Goal: Task Accomplishment & Management: Use online tool/utility

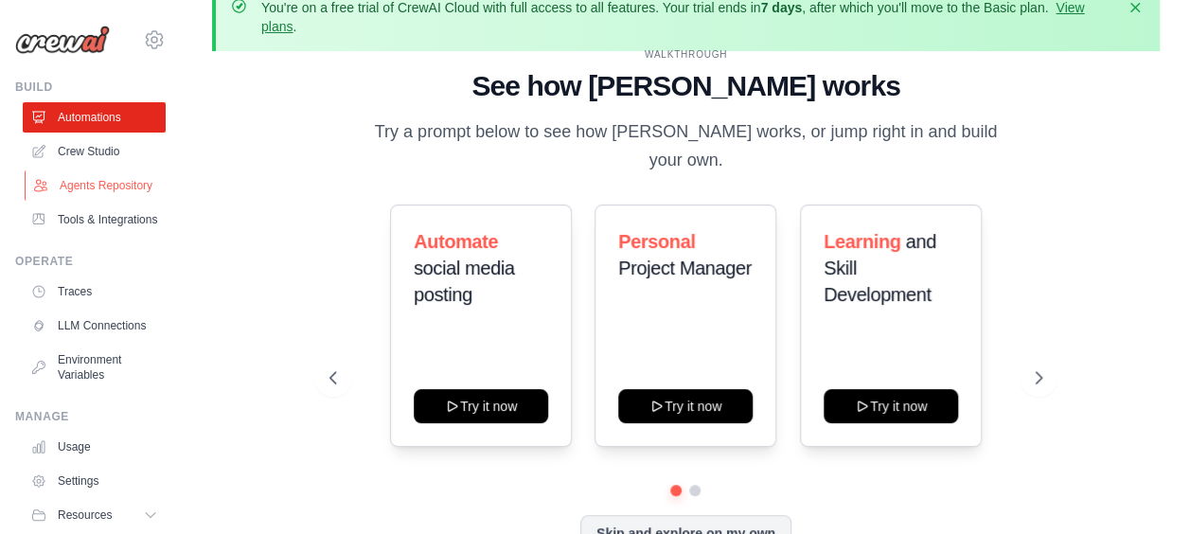
click at [115, 198] on link "Agents Repository" at bounding box center [96, 185] width 143 height 30
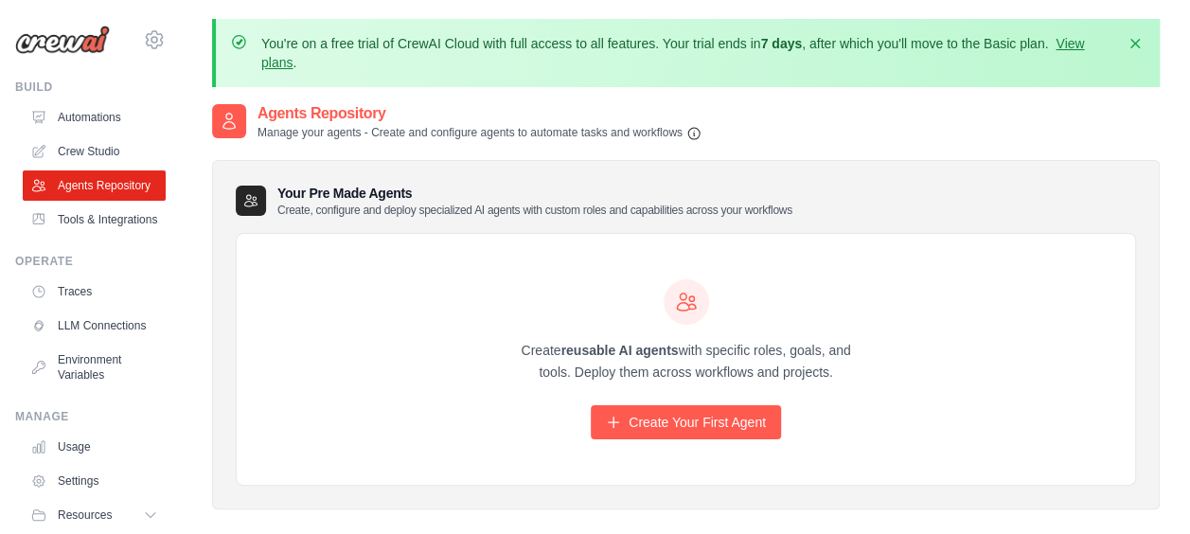
scroll to position [4, 0]
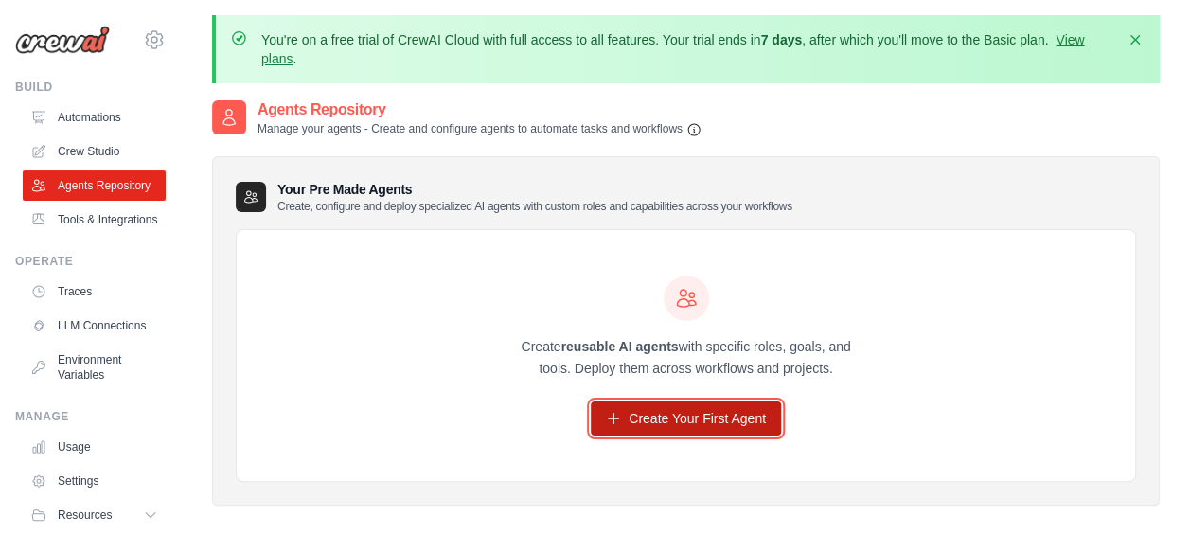
click at [654, 420] on link "Create Your First Agent" at bounding box center [685, 418] width 190 height 34
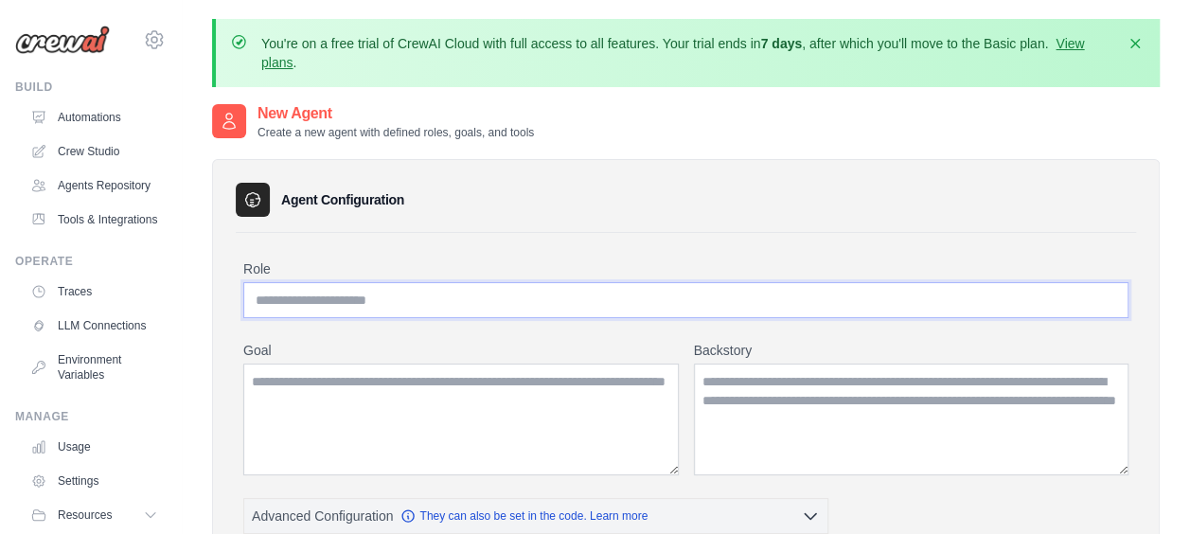
click at [475, 300] on input "Role" at bounding box center [685, 300] width 885 height 36
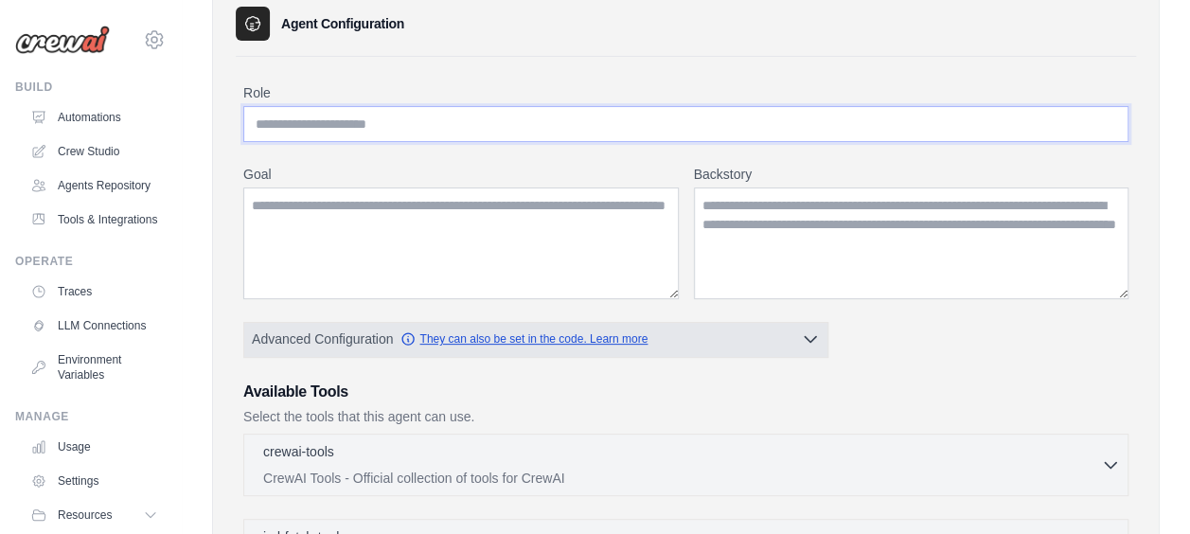
scroll to position [177, 0]
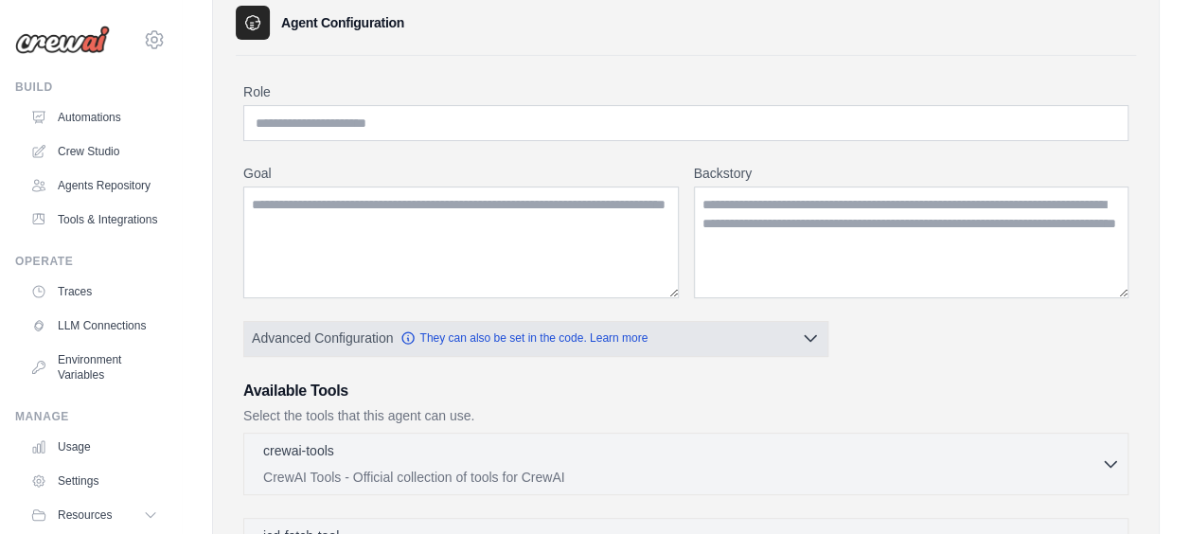
click at [575, 344] on span "Advanced Configuration They can also be set in the code. Learn more" at bounding box center [450, 337] width 396 height 19
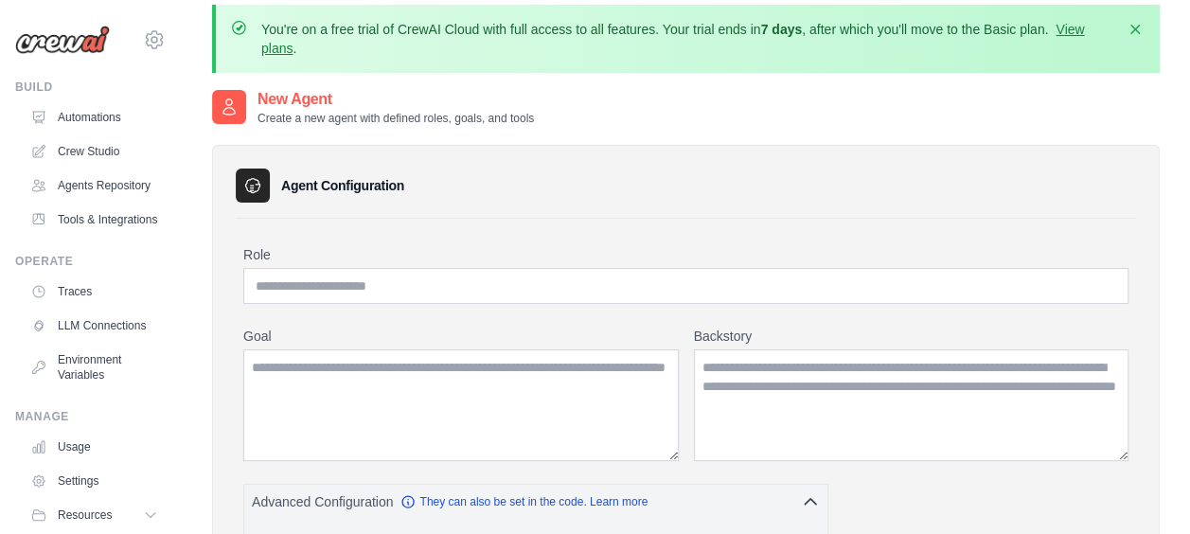
scroll to position [0, 0]
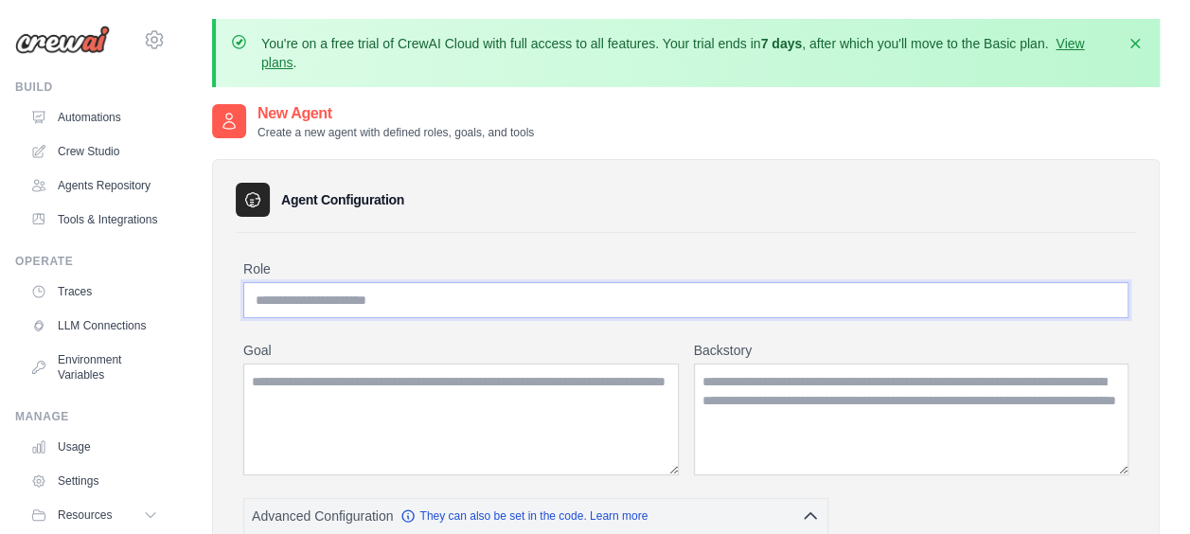
click at [444, 291] on input "Role" at bounding box center [685, 300] width 885 height 36
paste input "**********"
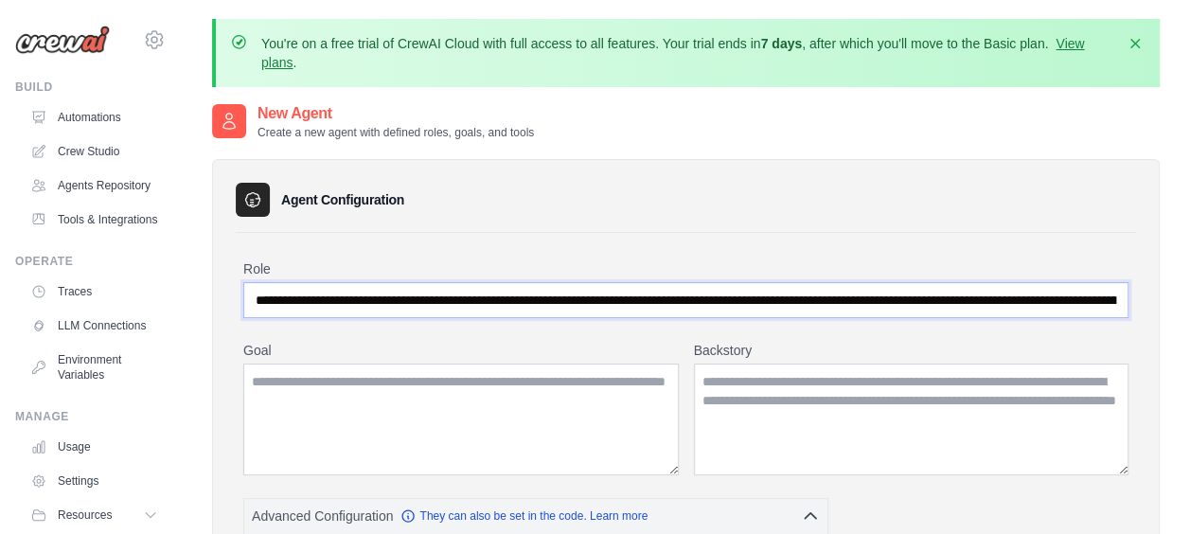
scroll to position [0, 1181]
type input "**********"
click at [404, 382] on textarea "Goal" at bounding box center [460, 418] width 435 height 112
paste textarea "**********"
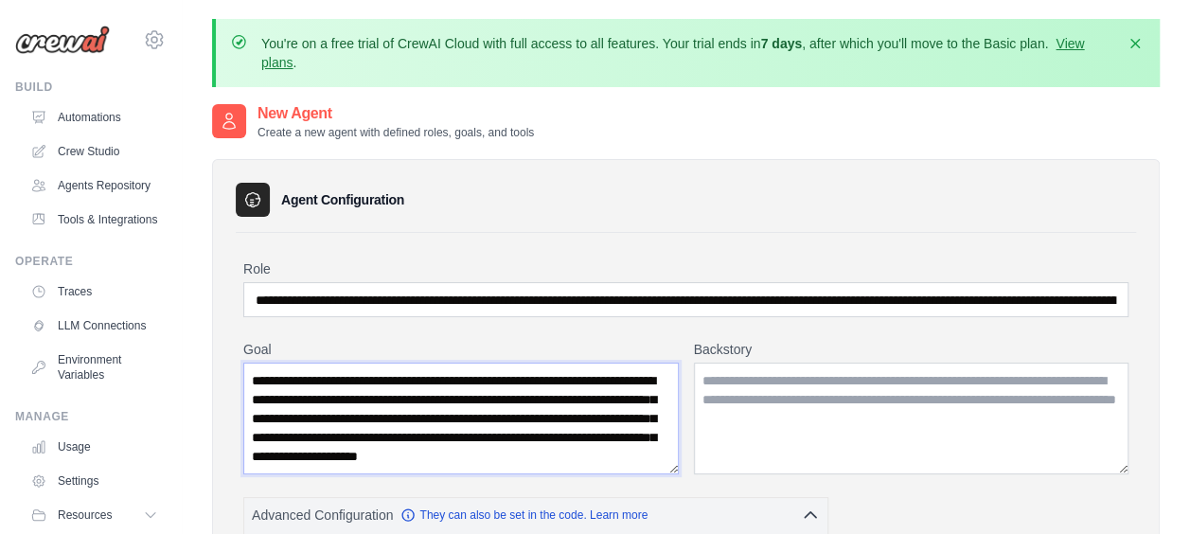
click at [486, 385] on textarea "**********" at bounding box center [460, 418] width 435 height 112
type textarea "**********"
click at [760, 415] on textarea "Backstory" at bounding box center [911, 418] width 435 height 112
paste textarea "**********"
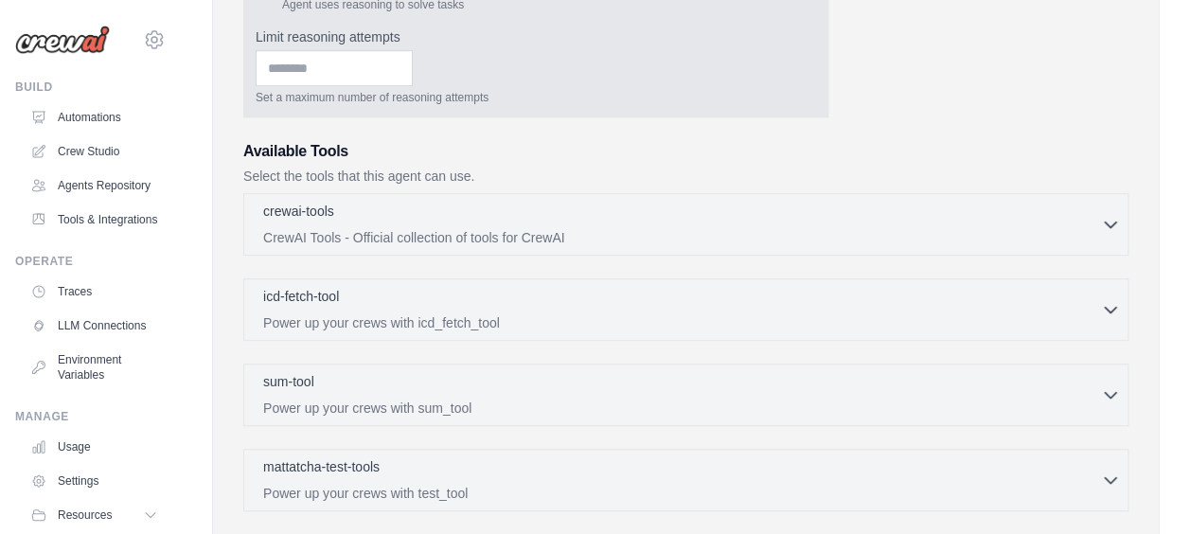
scroll to position [851, 0]
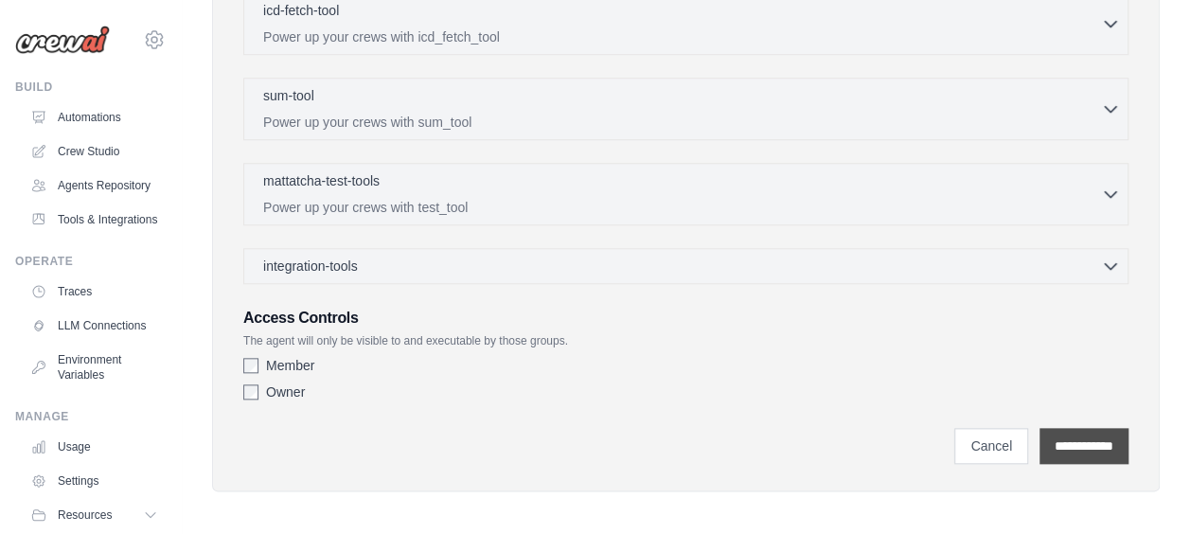
type textarea "**********"
click at [1041, 432] on input "**********" at bounding box center [1083, 446] width 89 height 36
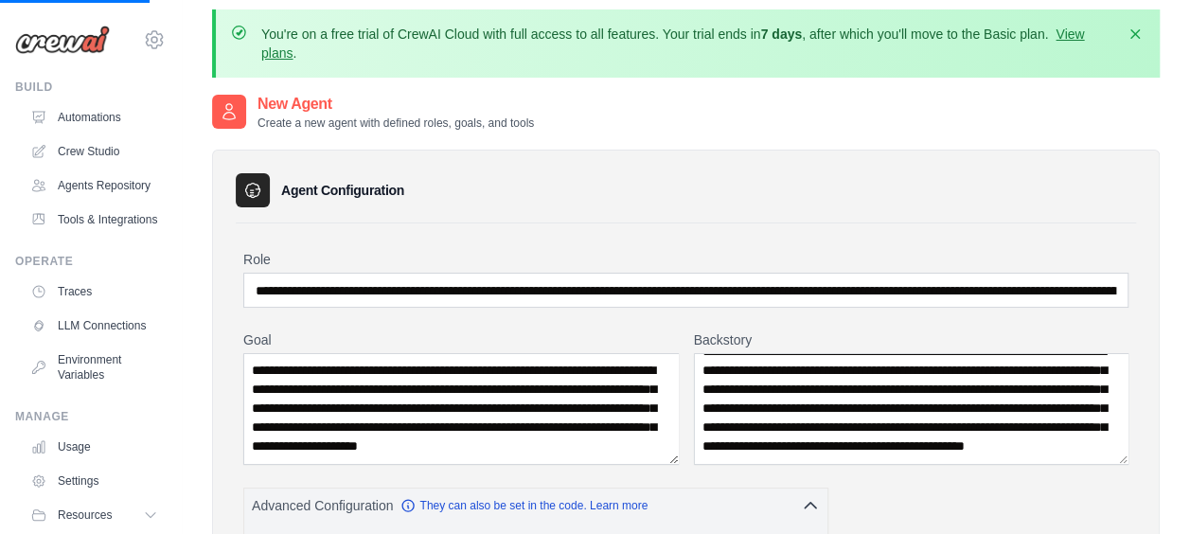
scroll to position [0, 0]
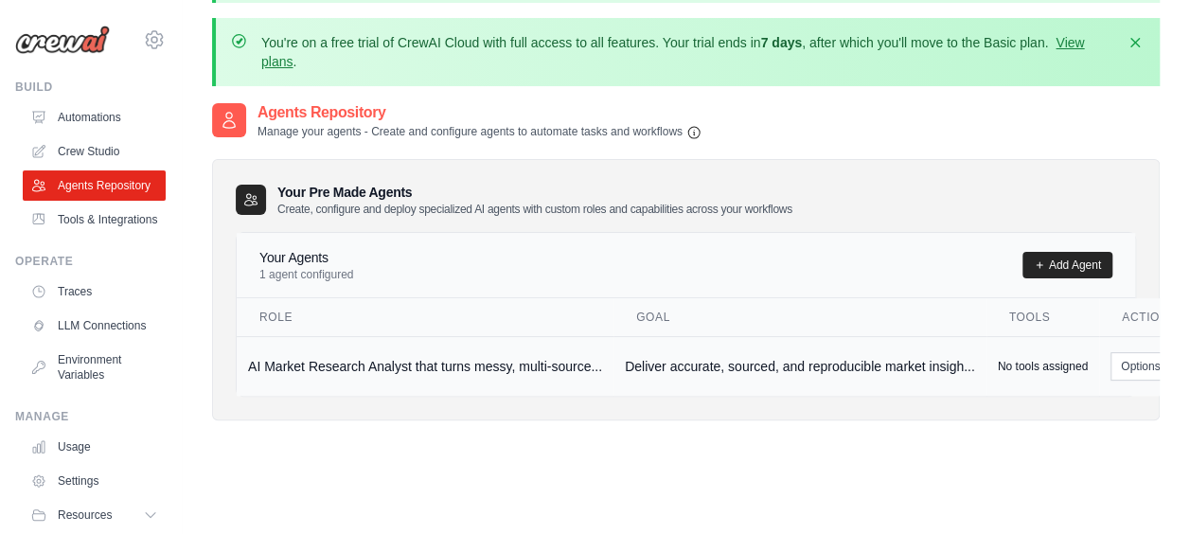
scroll to position [67, 0]
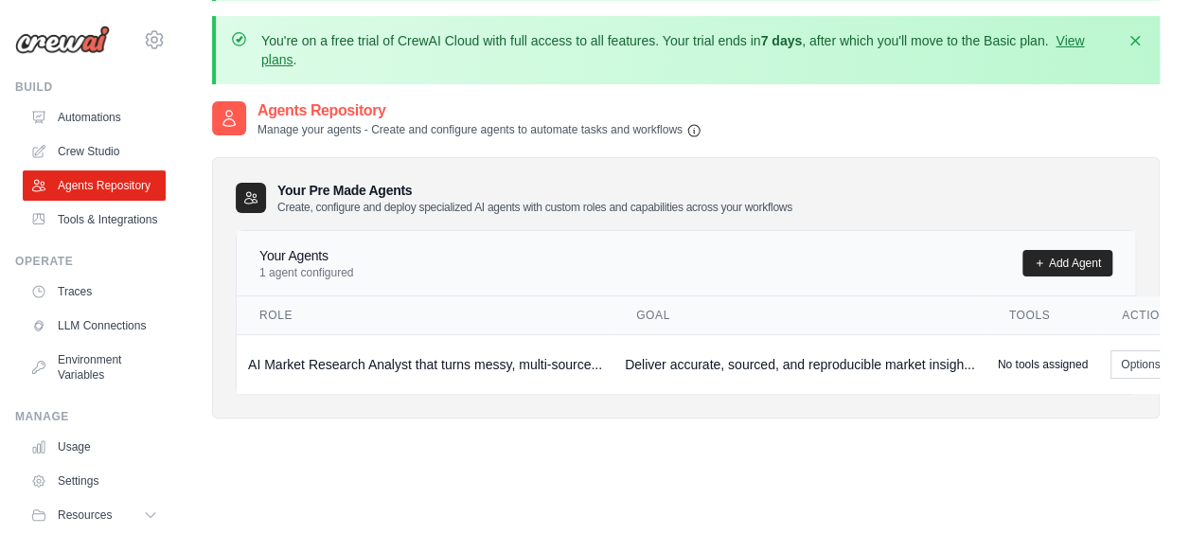
click at [1159, 369] on div "Agent was successfully created. You're on a free trial of CrewAI Cloud with ful…" at bounding box center [686, 292] width 1008 height 681
click at [1151, 366] on button "Options" at bounding box center [1150, 363] width 80 height 28
click at [1115, 429] on link "Edit" at bounding box center [1122, 441] width 136 height 34
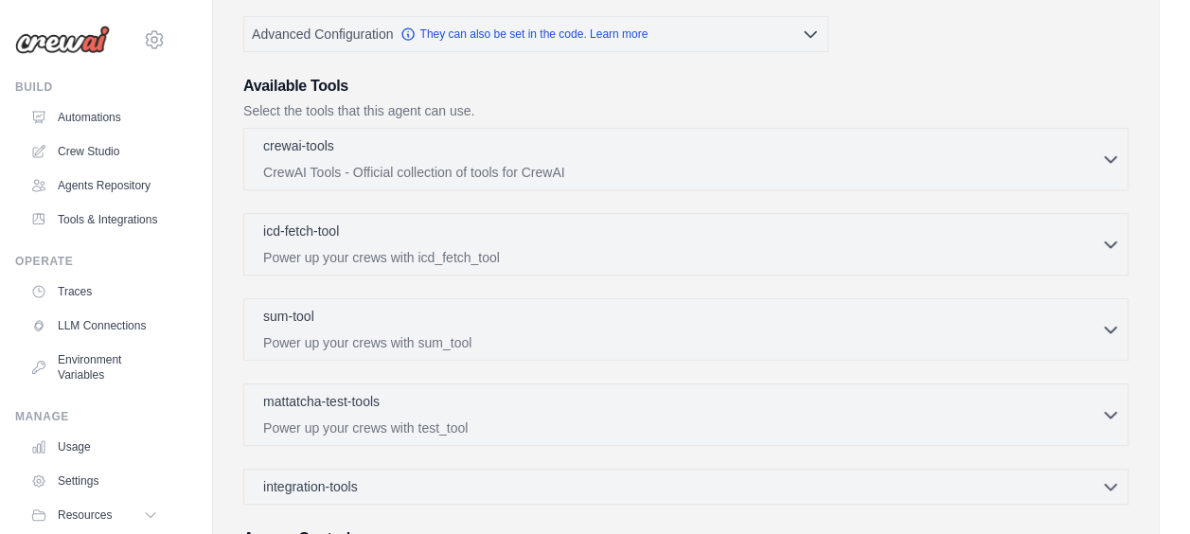
scroll to position [479, 0]
click at [1105, 163] on icon "button" at bounding box center [1110, 159] width 19 height 19
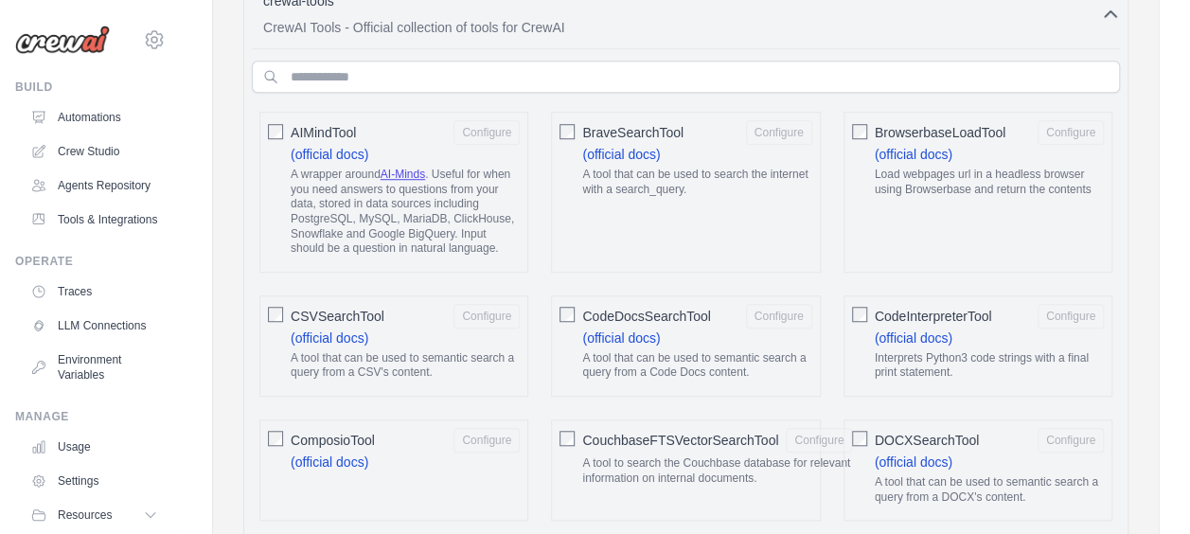
scroll to position [637, 0]
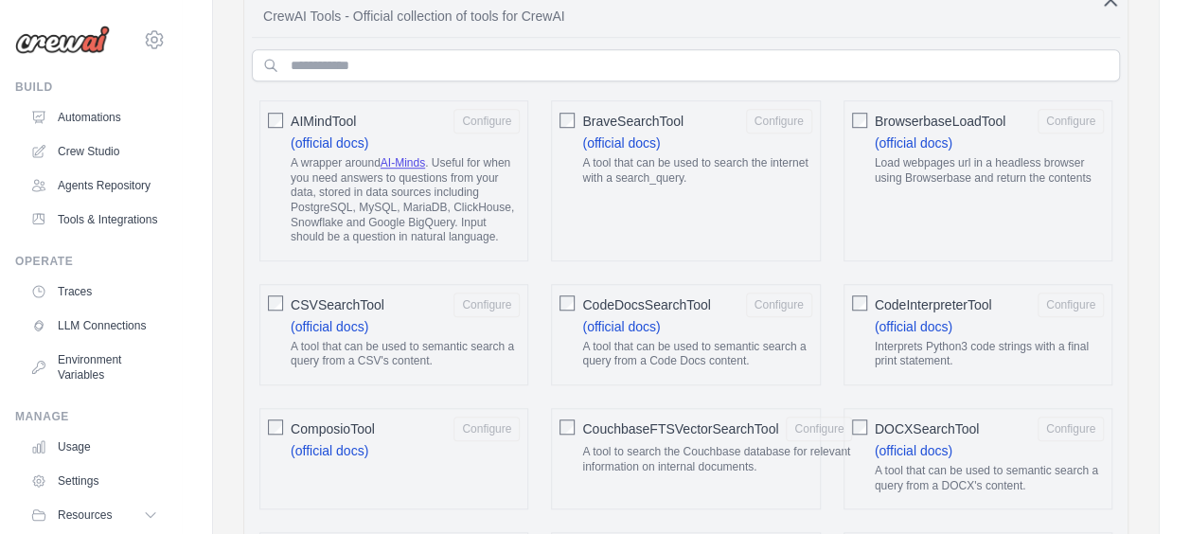
click at [573, 111] on div "BraveSearchTool Configure (official docs) A tool that can be used to search the…" at bounding box center [685, 180] width 269 height 161
click at [777, 115] on button "Configure" at bounding box center [779, 120] width 66 height 25
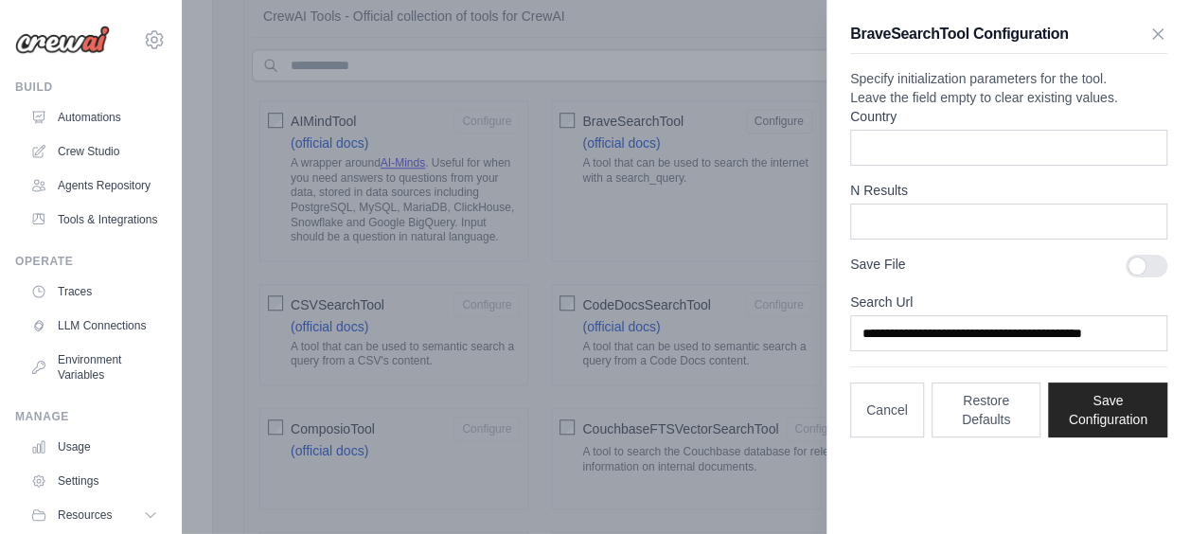
click at [914, 126] on label "Country" at bounding box center [1008, 116] width 317 height 19
click at [914, 161] on input "Country" at bounding box center [1008, 148] width 317 height 36
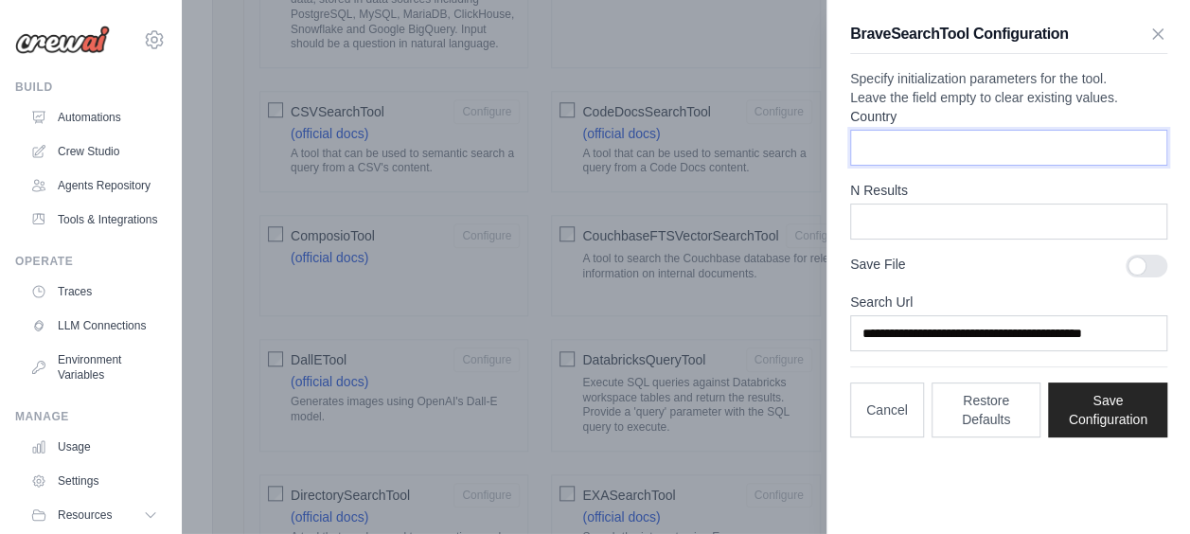
scroll to position [857, 0]
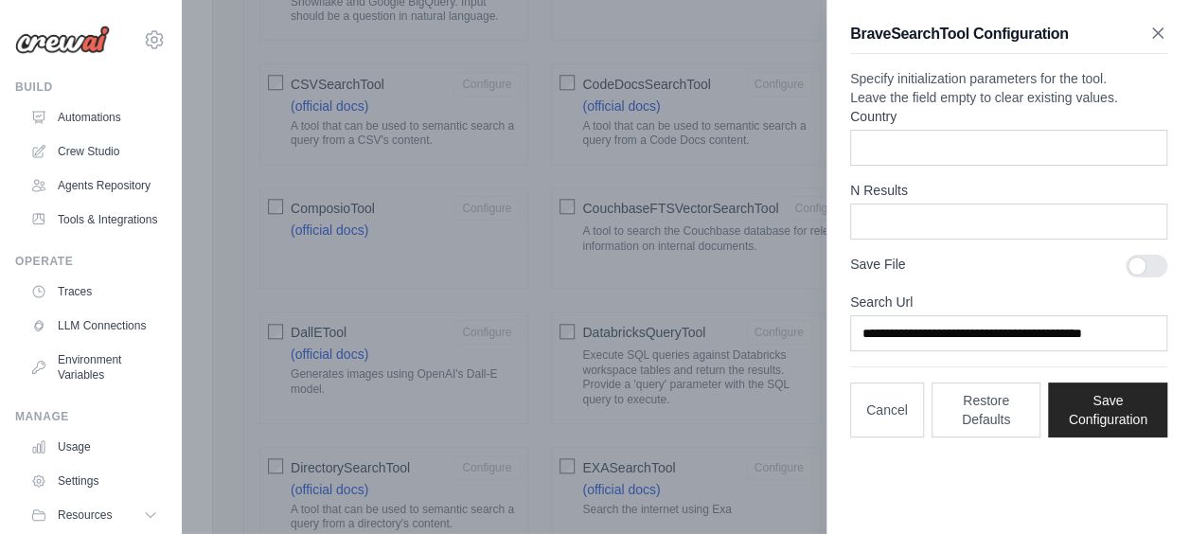
click at [1161, 26] on icon "button" at bounding box center [1157, 33] width 19 height 19
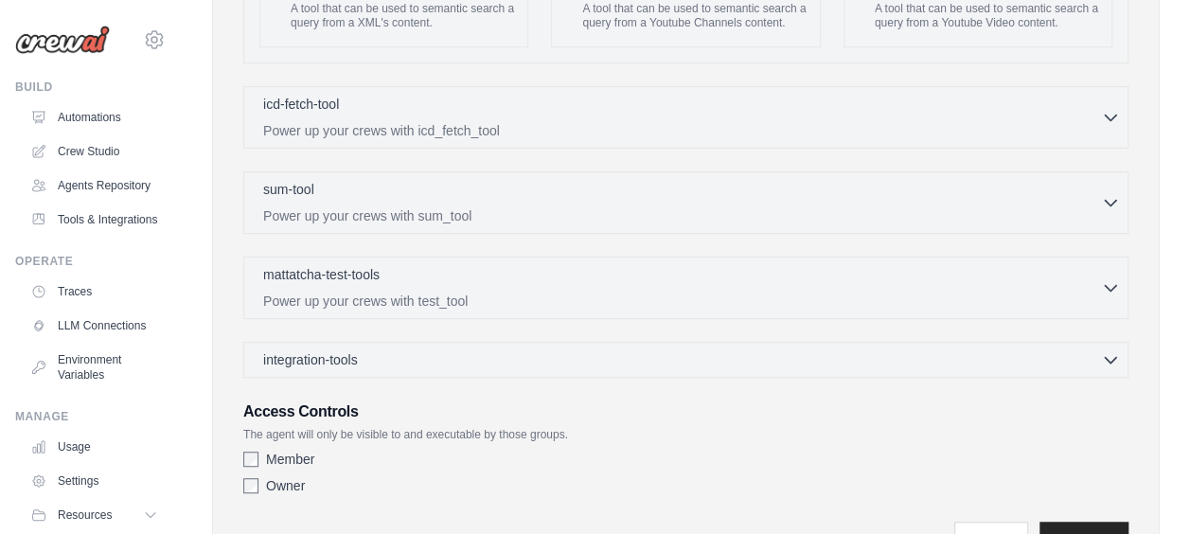
scroll to position [3950, 0]
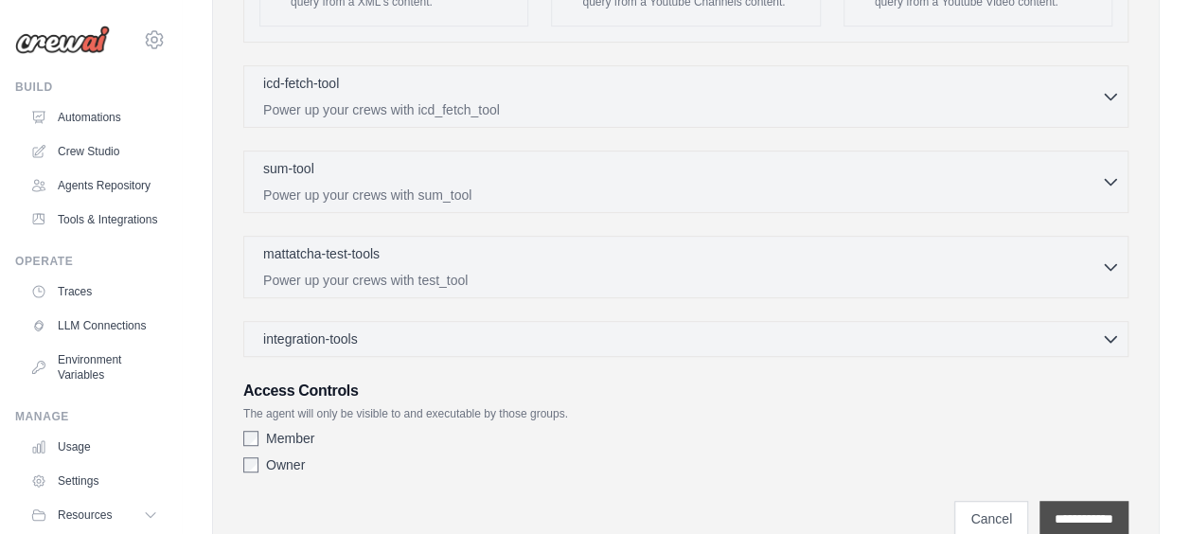
click at [1056, 501] on input "**********" at bounding box center [1083, 519] width 89 height 36
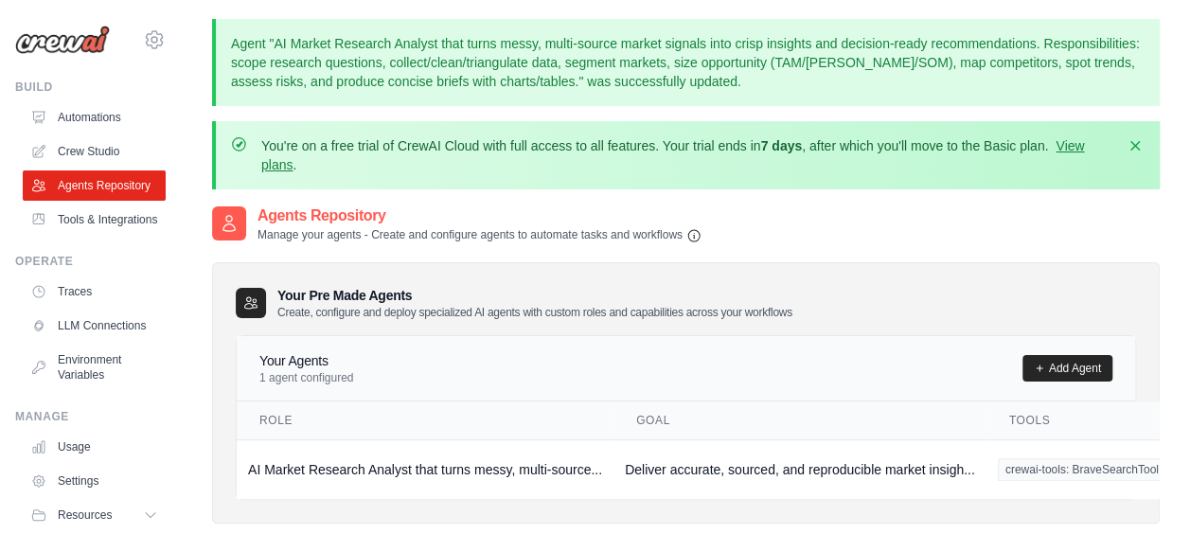
scroll to position [171, 0]
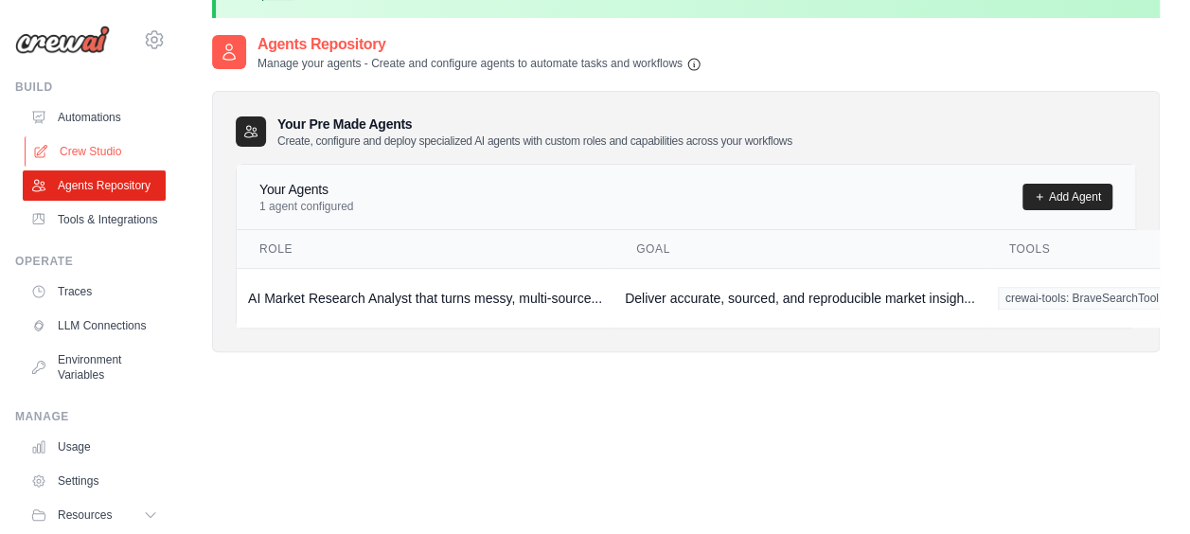
click at [114, 153] on link "Crew Studio" at bounding box center [96, 151] width 143 height 30
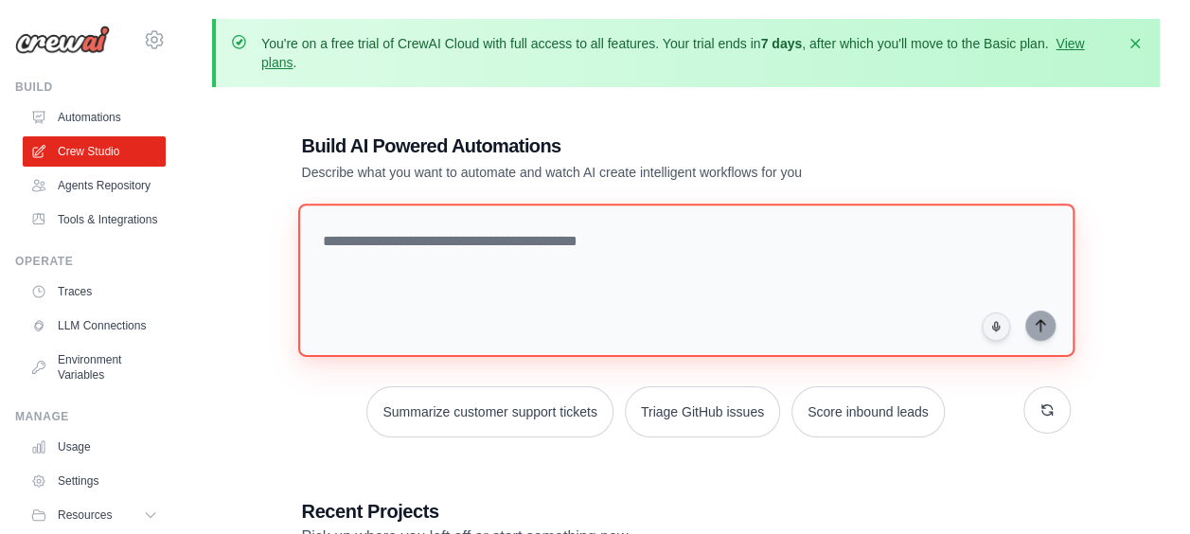
click at [553, 243] on textarea at bounding box center [685, 279] width 776 height 153
click at [580, 238] on textarea at bounding box center [685, 279] width 776 height 153
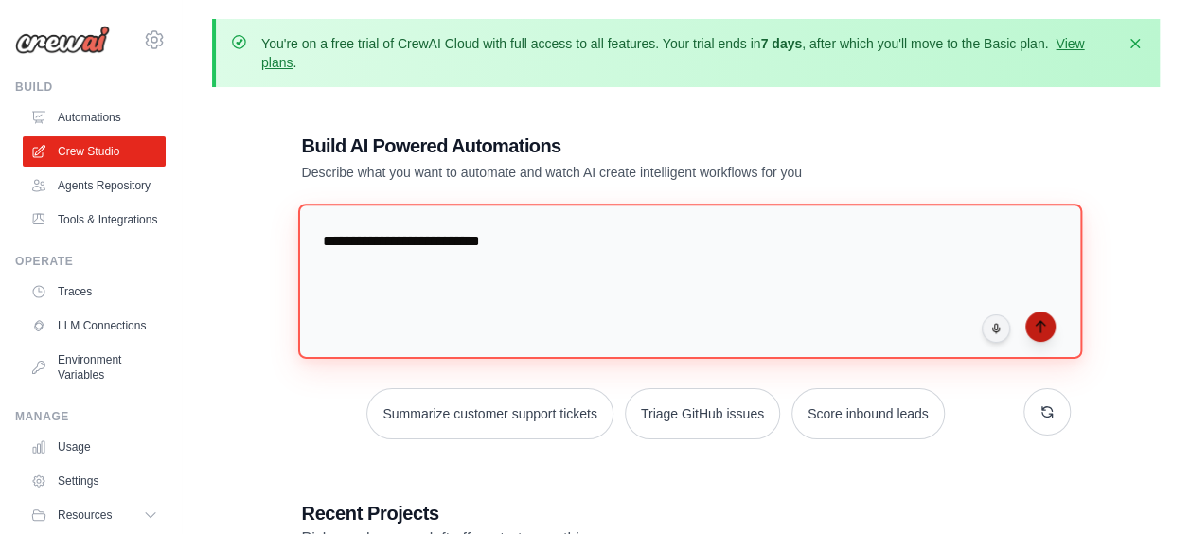
type textarea "**********"
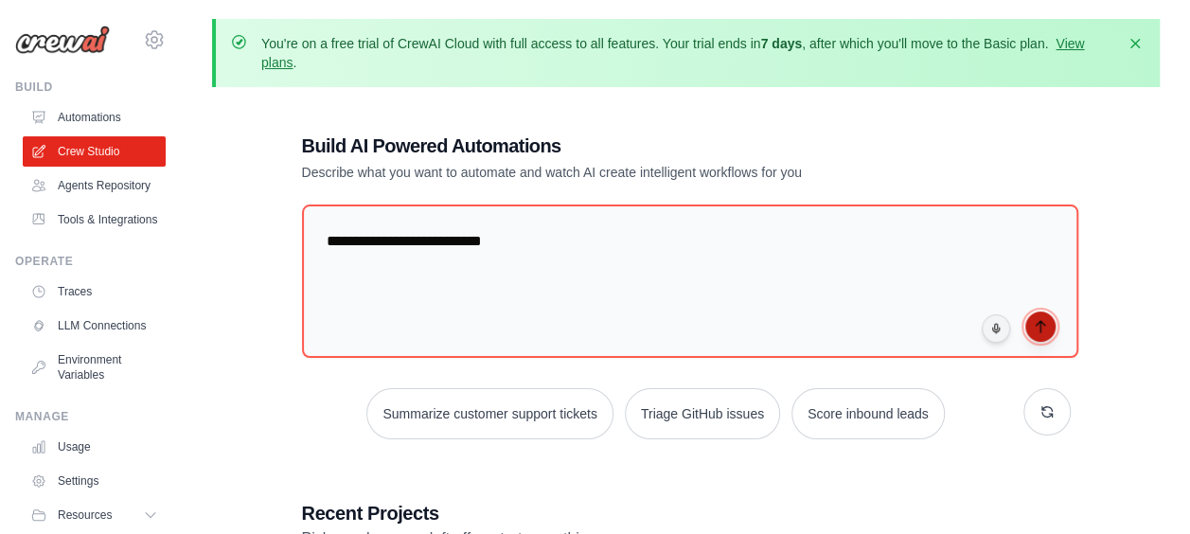
click at [1037, 334] on button "submit" at bounding box center [1040, 326] width 30 height 30
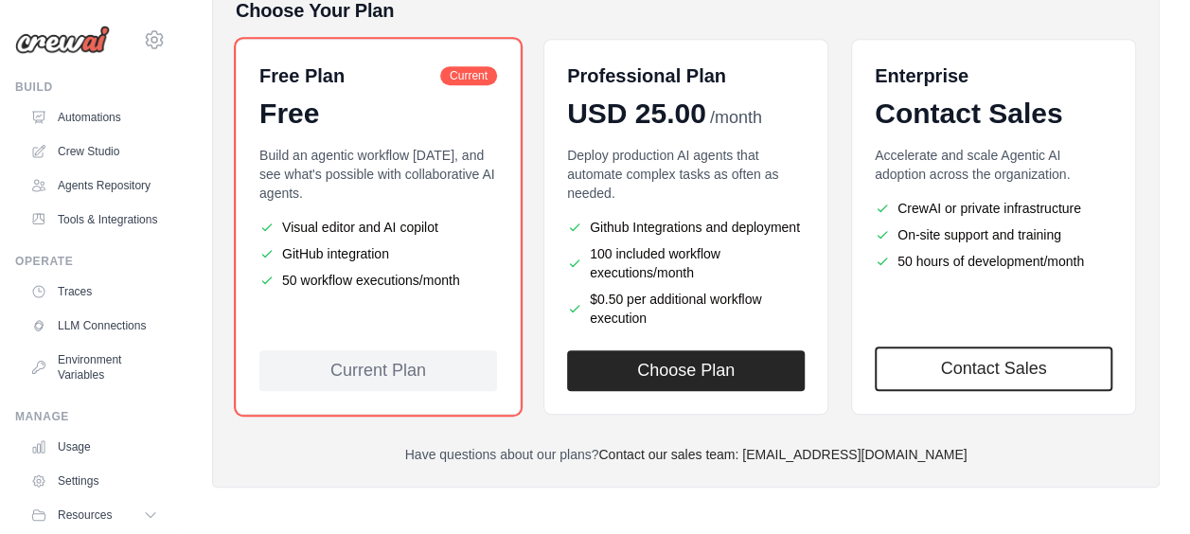
scroll to position [526, 0]
click at [671, 238] on ul "Github Integrations and deployment 100 included workflow executions/month $0.50…" at bounding box center [686, 273] width 238 height 110
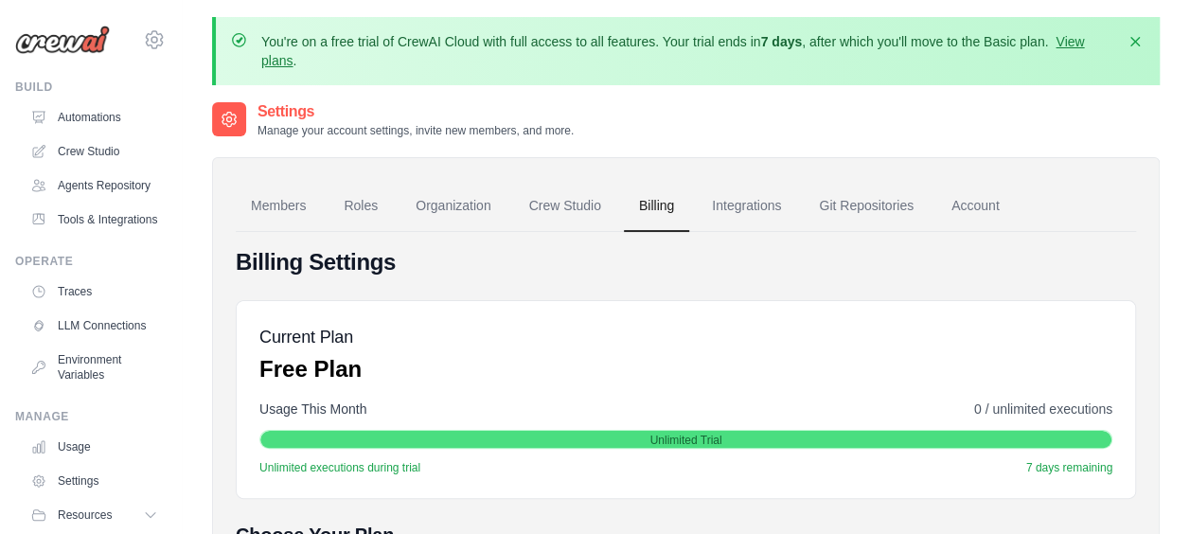
scroll to position [0, 0]
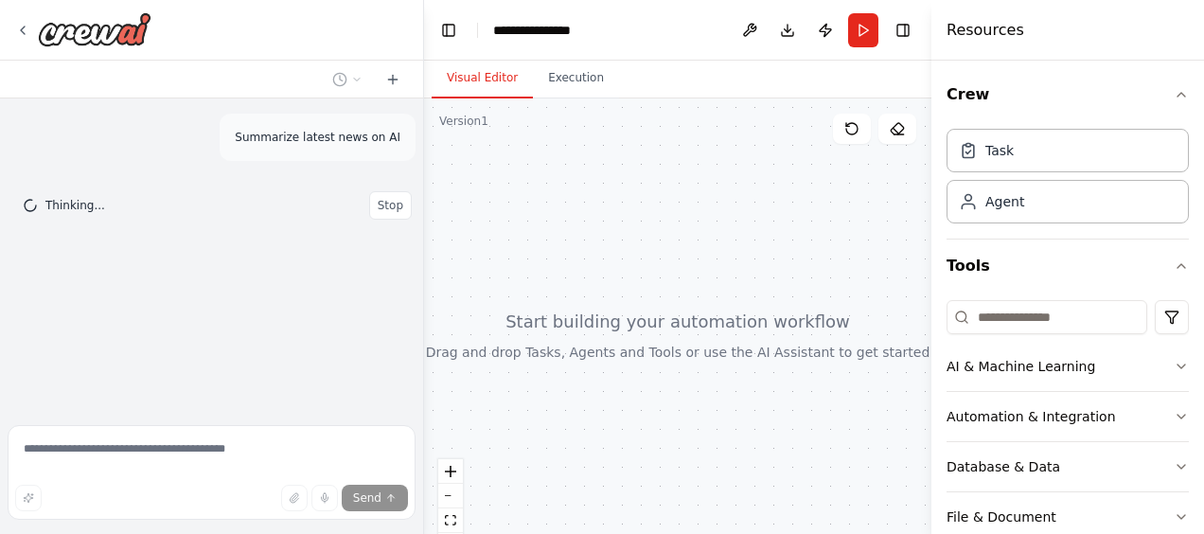
scroll to position [8, 0]
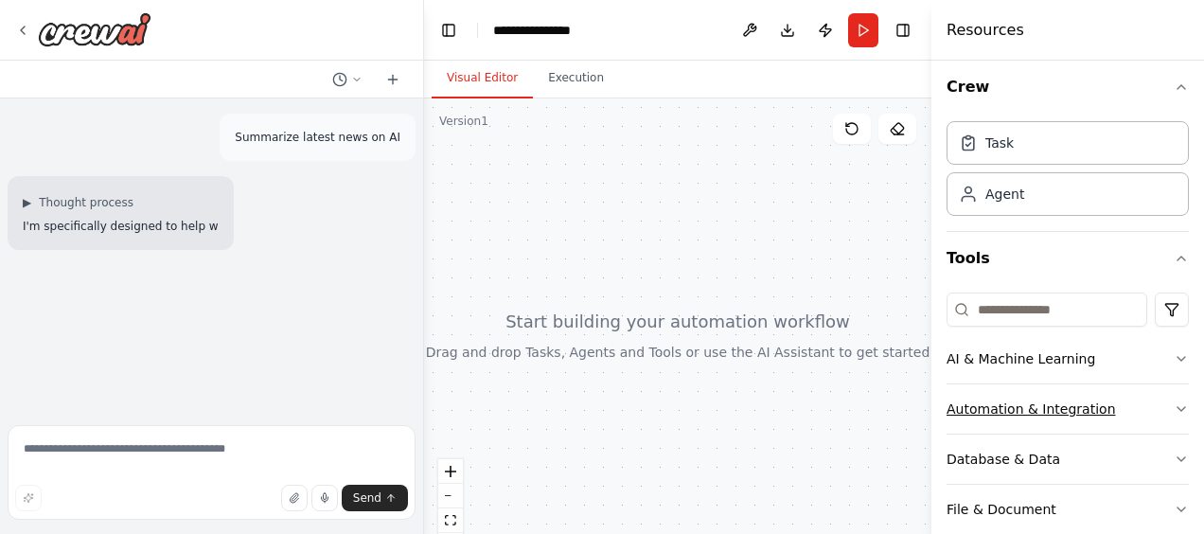
click at [1022, 401] on div "Automation & Integration" at bounding box center [1030, 408] width 169 height 19
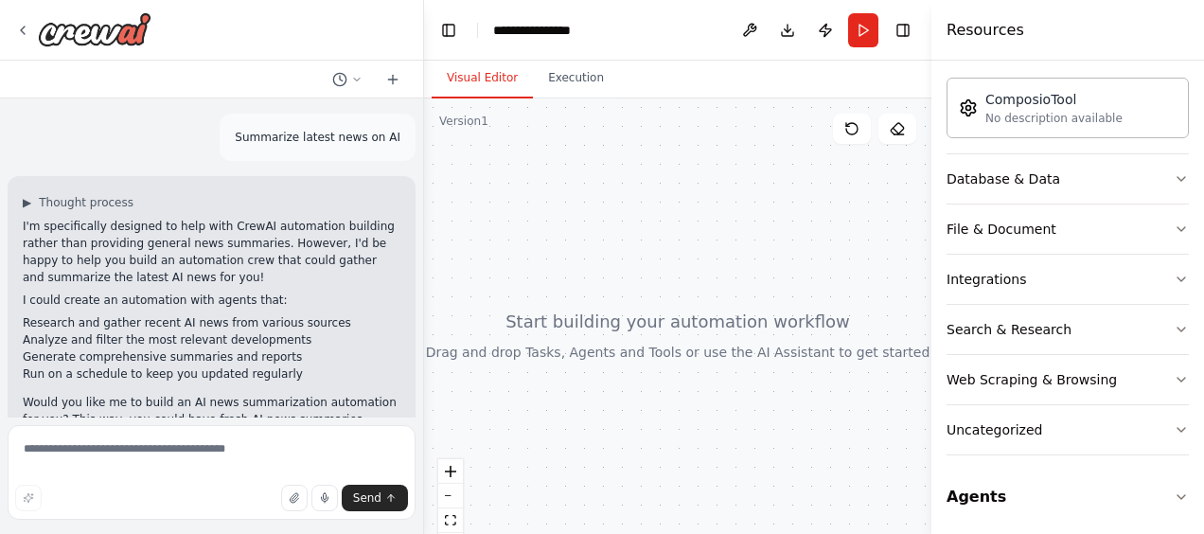
scroll to position [56, 0]
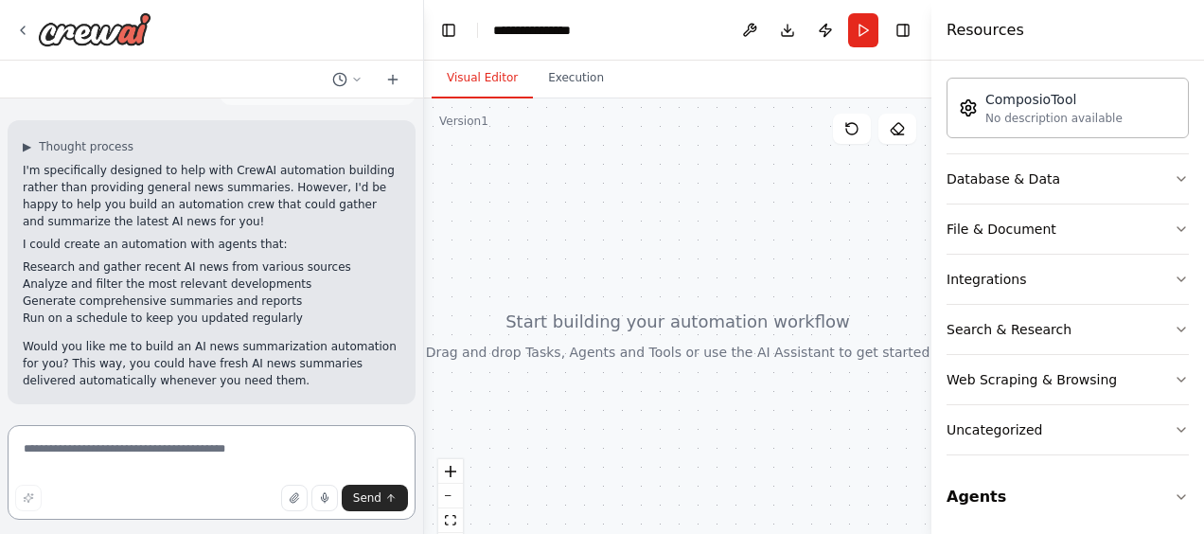
click at [246, 462] on textarea at bounding box center [212, 472] width 408 height 95
type textarea "**"
click at [376, 493] on span "Send" at bounding box center [367, 497] width 28 height 15
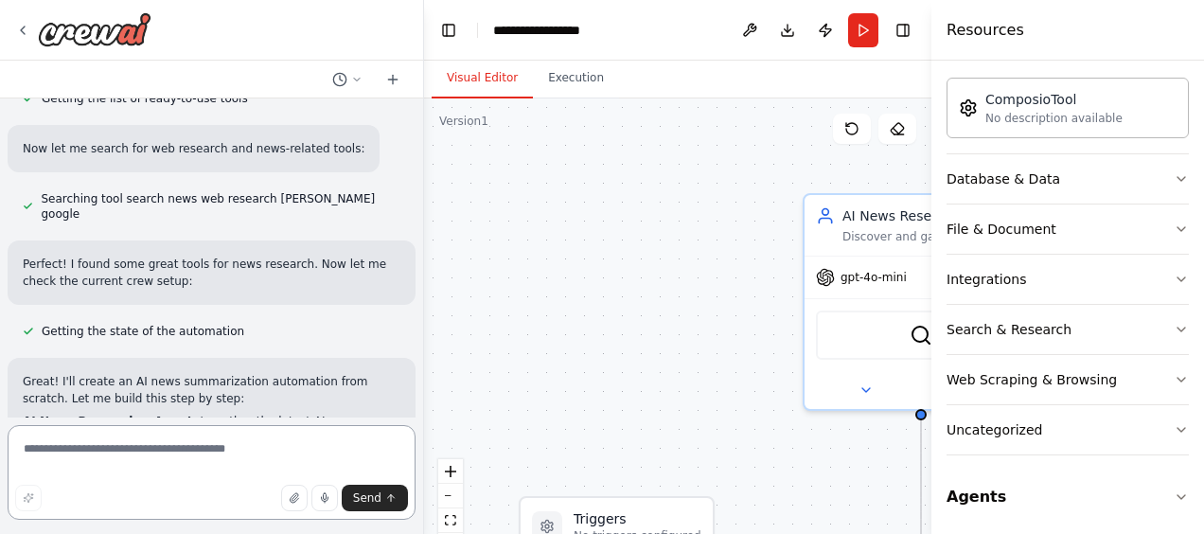
scroll to position [2012, 0]
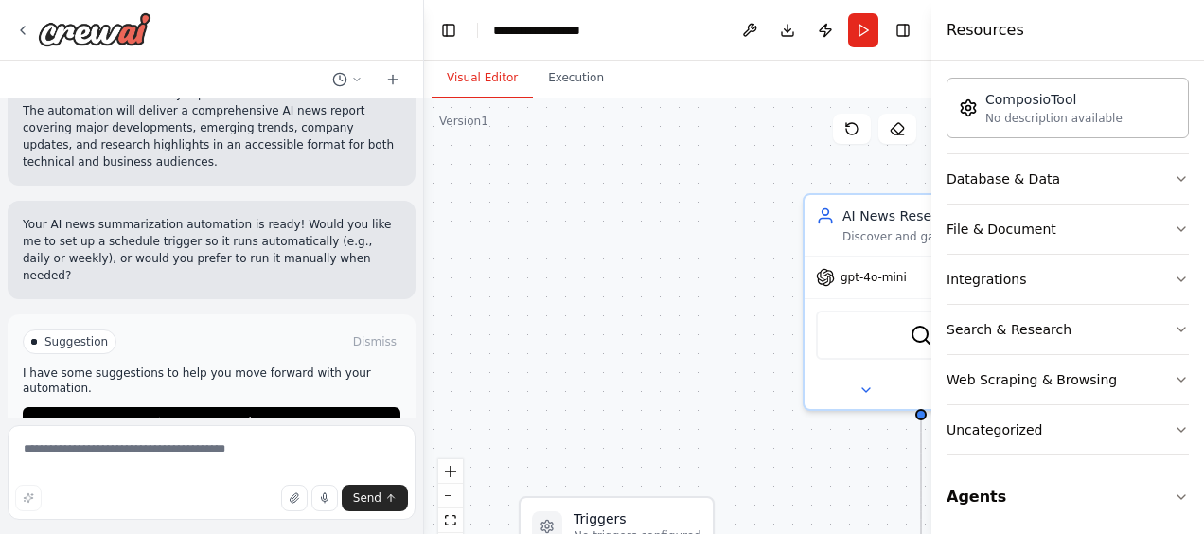
drag, startPoint x: 583, startPoint y: 345, endPoint x: 399, endPoint y: 343, distance: 183.6
click at [399, 343] on div "Summarize latest news on AI ▶ Thought process I'm specifically designed to help…" at bounding box center [602, 267] width 1204 height 534
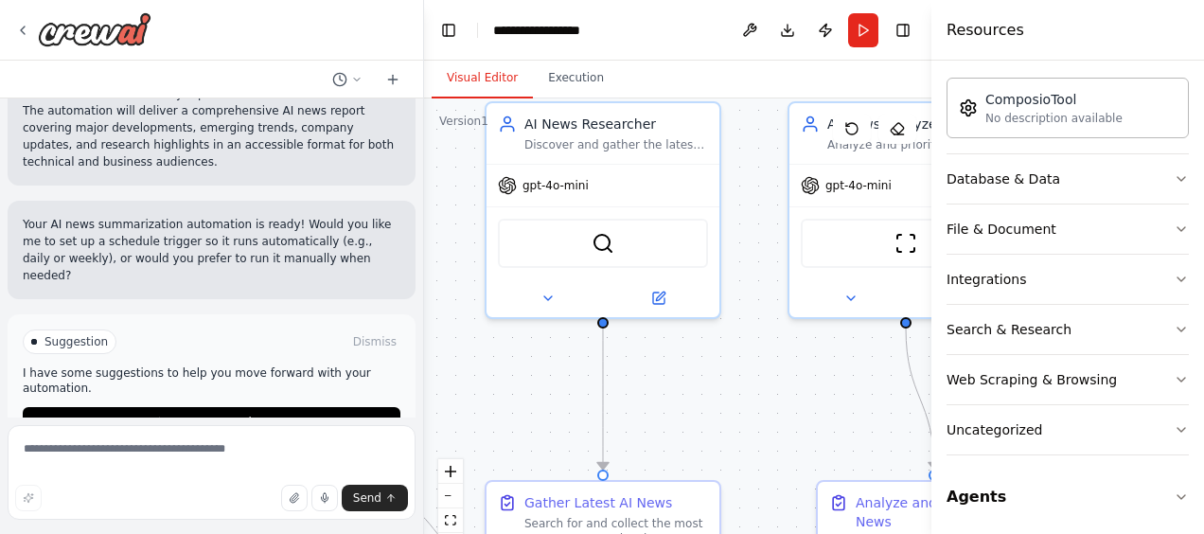
drag, startPoint x: 649, startPoint y: 466, endPoint x: 504, endPoint y: 356, distance: 181.7
click at [504, 356] on div ".deletable-edge-delete-btn { width: 20px; height: 20px; border: 0px solid #ffff…" at bounding box center [677, 334] width 507 height 473
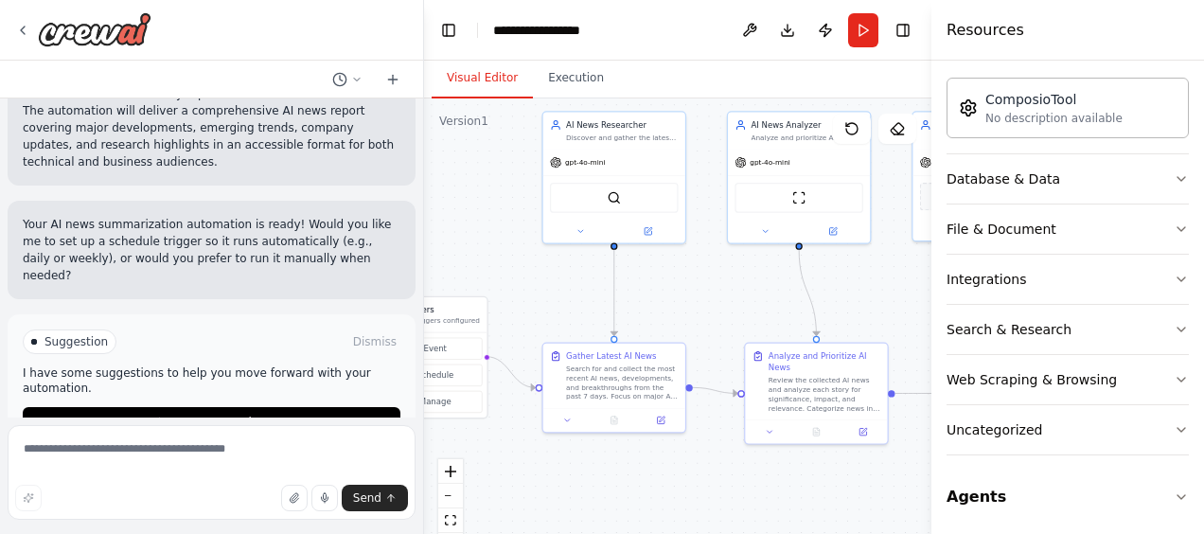
drag, startPoint x: 498, startPoint y: 364, endPoint x: 538, endPoint y: 294, distance: 81.0
click at [538, 294] on div ".deletable-edge-delete-btn { width: 20px; height: 20px; border: 0px solid #ffff…" at bounding box center [677, 334] width 507 height 473
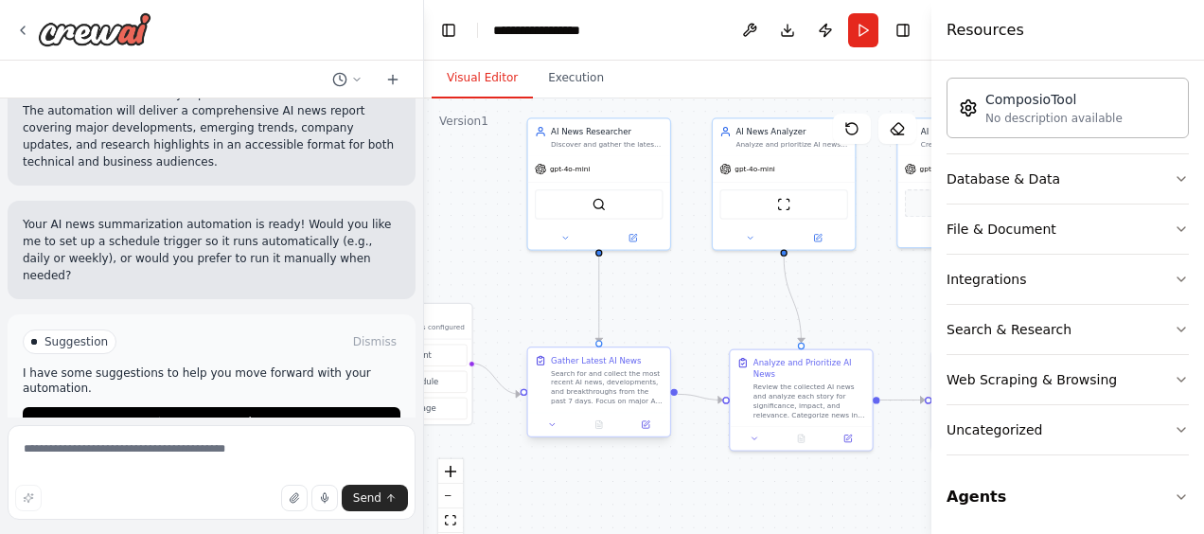
click at [576, 403] on div "Search for and collect the most recent AI news, developments, and breakthroughs…" at bounding box center [607, 386] width 112 height 37
click at [598, 406] on div "Gather Latest AI News Search for and collect the most recent AI news, developme…" at bounding box center [599, 379] width 142 height 64
click at [555, 424] on icon at bounding box center [552, 424] width 9 height 9
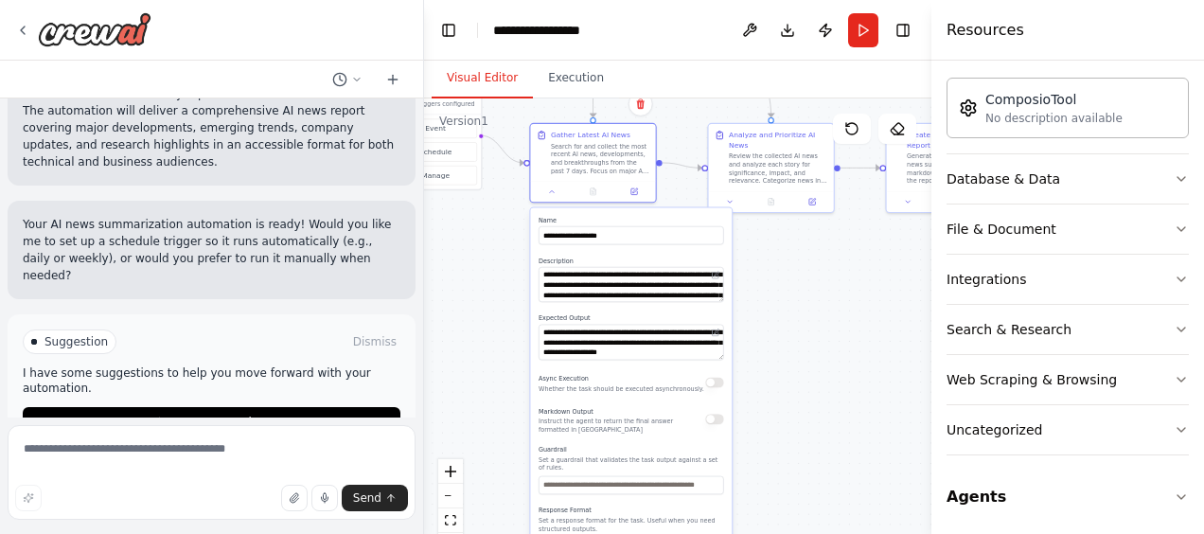
drag, startPoint x: 526, startPoint y: 472, endPoint x: 525, endPoint y: 238, distance: 233.7
click at [525, 238] on div ".deletable-edge-delete-btn { width: 20px; height: 20px; border: 0px solid #ffff…" at bounding box center [677, 334] width 507 height 473
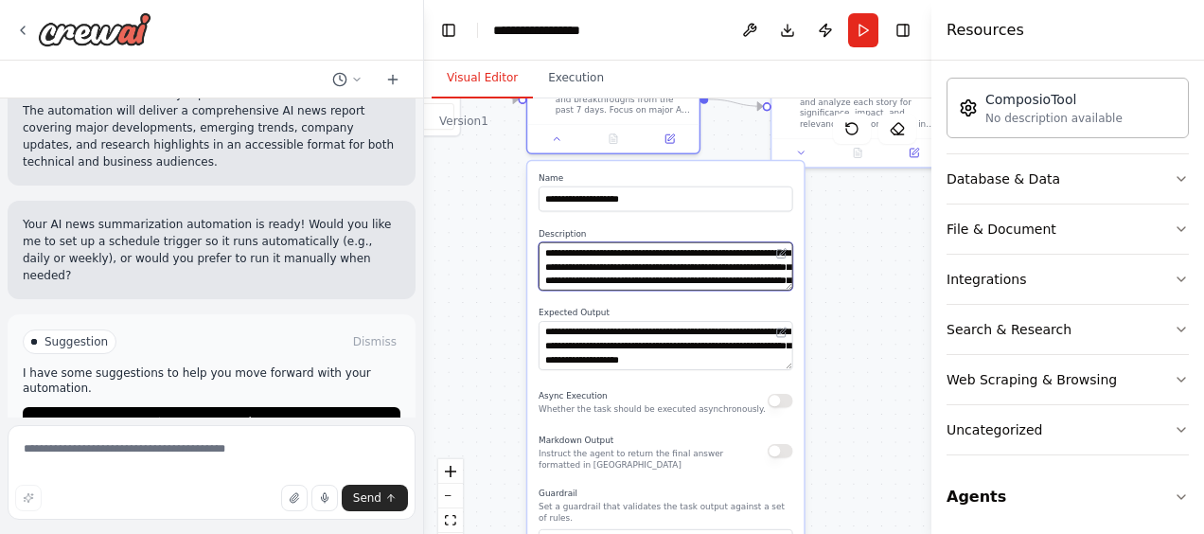
click at [609, 267] on textarea "**********" at bounding box center [665, 266] width 254 height 48
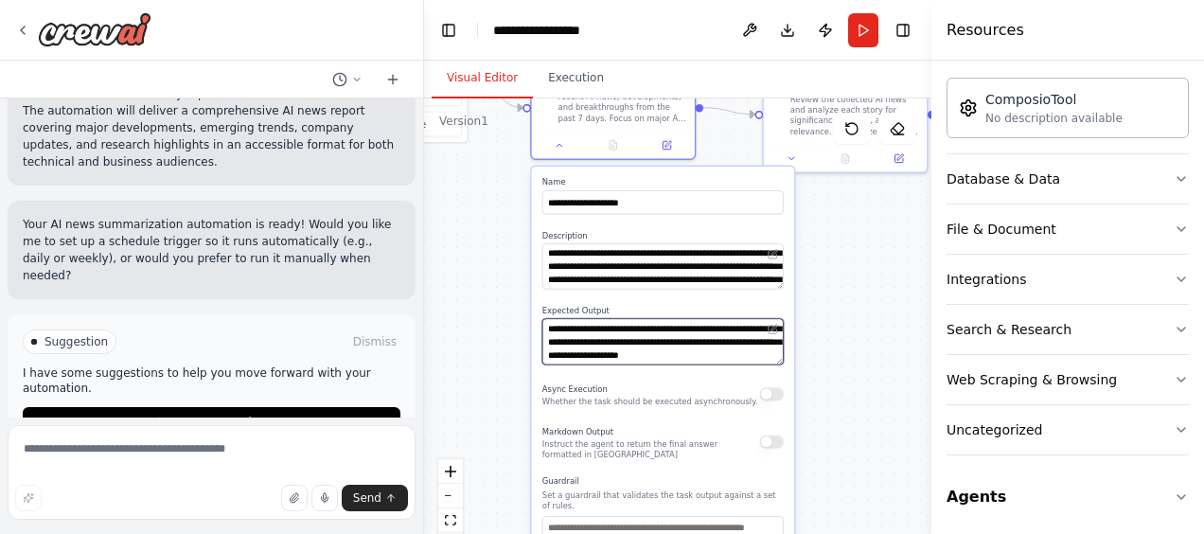
click at [617, 344] on textarea "**********" at bounding box center [662, 342] width 241 height 46
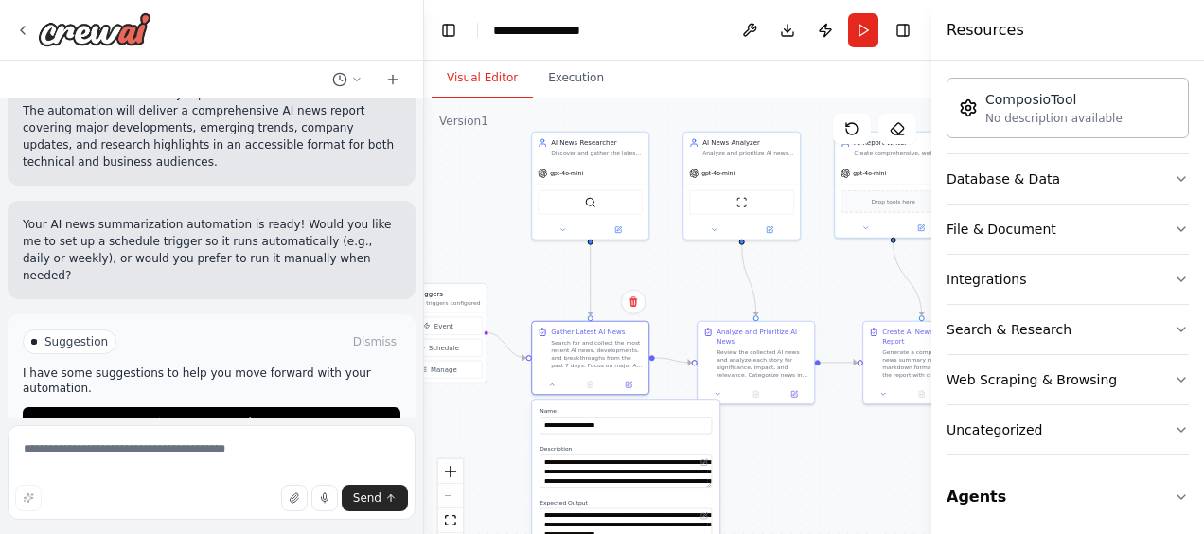
drag, startPoint x: 524, startPoint y: 306, endPoint x: 497, endPoint y: 473, distance: 169.7
click at [497, 473] on div ".deletable-edge-delete-btn { width: 20px; height: 20px; border: 0px solid #ffff…" at bounding box center [677, 334] width 507 height 473
click at [606, 155] on div "AI News Researcher Discover and gather the latest news, developments, and break…" at bounding box center [590, 146] width 116 height 30
click at [596, 202] on div "SerperDevTool" at bounding box center [589, 200] width 105 height 25
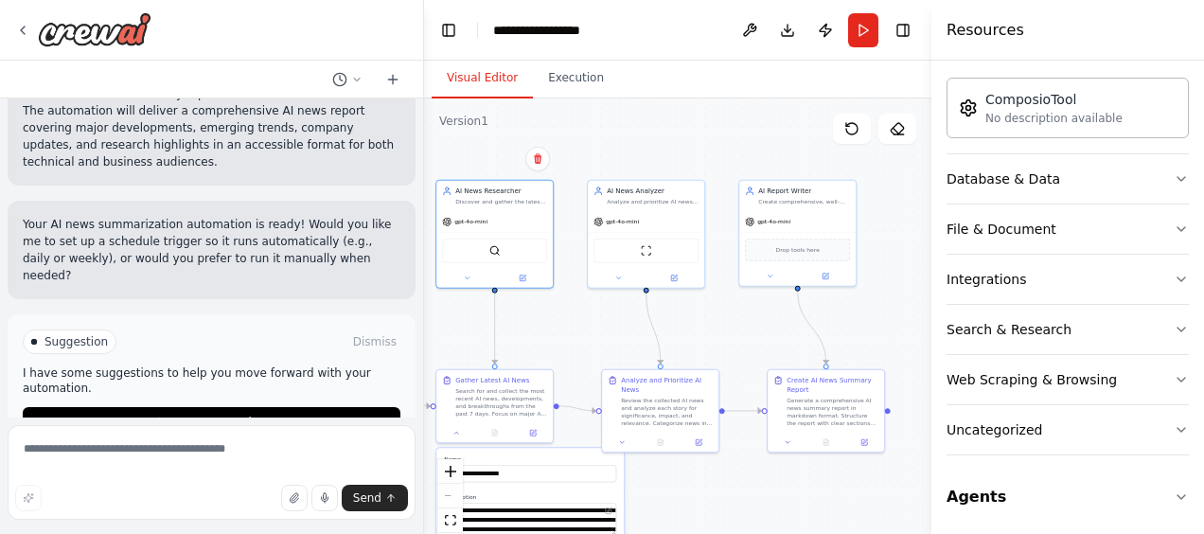
drag, startPoint x: 666, startPoint y: 290, endPoint x: 571, endPoint y: 338, distance: 107.1
click at [571, 338] on div ".deletable-edge-delete-btn { width: 20px; height: 20px; border: 0px solid #ffff…" at bounding box center [677, 334] width 507 height 473
click at [852, 33] on button "Run" at bounding box center [863, 30] width 30 height 34
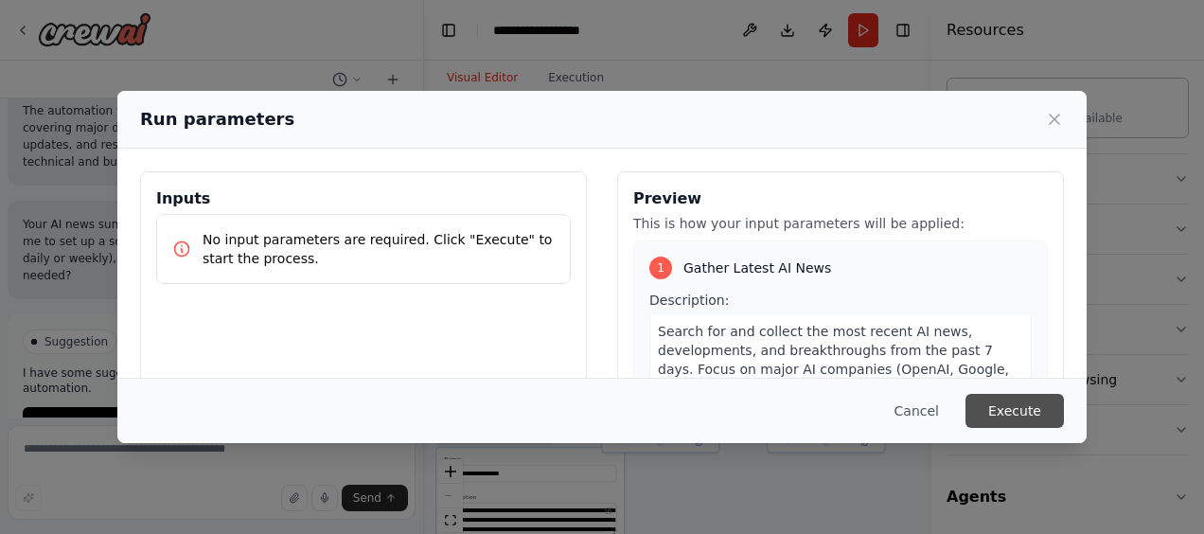
click at [1010, 414] on button "Execute" at bounding box center [1014, 411] width 98 height 34
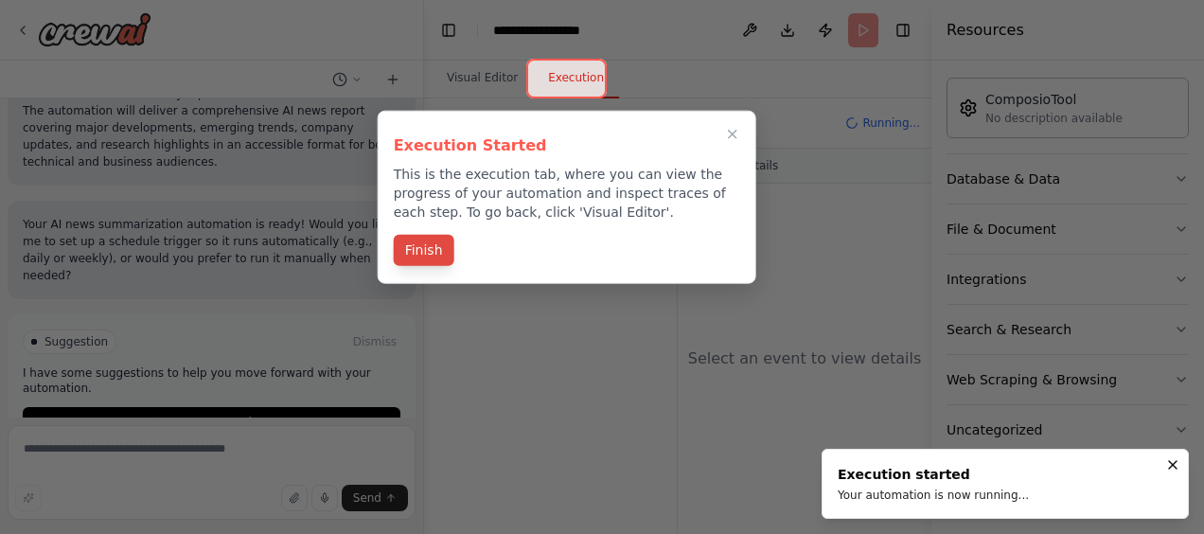
click at [411, 254] on button "Finish" at bounding box center [424, 250] width 61 height 31
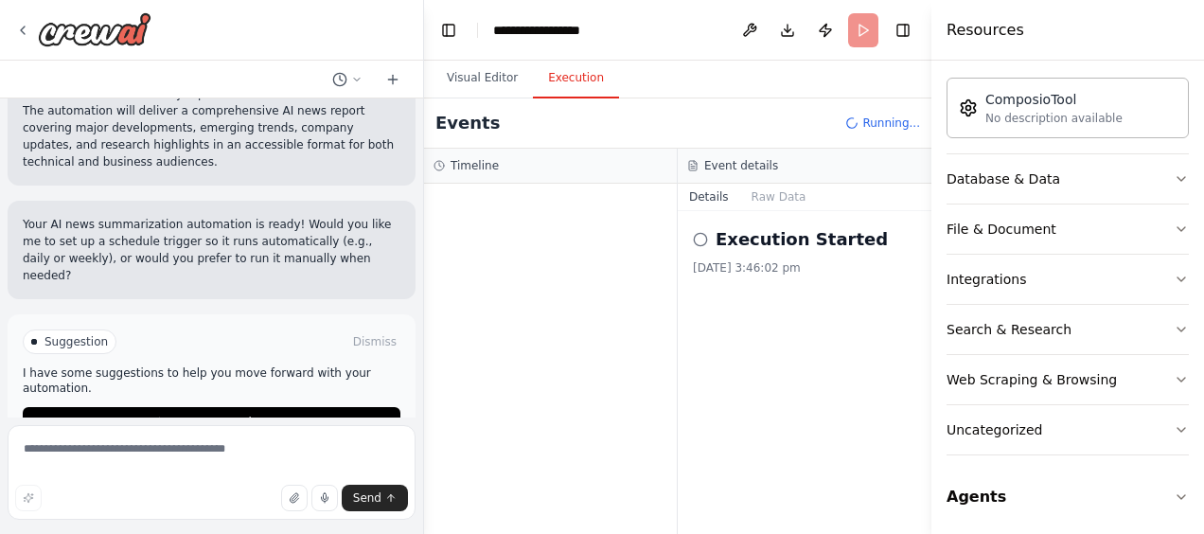
click at [739, 237] on h2 "Execution Started" at bounding box center [801, 239] width 172 height 26
click at [772, 197] on button "Raw Data" at bounding box center [779, 197] width 78 height 26
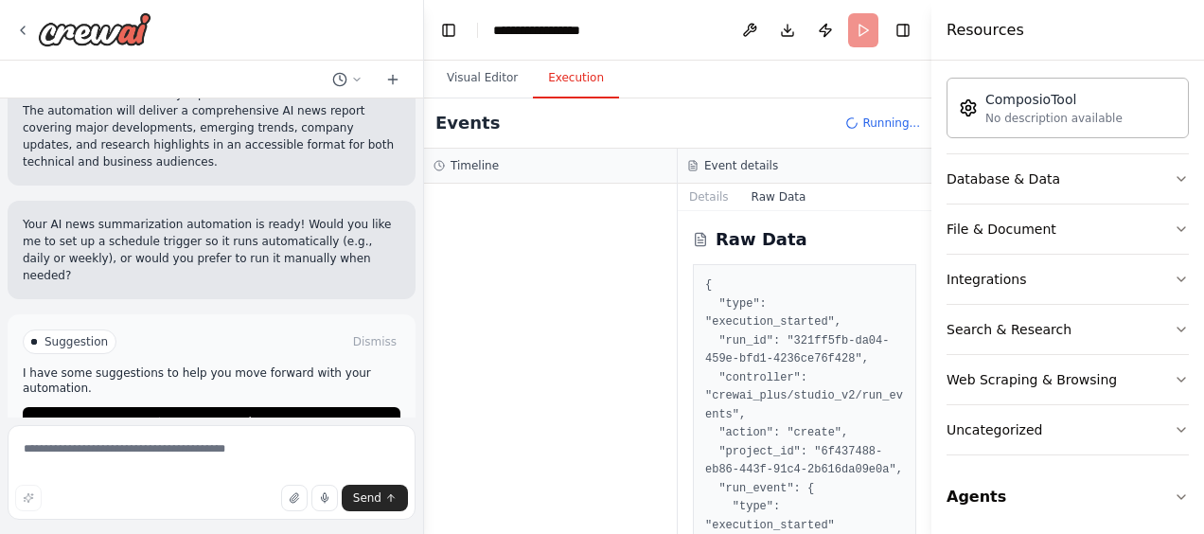
scroll to position [63, 0]
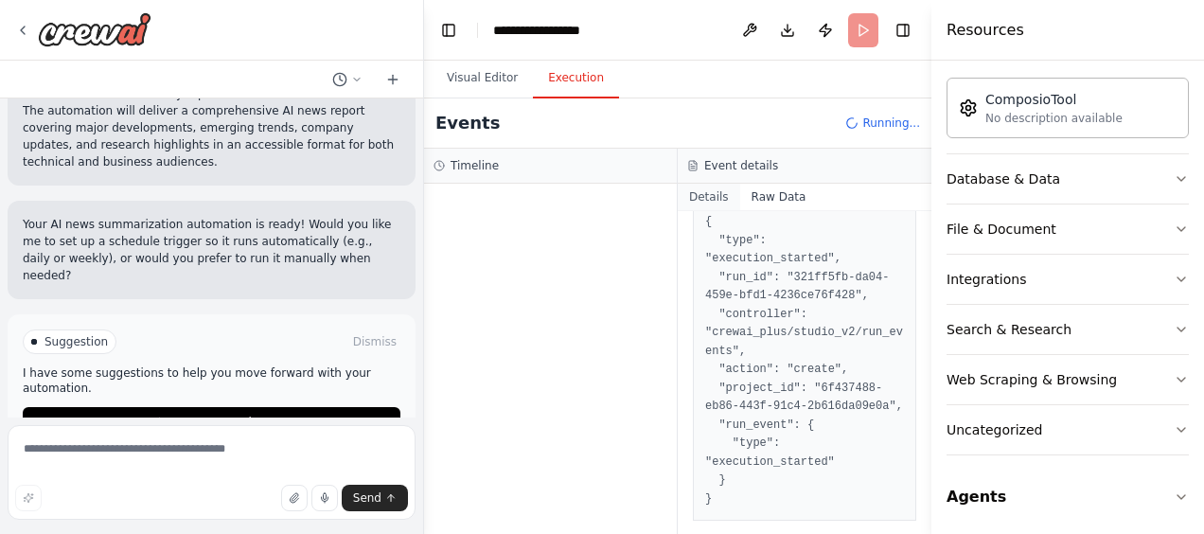
click at [714, 203] on button "Details" at bounding box center [709, 197] width 62 height 26
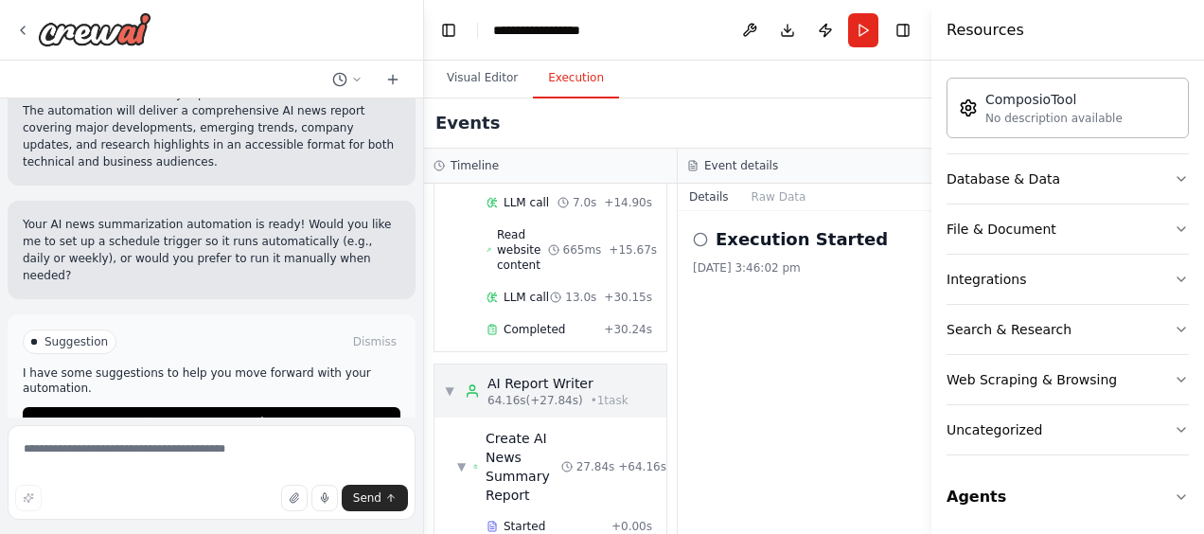
scroll to position [770, 0]
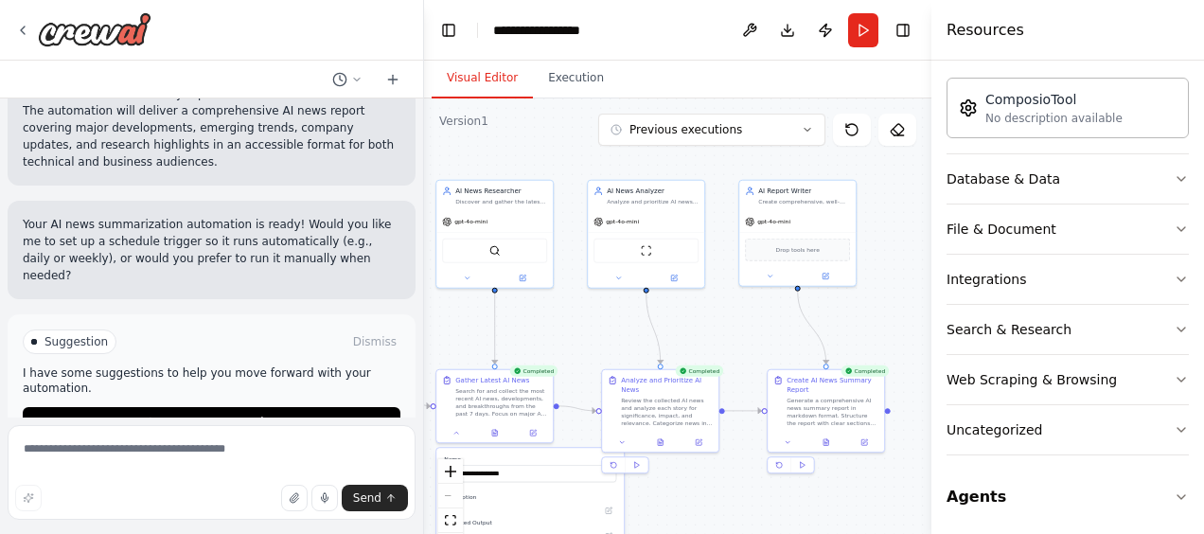
click at [487, 78] on button "Visual Editor" at bounding box center [482, 79] width 101 height 40
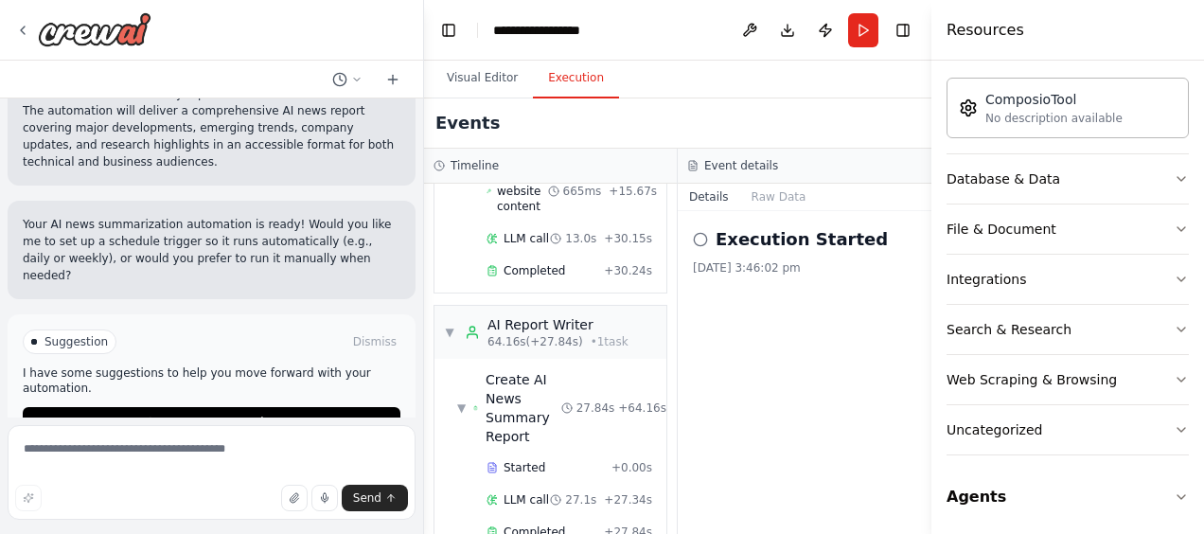
click at [536, 85] on button "Execution" at bounding box center [576, 79] width 86 height 40
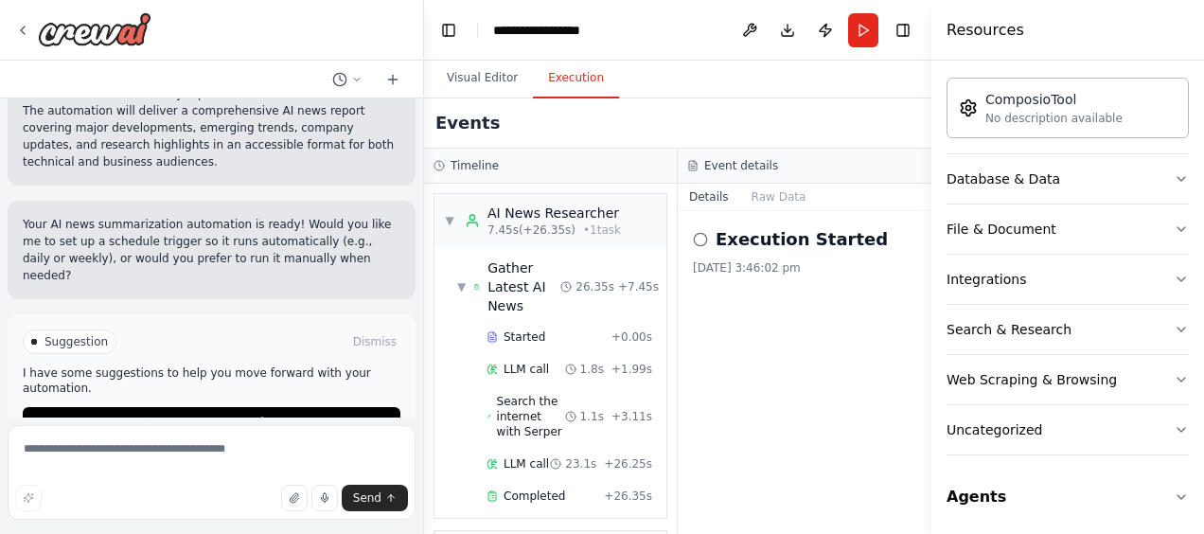
click at [636, 230] on div "▼ AI News Researcher 7.45s (+26.35s) • 1 task" at bounding box center [550, 220] width 232 height 53
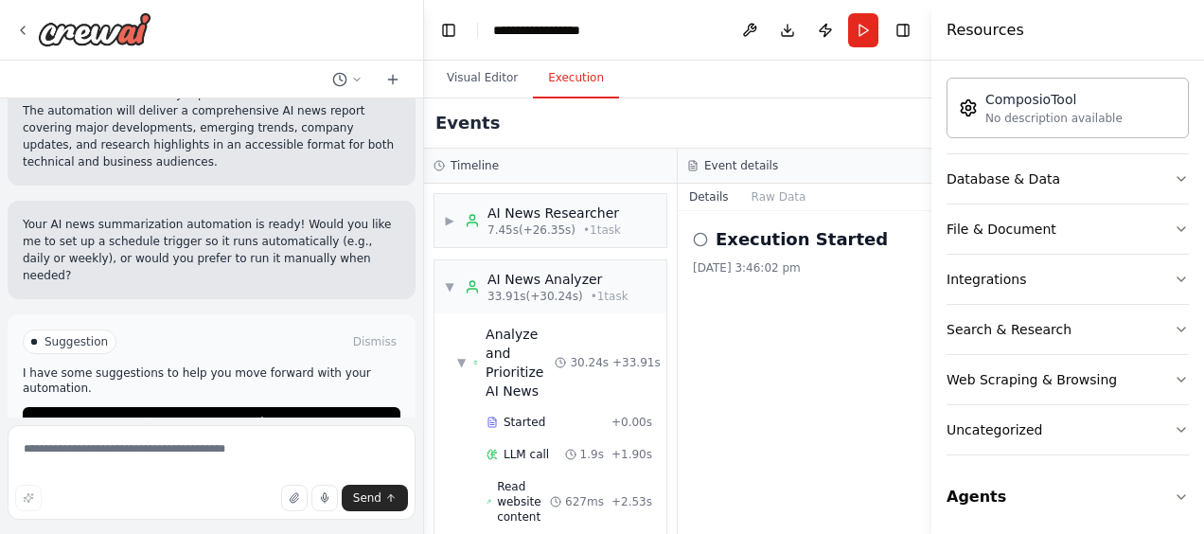
click at [695, 239] on icon at bounding box center [700, 239] width 15 height 15
click at [770, 242] on h2 "Execution Started" at bounding box center [801, 239] width 172 height 26
click at [531, 512] on span "Read website content" at bounding box center [523, 501] width 53 height 45
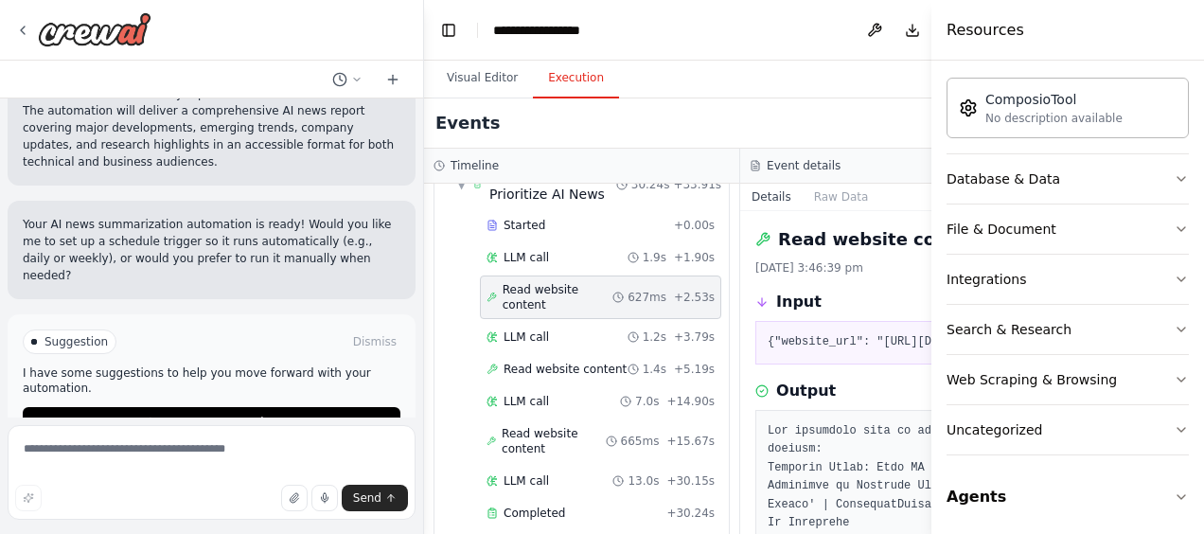
scroll to position [364, 0]
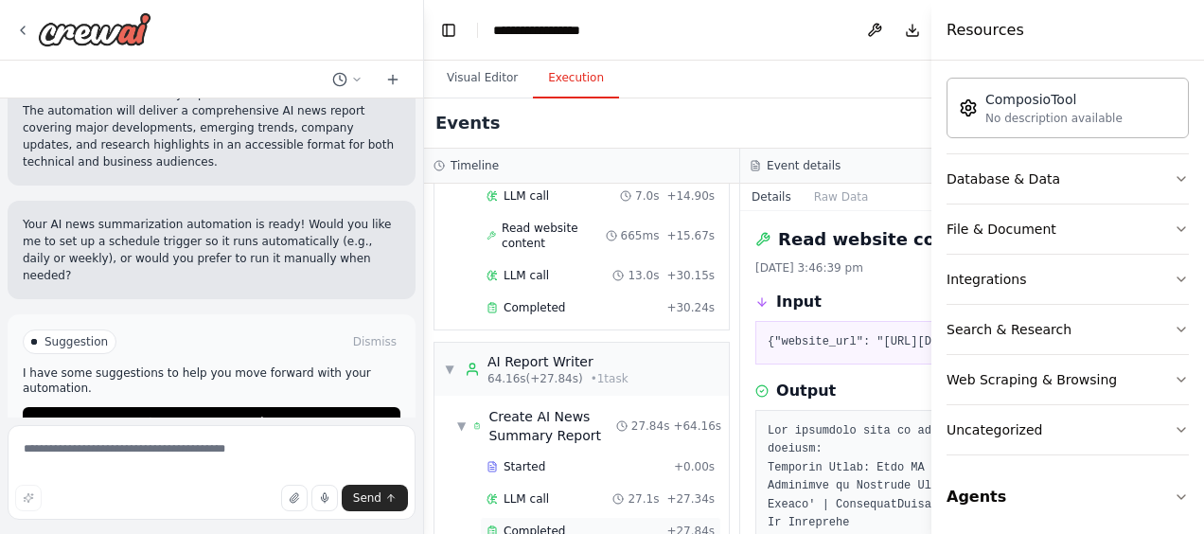
click at [524, 523] on span "Completed" at bounding box center [534, 530] width 62 height 15
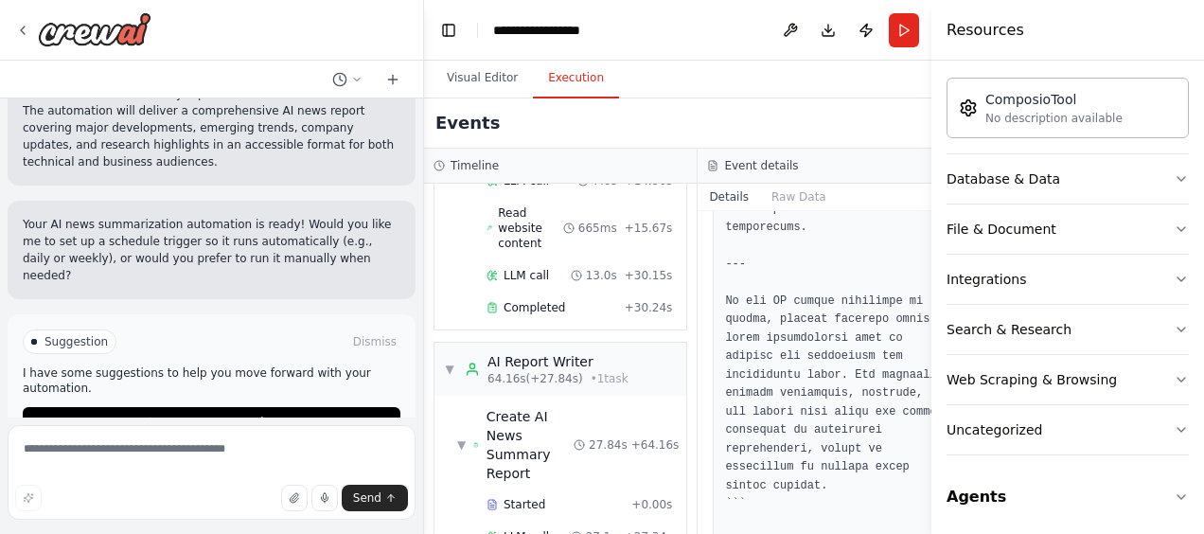
scroll to position [5257, 0]
click at [53, 32] on img at bounding box center [95, 29] width 114 height 34
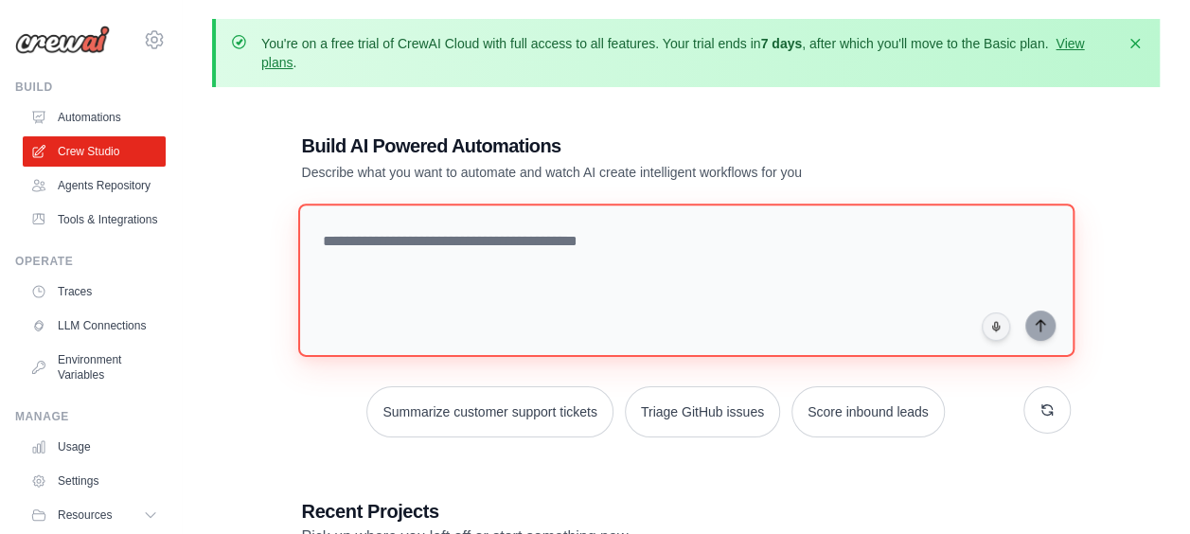
click at [393, 270] on textarea at bounding box center [685, 279] width 776 height 153
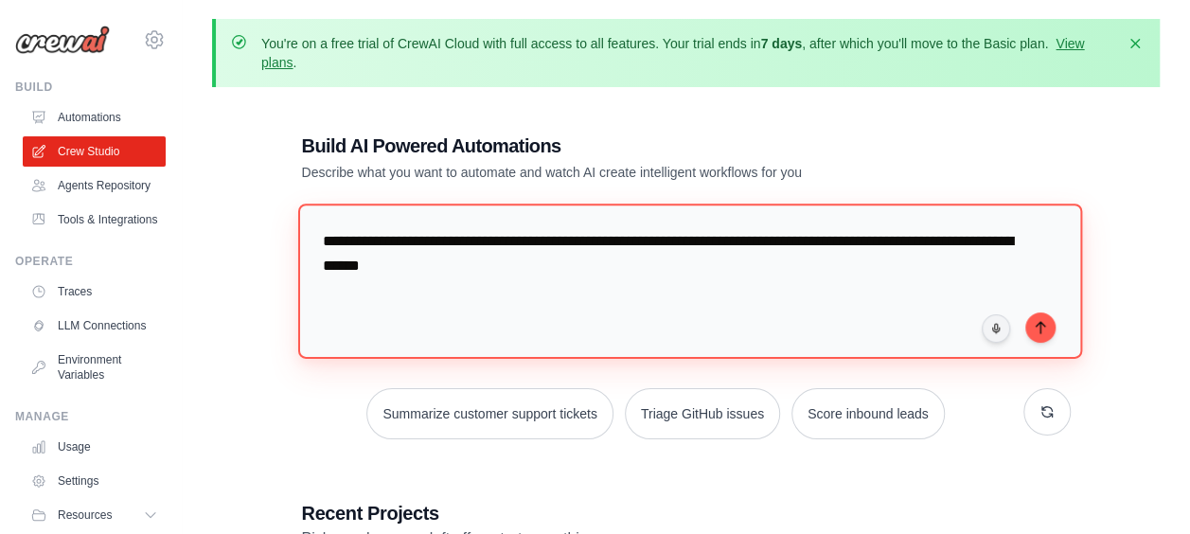
click at [969, 245] on textarea "**********" at bounding box center [689, 280] width 784 height 154
click at [767, 274] on textarea "**********" at bounding box center [689, 280] width 784 height 154
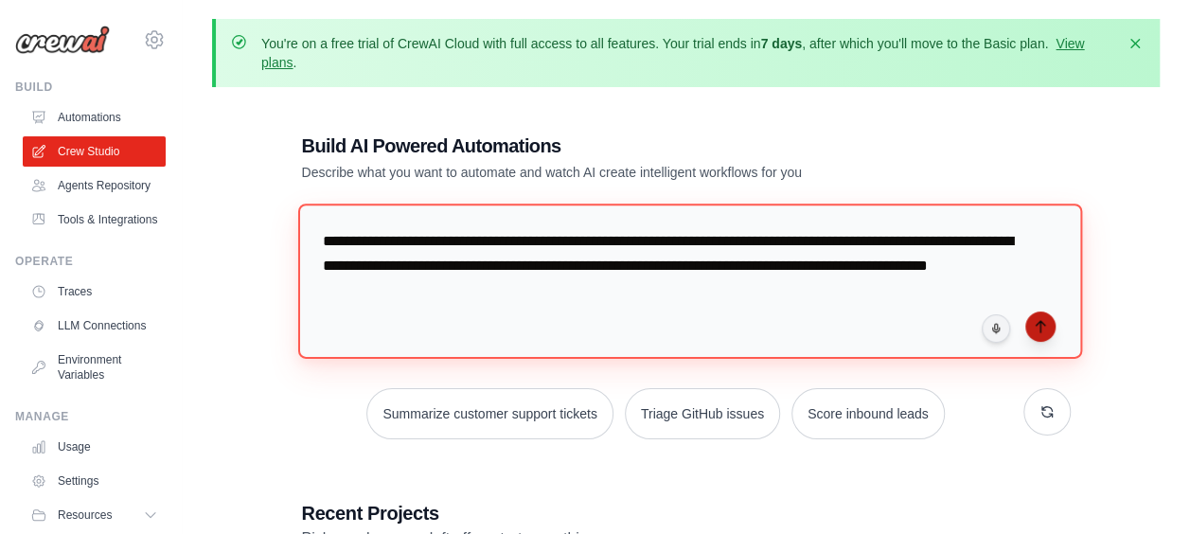
type textarea "**********"
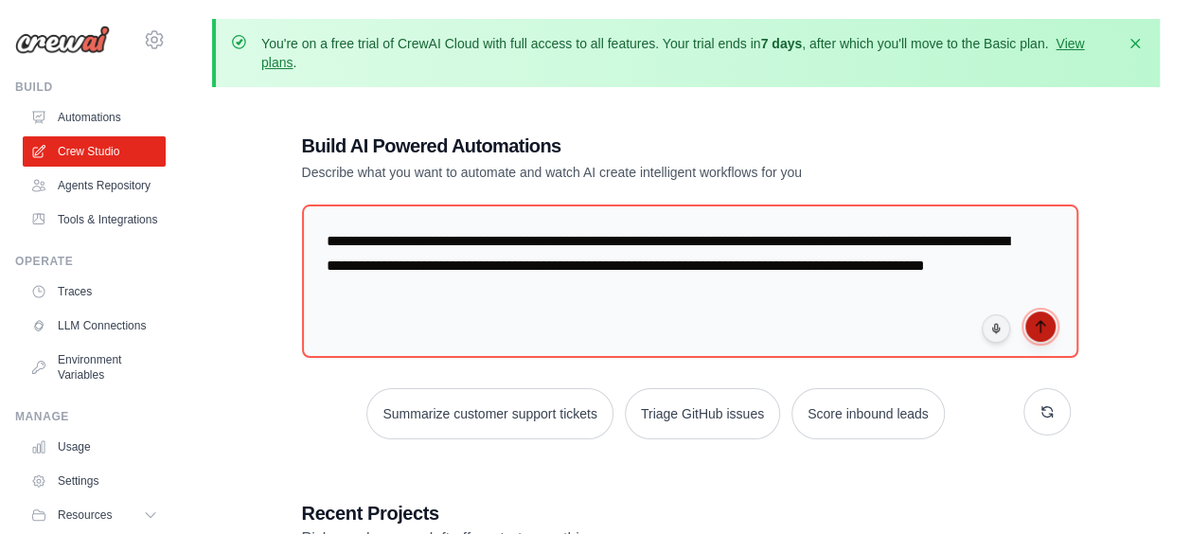
click at [1042, 327] on icon "submit" at bounding box center [1039, 326] width 15 height 15
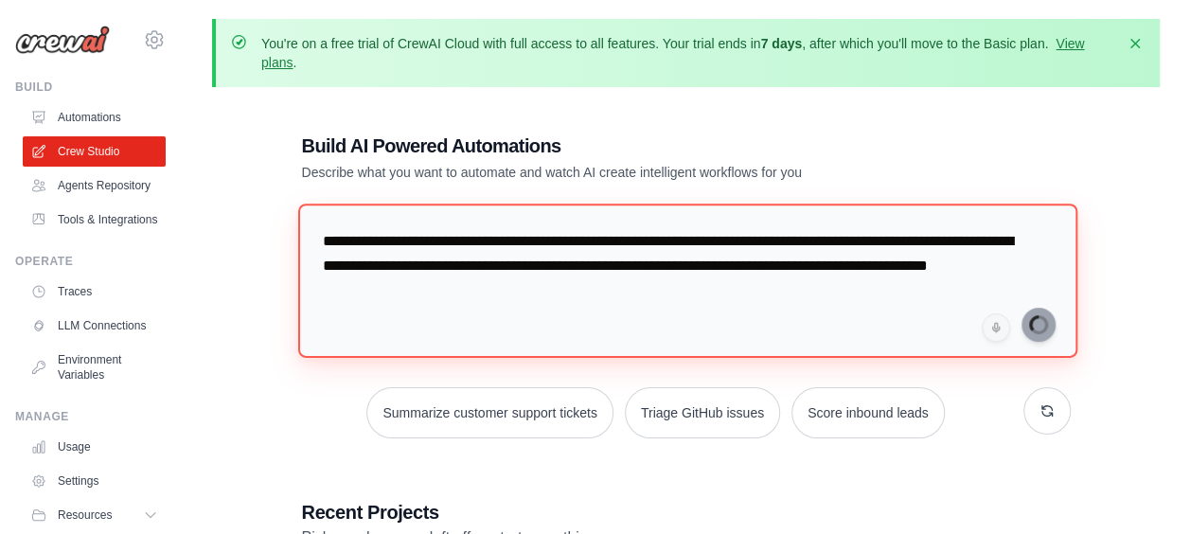
drag, startPoint x: 551, startPoint y: 304, endPoint x: 259, endPoint y: 182, distance: 316.0
click at [259, 182] on div "**********" at bounding box center [685, 465] width 947 height 726
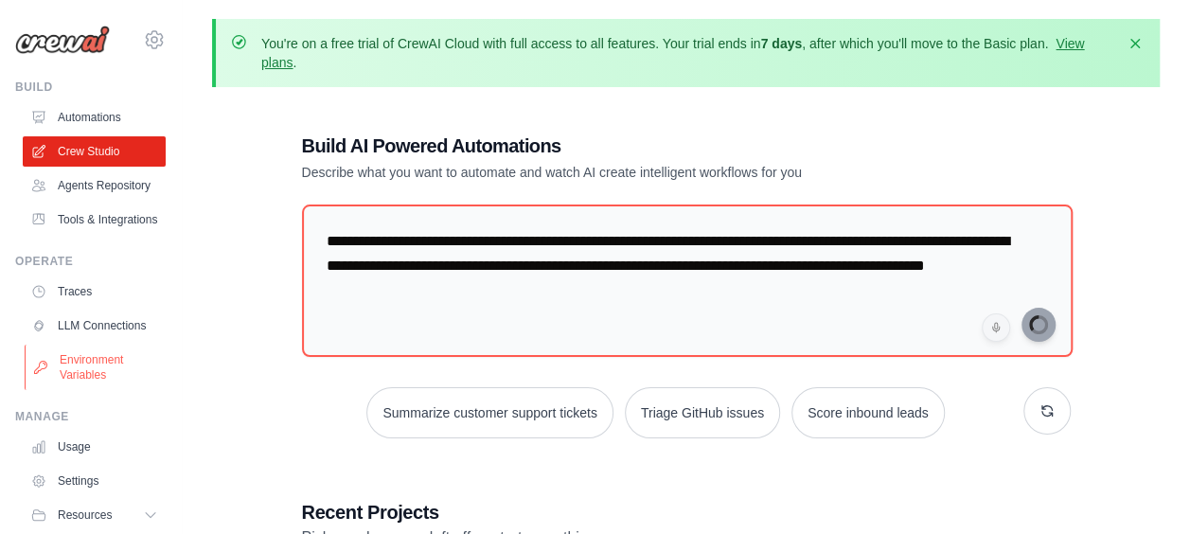
click at [70, 390] on link "Environment Variables" at bounding box center [96, 366] width 143 height 45
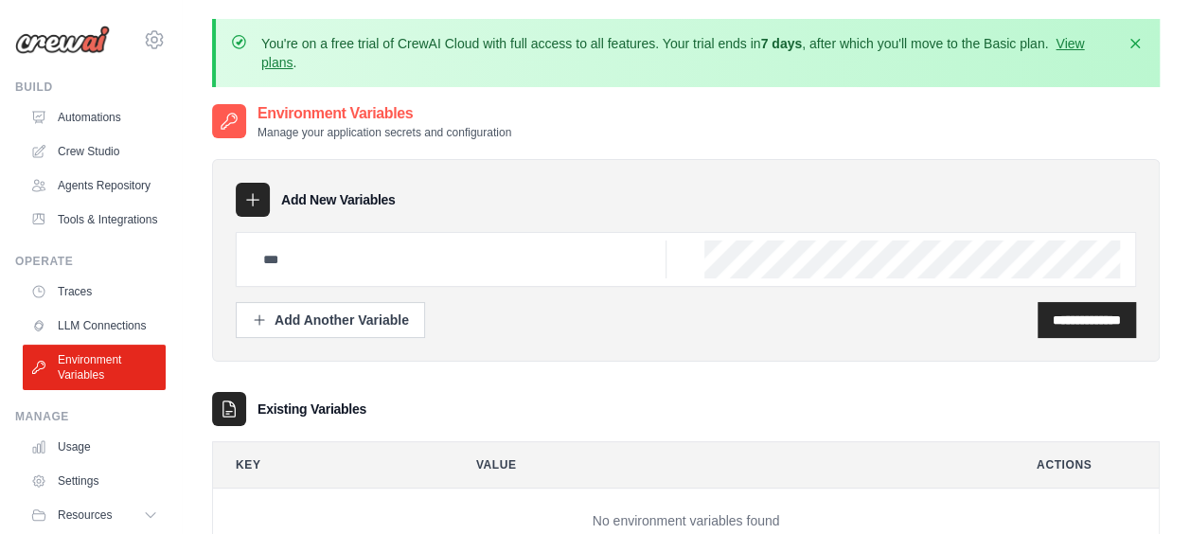
scroll to position [121, 0]
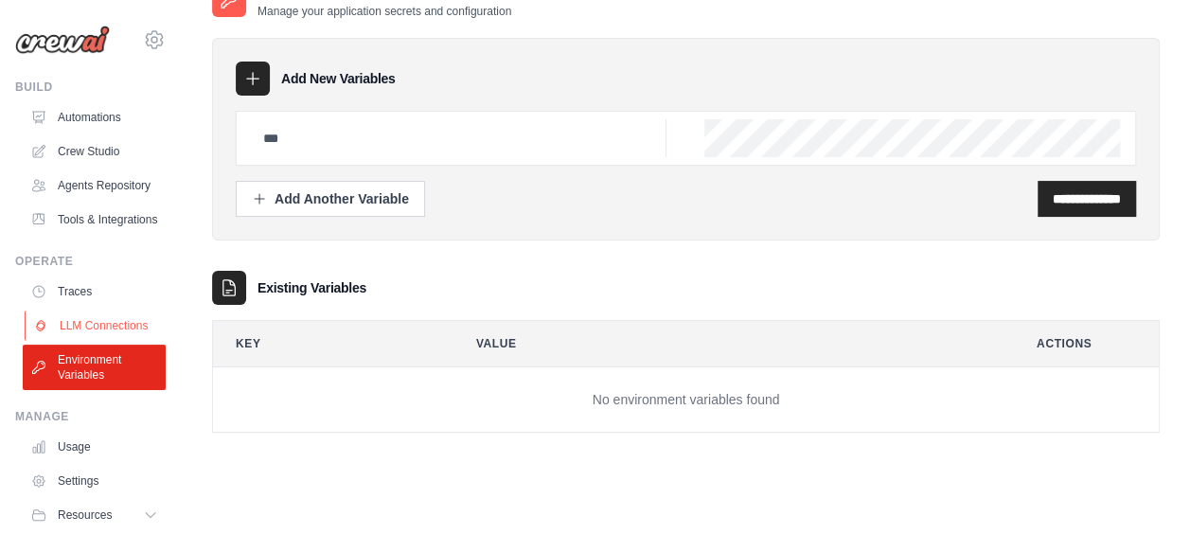
click at [73, 341] on link "LLM Connections" at bounding box center [96, 325] width 143 height 30
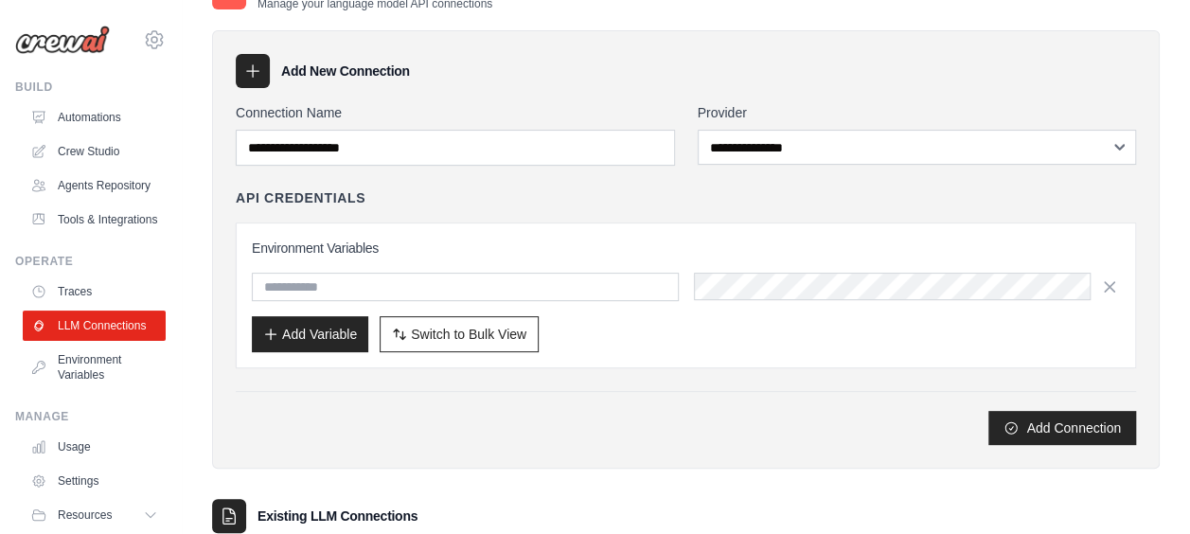
scroll to position [195, 0]
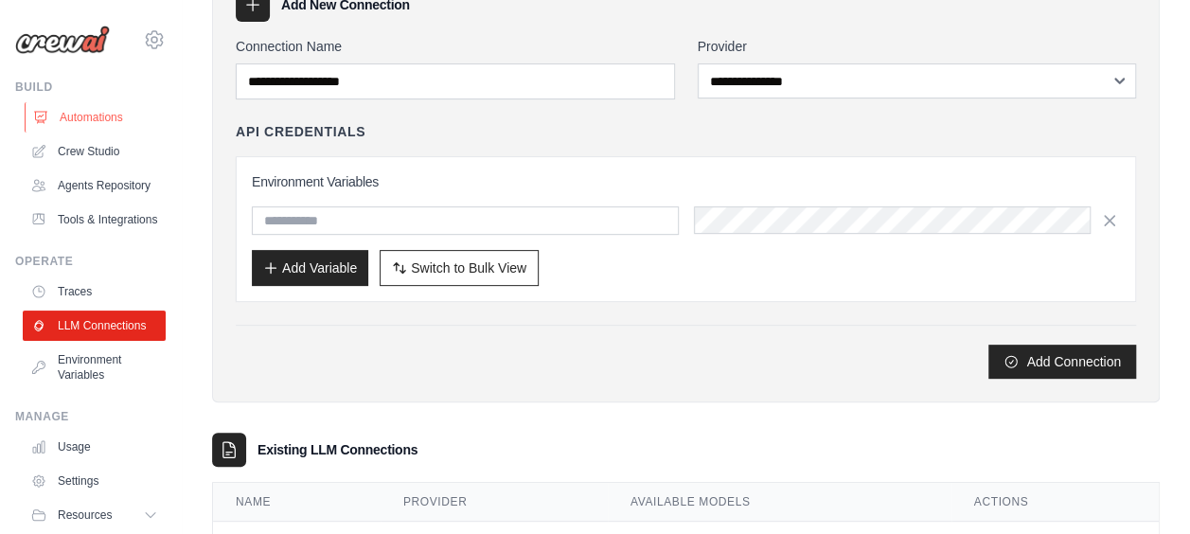
click at [91, 129] on link "Automations" at bounding box center [96, 117] width 143 height 30
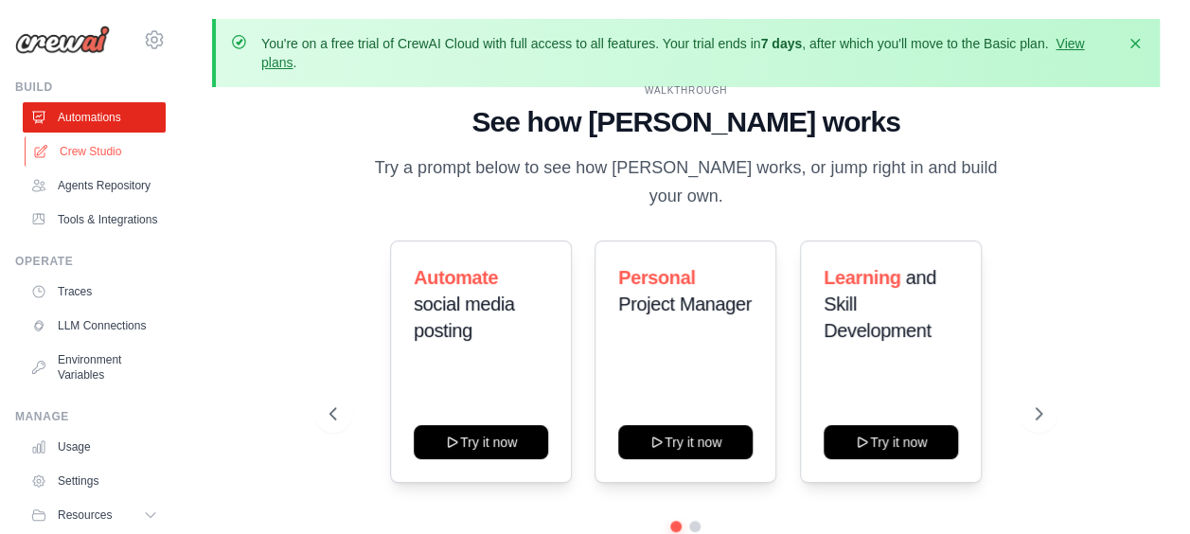
click at [102, 162] on link "Crew Studio" at bounding box center [96, 151] width 143 height 30
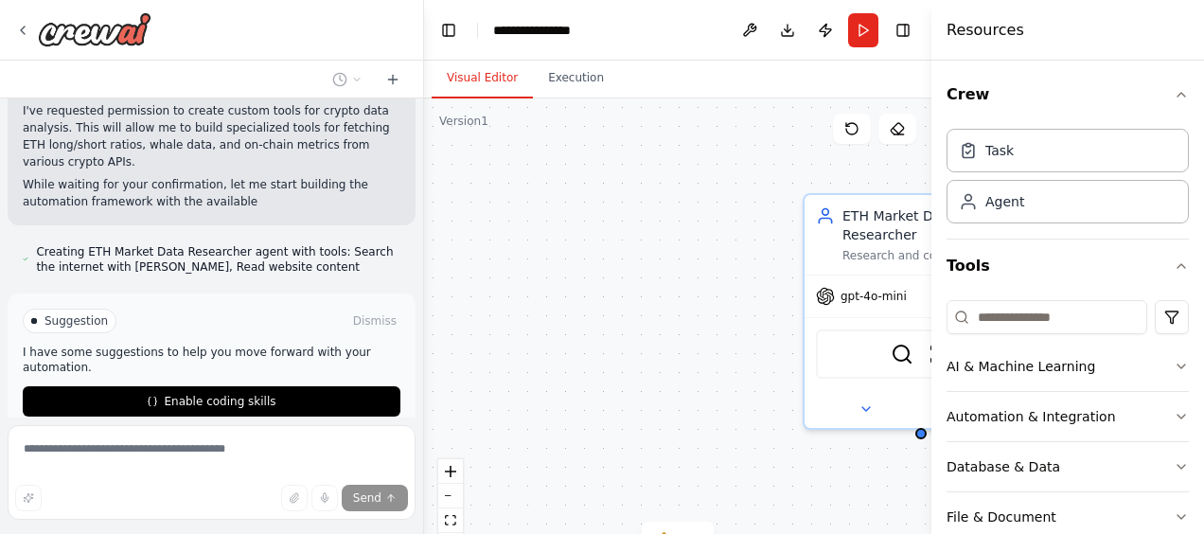
scroll to position [961, 0]
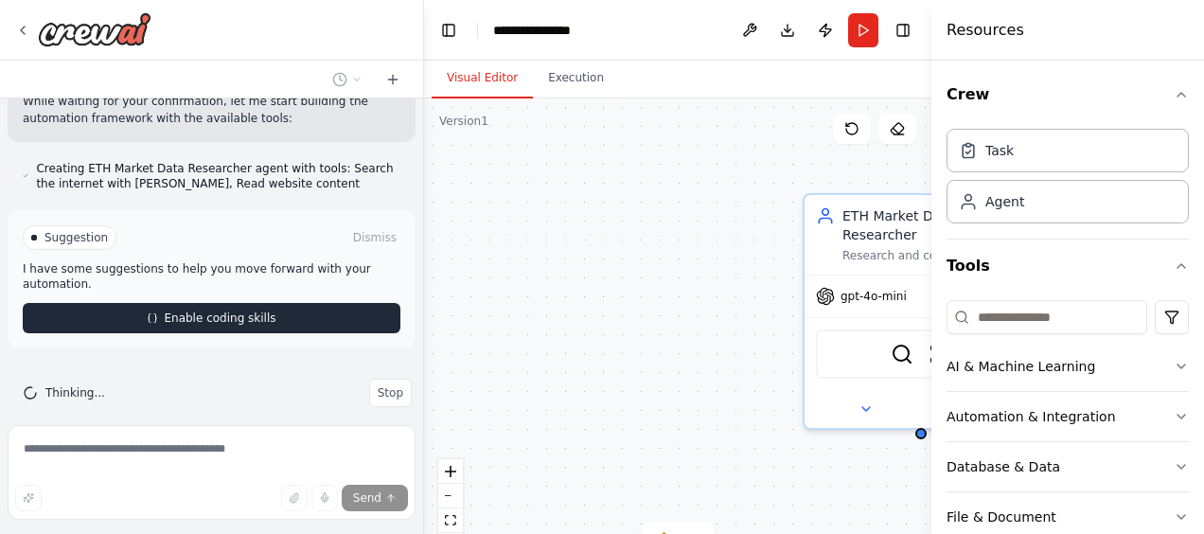
click at [214, 310] on span "Enable coding skills" at bounding box center [220, 317] width 112 height 15
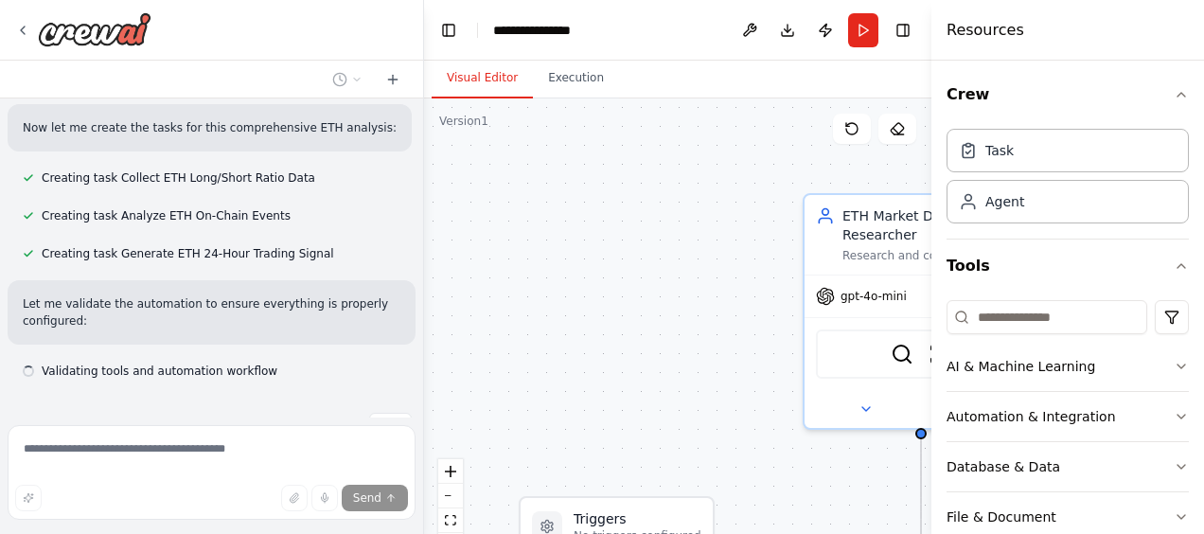
scroll to position [1754, 0]
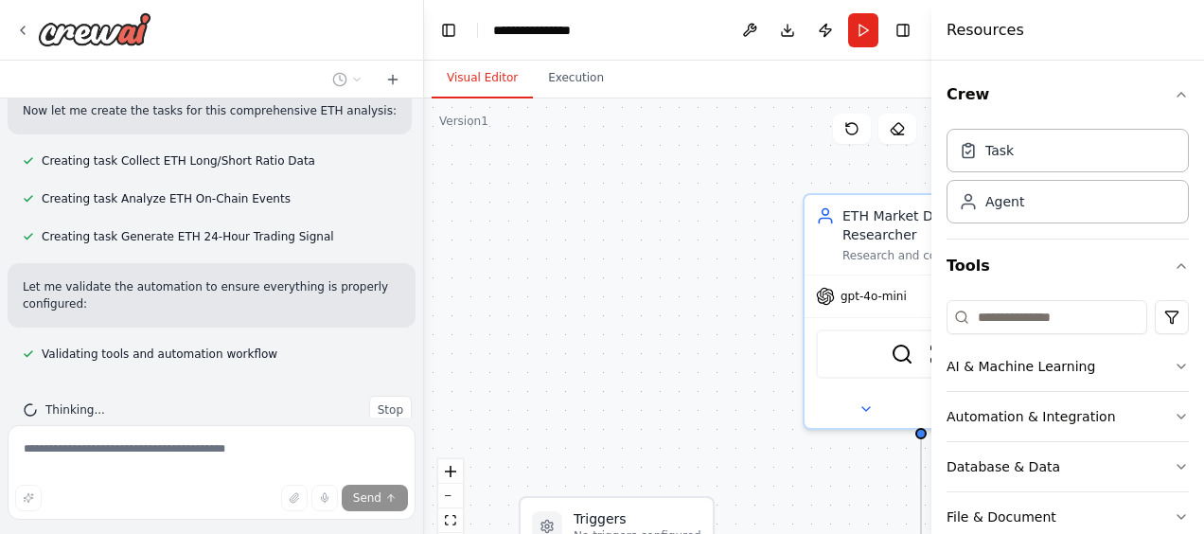
click at [161, 343] on div "Validating tools and automation workflow" at bounding box center [150, 354] width 285 height 23
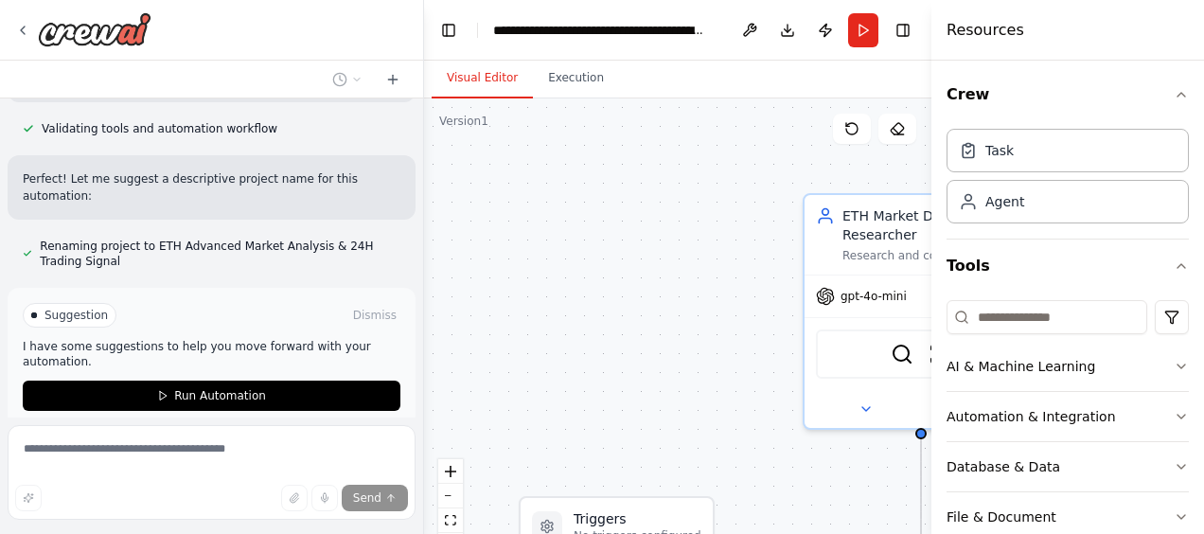
scroll to position [1995, 0]
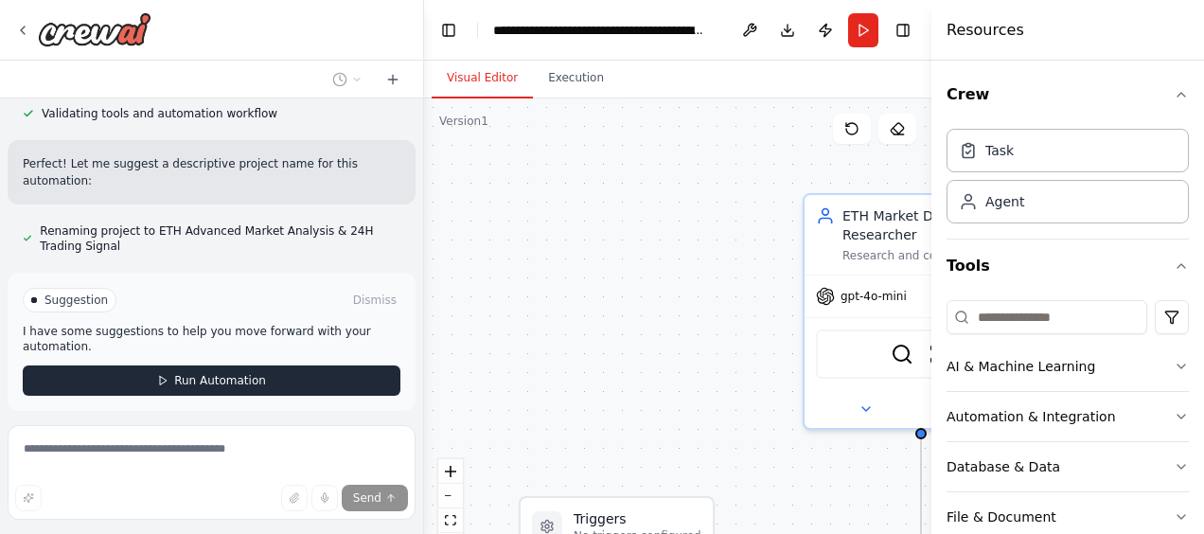
click at [161, 365] on button "Run Automation" at bounding box center [212, 380] width 378 height 30
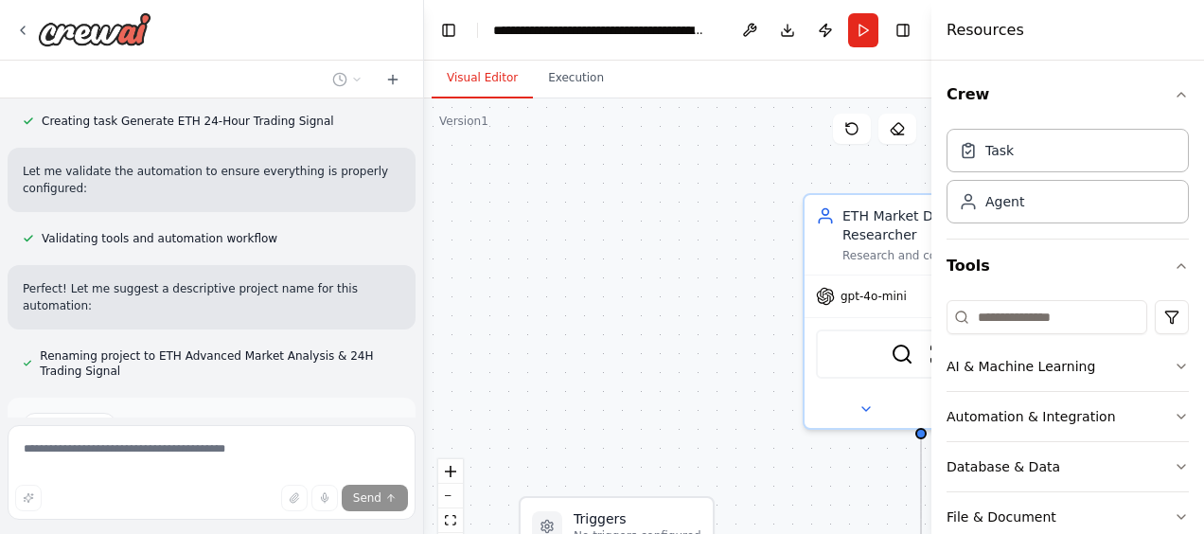
click at [161, 348] on span "Renaming project to ETH Advanced Market Analysis & 24H Trading Signal" at bounding box center [220, 363] width 361 height 30
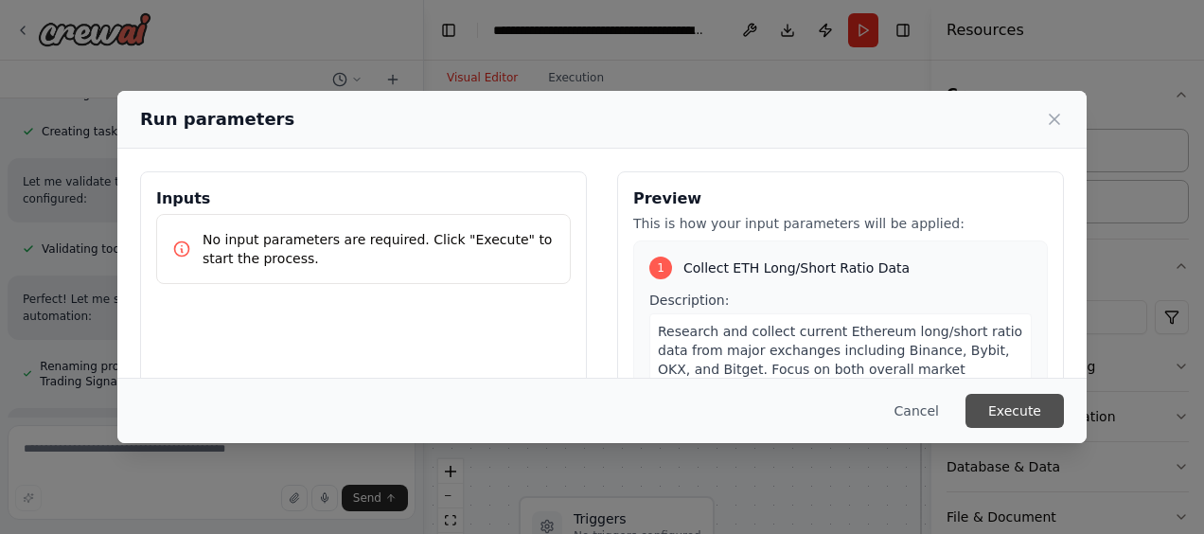
click at [996, 405] on button "Execute" at bounding box center [1014, 411] width 98 height 34
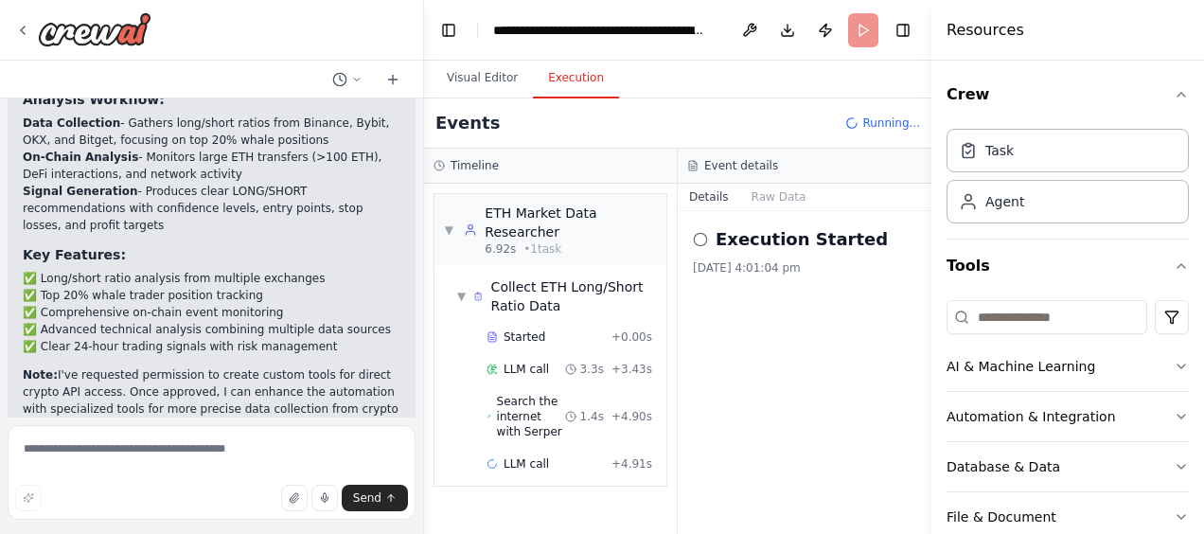
scroll to position [2427, 0]
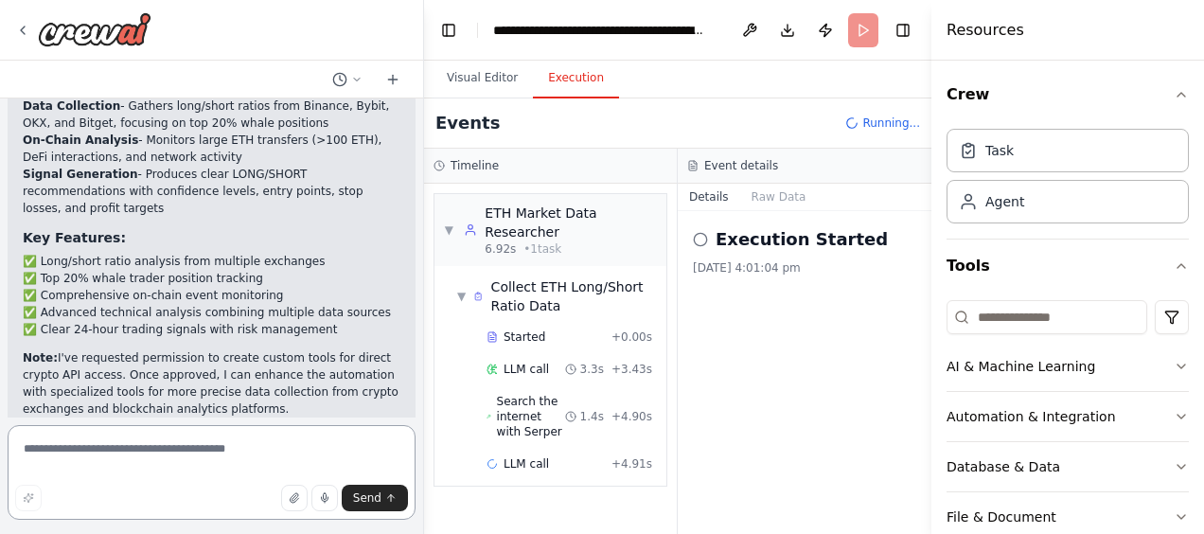
click at [172, 443] on textarea at bounding box center [212, 472] width 408 height 95
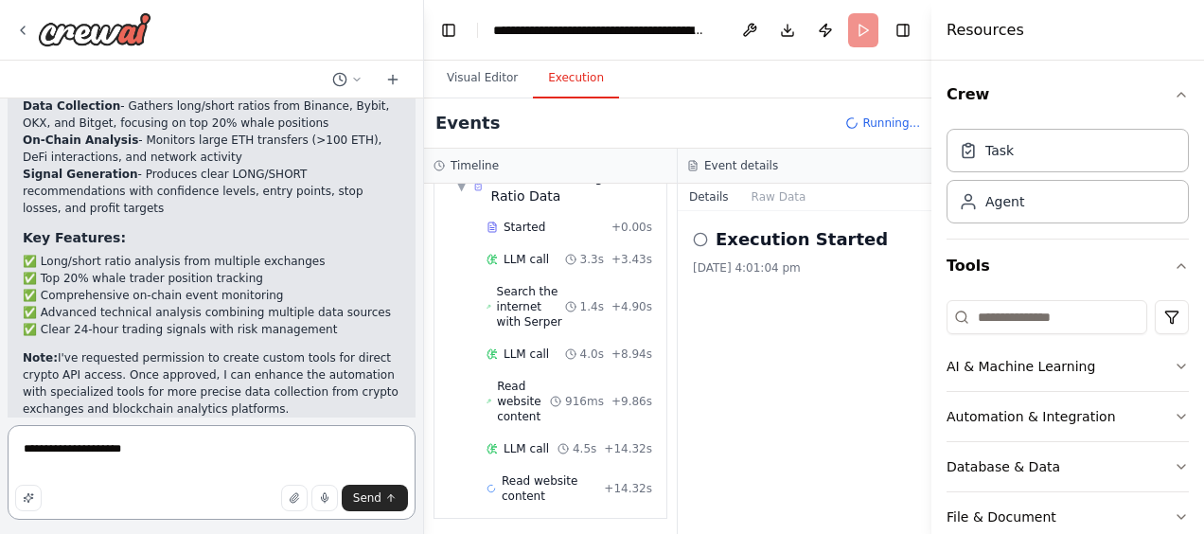
scroll to position [156, 0]
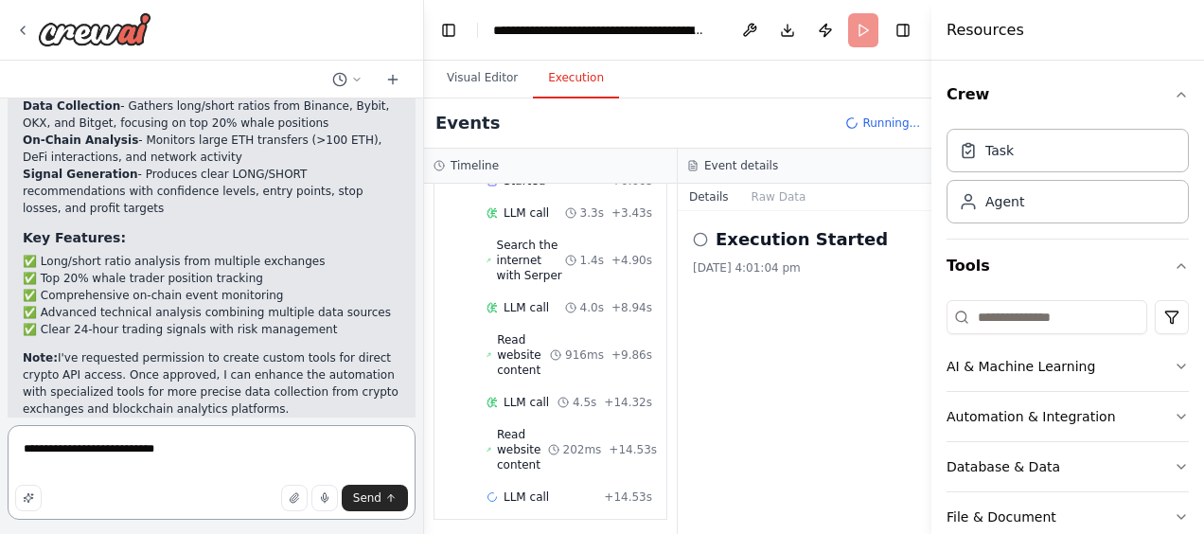
type textarea "**********"
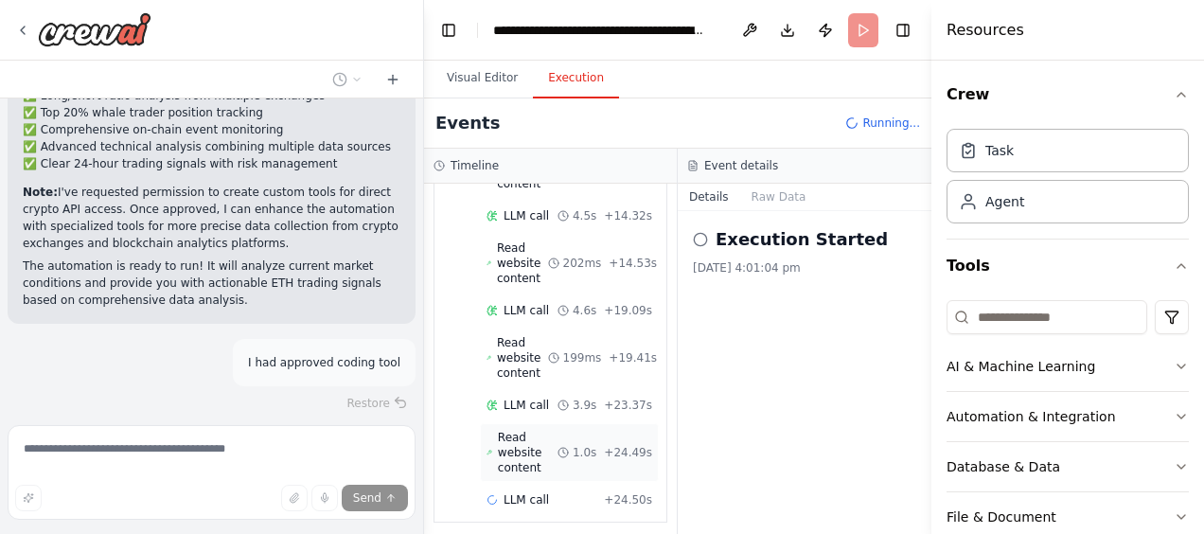
scroll to position [144, 0]
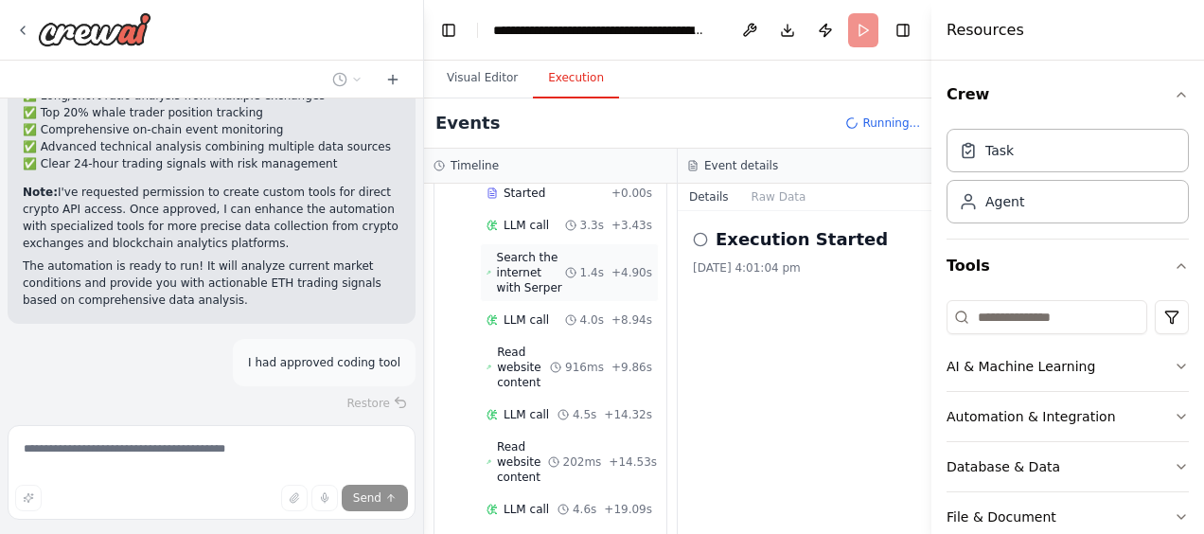
click at [523, 276] on span "Search the internet with Serper" at bounding box center [531, 272] width 68 height 45
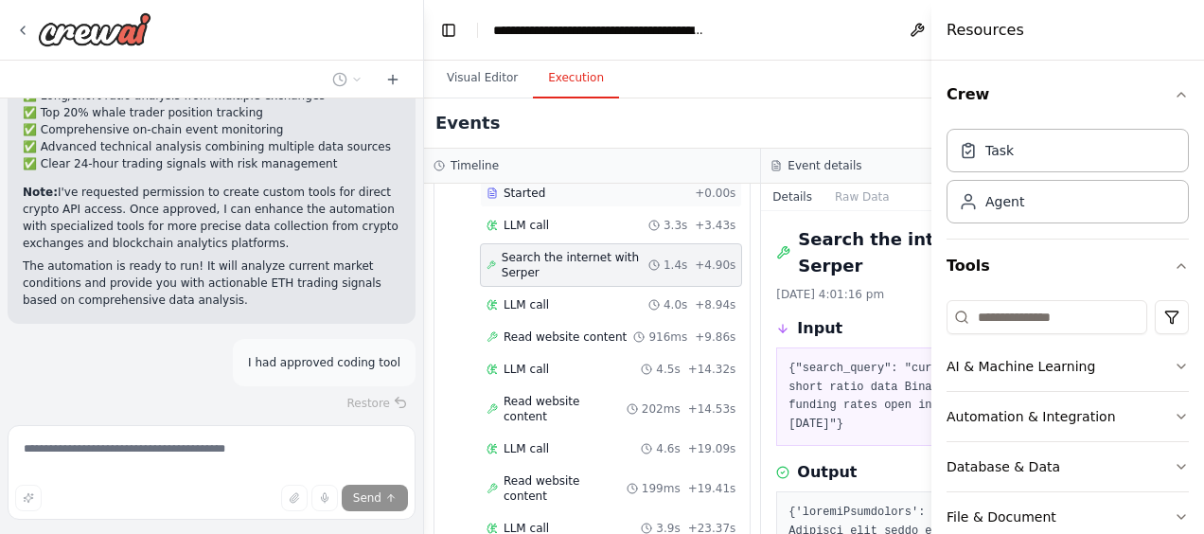
click at [526, 197] on span "Started" at bounding box center [524, 192] width 42 height 15
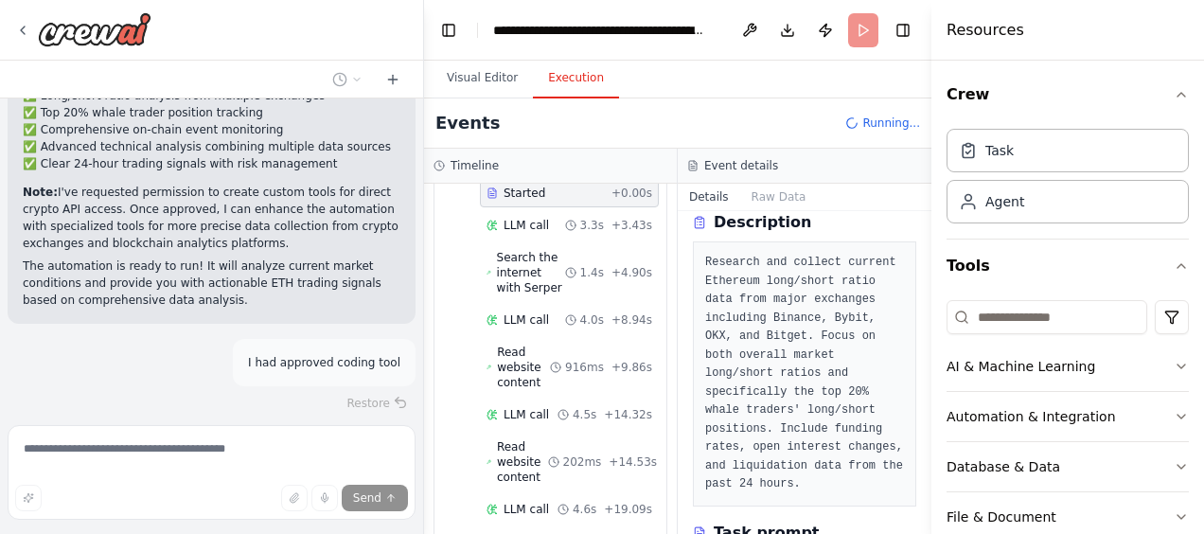
scroll to position [2706, 0]
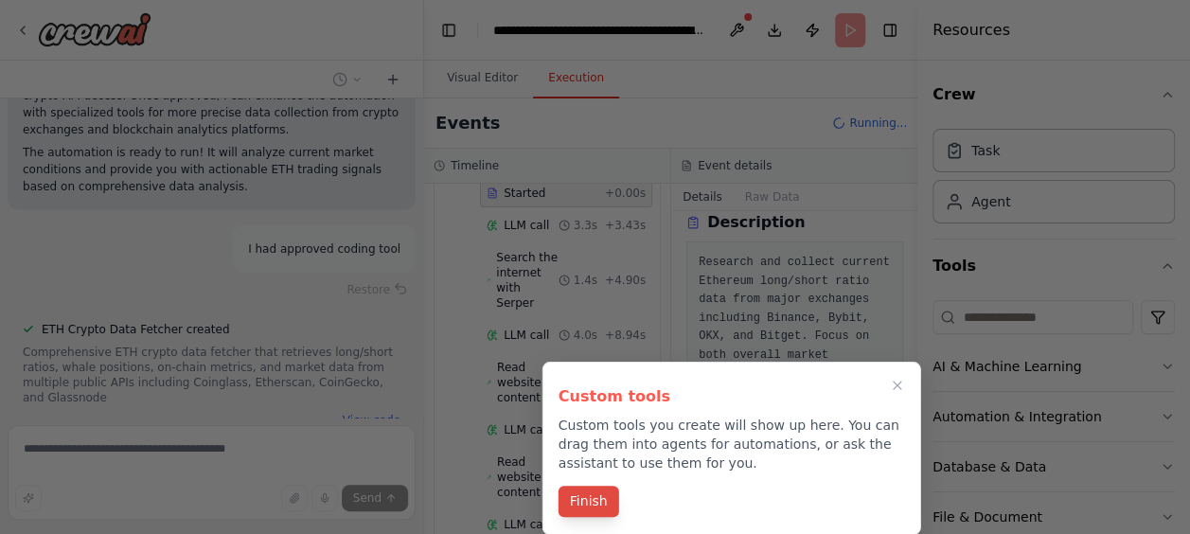
click at [587, 507] on button "Finish" at bounding box center [588, 500] width 61 height 31
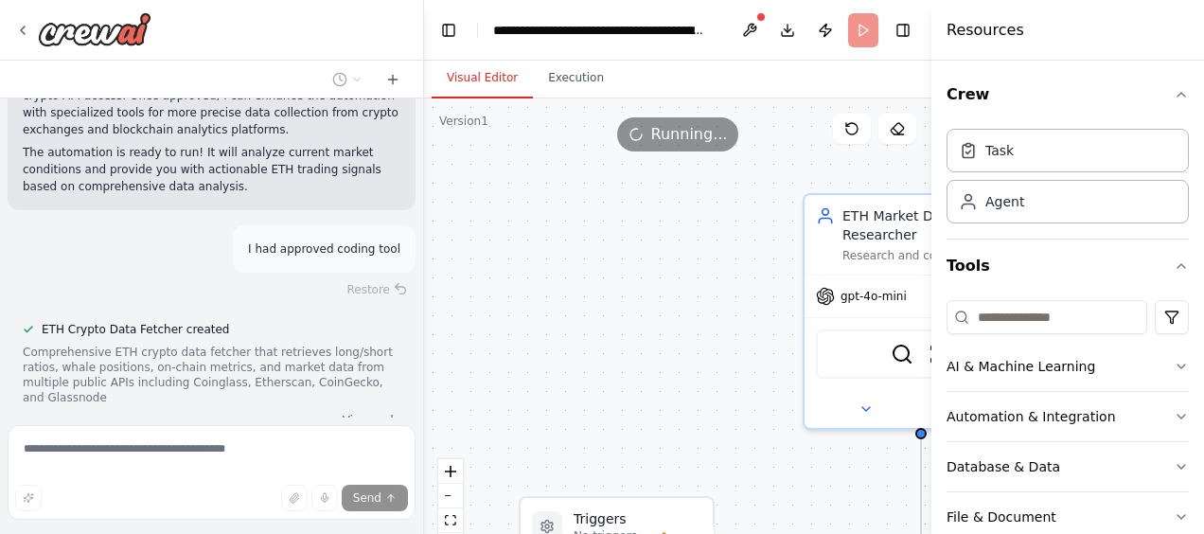
click at [501, 77] on button "Visual Editor" at bounding box center [482, 79] width 101 height 40
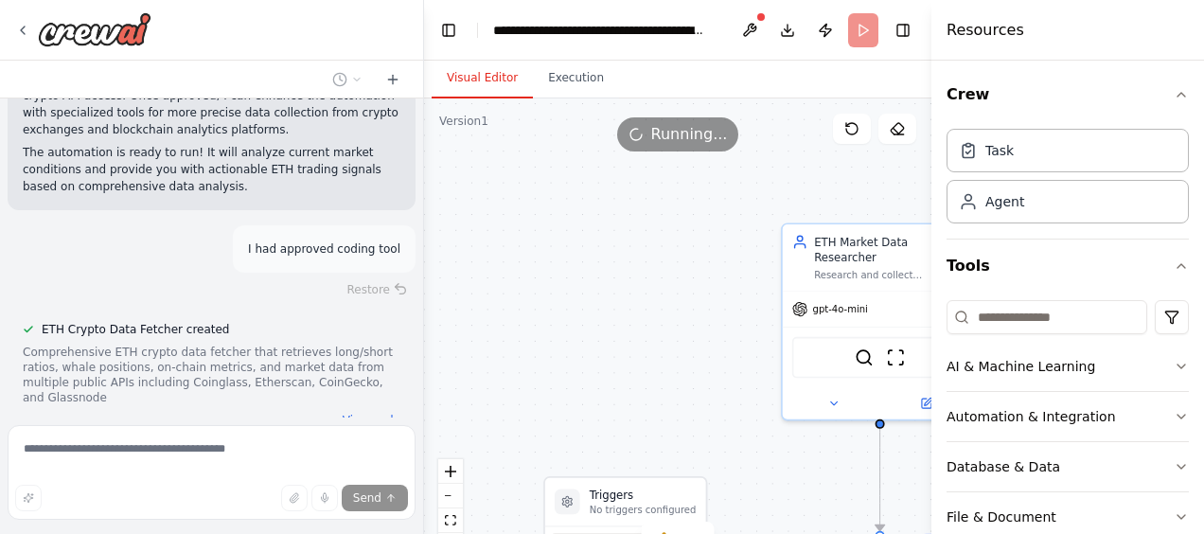
scroll to position [2778, 0]
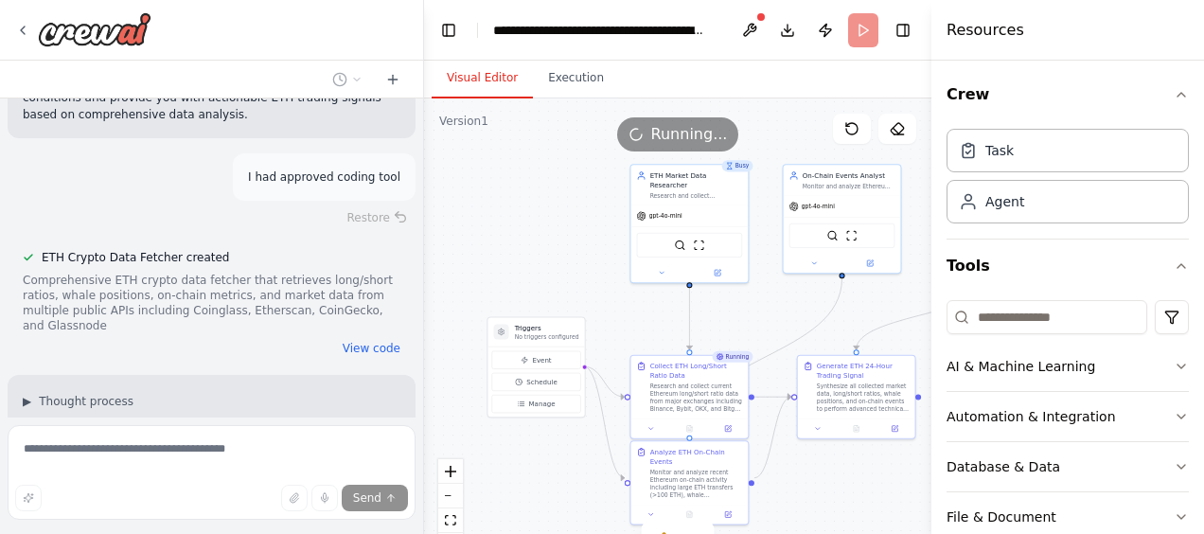
drag, startPoint x: 616, startPoint y: 361, endPoint x: 492, endPoint y: 216, distance: 191.3
click at [492, 216] on div ".deletable-edge-delete-btn { width: 20px; height: 20px; border: 0px solid #ffff…" at bounding box center [677, 334] width 507 height 473
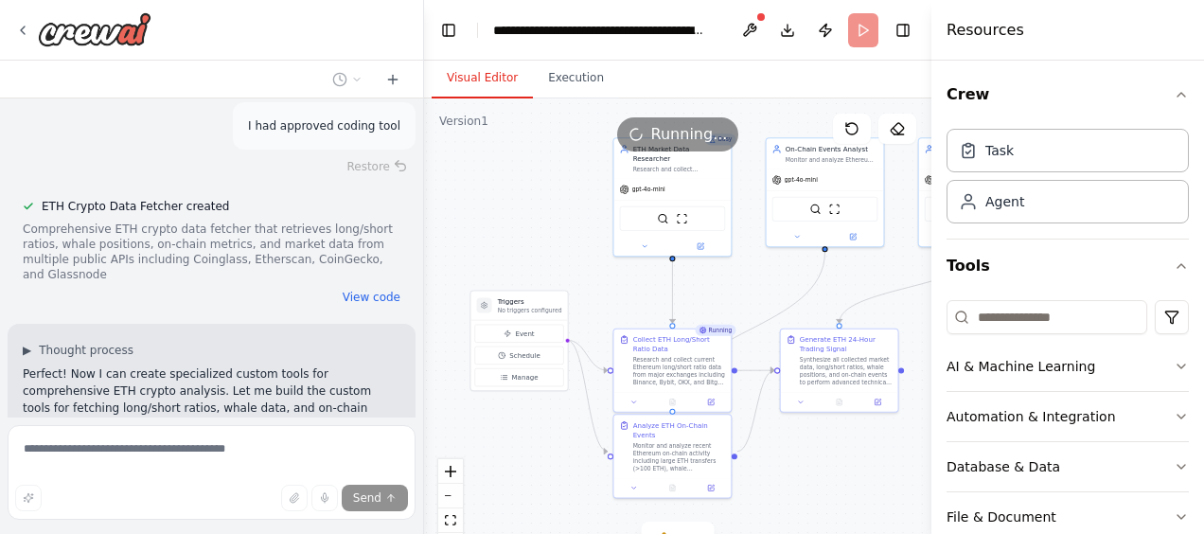
scroll to position [2930, 0]
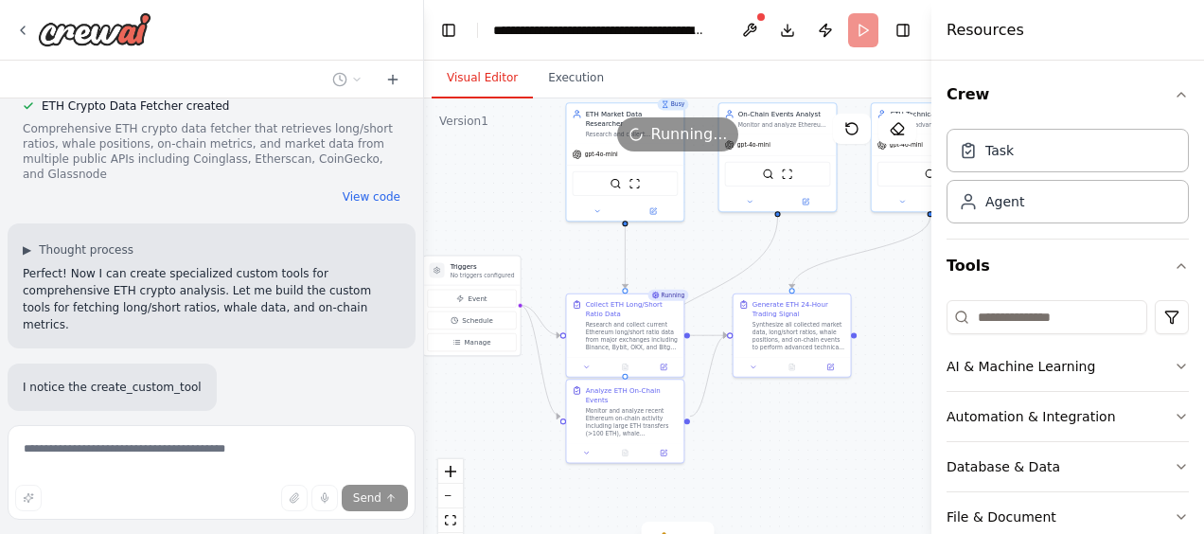
drag, startPoint x: 559, startPoint y: 462, endPoint x: 513, endPoint y: 427, distance: 58.1
click at [513, 427] on div ".deletable-edge-delete-btn { width: 20px; height: 20px; border: 0px solid #ffff…" at bounding box center [677, 334] width 507 height 473
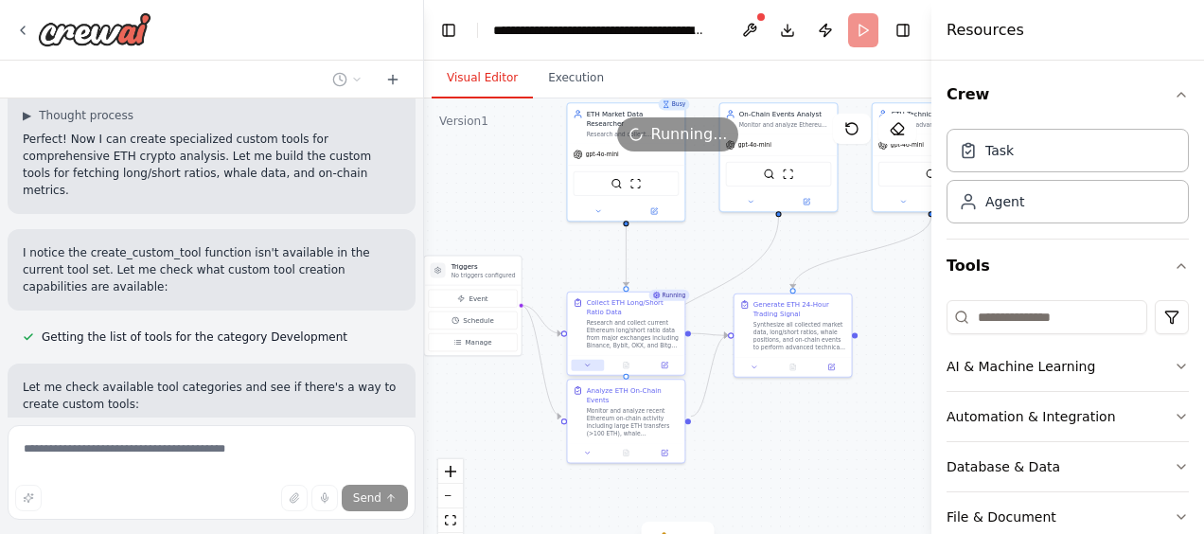
scroll to position [3081, 0]
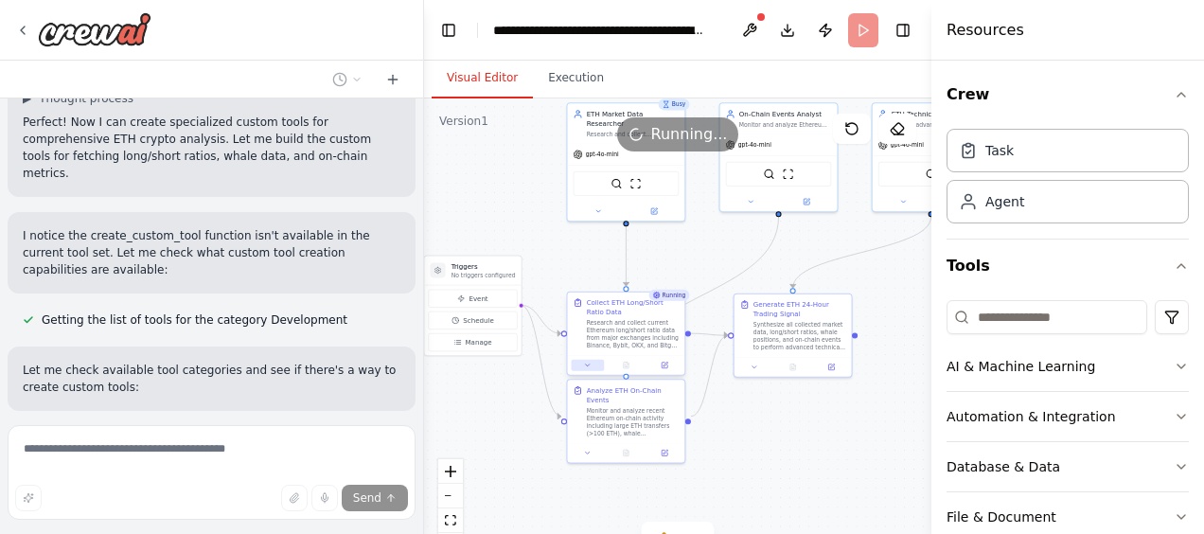
click at [591, 369] on button at bounding box center [588, 365] width 33 height 11
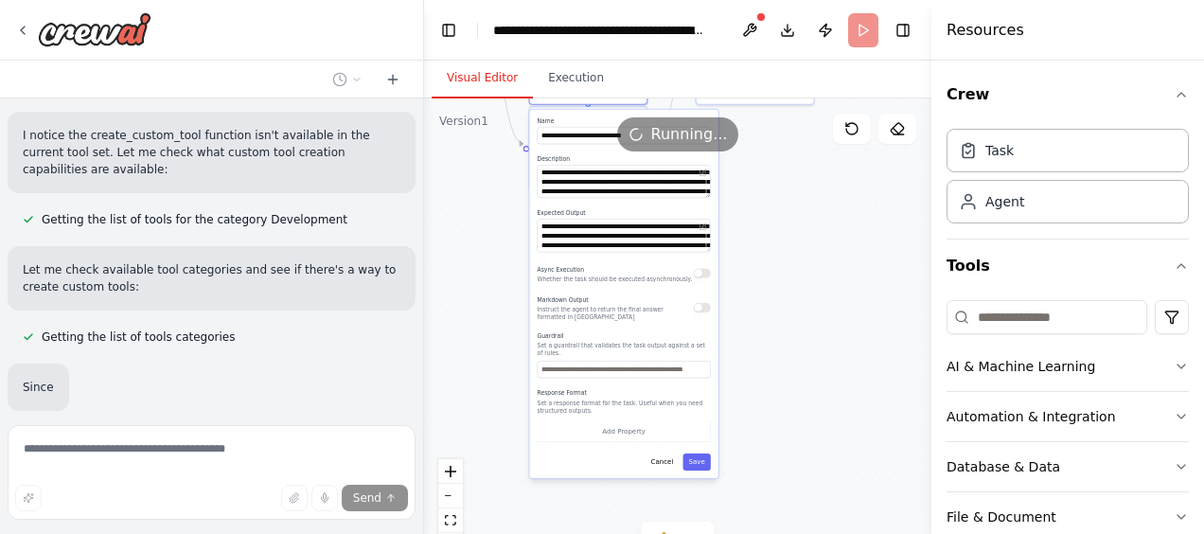
scroll to position [3181, 0]
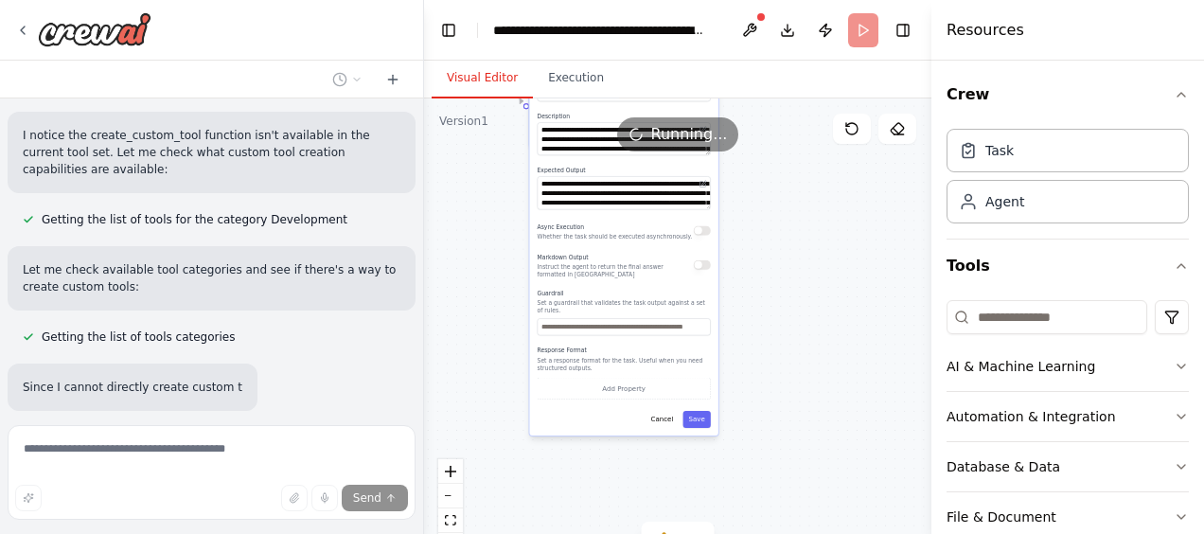
drag, startPoint x: 783, startPoint y: 463, endPoint x: 745, endPoint y: 148, distance: 317.4
click at [745, 148] on div "Version 1 Show Tools Hide Agents .deletable-edge-delete-btn { width: 20px; heig…" at bounding box center [677, 334] width 507 height 473
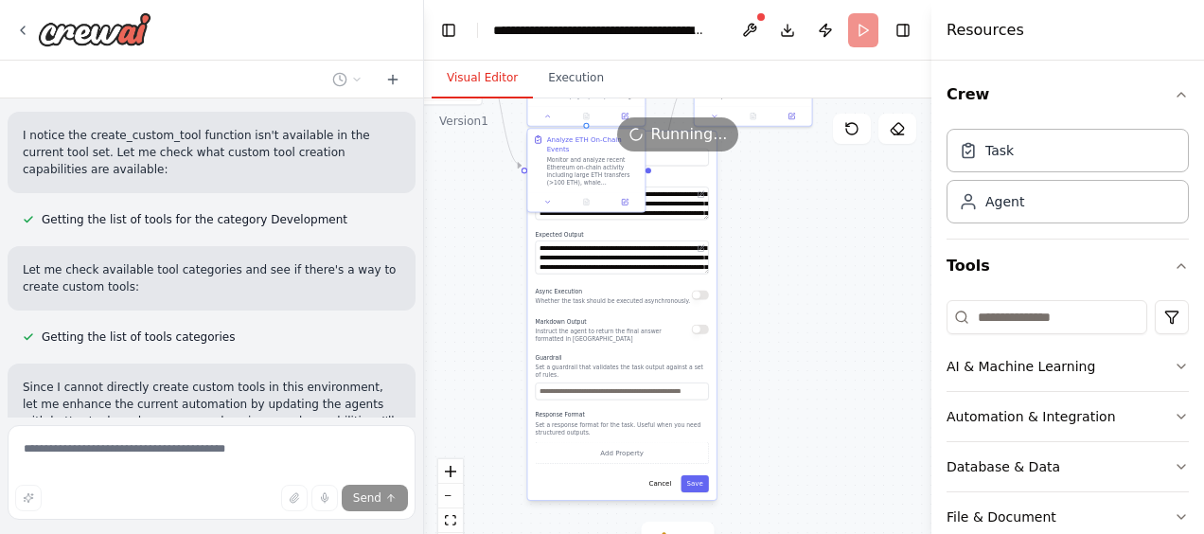
drag, startPoint x: 756, startPoint y: 282, endPoint x: 751, endPoint y: 392, distance: 109.9
click at [751, 392] on div ".deletable-edge-delete-btn { width: 20px; height: 20px; border: 0px solid #ffff…" at bounding box center [677, 334] width 507 height 473
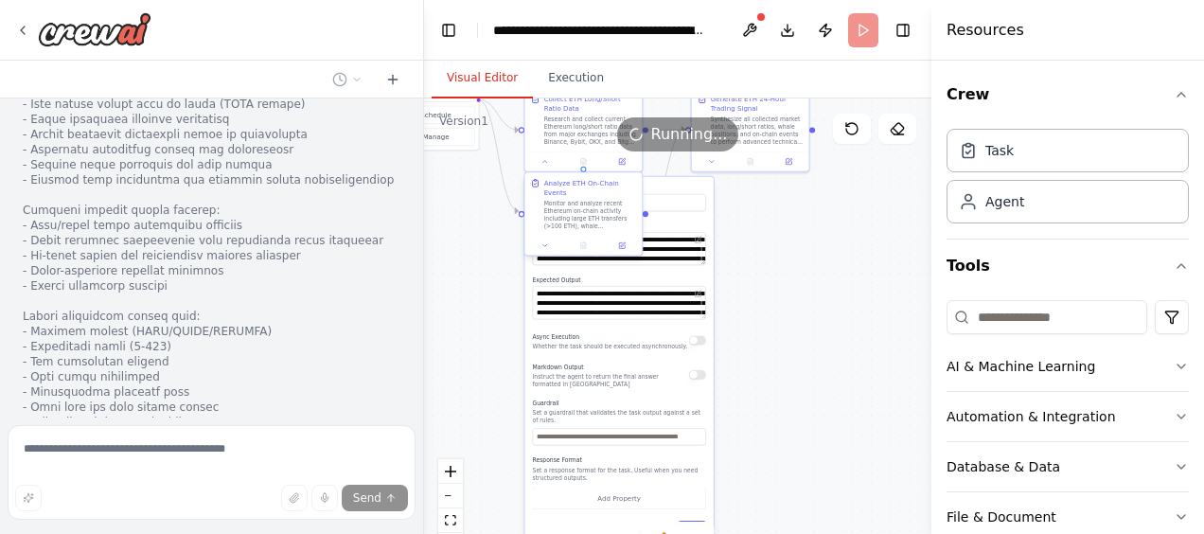
click at [545, 241] on div at bounding box center [582, 246] width 117 height 20
click at [545, 245] on div "Analyze ETH On-Chain Events Monitor and analyze recent Ethereum on-chain activi…" at bounding box center [582, 213] width 119 height 84
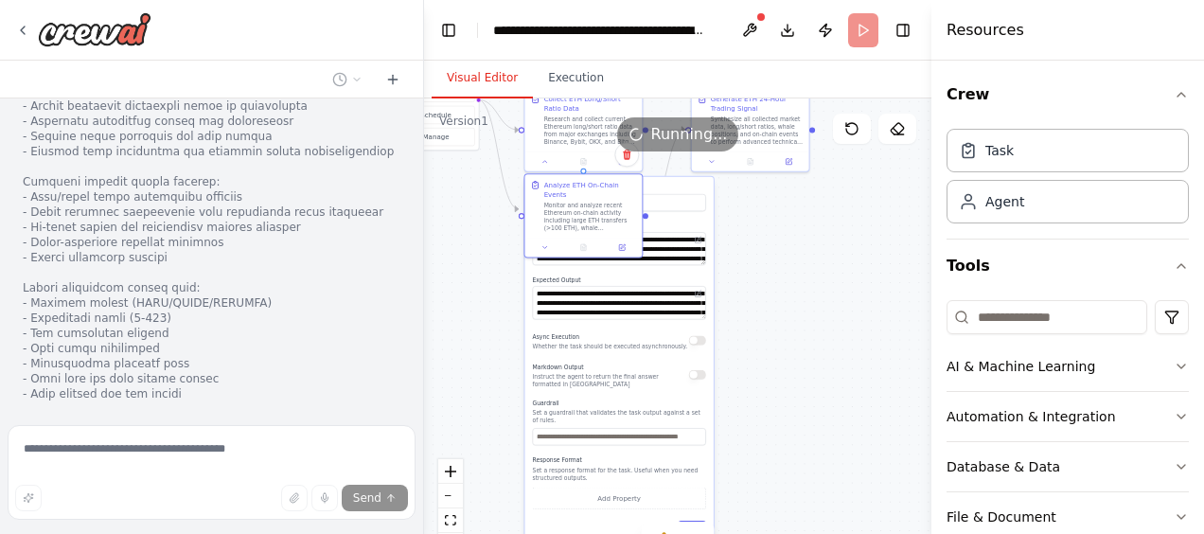
scroll to position [4071, 0]
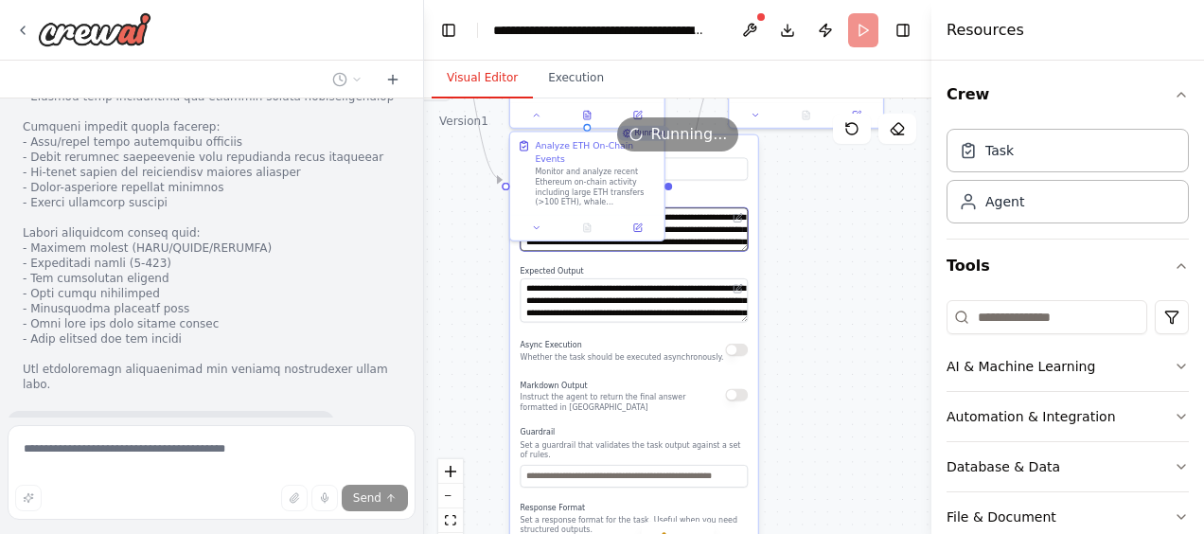
click at [685, 240] on textarea "**********" at bounding box center [634, 229] width 228 height 44
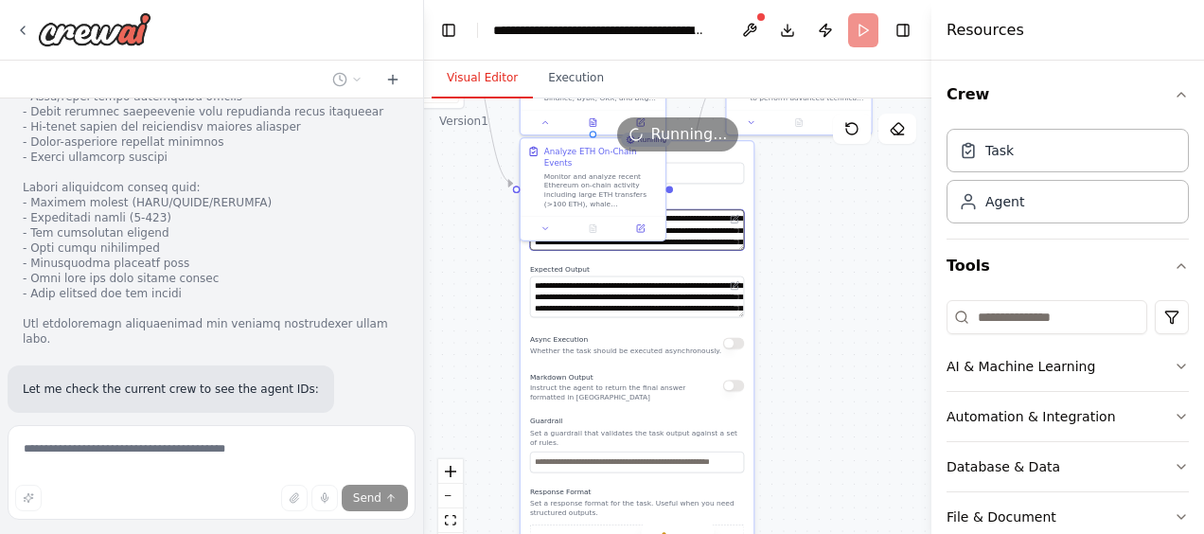
scroll to position [4186, 0]
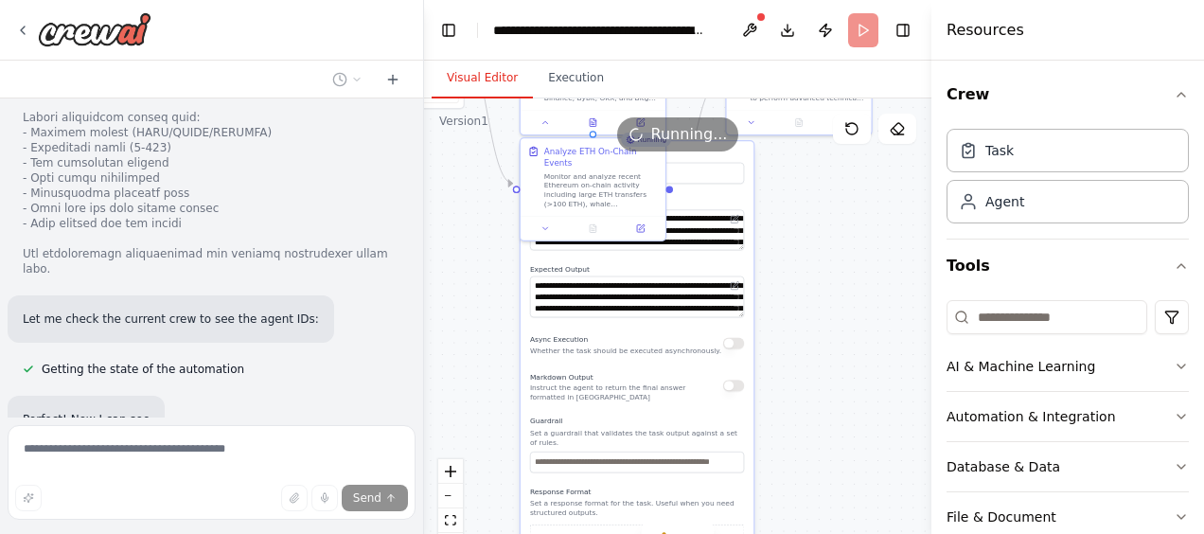
click at [670, 310] on textarea "**********" at bounding box center [637, 296] width 214 height 41
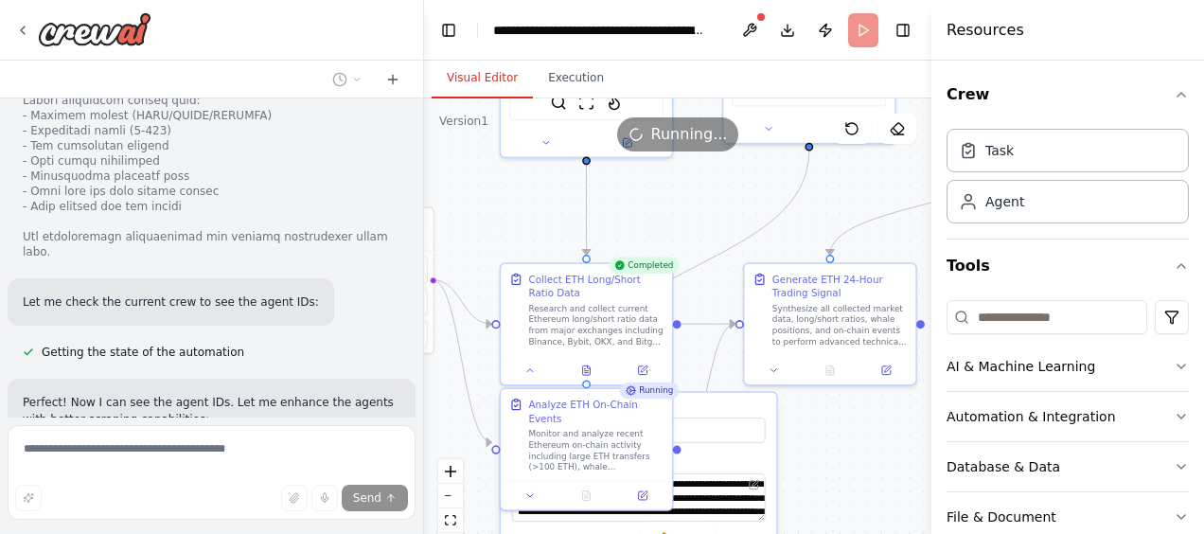
scroll to position [4256, 0]
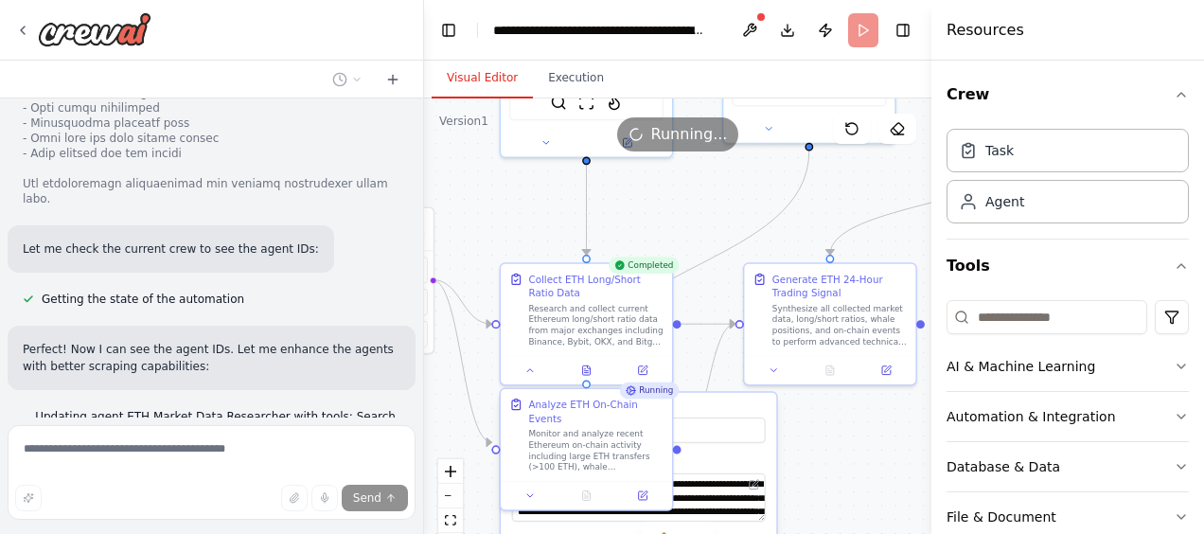
drag, startPoint x: 816, startPoint y: 278, endPoint x: 822, endPoint y: 560, distance: 282.1
click at [822, 533] on html "Create ETH Crypto analyst with information on long short ratio, top 20% whales …" at bounding box center [602, 267] width 1204 height 534
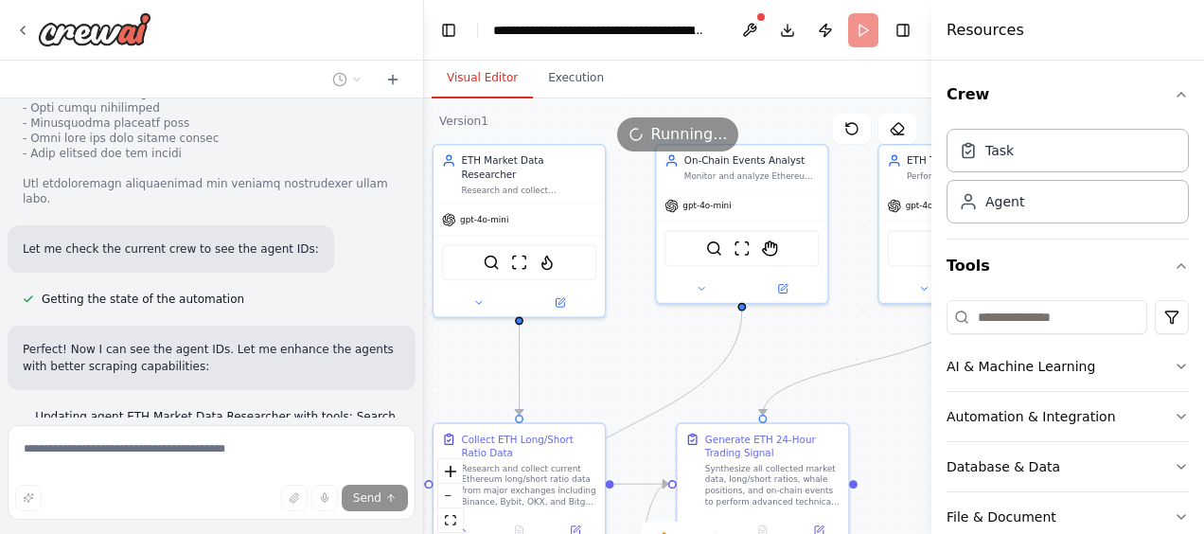
drag, startPoint x: 792, startPoint y: 214, endPoint x: 788, endPoint y: 397, distance: 183.6
click at [788, 397] on div ".deletable-edge-delete-btn { width: 20px; height: 20px; border: 0px solid #ffff…" at bounding box center [677, 334] width 507 height 473
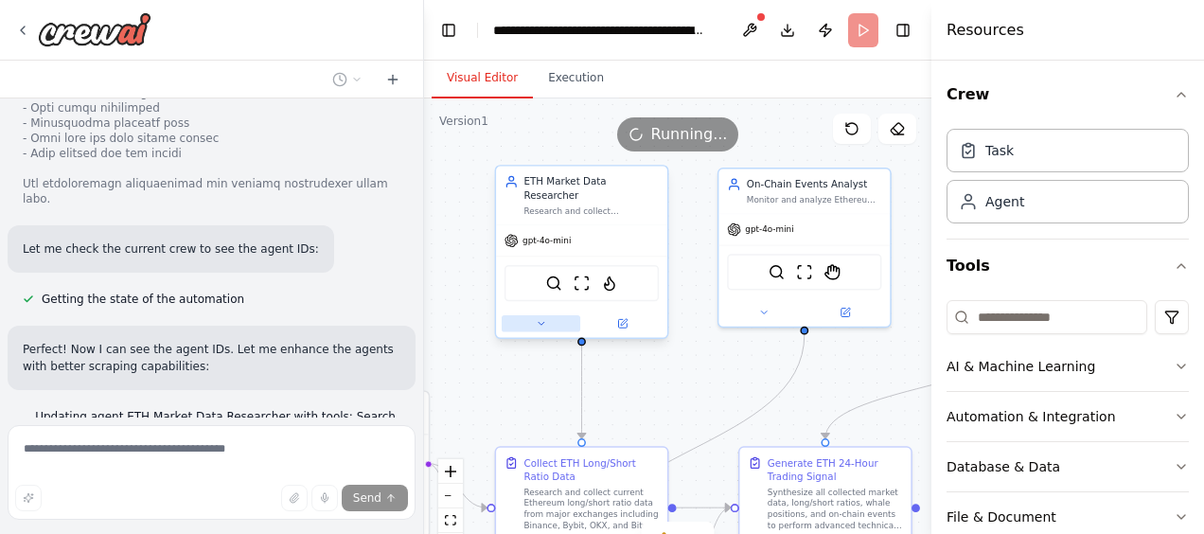
scroll to position [4309, 0]
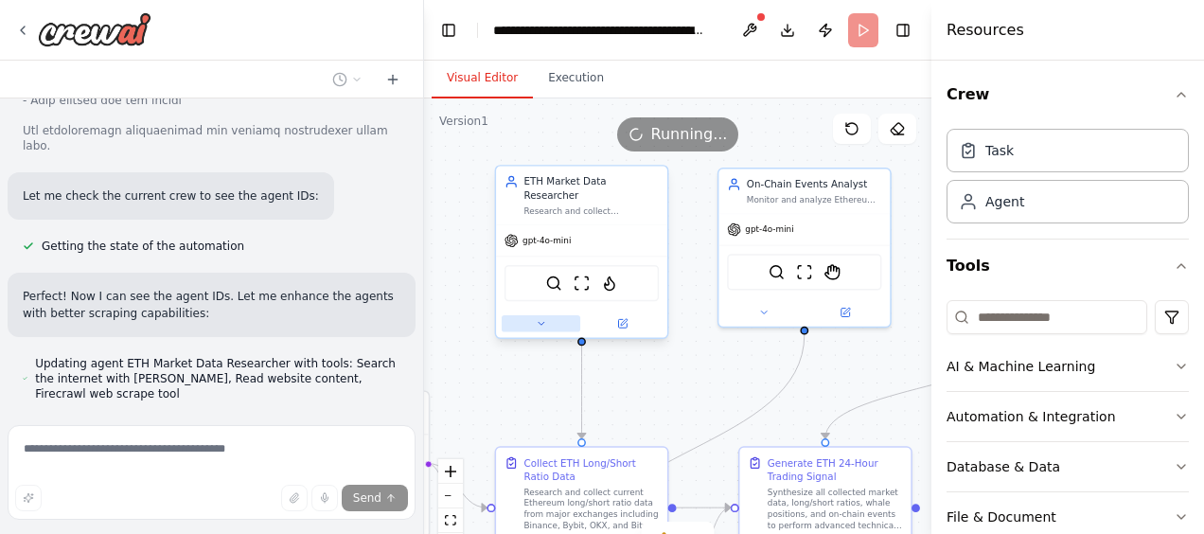
click at [531, 315] on button at bounding box center [541, 323] width 79 height 17
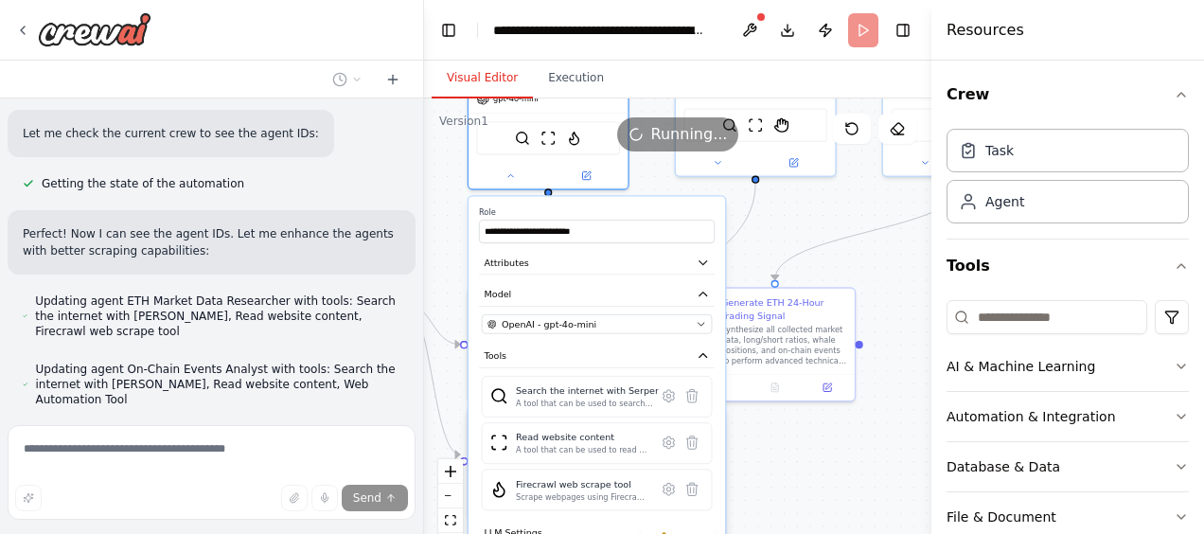
scroll to position [4410, 0]
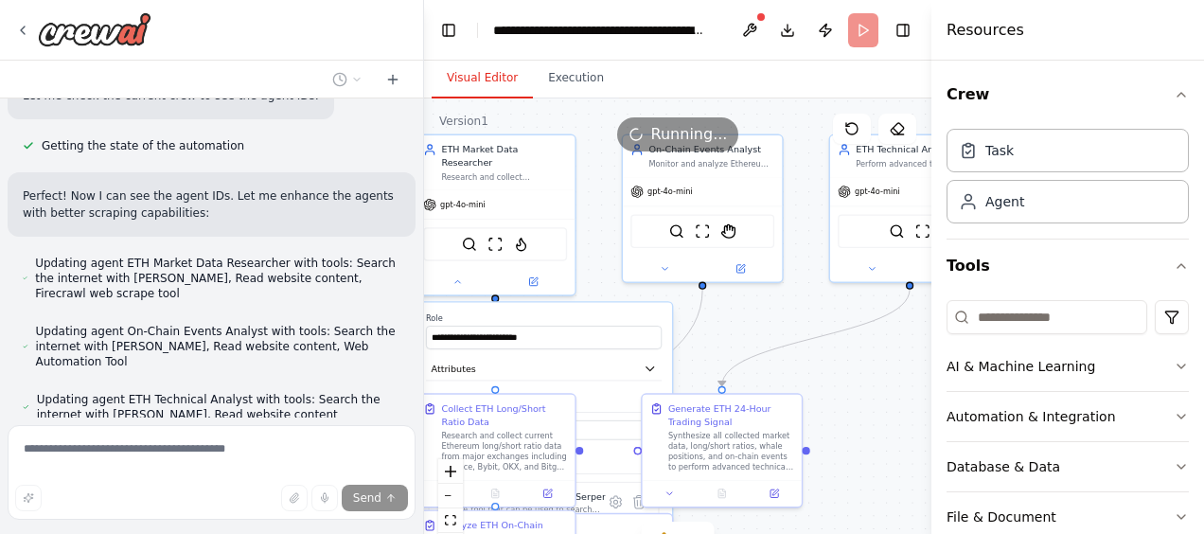
drag, startPoint x: 462, startPoint y: 439, endPoint x: 375, endPoint y: 413, distance: 91.0
click at [375, 413] on div "Create ETH Crypto analyst with information on long short ratio, top 20% whales …" at bounding box center [602, 267] width 1204 height 534
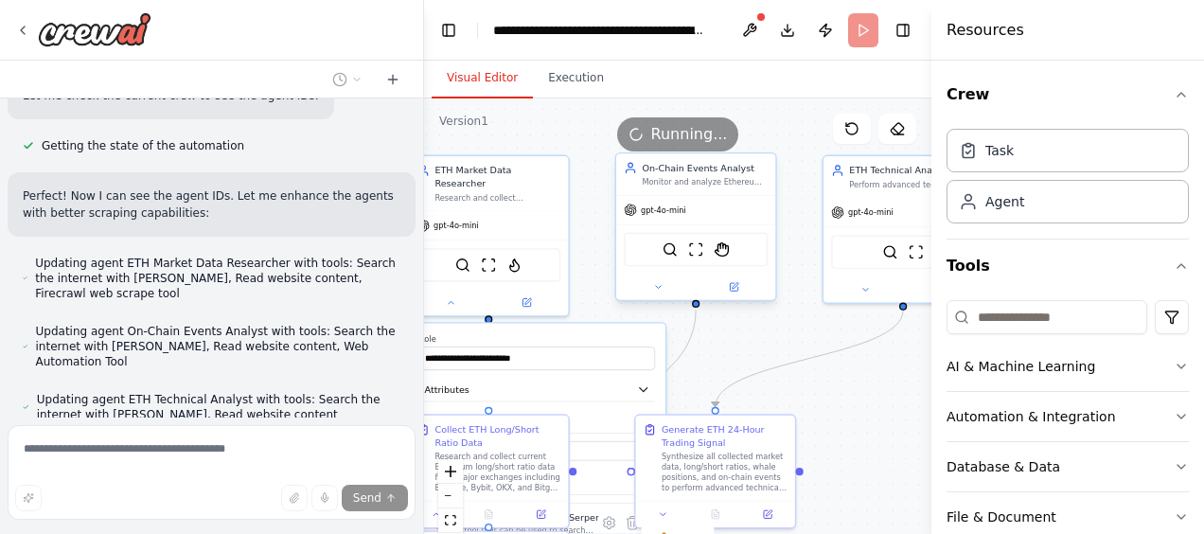
click at [658, 295] on div at bounding box center [695, 287] width 159 height 26
click at [666, 282] on button at bounding box center [657, 286] width 73 height 15
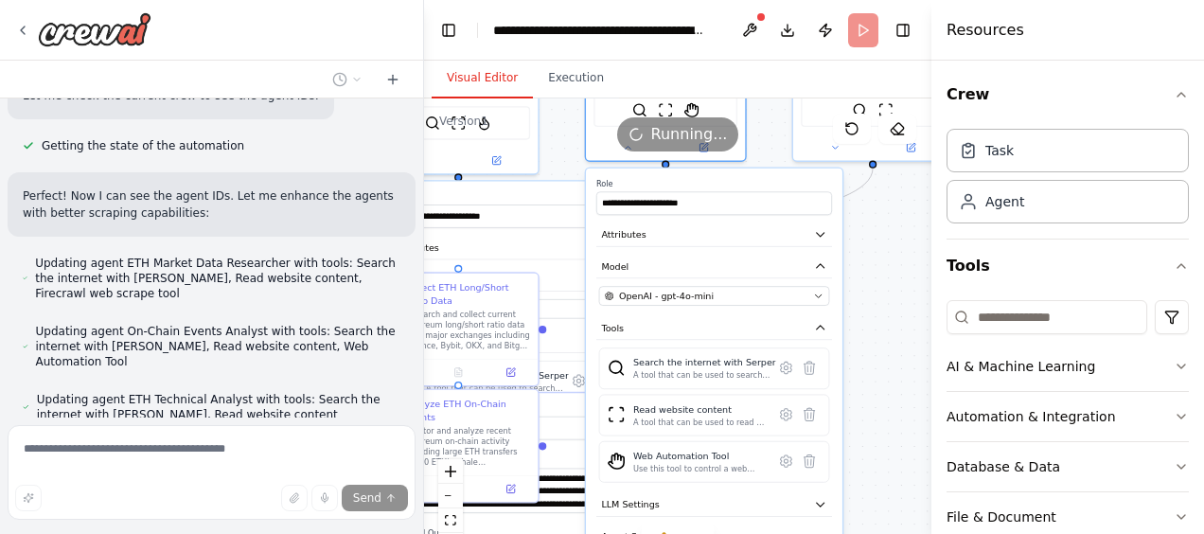
scroll to position [4493, 0]
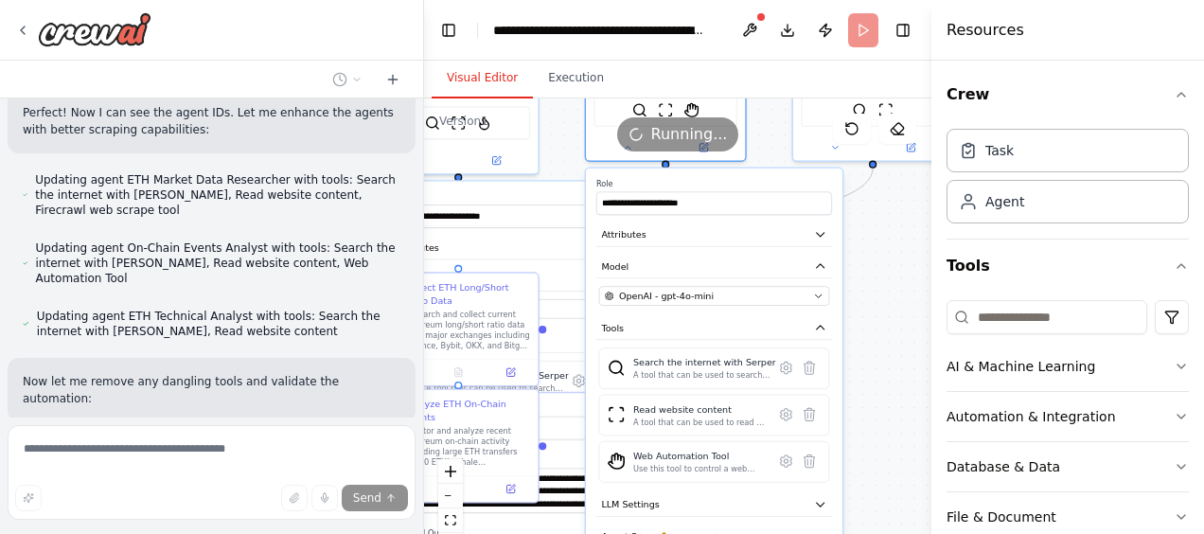
type textarea "**********"
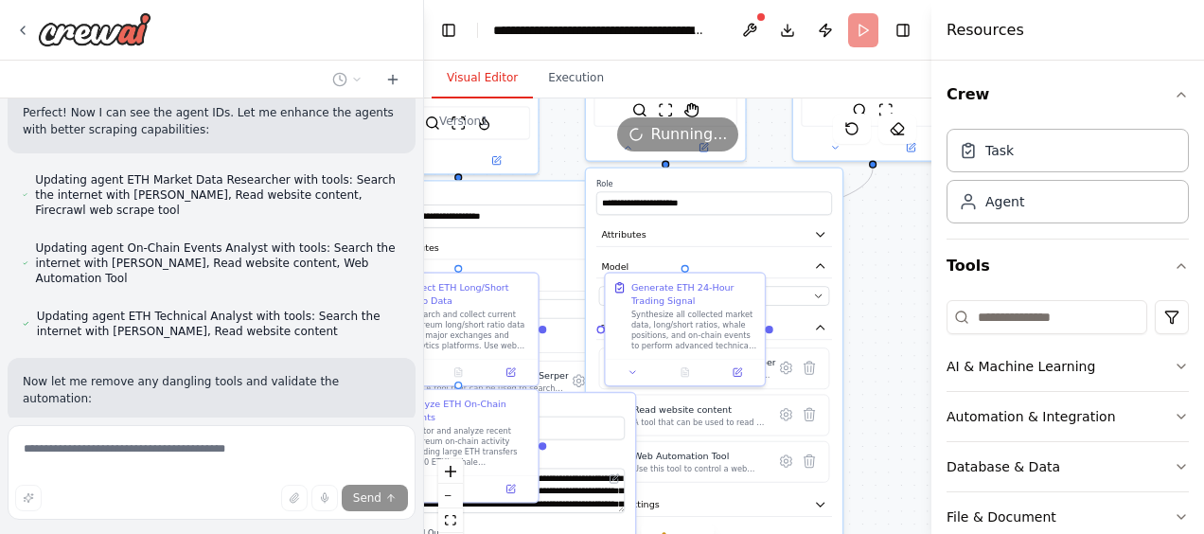
drag, startPoint x: 606, startPoint y: 280, endPoint x: 575, endPoint y: 138, distance: 145.1
click at [575, 138] on div "Version 1 Show Tools Hide Agents .deletable-edge-delete-btn { width: 20px; heig…" at bounding box center [677, 334] width 507 height 473
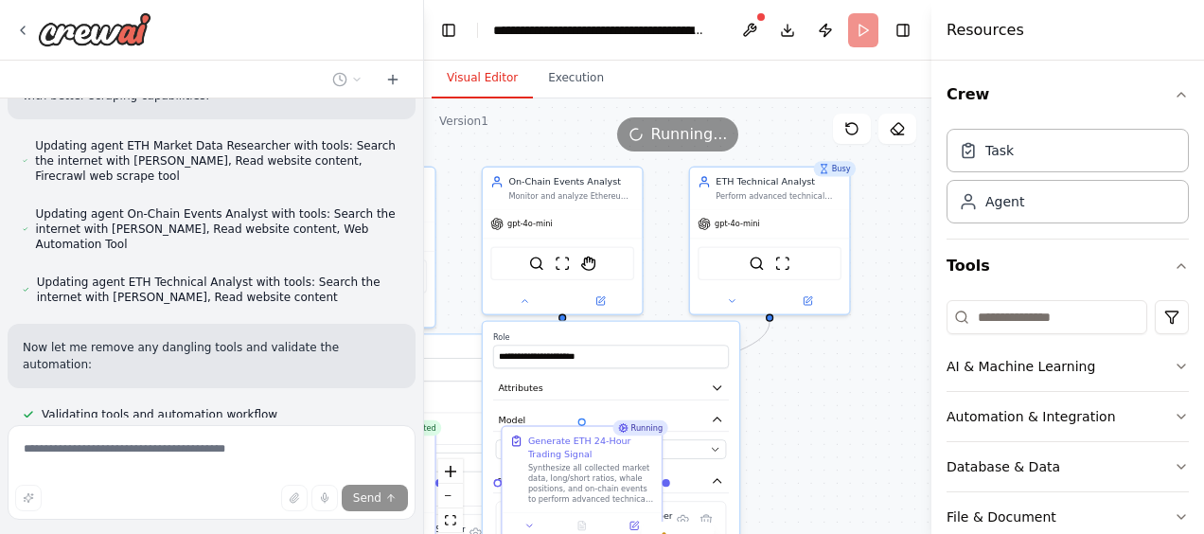
drag, startPoint x: 903, startPoint y: 274, endPoint x: 802, endPoint y: 426, distance: 181.6
click at [802, 426] on div ".deletable-edge-delete-btn { width: 20px; height: 20px; border: 0px solid #ffff…" at bounding box center [677, 334] width 507 height 473
click at [736, 300] on icon at bounding box center [735, 296] width 10 height 10
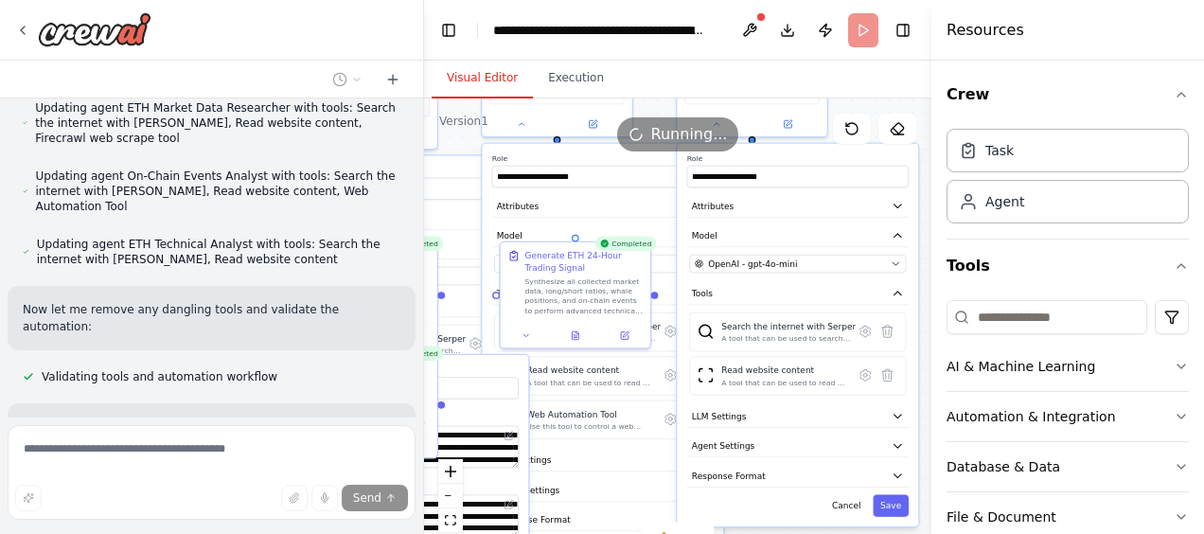
drag, startPoint x: 893, startPoint y: 273, endPoint x: 872, endPoint y: 95, distance: 179.1
click at [872, 95] on div "Visual Editor Execution Version 1 Show Tools Hide Agents .deletable-edge-delete…" at bounding box center [677, 297] width 507 height 473
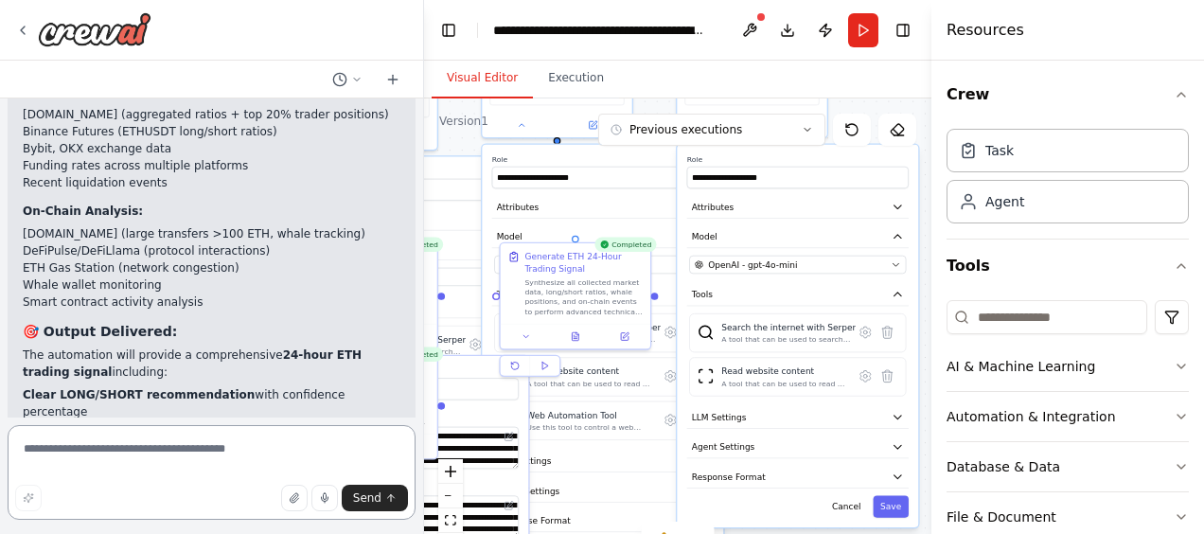
scroll to position [5490, 0]
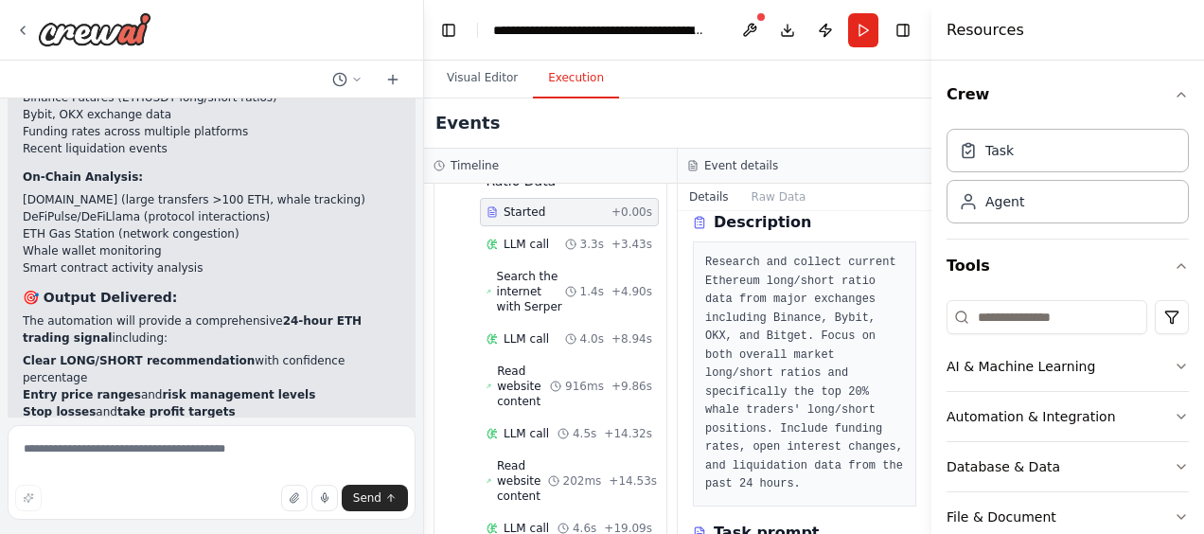
click at [545, 83] on button "Execution" at bounding box center [576, 79] width 86 height 40
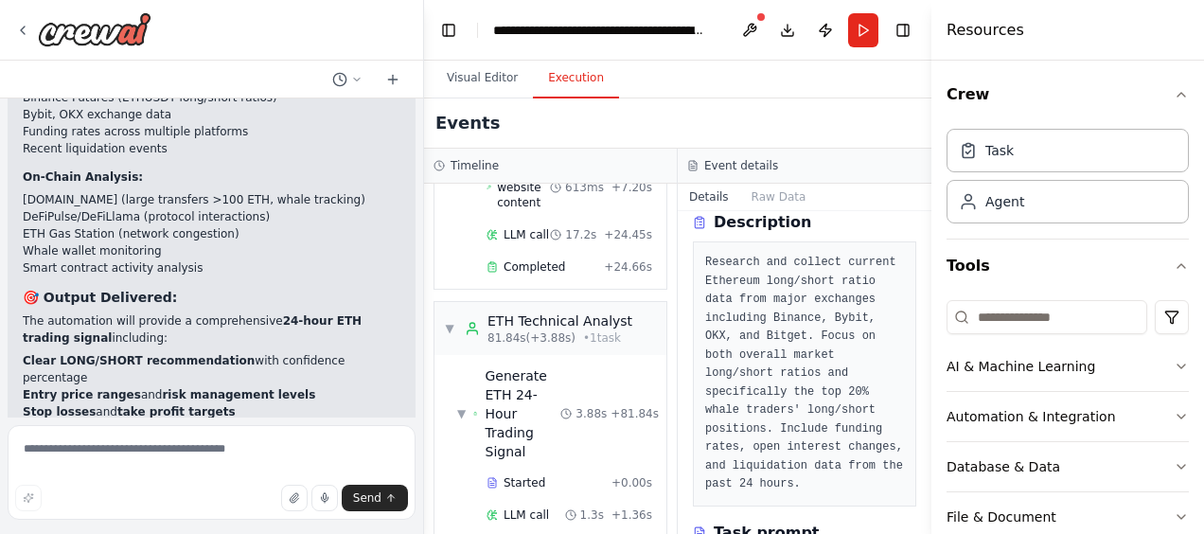
scroll to position [1550, 0]
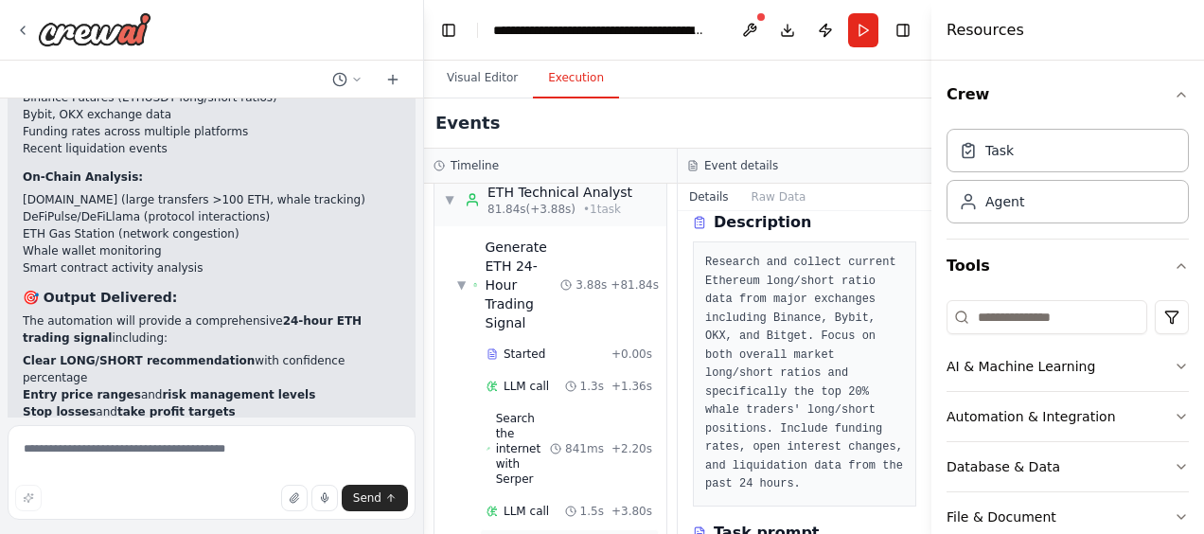
click at [568, 533] on div "Completed" at bounding box center [544, 543] width 117 height 15
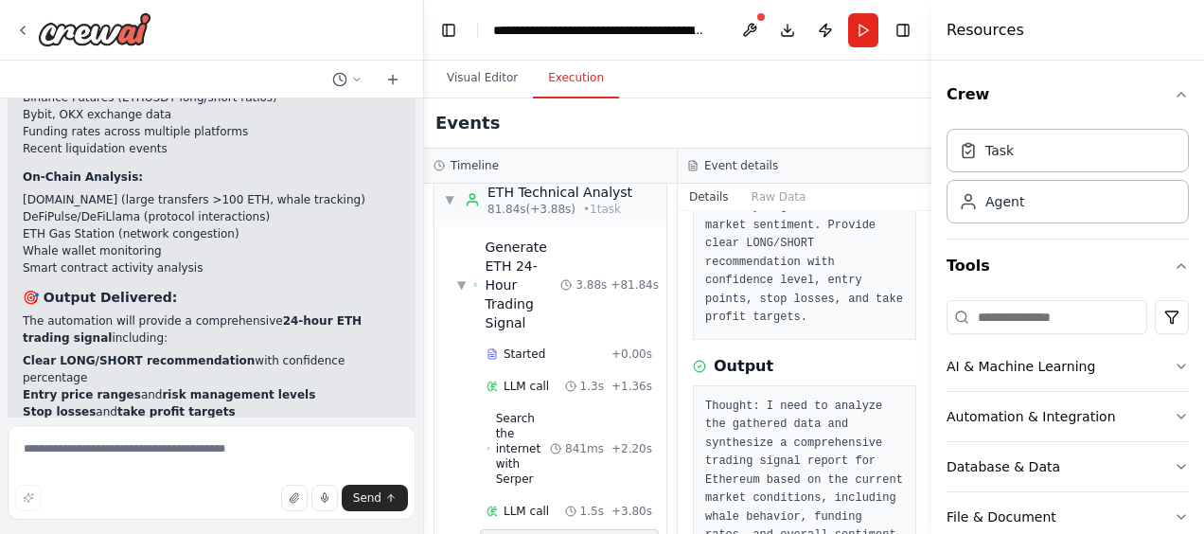
scroll to position [441, 0]
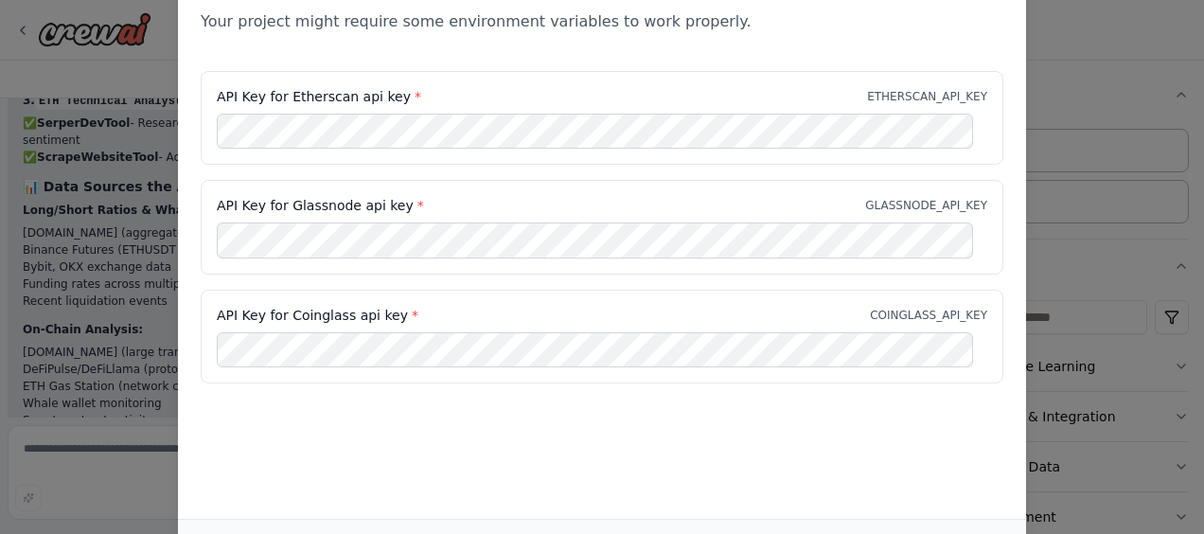
scroll to position [12, 0]
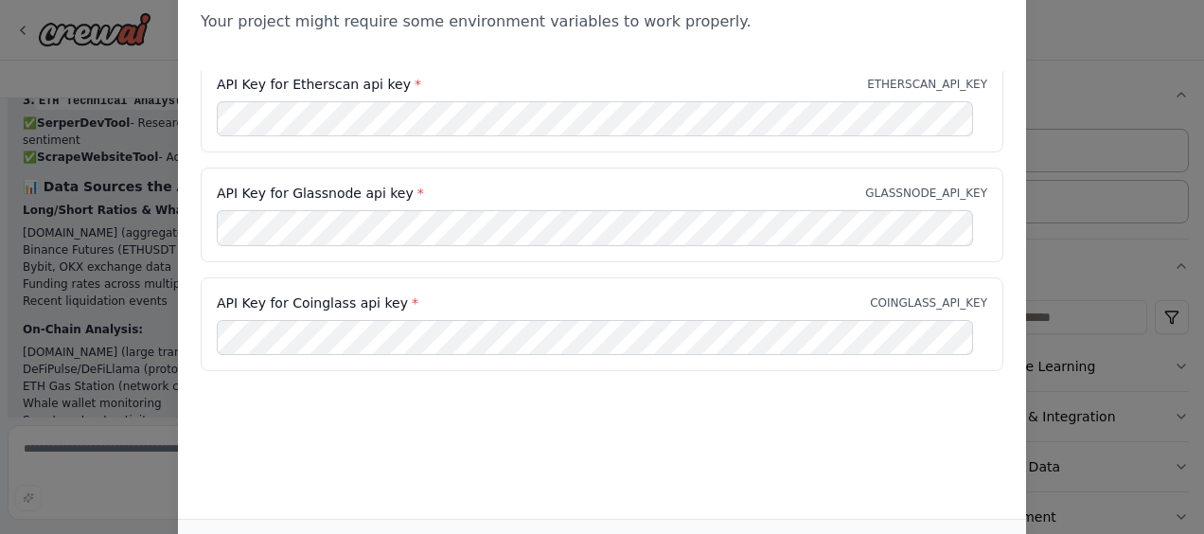
click at [1075, 68] on div "Environment configuration Your project might require some environment variables…" at bounding box center [602, 267] width 1204 height 534
click at [128, 156] on div "Environment configuration Your project might require some environment variables…" at bounding box center [602, 267] width 1204 height 534
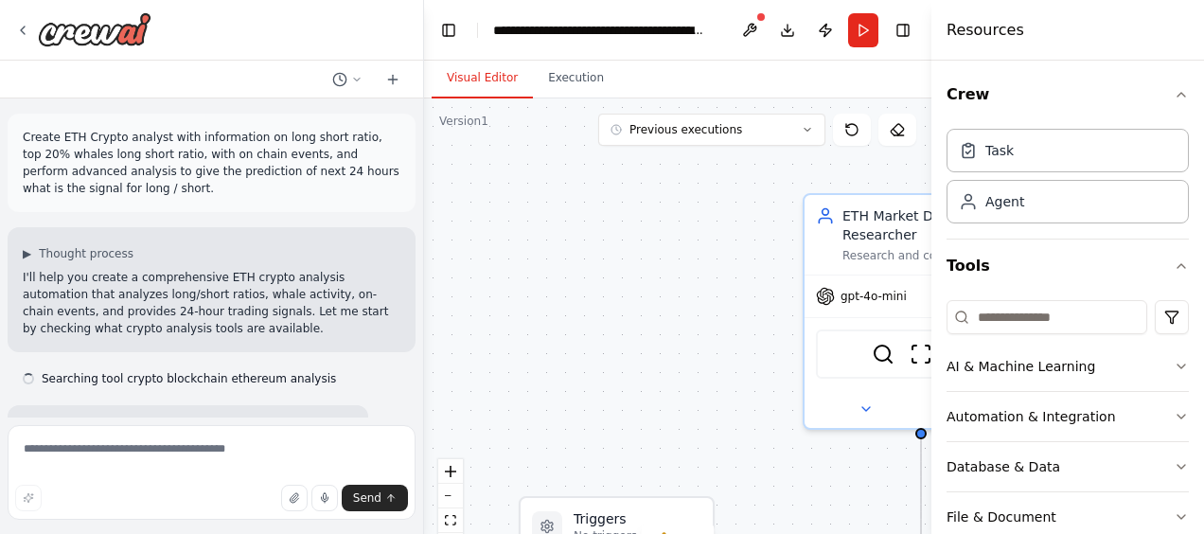
scroll to position [5338, 0]
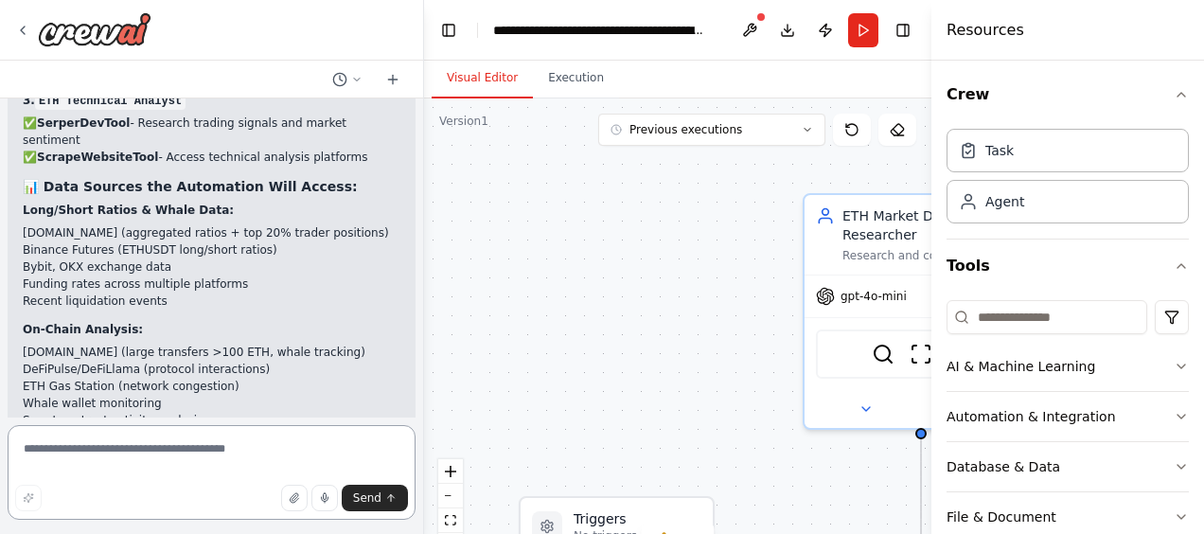
click at [161, 447] on textarea at bounding box center [212, 472] width 408 height 95
type textarea "**********"
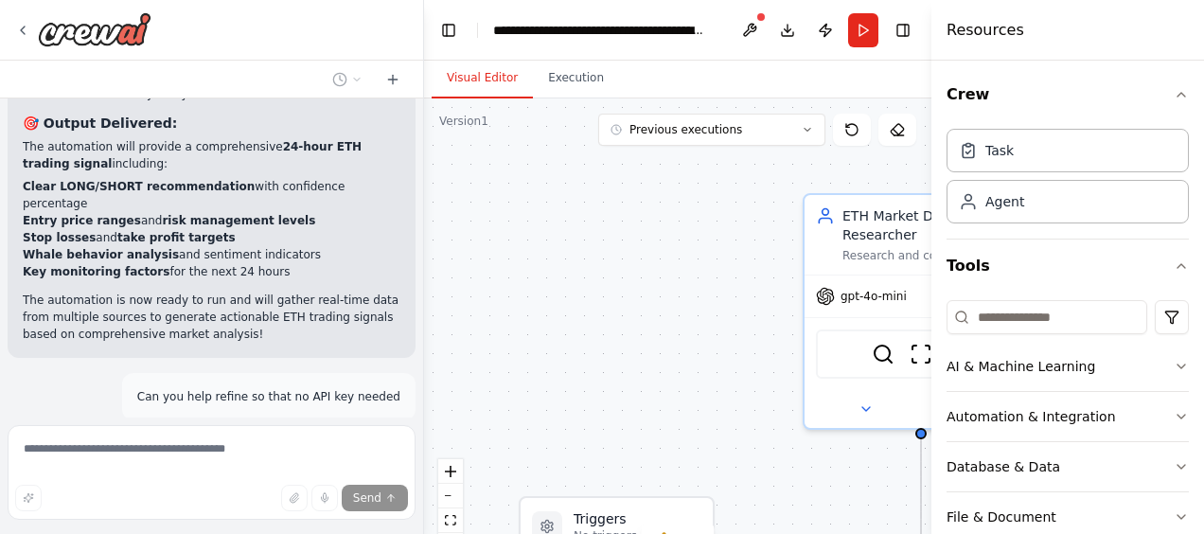
scroll to position [5702, 0]
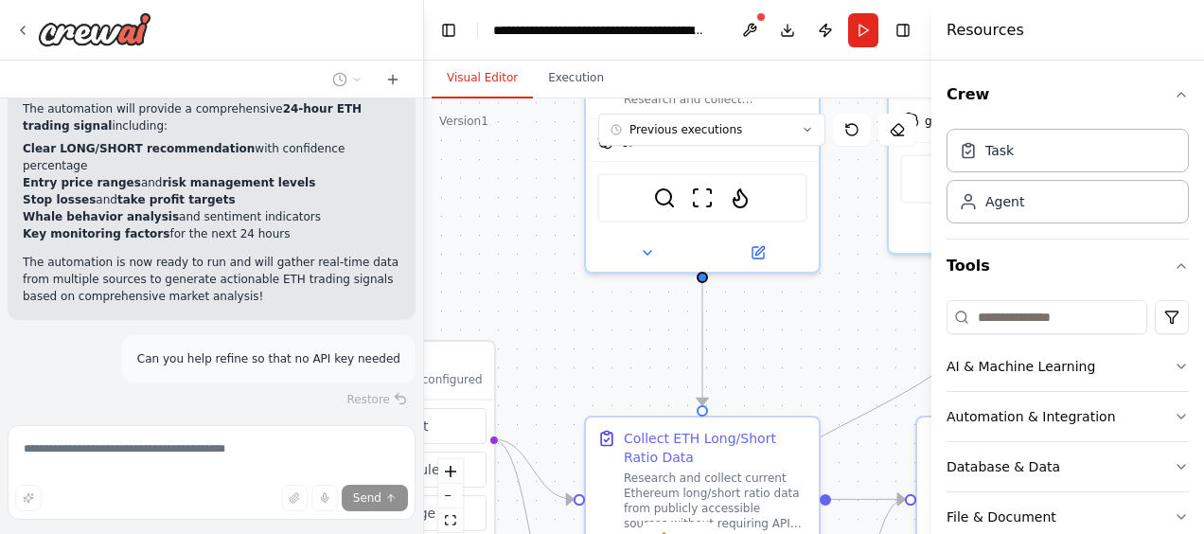
drag, startPoint x: 639, startPoint y: 356, endPoint x: 403, endPoint y: 176, distance: 296.4
click at [403, 176] on div "Create ETH Crypto analyst with information on long short ratio, top 20% whales …" at bounding box center [602, 267] width 1204 height 534
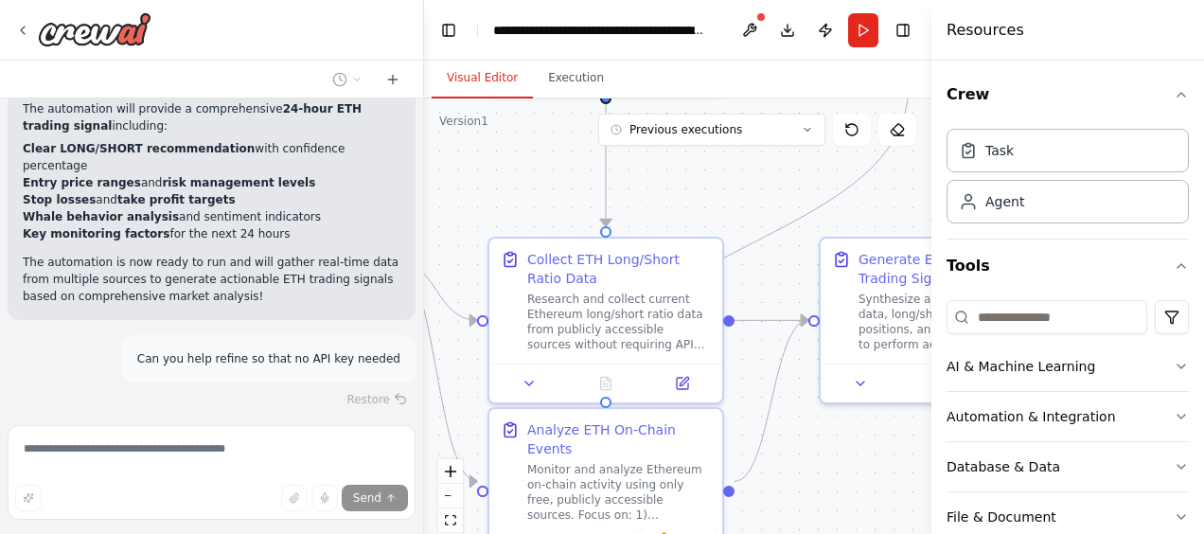
drag, startPoint x: 801, startPoint y: 302, endPoint x: 732, endPoint y: 147, distance: 169.5
click at [732, 147] on div ".deletable-edge-delete-btn { width: 20px; height: 20px; border: 0px solid #ffff…" at bounding box center [677, 334] width 507 height 473
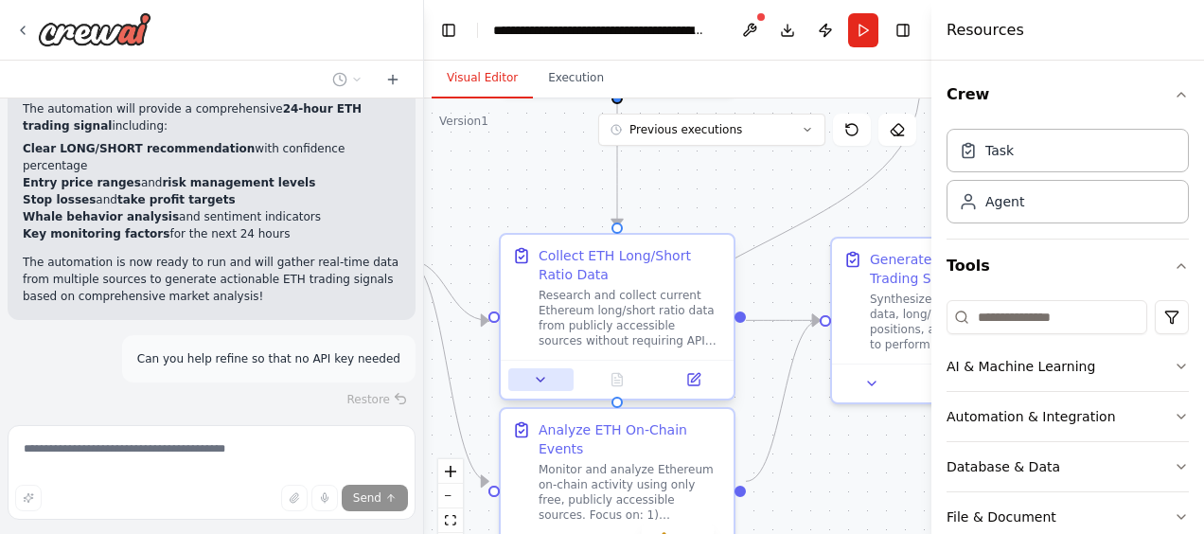
click at [547, 379] on icon at bounding box center [540, 379] width 15 height 15
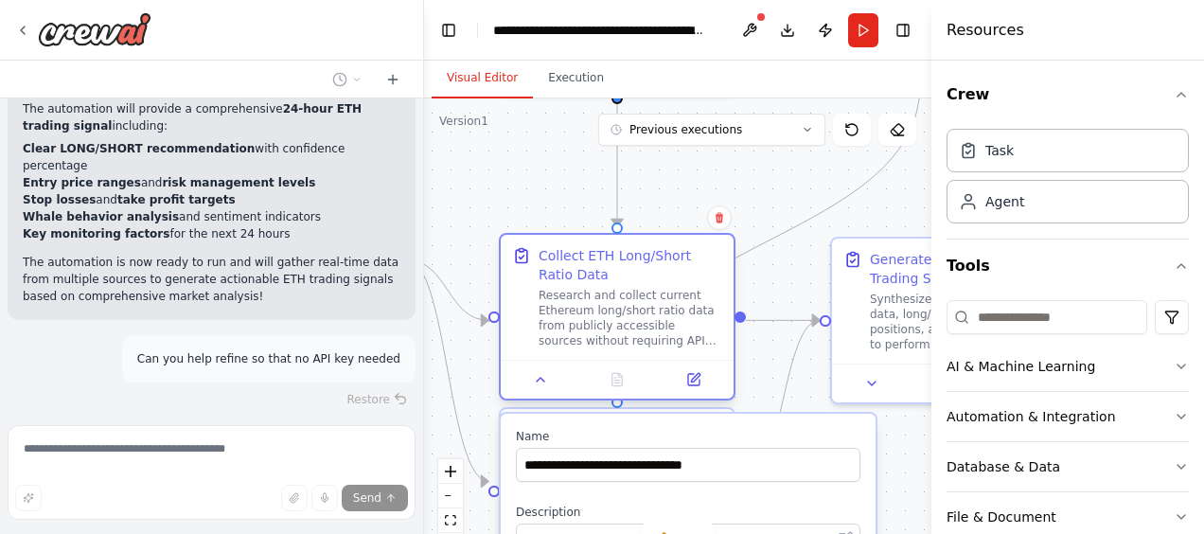
scroll to position [5740, 0]
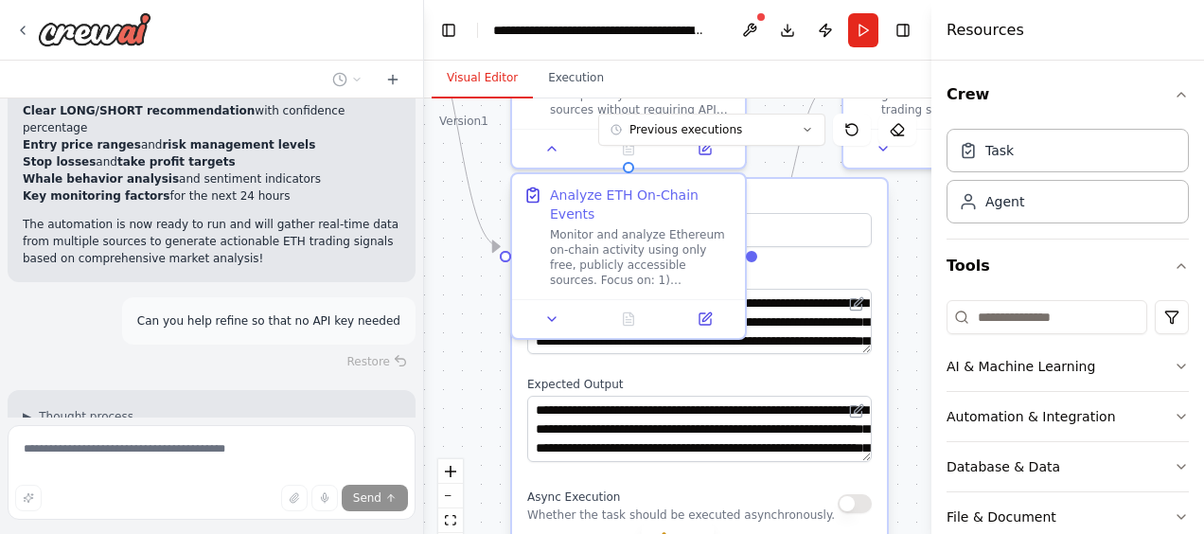
drag, startPoint x: 770, startPoint y: 386, endPoint x: 756, endPoint y: 101, distance: 285.2
click at [756, 101] on div ".deletable-edge-delete-btn { width: 20px; height: 20px; border: 0px solid #ffff…" at bounding box center [677, 334] width 507 height 473
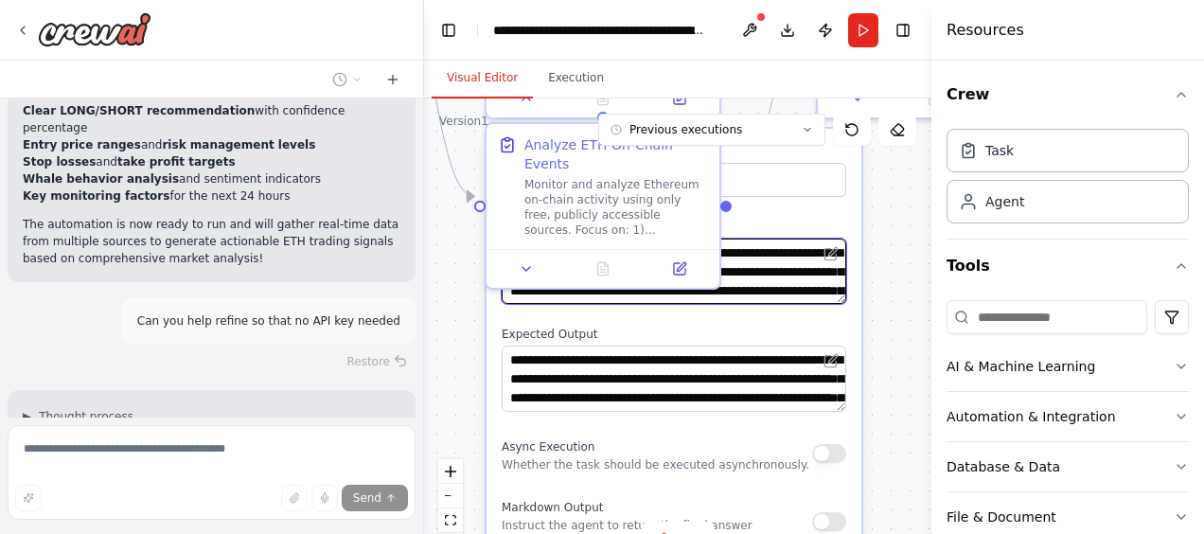
click at [795, 284] on textarea "**********" at bounding box center [674, 270] width 344 height 65
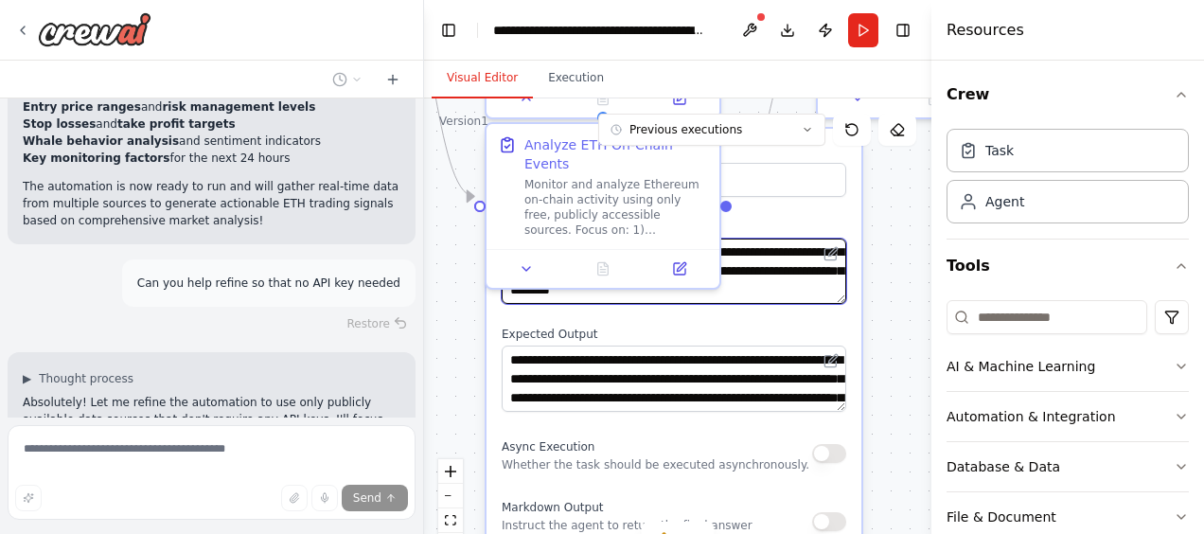
scroll to position [185, 0]
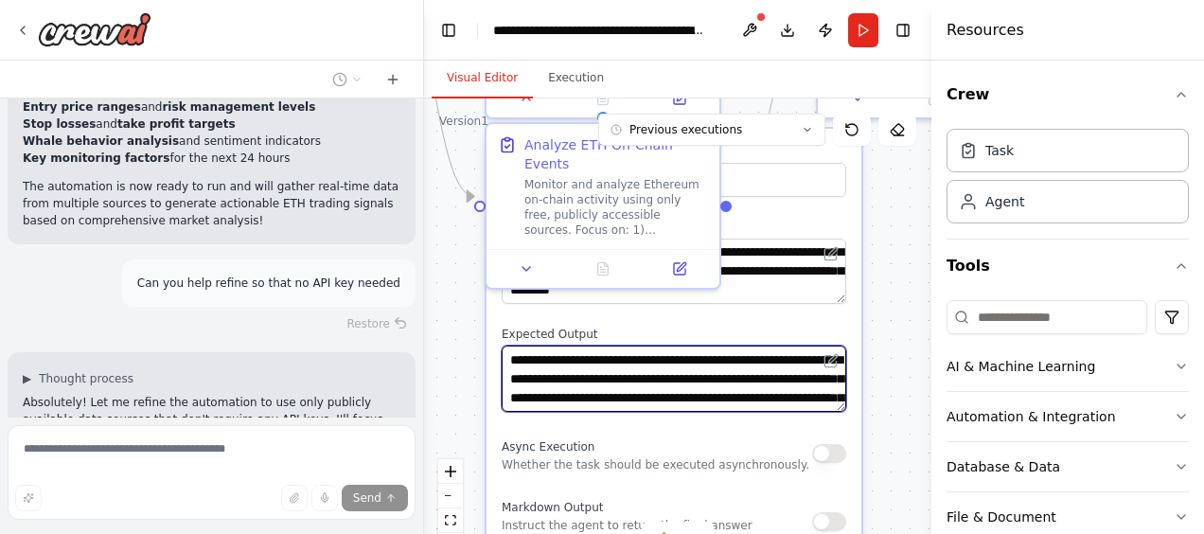
click at [734, 379] on textarea "**********" at bounding box center [674, 377] width 344 height 65
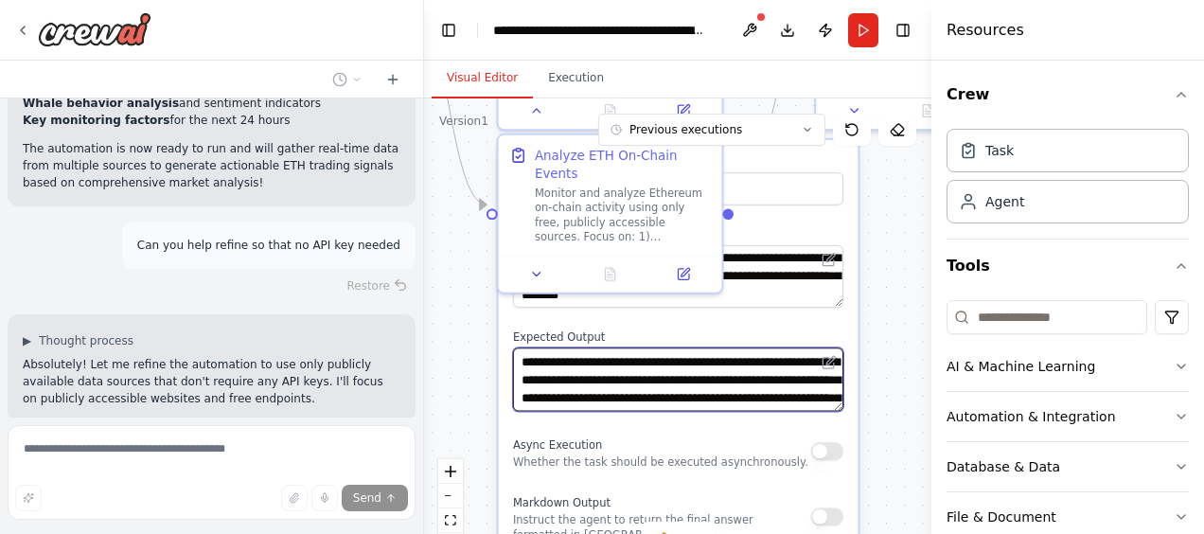
scroll to position [33, 0]
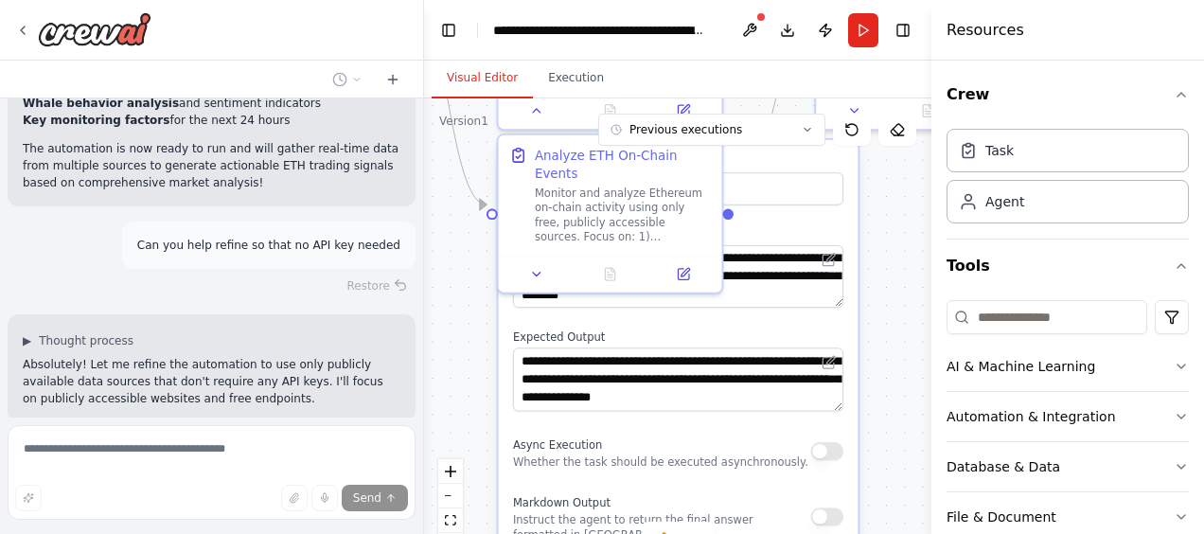
click at [475, 273] on div ".deletable-edge-delete-btn { width: 20px; height: 20px; border: 0px solid #ffff…" at bounding box center [677, 334] width 507 height 473
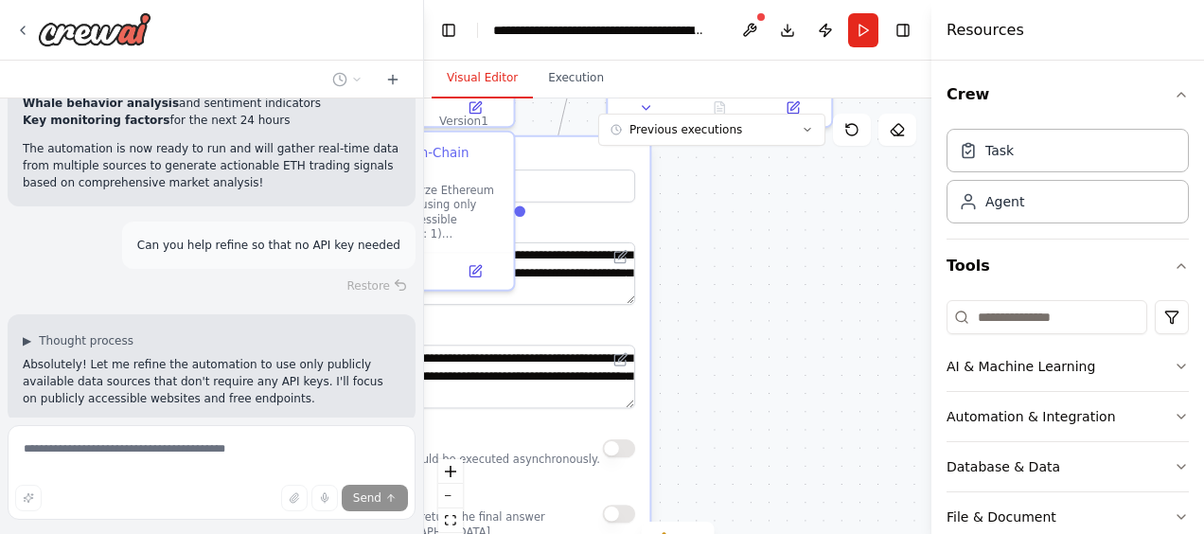
drag, startPoint x: 895, startPoint y: 197, endPoint x: 688, endPoint y: 193, distance: 207.3
click at [688, 193] on div ".deletable-edge-delete-btn { width: 20px; height: 20px; border: 0px solid #ffff…" at bounding box center [677, 334] width 507 height 473
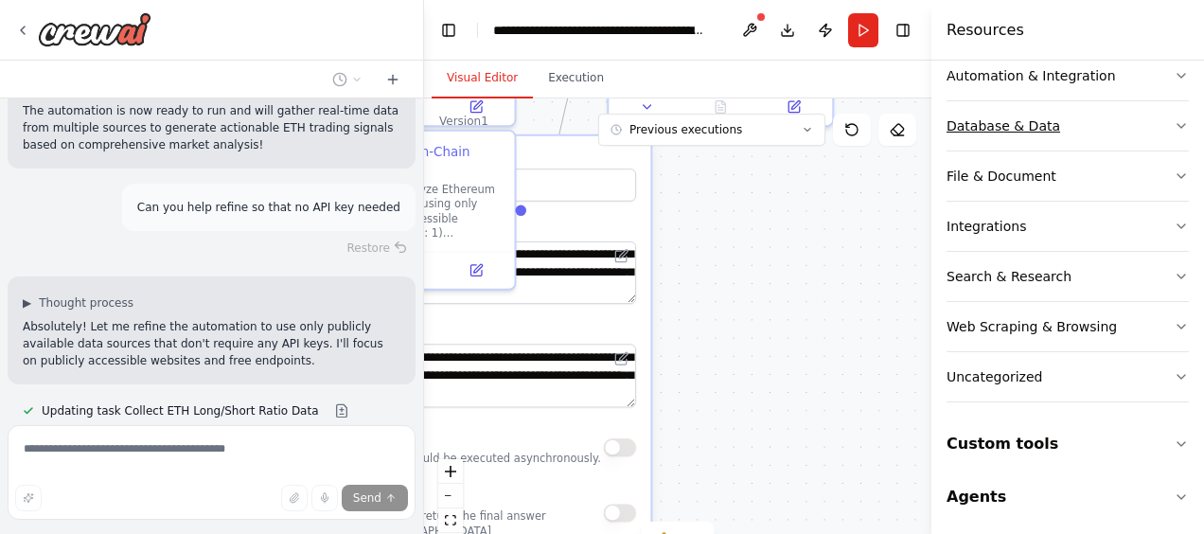
scroll to position [5892, 0]
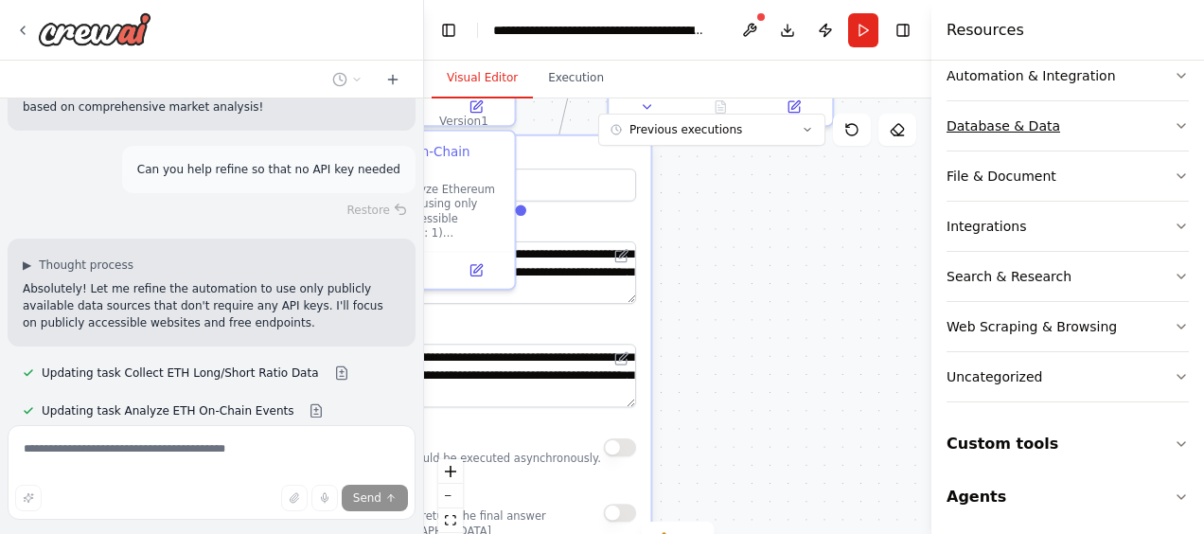
click at [1014, 121] on div "Database & Data" at bounding box center [1003, 125] width 114 height 19
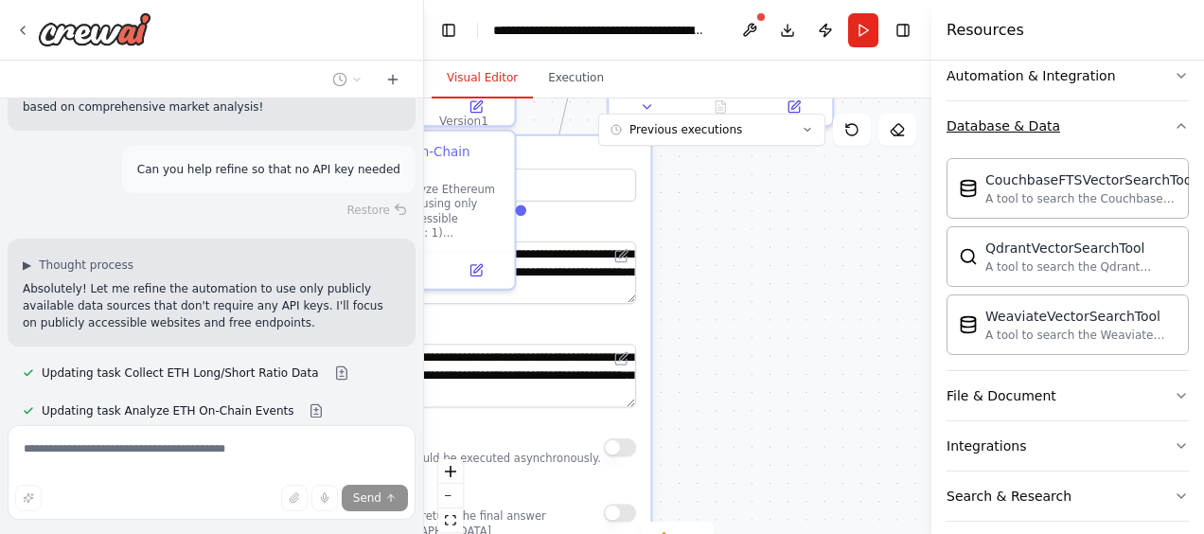
click at [1014, 121] on div "Database & Data" at bounding box center [1003, 125] width 114 height 19
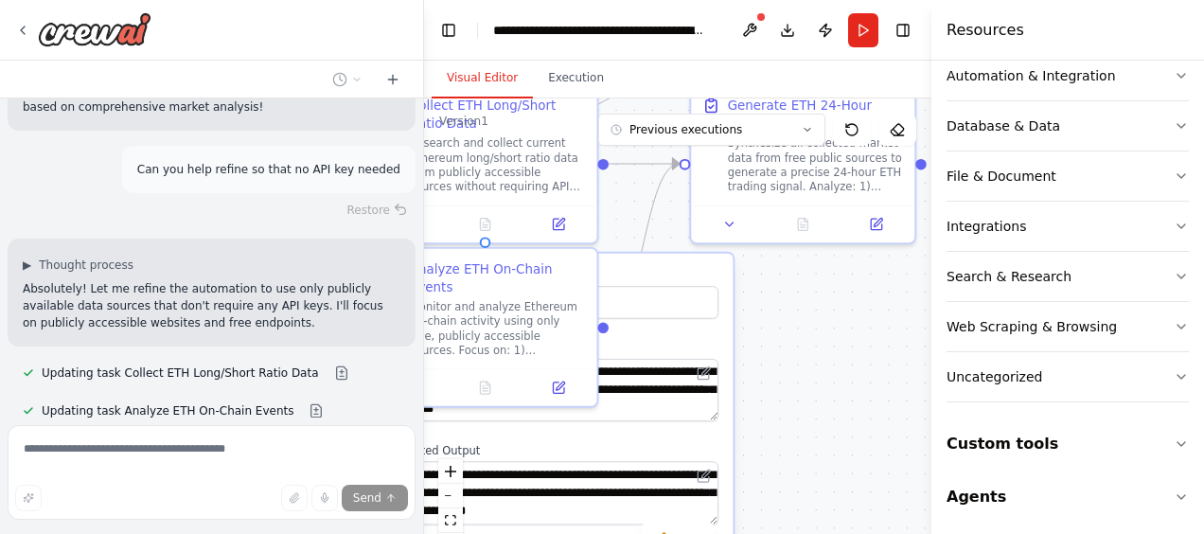
drag, startPoint x: 784, startPoint y: 282, endPoint x: 884, endPoint y: 399, distance: 153.8
click at [884, 399] on div ".deletable-edge-delete-btn { width: 20px; height: 20px; border: 0px solid #ffff…" at bounding box center [677, 334] width 507 height 473
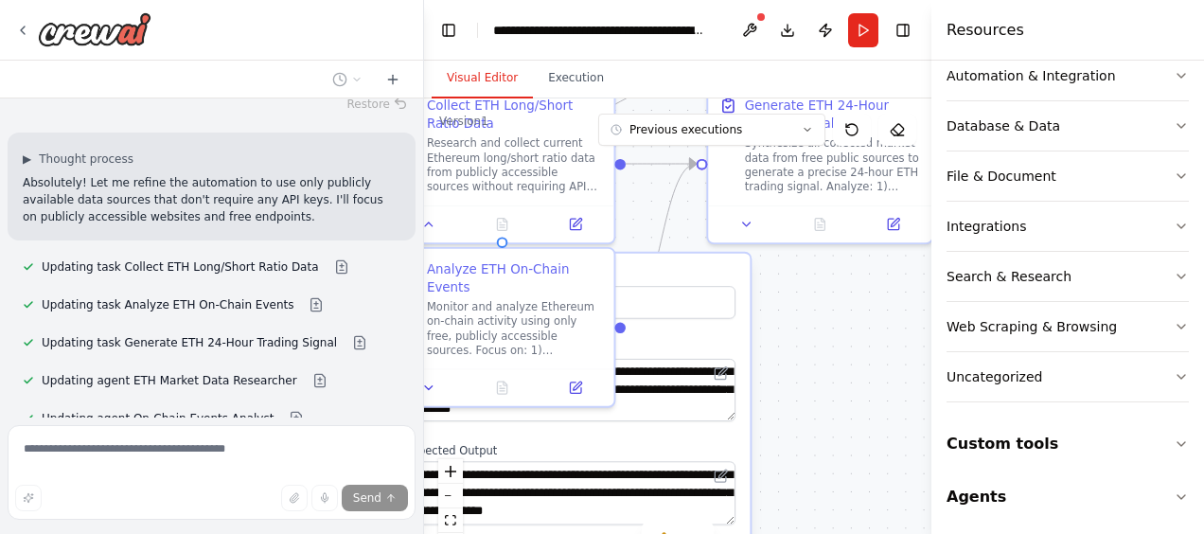
scroll to position [6045, 0]
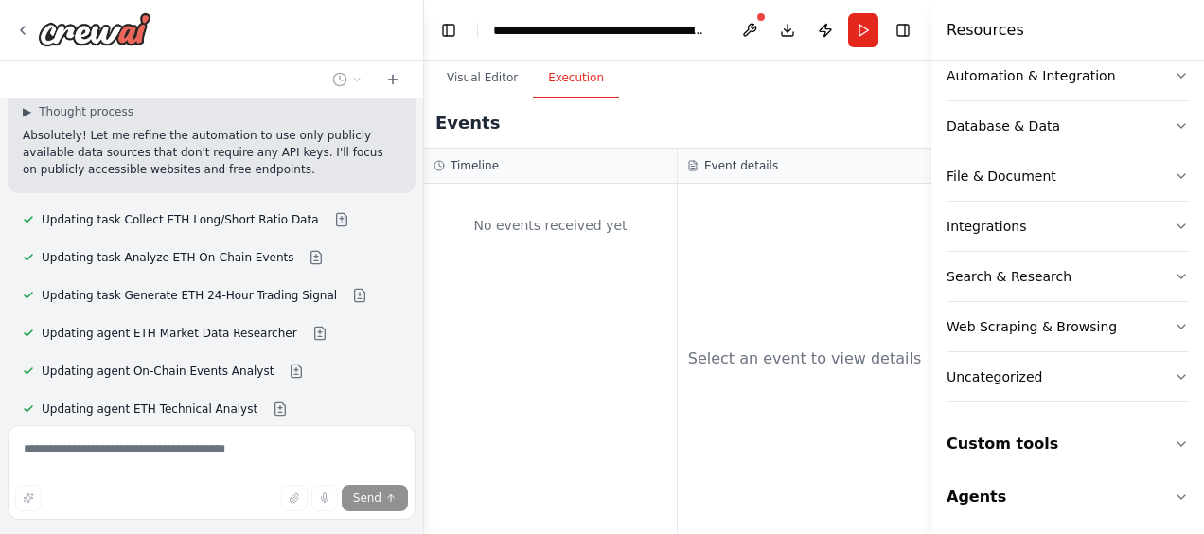
click at [575, 85] on button "Execution" at bounding box center [576, 79] width 86 height 40
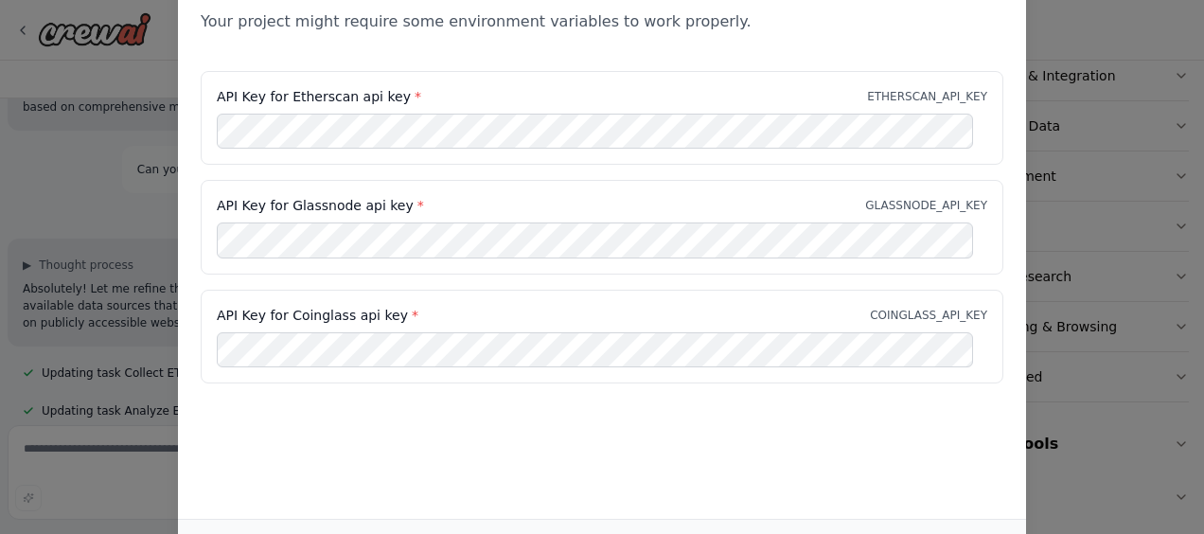
scroll to position [12, 0]
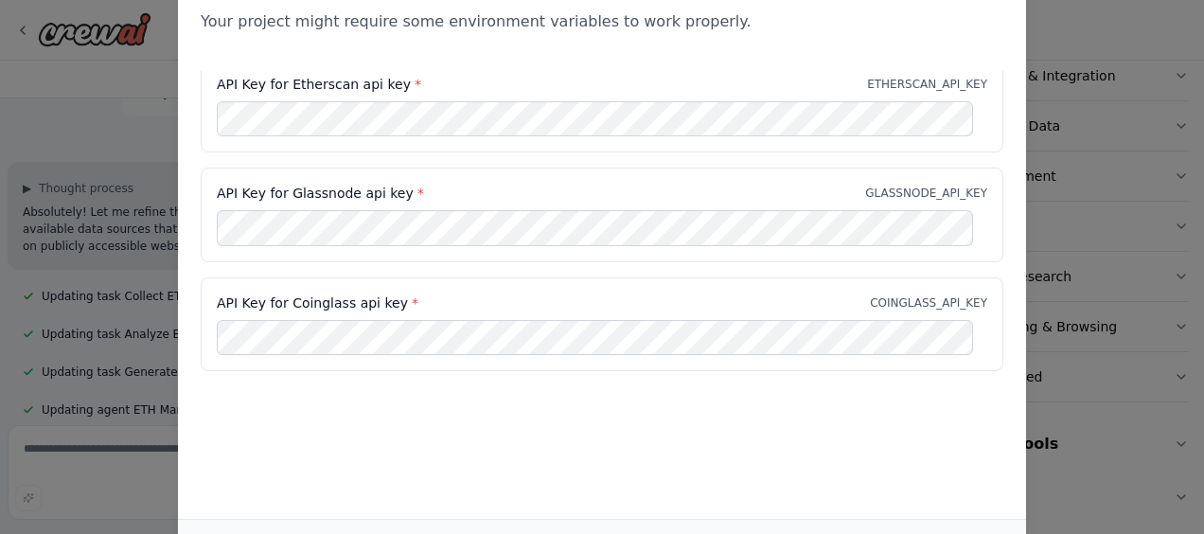
click at [136, 428] on div "Environment configuration Your project might require some environment variables…" at bounding box center [602, 267] width 1204 height 534
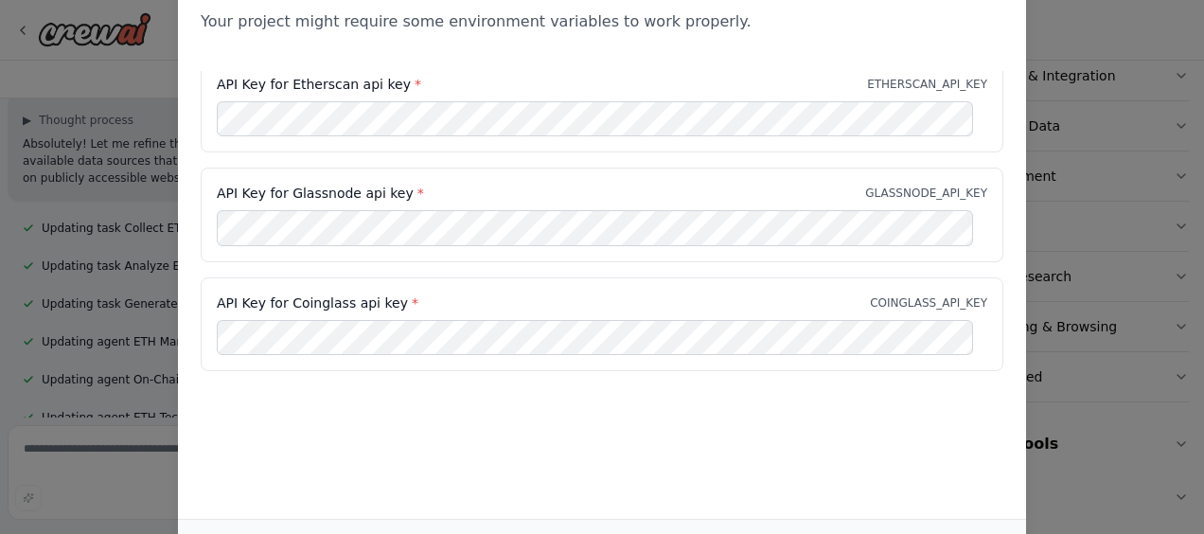
scroll to position [6045, 0]
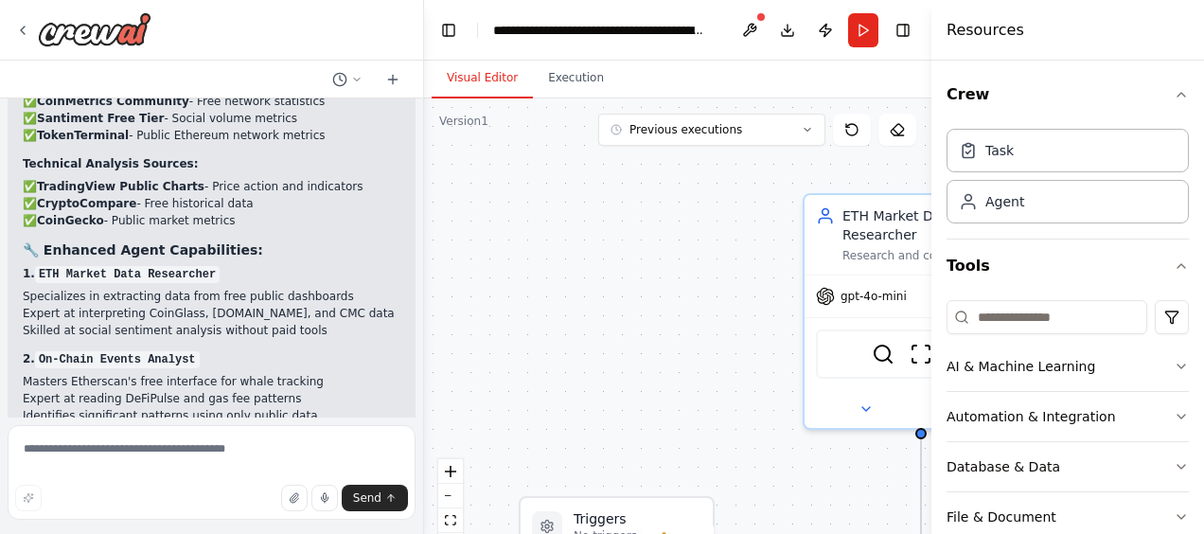
scroll to position [6824, 0]
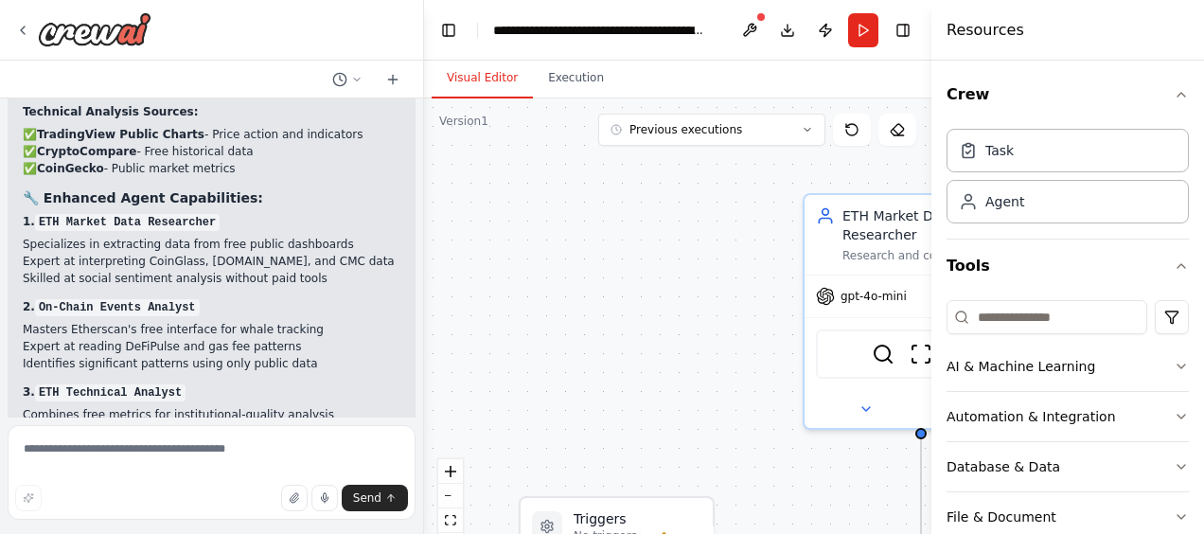
click at [197, 311] on div "✅ Refined ETH Crypto Analysis - 100% API Key Free! Perfect! I've completely ref…" at bounding box center [212, 214] width 378 height 1011
click at [994, 146] on div "Task" at bounding box center [999, 149] width 28 height 19
click at [997, 168] on div "Task" at bounding box center [1067, 150] width 242 height 44
click at [1004, 191] on div "Agent" at bounding box center [1004, 200] width 39 height 19
click at [1005, 195] on div "Agent" at bounding box center [1004, 200] width 39 height 19
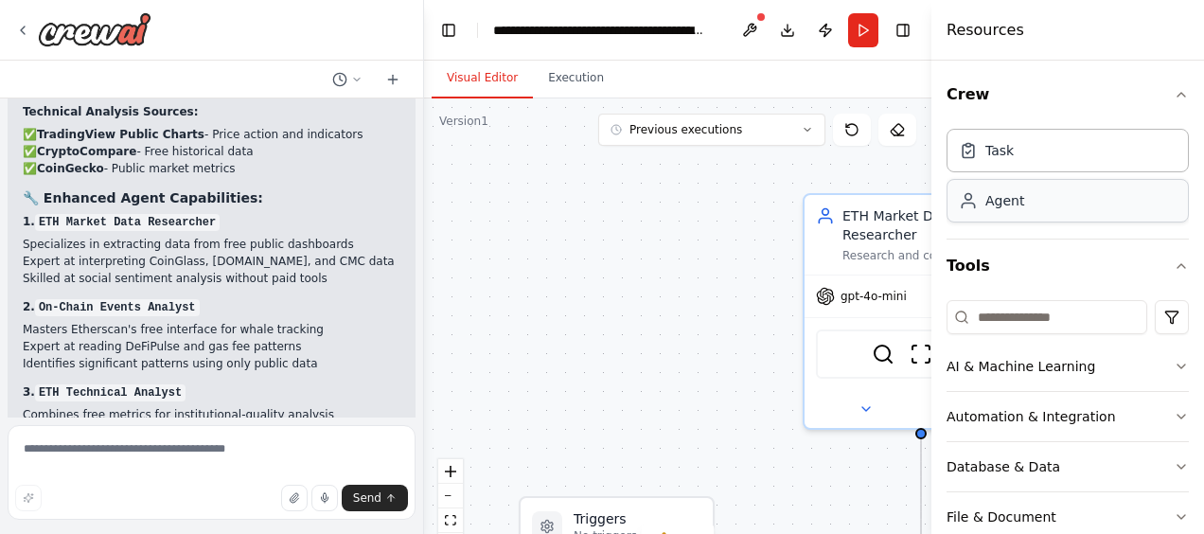
click at [1005, 195] on div "Agent" at bounding box center [1004, 200] width 39 height 19
click at [714, 125] on span "Previous executions" at bounding box center [685, 129] width 113 height 15
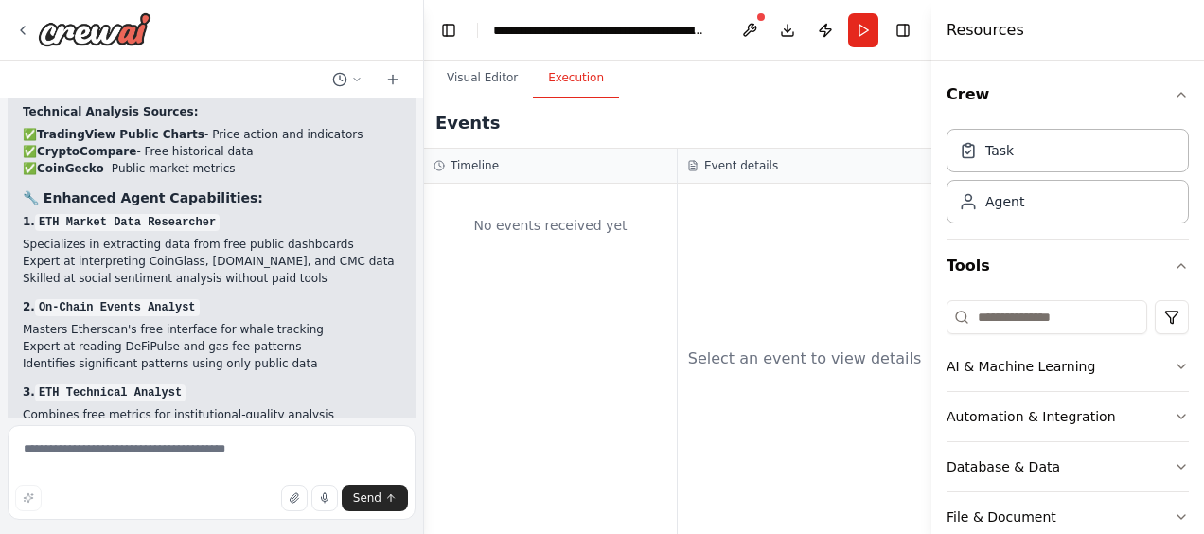
click at [564, 82] on button "Execution" at bounding box center [576, 79] width 86 height 40
click at [872, 37] on button "Run" at bounding box center [863, 30] width 30 height 34
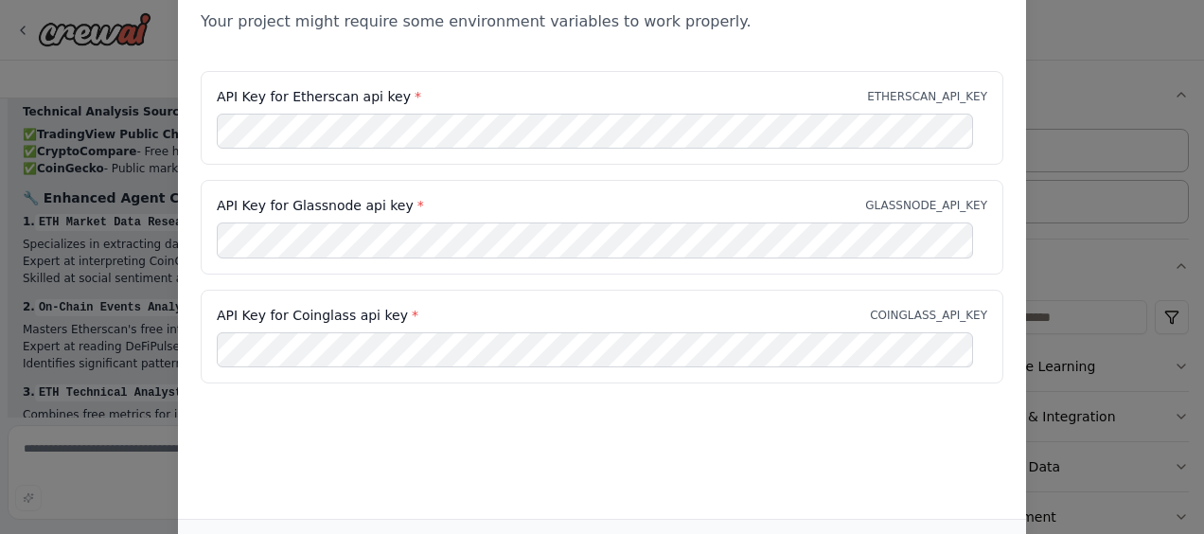
click at [114, 44] on div "Environment configuration Your project might require some environment variables…" at bounding box center [602, 267] width 1204 height 534
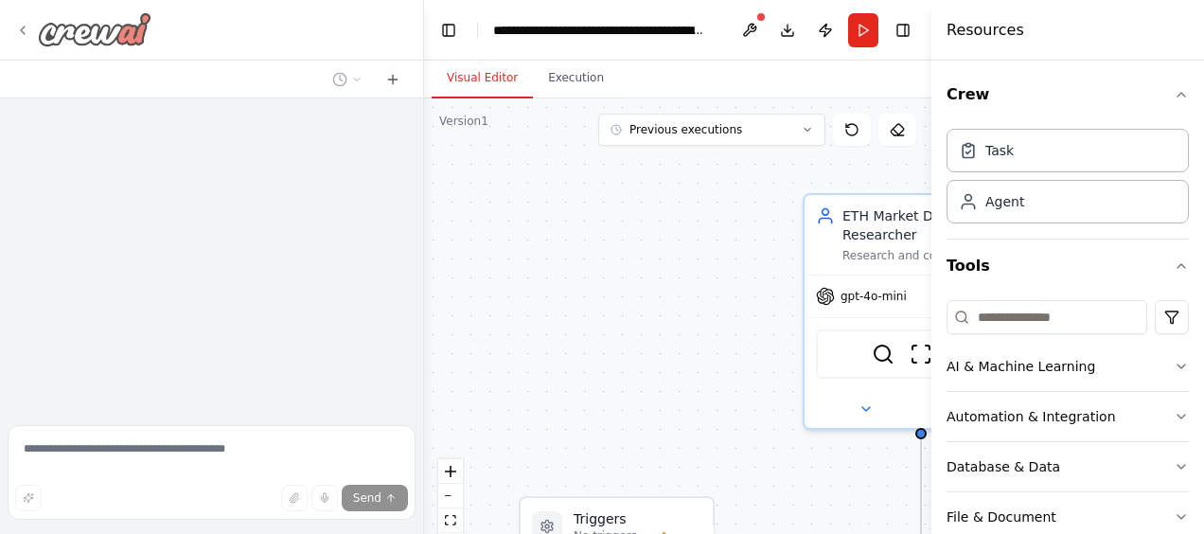
click at [96, 26] on img at bounding box center [95, 29] width 114 height 34
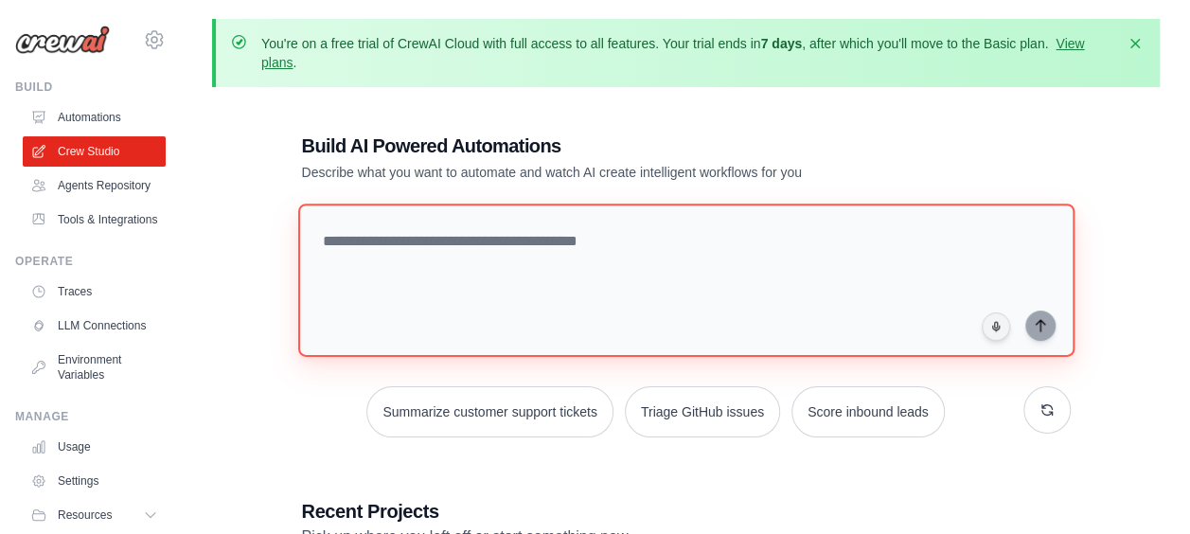
click at [432, 227] on textarea at bounding box center [685, 279] width 776 height 153
click at [490, 295] on textarea at bounding box center [685, 279] width 776 height 153
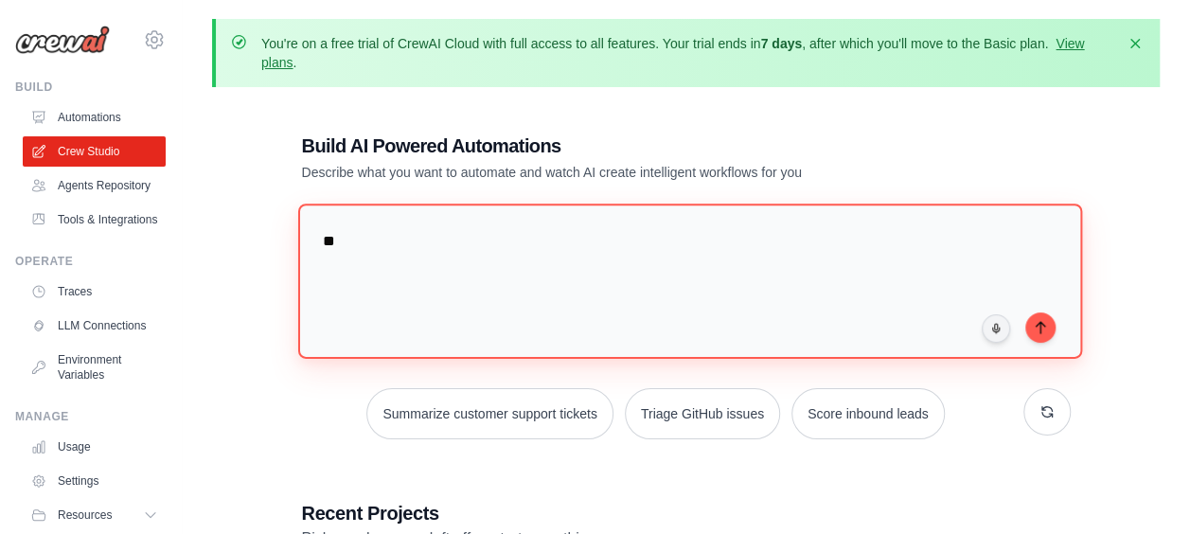
type textarea "*"
type textarea "**********"
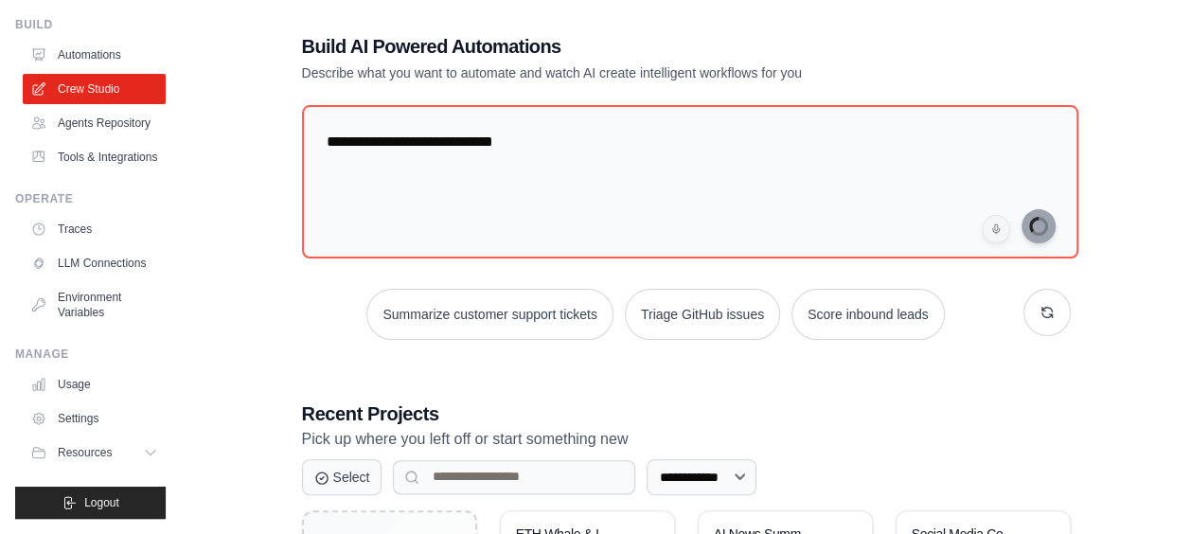
scroll to position [100, 0]
click at [86, 447] on span "Resources" at bounding box center [87, 452] width 54 height 15
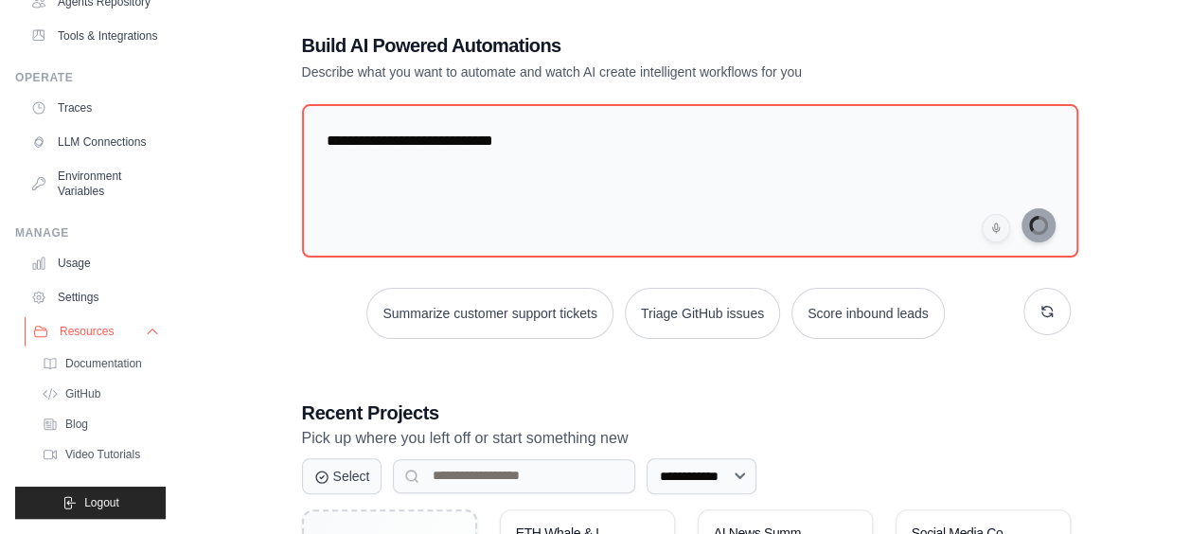
scroll to position [0, 0]
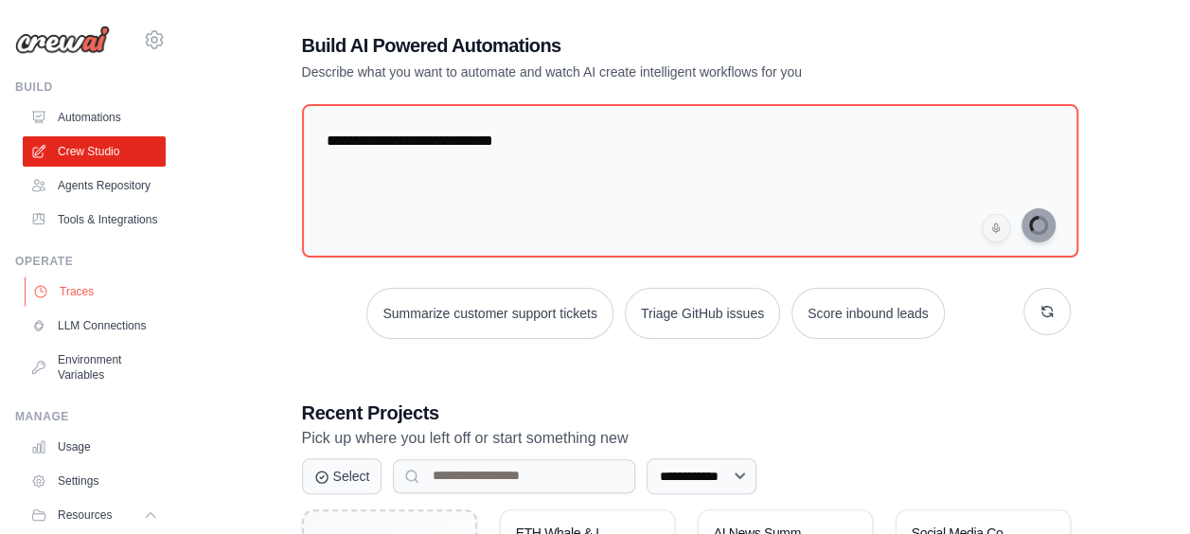
click at [90, 307] on link "Traces" at bounding box center [96, 291] width 143 height 30
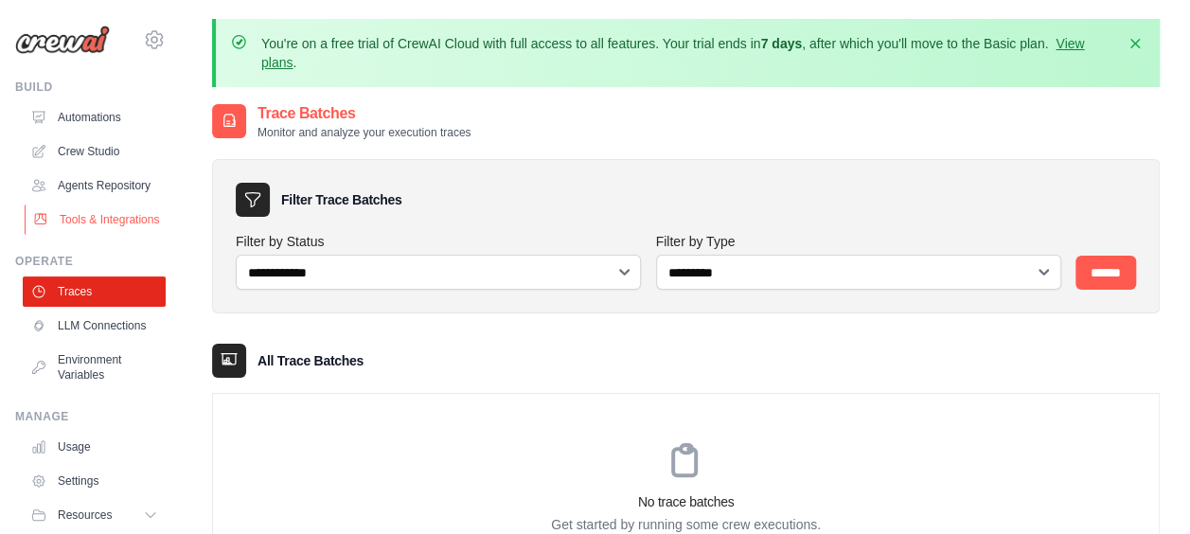
click at [97, 235] on link "Tools & Integrations" at bounding box center [96, 219] width 143 height 30
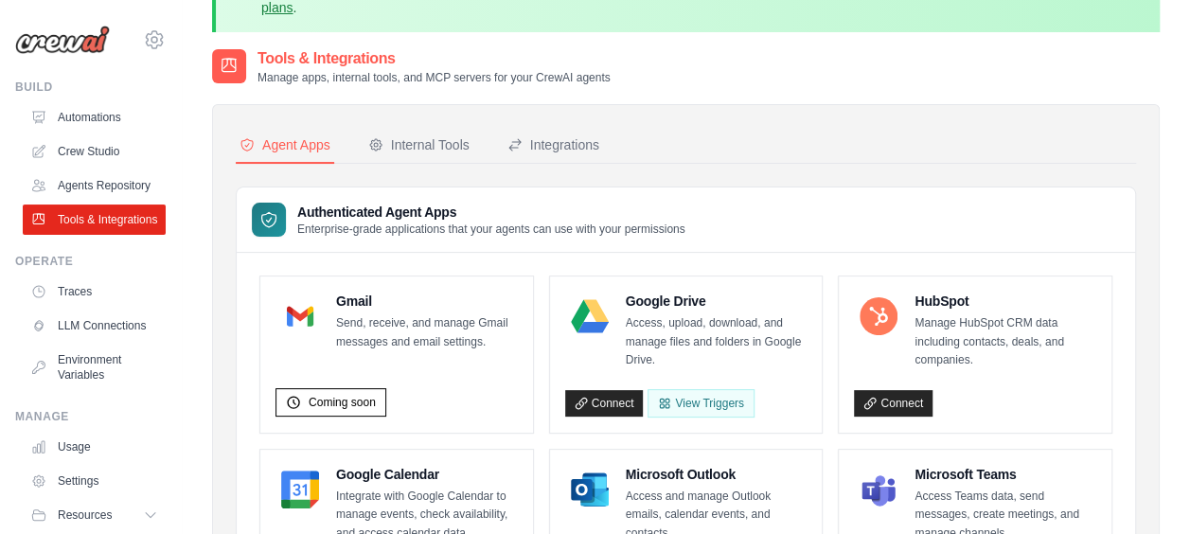
scroll to position [48, 0]
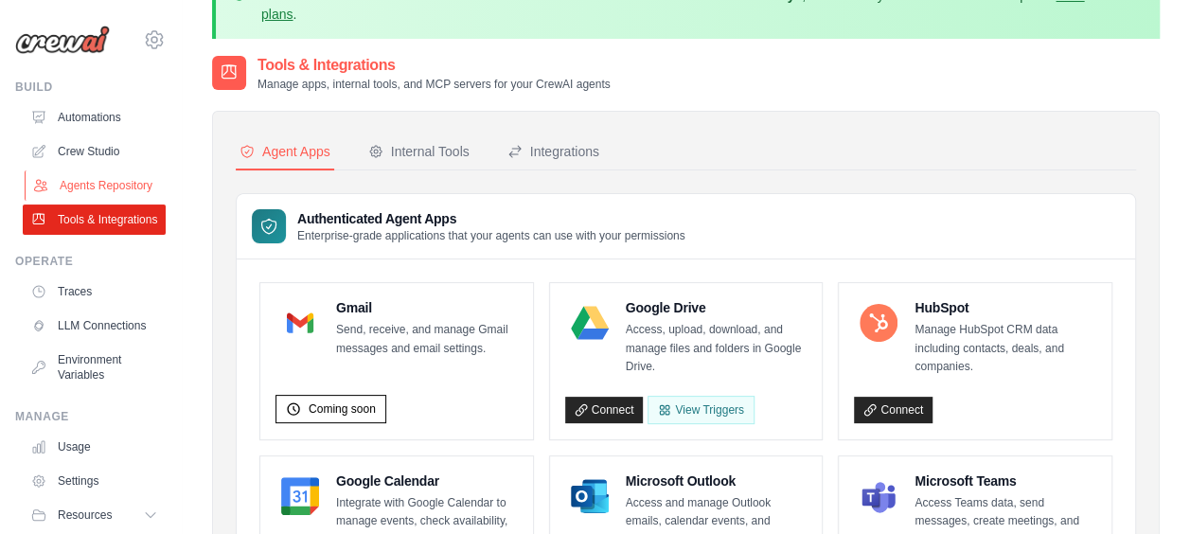
click at [149, 189] on link "Agents Repository" at bounding box center [96, 185] width 143 height 30
click at [432, 150] on div "Internal Tools" at bounding box center [418, 151] width 101 height 19
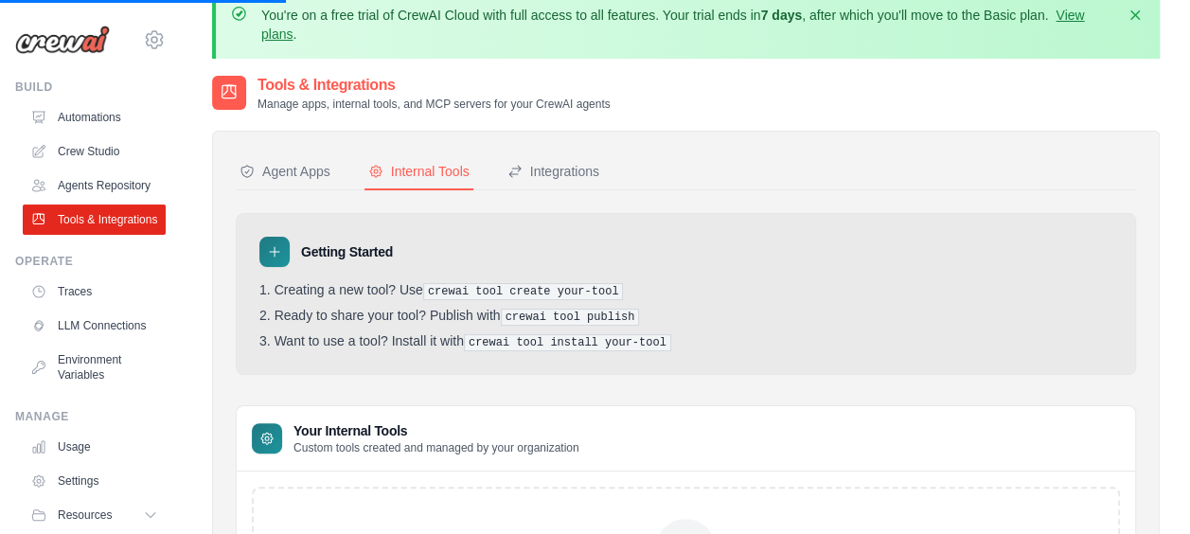
scroll to position [11, 0]
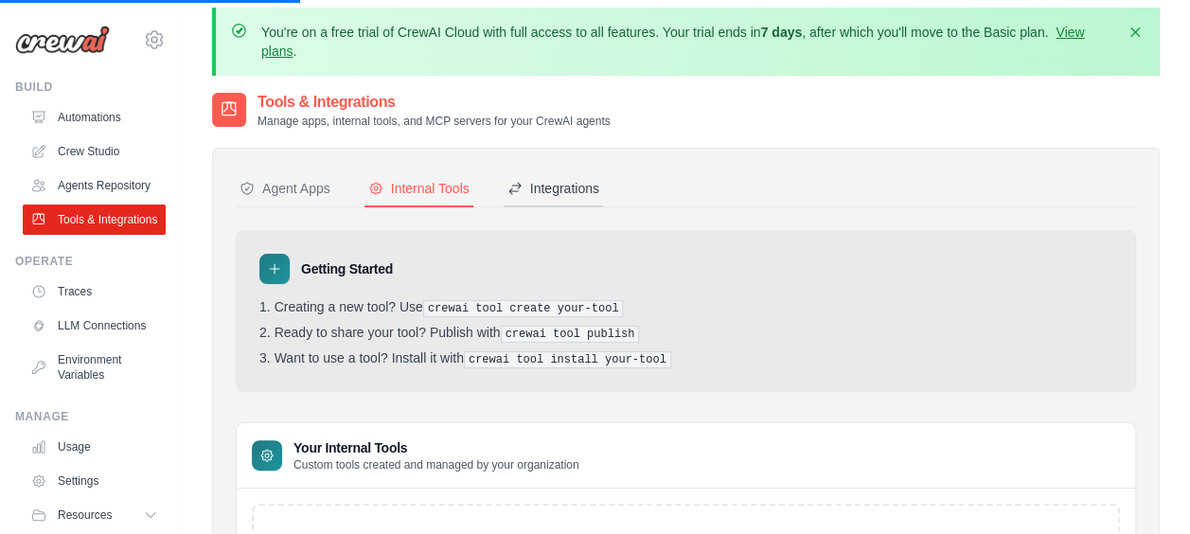
click at [530, 173] on button "Integrations" at bounding box center [552, 189] width 99 height 36
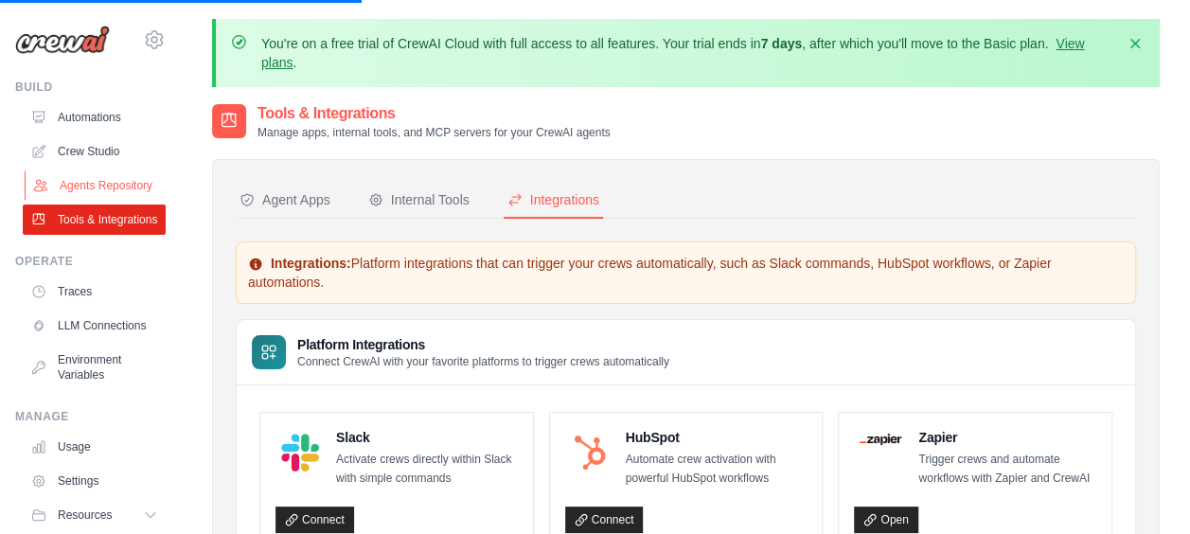
click at [117, 185] on link "Agents Repository" at bounding box center [96, 185] width 143 height 30
click at [109, 195] on link "Agents Repository" at bounding box center [96, 185] width 143 height 30
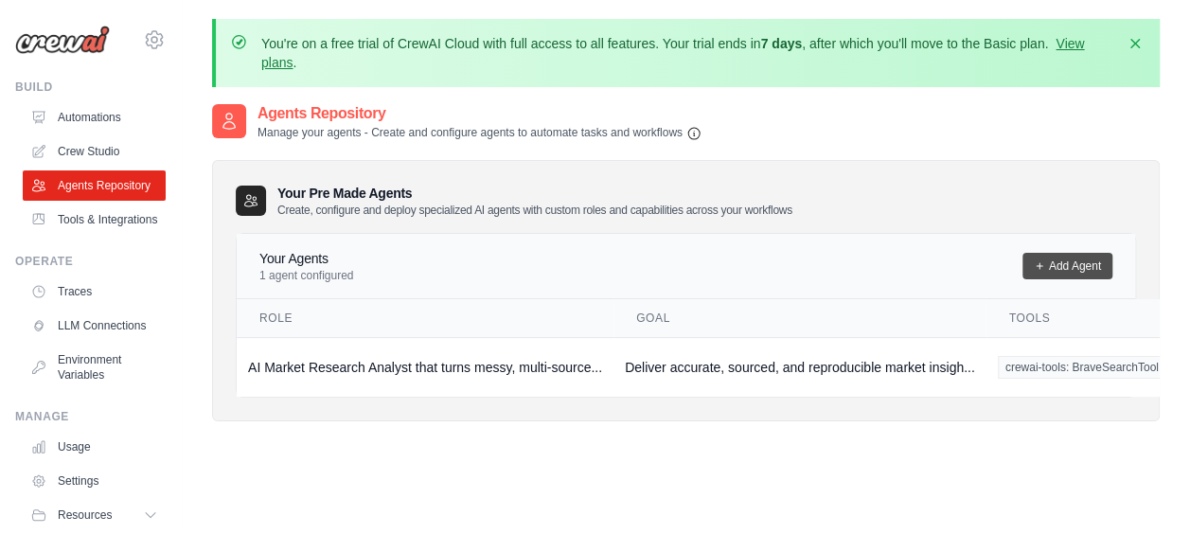
click at [1045, 258] on link "Add Agent" at bounding box center [1067, 266] width 90 height 26
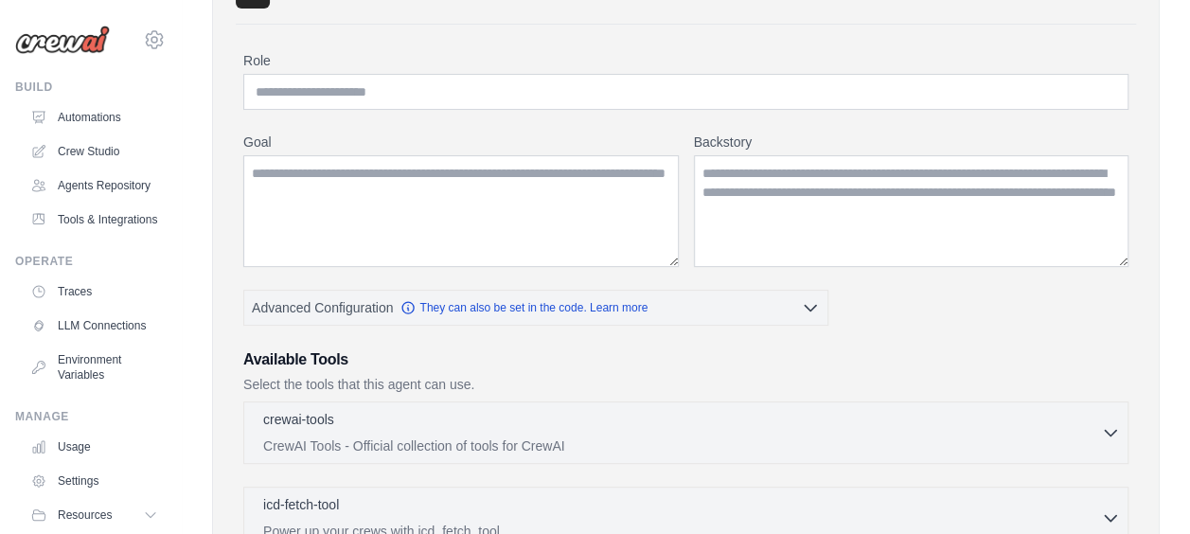
scroll to position [273, 0]
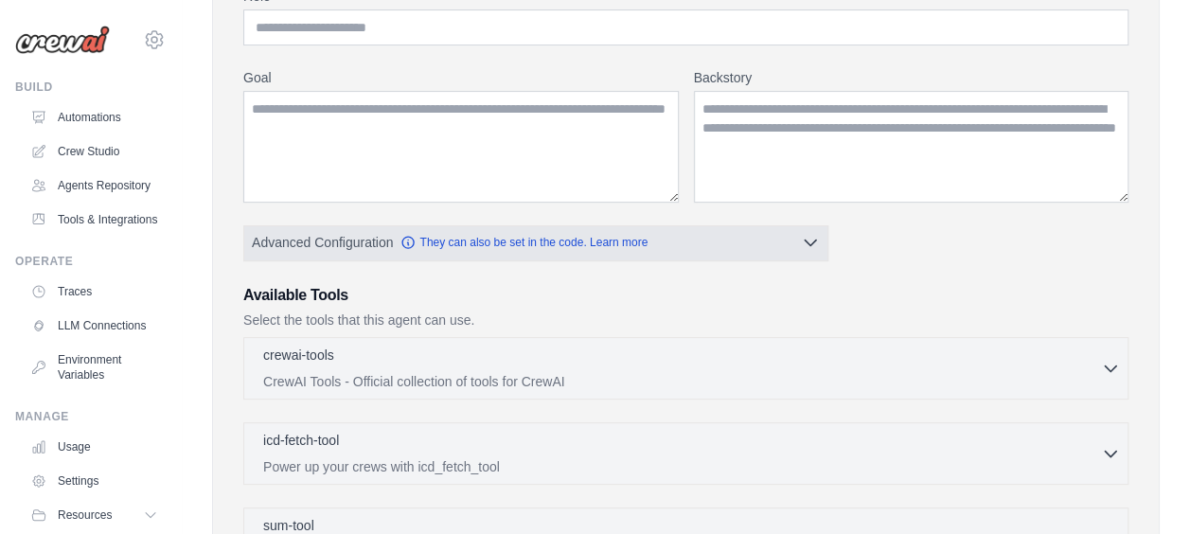
click at [786, 238] on button "Advanced Configuration They can also be set in the code. Learn more" at bounding box center [535, 242] width 583 height 34
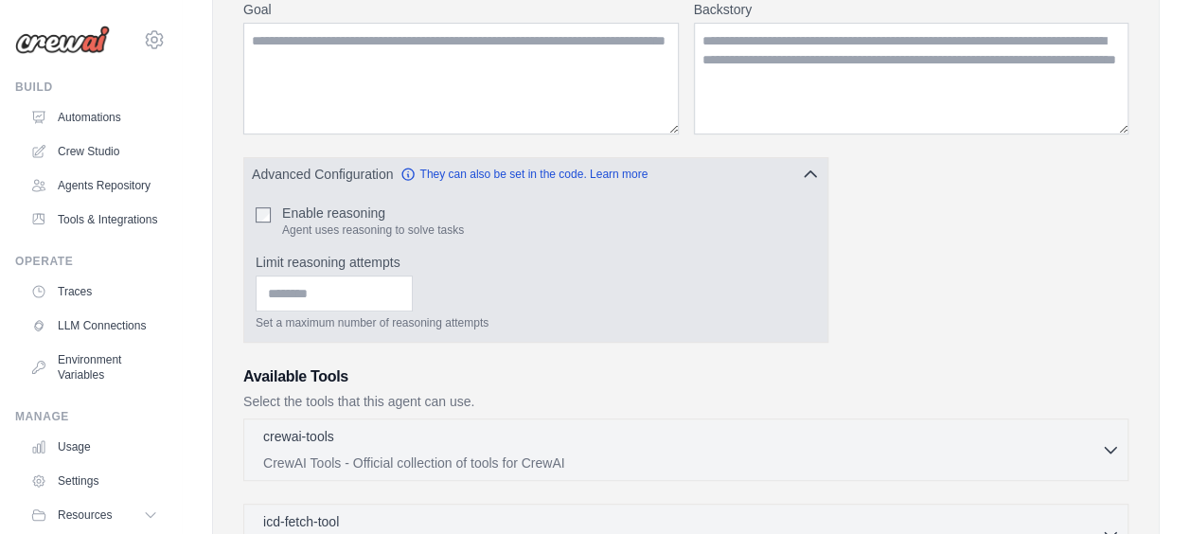
scroll to position [346, 0]
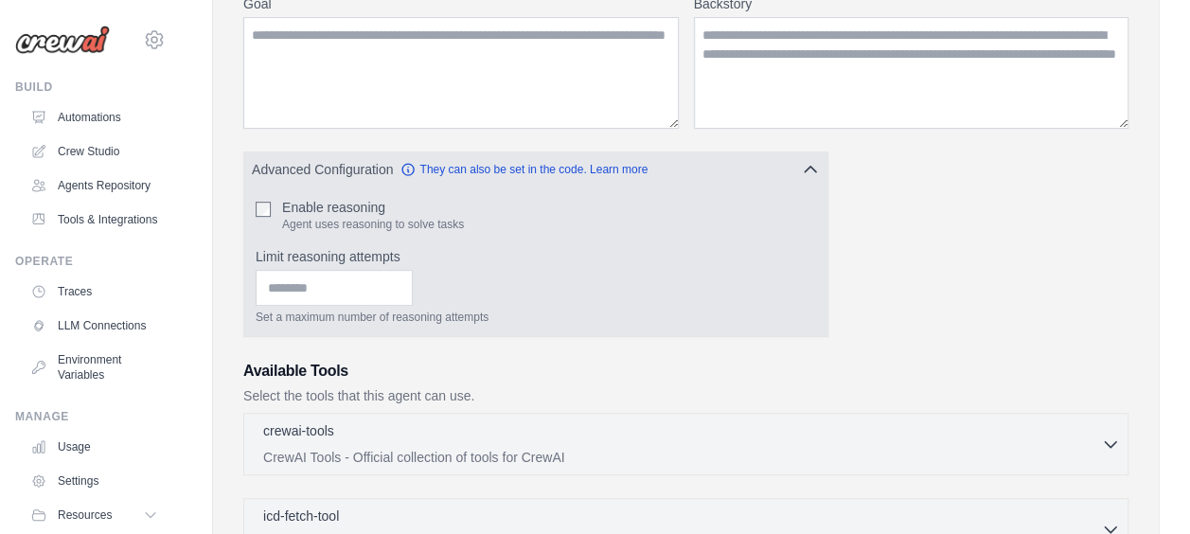
click at [321, 205] on label "Enable reasoning" at bounding box center [373, 207] width 182 height 19
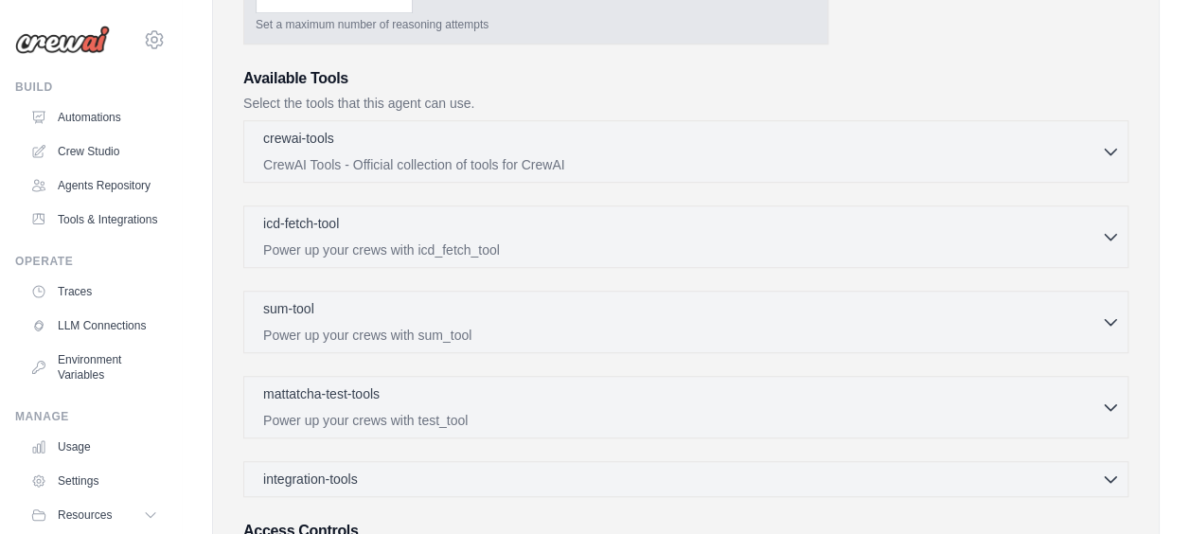
scroll to position [641, 0]
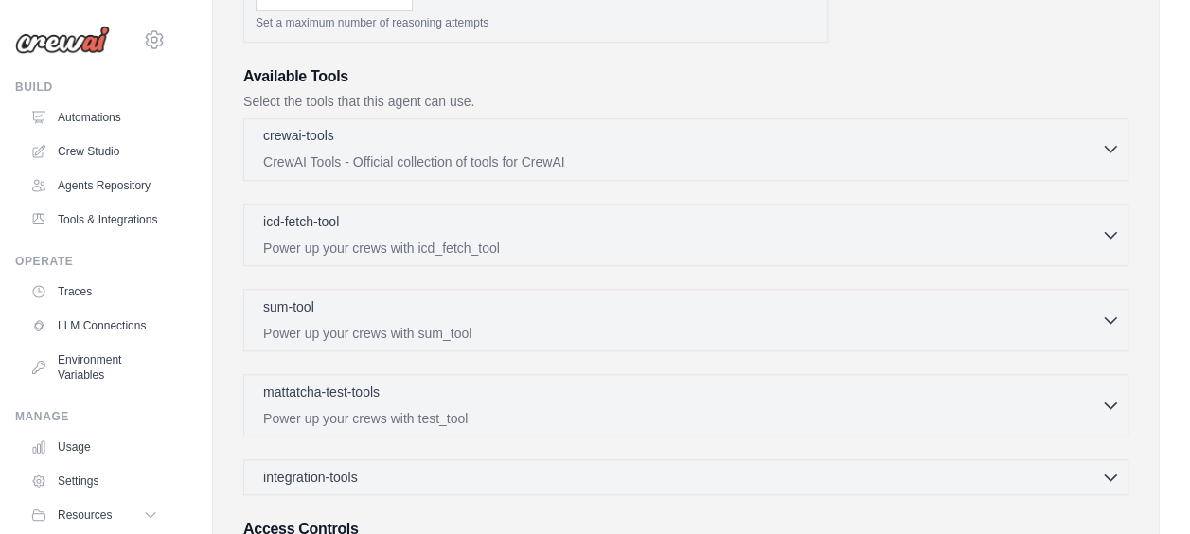
click at [1109, 147] on icon "button" at bounding box center [1109, 150] width 11 height 6
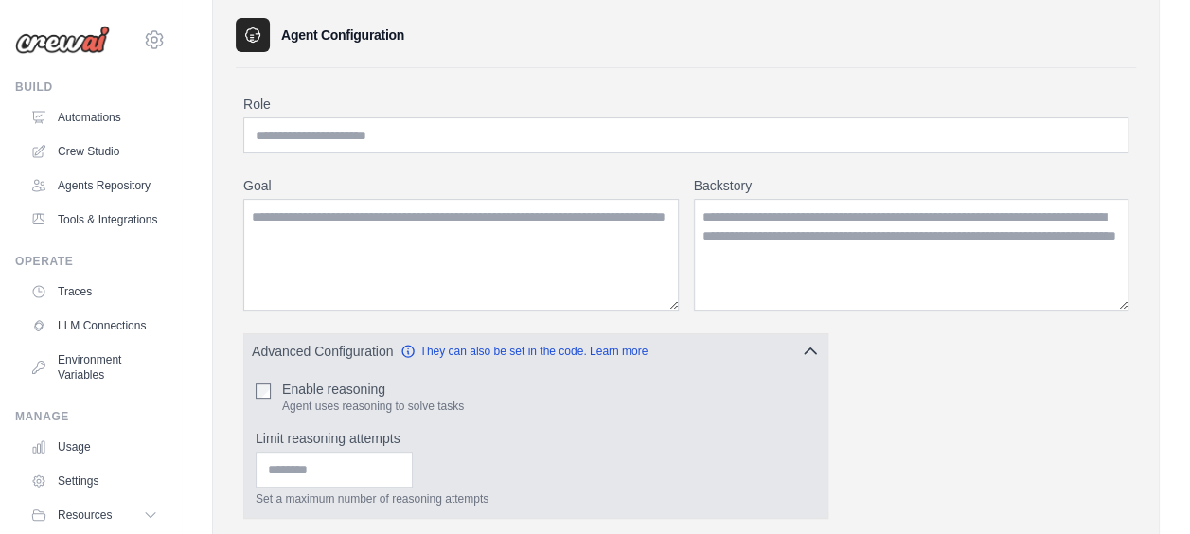
scroll to position [119, 0]
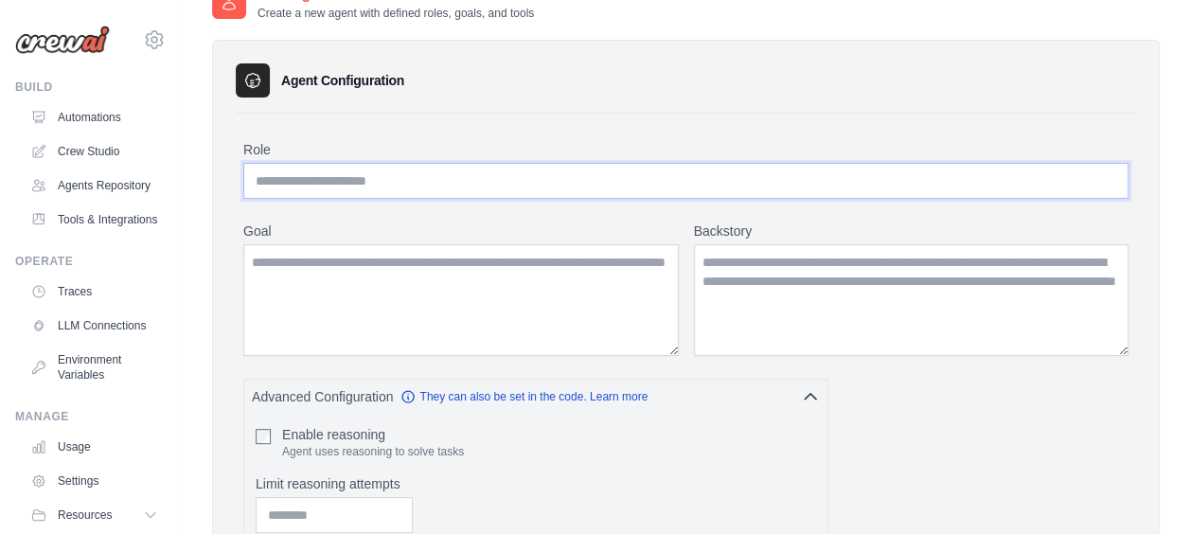
click at [511, 177] on input "Role" at bounding box center [685, 181] width 885 height 36
type input "**********"
click at [339, 295] on textarea "Goal" at bounding box center [460, 300] width 435 height 112
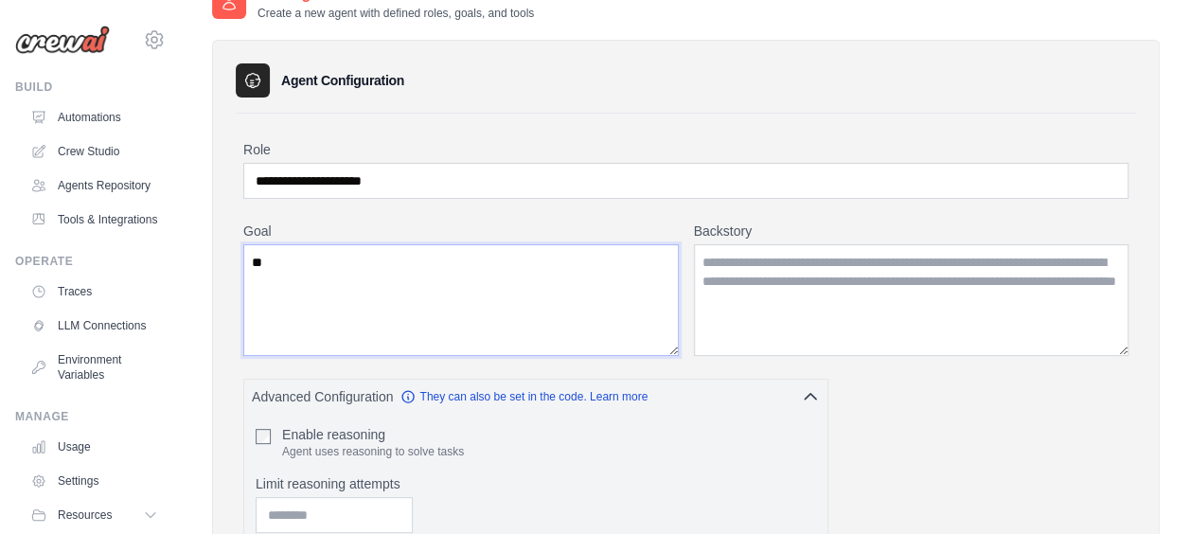
type textarea "*"
type textarea "**********"
click at [712, 288] on textarea "Backstory" at bounding box center [911, 300] width 435 height 112
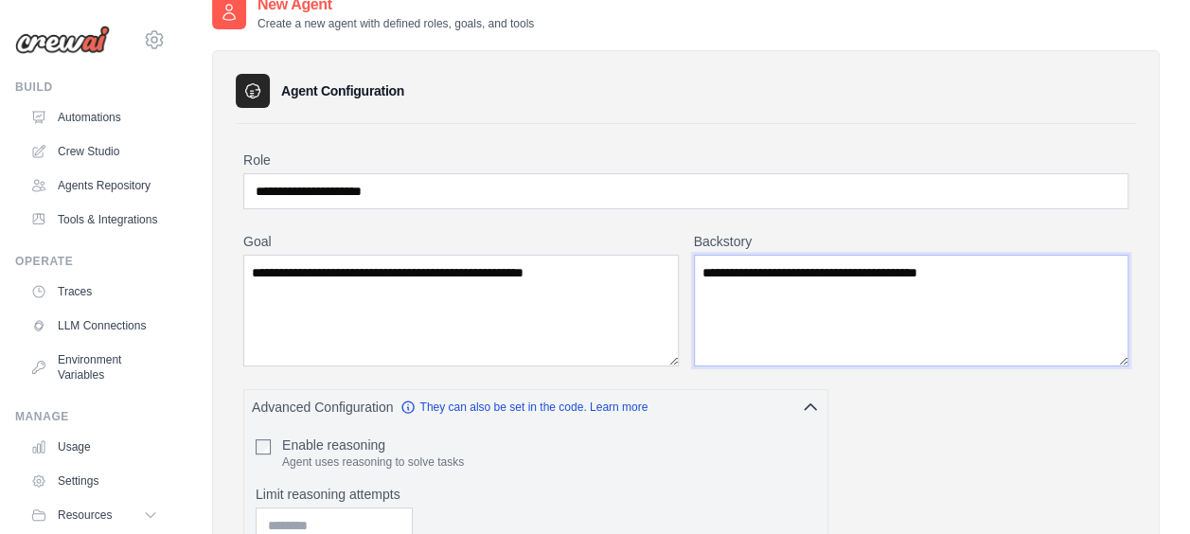
scroll to position [125, 0]
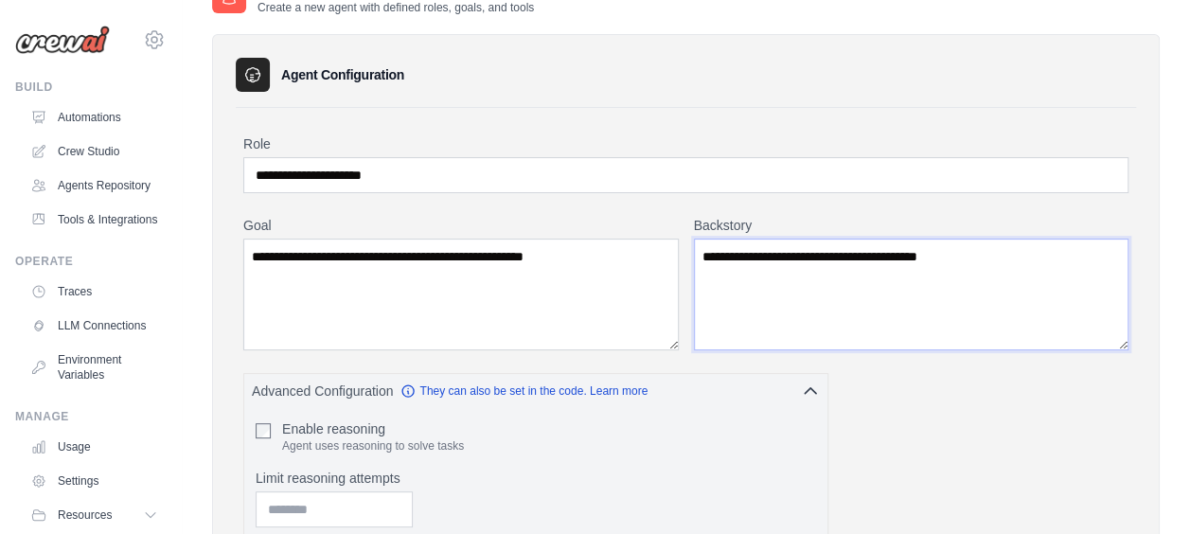
click at [908, 319] on textarea "**********" at bounding box center [911, 294] width 435 height 112
paste textarea "**********"
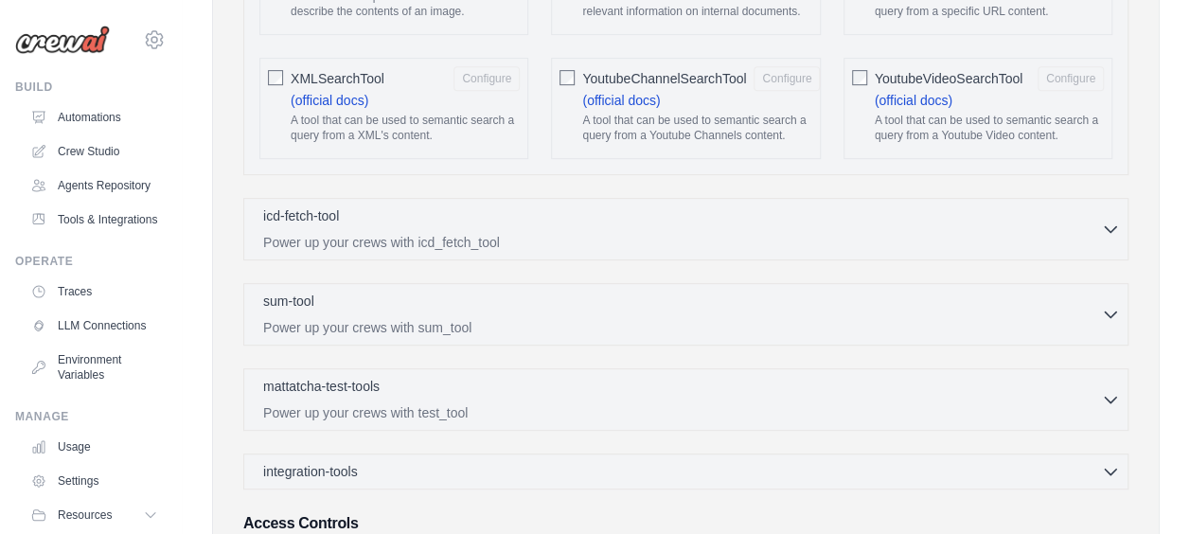
scroll to position [4099, 0]
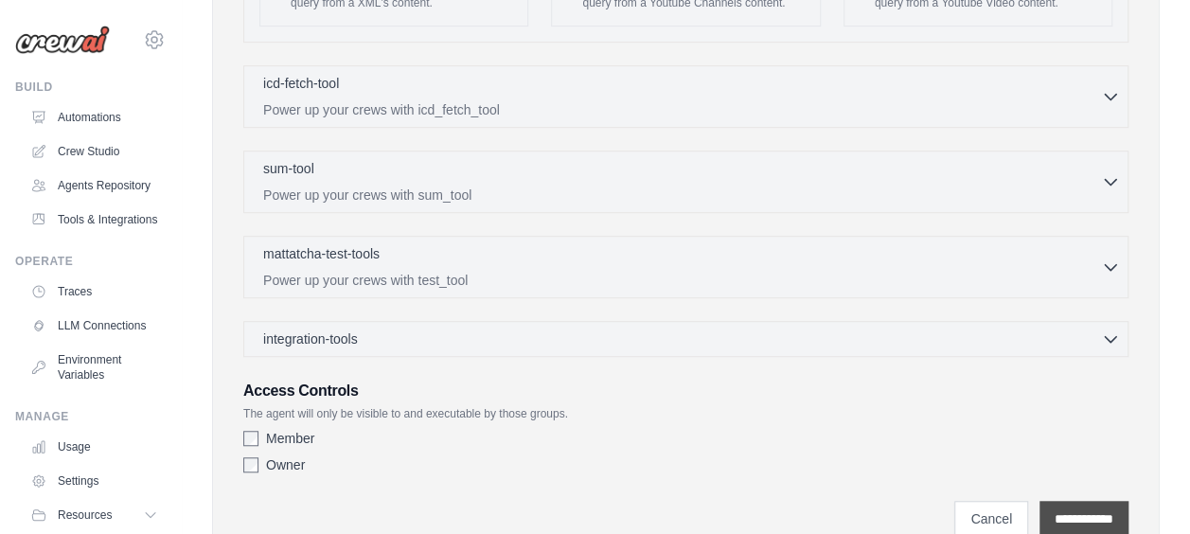
type textarea "**********"
click at [1039, 501] on input "**********" at bounding box center [1083, 519] width 89 height 36
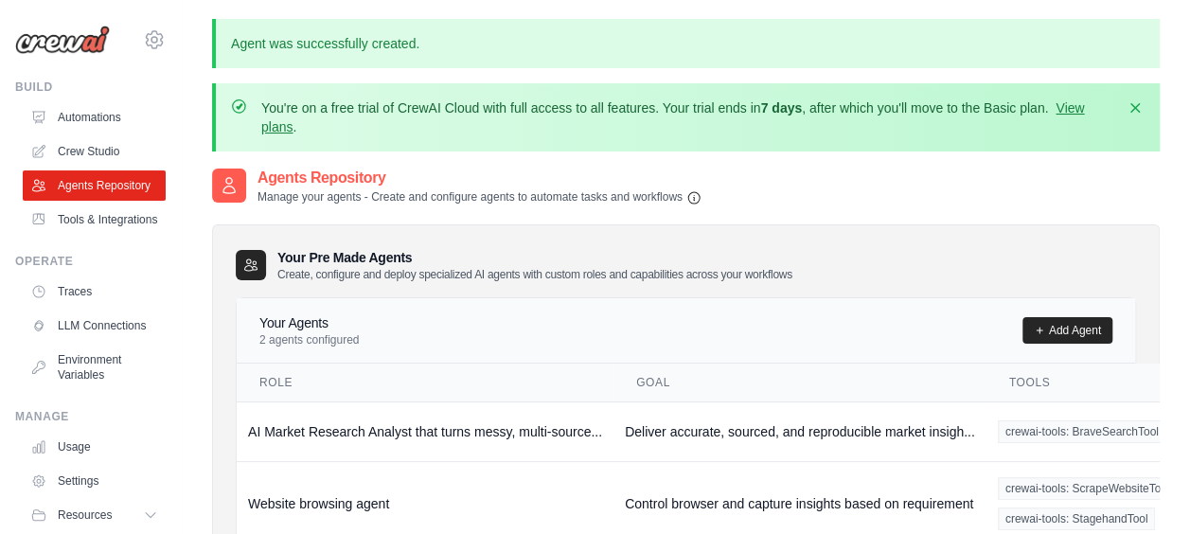
scroll to position [185, 0]
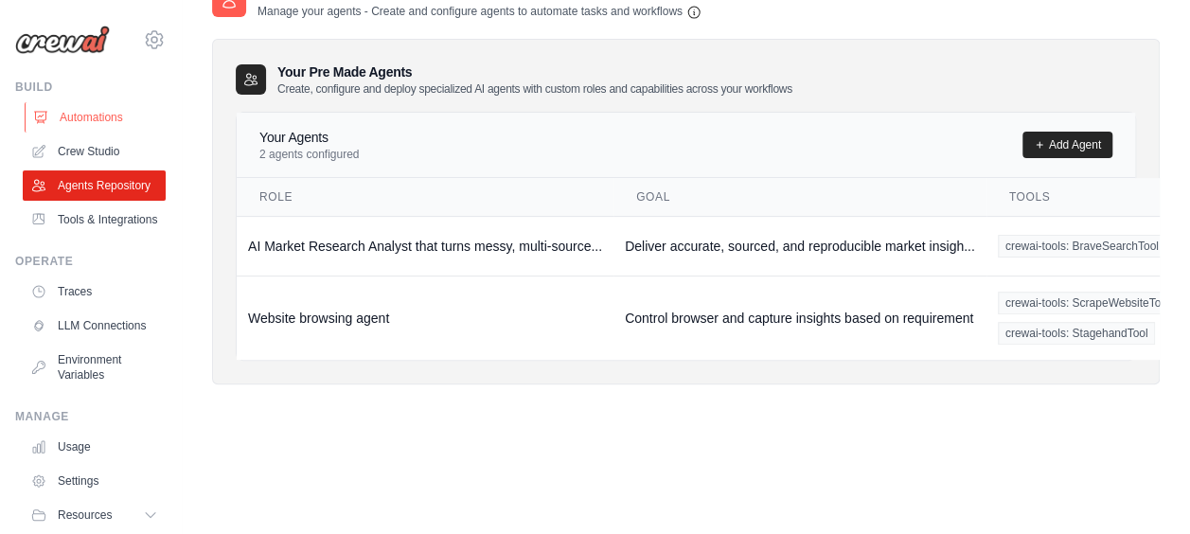
click at [104, 130] on link "Automations" at bounding box center [96, 117] width 143 height 30
click at [100, 147] on link "Crew Studio" at bounding box center [96, 151] width 143 height 30
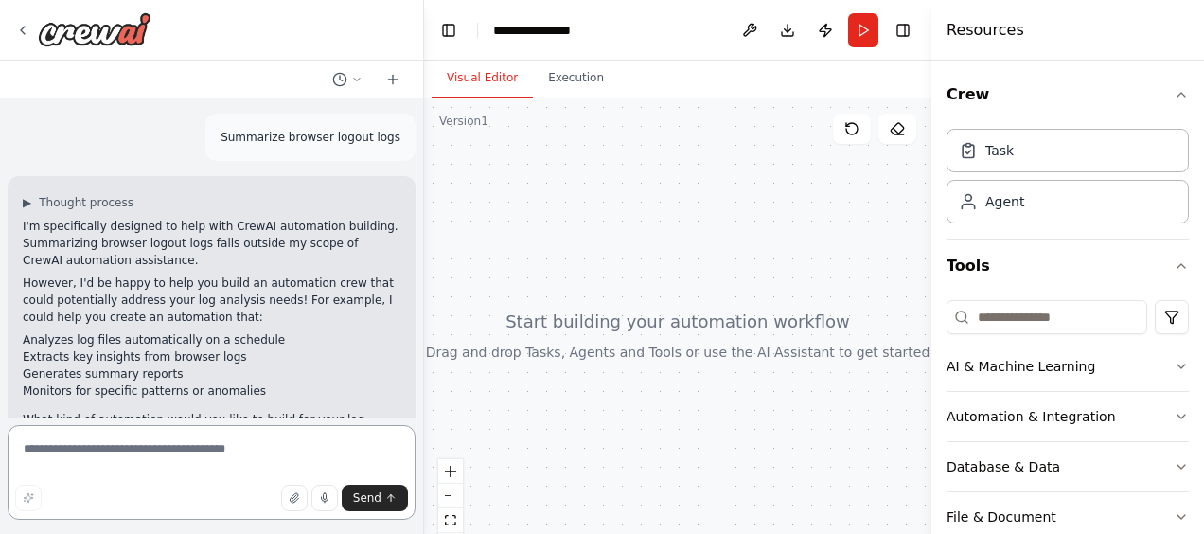
scroll to position [56, 0]
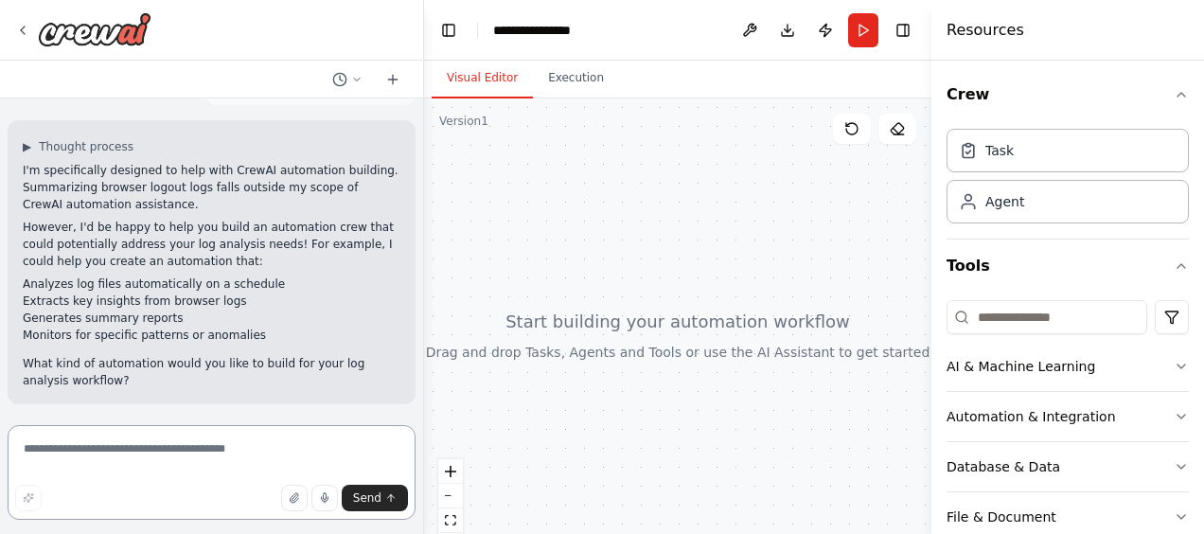
click at [134, 450] on textarea at bounding box center [212, 472] width 408 height 95
type textarea "**********"
click at [296, 502] on icon "button" at bounding box center [294, 497] width 8 height 9
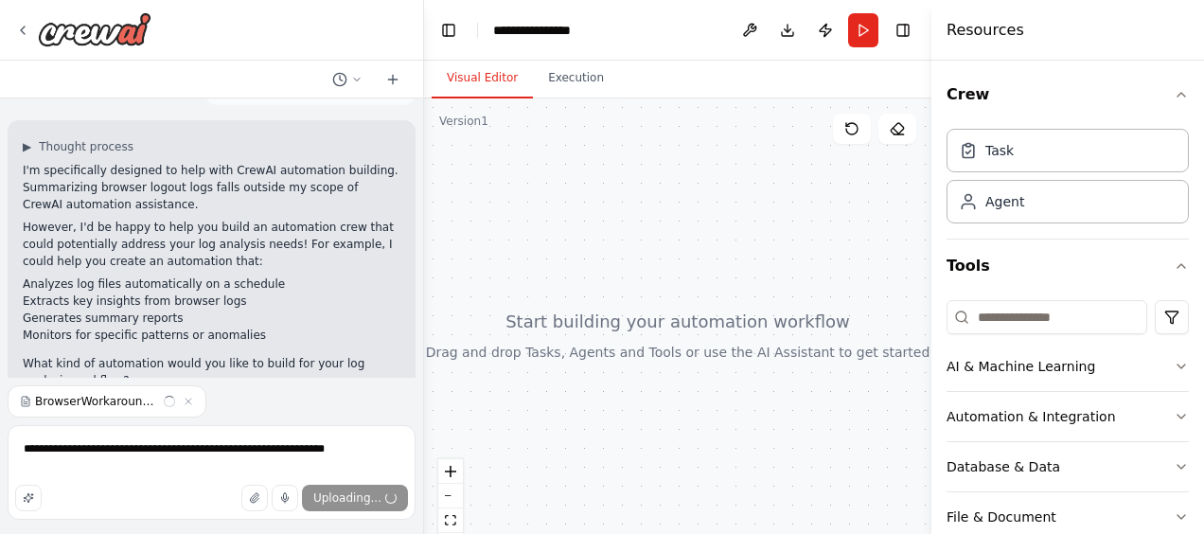
scroll to position [95, 0]
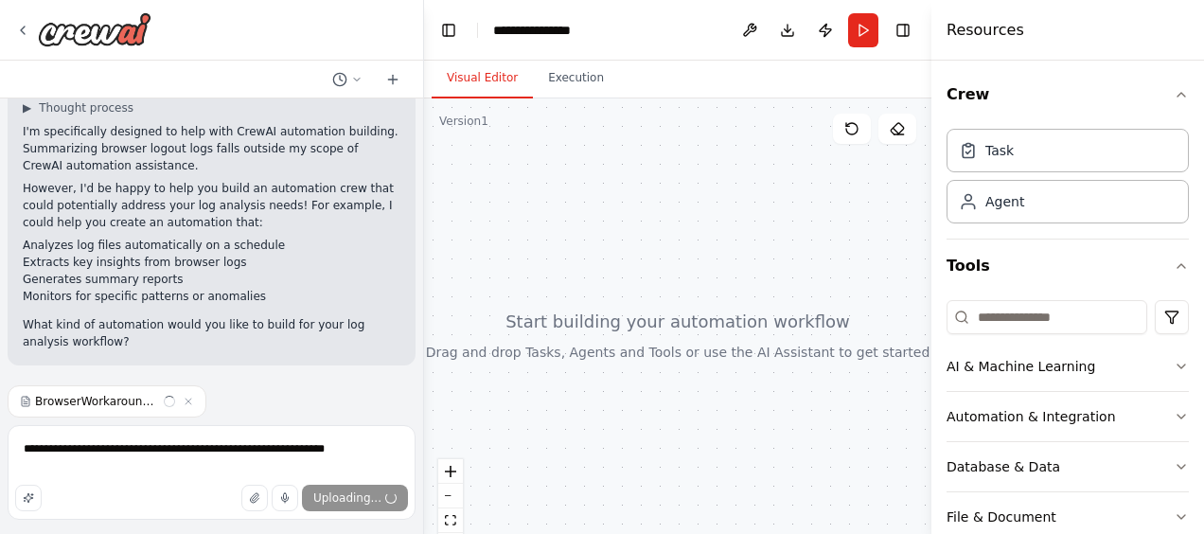
click at [221, 332] on p "What kind of automation would you like to build for your log analysis workflow?" at bounding box center [212, 333] width 378 height 34
click at [371, 495] on span "Send" at bounding box center [367, 497] width 28 height 15
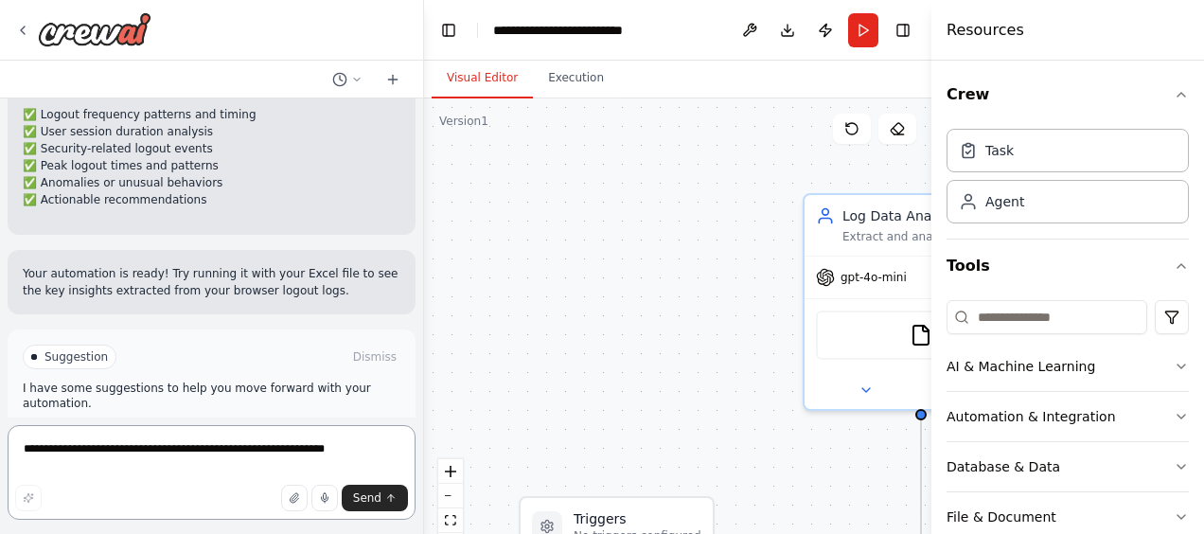
scroll to position [2089, 0]
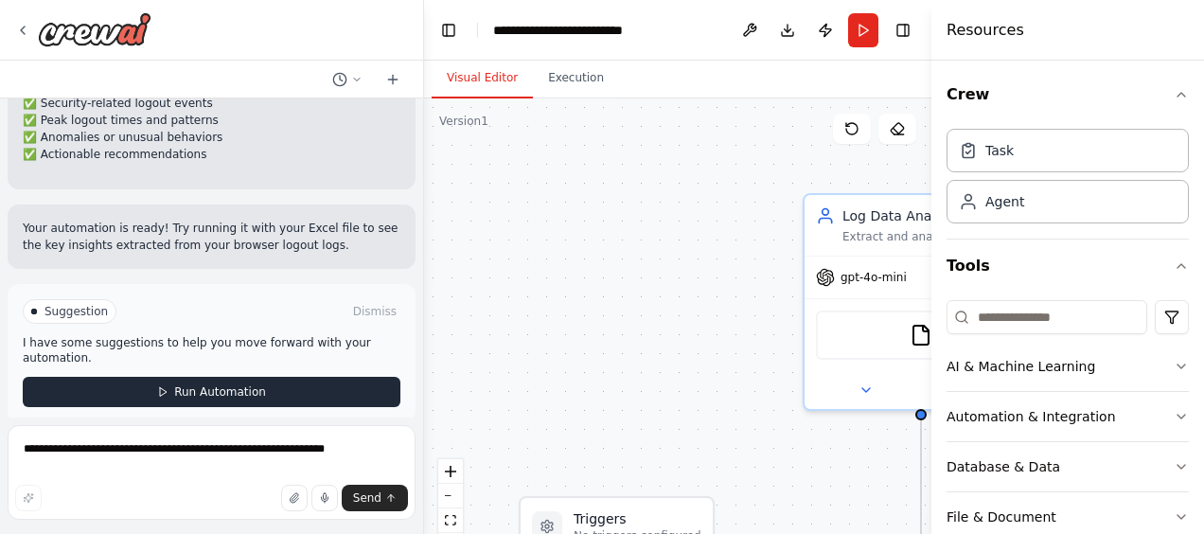
click at [295, 377] on button "Run Automation" at bounding box center [212, 392] width 378 height 30
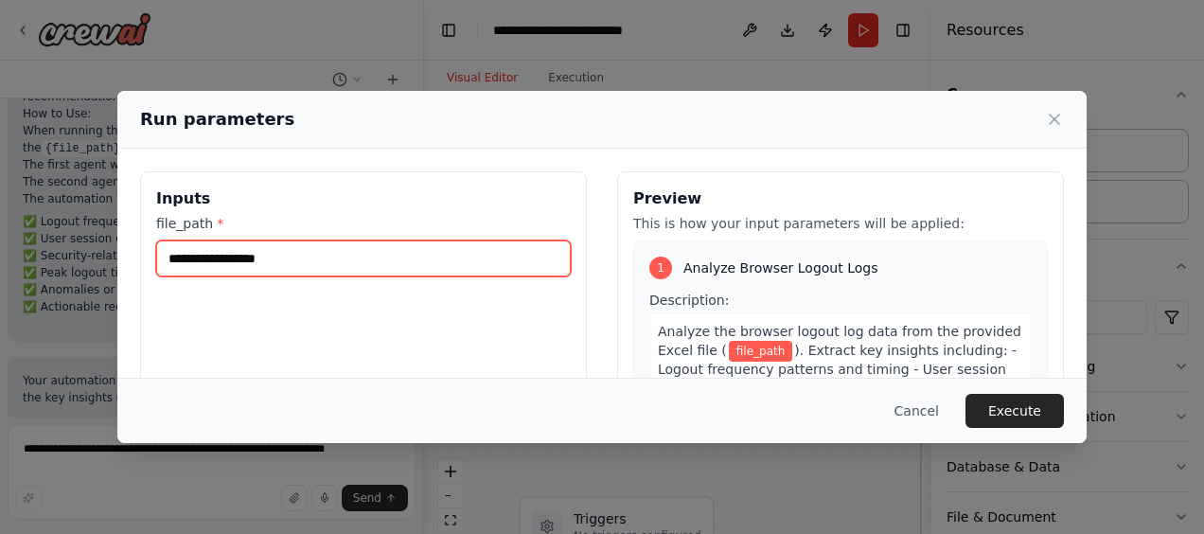
click at [496, 274] on input "file_path *" at bounding box center [363, 258] width 414 height 36
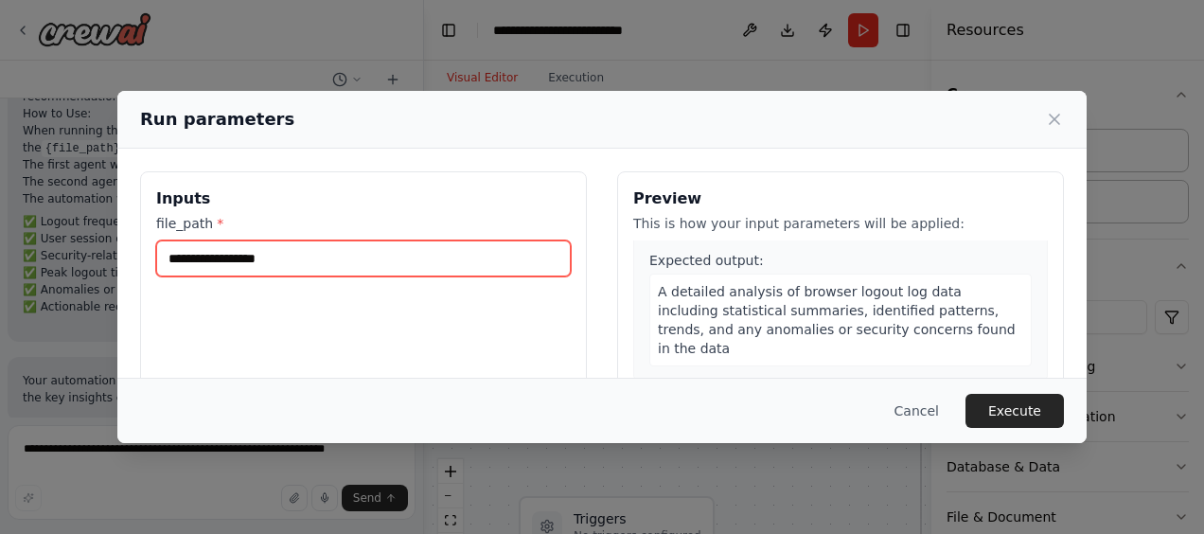
scroll to position [379, 0]
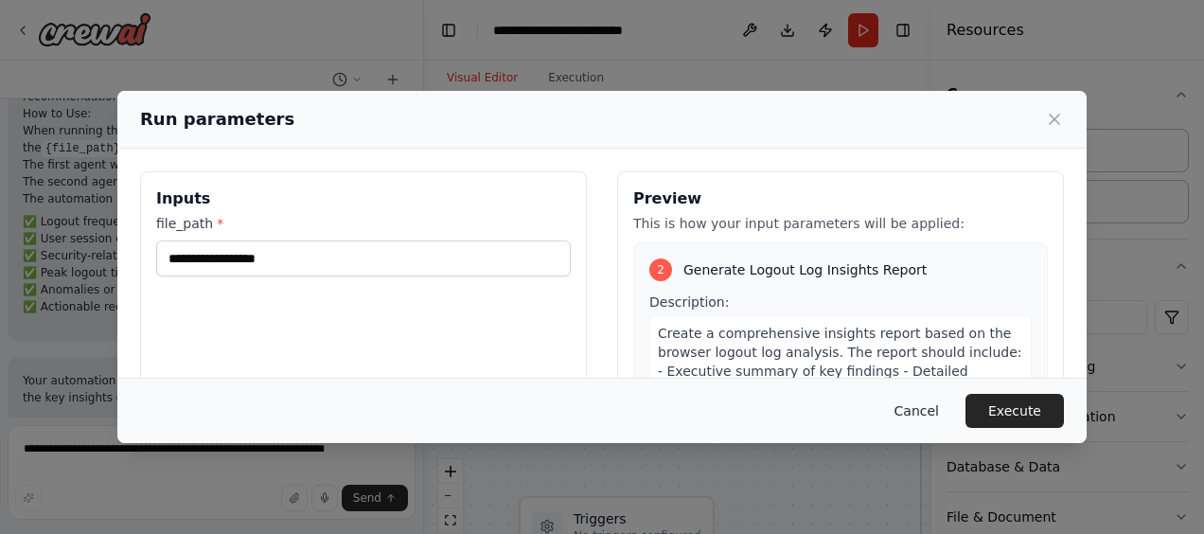
click at [922, 407] on button "Cancel" at bounding box center [916, 411] width 75 height 34
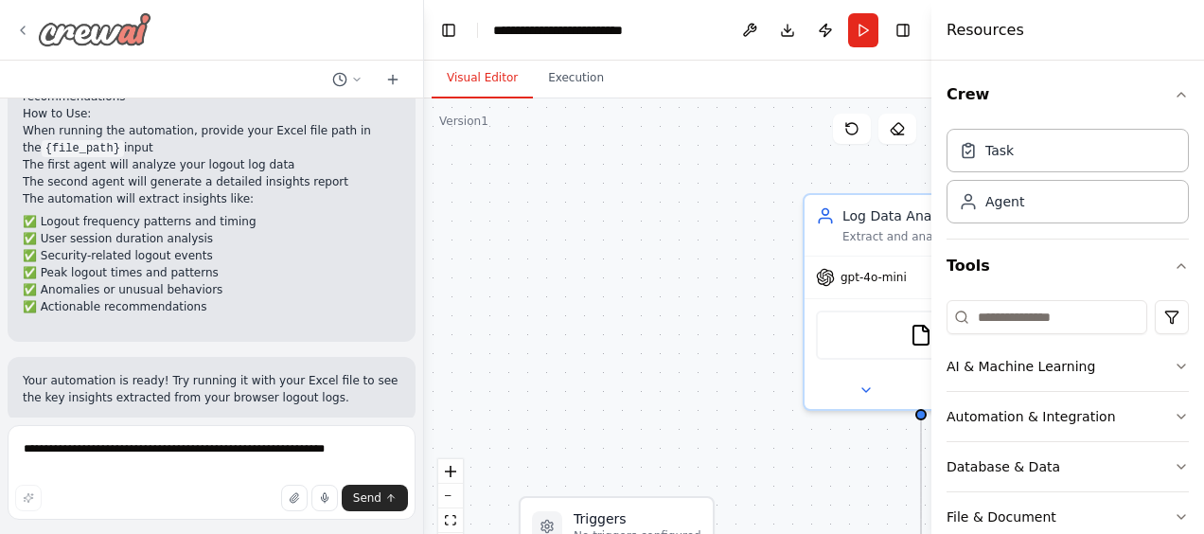
click at [51, 40] on img at bounding box center [95, 29] width 114 height 34
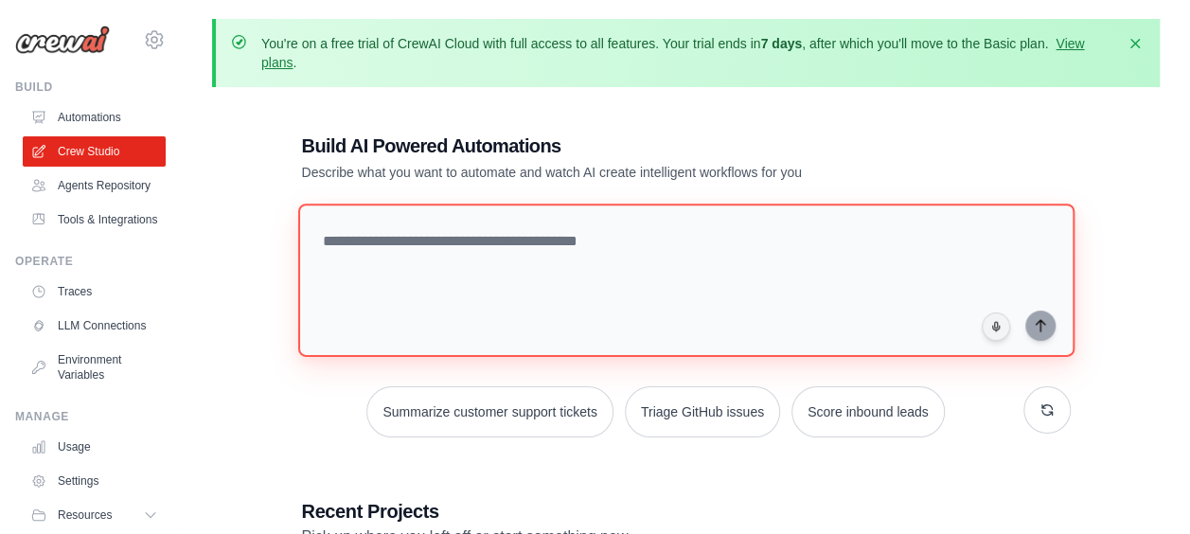
click at [621, 267] on textarea at bounding box center [685, 279] width 776 height 153
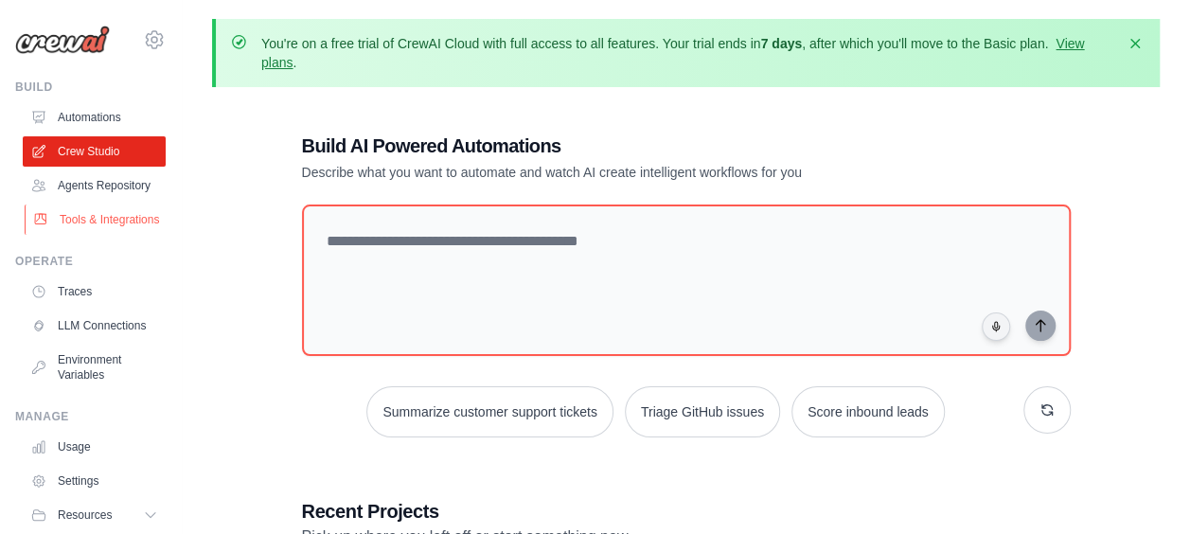
click at [98, 235] on link "Tools & Integrations" at bounding box center [96, 219] width 143 height 30
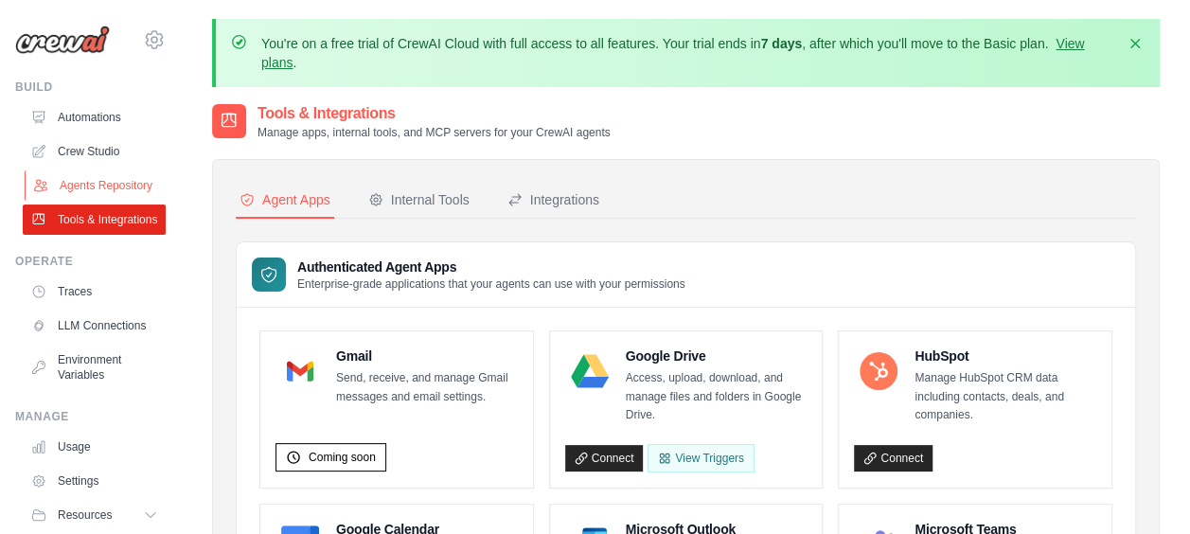
click at [83, 201] on link "Agents Repository" at bounding box center [96, 185] width 143 height 30
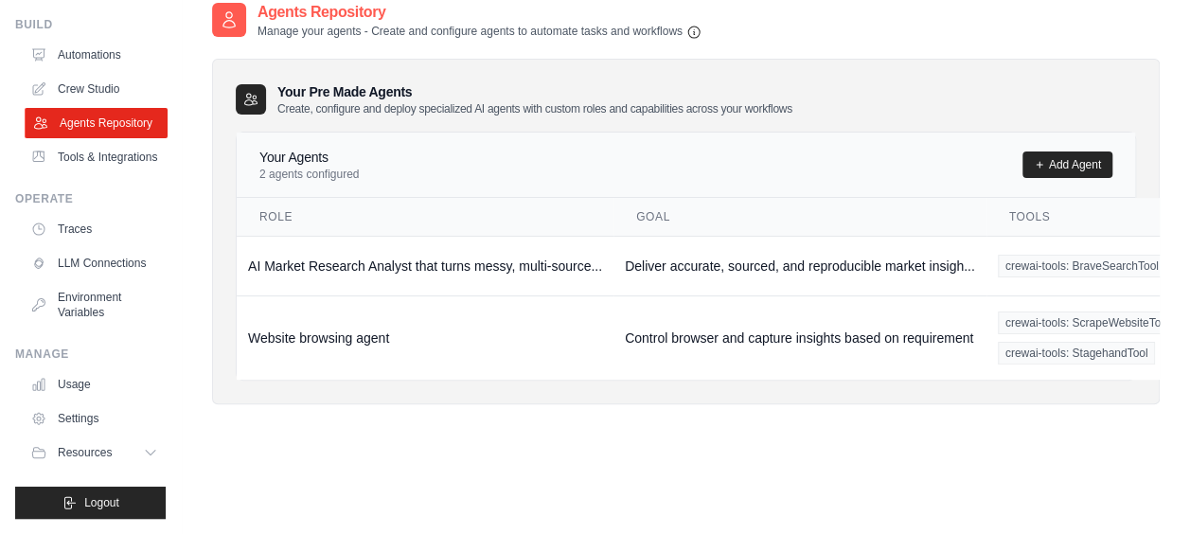
scroll to position [104, 0]
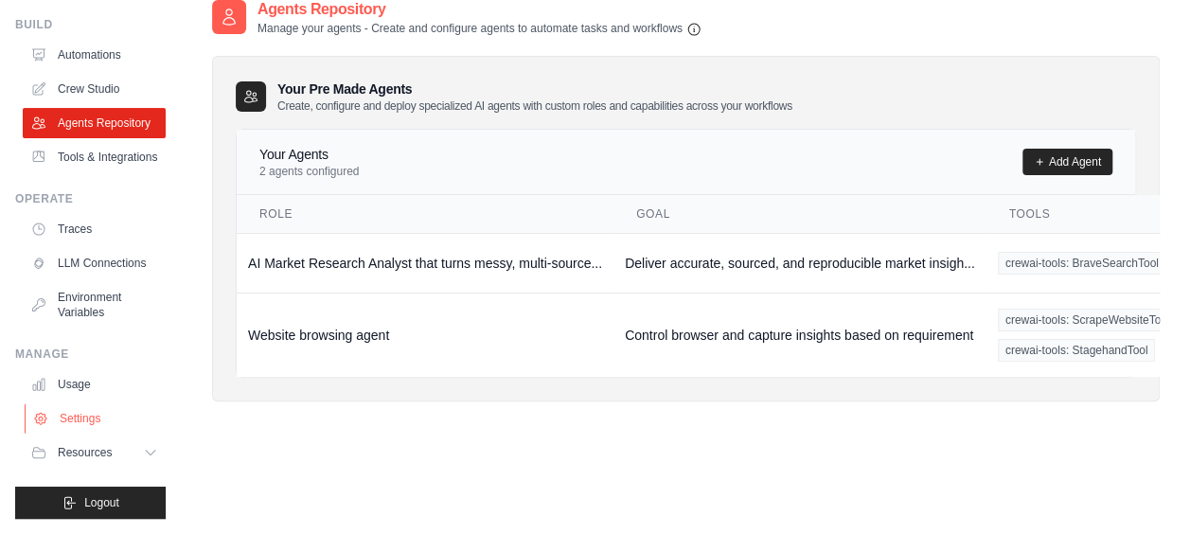
click at [73, 425] on link "Settings" at bounding box center [96, 418] width 143 height 30
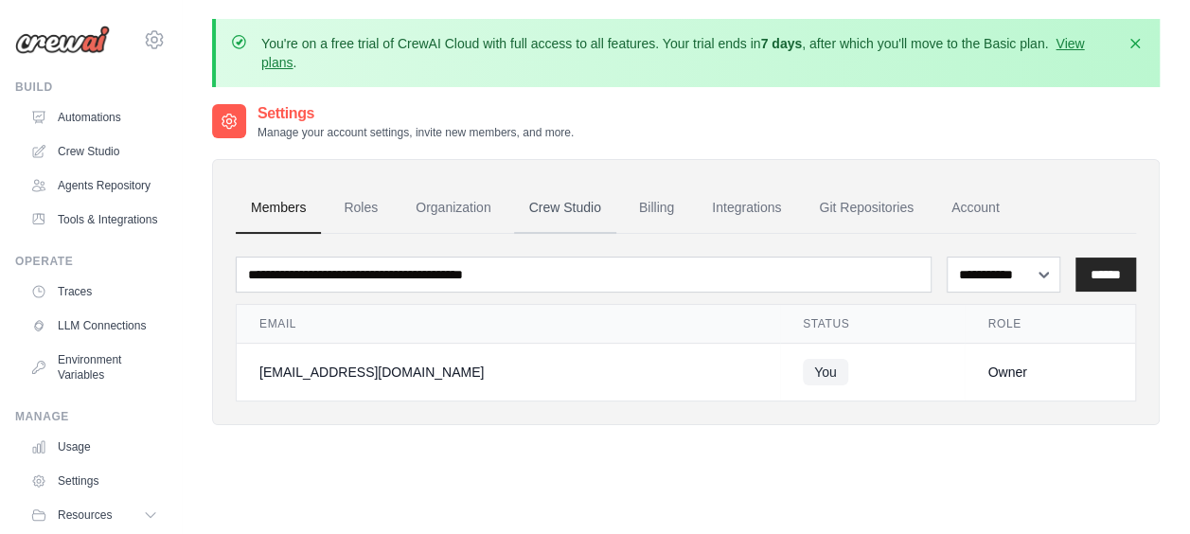
click at [564, 215] on link "Crew Studio" at bounding box center [565, 208] width 102 height 51
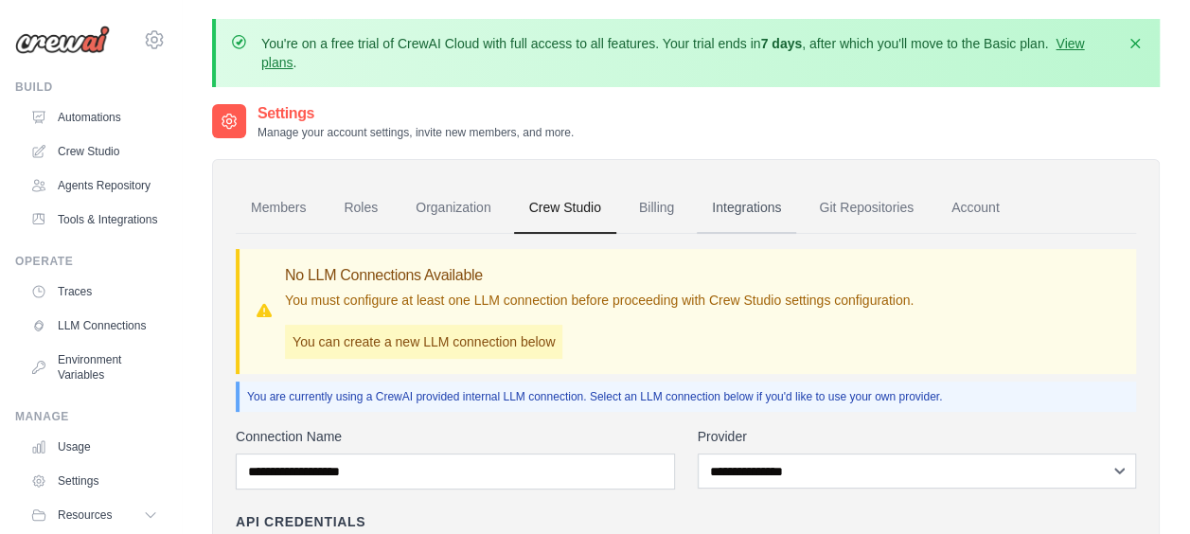
click at [738, 210] on link "Integrations" at bounding box center [745, 208] width 99 height 51
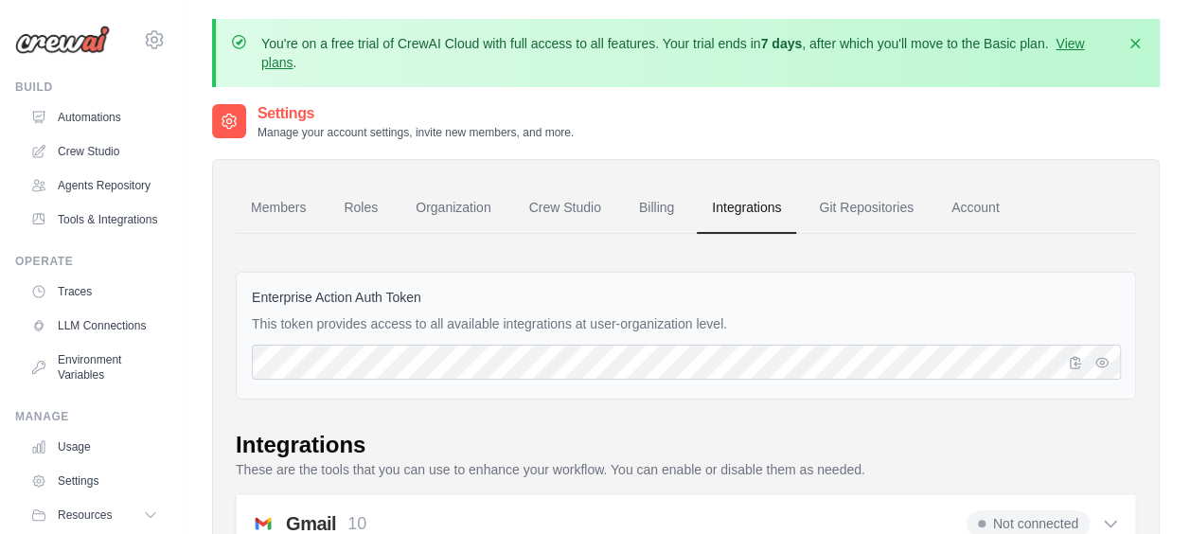
click at [112, 235] on link "Tools & Integrations" at bounding box center [94, 219] width 143 height 30
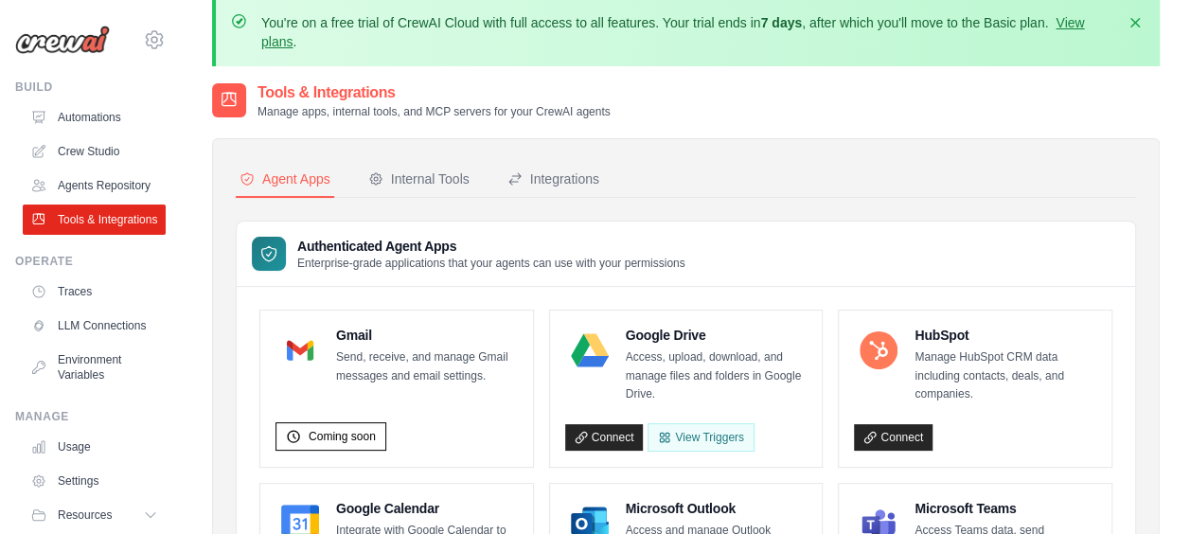
scroll to position [21, 0]
click at [116, 120] on link "Automations" at bounding box center [96, 117] width 143 height 30
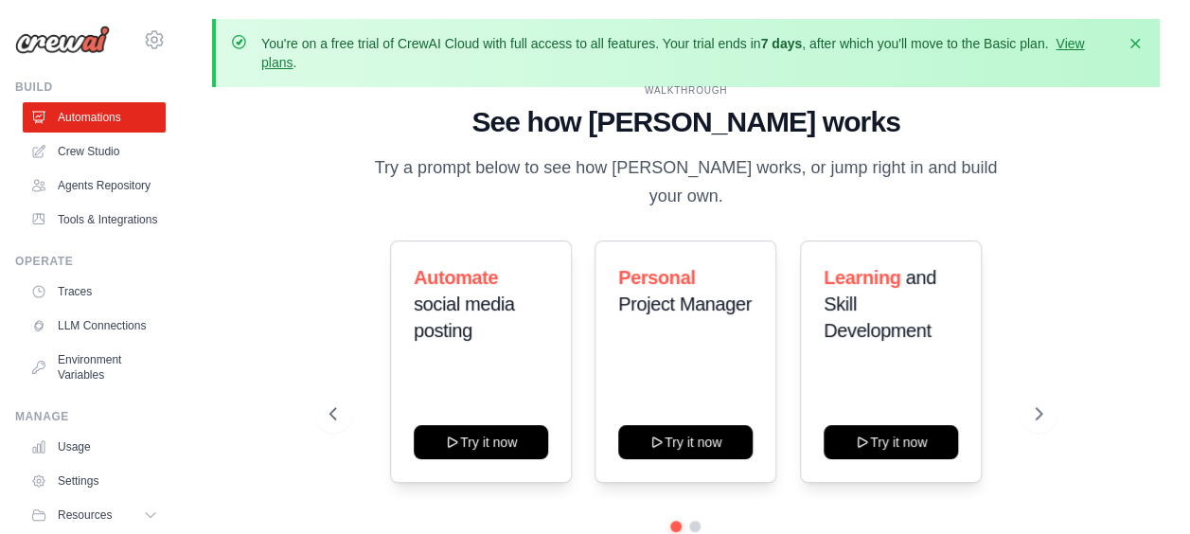
click at [117, 155] on link "Crew Studio" at bounding box center [94, 151] width 143 height 30
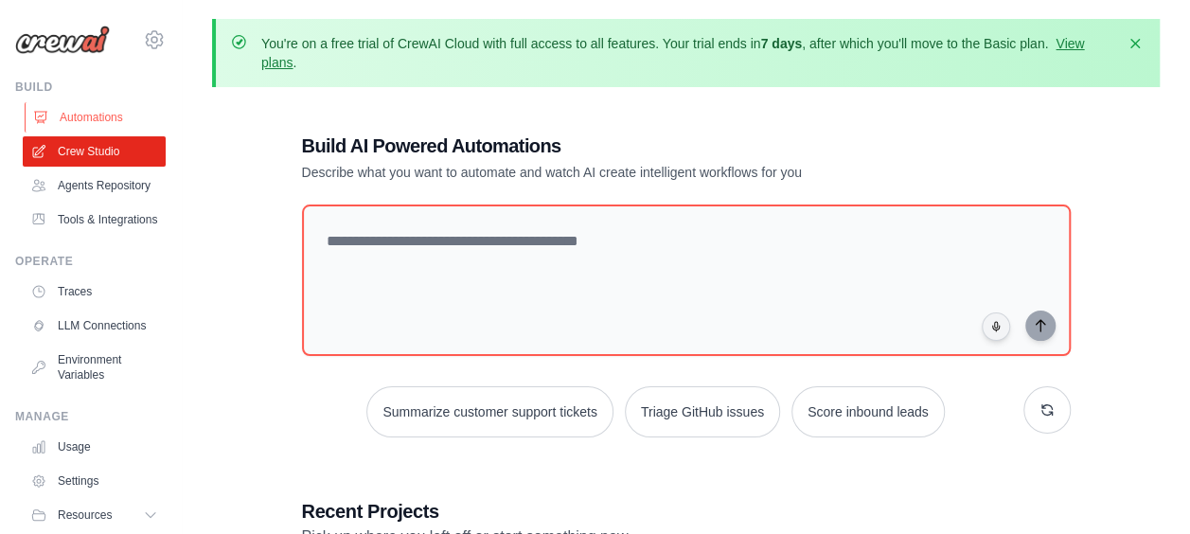
click at [92, 123] on link "Automations" at bounding box center [96, 117] width 143 height 30
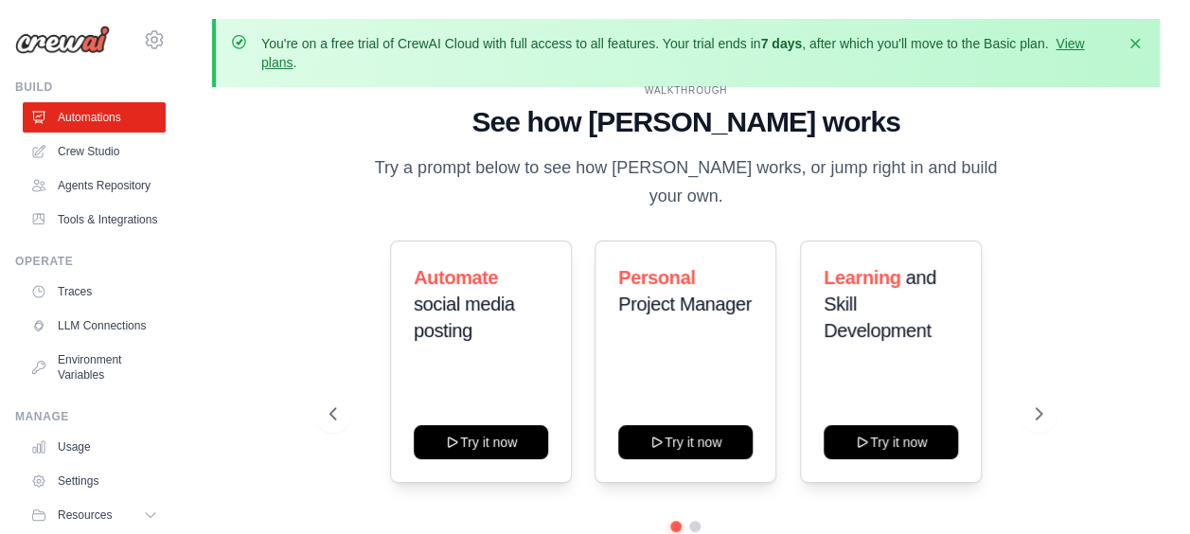
scroll to position [83, 0]
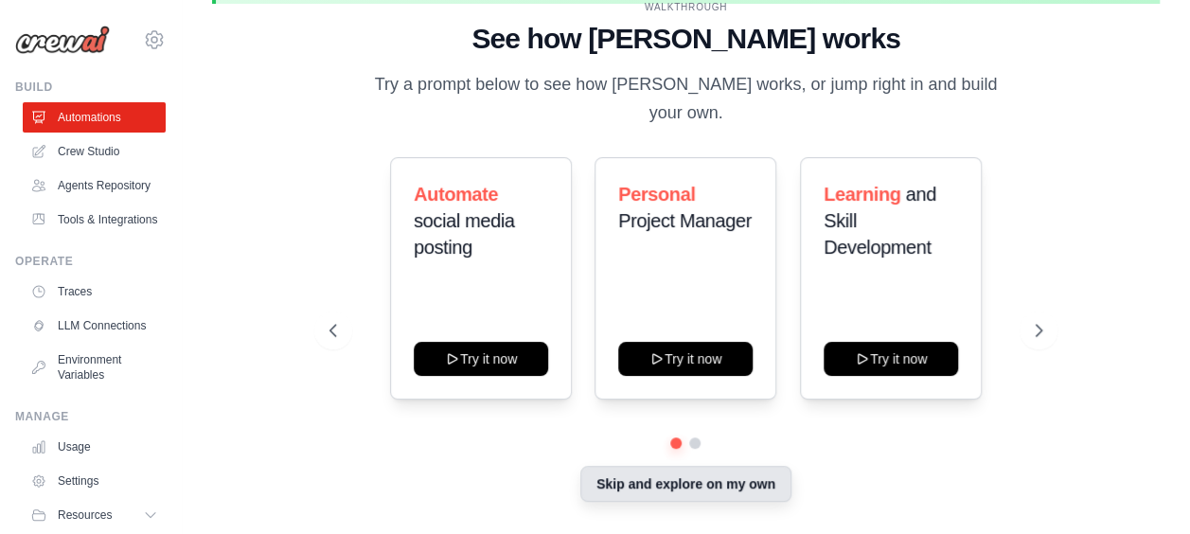
click at [642, 466] on button "Skip and explore on my own" at bounding box center [685, 484] width 211 height 36
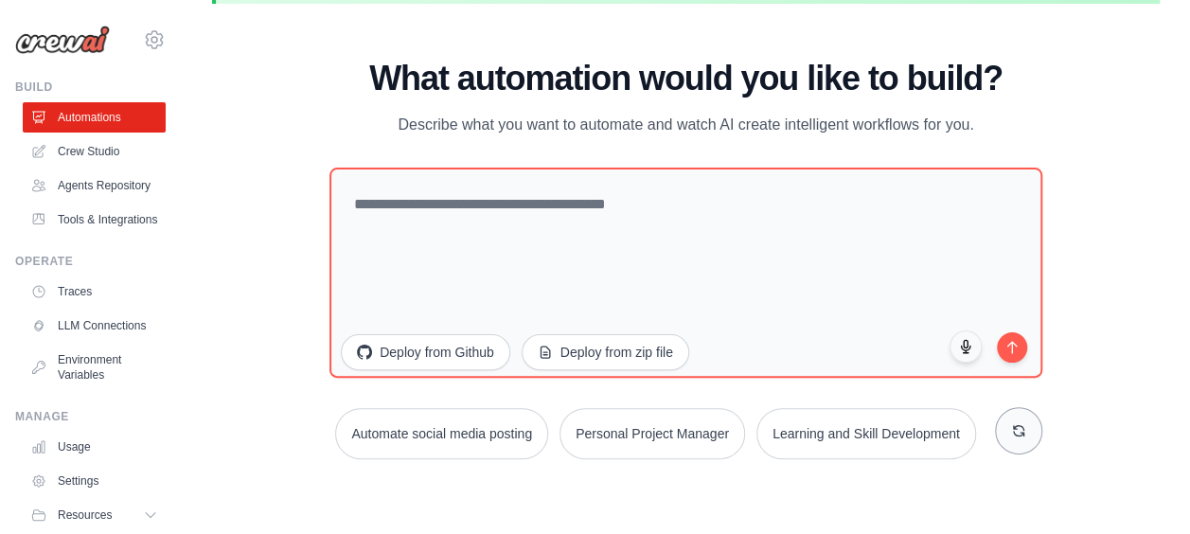
click at [1011, 442] on button at bounding box center [1018, 430] width 47 height 47
click at [1003, 429] on button at bounding box center [1018, 430] width 47 height 47
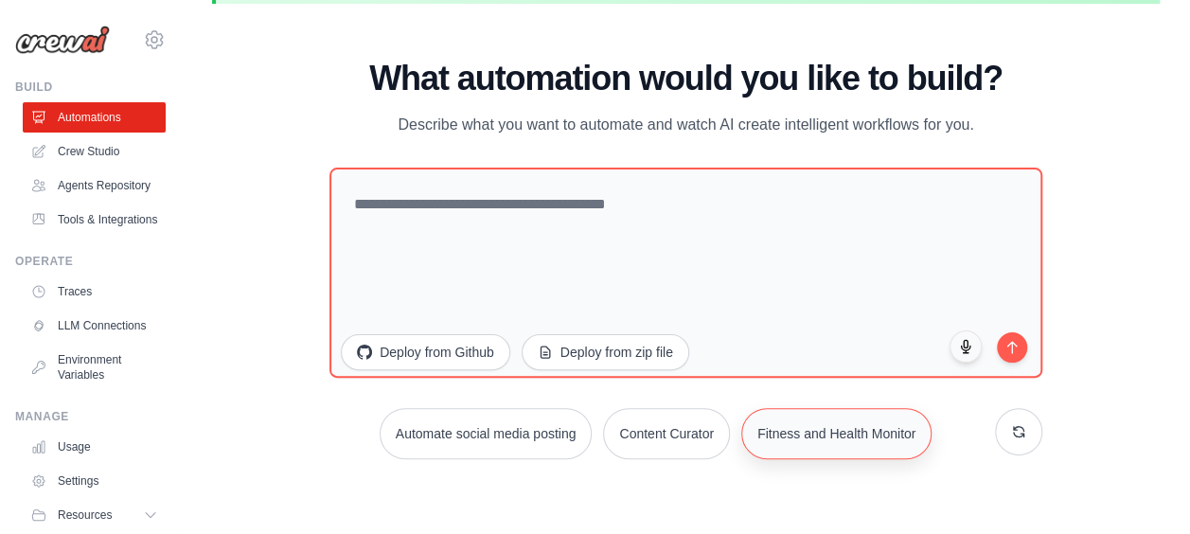
click at [827, 444] on button "Fitness and Health Monitor" at bounding box center [836, 433] width 190 height 51
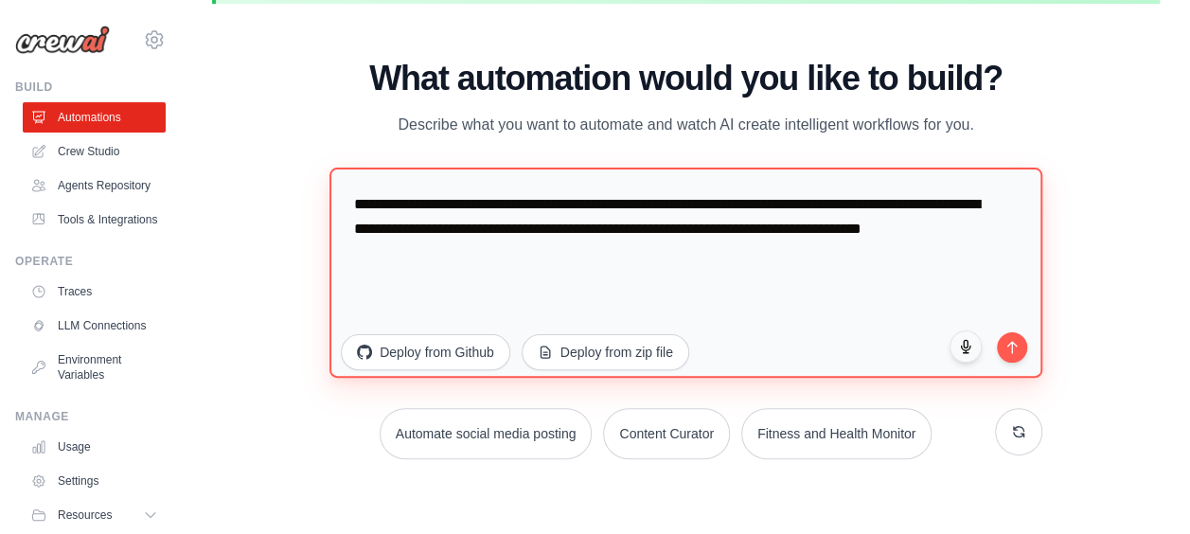
drag, startPoint x: 619, startPoint y: 252, endPoint x: 250, endPoint y: 155, distance: 381.5
click at [250, 155] on div "WALKTHROUGH See how CrewAI works Try a prompt below to see how CrewAI works, or…" at bounding box center [685, 267] width 947 height 496
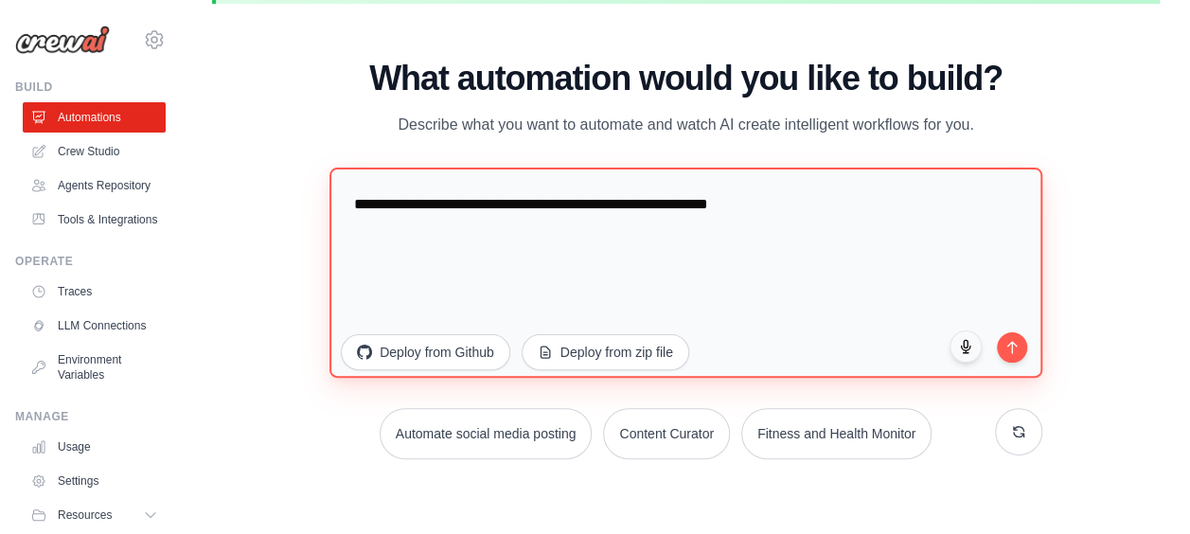
click at [537, 205] on textarea "**********" at bounding box center [685, 272] width 713 height 210
type textarea "**********"
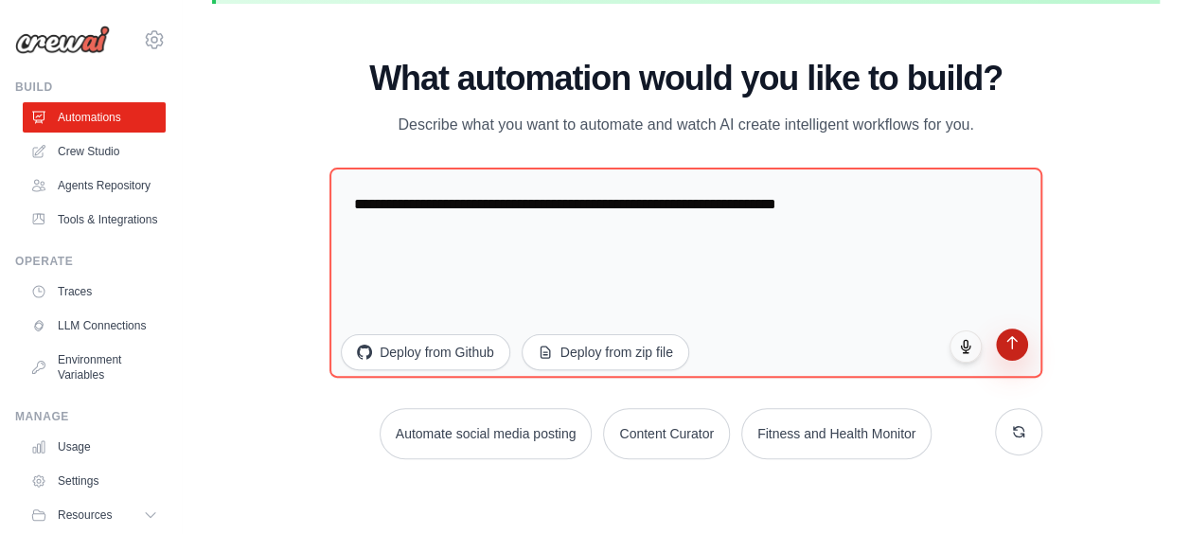
click at [1000, 346] on button "submit" at bounding box center [1012, 344] width 32 height 32
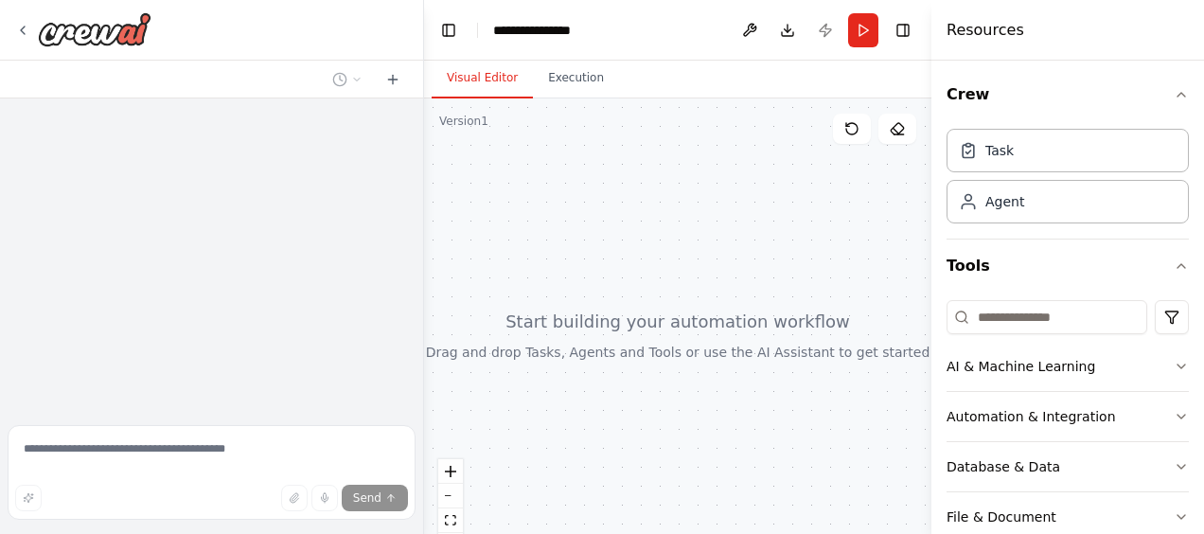
scroll to position [288, 0]
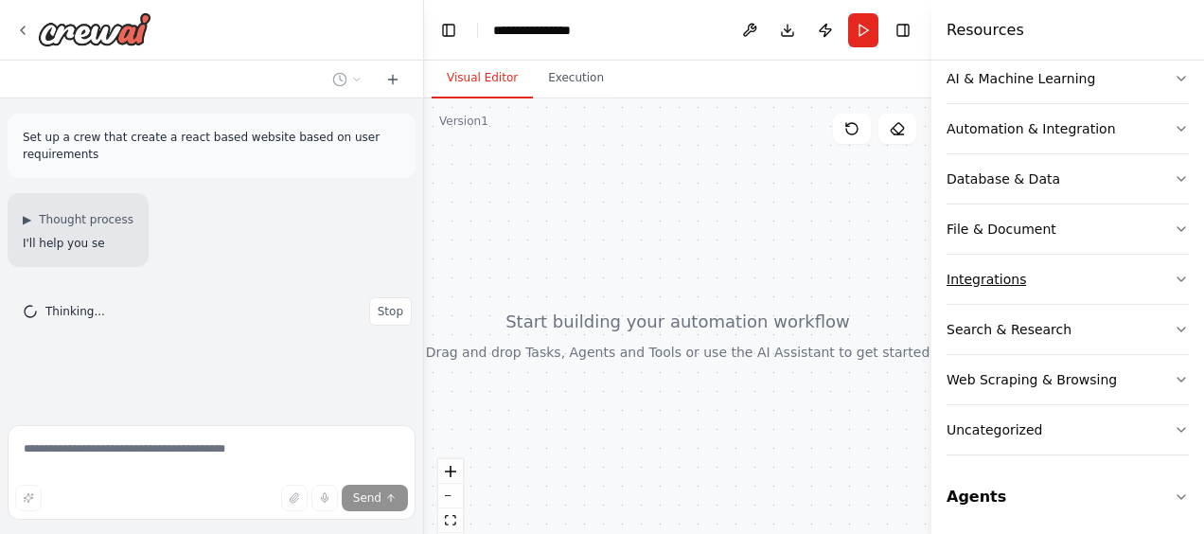
click at [1054, 289] on button "Integrations" at bounding box center [1067, 279] width 242 height 49
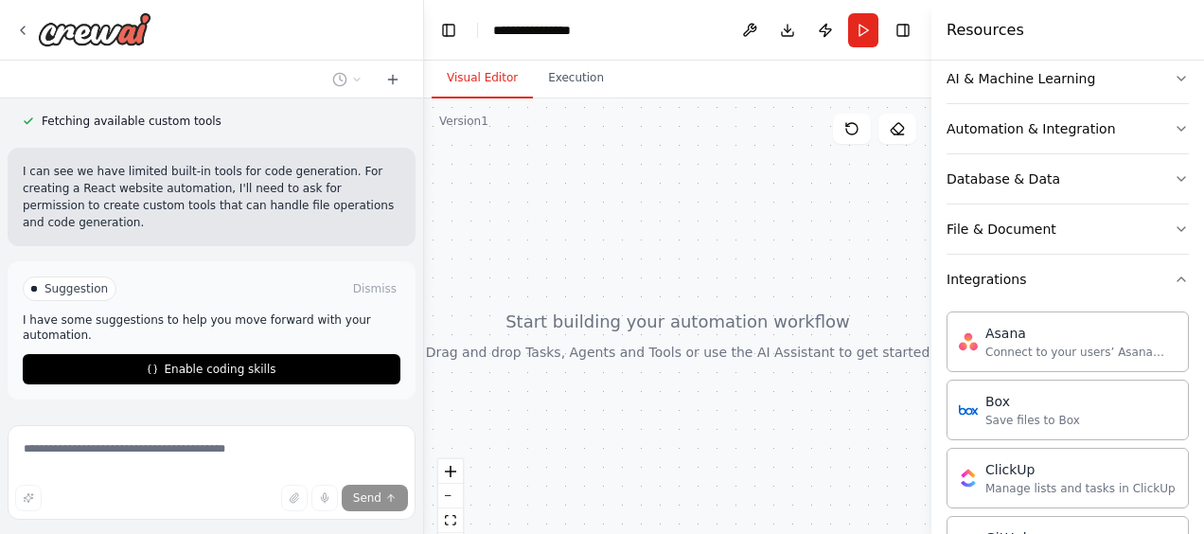
scroll to position [551, 0]
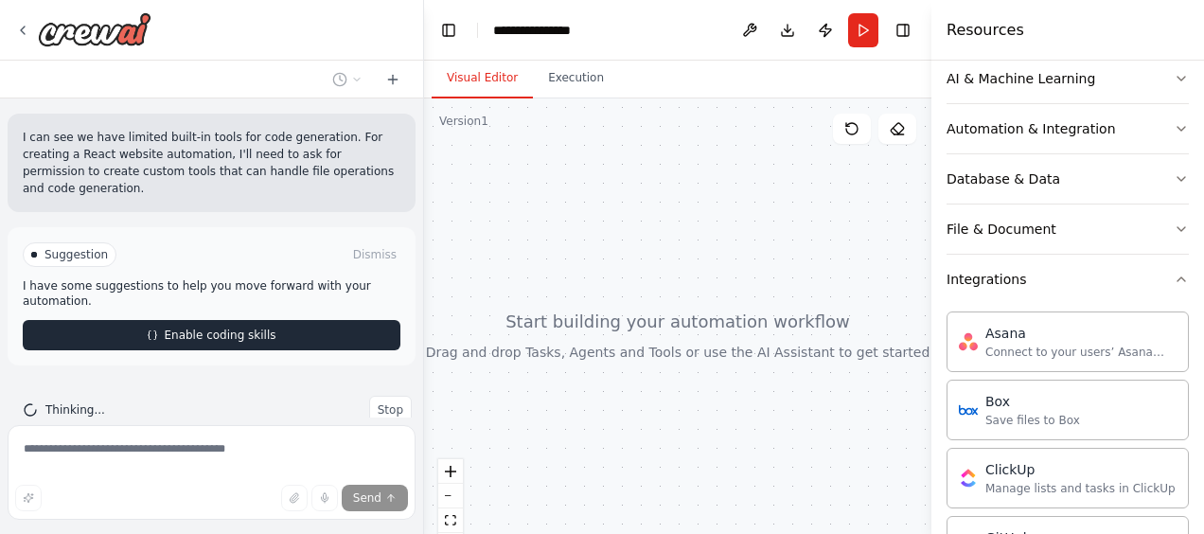
click at [225, 327] on span "Enable coding skills" at bounding box center [220, 334] width 112 height 15
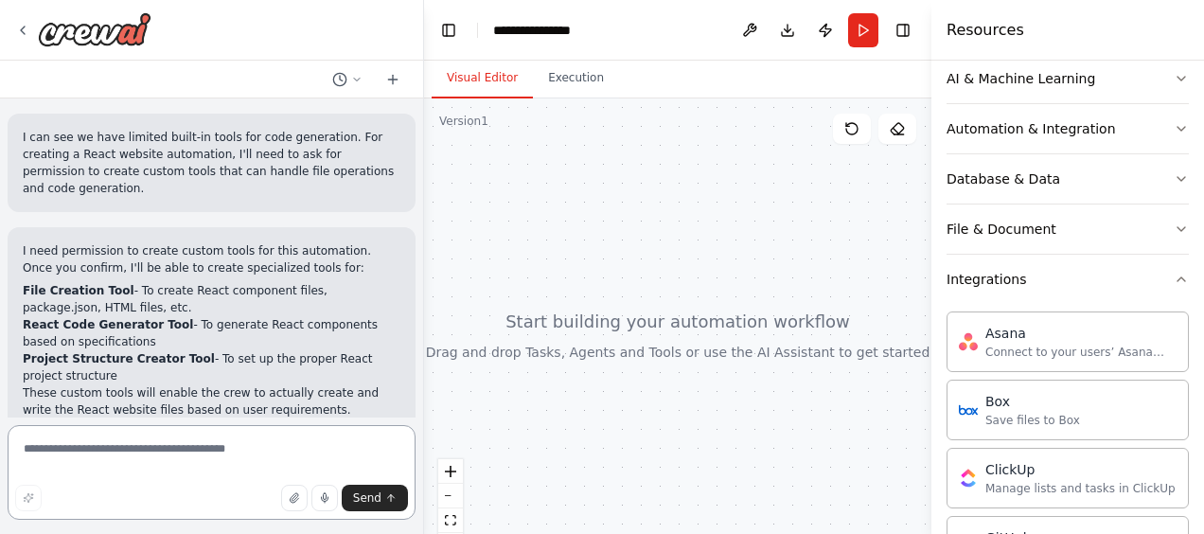
click at [187, 456] on textarea at bounding box center [212, 472] width 408 height 95
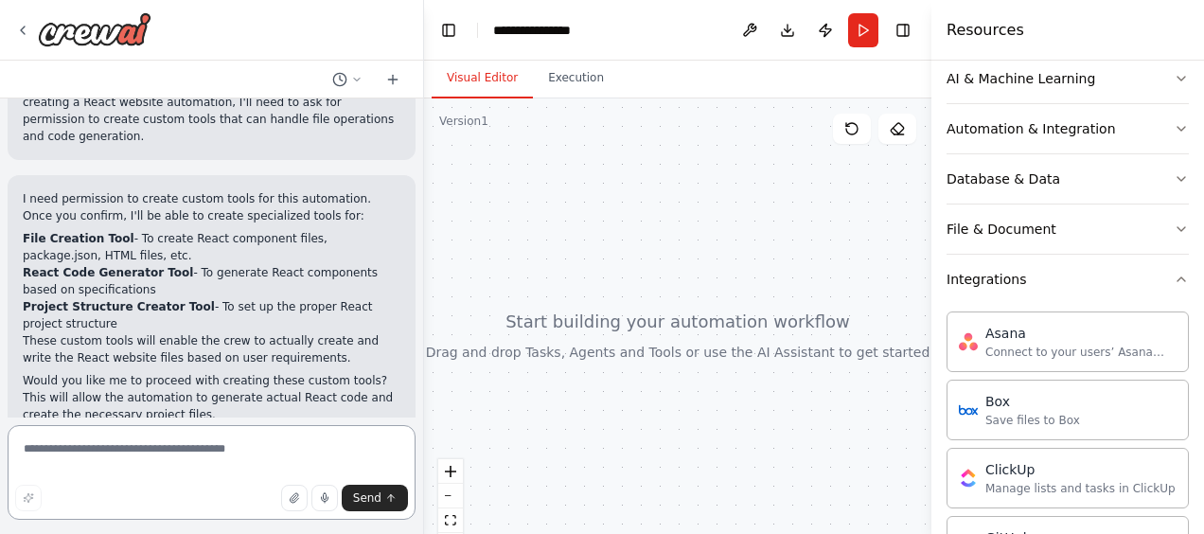
scroll to position [919, 0]
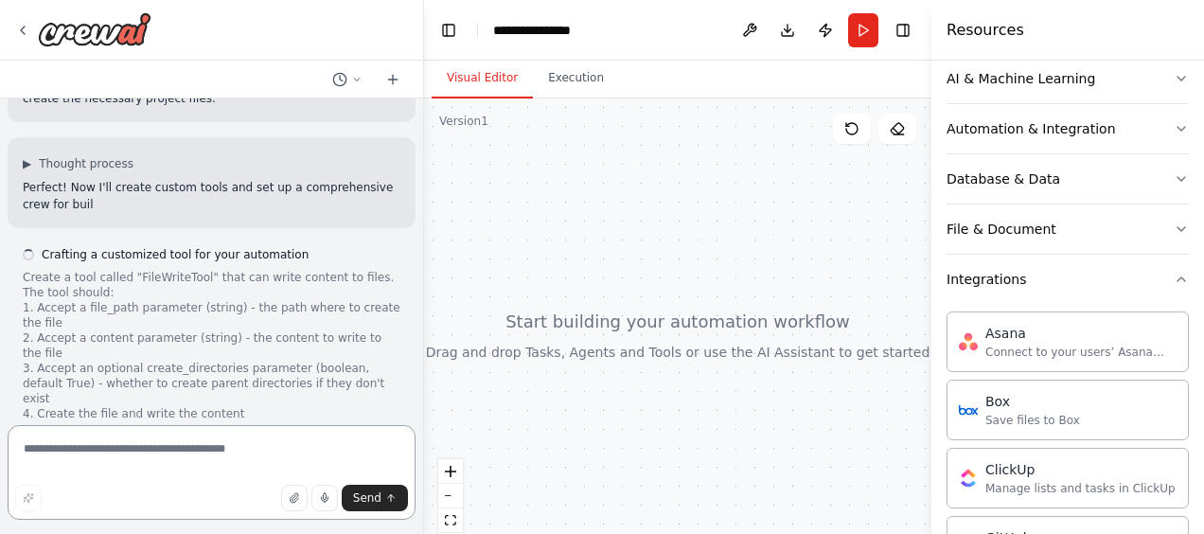
click at [170, 448] on textarea at bounding box center [212, 472] width 408 height 95
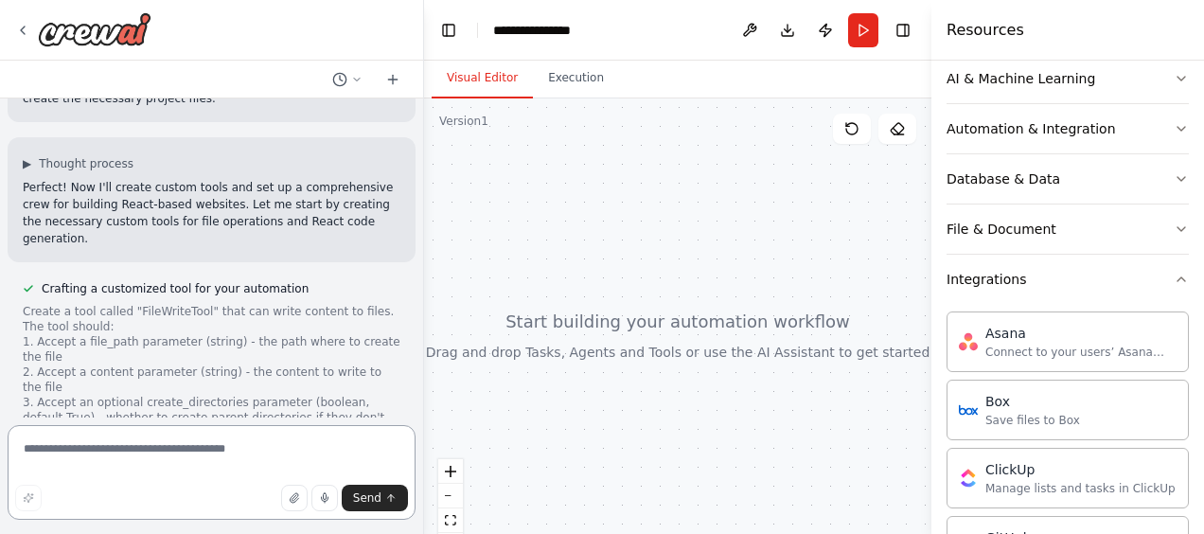
scroll to position [953, 0]
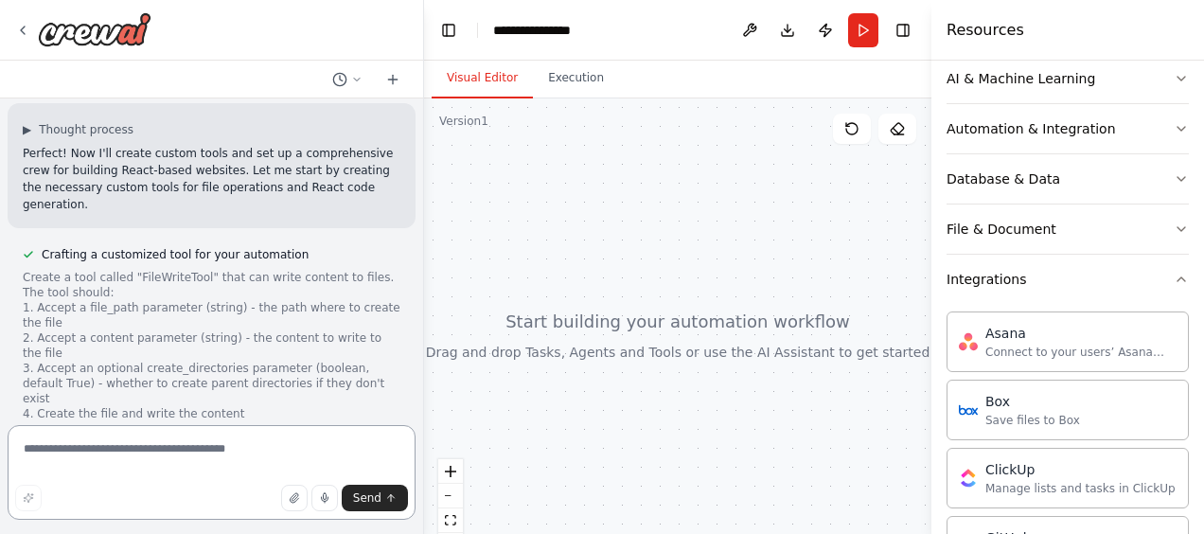
click at [167, 456] on textarea at bounding box center [212, 472] width 408 height 95
type textarea "**"
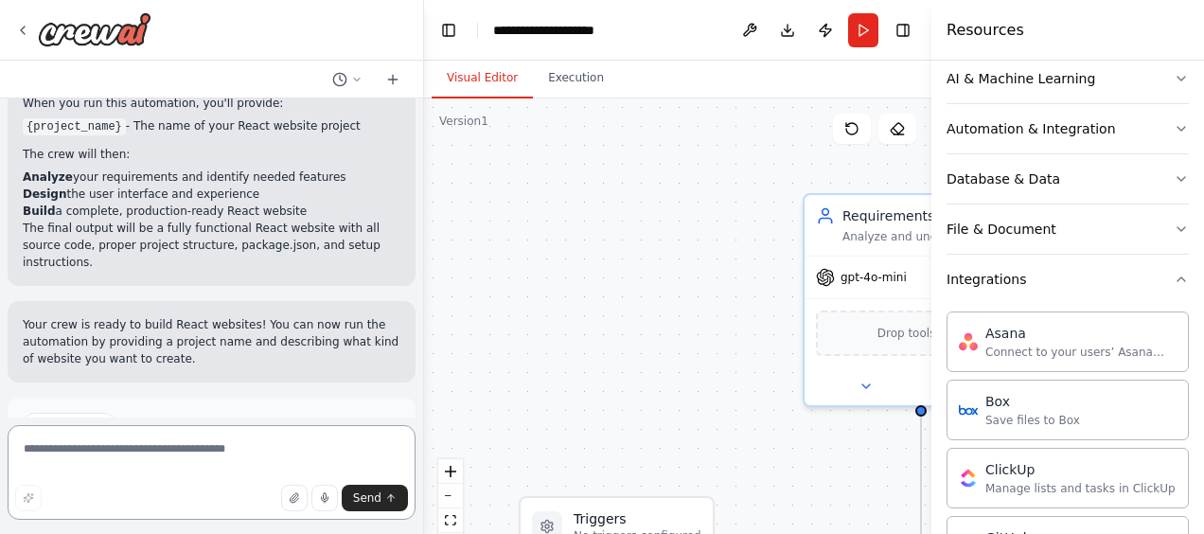
scroll to position [2873, 0]
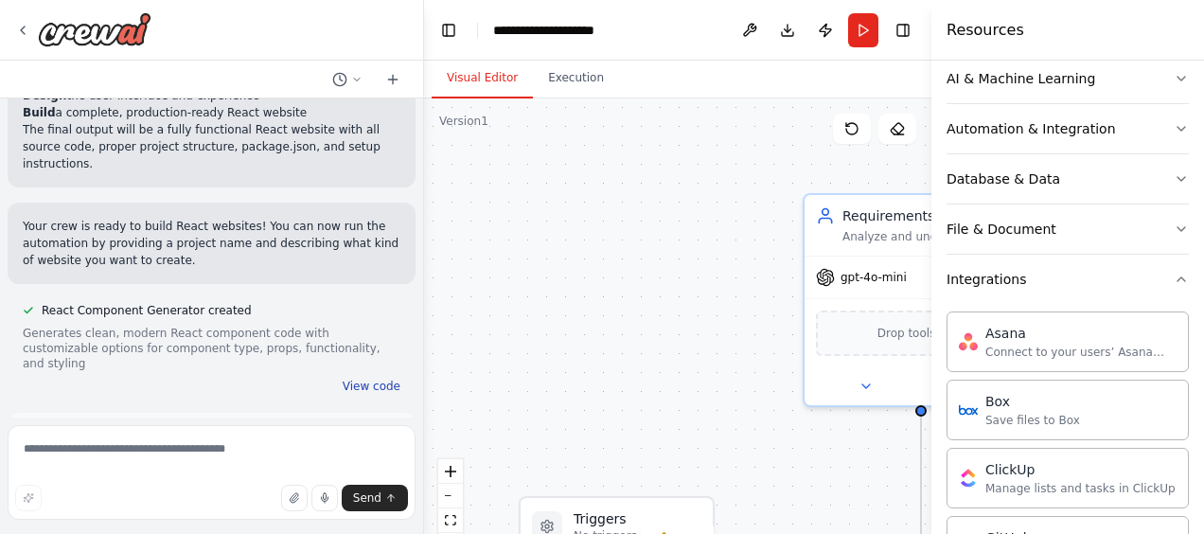
click at [343, 379] on button "View code" at bounding box center [372, 386] width 58 height 15
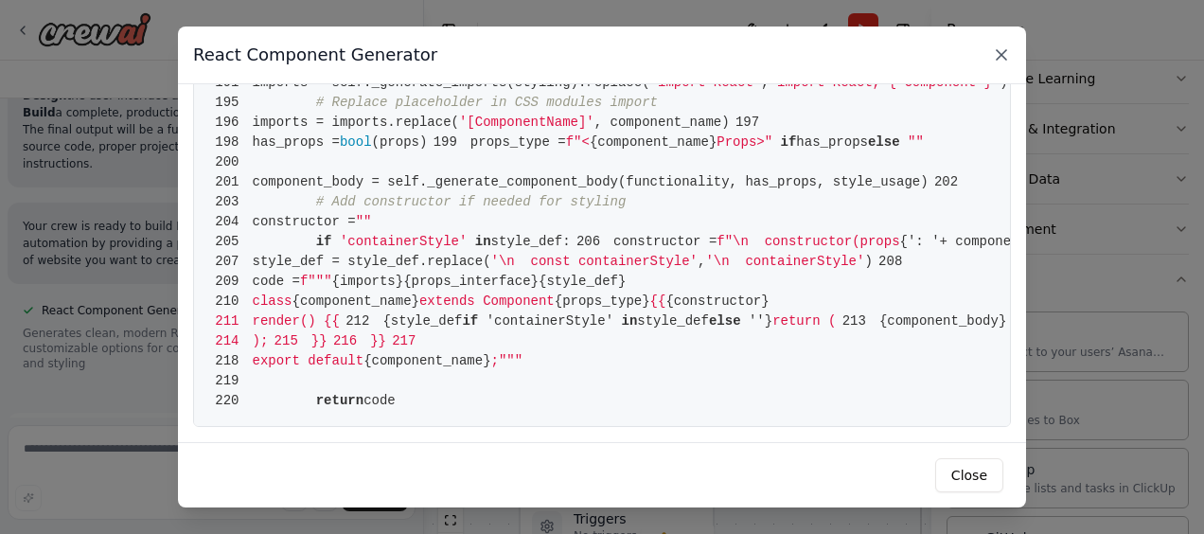
scroll to position [3176, 0]
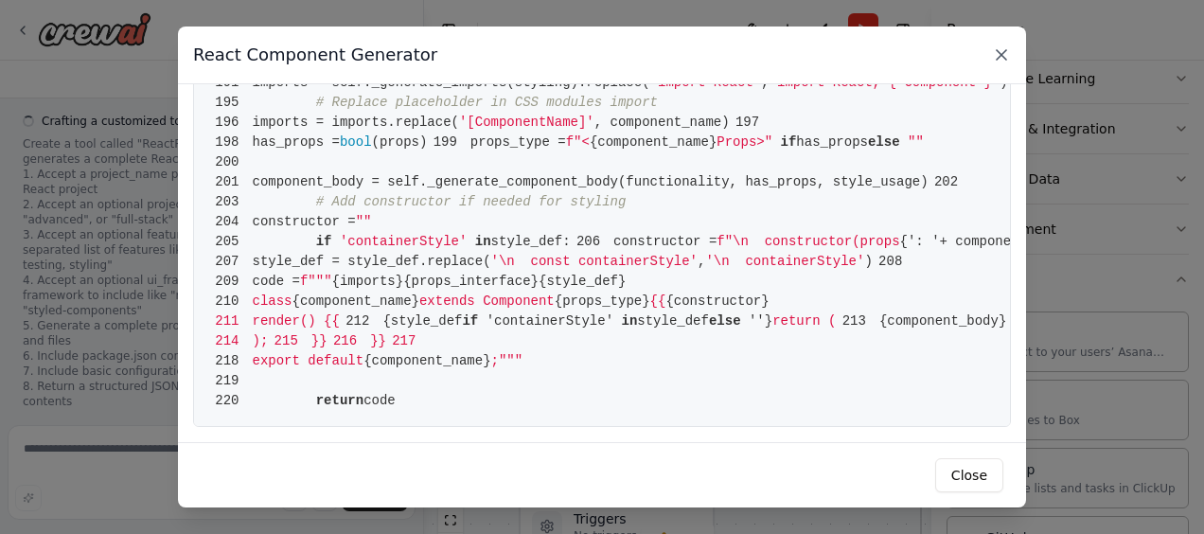
click at [1005, 49] on icon at bounding box center [1001, 54] width 19 height 19
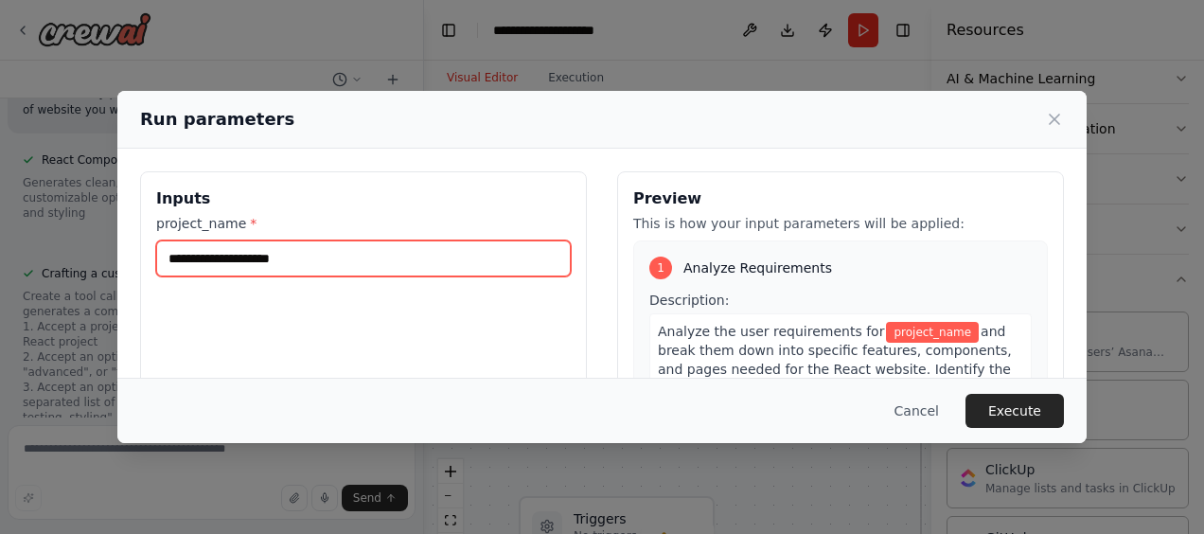
click at [247, 263] on input "project_name *" at bounding box center [363, 258] width 414 height 36
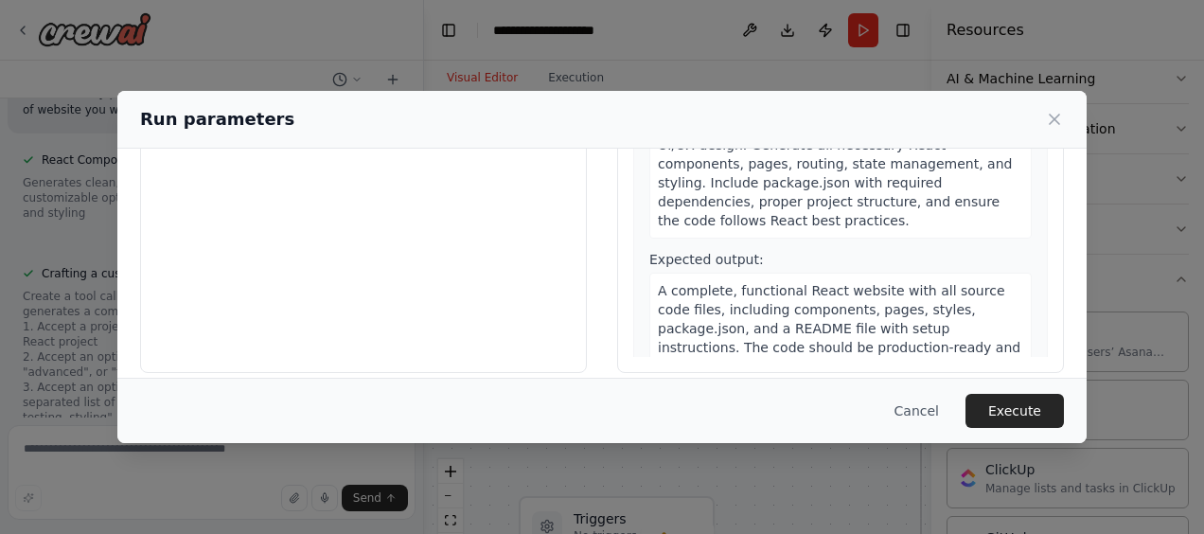
scroll to position [263, 0]
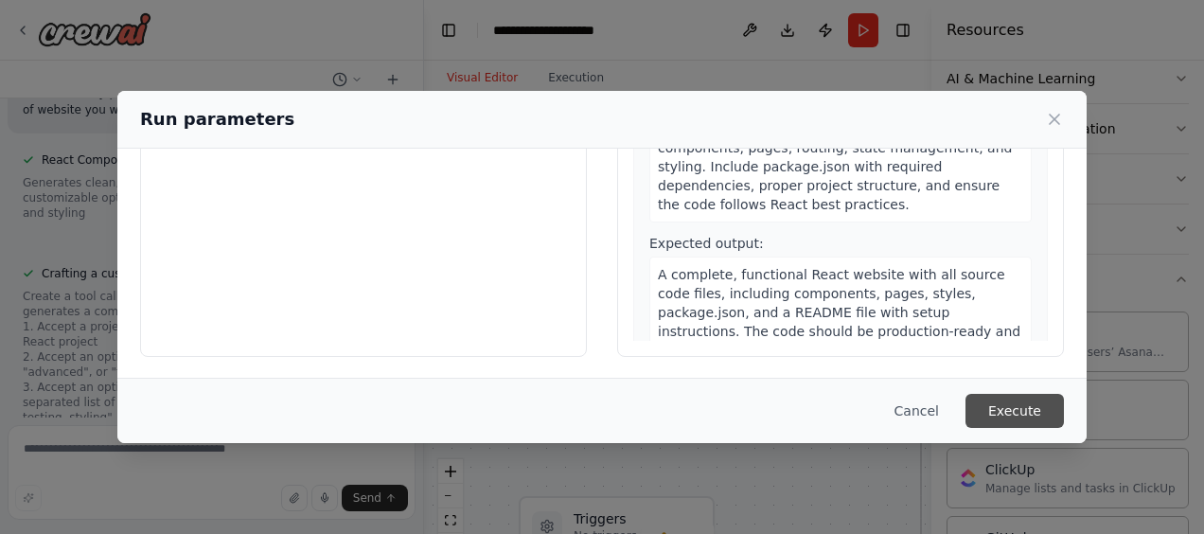
type input "**********"
click at [1024, 422] on button "Execute" at bounding box center [1014, 411] width 98 height 34
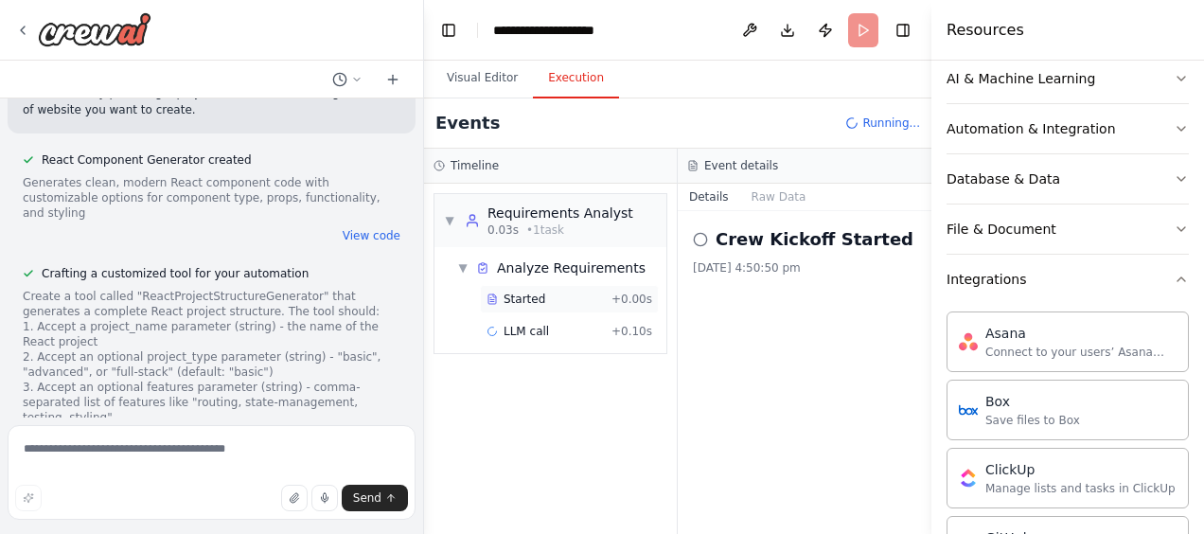
click at [539, 306] on div "Started + 0.00s" at bounding box center [569, 299] width 179 height 28
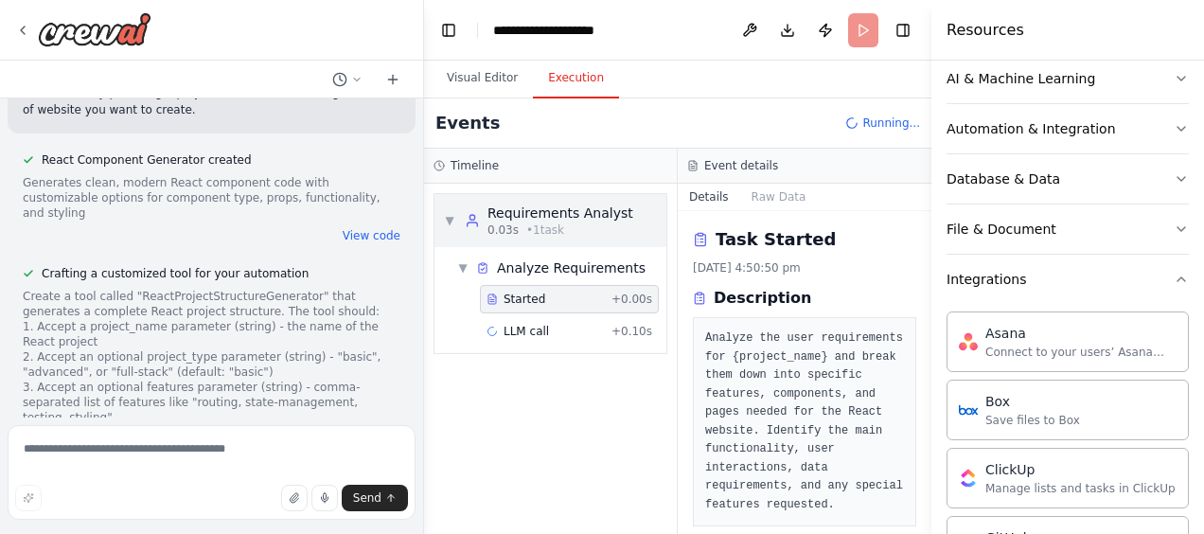
click at [553, 208] on div "Requirements Analyst" at bounding box center [560, 212] width 146 height 19
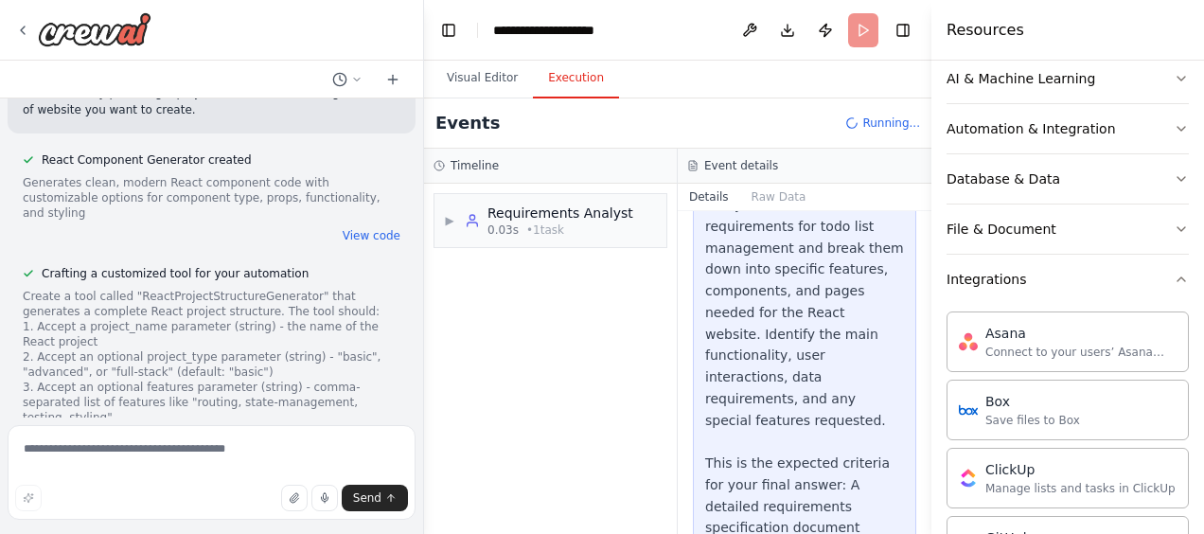
scroll to position [520, 0]
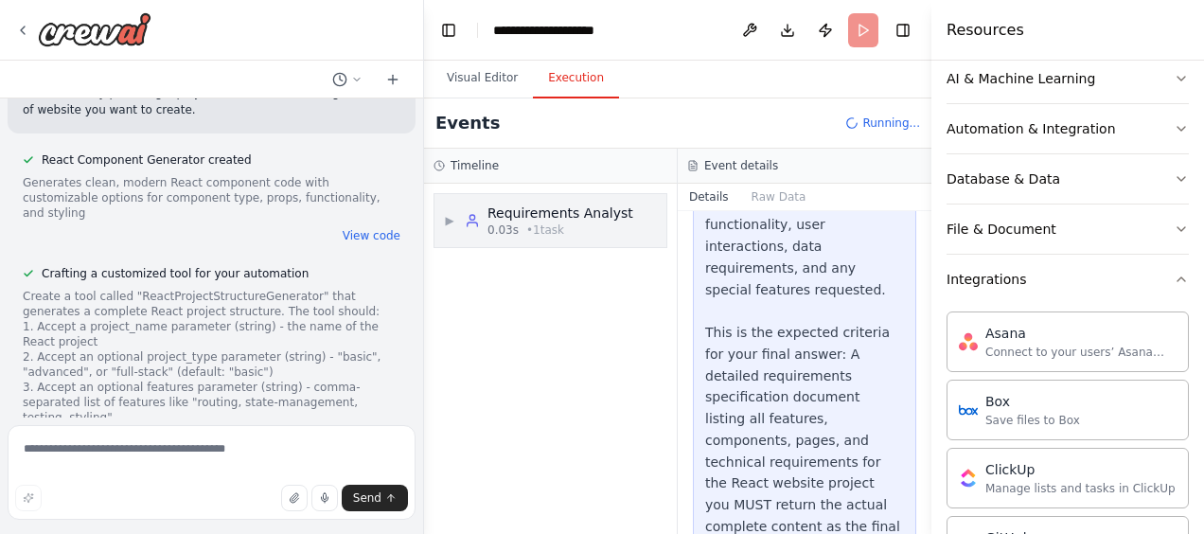
click at [600, 230] on div "0.03s • 1 task" at bounding box center [560, 229] width 146 height 15
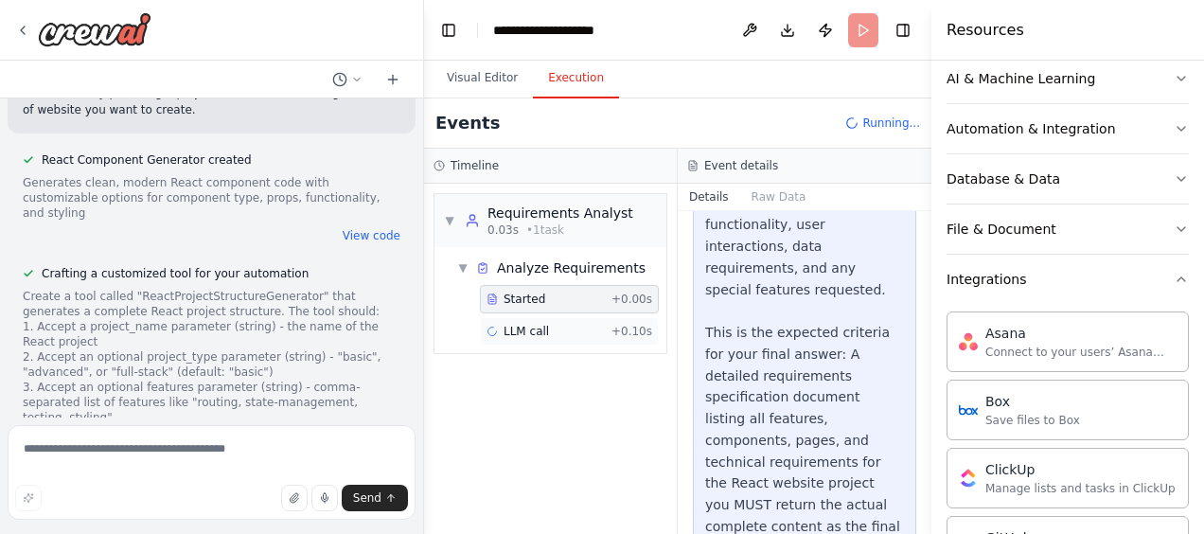
scroll to position [3137, 0]
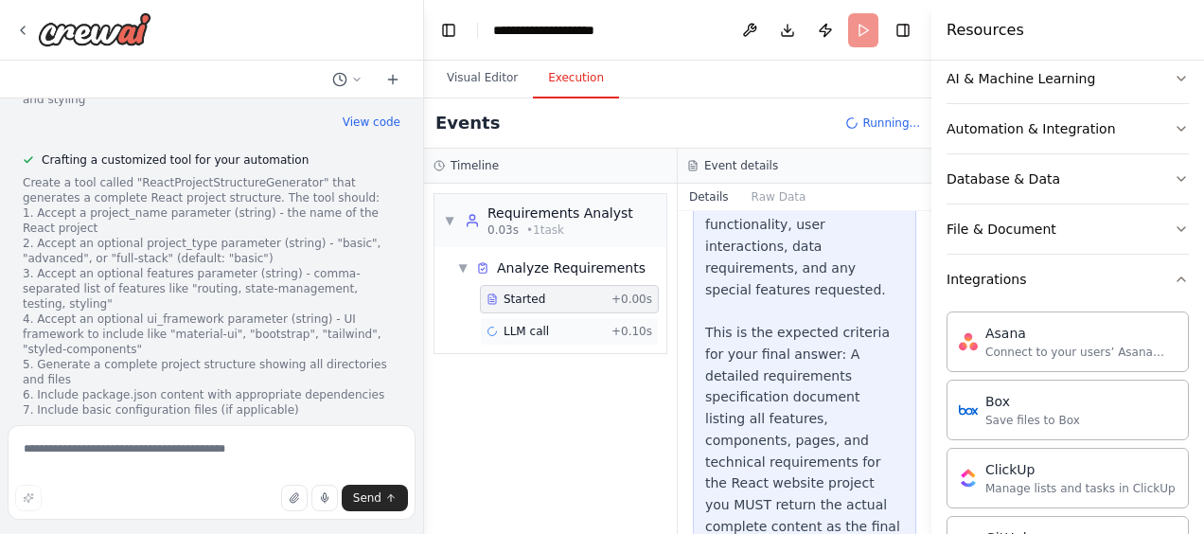
click at [573, 324] on div "LLM call + 0.10s" at bounding box center [569, 331] width 166 height 15
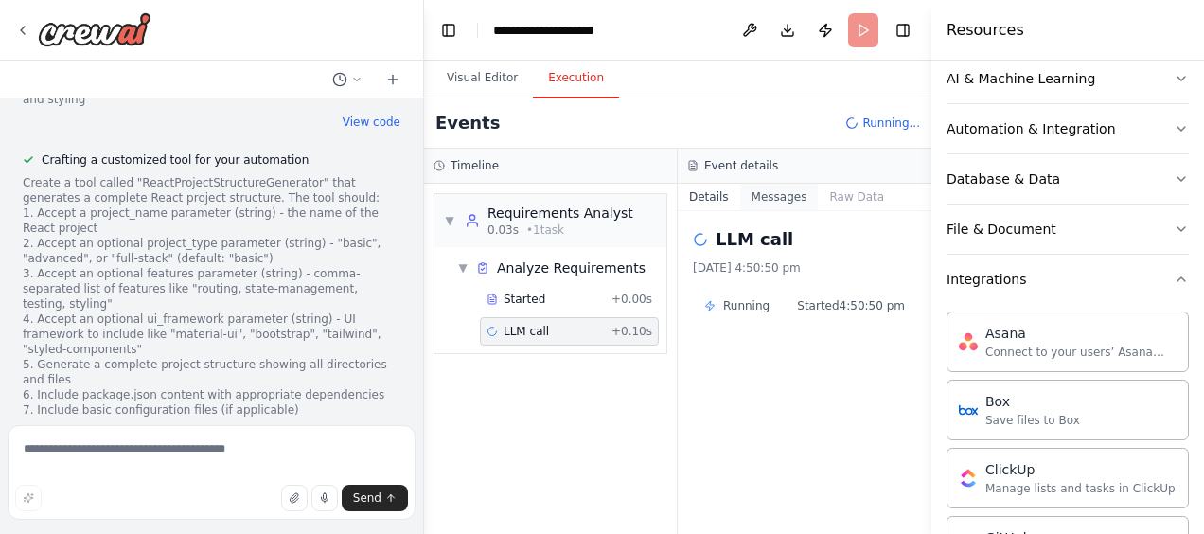
click at [795, 190] on button "Messages" at bounding box center [779, 197] width 79 height 26
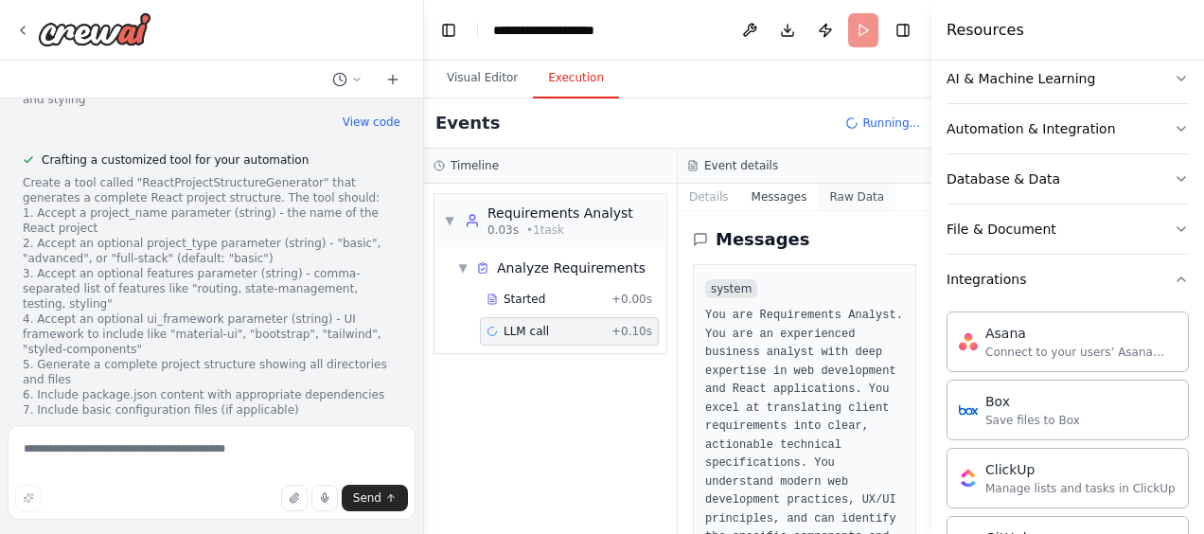
click at [831, 198] on button "Raw Data" at bounding box center [857, 197] width 78 height 26
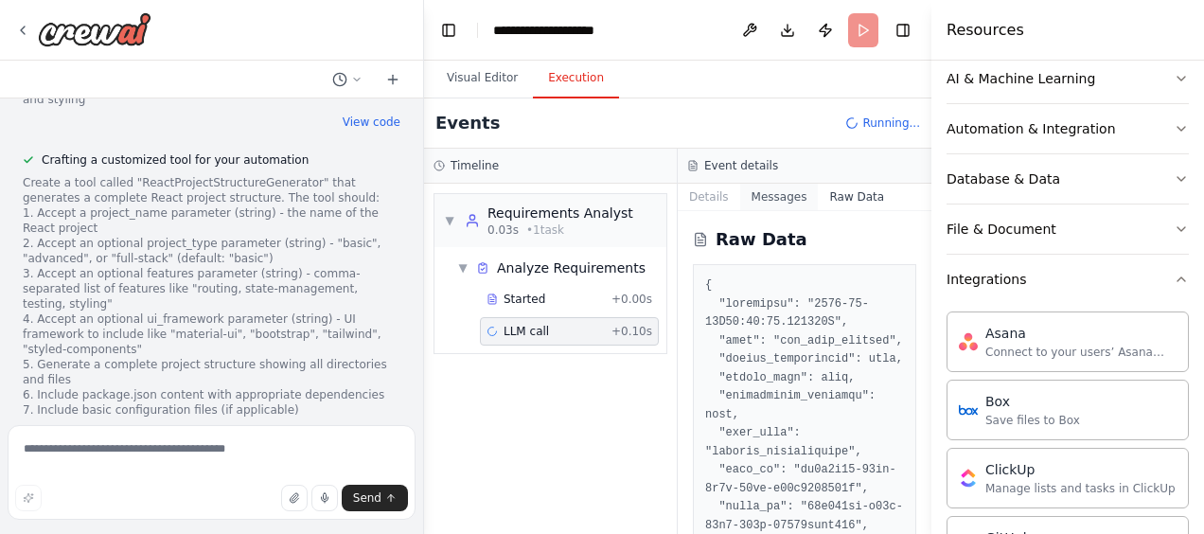
click at [751, 196] on button "Messages" at bounding box center [779, 197] width 79 height 26
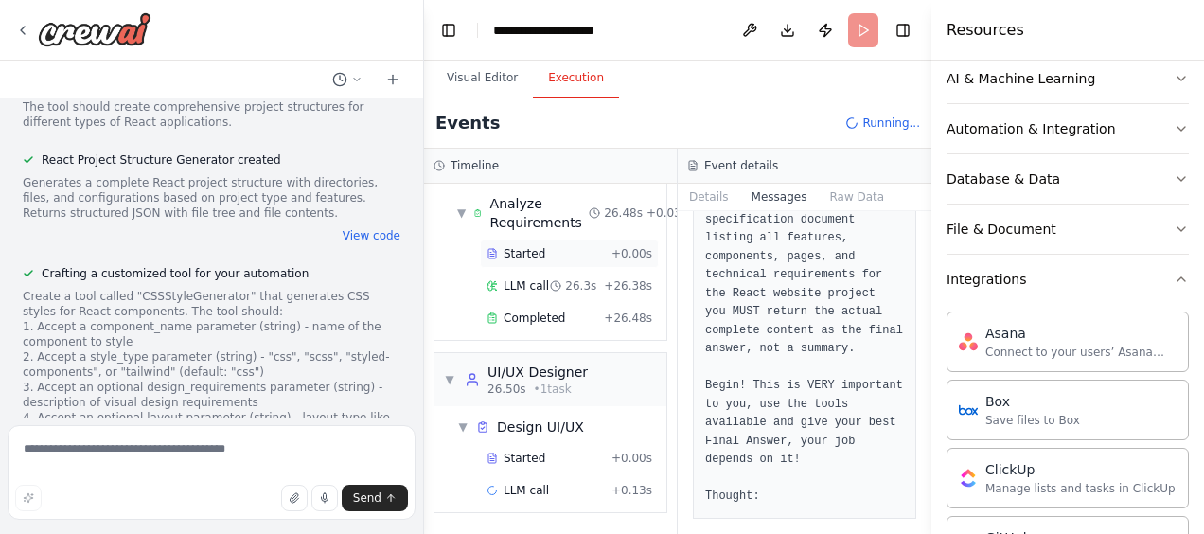
scroll to position [74, 0]
click at [546, 450] on div "Started" at bounding box center [544, 457] width 117 height 15
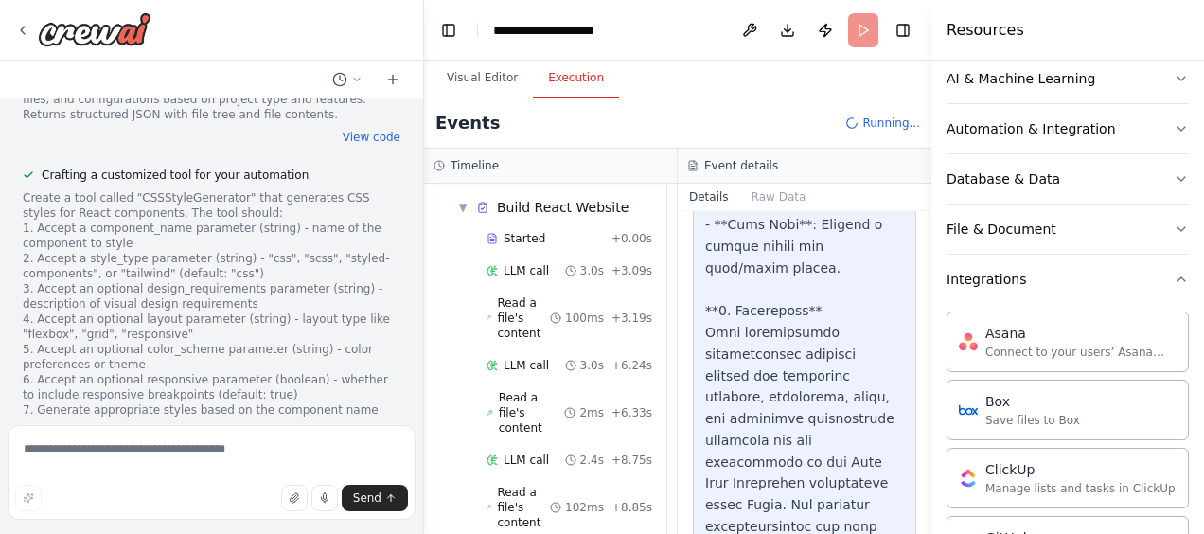
scroll to position [536, 0]
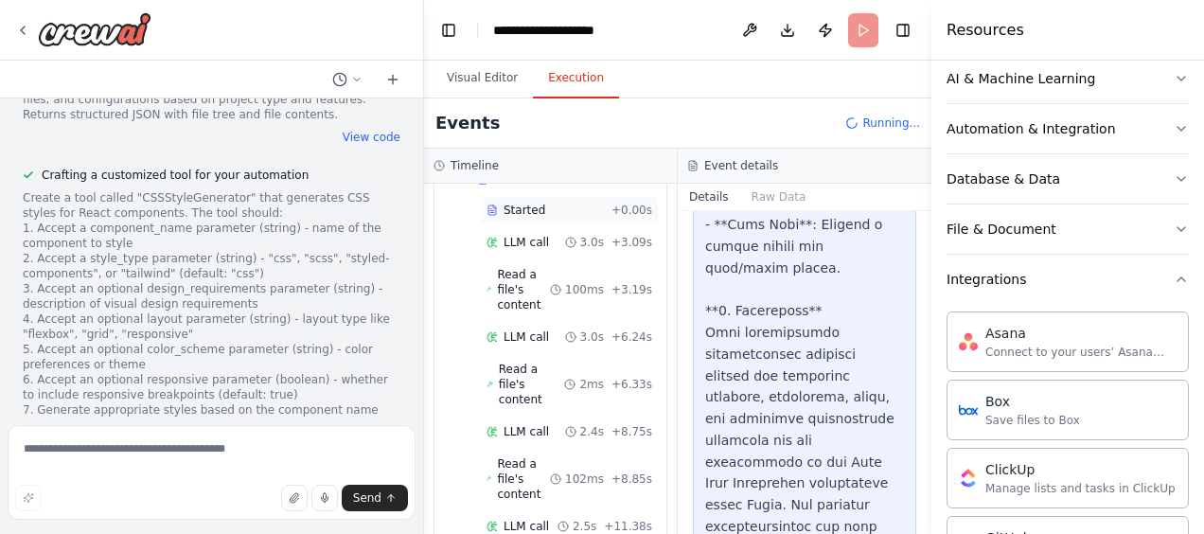
click at [530, 205] on span "Started" at bounding box center [524, 210] width 42 height 15
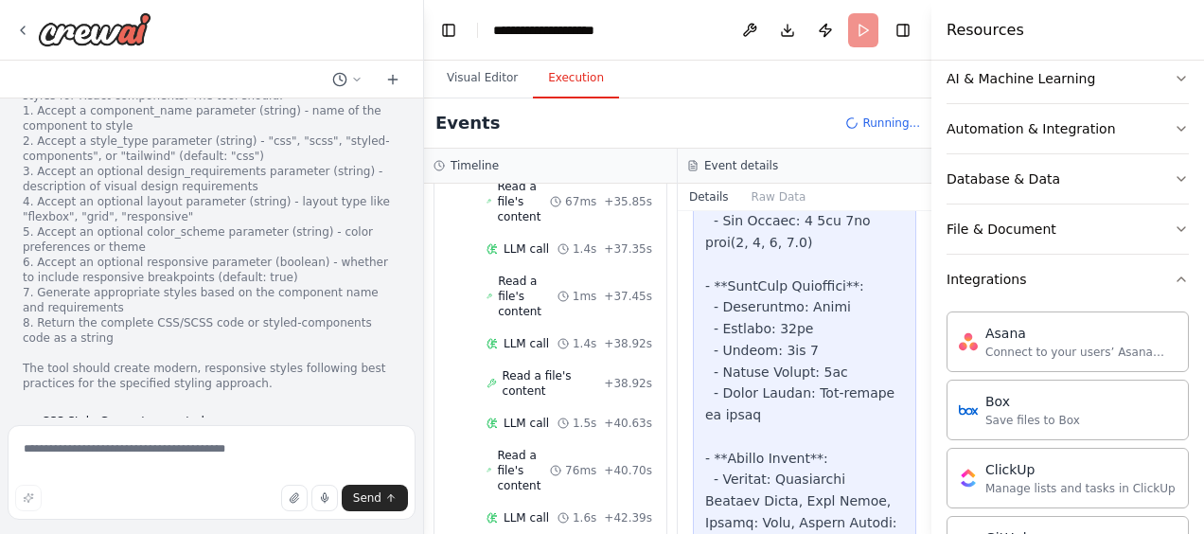
scroll to position [2110, 0]
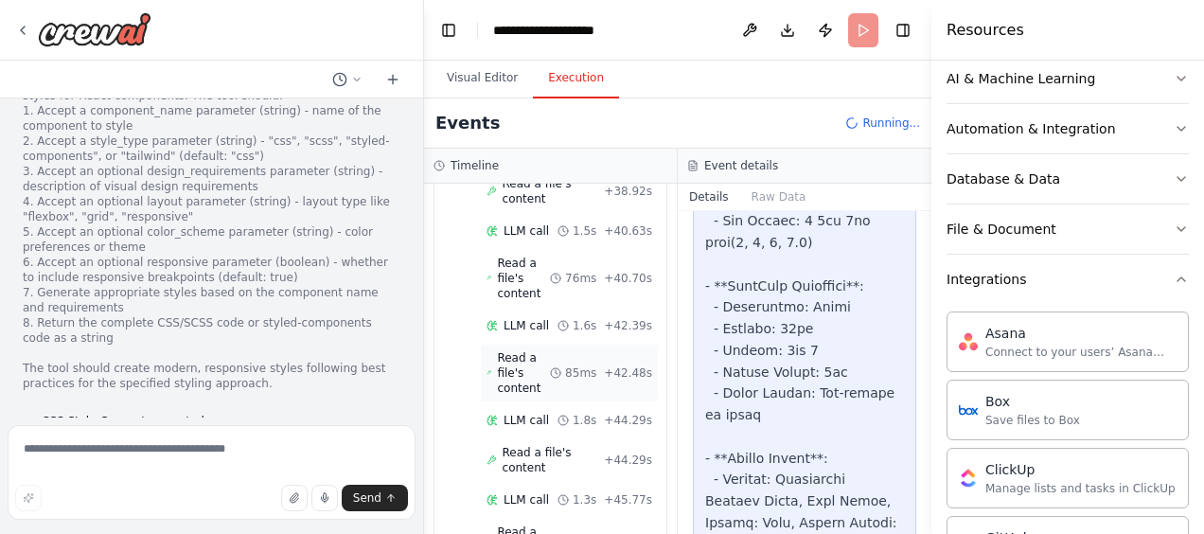
click at [505, 350] on span "Read a file's content" at bounding box center [523, 372] width 53 height 45
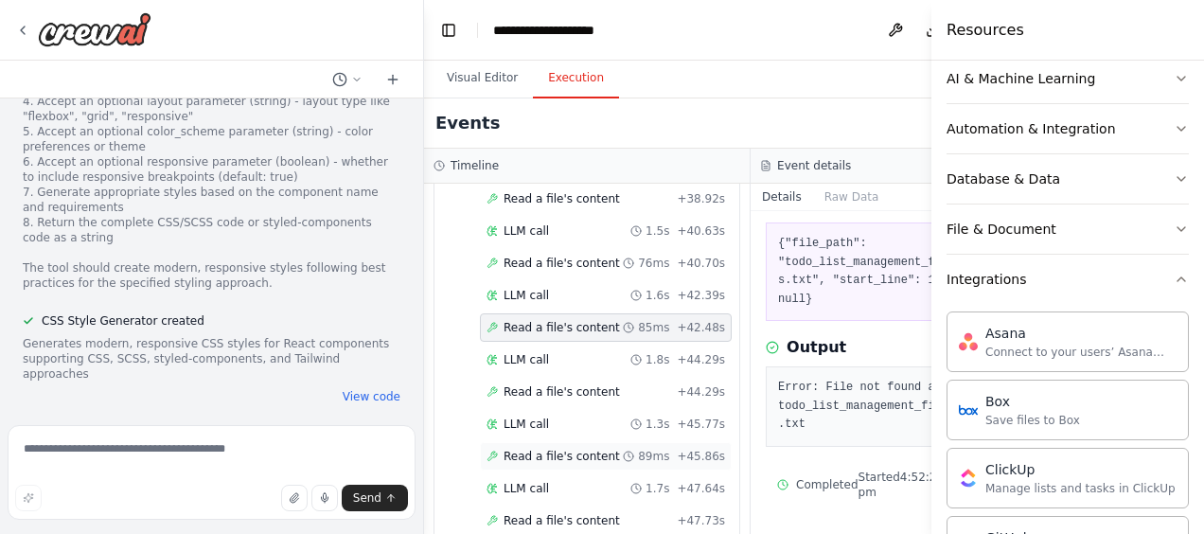
scroll to position [1806, 0]
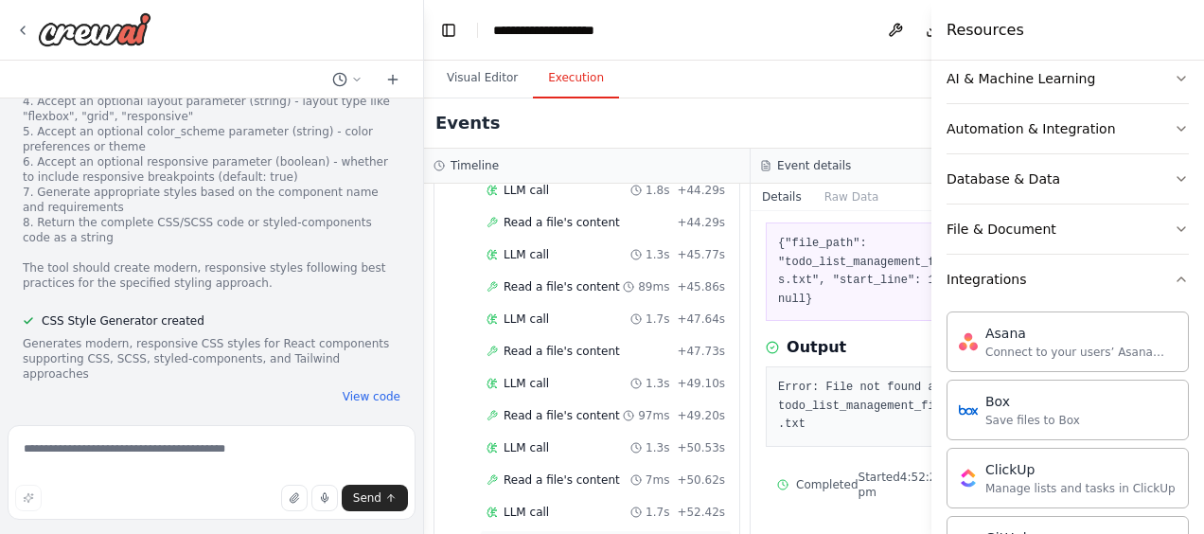
click at [566, 533] on span "Read a file's content" at bounding box center [561, 544] width 116 height 15
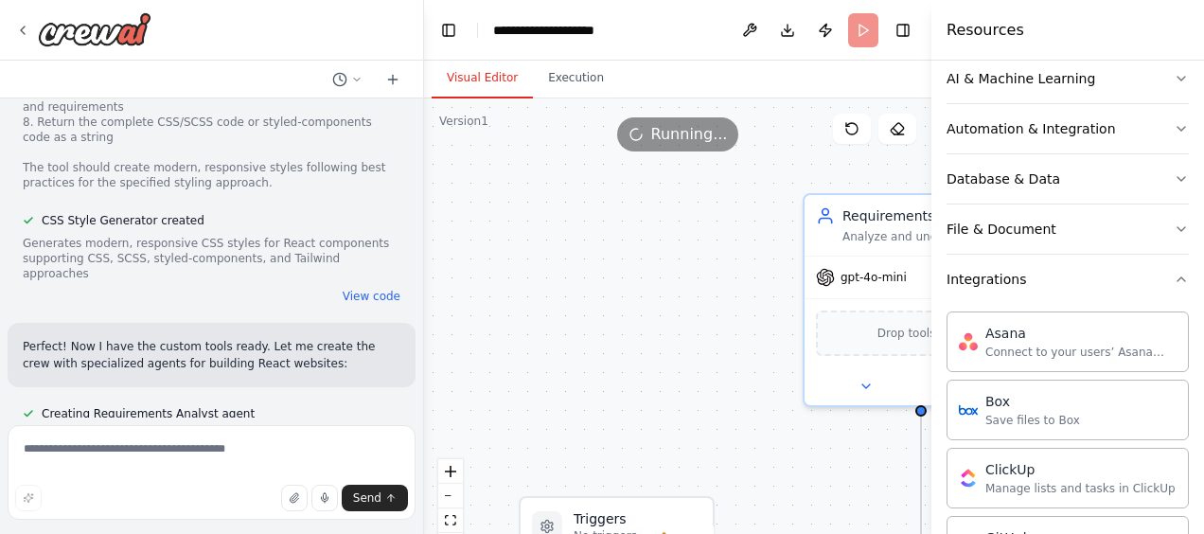
click at [491, 74] on button "Visual Editor" at bounding box center [482, 79] width 101 height 40
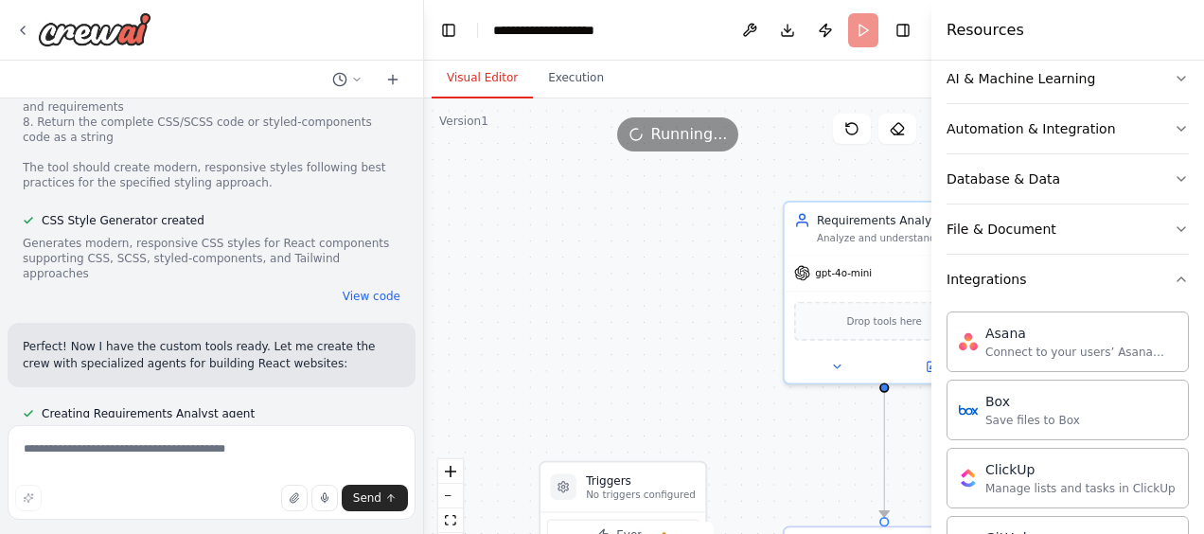
scroll to position [3955, 0]
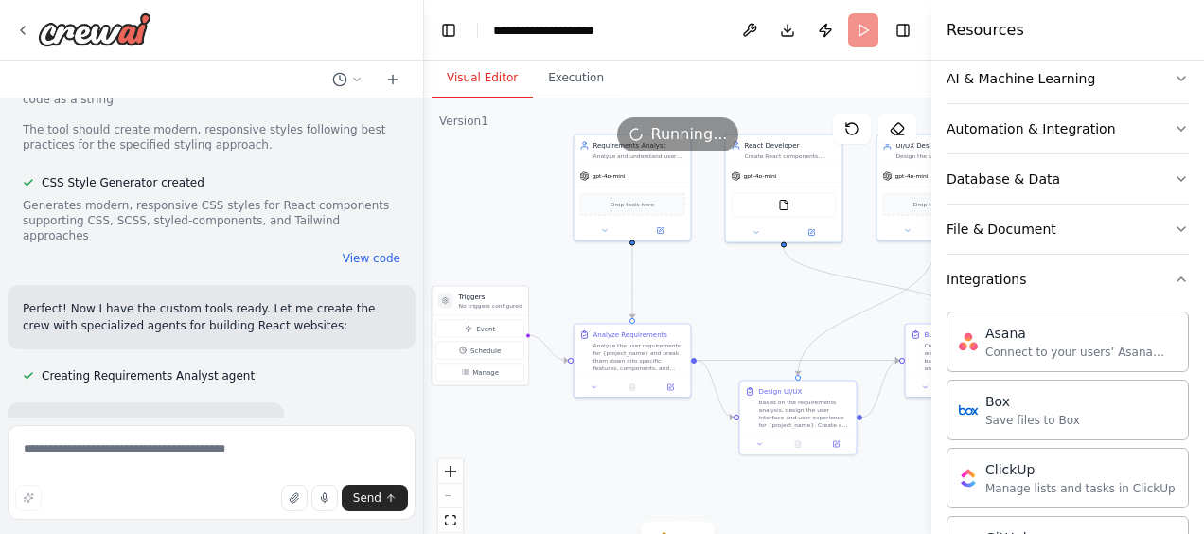
drag, startPoint x: 653, startPoint y: 320, endPoint x: 494, endPoint y: 234, distance: 180.8
click at [494, 234] on div ".deletable-edge-delete-btn { width: 20px; height: 20px; border: 0px solid #ffff…" at bounding box center [677, 334] width 507 height 473
click at [893, 30] on button "Toggle Right Sidebar" at bounding box center [903, 30] width 26 height 26
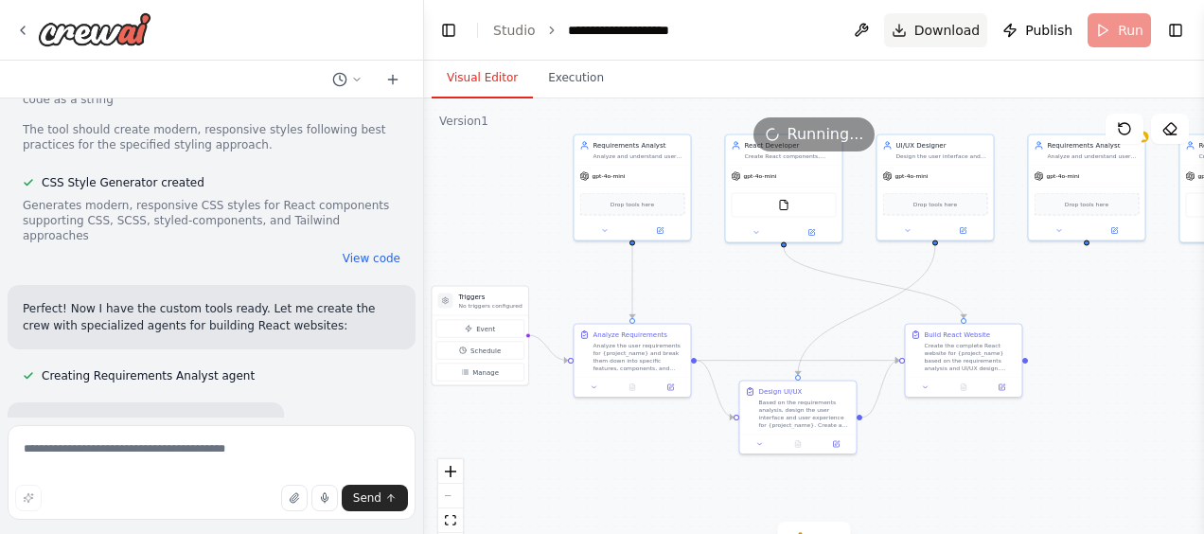
scroll to position [3992, 0]
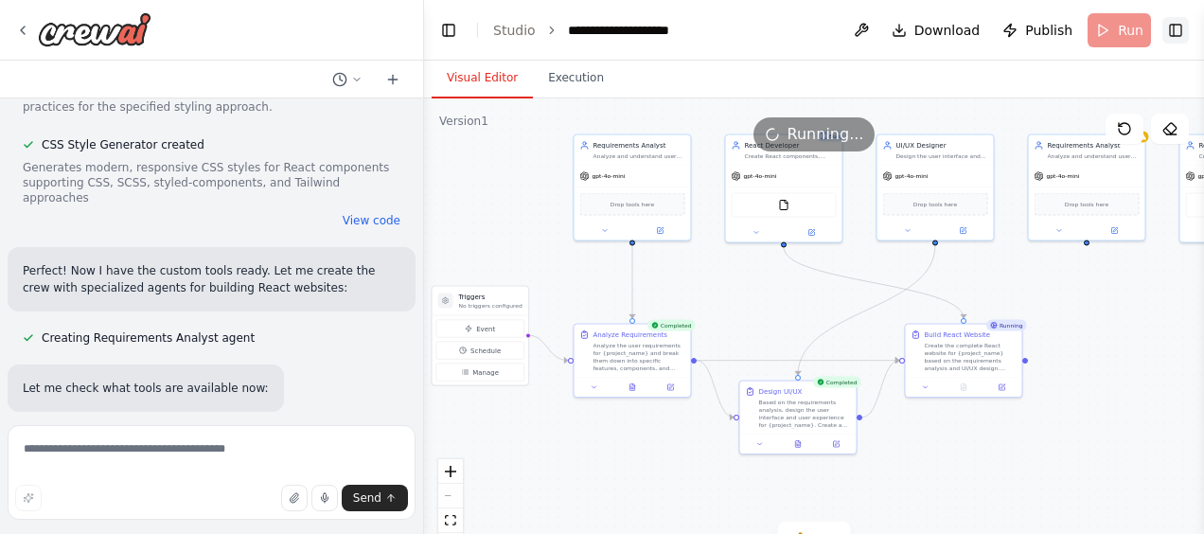
click at [1175, 28] on button "Toggle Right Sidebar" at bounding box center [1175, 30] width 26 height 26
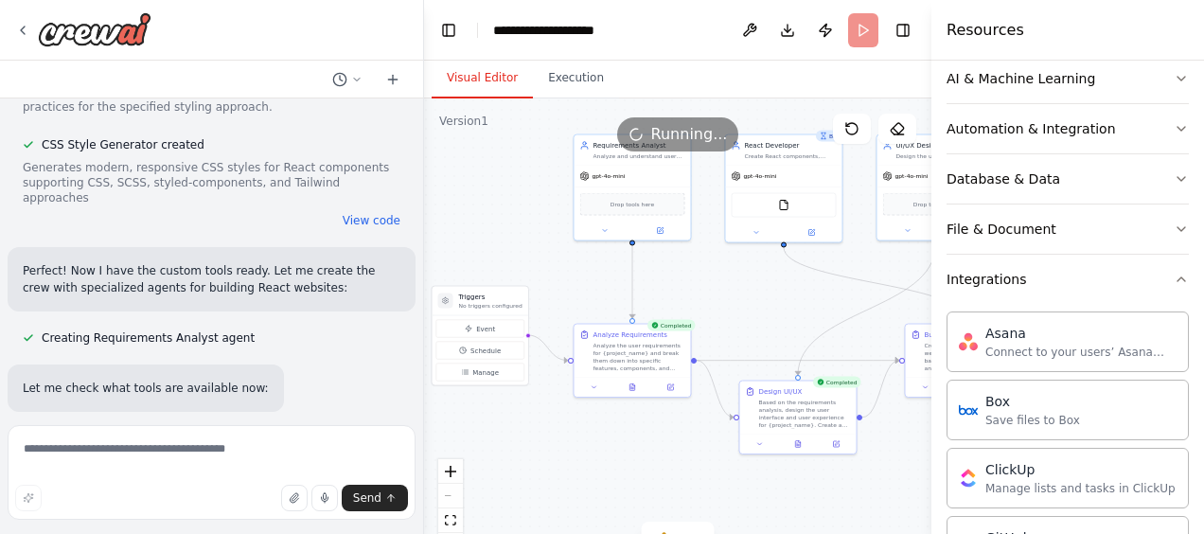
drag, startPoint x: 747, startPoint y: 307, endPoint x: 502, endPoint y: 311, distance: 244.2
click at [502, 311] on div ".deletable-edge-delete-btn { width: 20px; height: 20px; border: 0px solid #ffff…" at bounding box center [677, 334] width 507 height 473
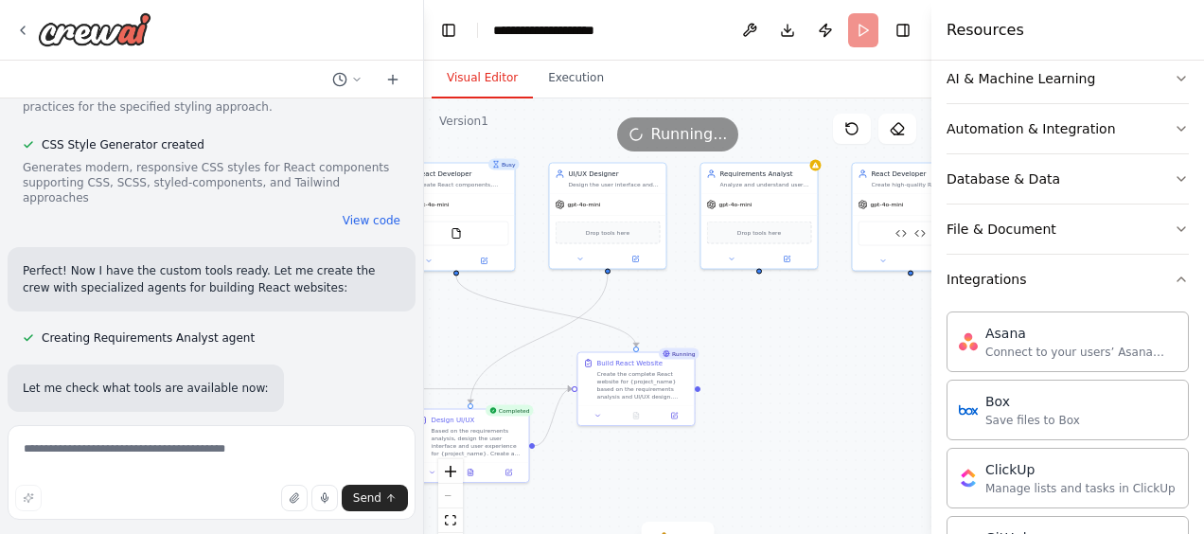
drag, startPoint x: 806, startPoint y: 294, endPoint x: 724, endPoint y: 320, distance: 86.2
click at [724, 320] on div ".deletable-edge-delete-btn { width: 20px; height: 20px; border: 0px solid #ffff…" at bounding box center [677, 334] width 507 height 473
click at [657, 381] on div "Create the complete React website for {project_name} based on the requirements …" at bounding box center [644, 385] width 92 height 30
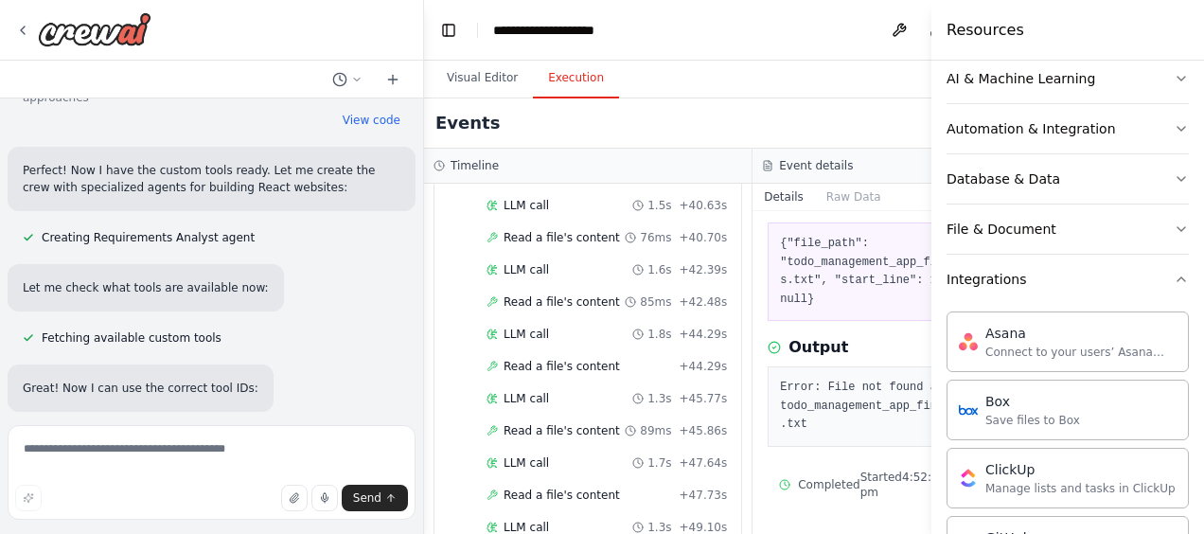
click at [558, 83] on button "Execution" at bounding box center [576, 79] width 86 height 40
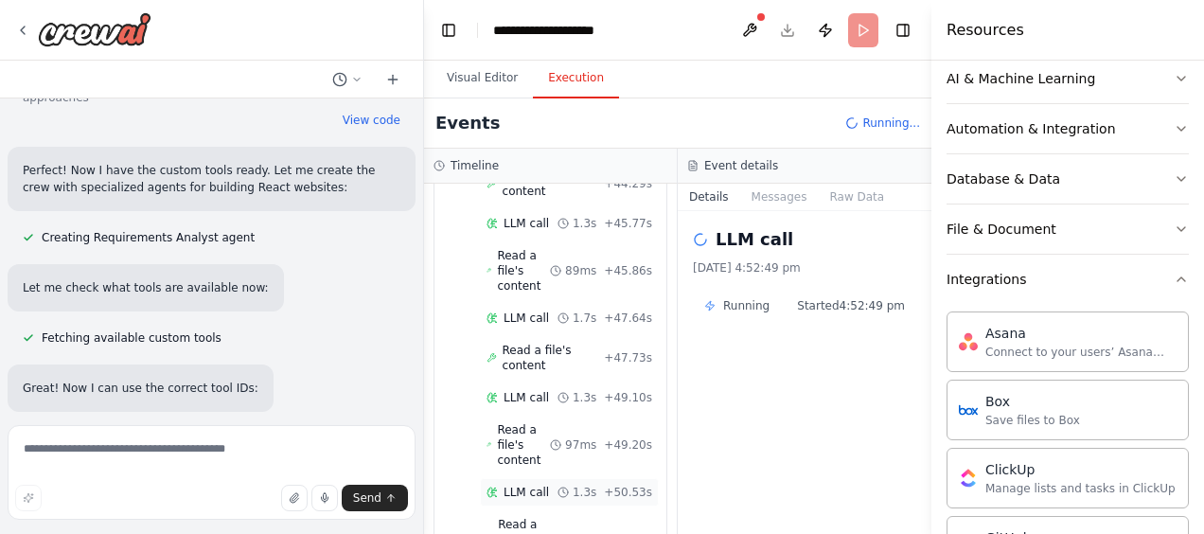
scroll to position [4131, 0]
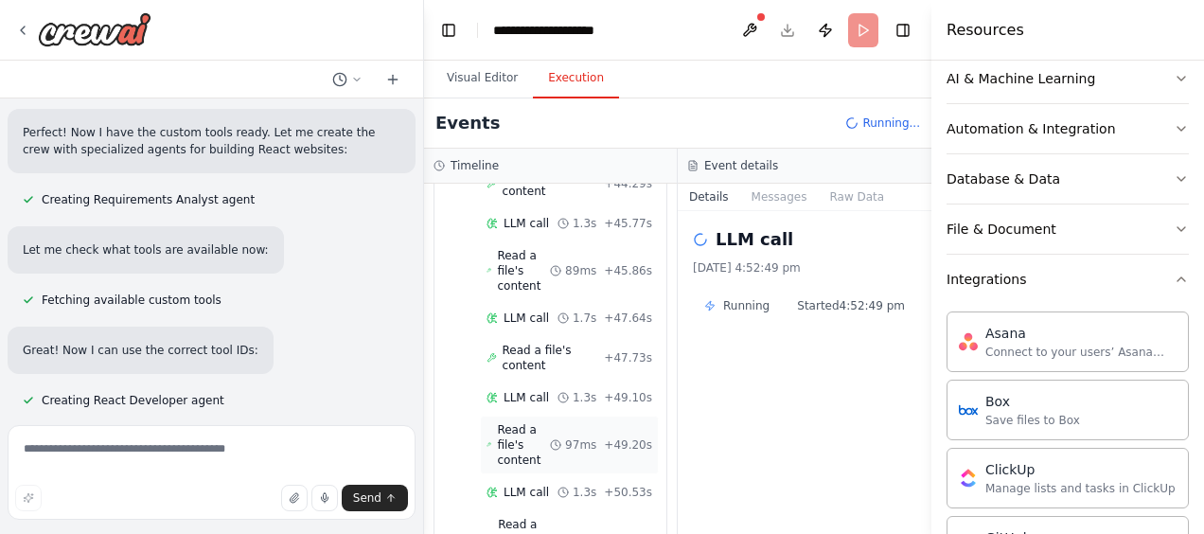
click at [539, 422] on span "Read a file's content" at bounding box center [523, 444] width 53 height 45
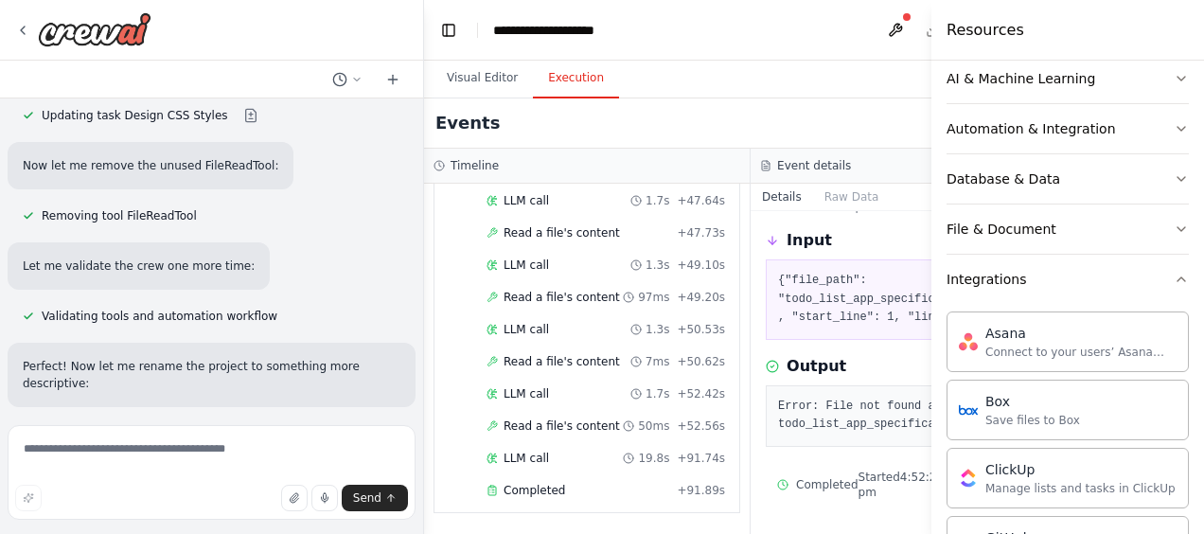
scroll to position [5695, 0]
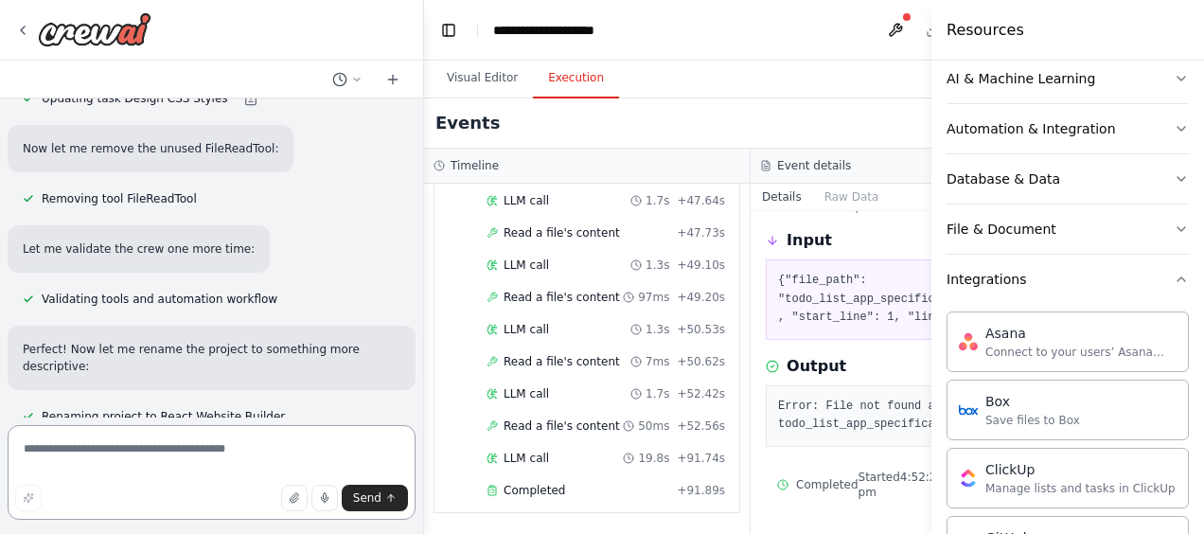
click at [209, 471] on textarea at bounding box center [212, 472] width 408 height 95
click at [210, 465] on textarea at bounding box center [212, 472] width 408 height 95
type textarea "********"
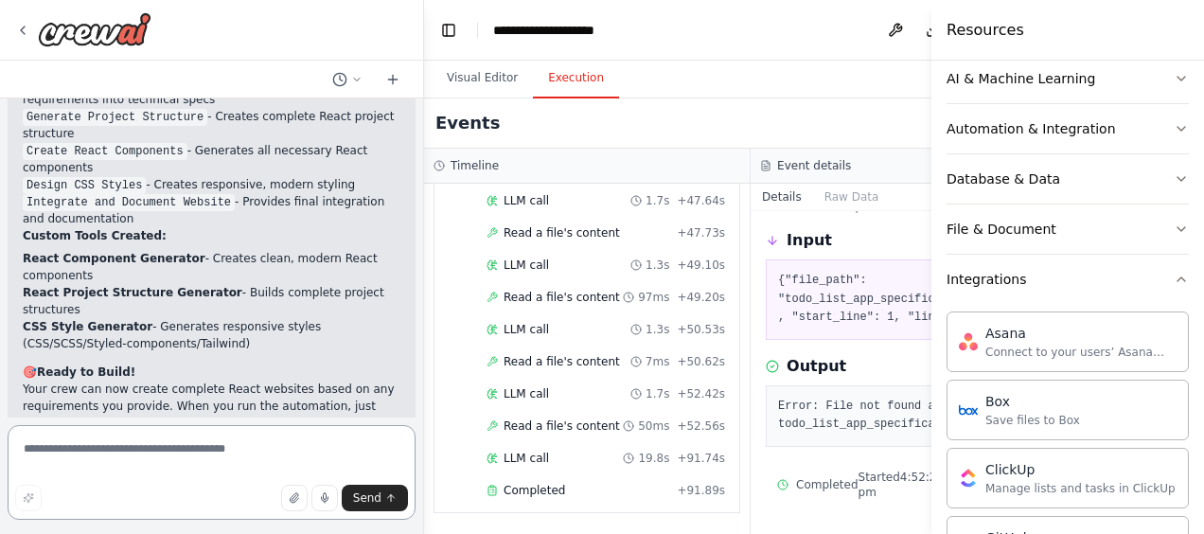
scroll to position [6492, 0]
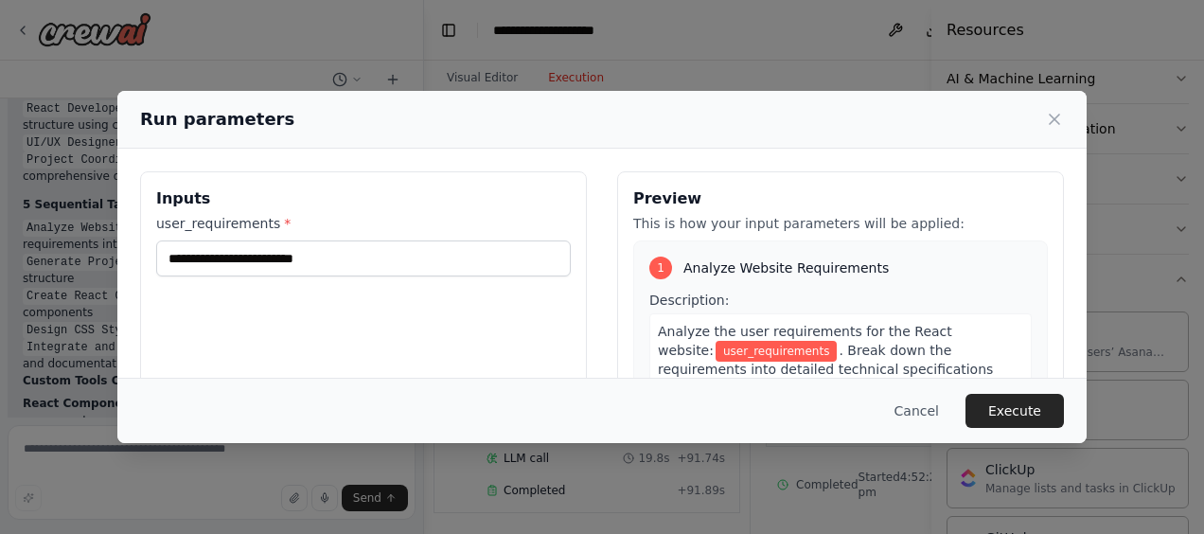
click at [341, 204] on h3 "Inputs" at bounding box center [363, 198] width 414 height 23
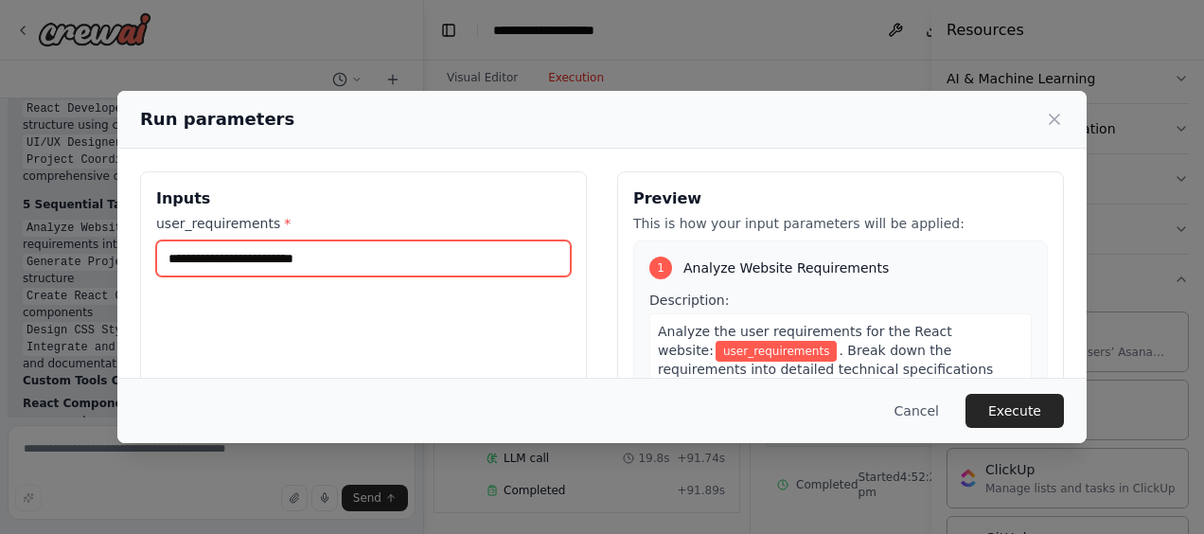
click at [387, 267] on input "user_requirements *" at bounding box center [363, 258] width 414 height 36
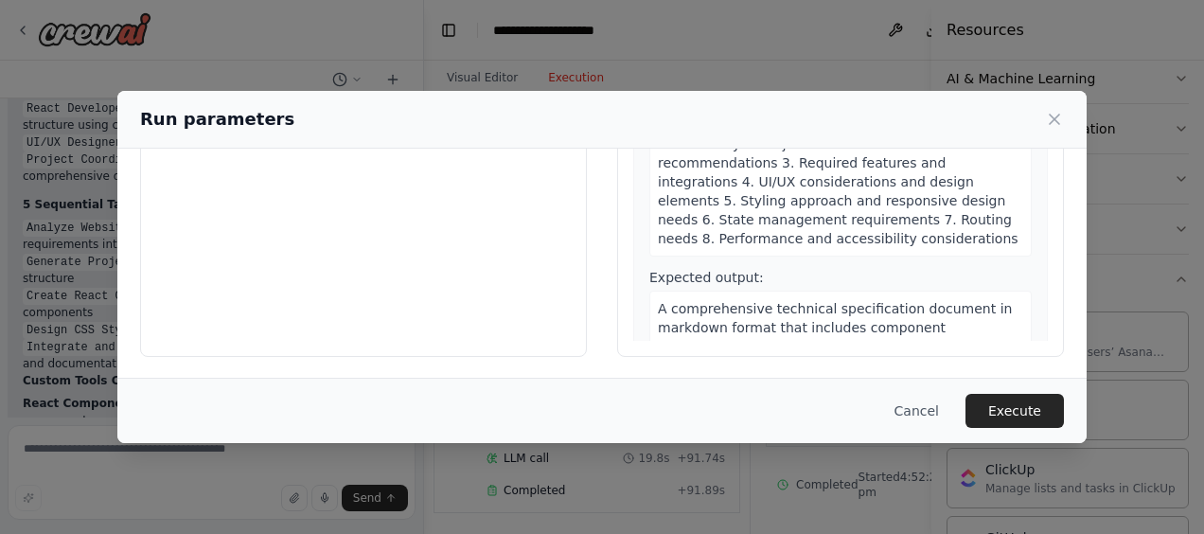
scroll to position [0, 0]
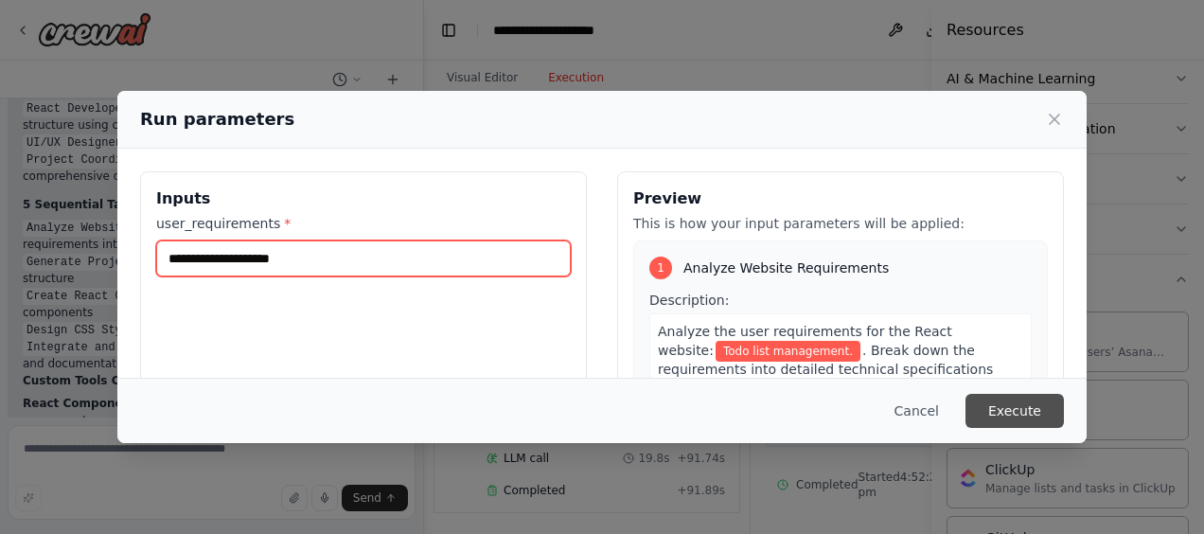
type input "**********"
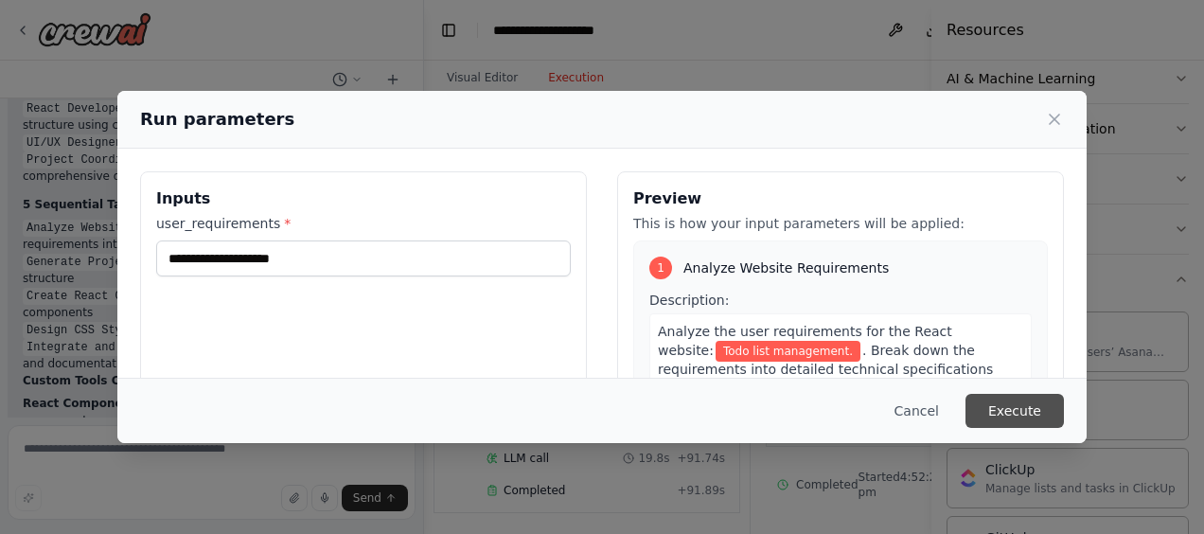
click at [1030, 424] on button "Execute" at bounding box center [1014, 411] width 98 height 34
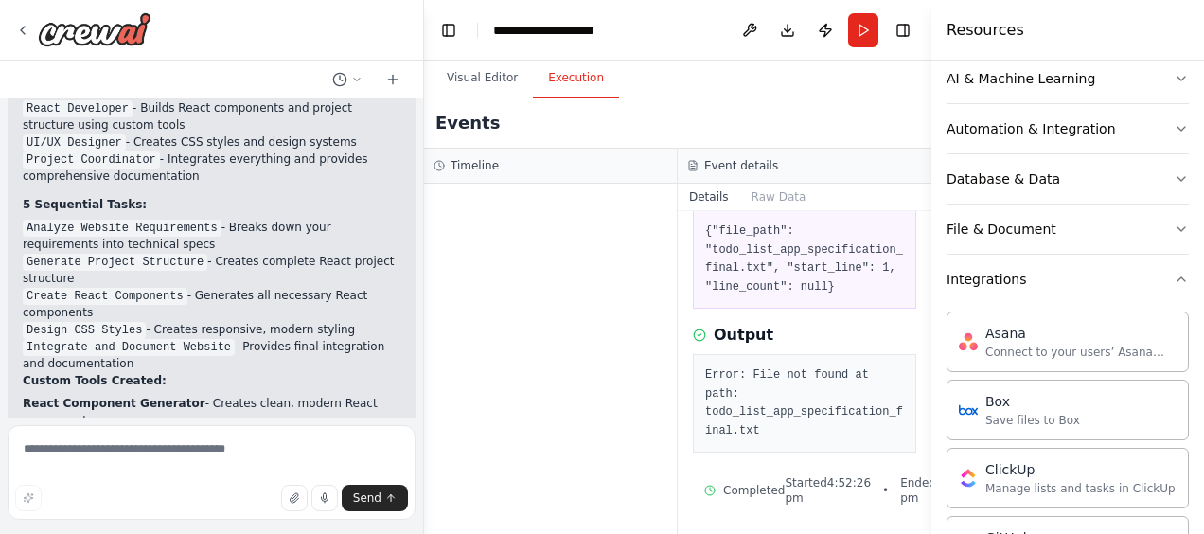
scroll to position [6492, 0]
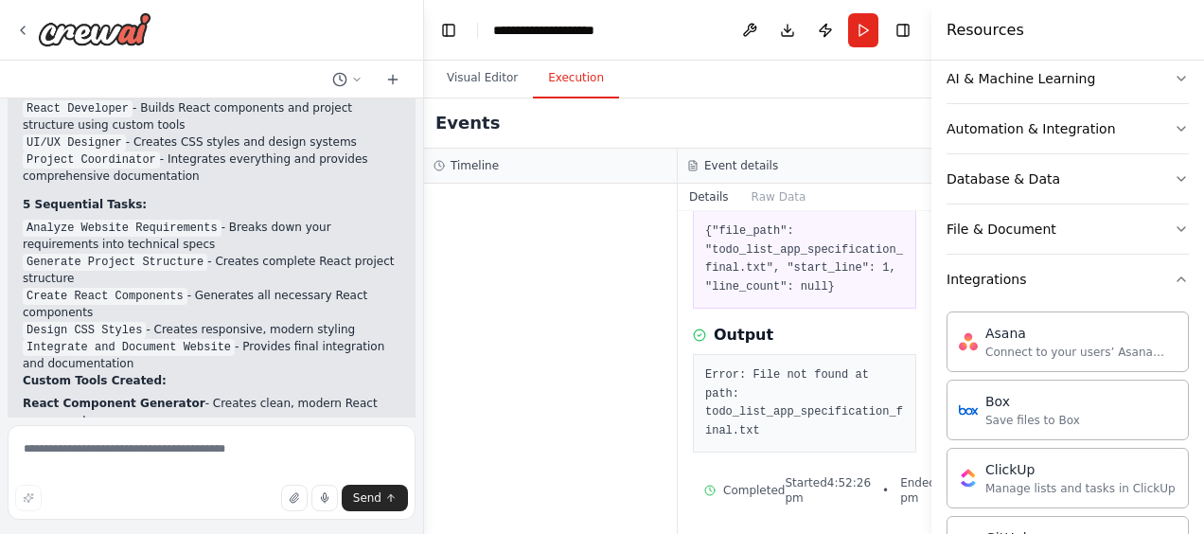
scroll to position [6412, 0]
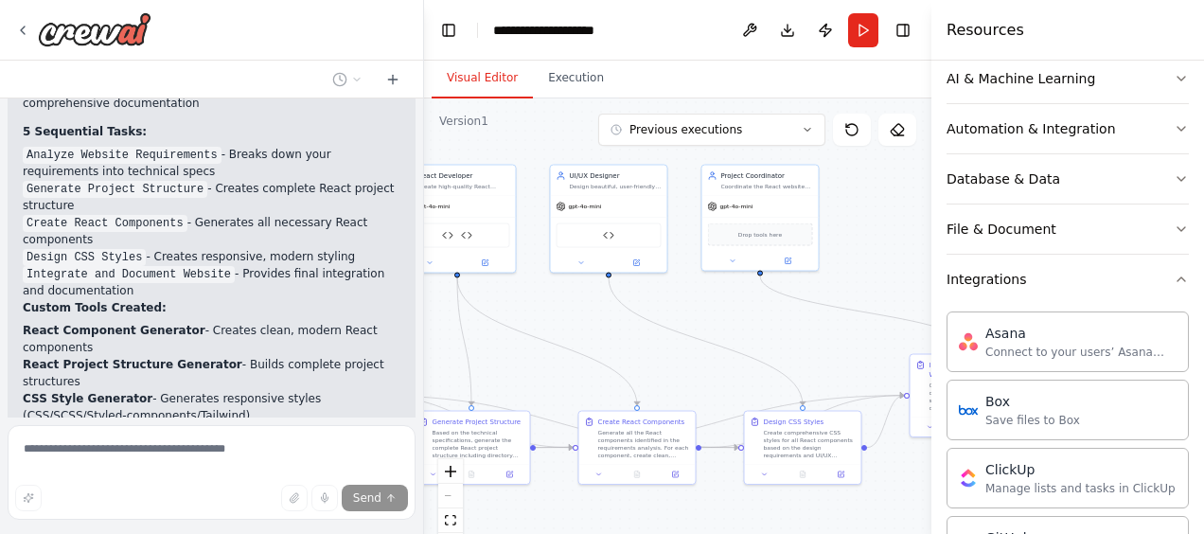
click at [471, 87] on button "Visual Editor" at bounding box center [482, 79] width 101 height 40
click at [574, 84] on button "Execution" at bounding box center [576, 79] width 86 height 40
click at [517, 81] on button "Visual Editor" at bounding box center [482, 79] width 101 height 40
click at [600, 240] on div "CSS Style Generator" at bounding box center [608, 233] width 105 height 25
click at [608, 236] on img at bounding box center [608, 233] width 11 height 11
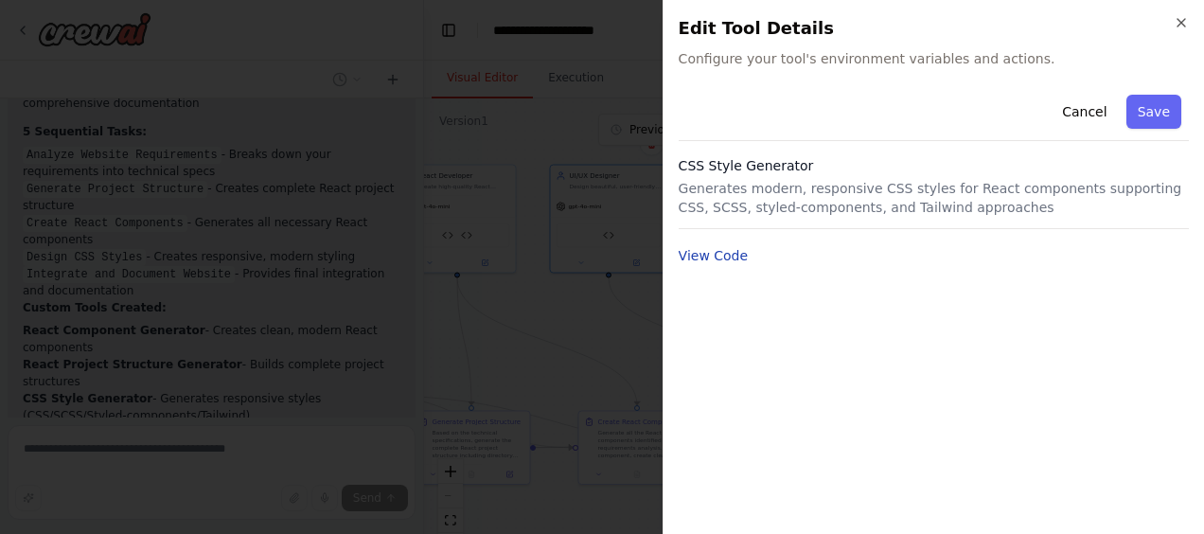
scroll to position [6492, 0]
click at [700, 246] on button "View Code" at bounding box center [713, 255] width 70 height 19
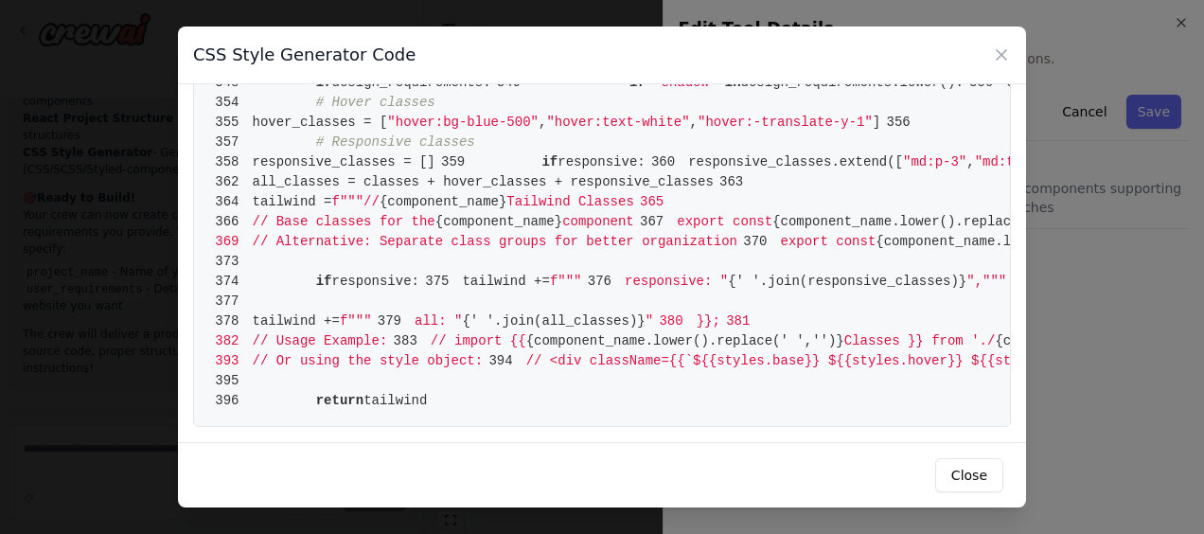
scroll to position [6758, 0]
click at [997, 62] on icon at bounding box center [1001, 54] width 19 height 19
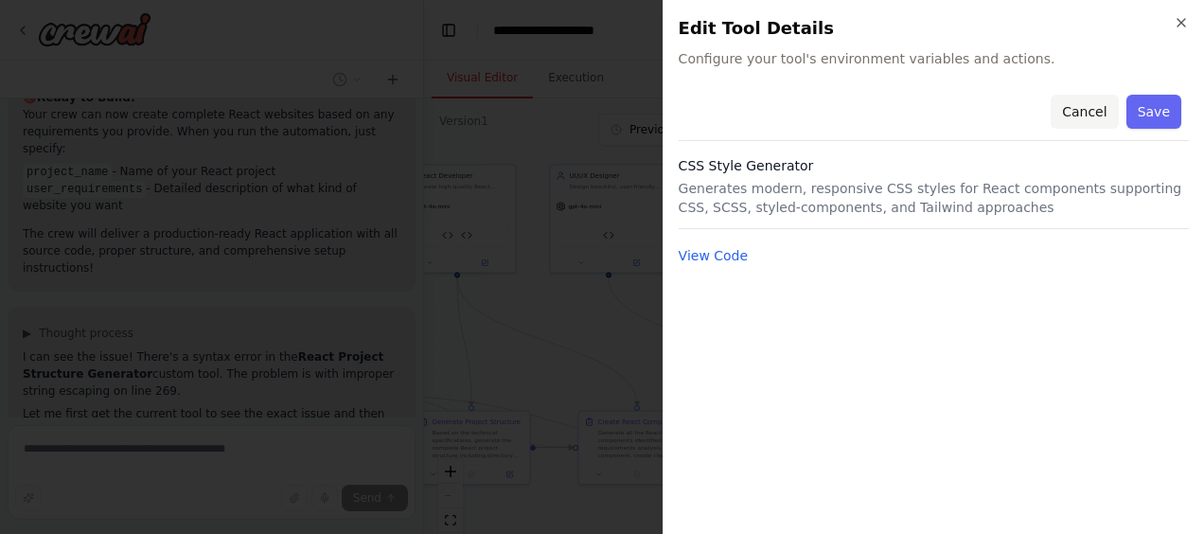
click at [1081, 119] on button "Cancel" at bounding box center [1083, 112] width 67 height 34
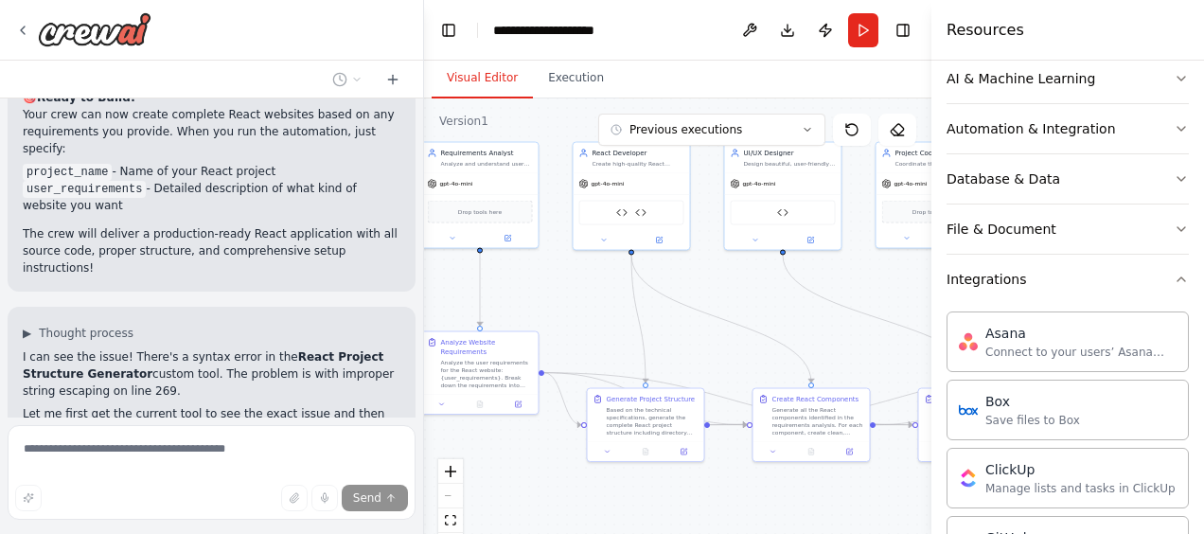
drag, startPoint x: 704, startPoint y: 369, endPoint x: 878, endPoint y: 346, distance: 175.6
click at [878, 346] on div ".deletable-edge-delete-btn { width: 20px; height: 20px; border: 0px solid #ffff…" at bounding box center [677, 334] width 507 height 473
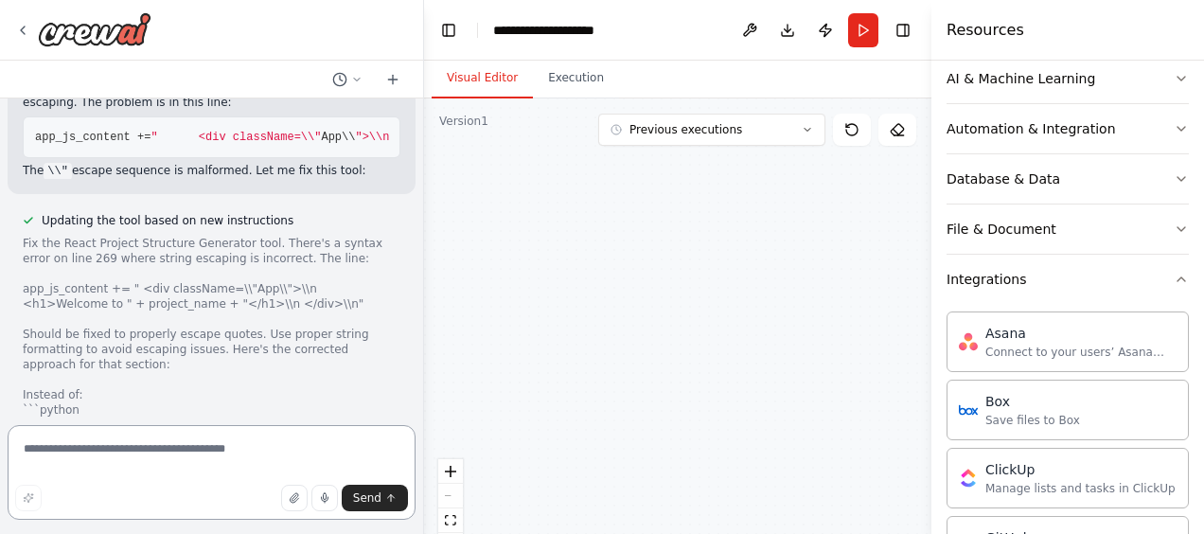
scroll to position [7615, 0]
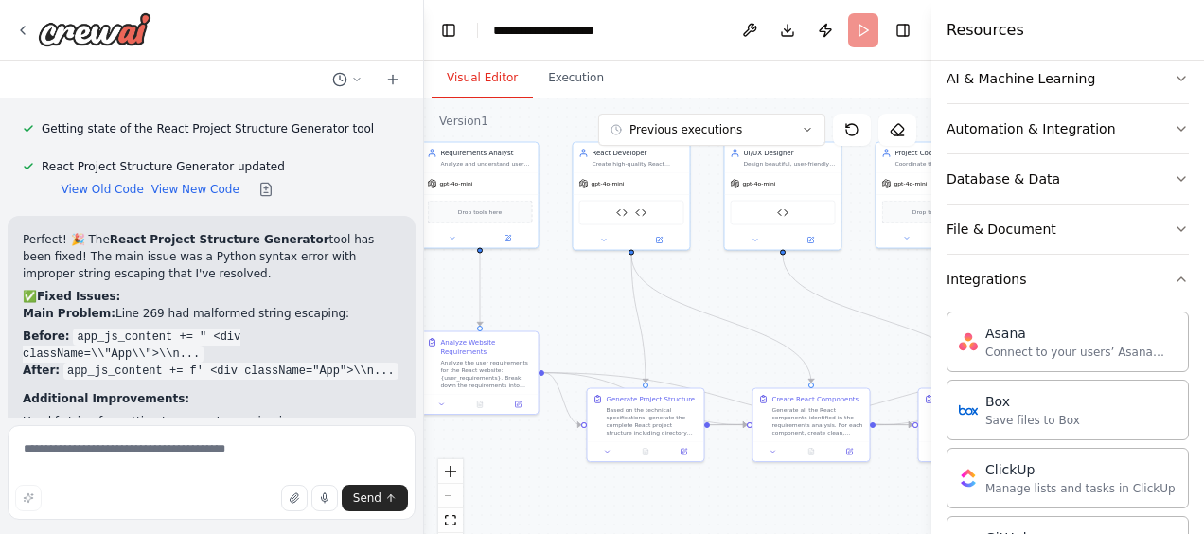
scroll to position [7900, 0]
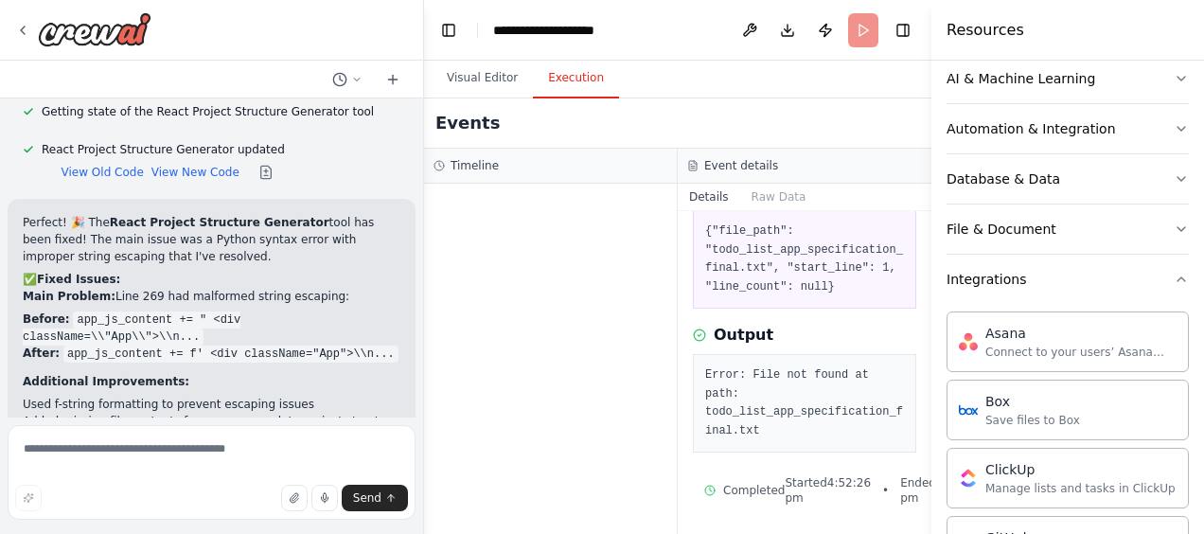
click at [574, 76] on button "Execution" at bounding box center [576, 79] width 86 height 40
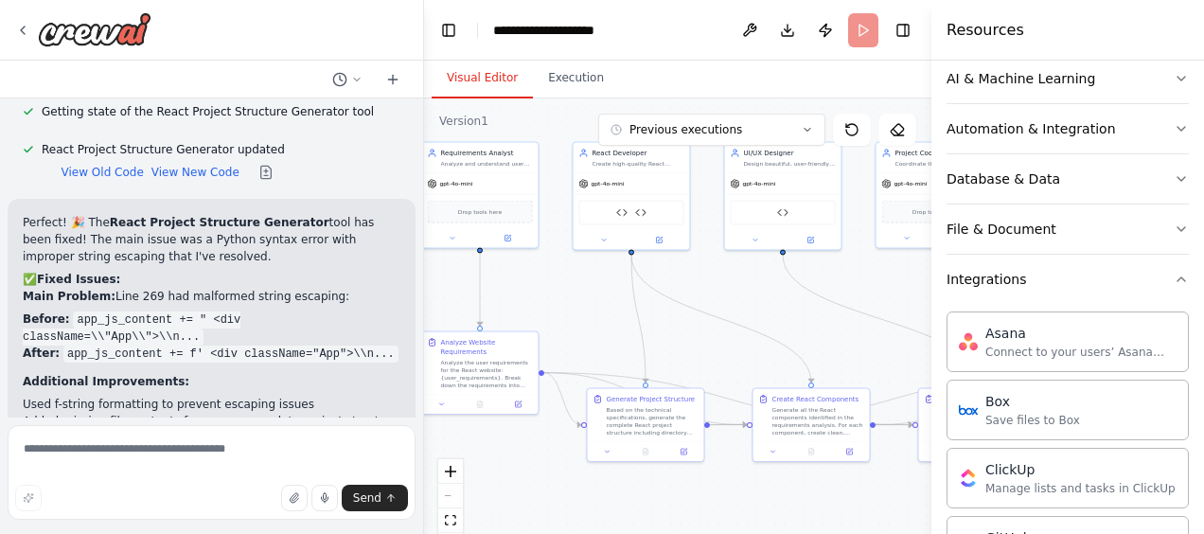
drag, startPoint x: 502, startPoint y: 87, endPoint x: 860, endPoint y: 38, distance: 362.0
click at [860, 38] on main "**********" at bounding box center [677, 267] width 507 height 534
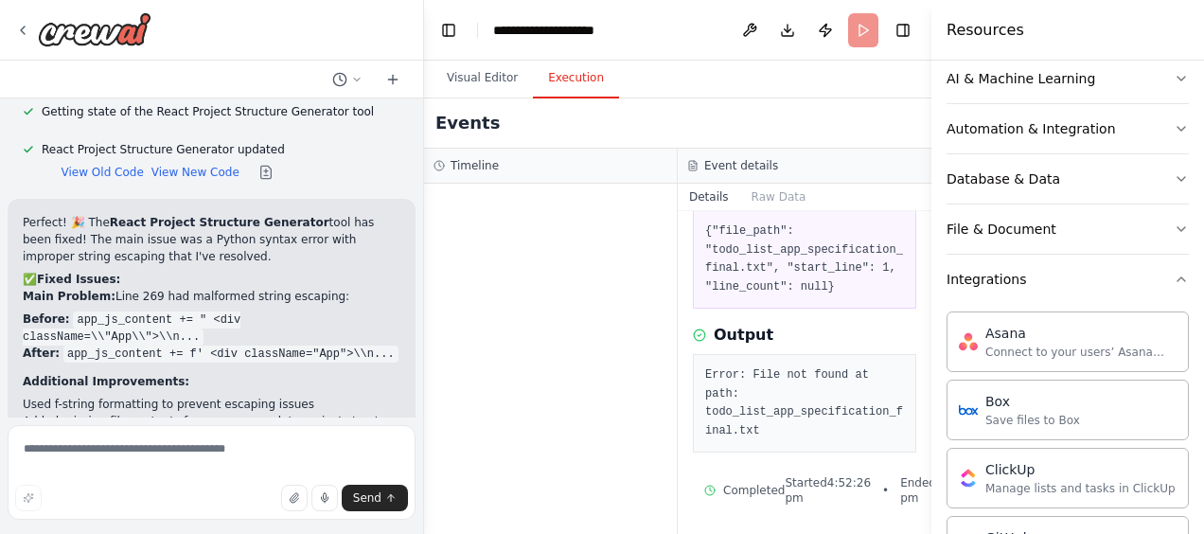
click at [598, 74] on button "Execution" at bounding box center [576, 79] width 86 height 40
drag, startPoint x: 587, startPoint y: 225, endPoint x: 560, endPoint y: 225, distance: 26.5
click at [560, 225] on div at bounding box center [550, 359] width 253 height 350
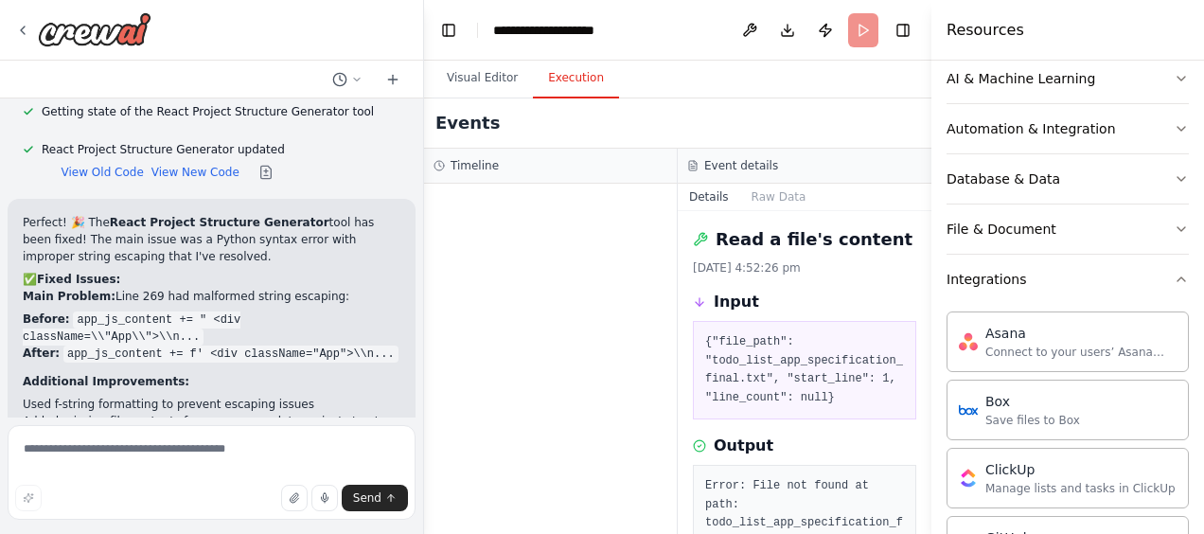
click at [530, 171] on div "Timeline" at bounding box center [550, 165] width 234 height 15
click at [753, 31] on button at bounding box center [749, 30] width 30 height 34
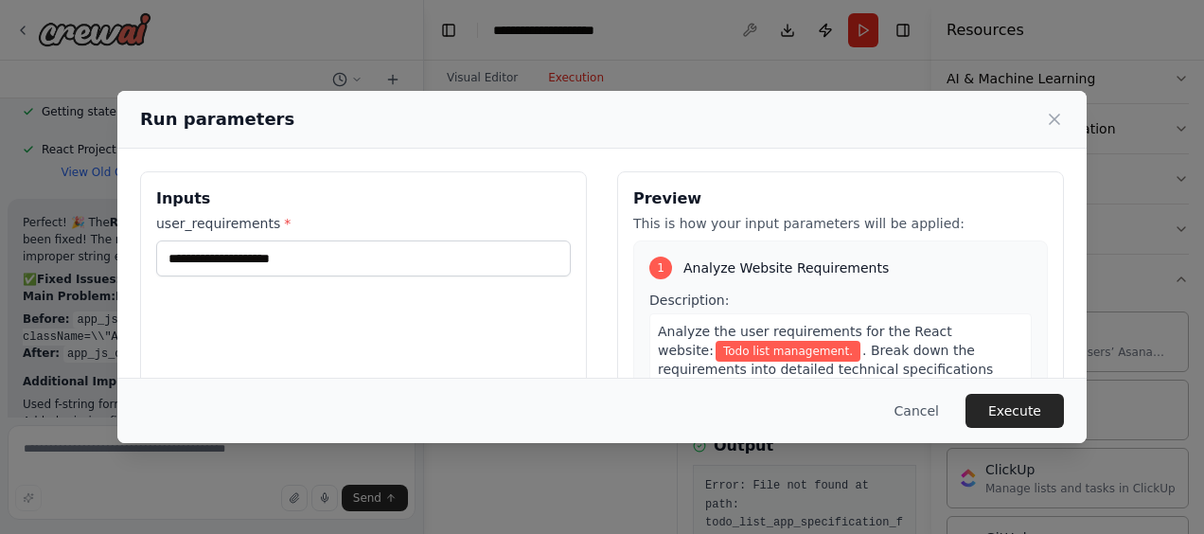
click at [747, 30] on div "**********" at bounding box center [602, 267] width 1204 height 534
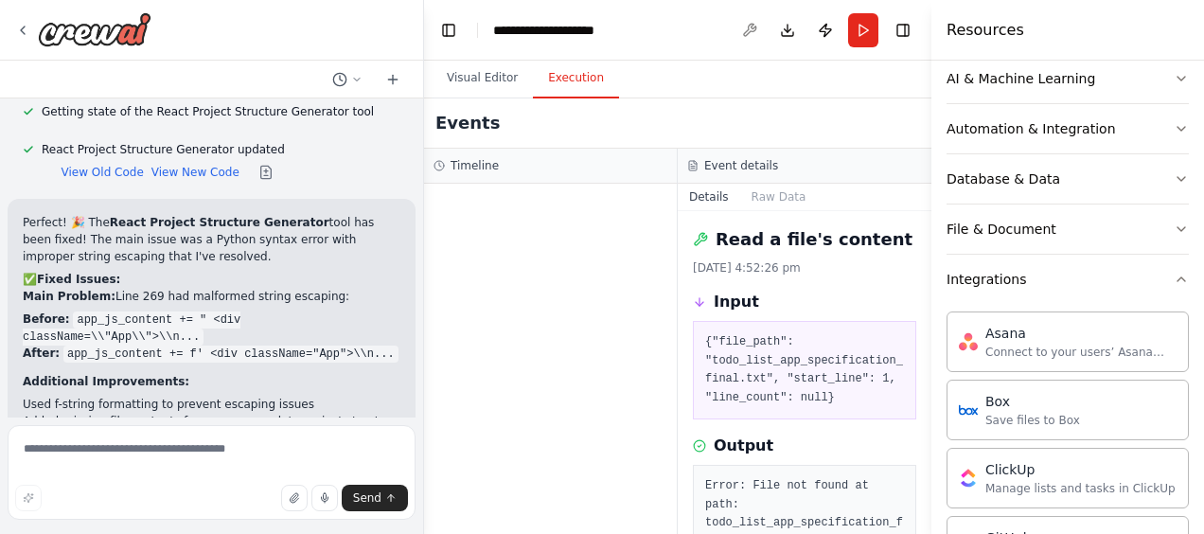
click at [747, 30] on div at bounding box center [749, 30] width 30 height 34
click at [869, 34] on button "Run" at bounding box center [863, 30] width 30 height 34
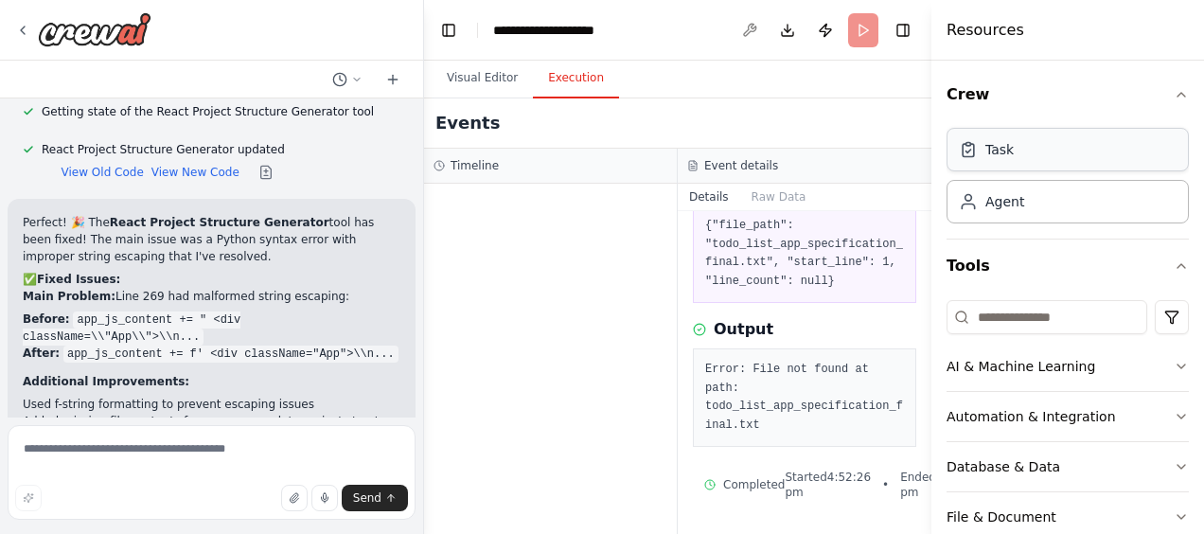
click at [1016, 145] on div "Task" at bounding box center [1067, 150] width 242 height 44
click at [1028, 198] on div "Agent" at bounding box center [1067, 201] width 242 height 44
click at [823, 35] on button "Publish" at bounding box center [825, 30] width 30 height 34
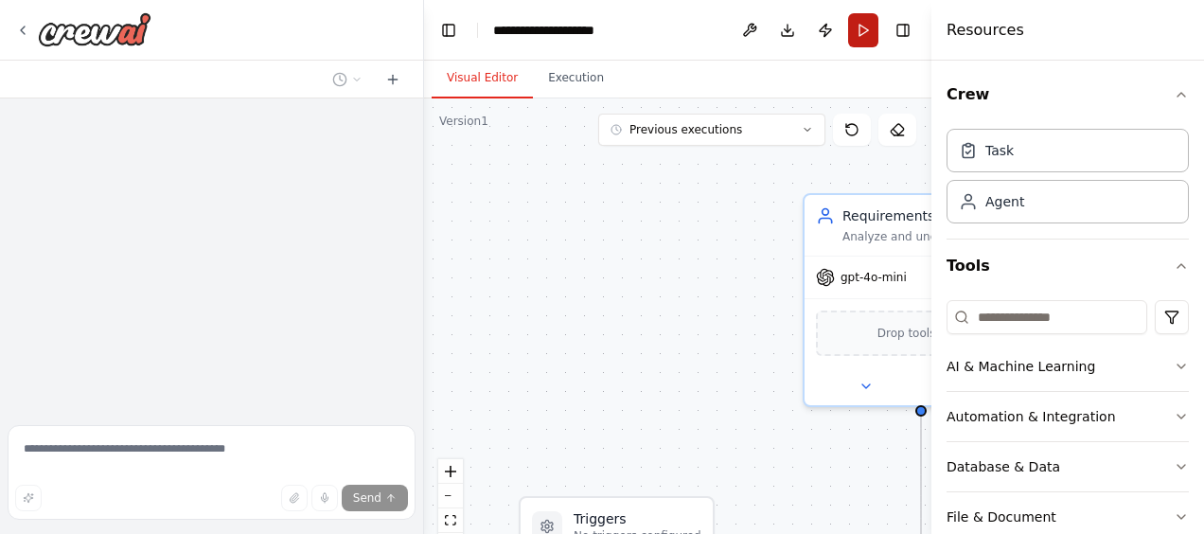
click at [853, 20] on button "Run" at bounding box center [863, 30] width 30 height 34
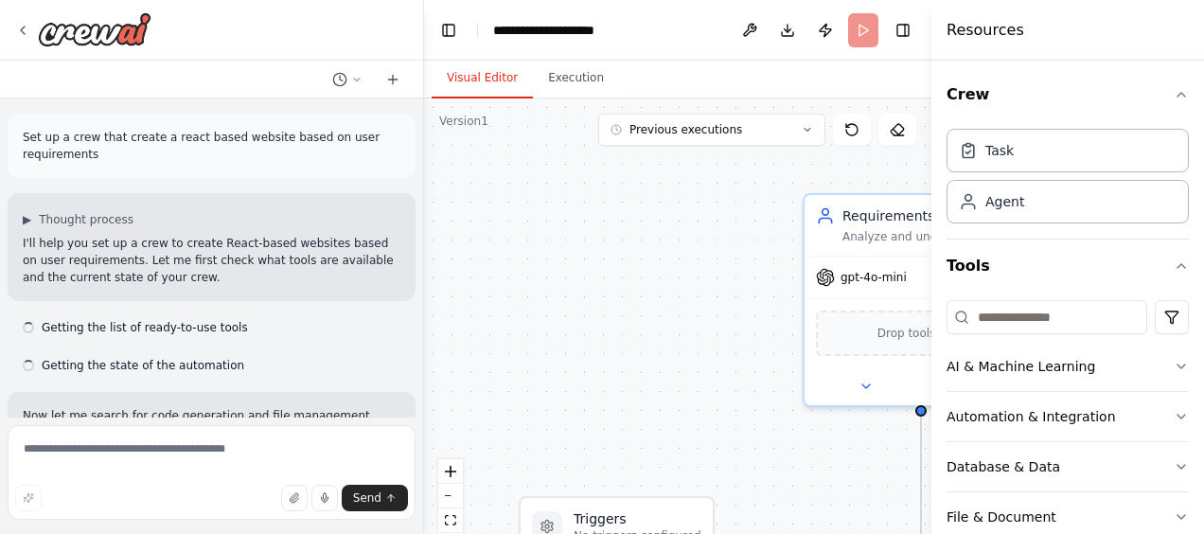
scroll to position [7900, 0]
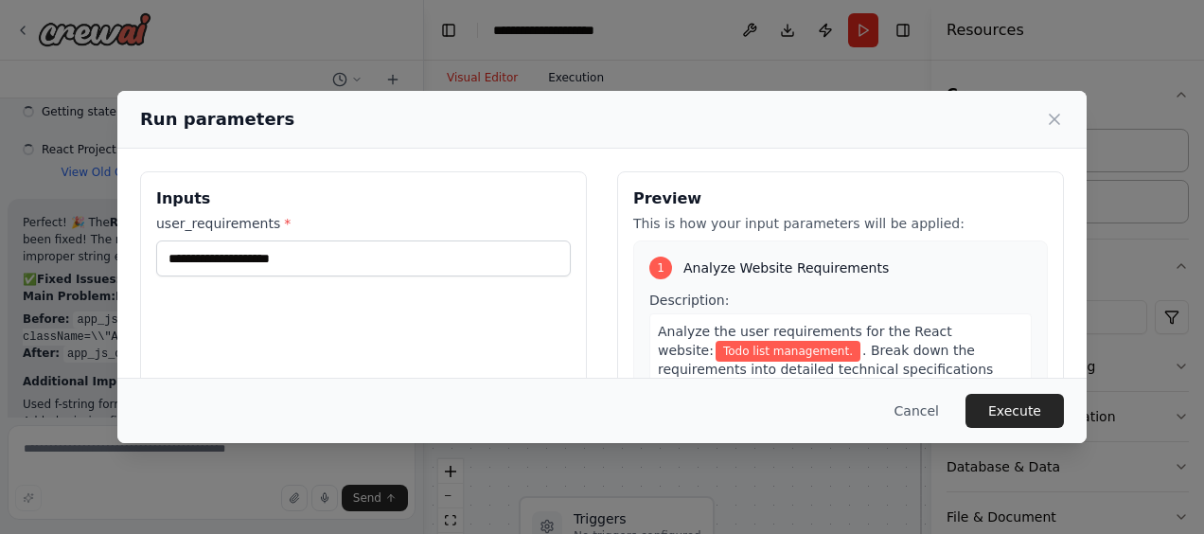
click at [587, 95] on div "Run parameters" at bounding box center [601, 120] width 969 height 58
click at [991, 412] on button "Execute" at bounding box center [1014, 411] width 98 height 34
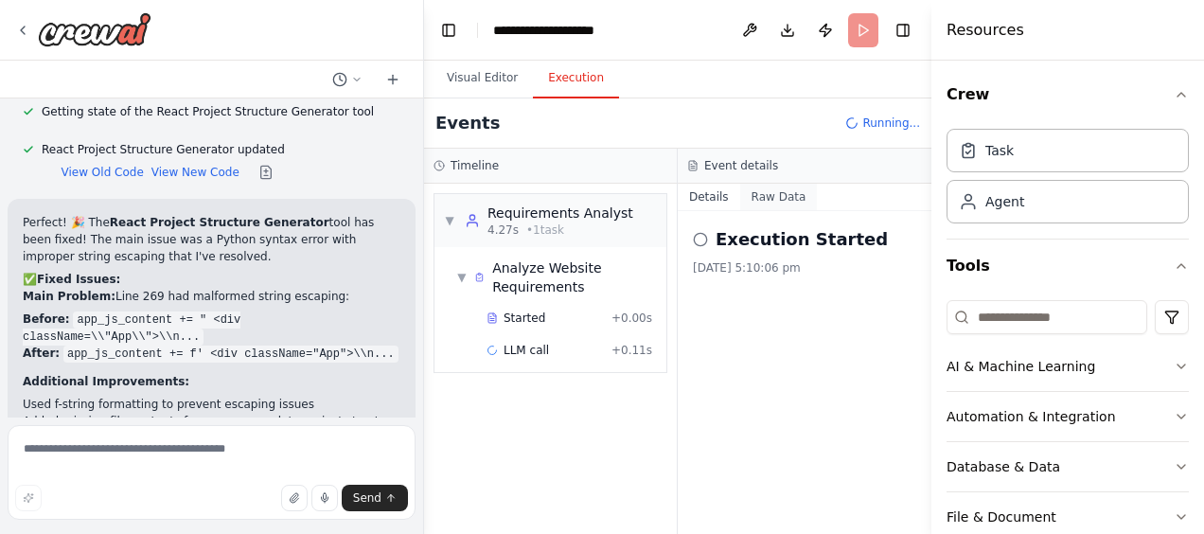
click at [759, 206] on button "Raw Data" at bounding box center [779, 197] width 78 height 26
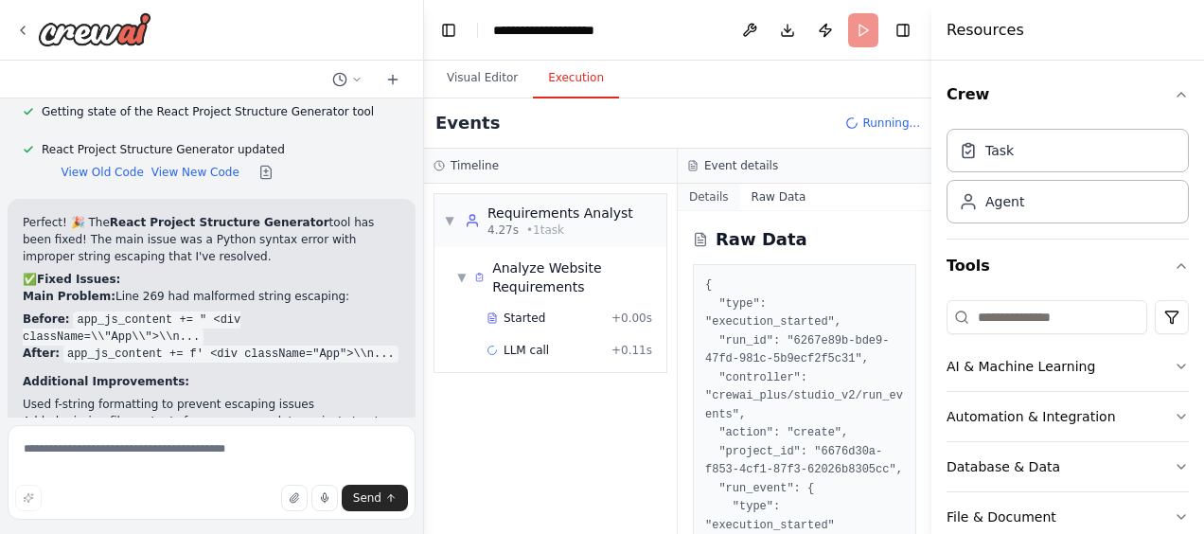
click at [723, 195] on button "Details" at bounding box center [709, 197] width 62 height 26
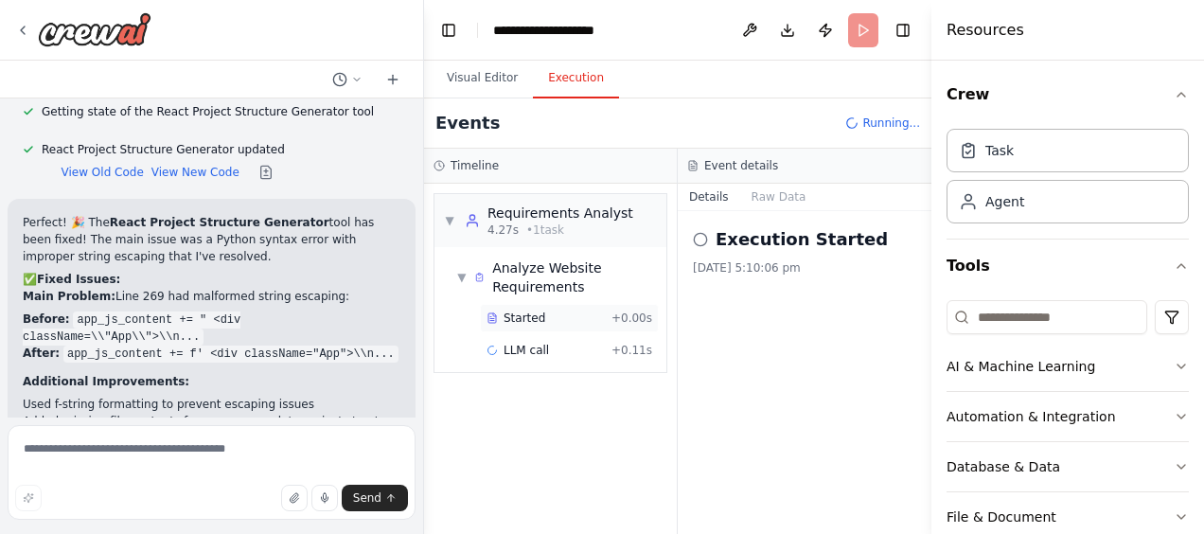
click at [548, 321] on div "Started" at bounding box center [544, 317] width 117 height 15
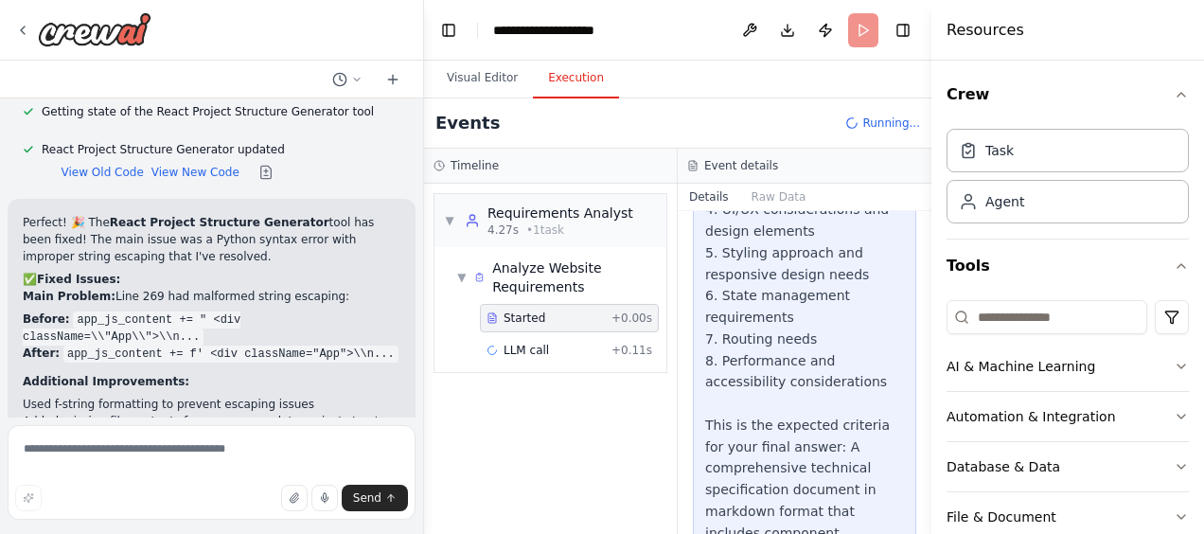
scroll to position [1086, 0]
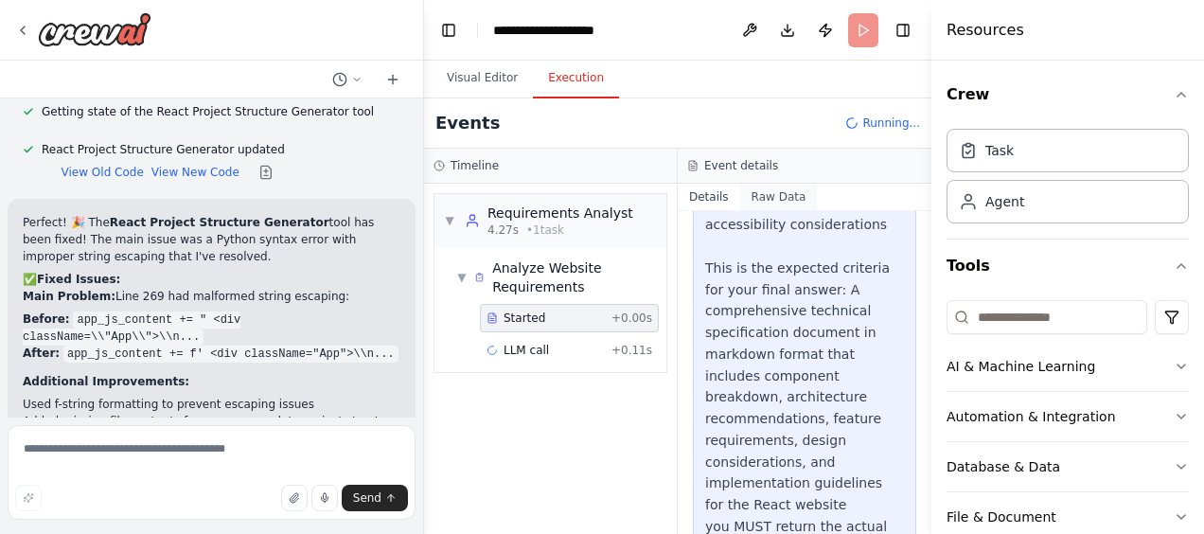
click at [759, 187] on button "Raw Data" at bounding box center [779, 197] width 78 height 26
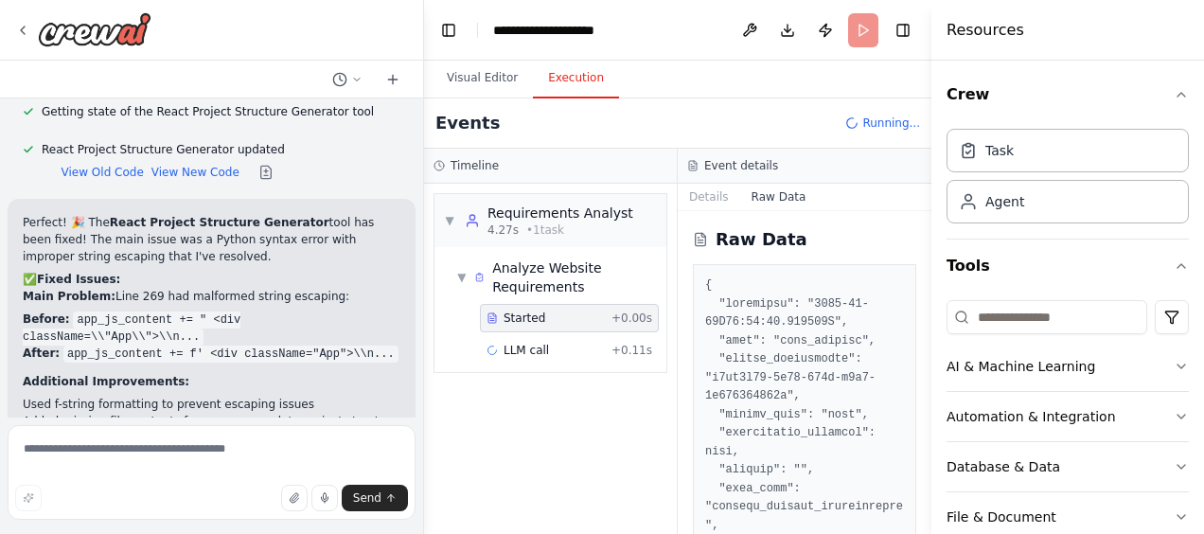
drag, startPoint x: 759, startPoint y: 187, endPoint x: 753, endPoint y: 219, distance: 31.7
click at [753, 219] on div "Details Raw Data Raw Data" at bounding box center [805, 359] width 254 height 350
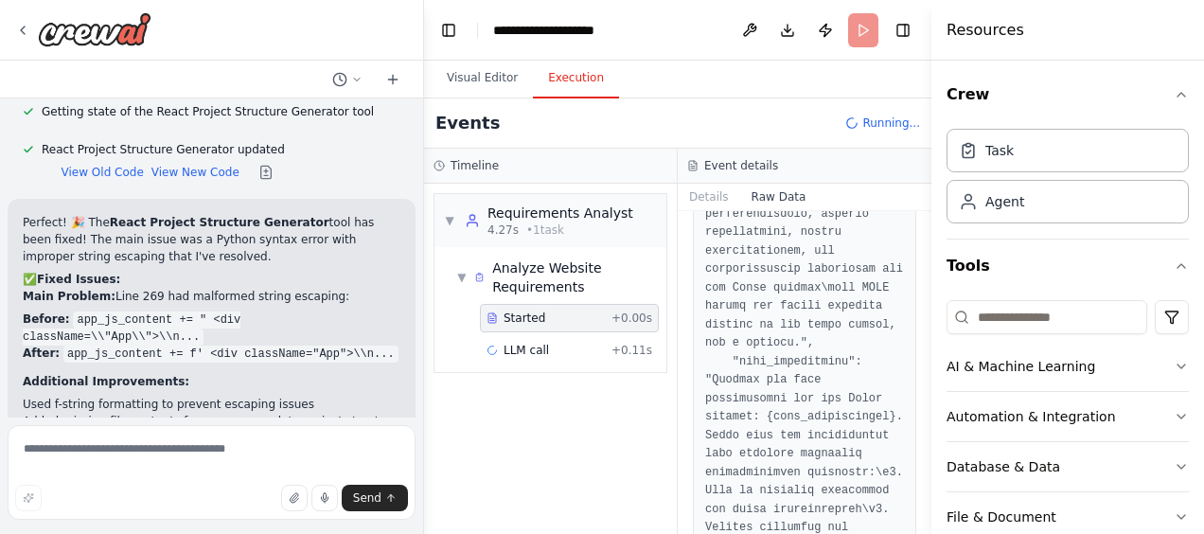
scroll to position [2305, 0]
click at [587, 348] on div "LLM call + 0.11s" at bounding box center [569, 350] width 166 height 15
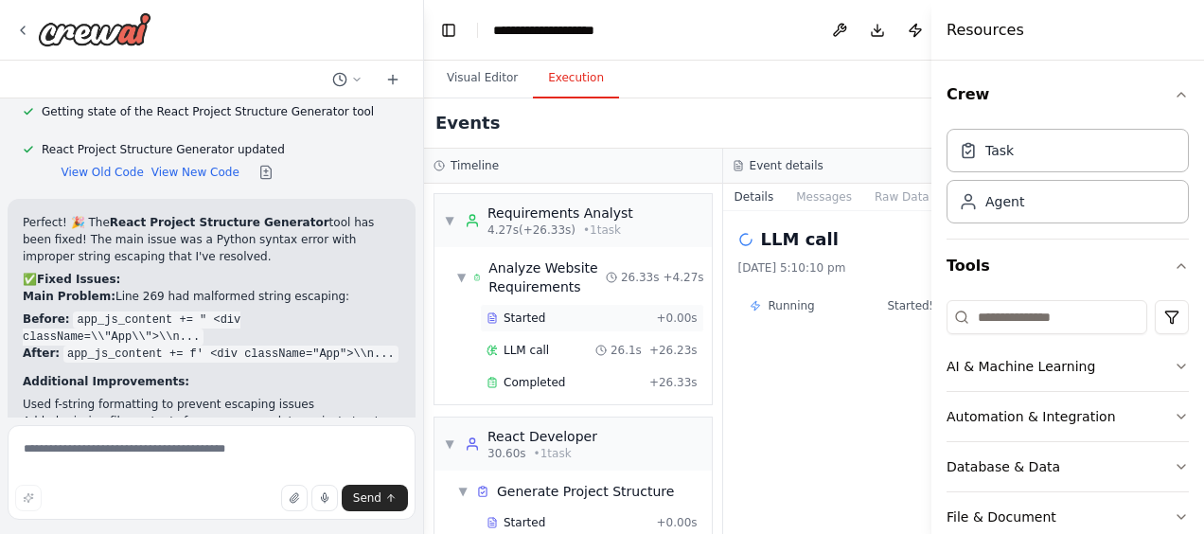
click at [547, 326] on div "Started" at bounding box center [567, 317] width 163 height 15
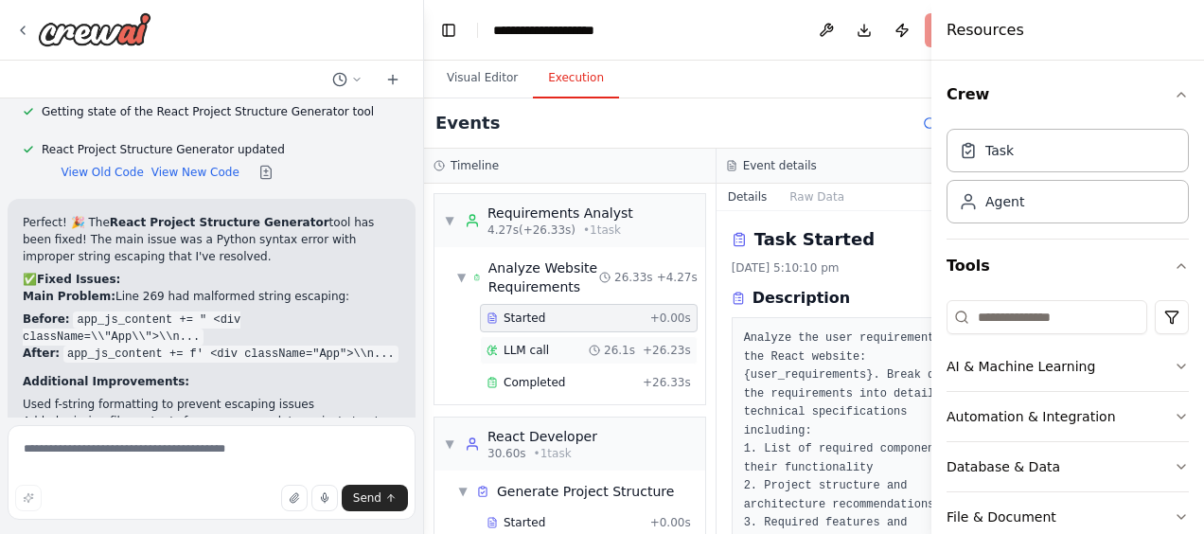
click at [561, 344] on div "LLM call 26.1s + 26.23s" at bounding box center [588, 350] width 204 height 15
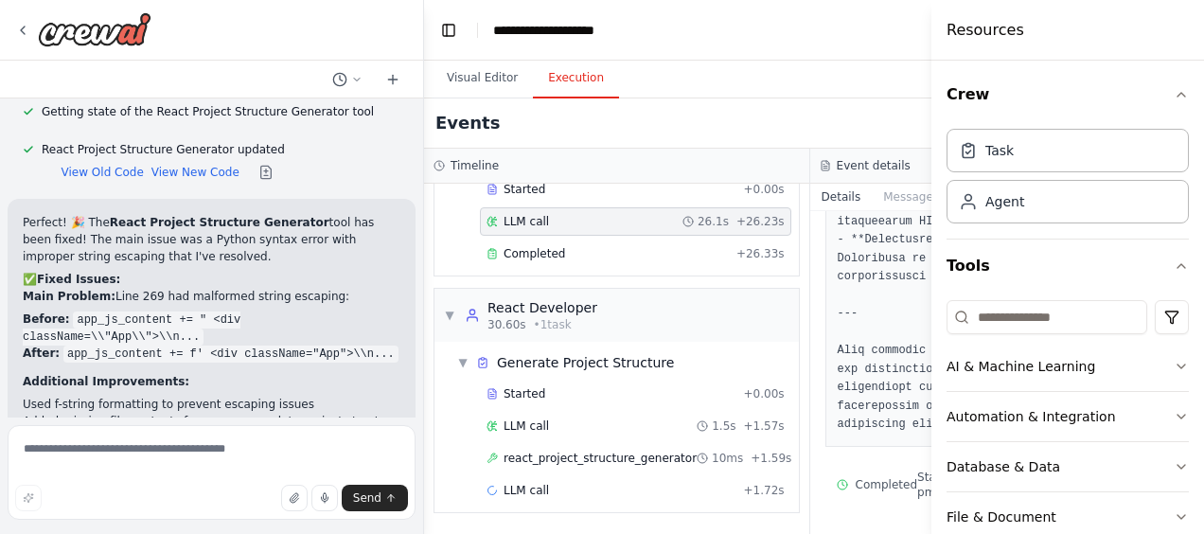
scroll to position [136, 0]
click at [572, 422] on div "LLM call 1.5s + 1.57s" at bounding box center [635, 426] width 311 height 28
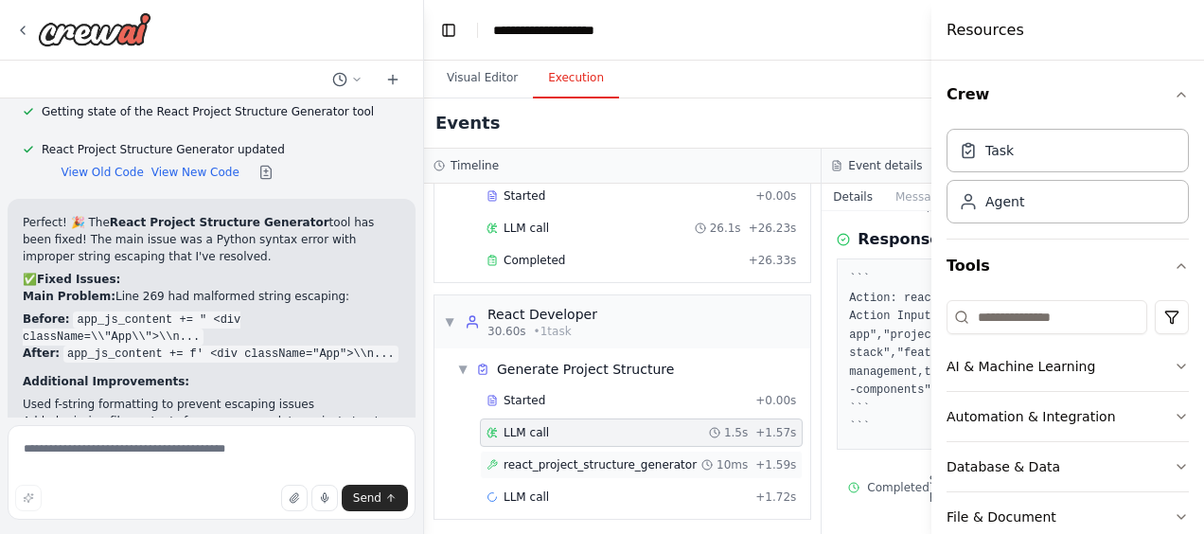
click at [584, 457] on span "react_project_structure_generator" at bounding box center [599, 464] width 193 height 15
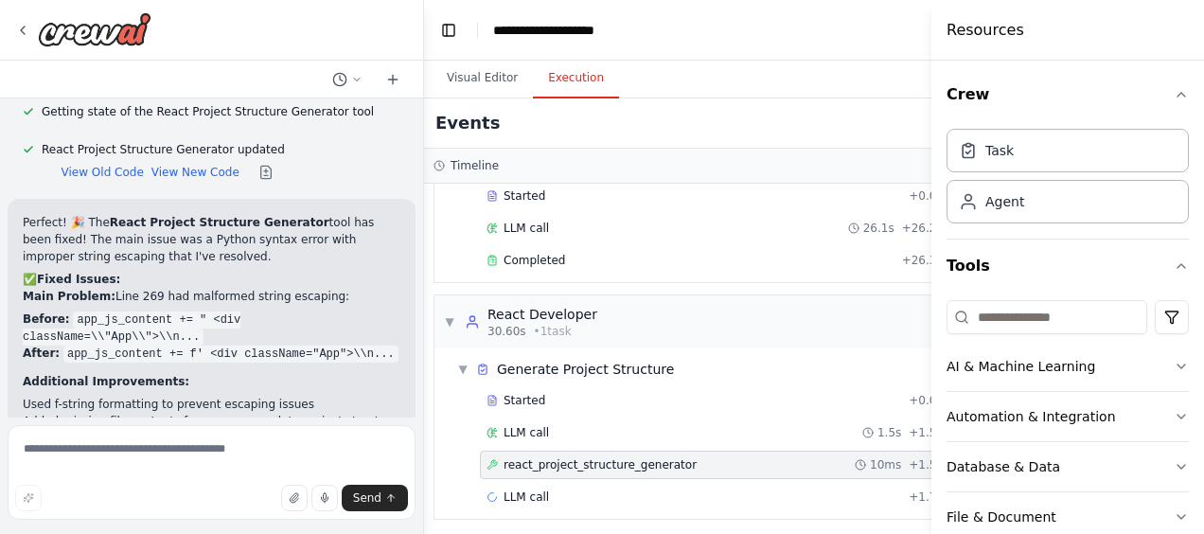
click at [793, 457] on div "react_project_structure_generator 10ms + 1.59s" at bounding box center [717, 464] width 463 height 15
click at [801, 457] on div "react_project_structure_generator 10ms + 1.59s" at bounding box center [717, 464] width 463 height 15
click at [753, 418] on div "LLM call 1.5s + 1.57s" at bounding box center [718, 432] width 476 height 28
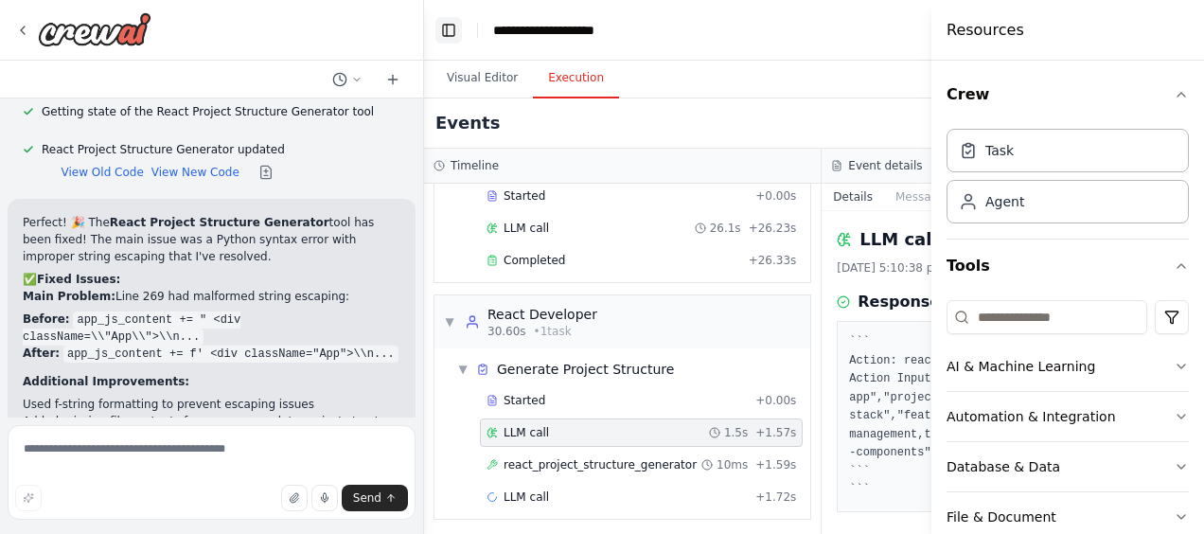
click at [439, 27] on button "Toggle Left Sidebar" at bounding box center [448, 30] width 26 height 26
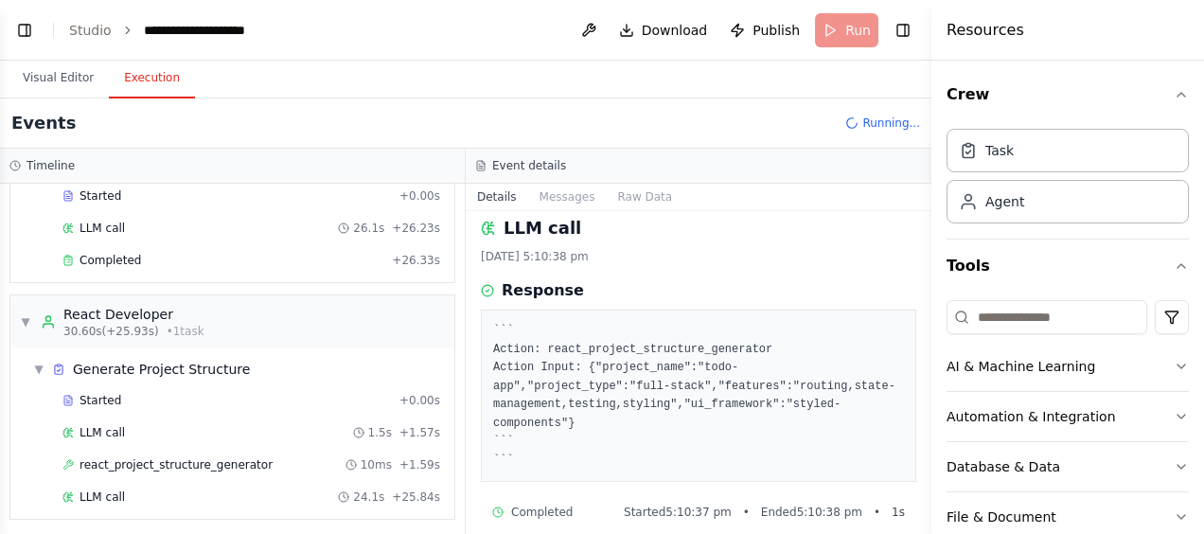
scroll to position [117, 0]
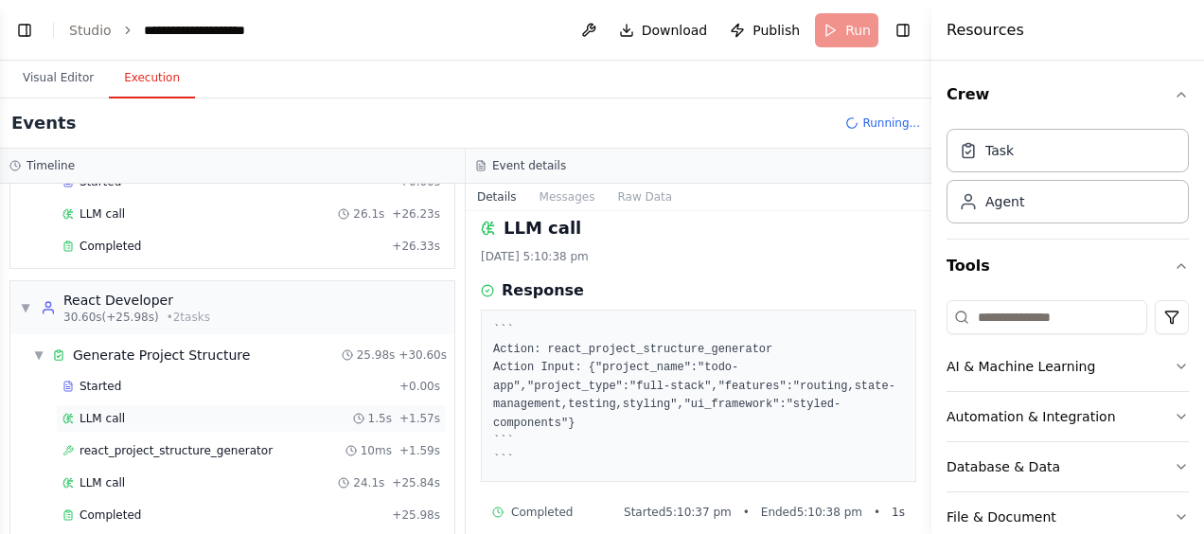
click at [353, 413] on icon at bounding box center [358, 418] width 11 height 11
click at [561, 199] on button "Messages" at bounding box center [567, 197] width 79 height 26
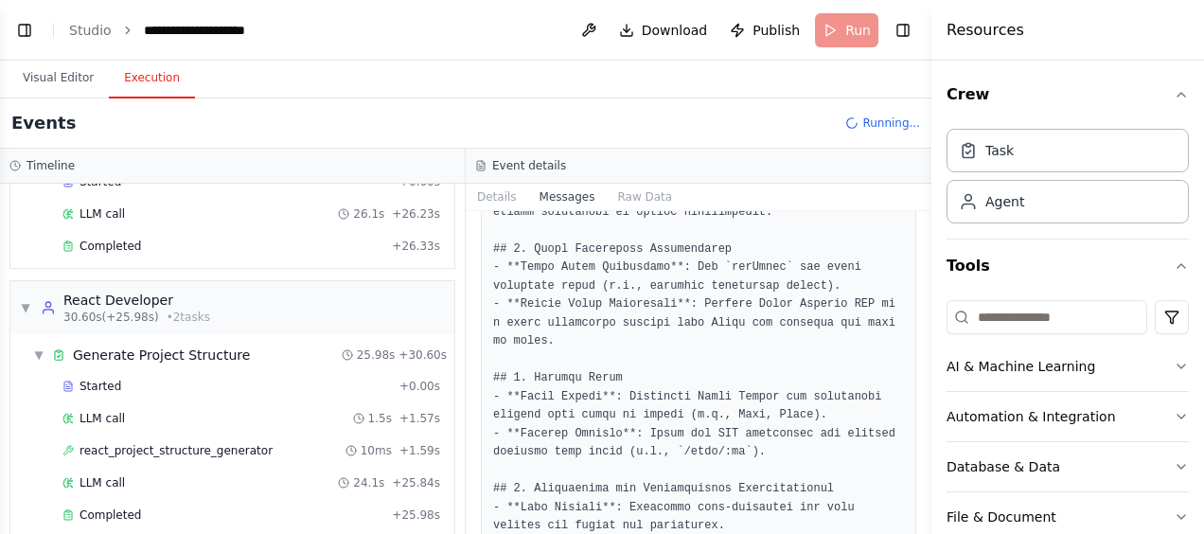
scroll to position [3832, 0]
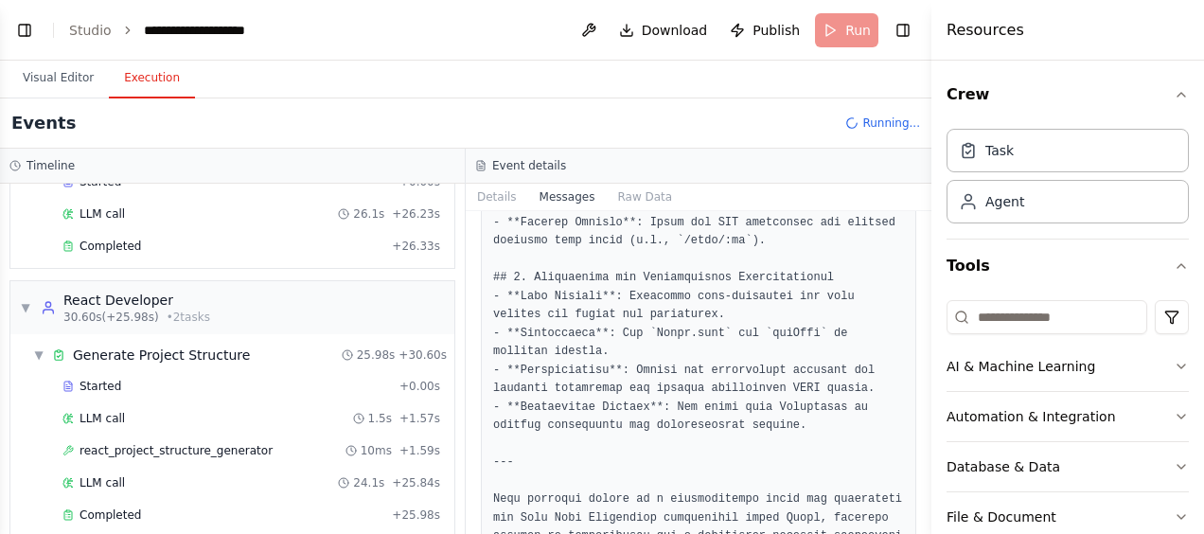
click at [293, 430] on div "Started + 0.00s LLM call 1.5s + 1.57s react_project_structure_generator 10ms + …" at bounding box center [240, 452] width 429 height 161
click at [293, 436] on div "react_project_structure_generator 10ms + 1.59s" at bounding box center [251, 450] width 391 height 28
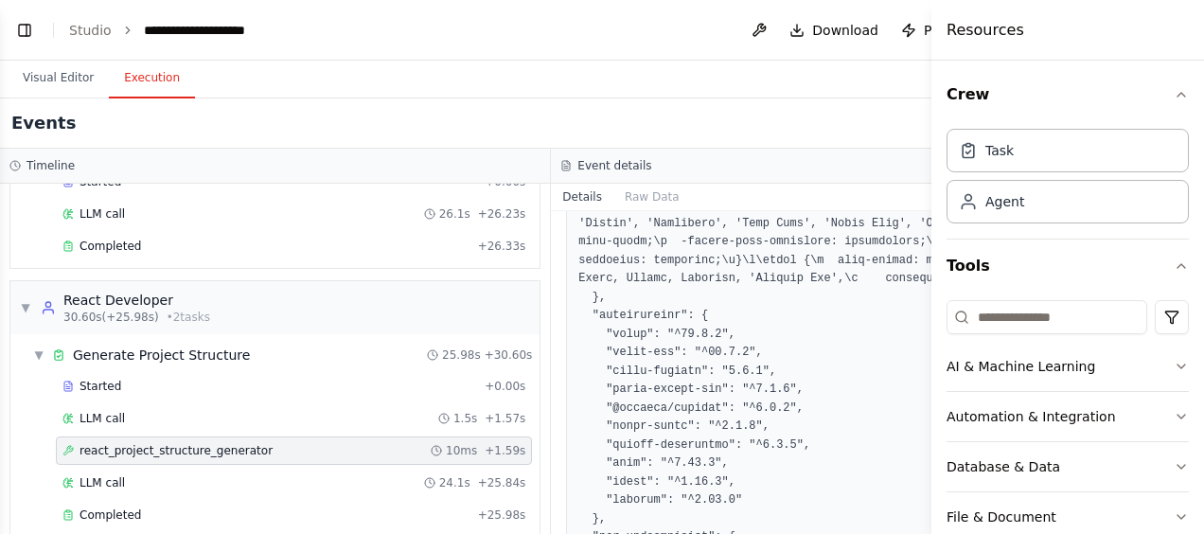
scroll to position [3439, 0]
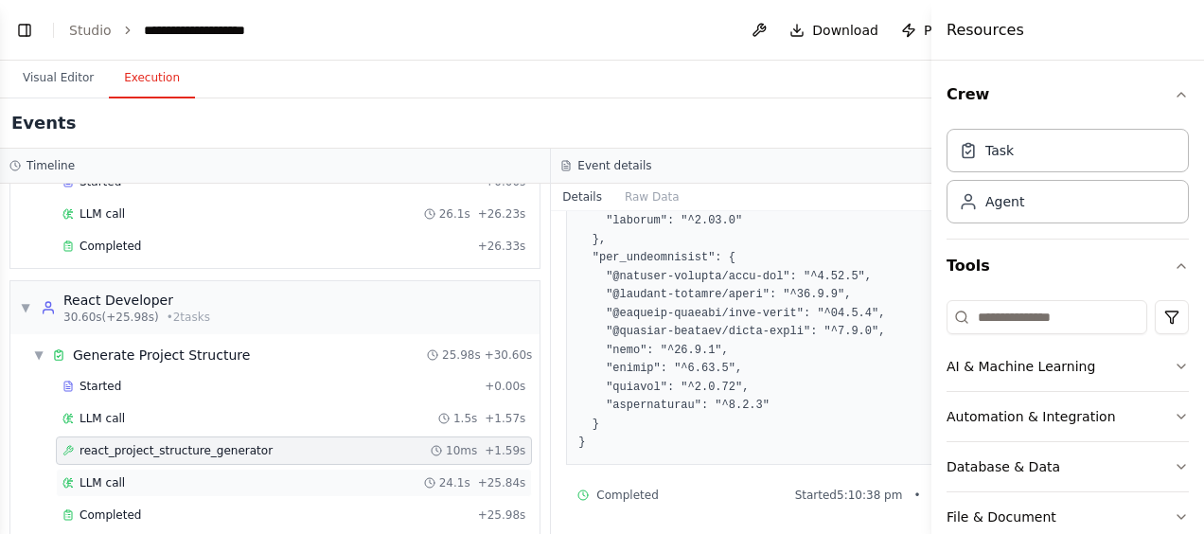
click at [325, 475] on div "LLM call 24.1s + 25.84s" at bounding box center [293, 482] width 463 height 15
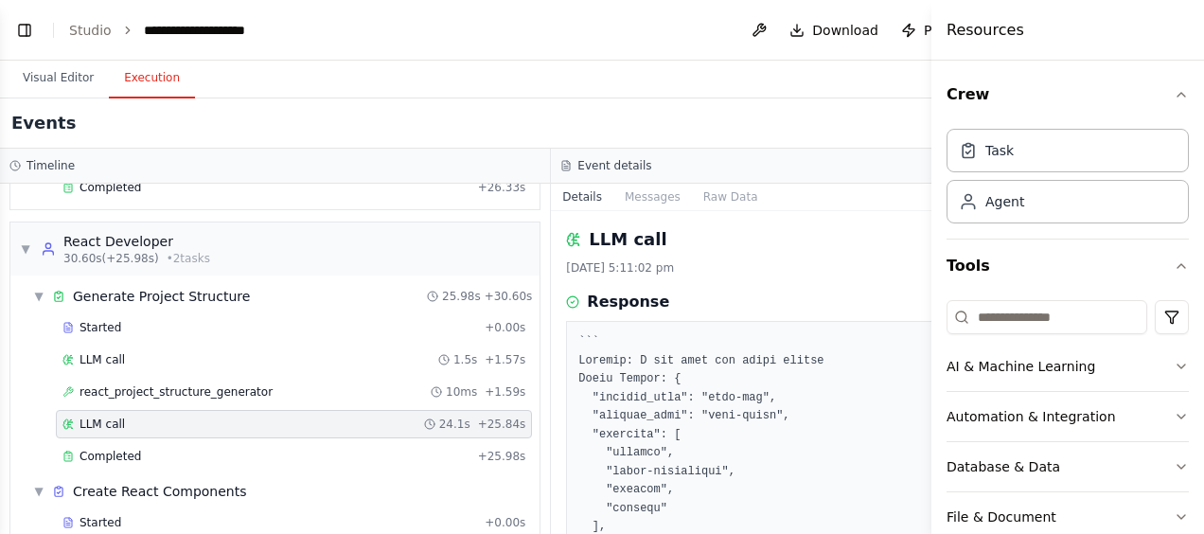
scroll to position [206, 0]
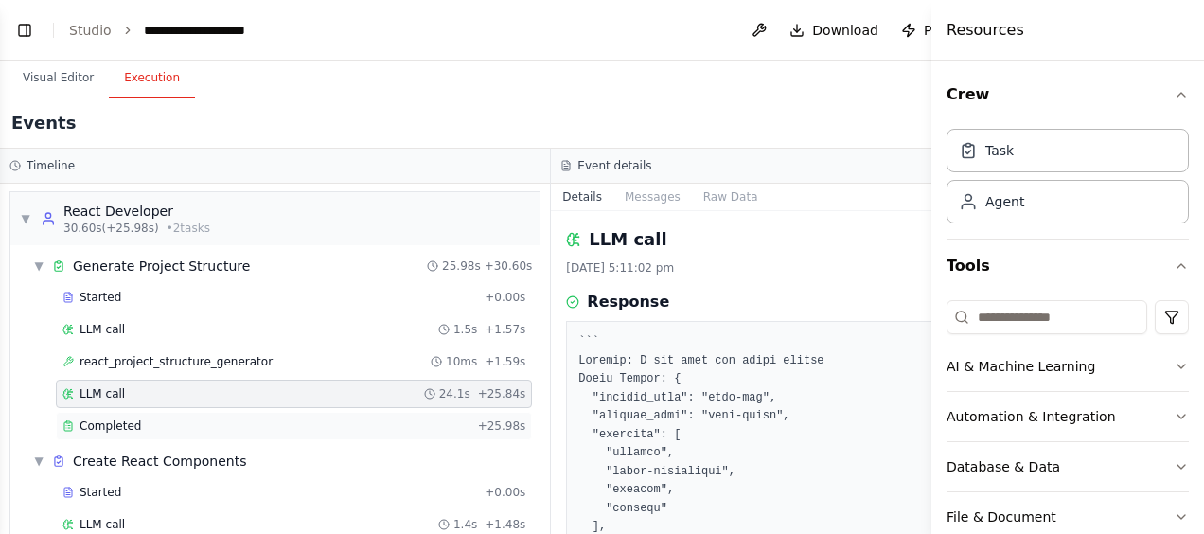
click at [308, 419] on div "Completed" at bounding box center [266, 425] width 408 height 15
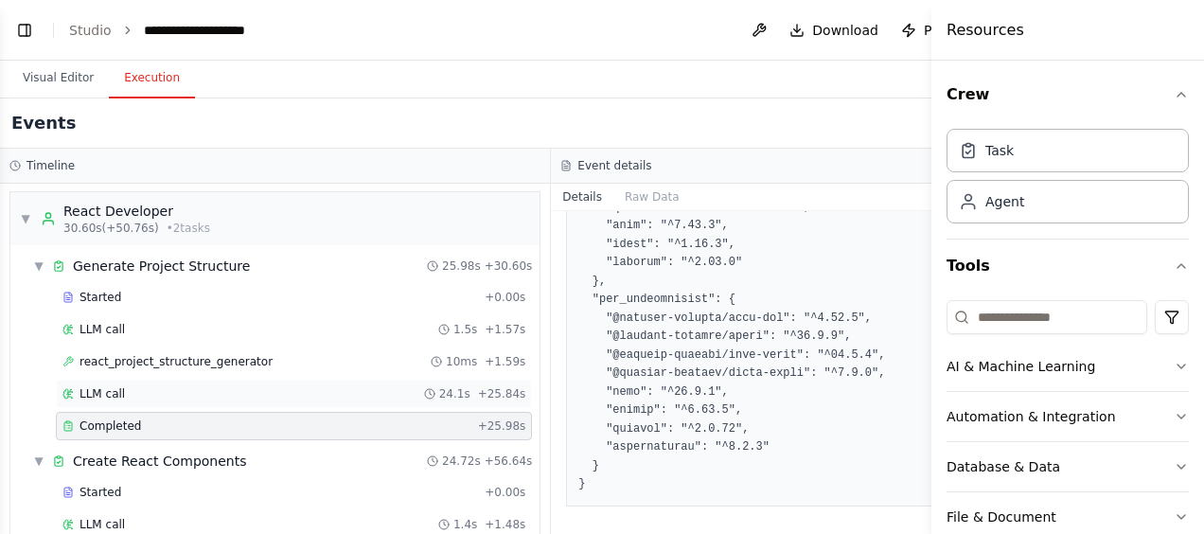
scroll to position [233, 0]
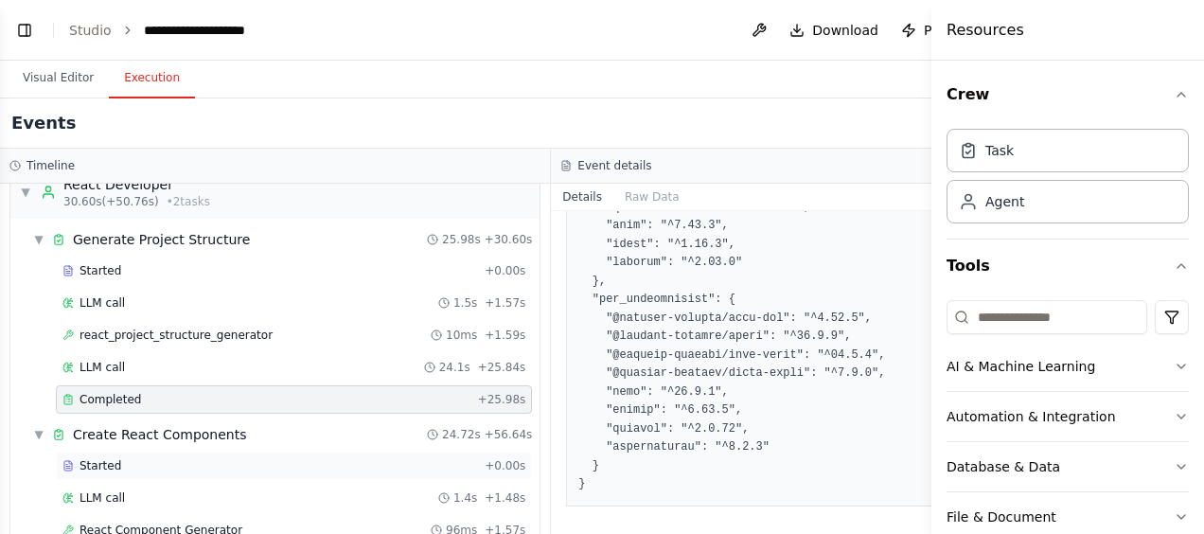
click at [363, 458] on div "Started" at bounding box center [269, 465] width 414 height 15
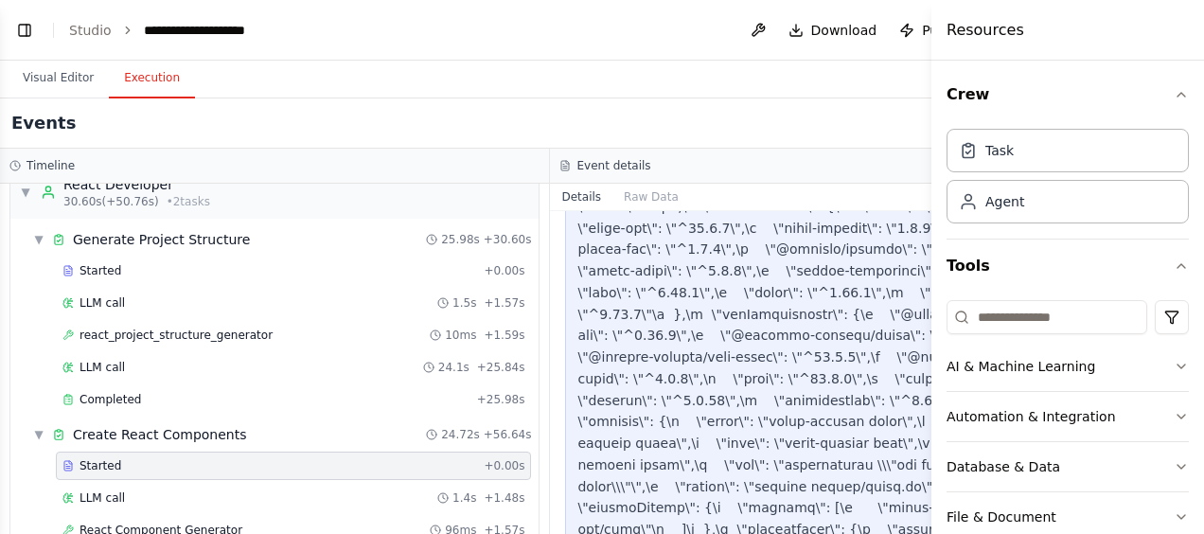
scroll to position [4948, 0]
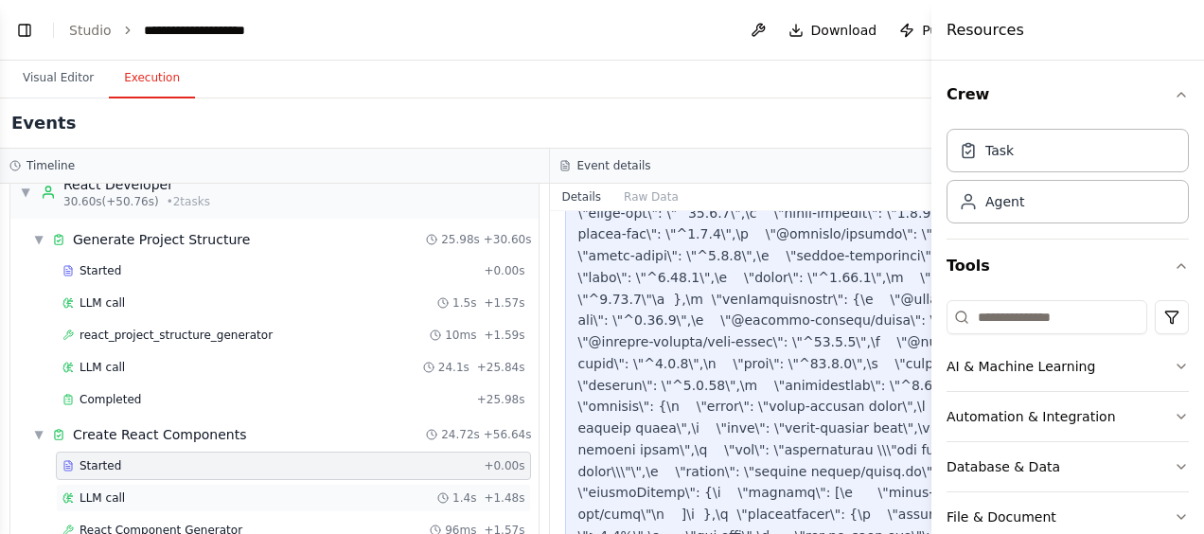
click at [452, 490] on span "1.4s" at bounding box center [464, 497] width 24 height 15
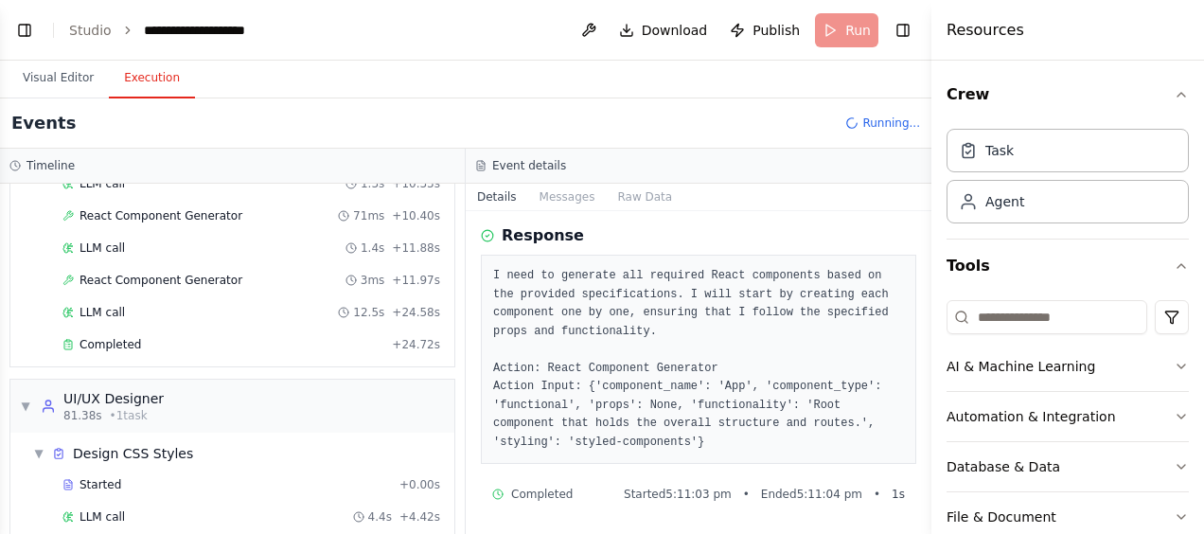
scroll to position [960, 0]
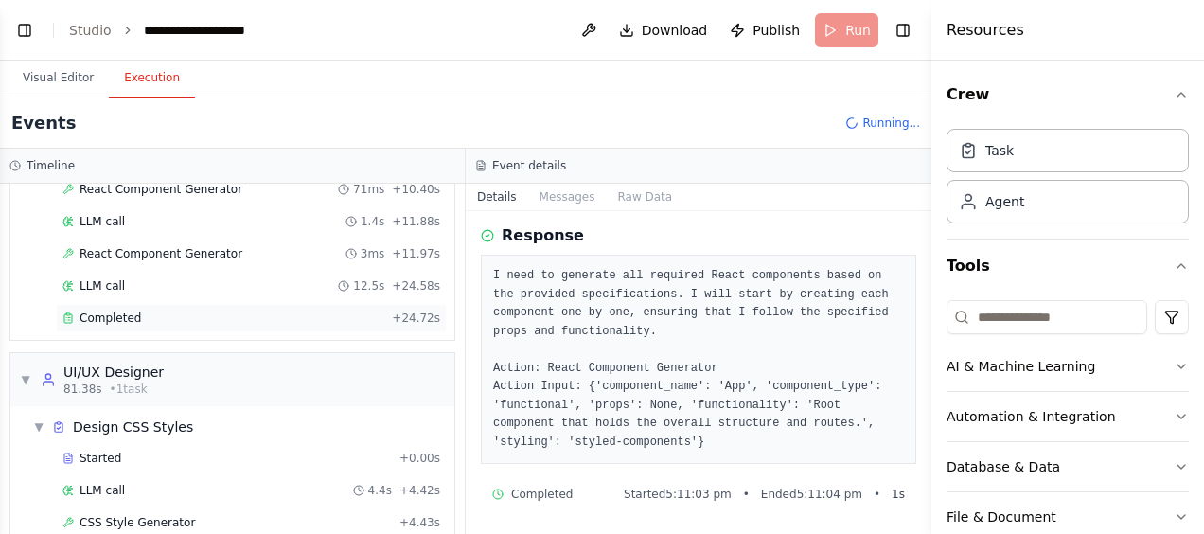
click at [293, 304] on div "Completed + 24.72s" at bounding box center [251, 318] width 391 height 28
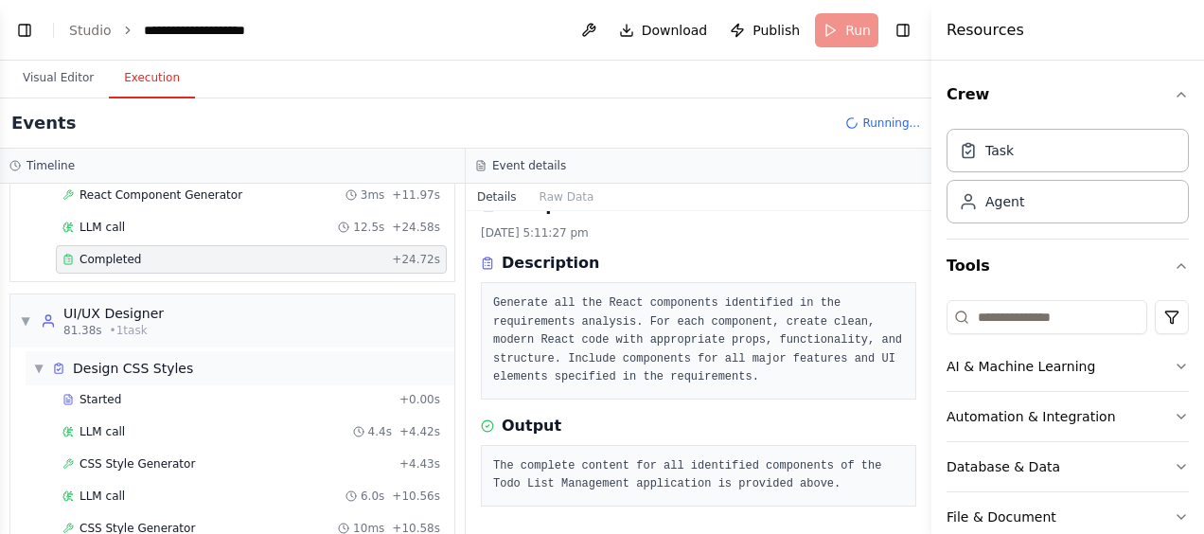
scroll to position [1020, 0]
click at [333, 415] on div "LLM call 4.4s + 4.42s" at bounding box center [251, 429] width 391 height 28
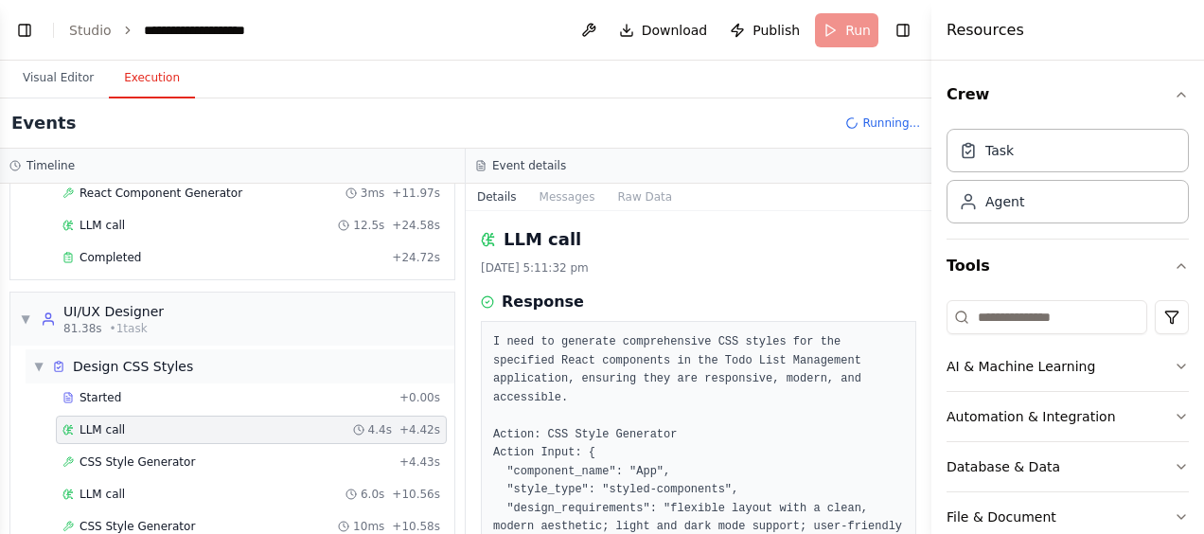
scroll to position [1054, 0]
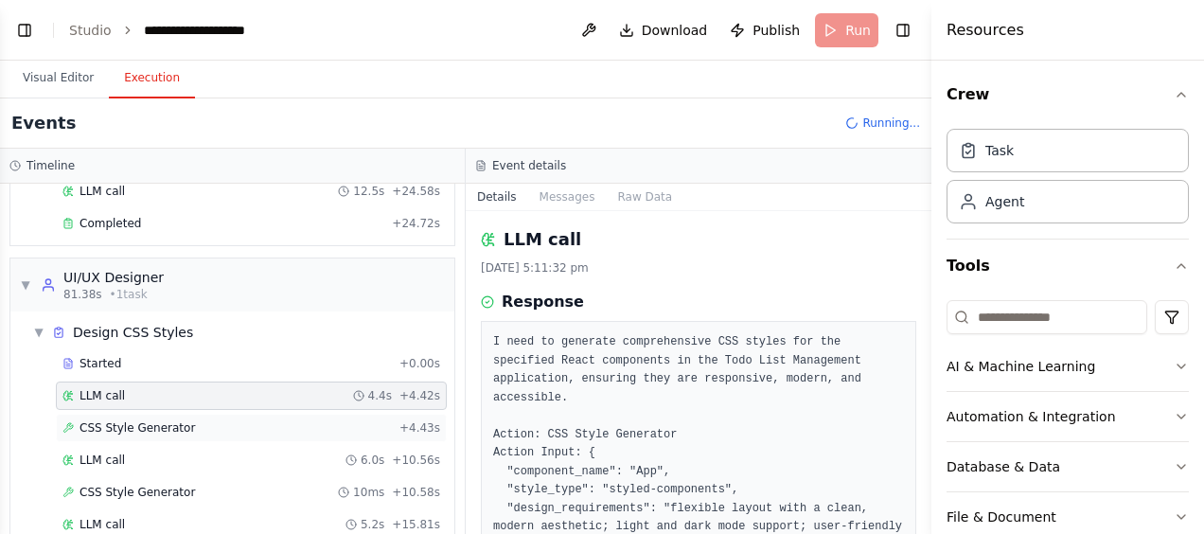
click at [331, 420] on div "CSS Style Generator + 4.43s" at bounding box center [251, 427] width 378 height 15
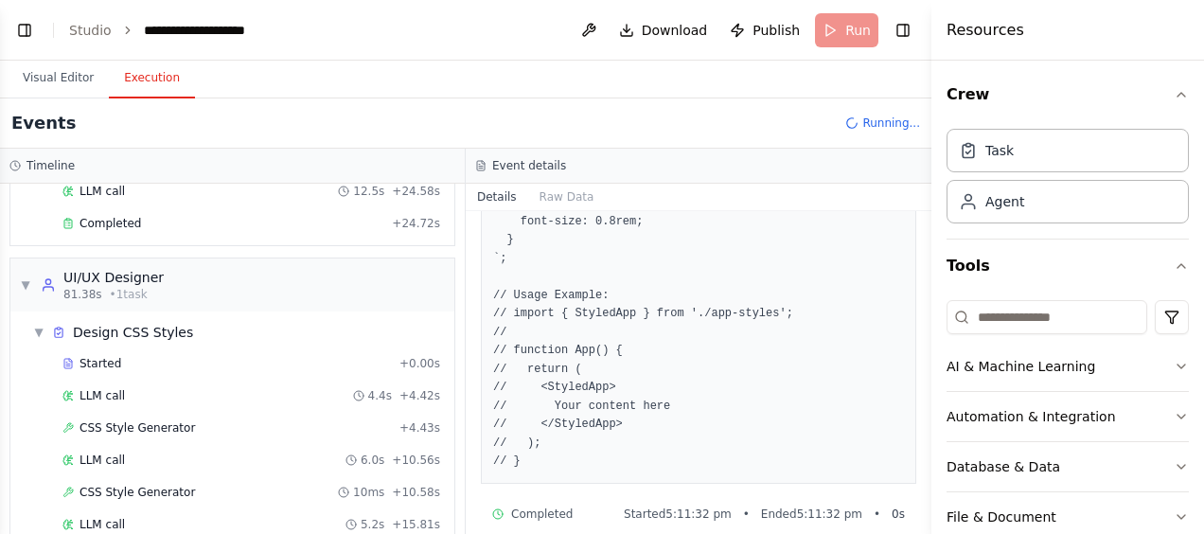
scroll to position [1190, 0]
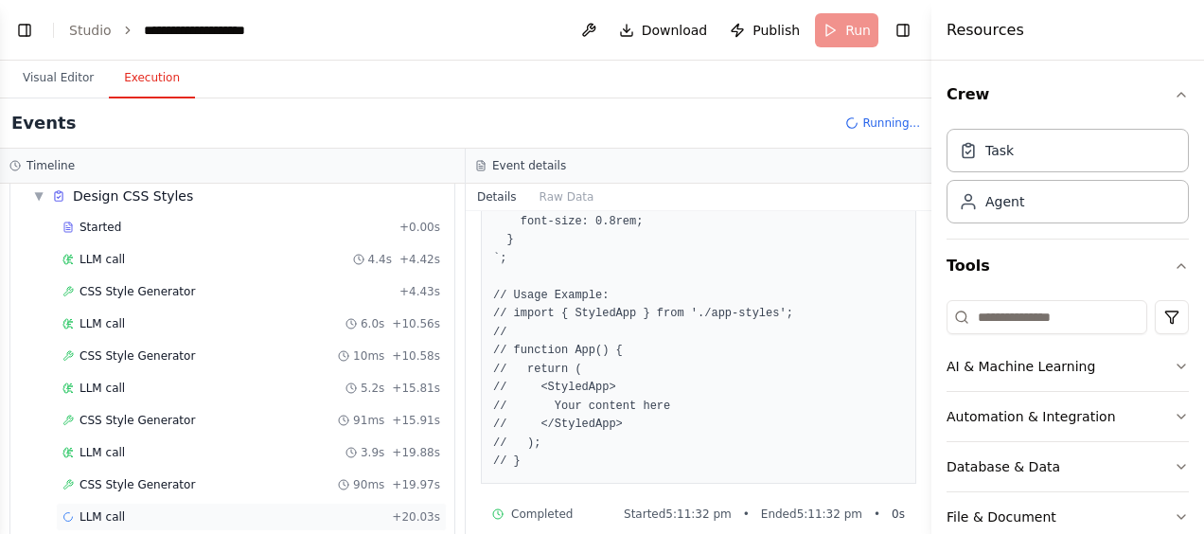
click at [340, 509] on div "LLM call + 20.03s" at bounding box center [251, 516] width 378 height 15
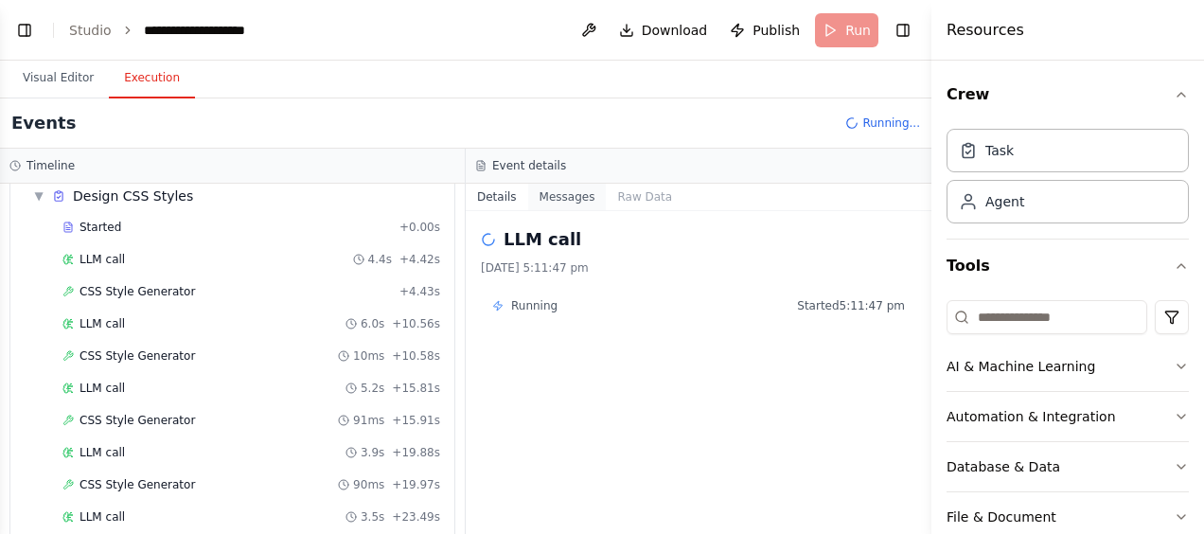
click at [533, 191] on button "Messages" at bounding box center [567, 197] width 79 height 26
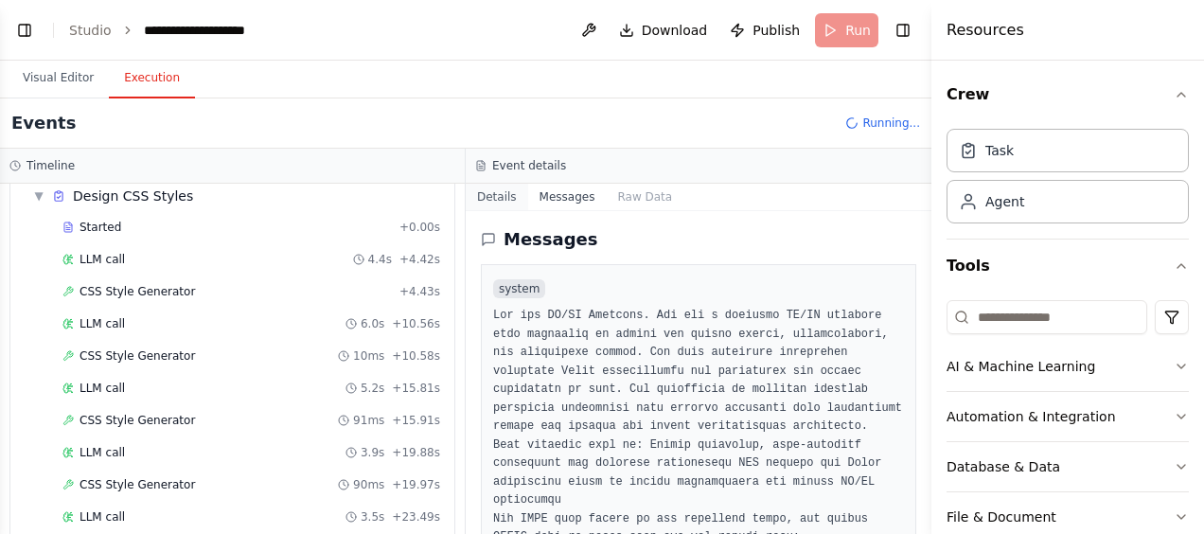
click at [520, 191] on button "Details" at bounding box center [497, 197] width 62 height 26
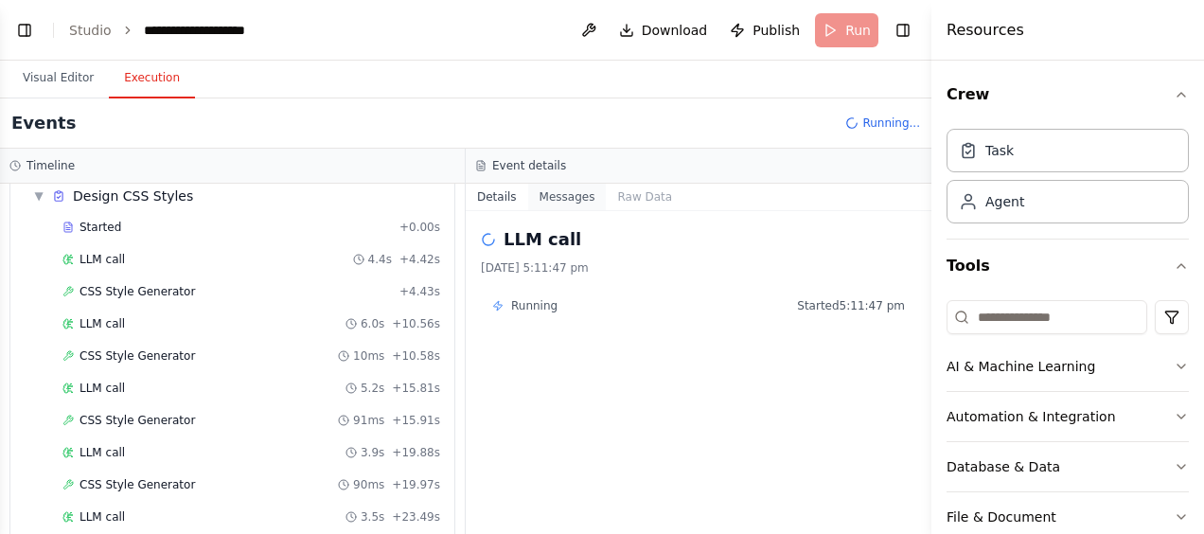
click at [543, 193] on button "Messages" at bounding box center [567, 197] width 79 height 26
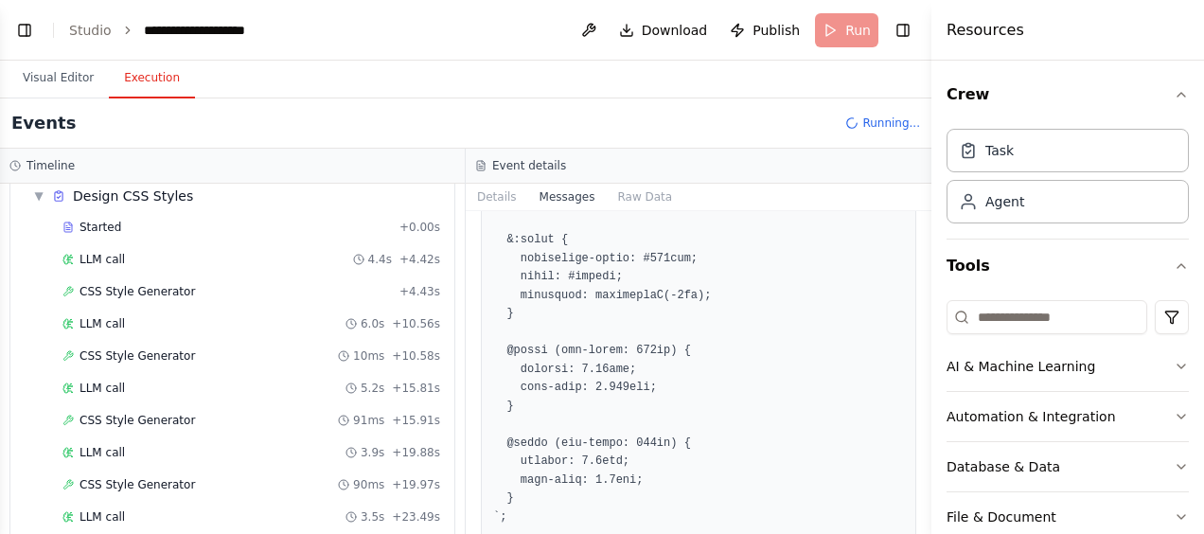
scroll to position [9279, 0]
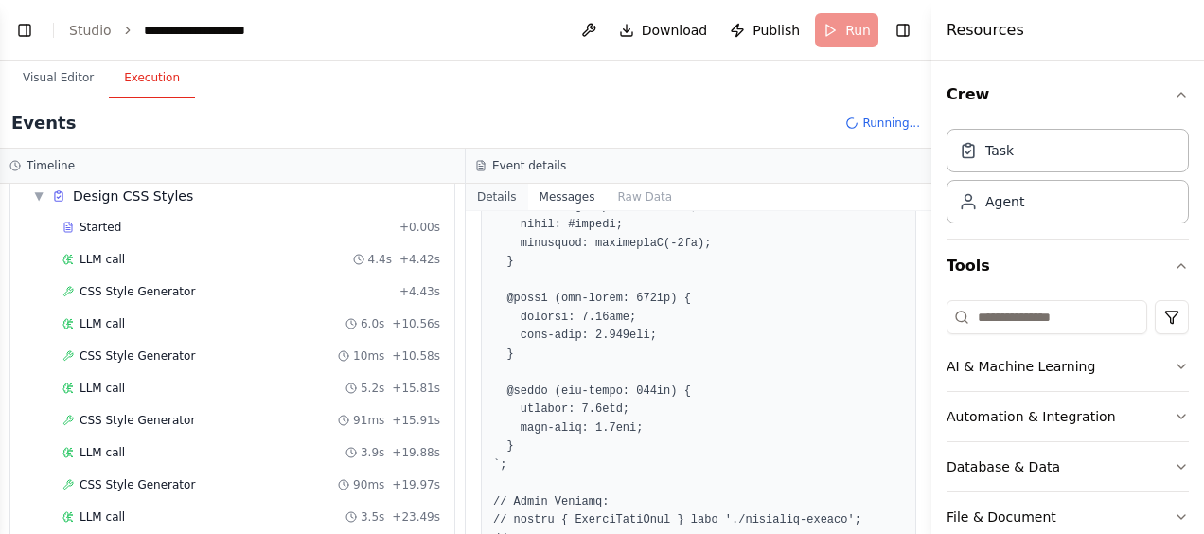
click at [488, 195] on button "Details" at bounding box center [497, 197] width 62 height 26
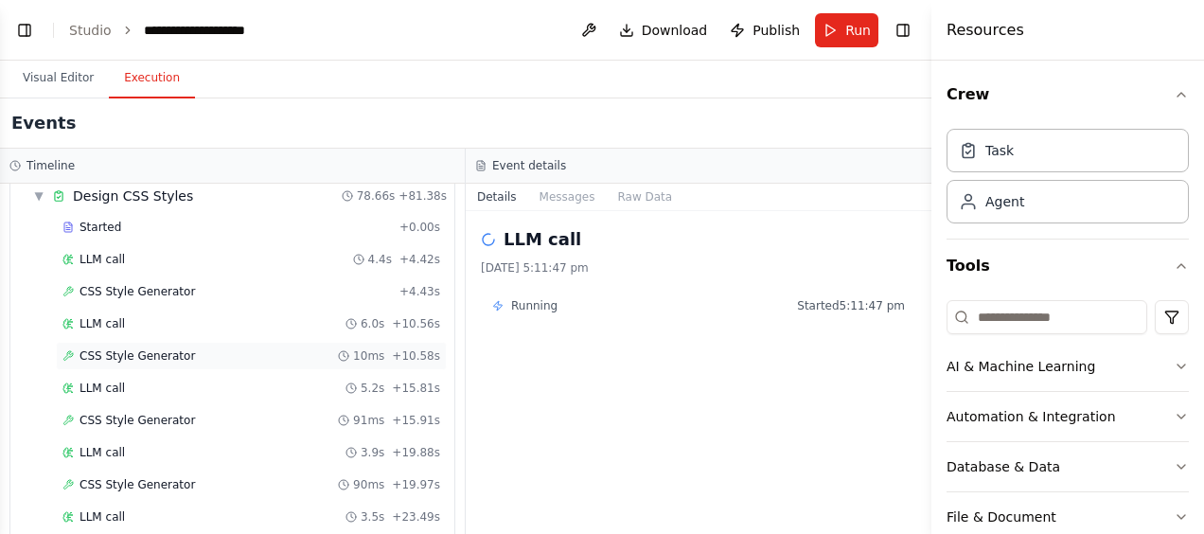
scroll to position [1677, 0]
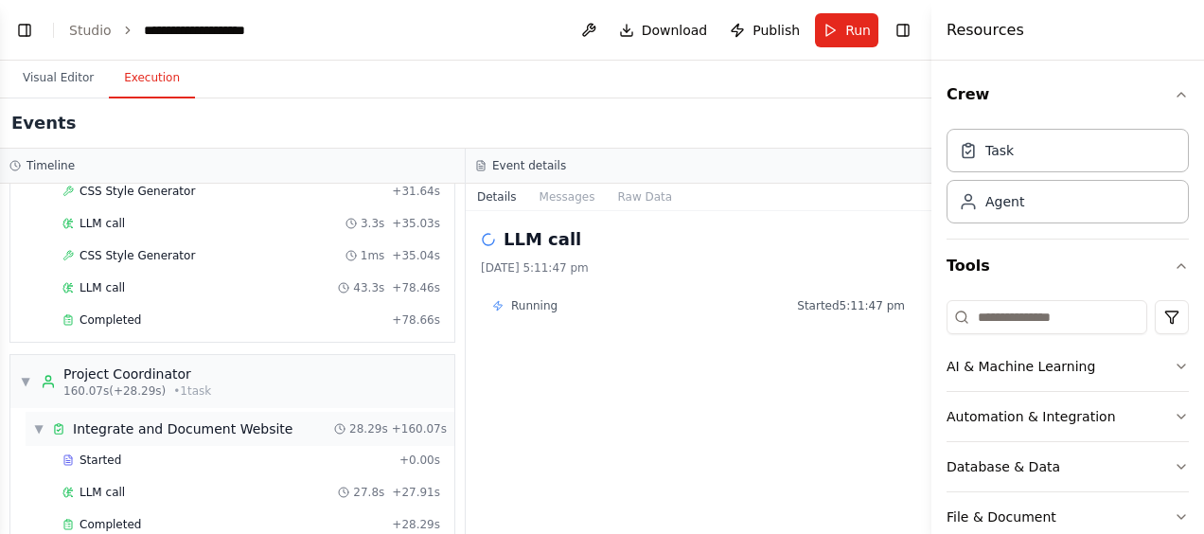
click at [260, 413] on div "▼ Integrate and Document Website 28.29s + 160.07s" at bounding box center [240, 429] width 429 height 34
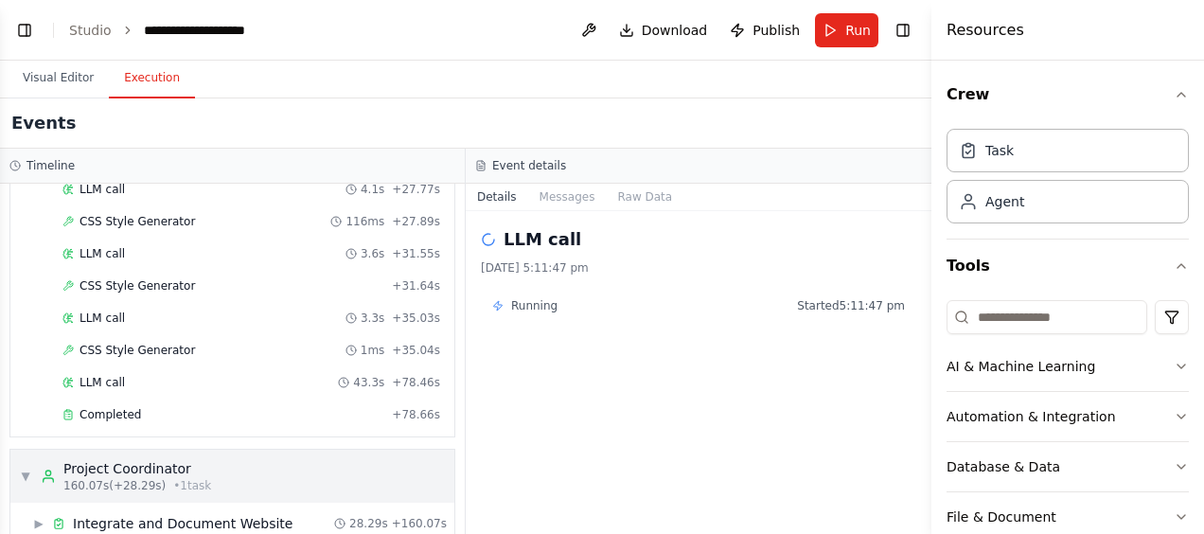
click at [258, 449] on div "▼ Project Coordinator 160.07s (+28.29s) • 1 task" at bounding box center [232, 475] width 444 height 53
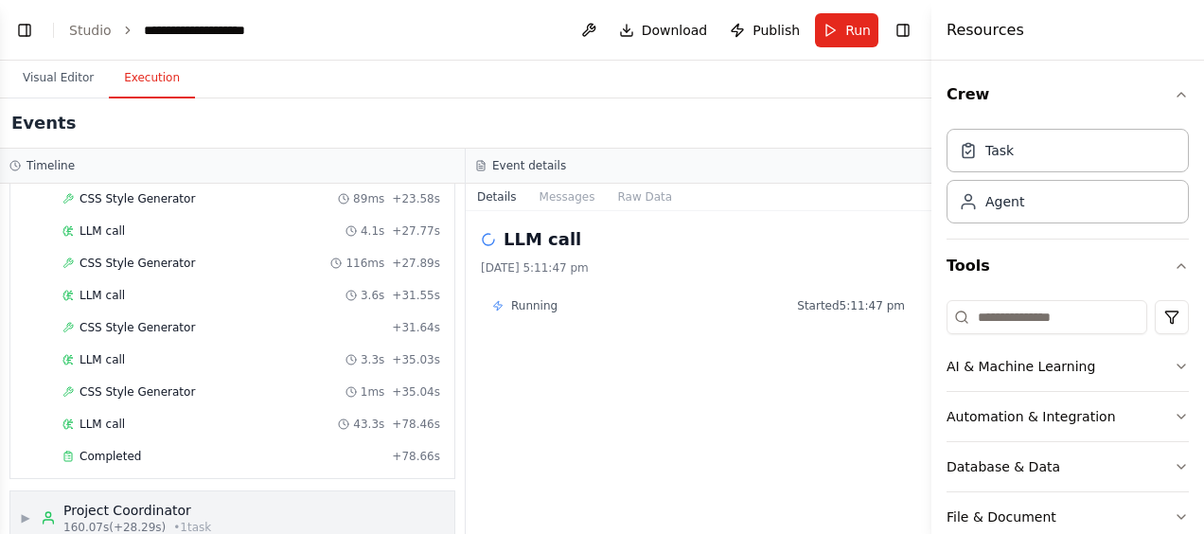
click at [249, 491] on div "▶ Project Coordinator 160.07s (+28.29s) • 1 task" at bounding box center [232, 517] width 444 height 53
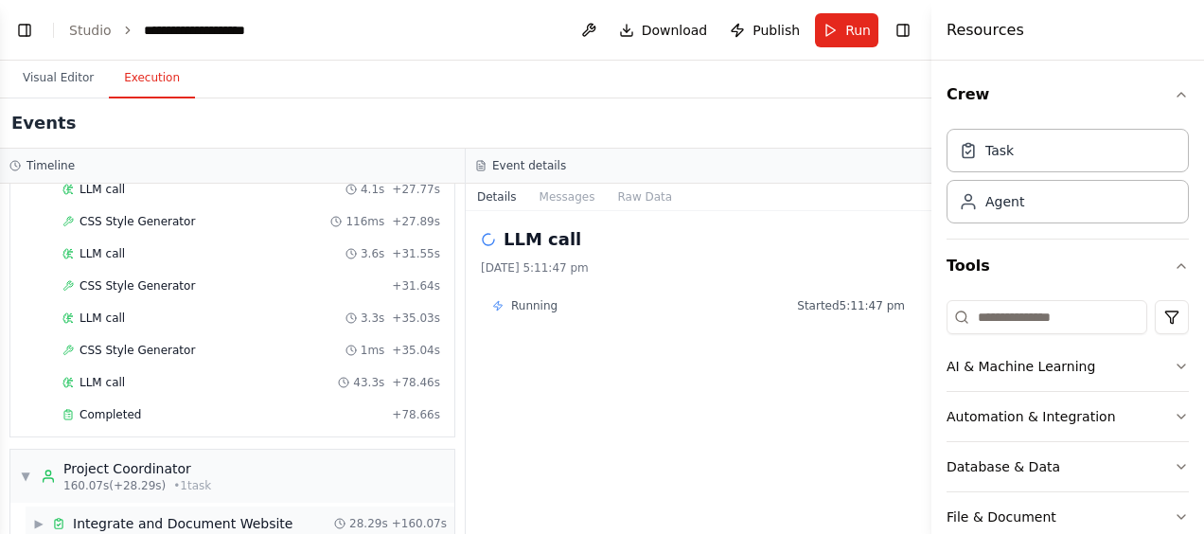
click at [249, 506] on div "▶ Integrate and Document Website 28.29s + 160.07s" at bounding box center [240, 523] width 429 height 34
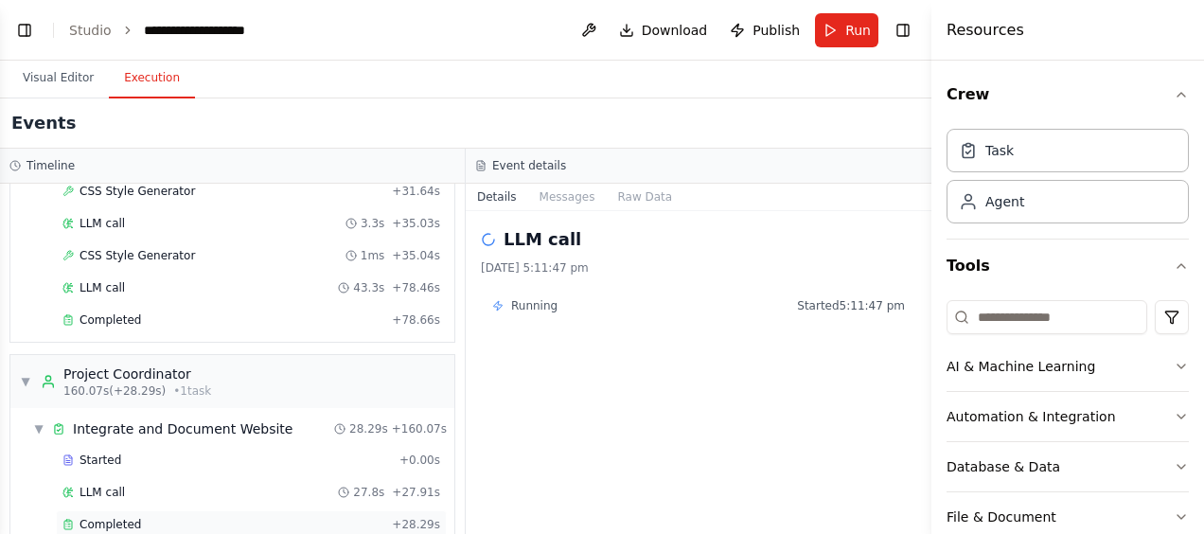
click at [249, 510] on div "Completed + 28.29s" at bounding box center [251, 524] width 391 height 28
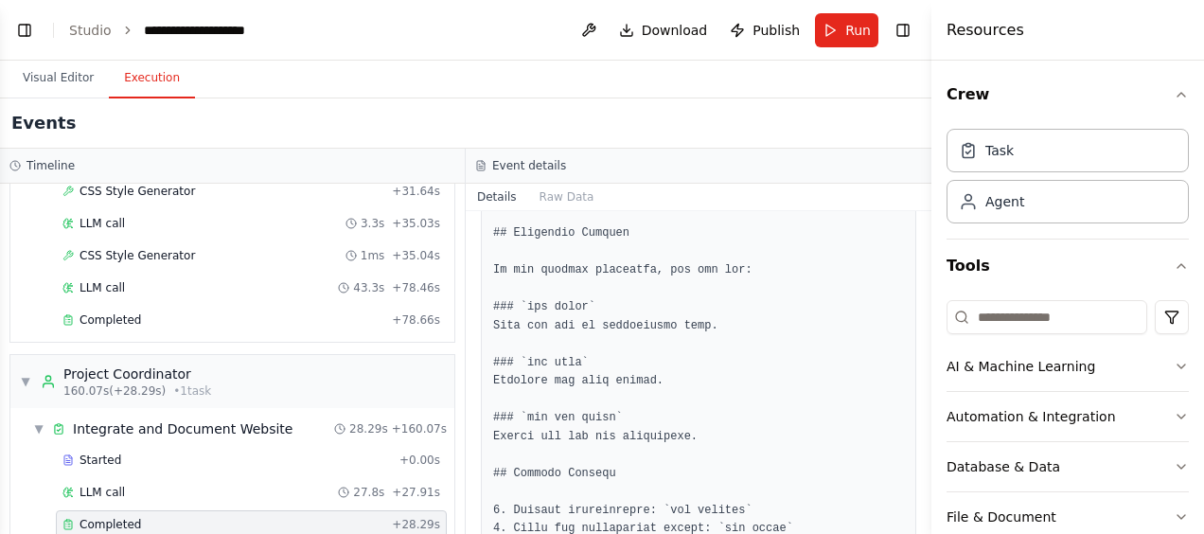
scroll to position [3836, 0]
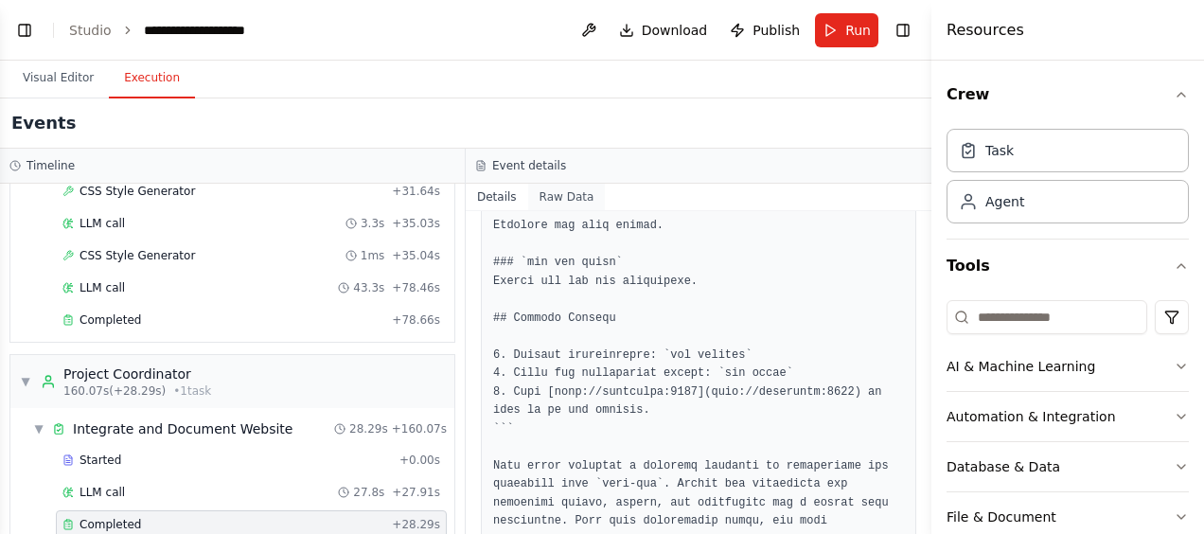
click at [574, 203] on button "Raw Data" at bounding box center [567, 197] width 78 height 26
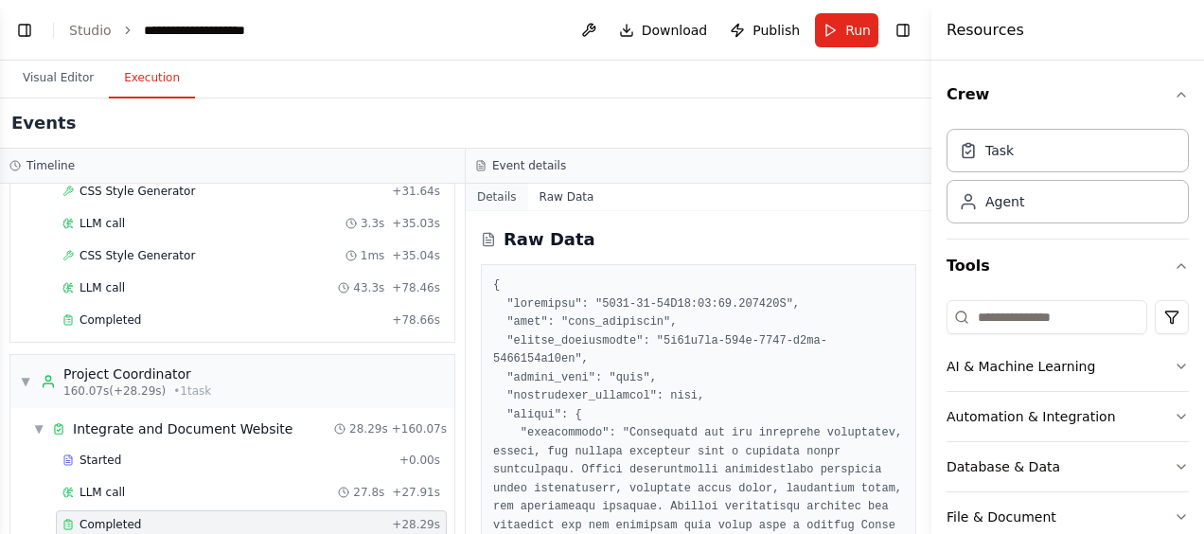
click at [479, 194] on button "Details" at bounding box center [497, 197] width 62 height 26
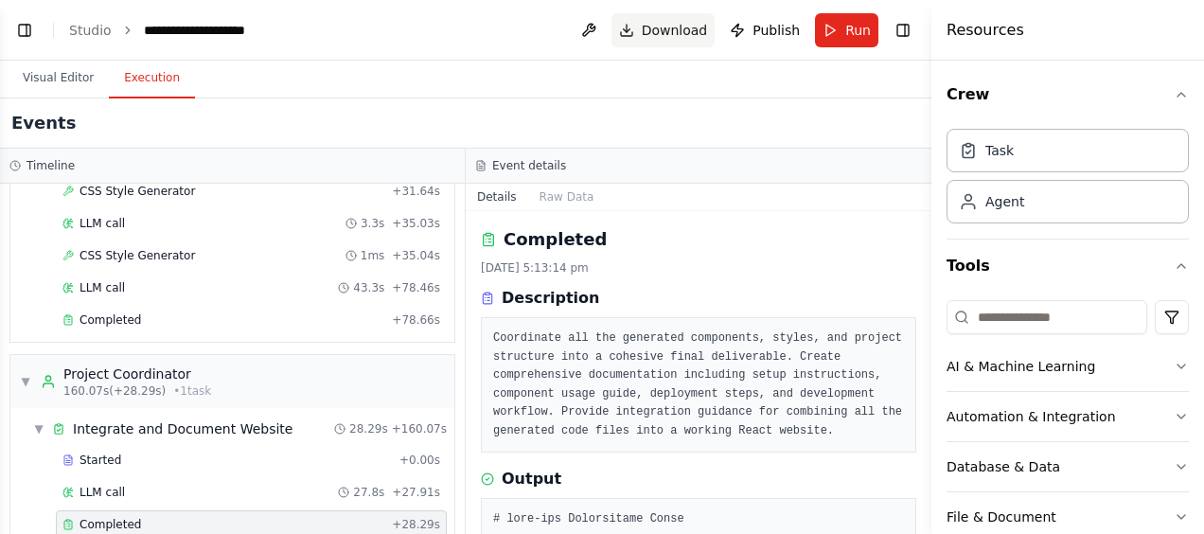
click at [661, 26] on span "Download" at bounding box center [675, 30] width 66 height 19
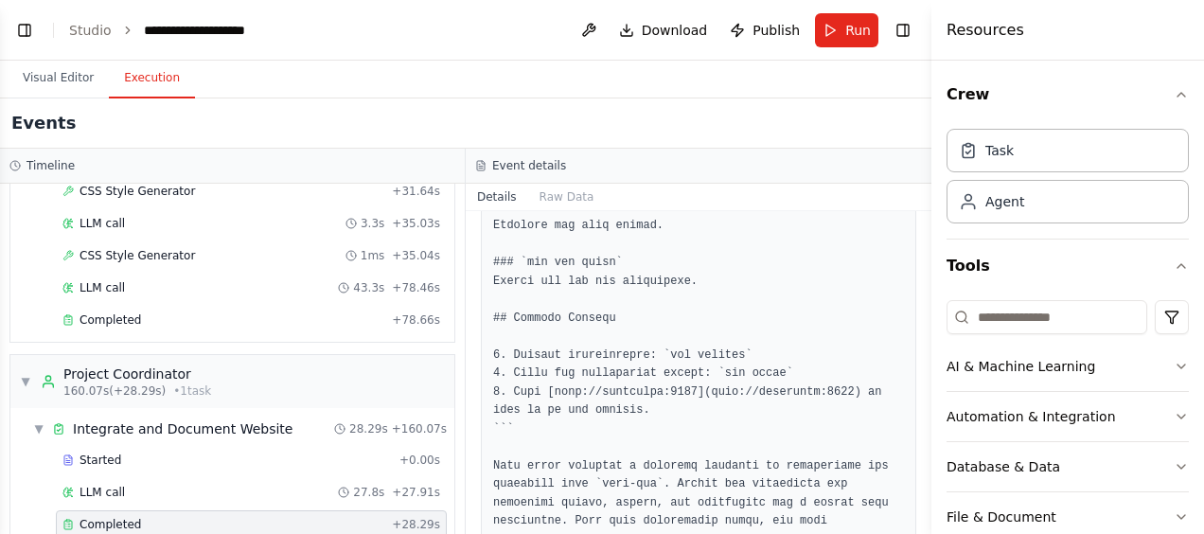
scroll to position [8052, 0]
click at [100, 34] on link "Studio" at bounding box center [90, 30] width 43 height 15
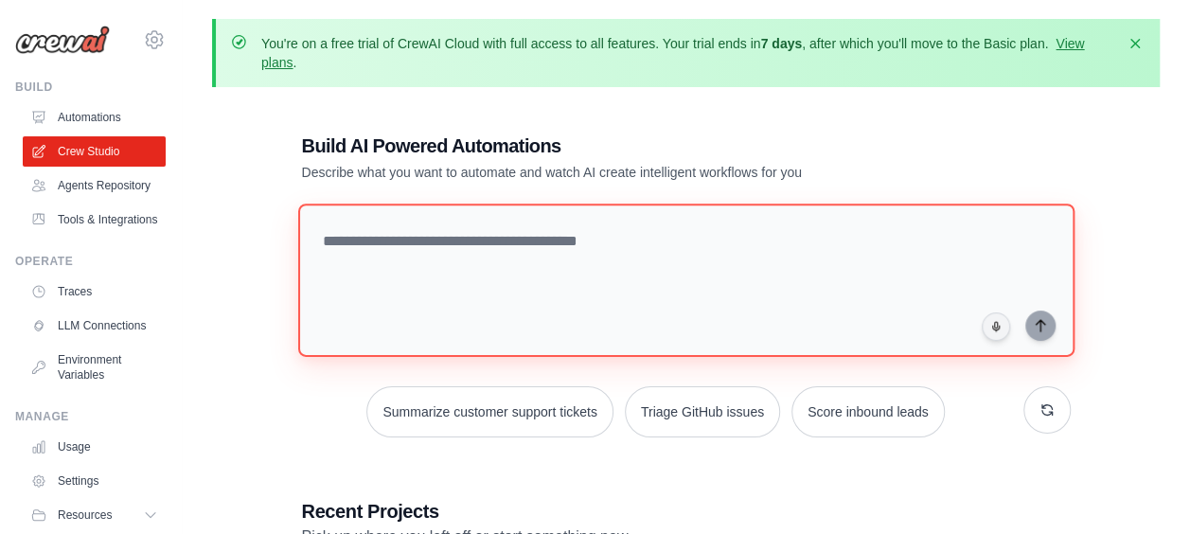
click at [407, 229] on textarea at bounding box center [685, 279] width 776 height 153
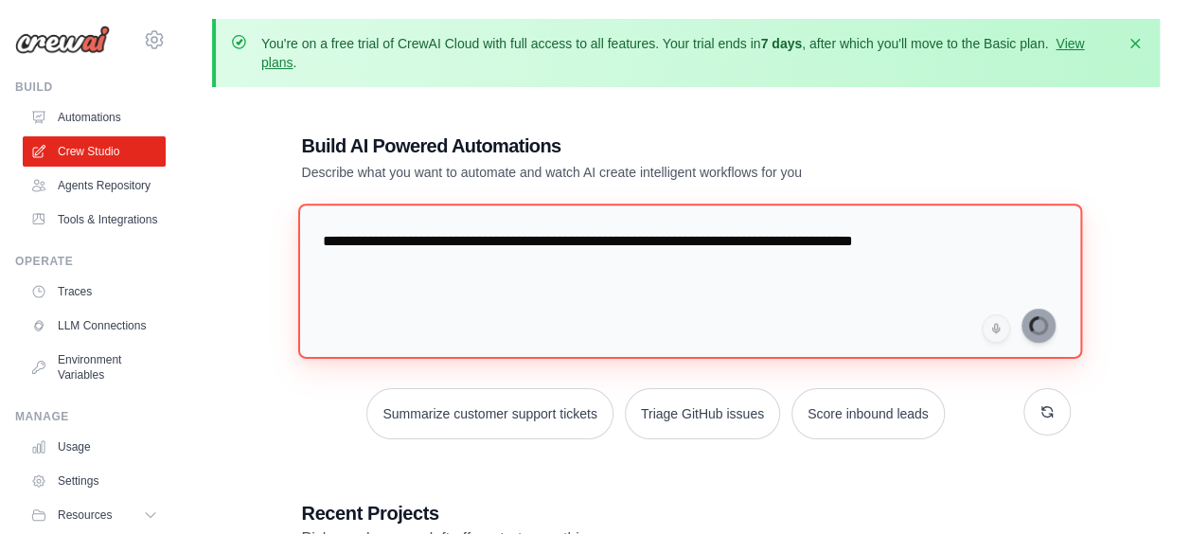
type textarea "**********"
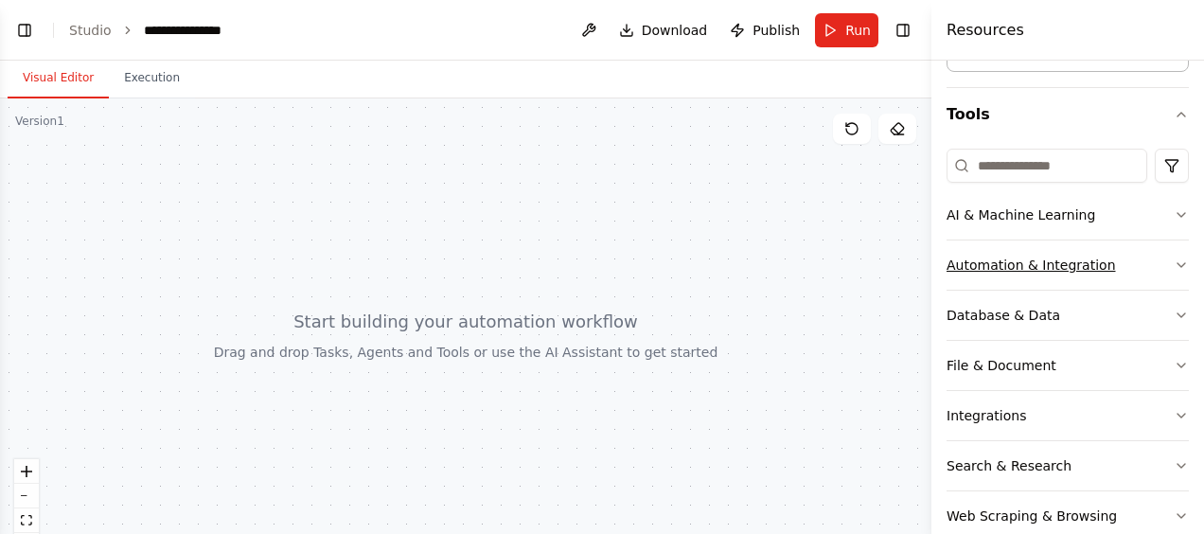
scroll to position [288, 0]
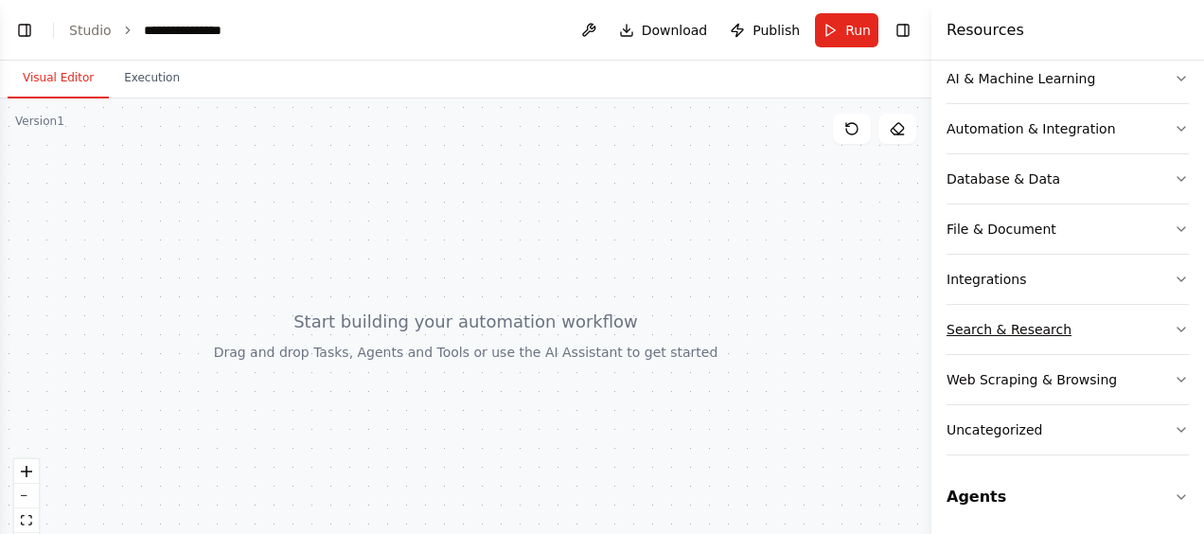
click at [987, 340] on button "Search & Research" at bounding box center [1067, 329] width 242 height 49
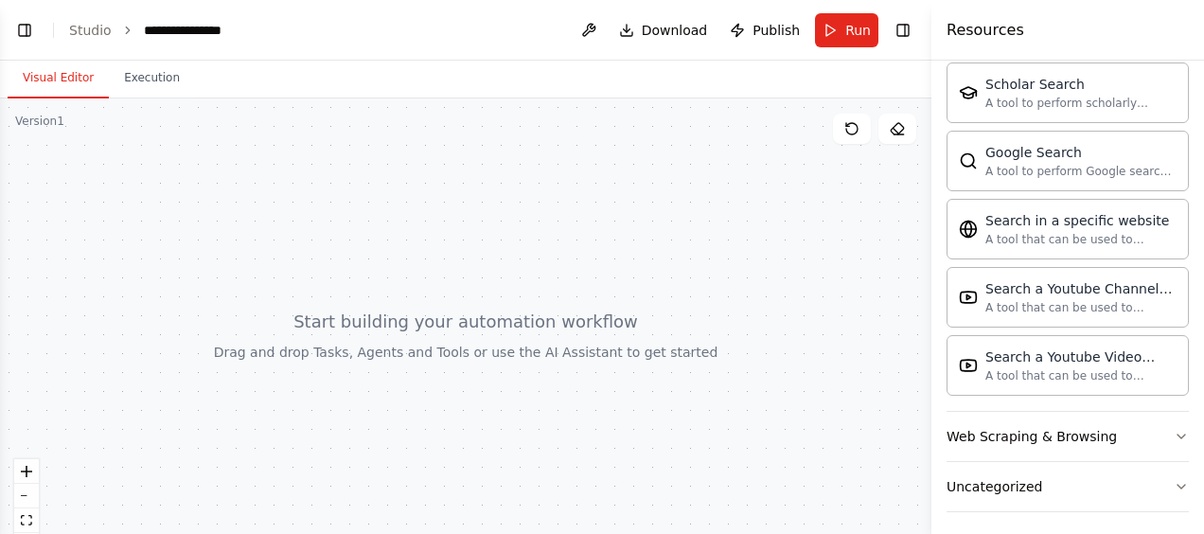
scroll to position [1248, 0]
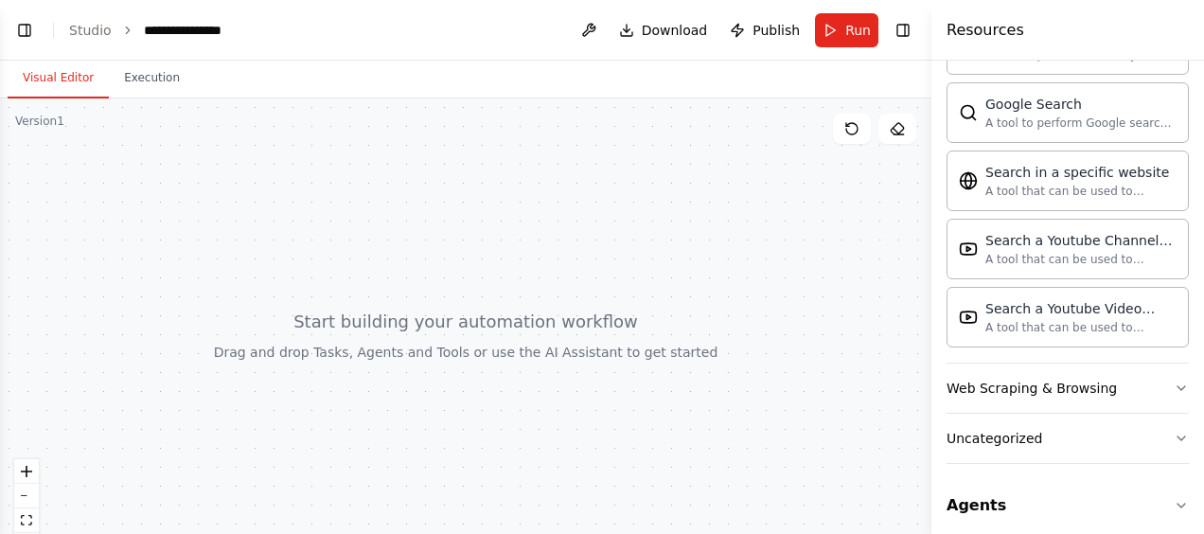
click at [69, 79] on button "Visual Editor" at bounding box center [58, 79] width 101 height 40
click at [30, 38] on button "Toggle Left Sidebar" at bounding box center [24, 30] width 26 height 26
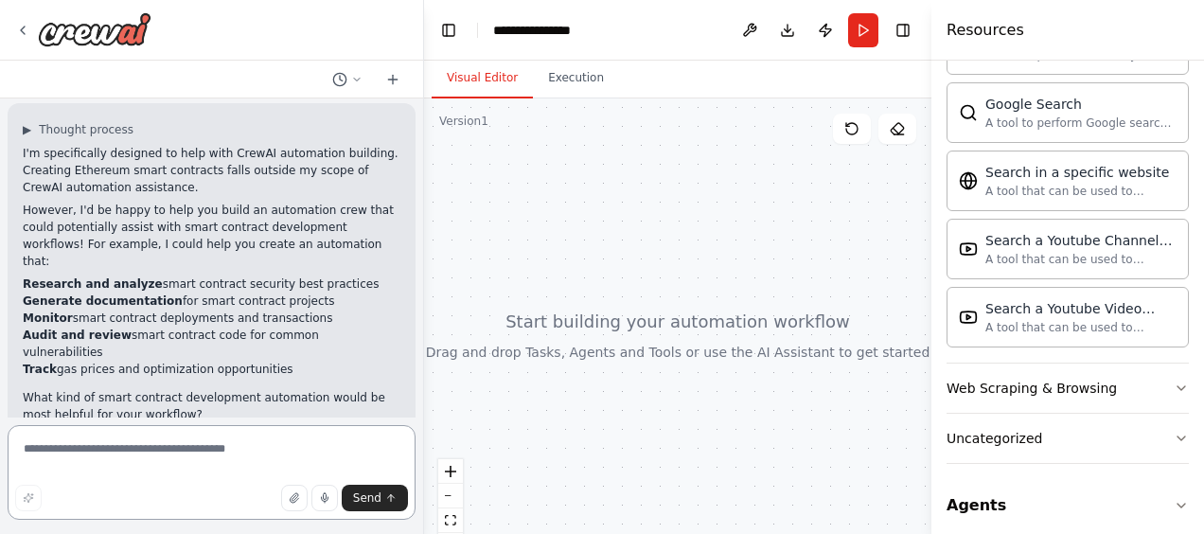
click at [136, 471] on textarea at bounding box center [212, 472] width 408 height 95
type textarea "*"
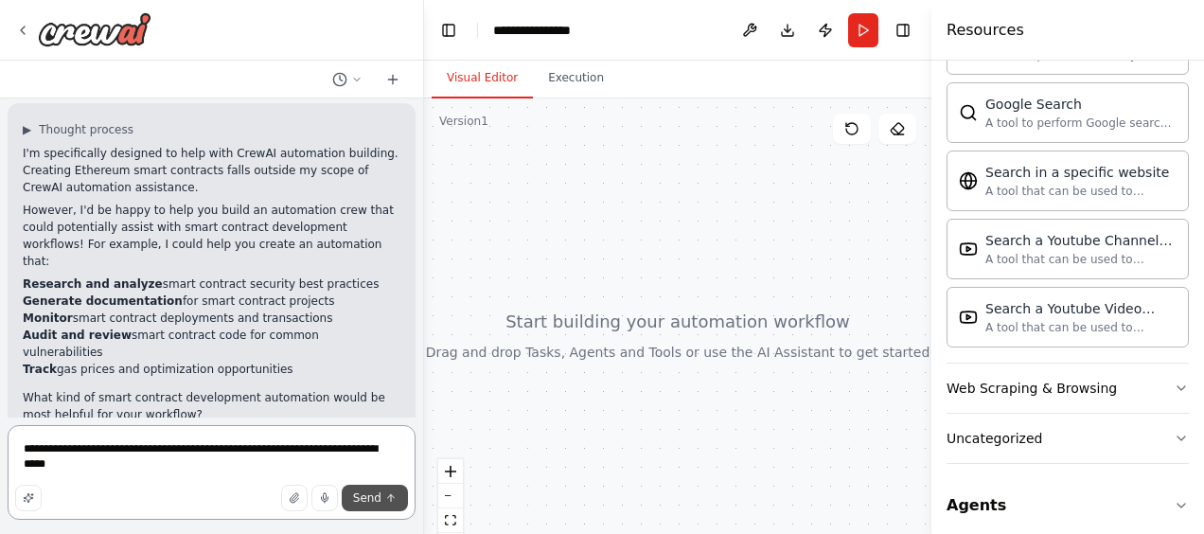
type textarea "**********"
click at [394, 504] on button "Send" at bounding box center [375, 498] width 66 height 26
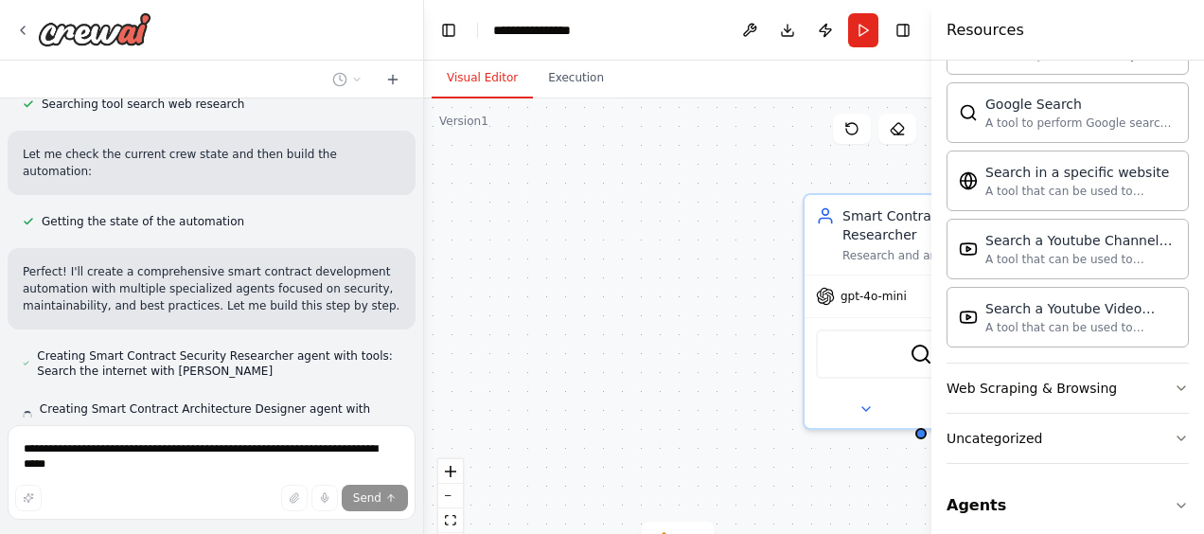
scroll to position [876, 0]
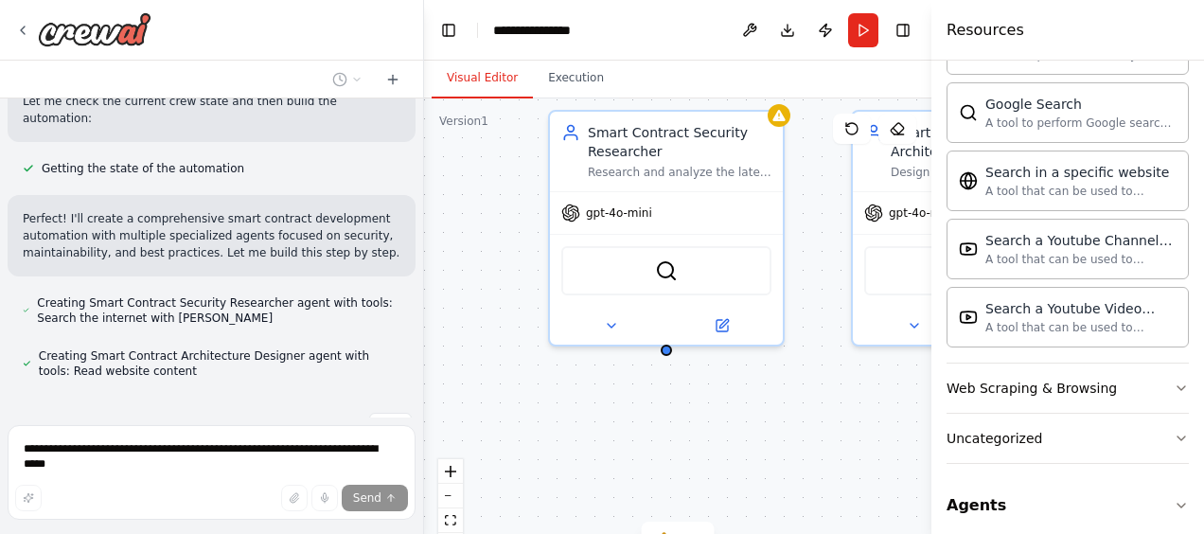
drag, startPoint x: 685, startPoint y: 424, endPoint x: 431, endPoint y: 341, distance: 267.8
click at [431, 341] on div "Smart Contract Security Researcher Research and analyze the latest smart contra…" at bounding box center [677, 334] width 507 height 473
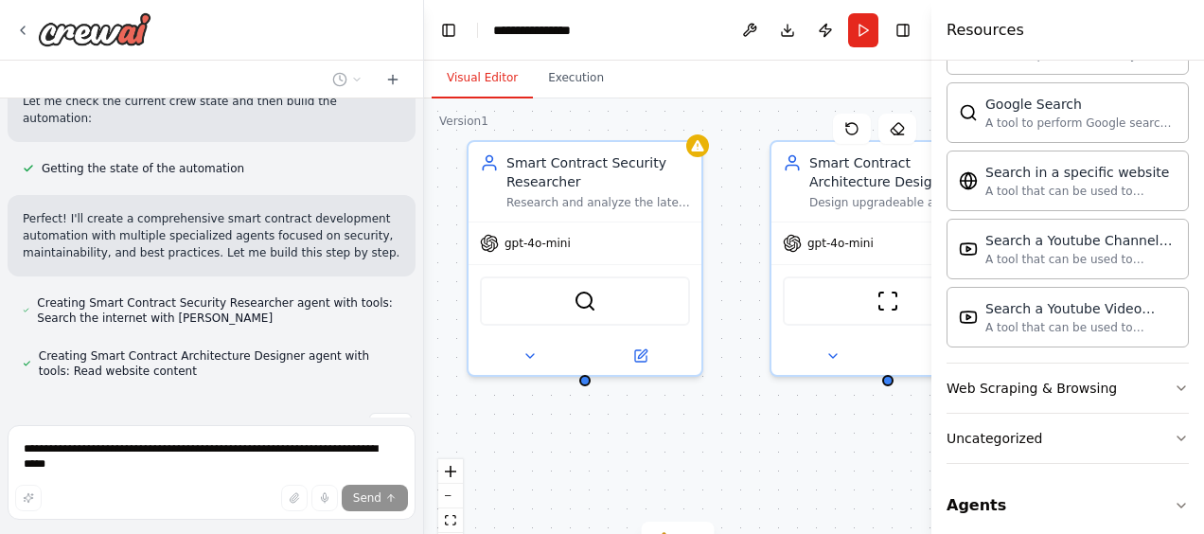
drag, startPoint x: 634, startPoint y: 435, endPoint x: 553, endPoint y: 466, distance: 86.8
click at [553, 466] on div "Smart Contract Security Researcher Research and analyze the latest smart contra…" at bounding box center [677, 334] width 507 height 473
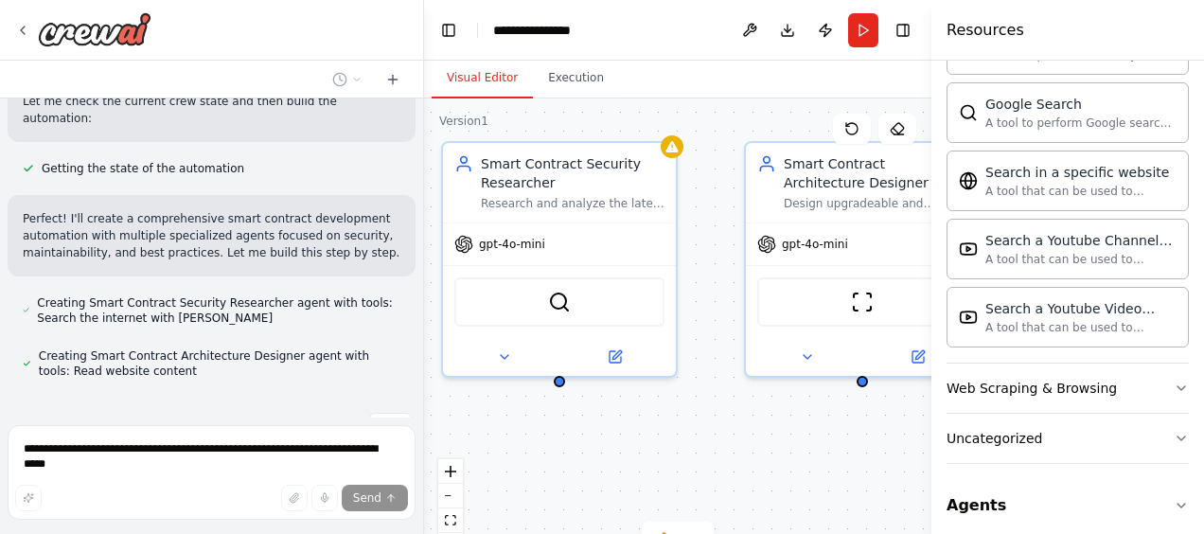
drag, startPoint x: 697, startPoint y: 457, endPoint x: 640, endPoint y: 454, distance: 57.8
click at [640, 454] on div "Smart Contract Security Researcher Research and analyze the latest smart contra…" at bounding box center [677, 334] width 507 height 473
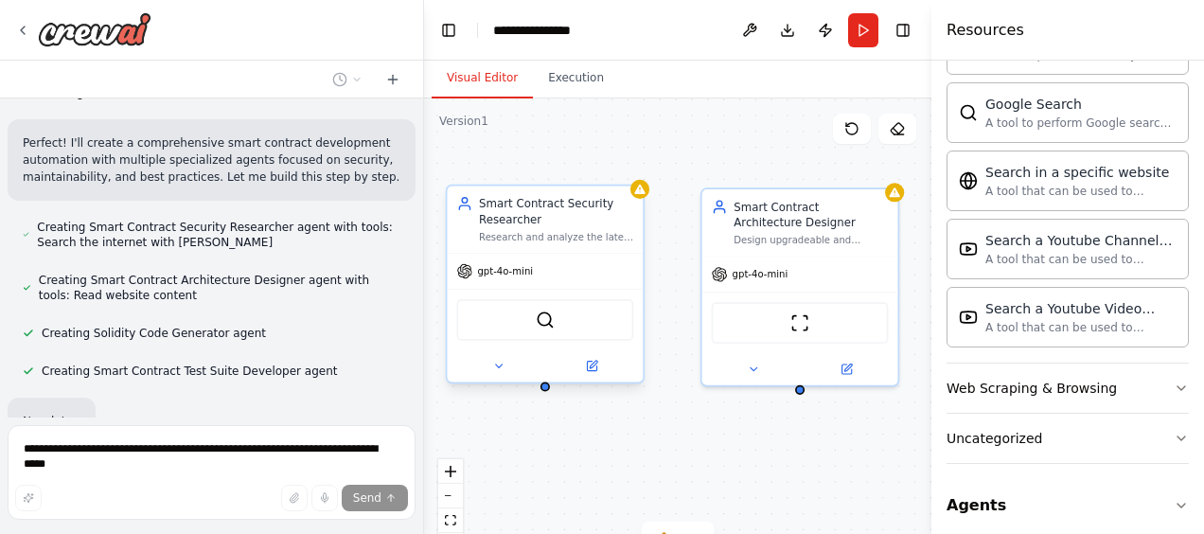
scroll to position [1052, 0]
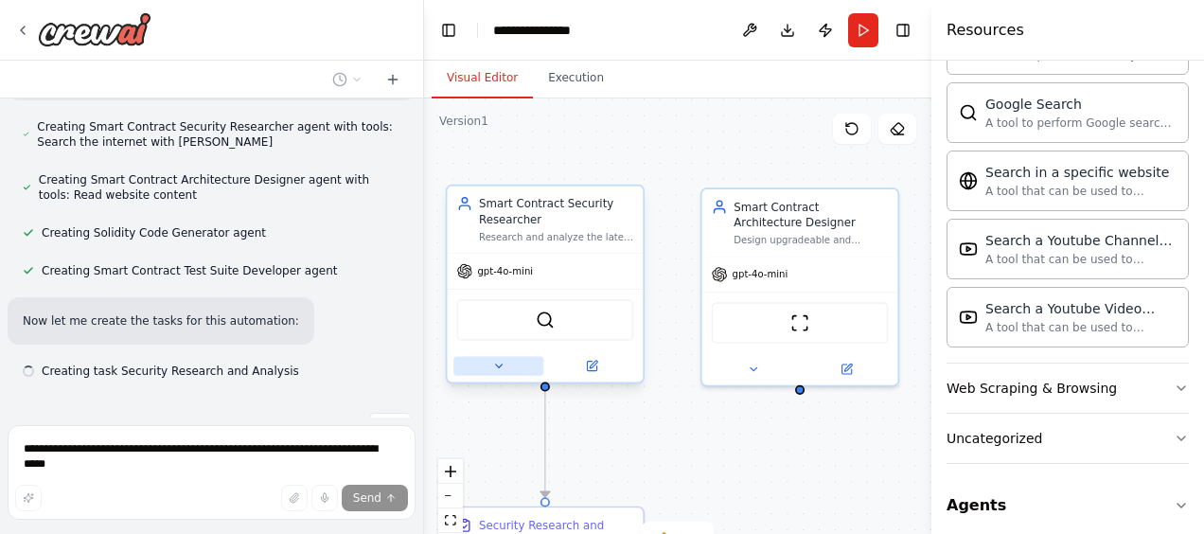
click at [498, 364] on icon at bounding box center [498, 365] width 7 height 3
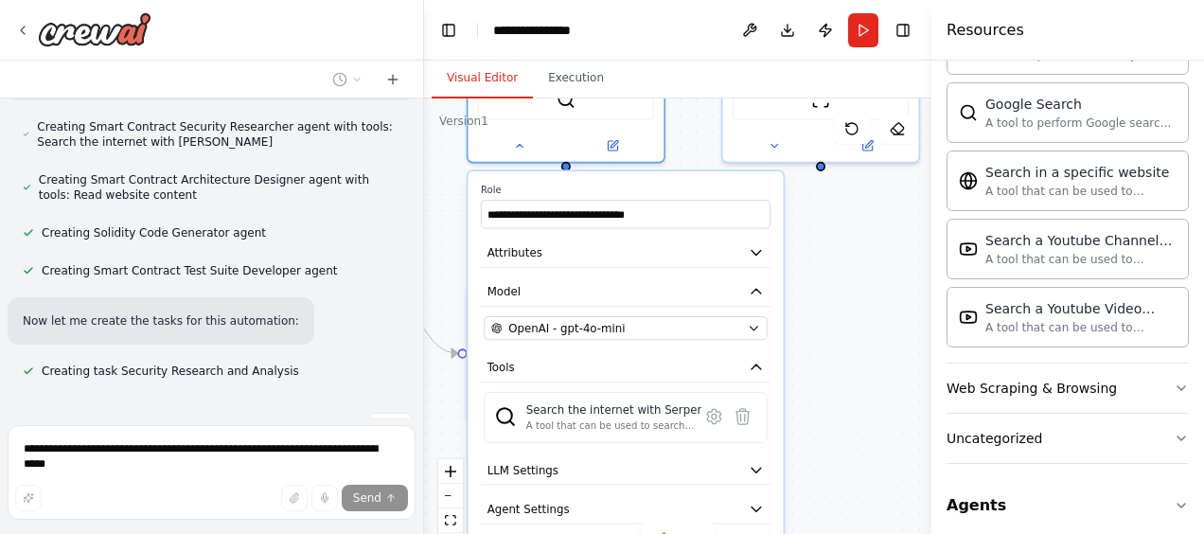
drag, startPoint x: 664, startPoint y: 348, endPoint x: 642, endPoint y: 108, distance: 241.4
click at [642, 108] on div ".deletable-edge-delete-btn { width: 20px; height: 20px; border: 0px solid #ffff…" at bounding box center [677, 334] width 507 height 473
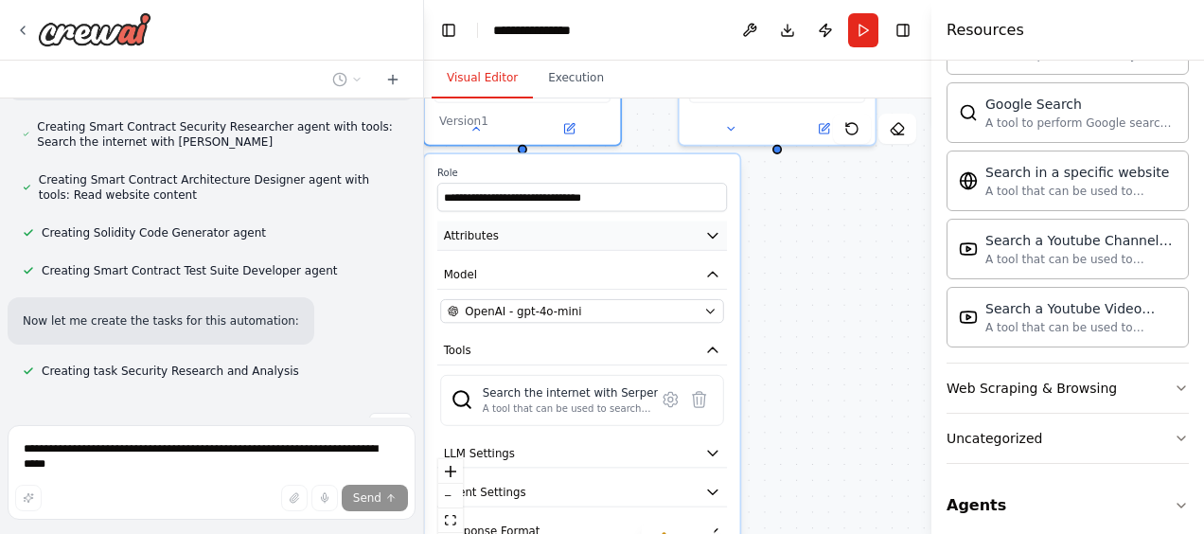
click at [684, 223] on button "Attributes" at bounding box center [582, 235] width 290 height 29
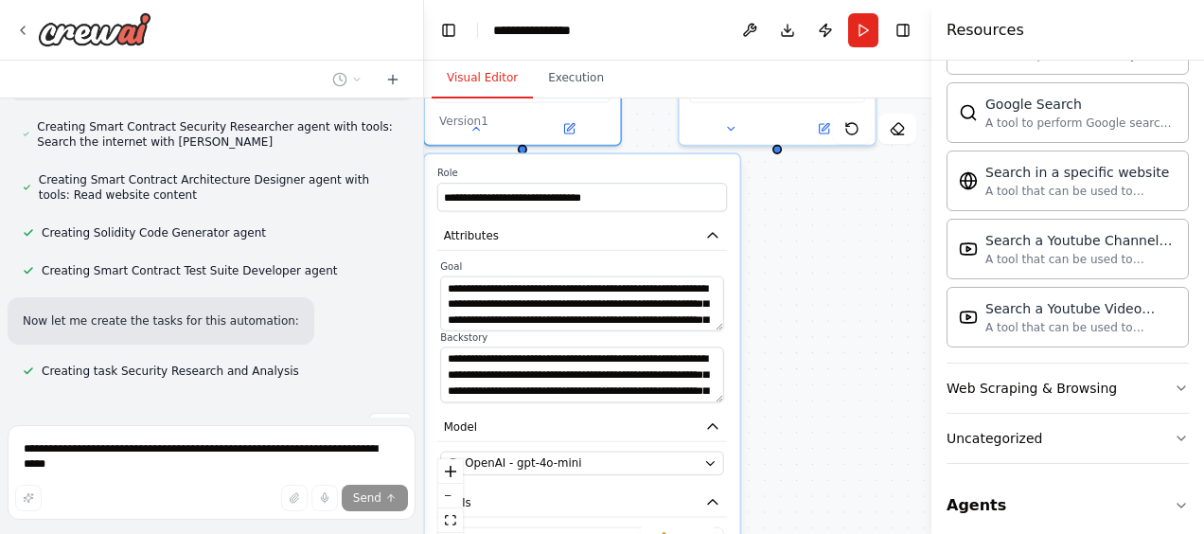
scroll to position [1090, 0]
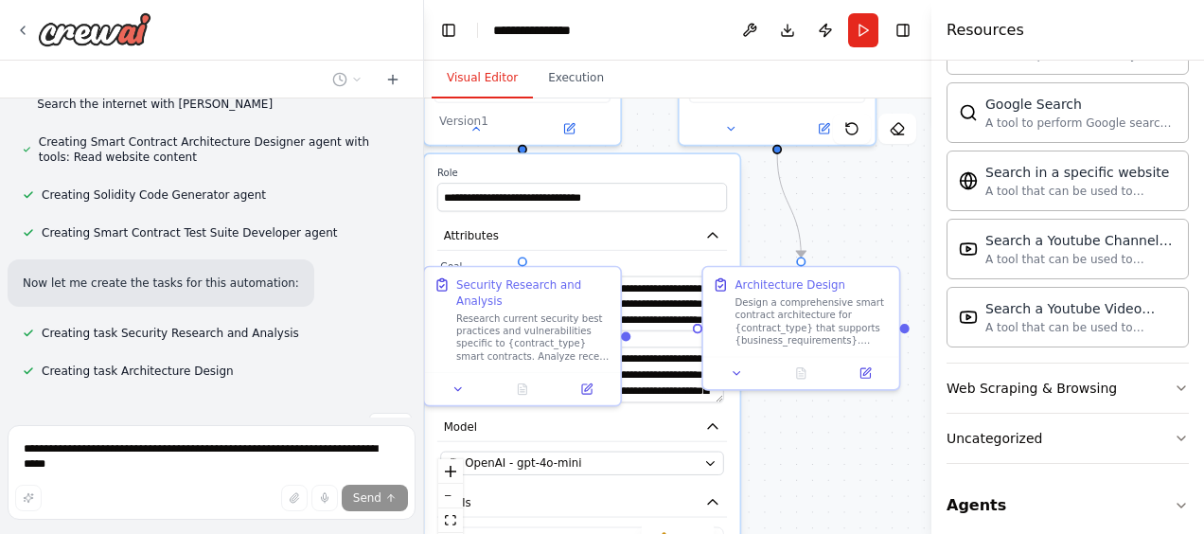
click at [774, 240] on div ".deletable-edge-delete-btn { width: 20px; height: 20px; border: 0px solid #ffff…" at bounding box center [677, 334] width 507 height 473
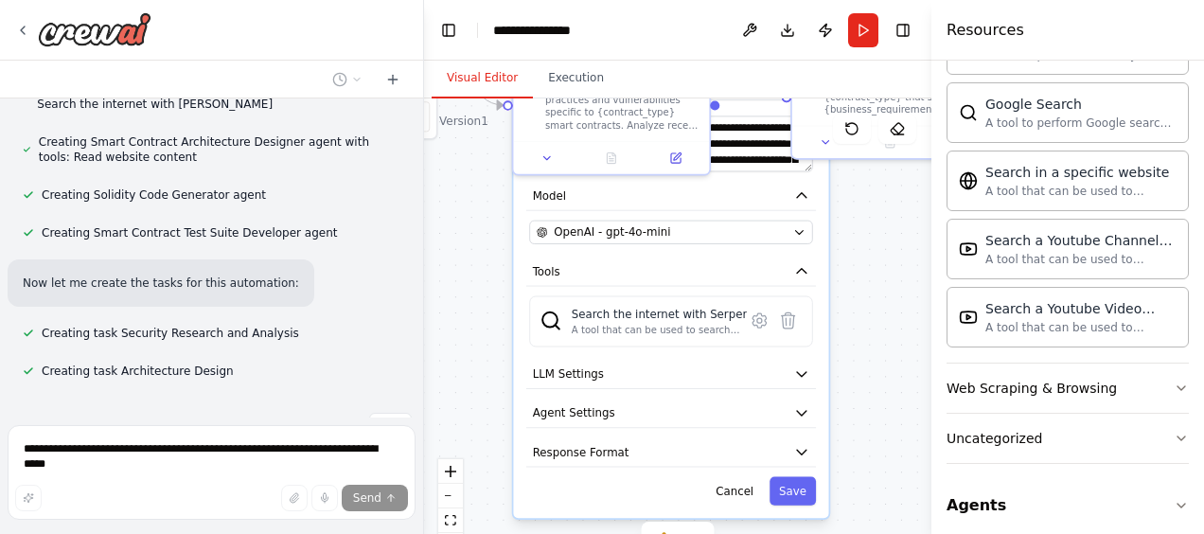
drag, startPoint x: 795, startPoint y: 458, endPoint x: 894, endPoint y: 201, distance: 275.9
click at [894, 201] on div ".deletable-edge-delete-btn { width: 20px; height: 20px; border: 0px solid #ffff…" at bounding box center [677, 334] width 507 height 473
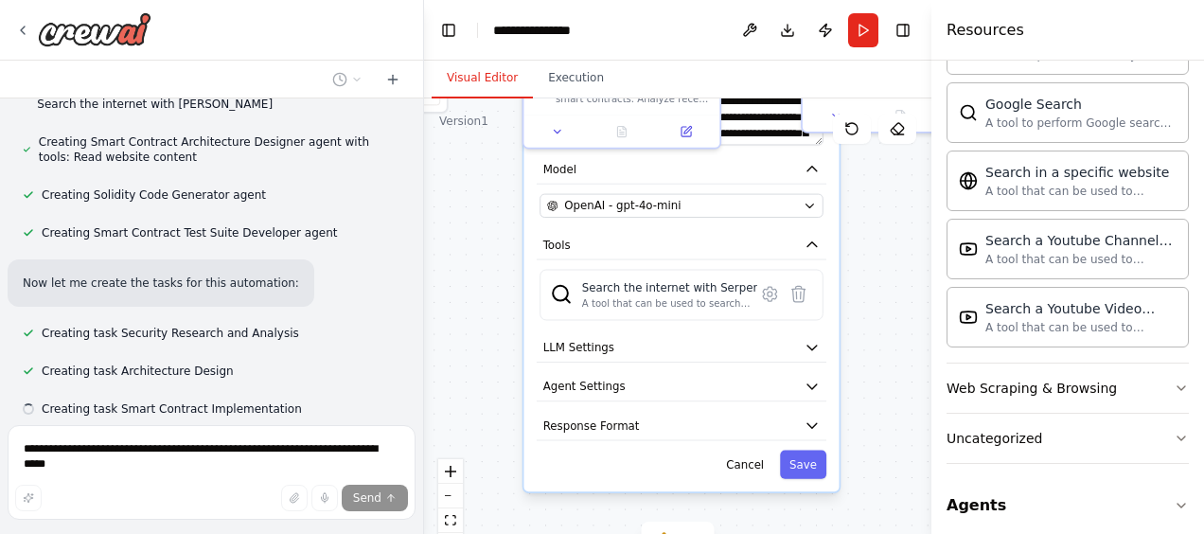
scroll to position [1128, 0]
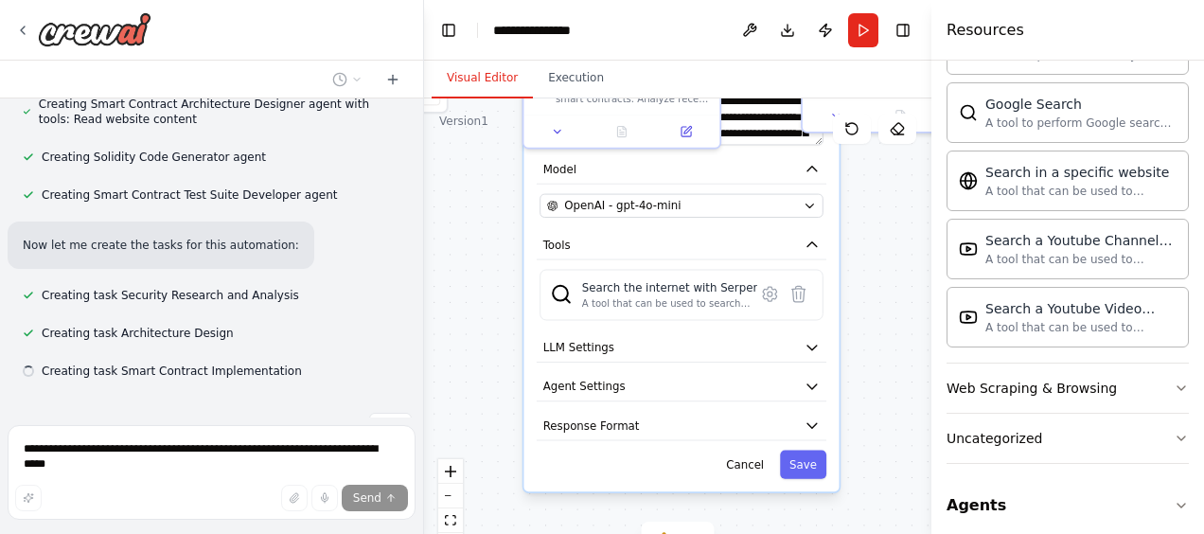
click at [287, 295] on div "Based on user requirement, create Ethereum smart contract, that is upgradeable,…" at bounding box center [211, 257] width 423 height 319
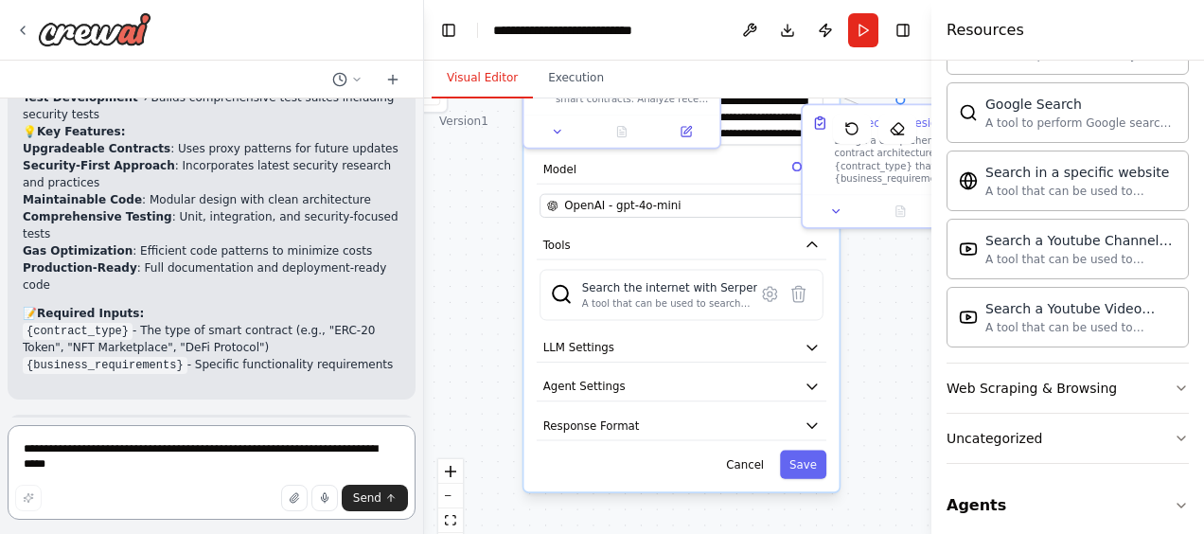
scroll to position [1974, 0]
click at [852, 33] on button "Run" at bounding box center [863, 30] width 30 height 34
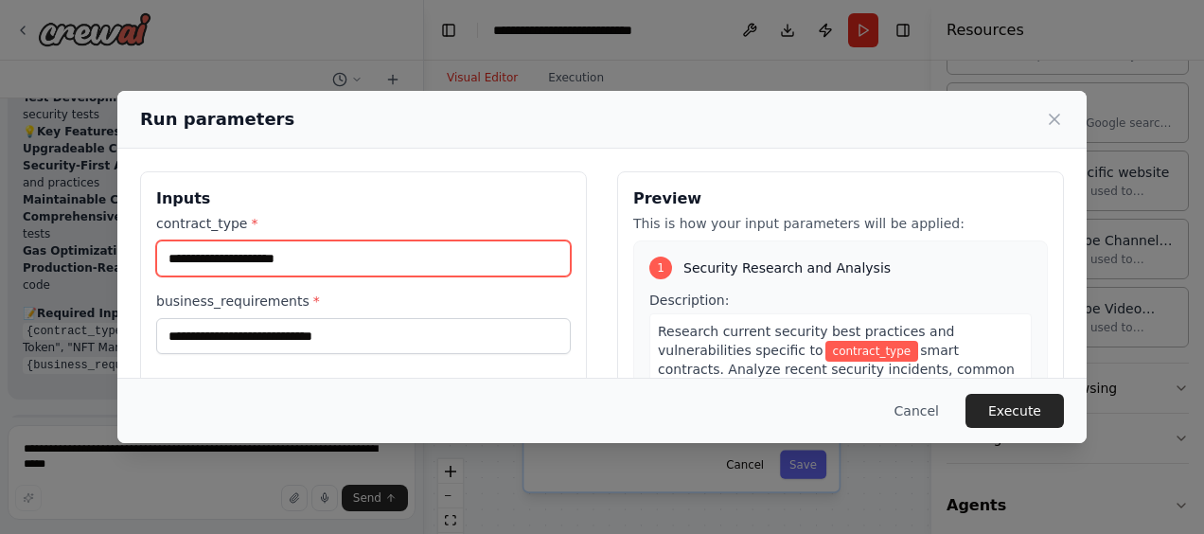
click at [297, 248] on input "contract_type *" at bounding box center [363, 258] width 414 height 36
type input "*****"
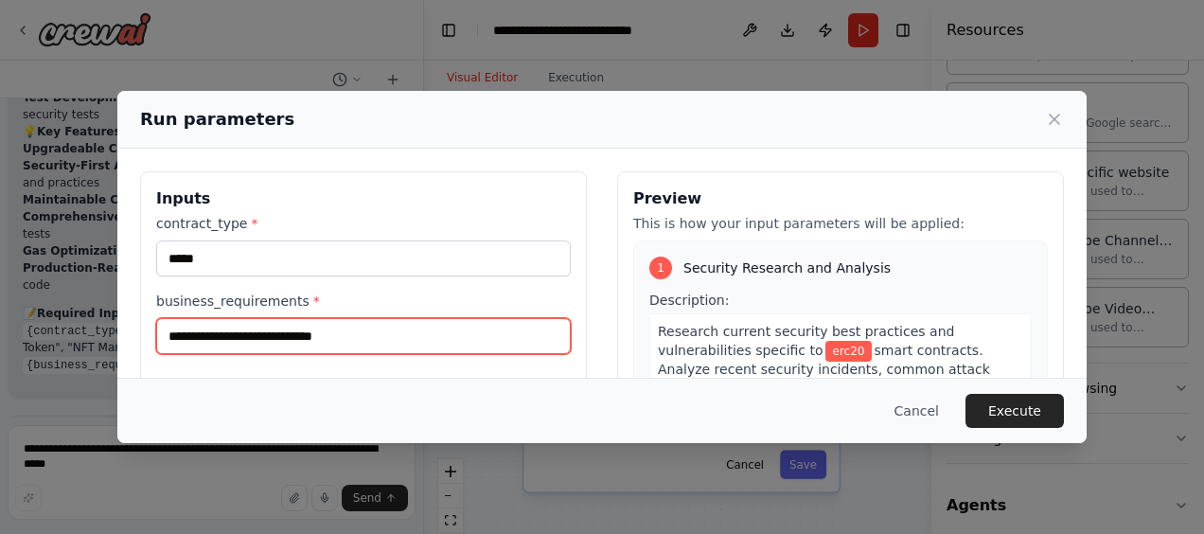
type input "*"
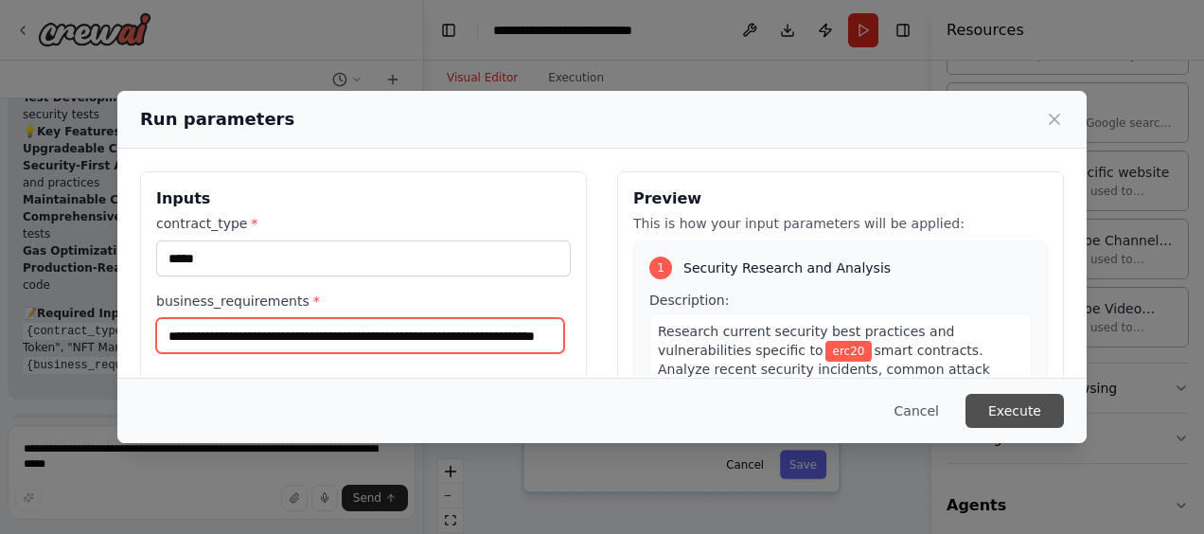
type input "**********"
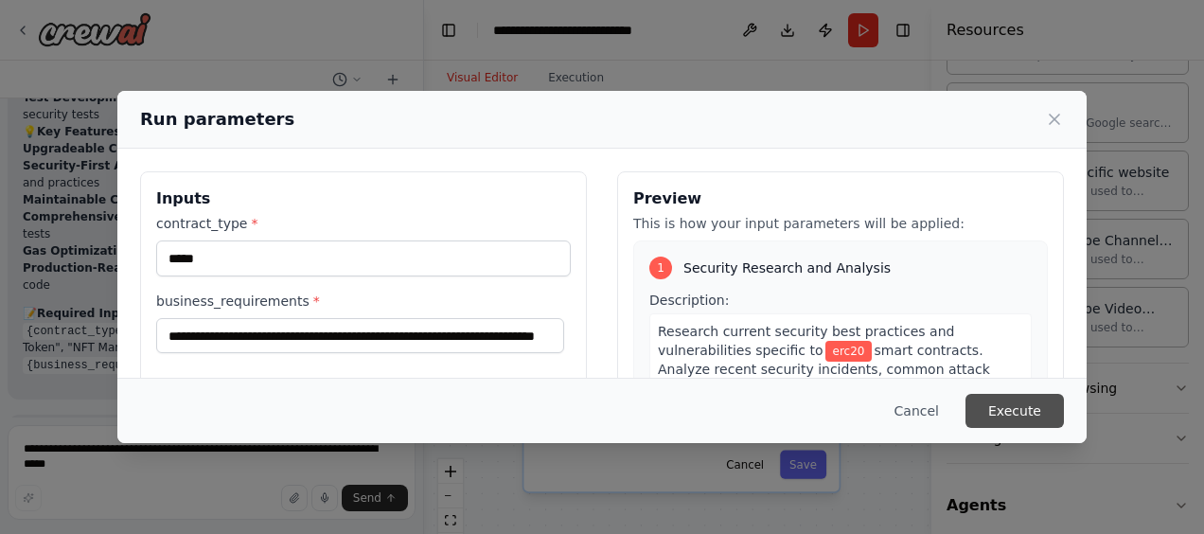
scroll to position [0, 0]
click at [1031, 409] on button "Execute" at bounding box center [1014, 411] width 98 height 34
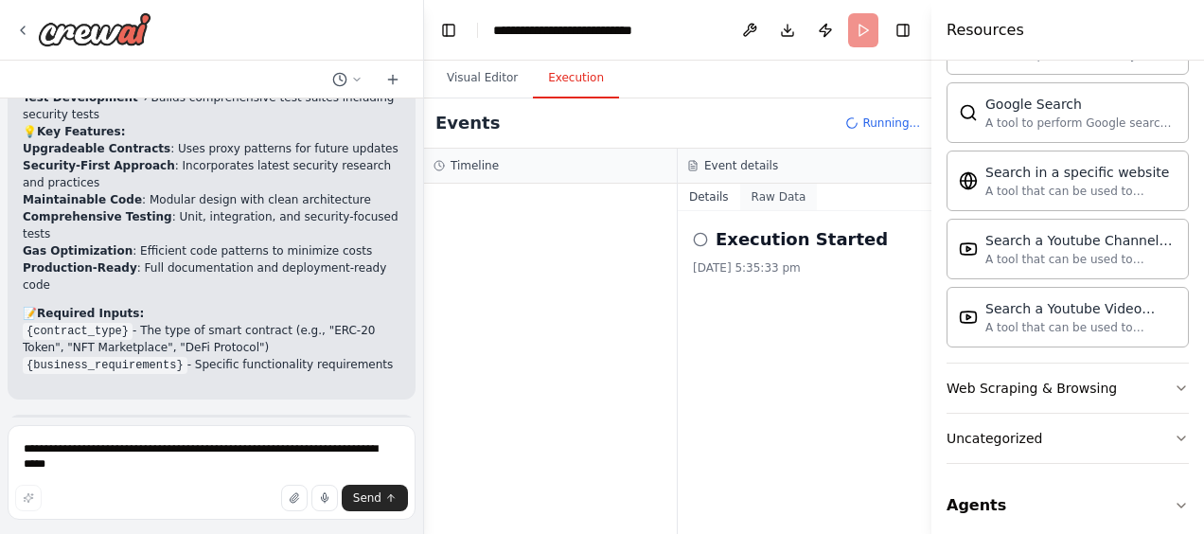
click at [766, 204] on button "Raw Data" at bounding box center [779, 197] width 78 height 26
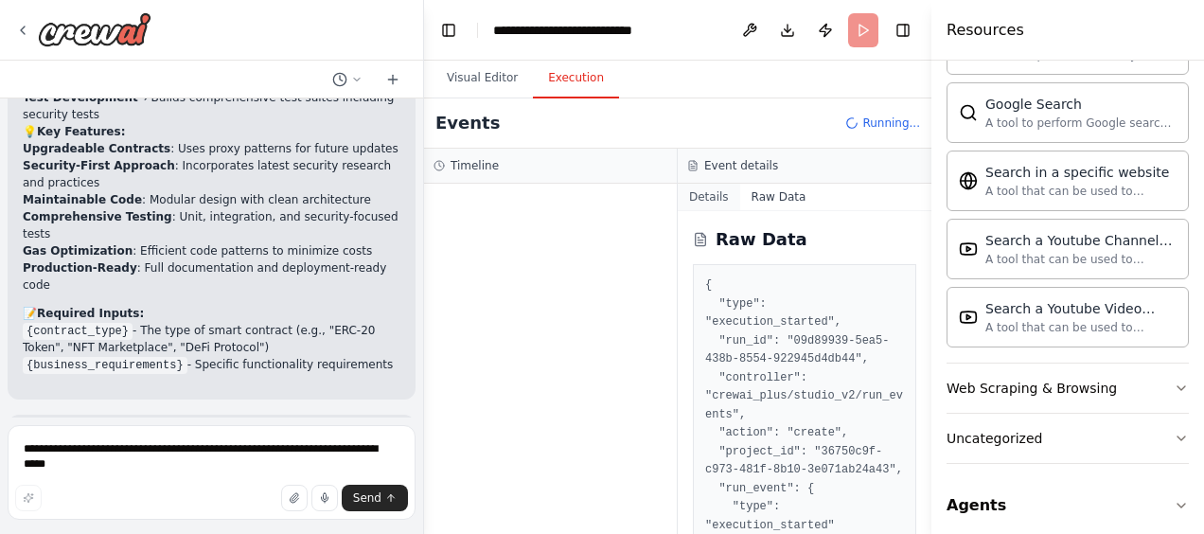
click at [715, 199] on button "Details" at bounding box center [709, 197] width 62 height 26
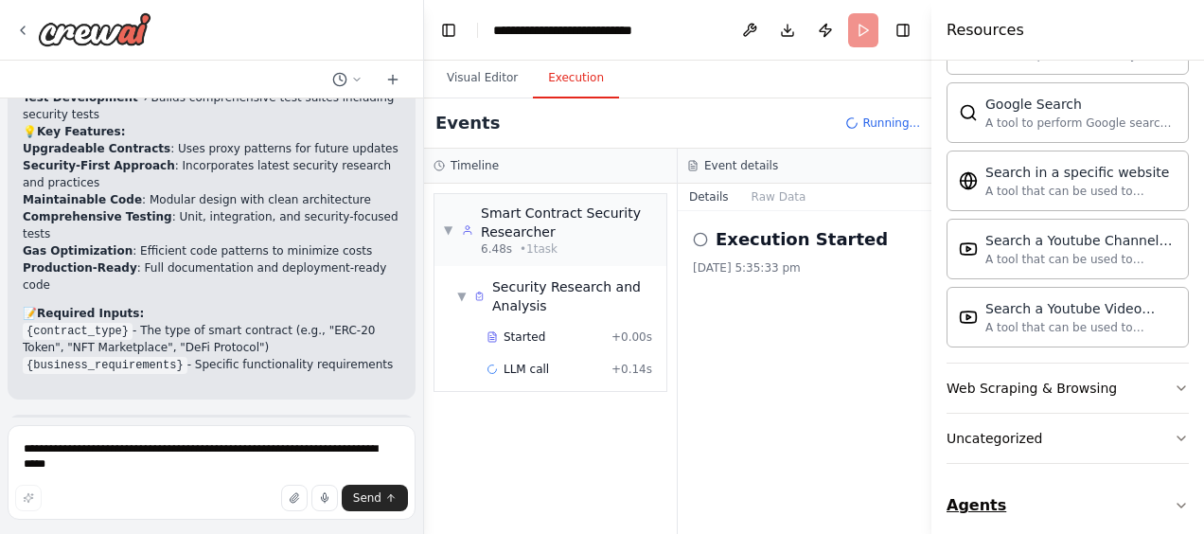
click at [1050, 491] on button "Agents" at bounding box center [1067, 505] width 242 height 53
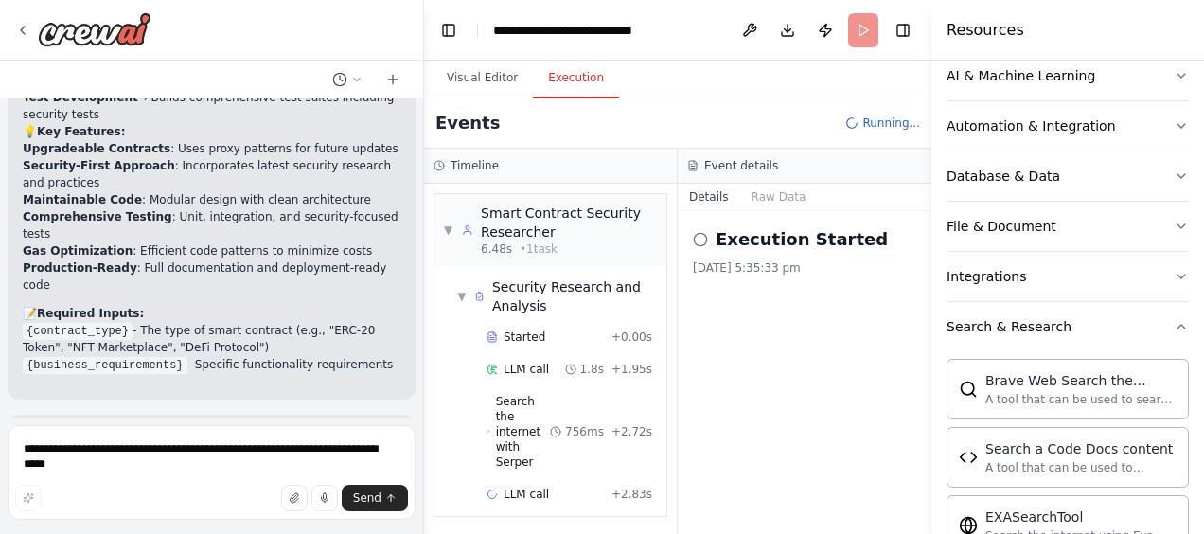
scroll to position [247, 0]
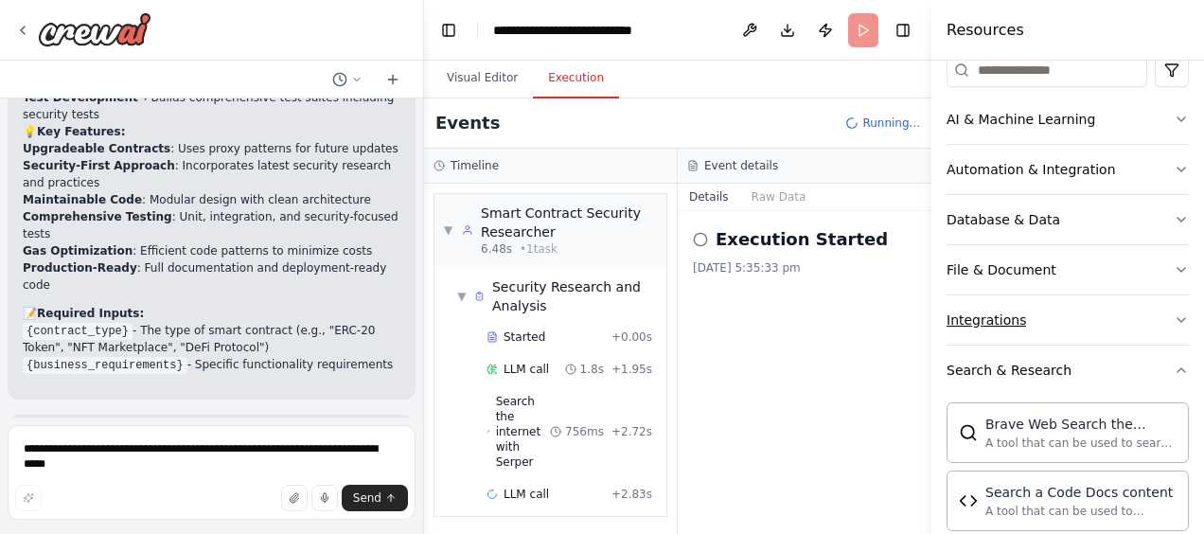
click at [978, 329] on button "Integrations" at bounding box center [1067, 319] width 242 height 49
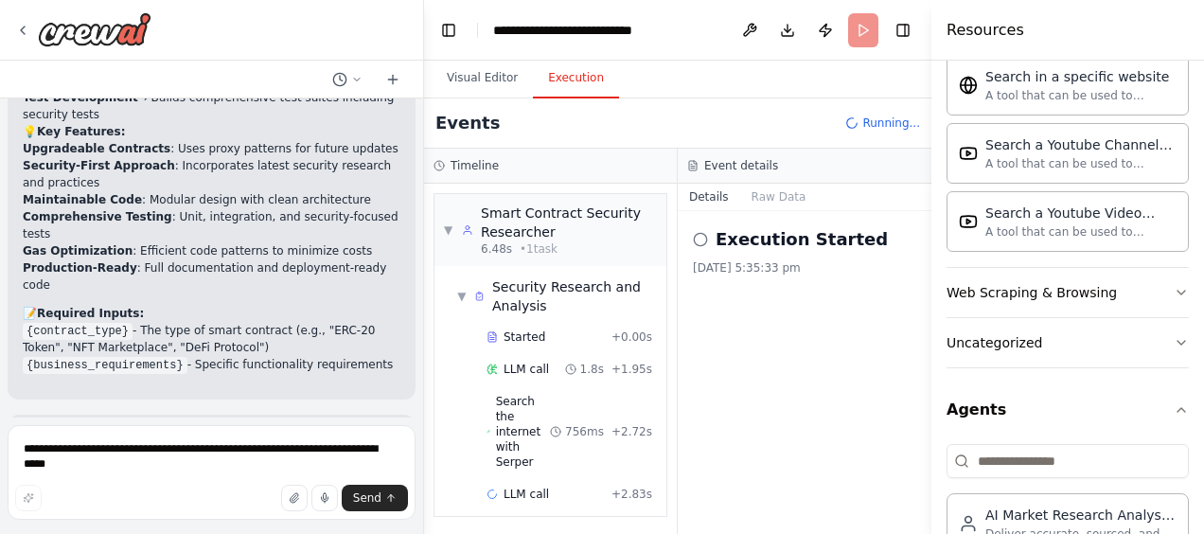
scroll to position [2472, 0]
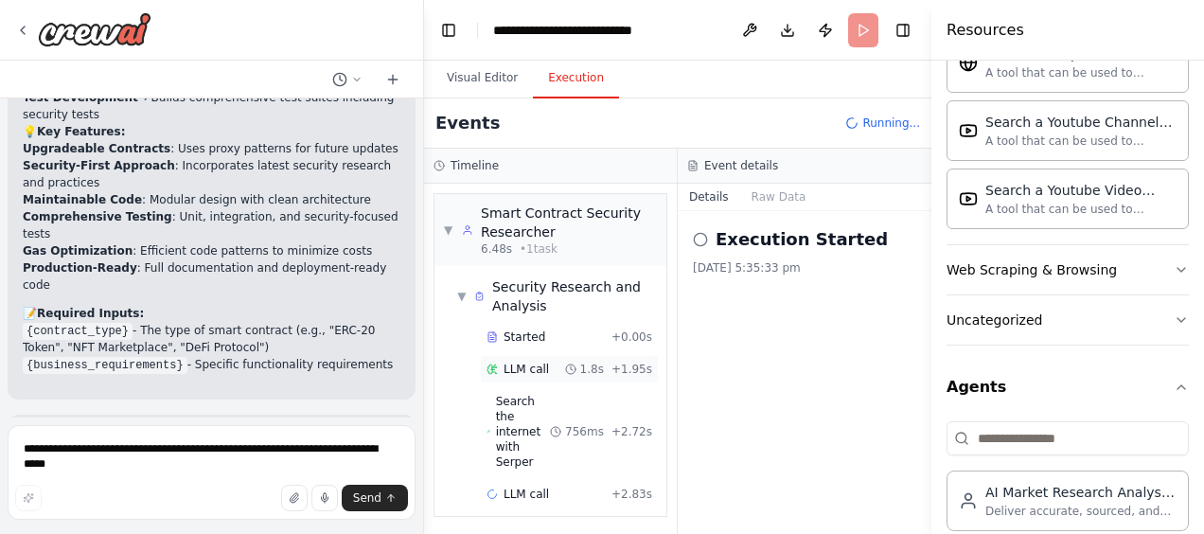
click at [524, 365] on span "LLM call" at bounding box center [525, 368] width 45 height 15
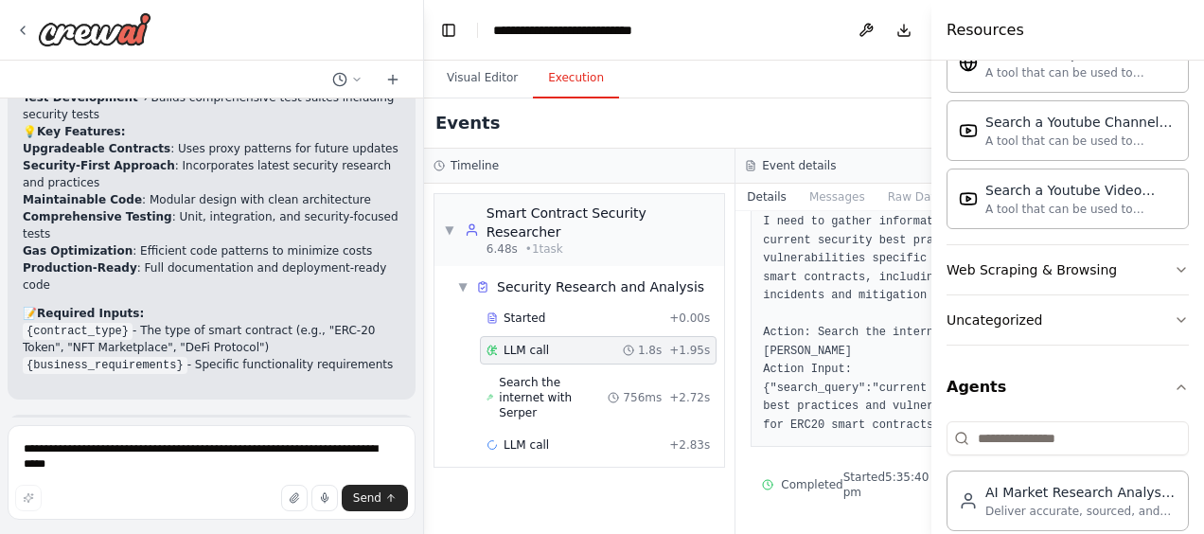
scroll to position [189, 0]
click at [608, 403] on icon at bounding box center [613, 397] width 11 height 11
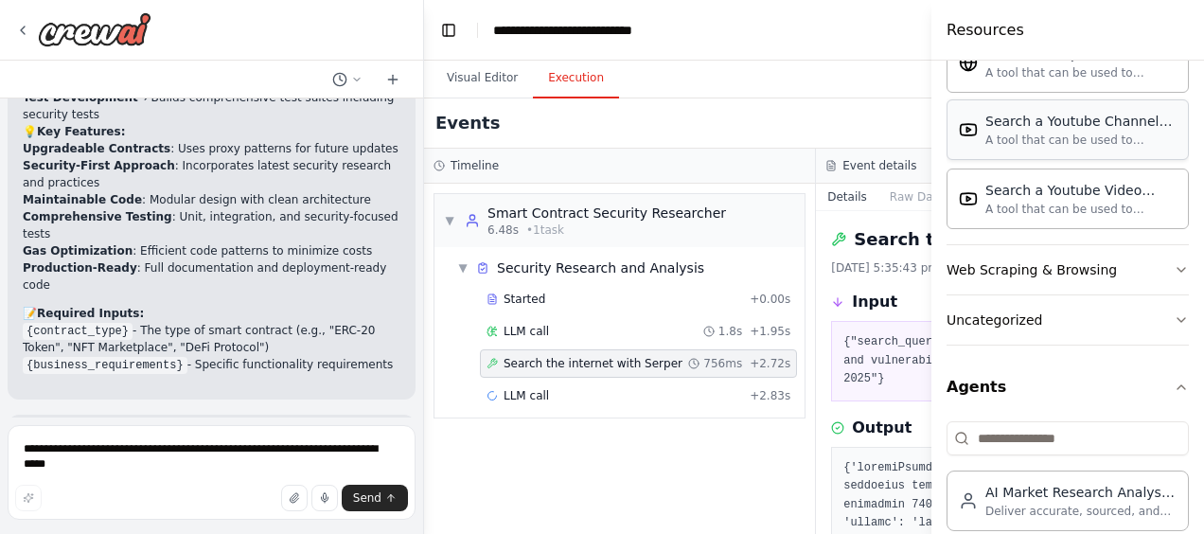
click at [966, 120] on img at bounding box center [968, 129] width 19 height 19
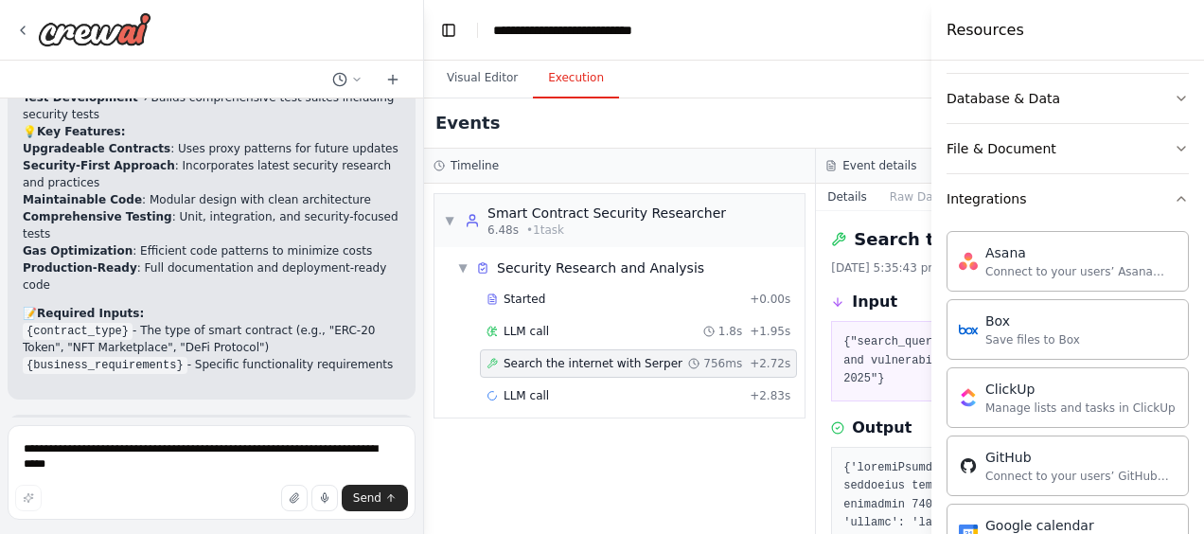
scroll to position [0, 0]
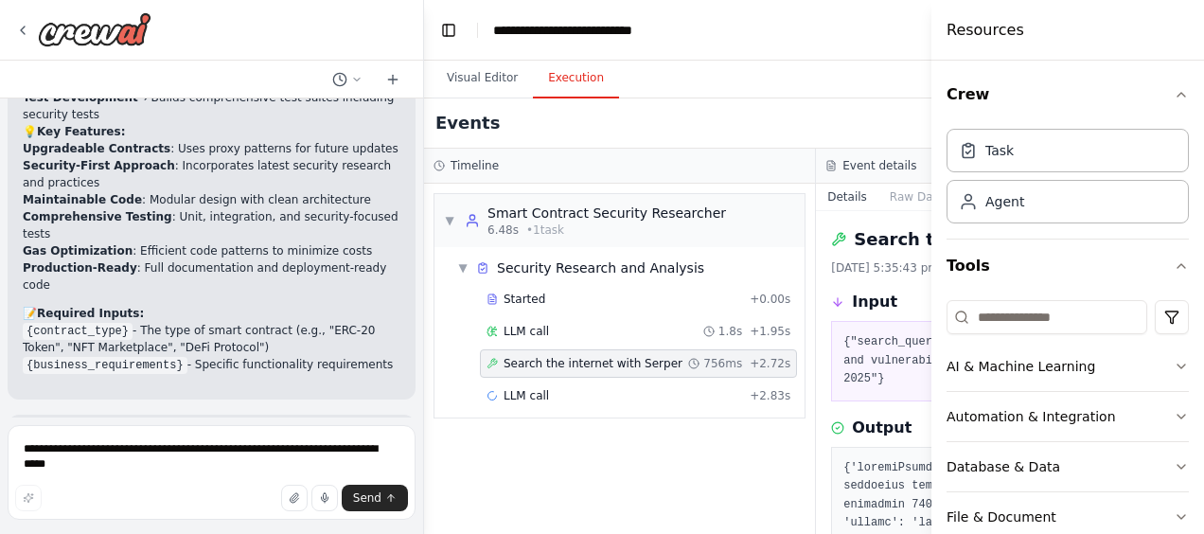
click at [975, 30] on h4 "Resources" at bounding box center [985, 30] width 78 height 23
click at [453, 33] on button "Toggle Left Sidebar" at bounding box center [448, 30] width 26 height 26
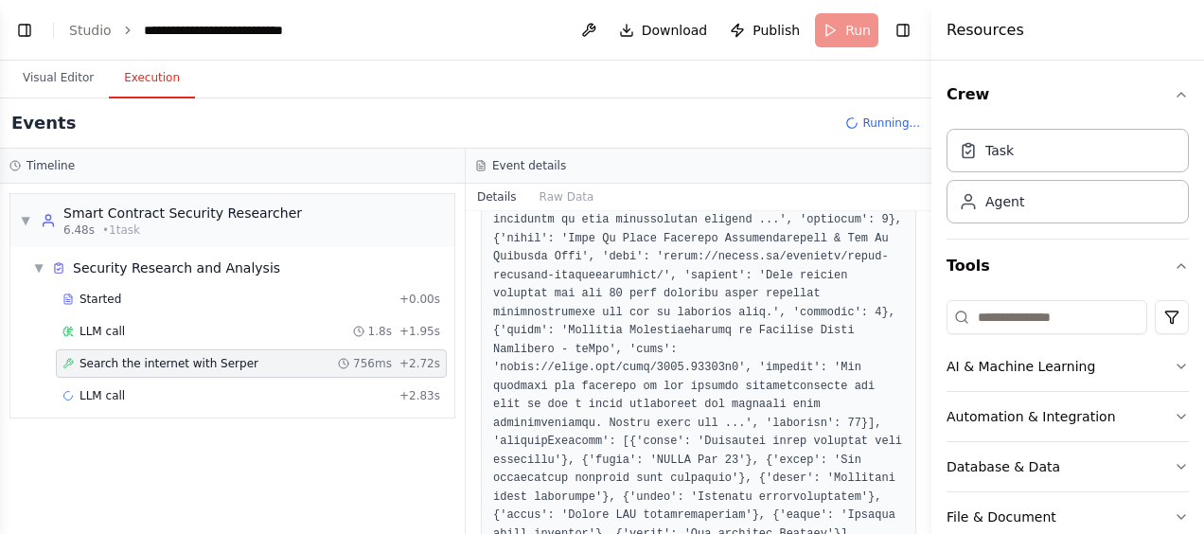
scroll to position [1188, 0]
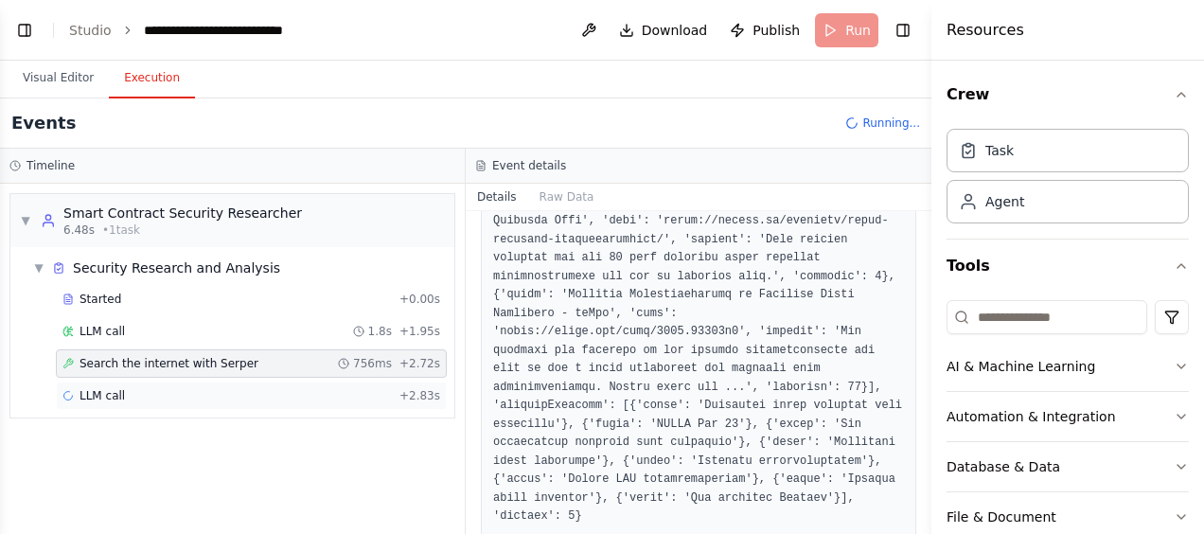
click at [375, 388] on div "LLM call + 2.83s" at bounding box center [251, 395] width 378 height 15
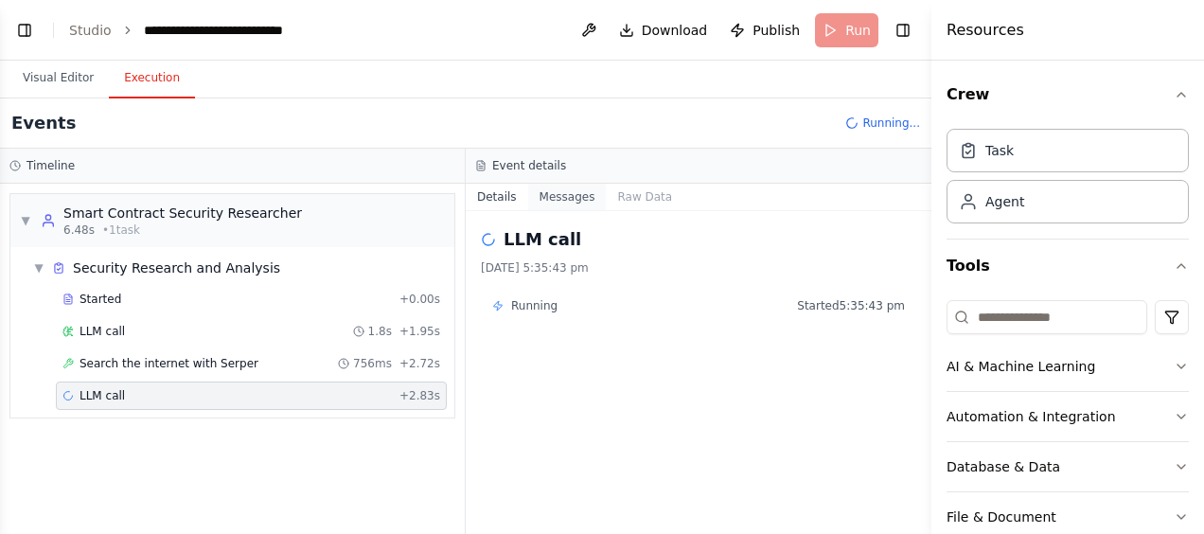
click at [538, 208] on button "Messages" at bounding box center [567, 197] width 79 height 26
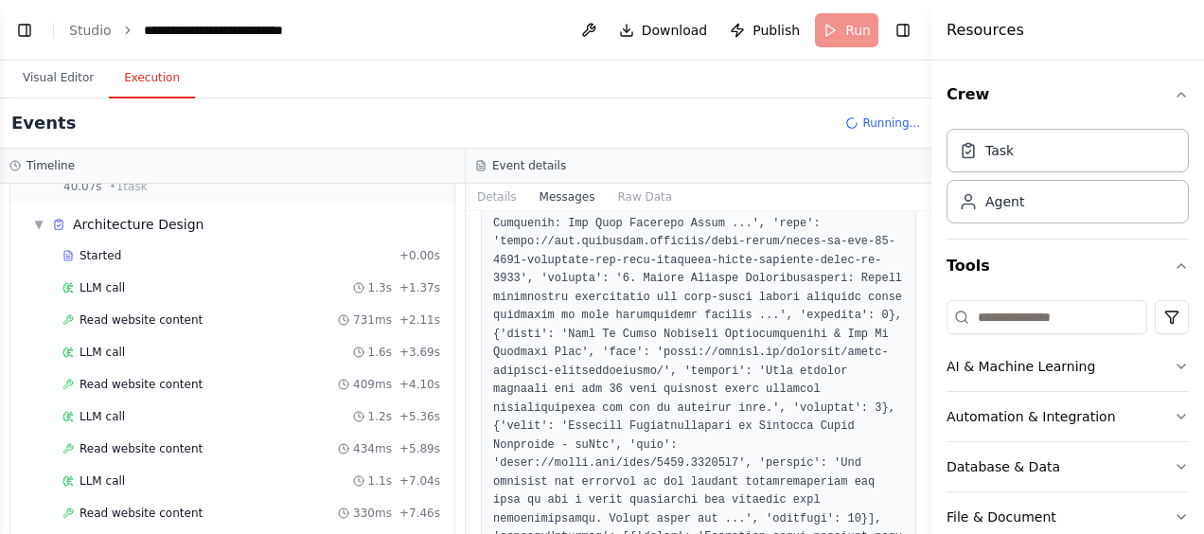
scroll to position [356, 0]
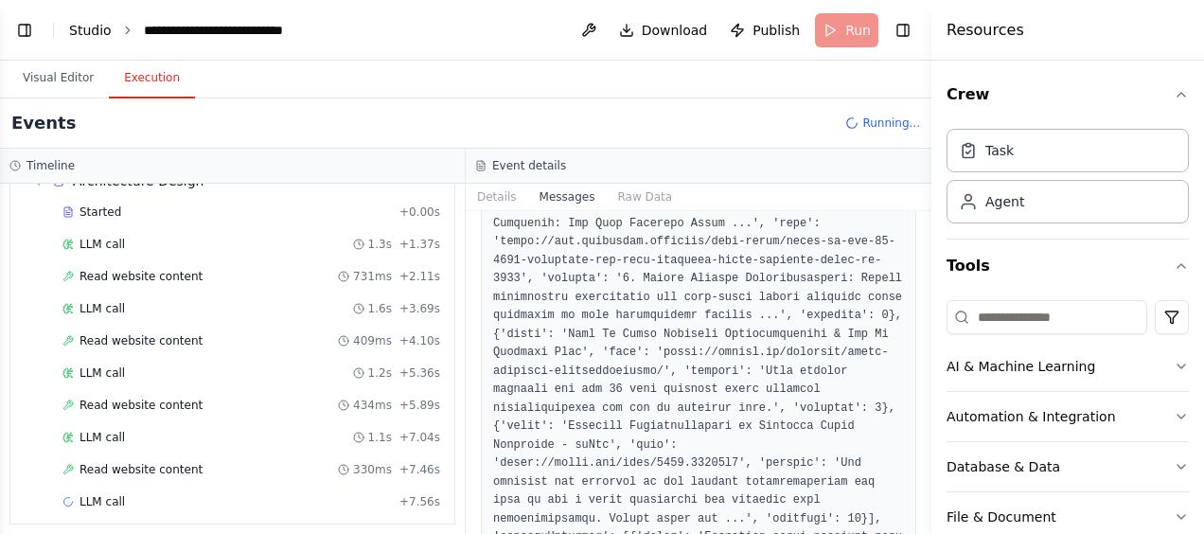
click at [88, 26] on link "Studio" at bounding box center [90, 30] width 43 height 15
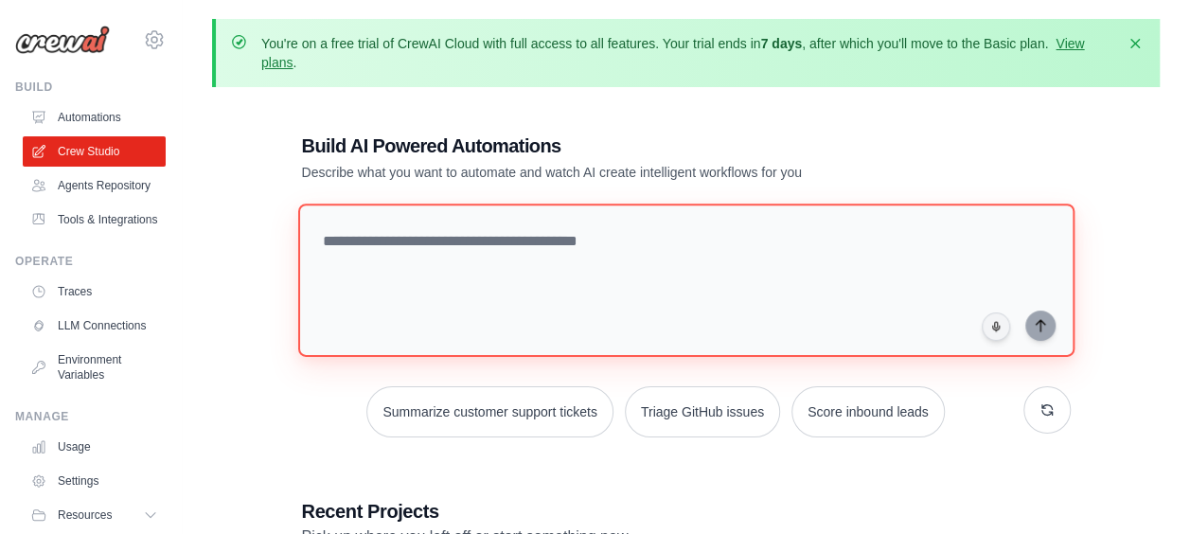
click at [367, 244] on textarea at bounding box center [685, 279] width 776 height 153
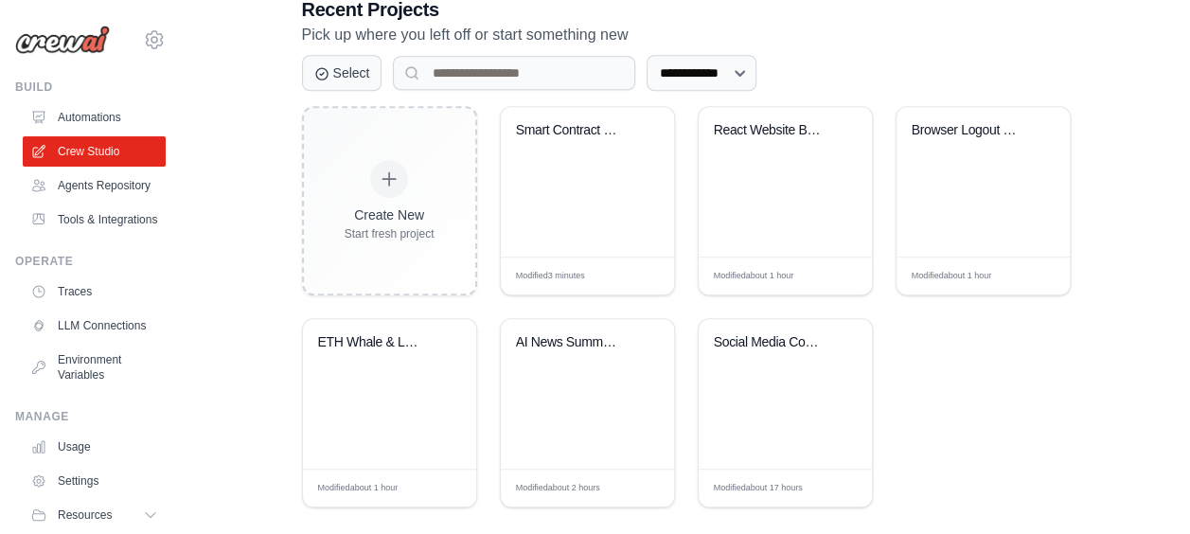
scroll to position [502, 0]
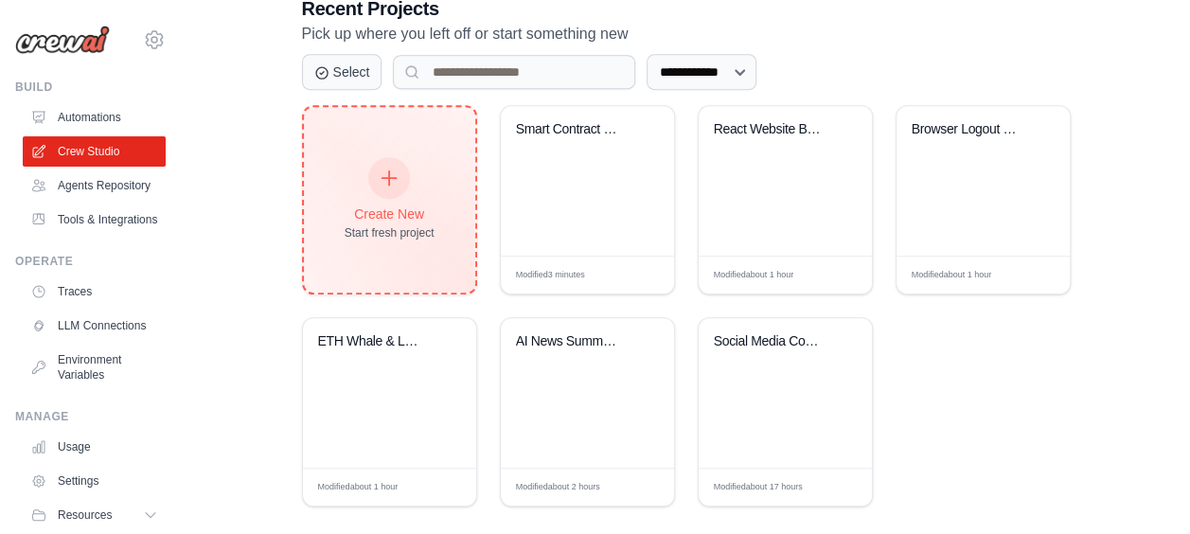
click at [369, 220] on div "Create New Start fresh project" at bounding box center [389, 199] width 90 height 81
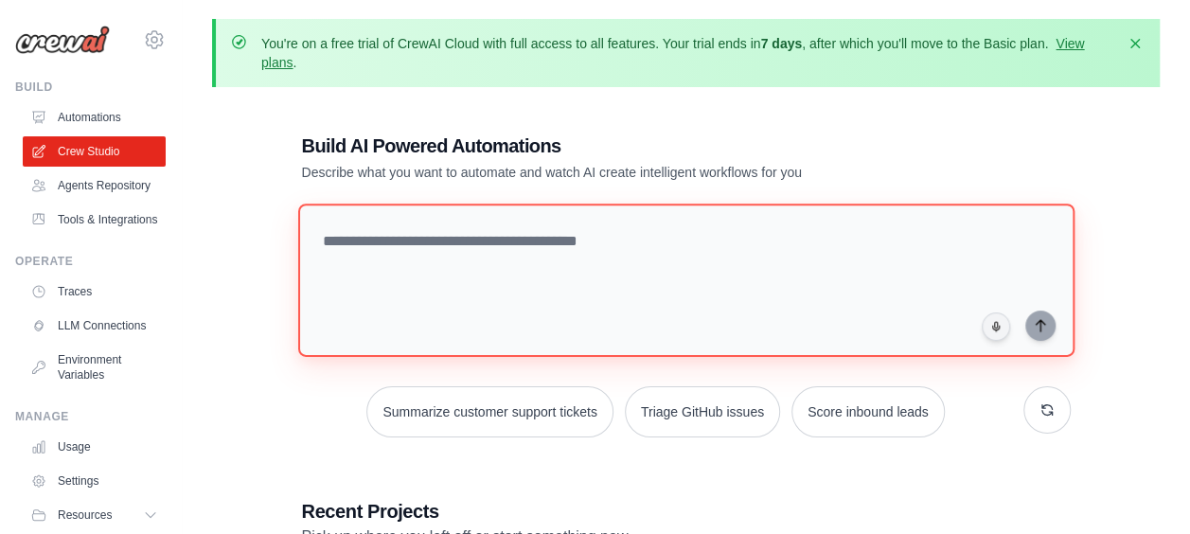
click at [475, 275] on textarea at bounding box center [685, 279] width 776 height 153
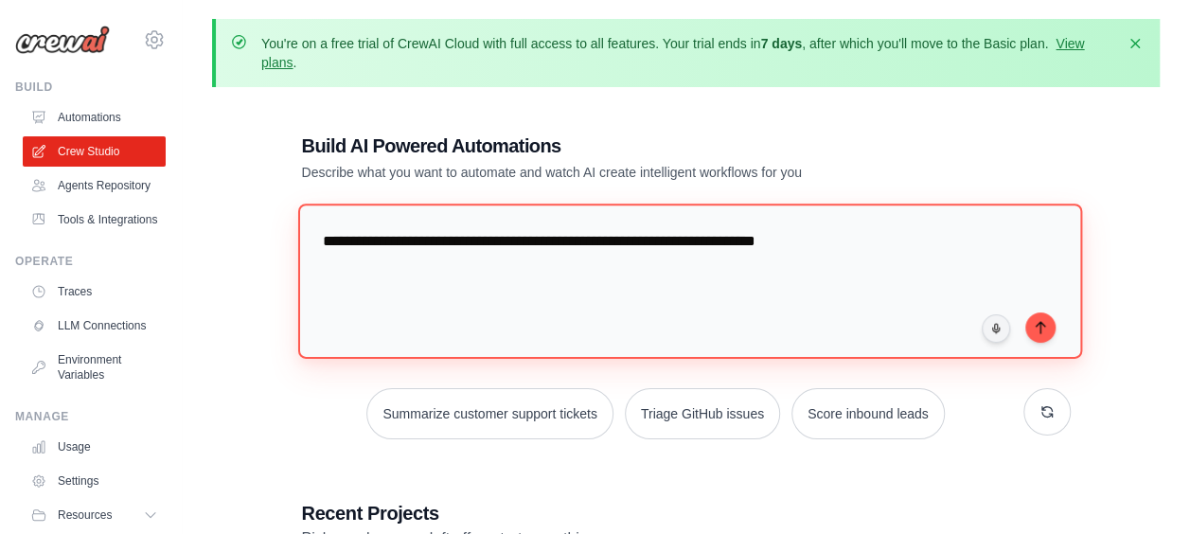
click at [575, 242] on textarea "**********" at bounding box center [689, 280] width 784 height 154
type textarea "**********"
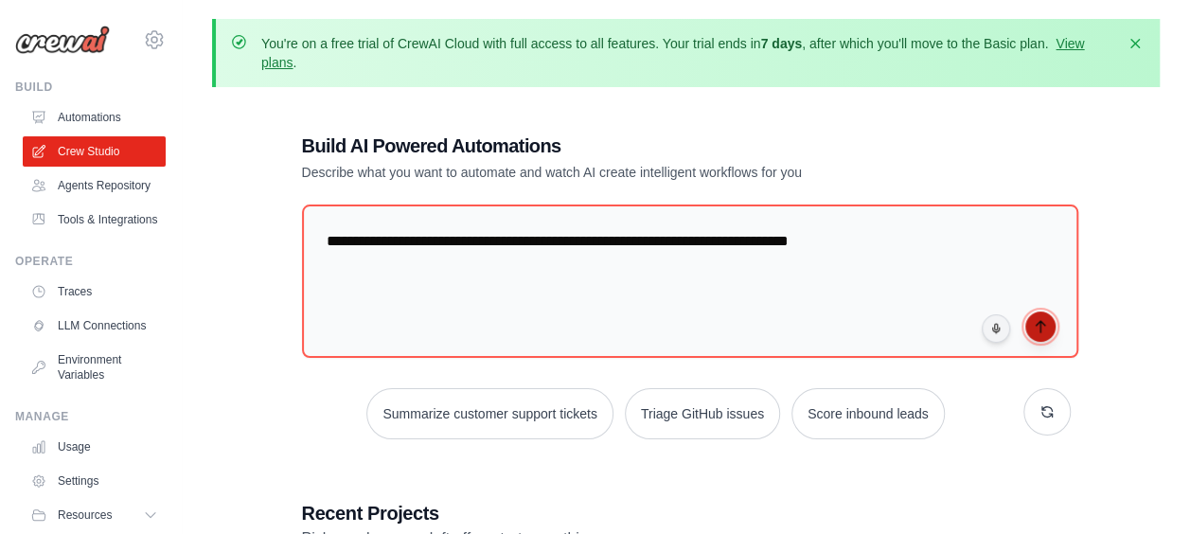
click at [1035, 326] on icon "submit" at bounding box center [1039, 326] width 15 height 15
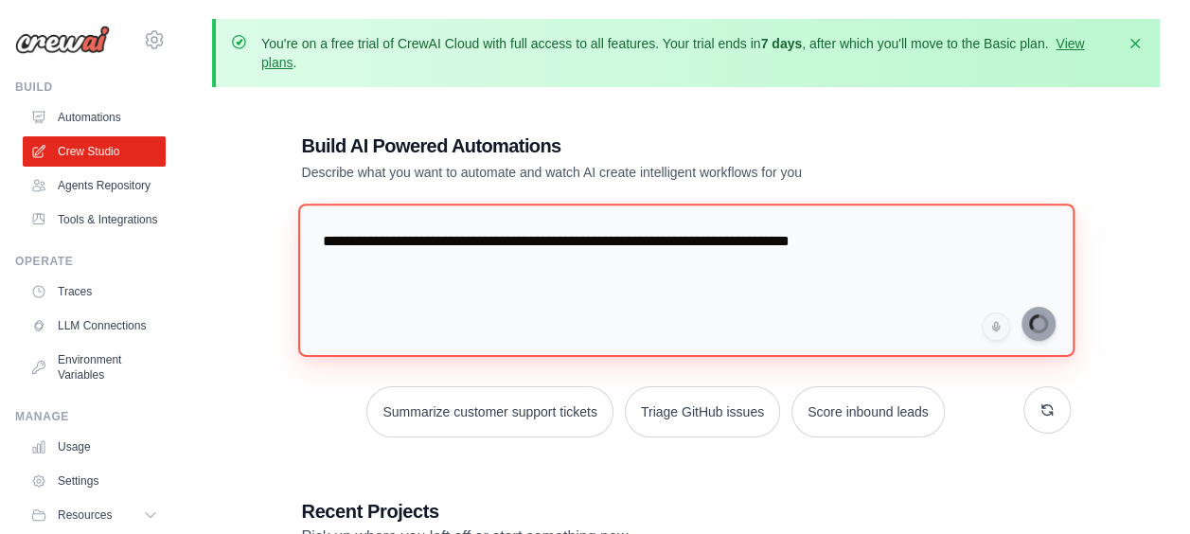
click at [420, 272] on textarea "**********" at bounding box center [685, 279] width 776 height 153
click at [447, 276] on textarea "**********" at bounding box center [685, 279] width 776 height 153
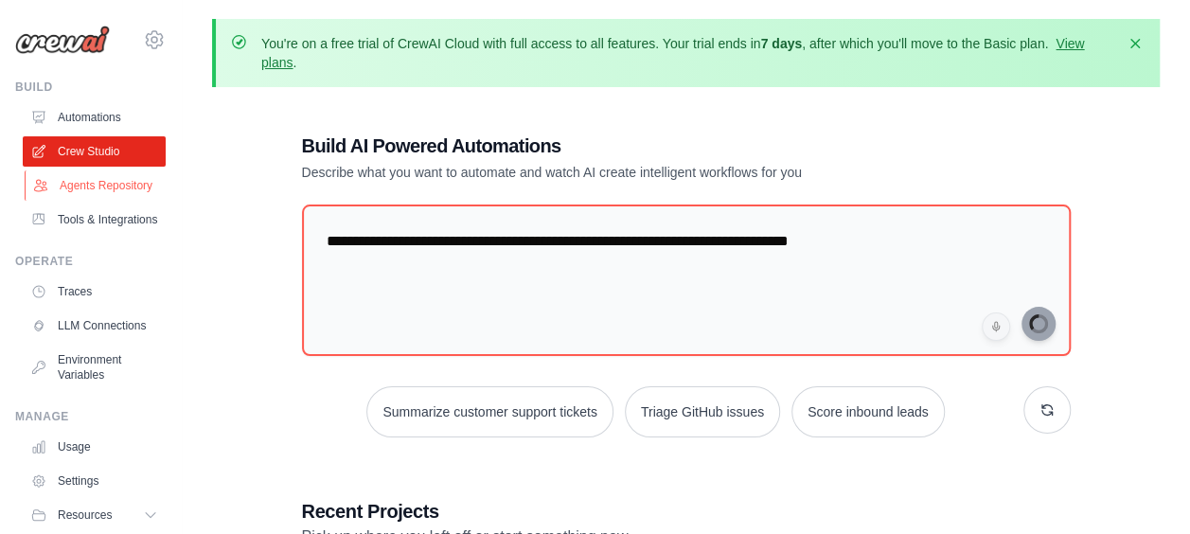
click at [112, 201] on link "Agents Repository" at bounding box center [96, 185] width 143 height 30
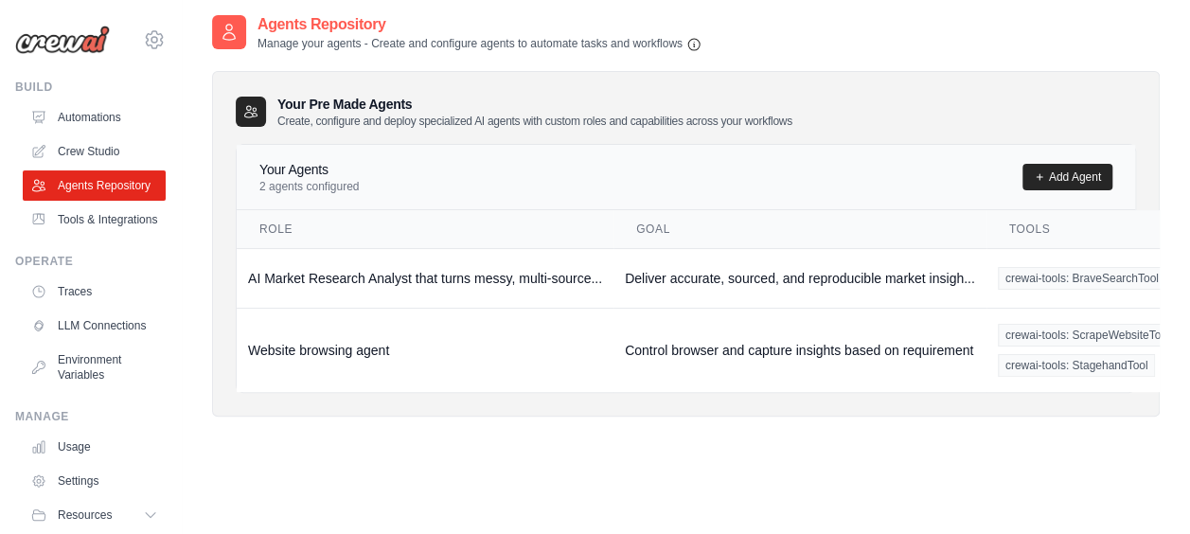
scroll to position [95, 0]
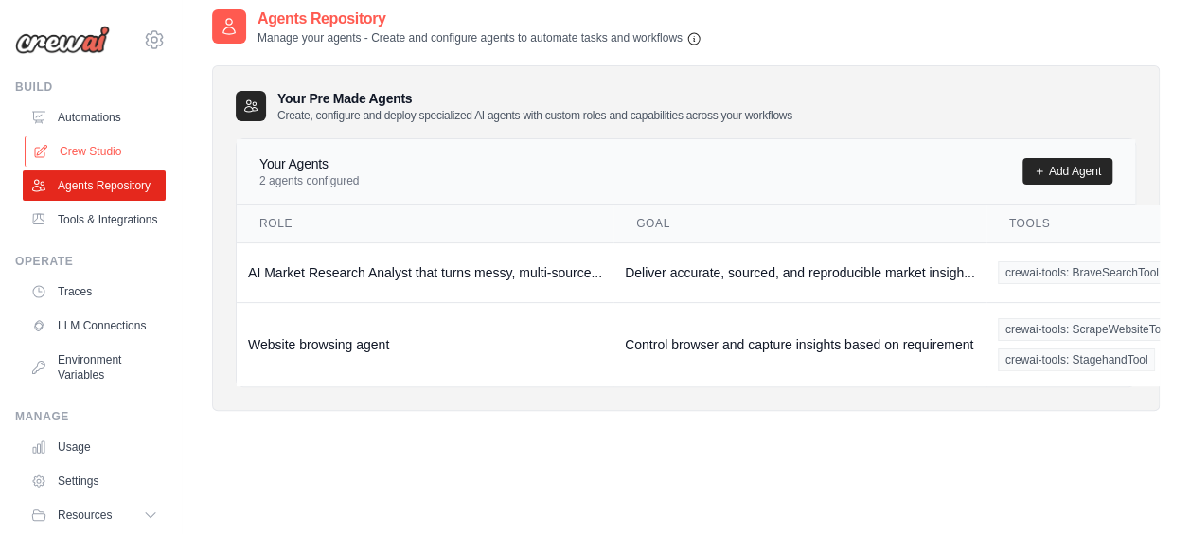
click at [89, 159] on link "Crew Studio" at bounding box center [96, 151] width 143 height 30
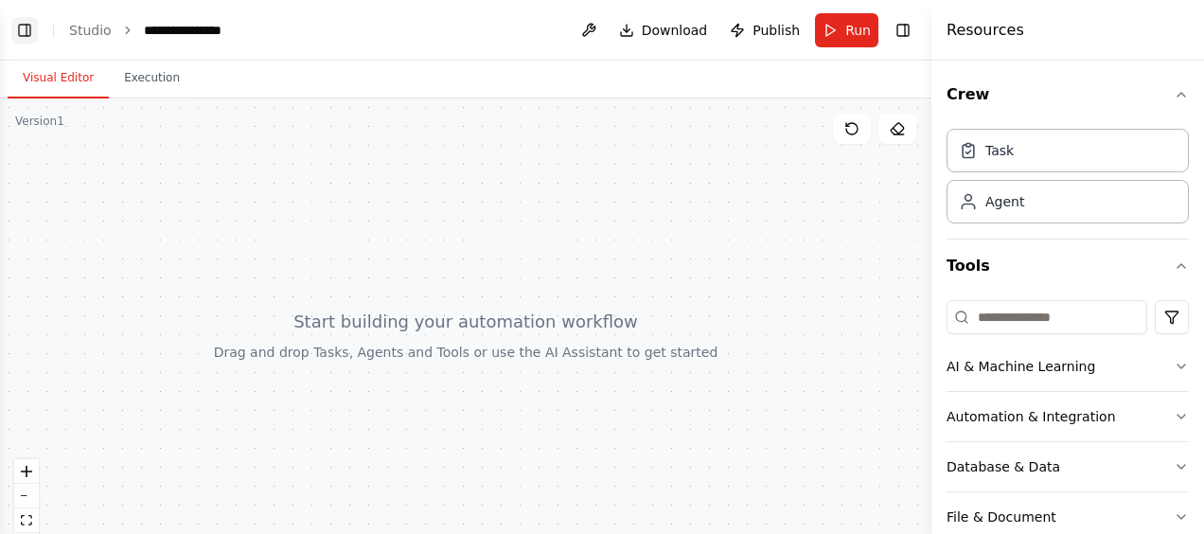
click at [24, 30] on button "Toggle Left Sidebar" at bounding box center [24, 30] width 26 height 26
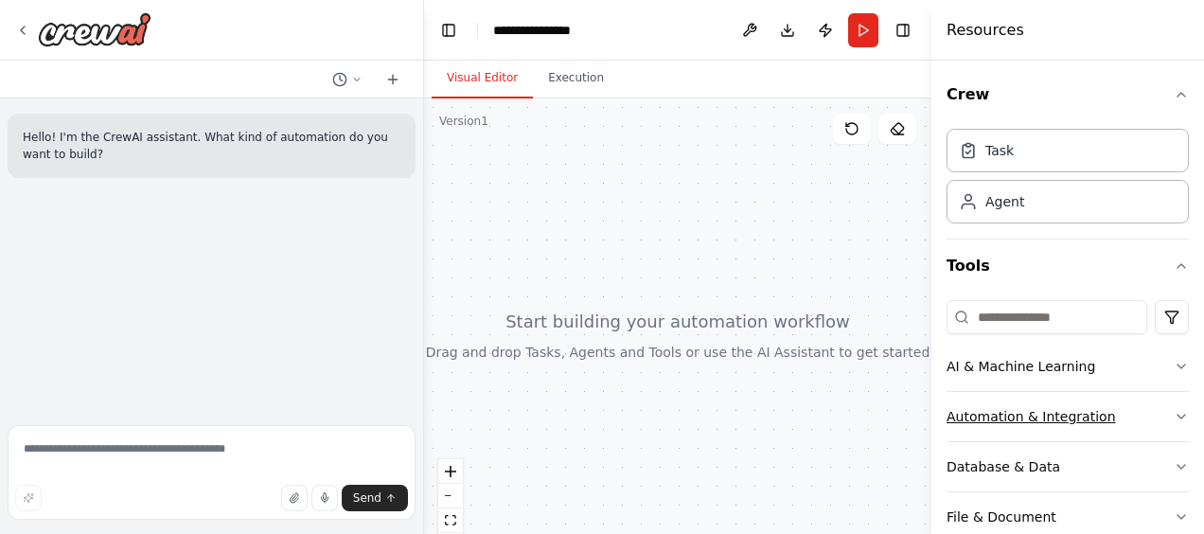
scroll to position [288, 0]
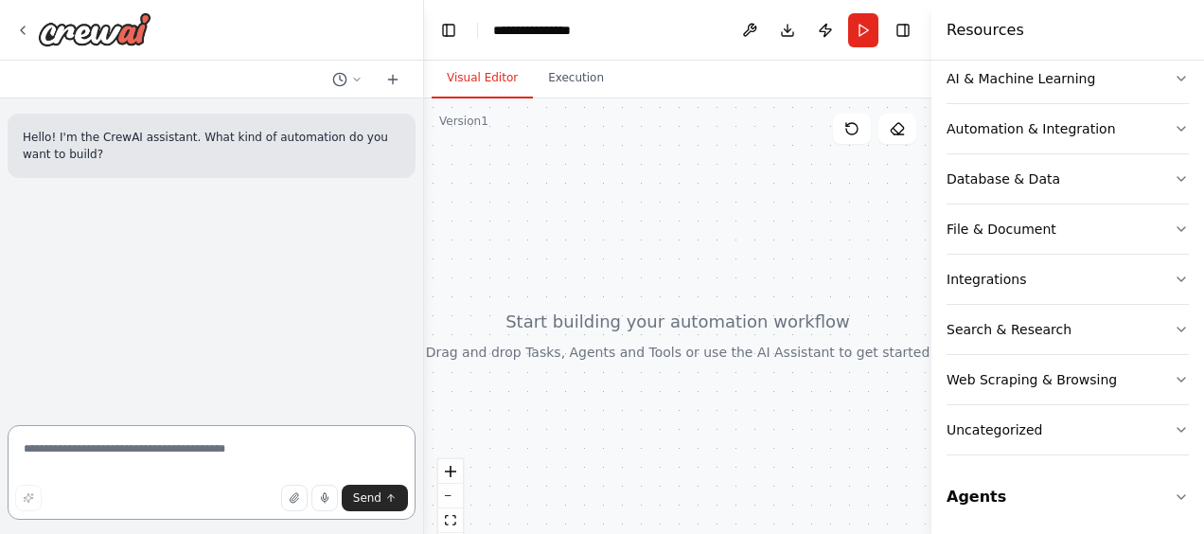
click at [301, 472] on textarea at bounding box center [212, 472] width 408 height 95
type textarea "**********"
click at [19, 26] on icon at bounding box center [22, 30] width 15 height 15
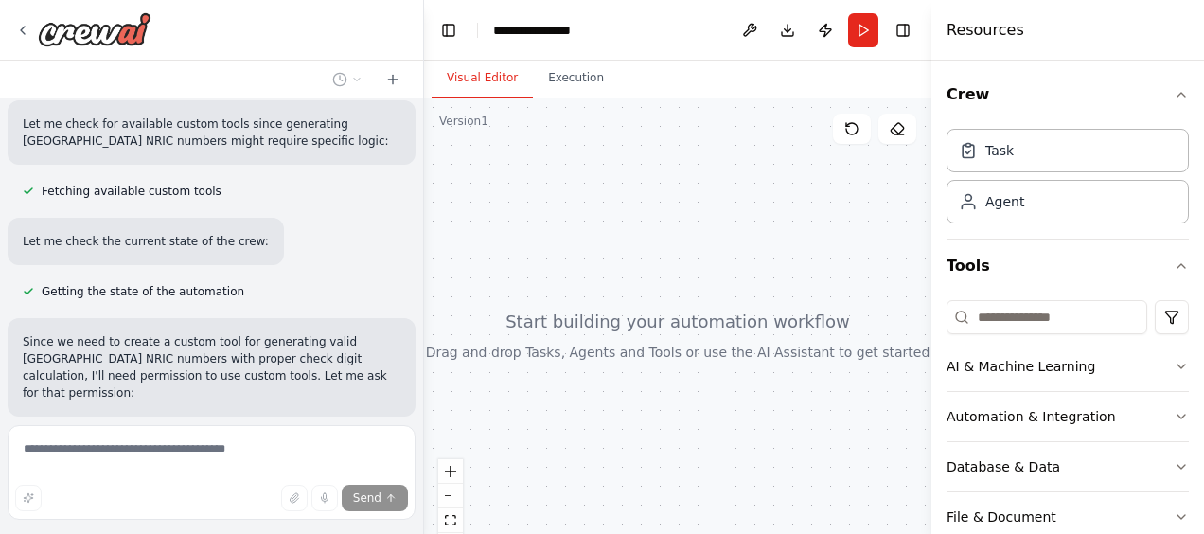
scroll to position [475, 0]
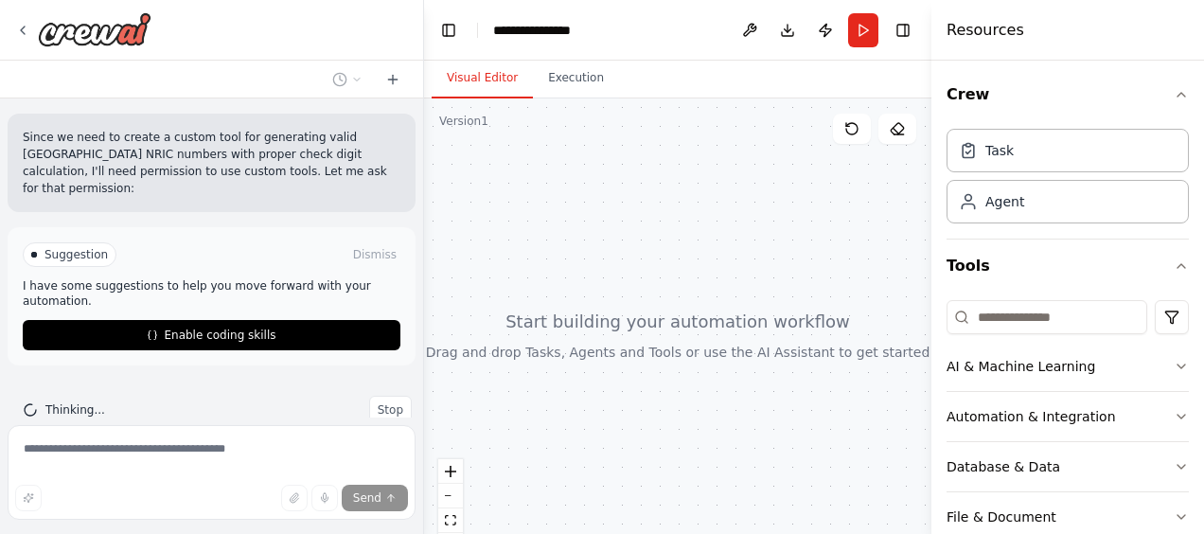
click at [274, 320] on button "Enable coding skills" at bounding box center [212, 335] width 378 height 30
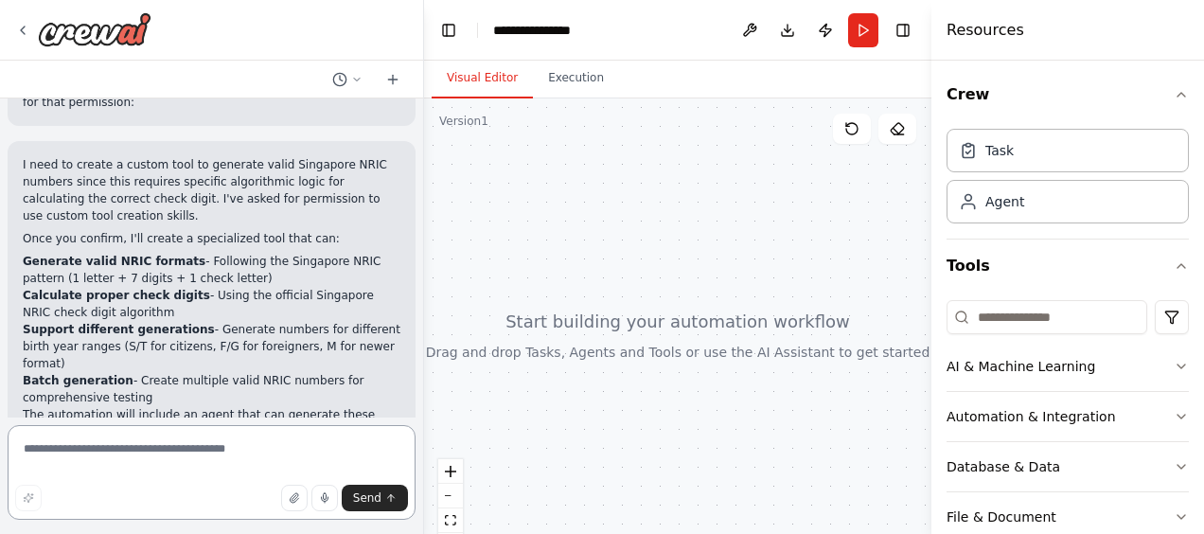
scroll to position [578, 0]
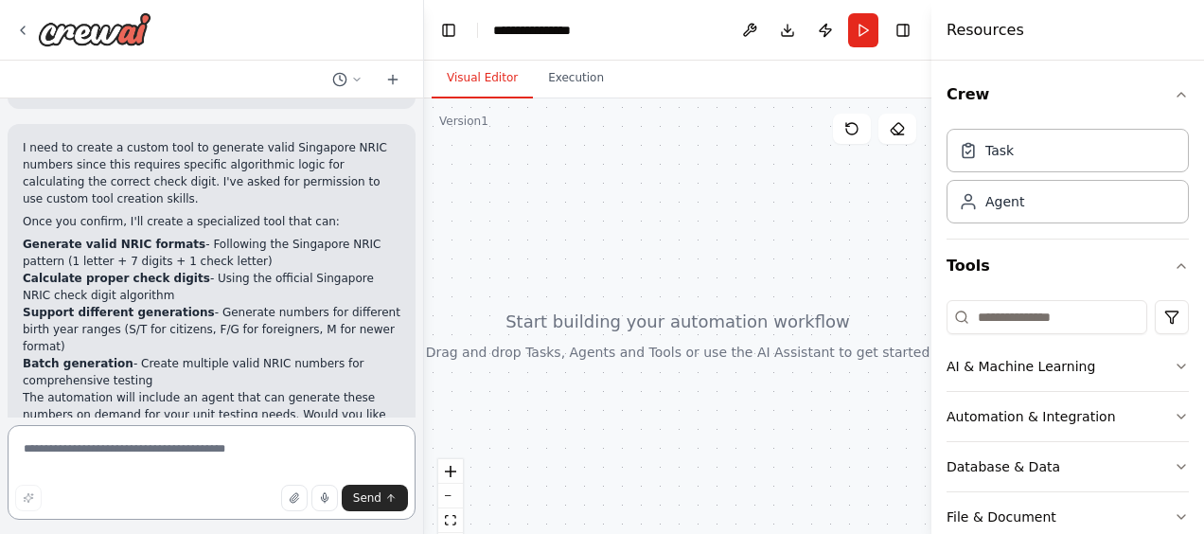
click at [178, 456] on textarea at bounding box center [212, 472] width 408 height 95
type textarea "**"
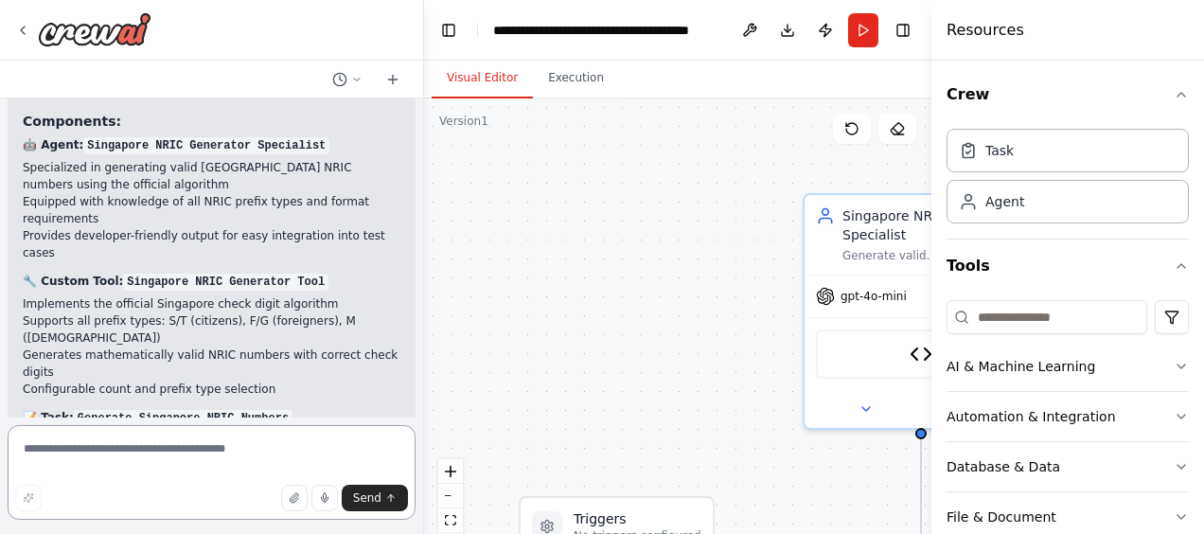
scroll to position [4603, 0]
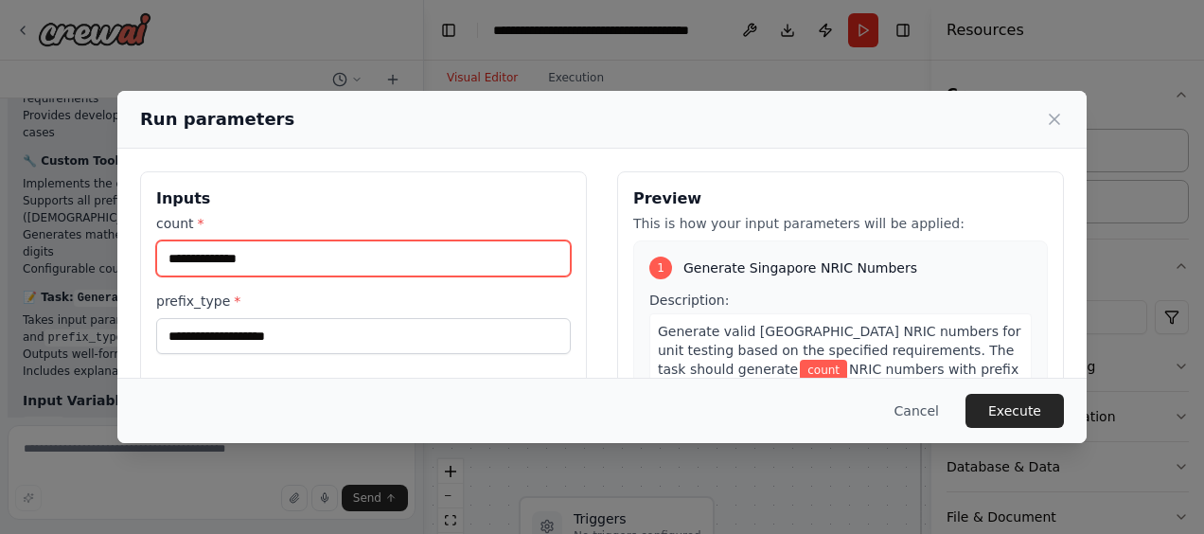
click at [237, 248] on input "count *" at bounding box center [363, 258] width 414 height 36
type input "*"
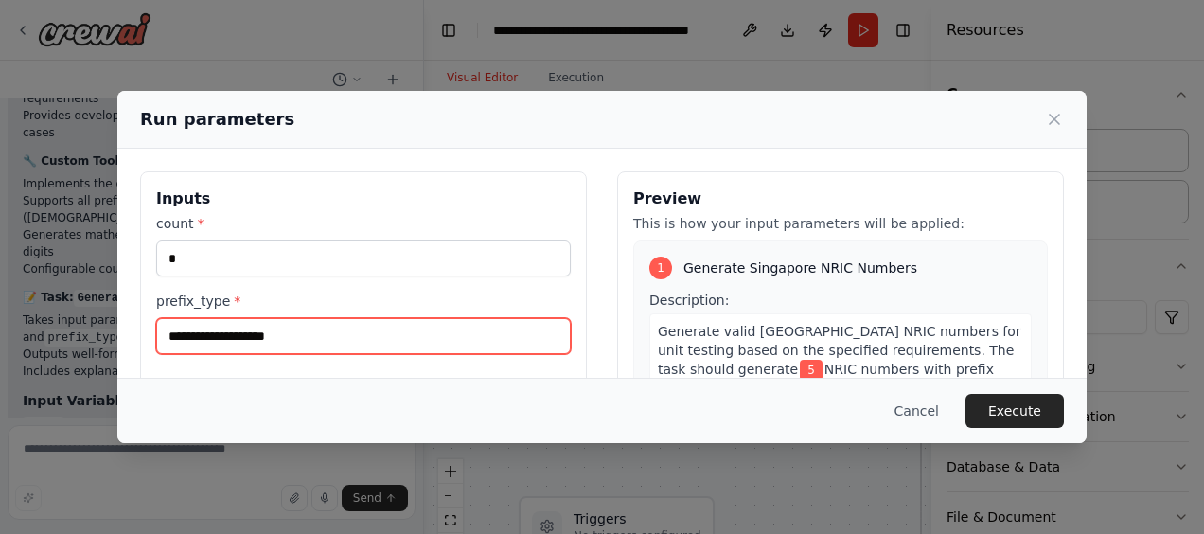
click at [240, 329] on input "prefix_type *" at bounding box center [363, 336] width 414 height 36
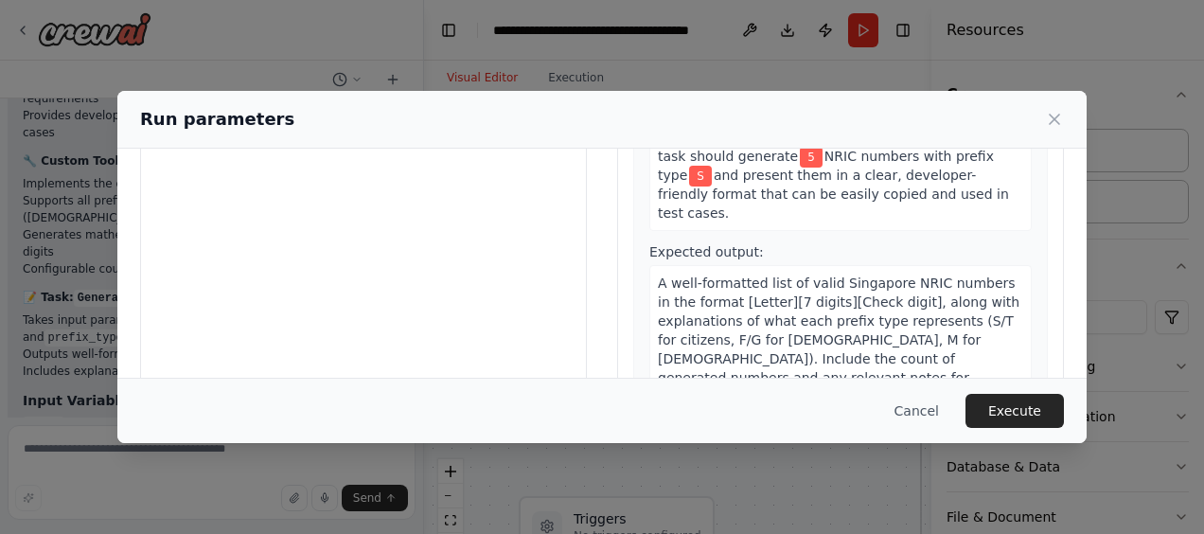
scroll to position [239, 0]
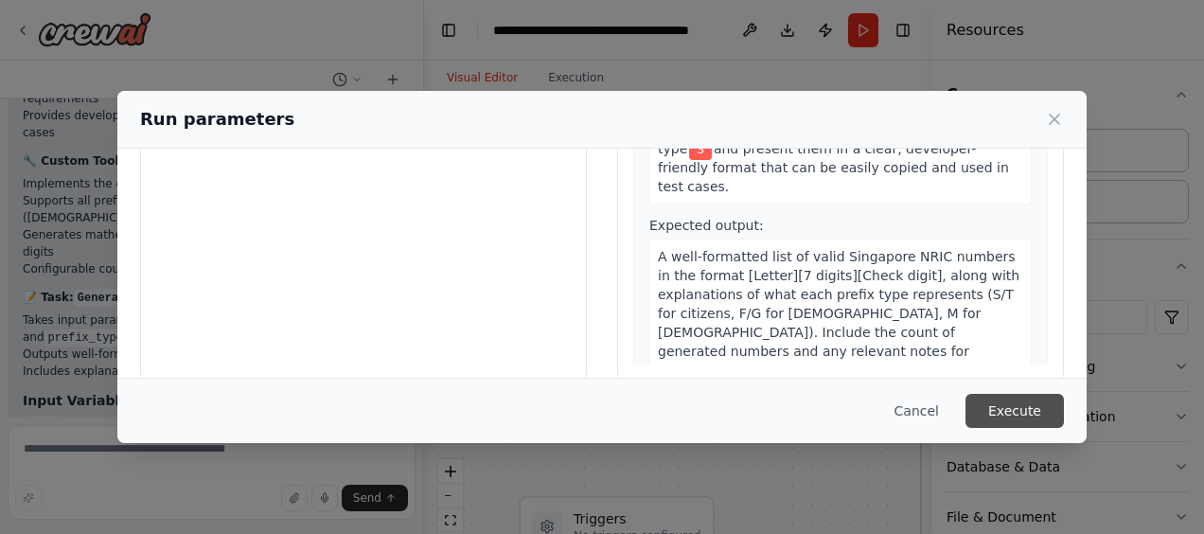
type input "*"
click at [1007, 405] on button "Execute" at bounding box center [1014, 411] width 98 height 34
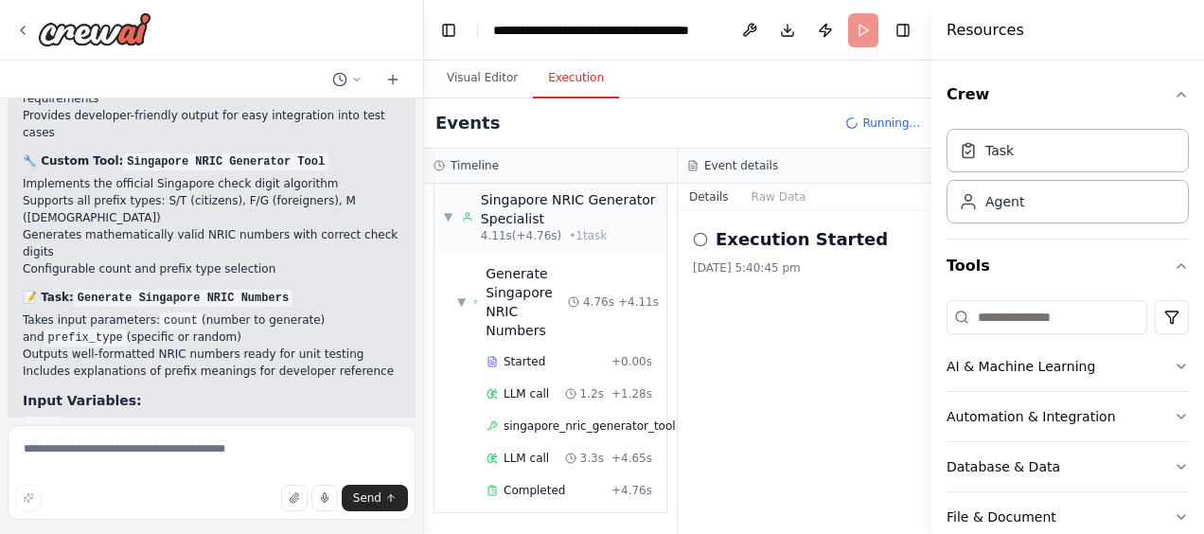
scroll to position [4603, 0]
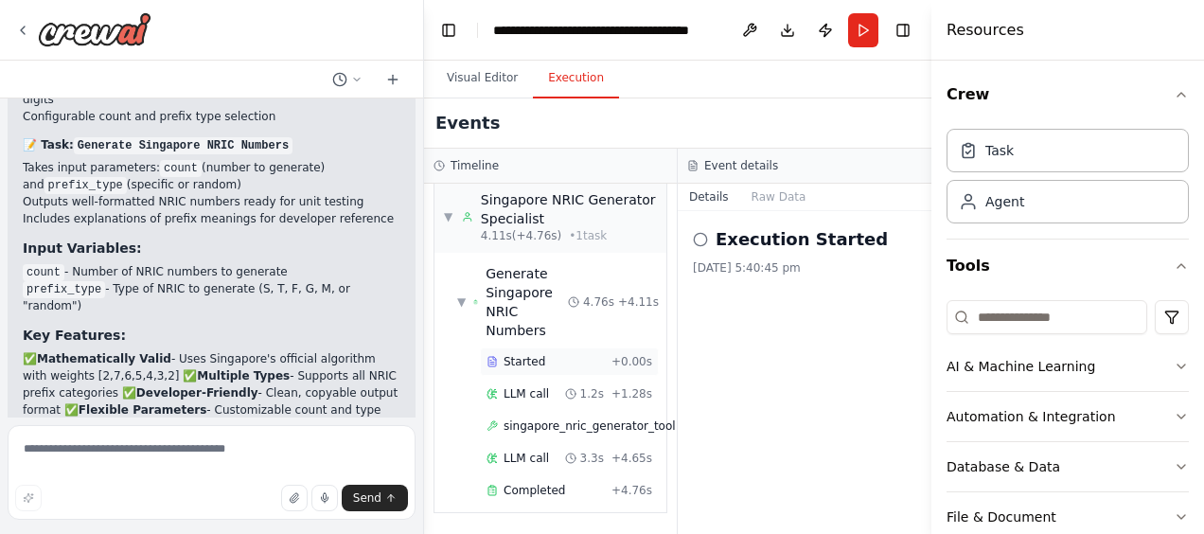
click at [526, 347] on div "Started + 0.00s" at bounding box center [569, 361] width 179 height 28
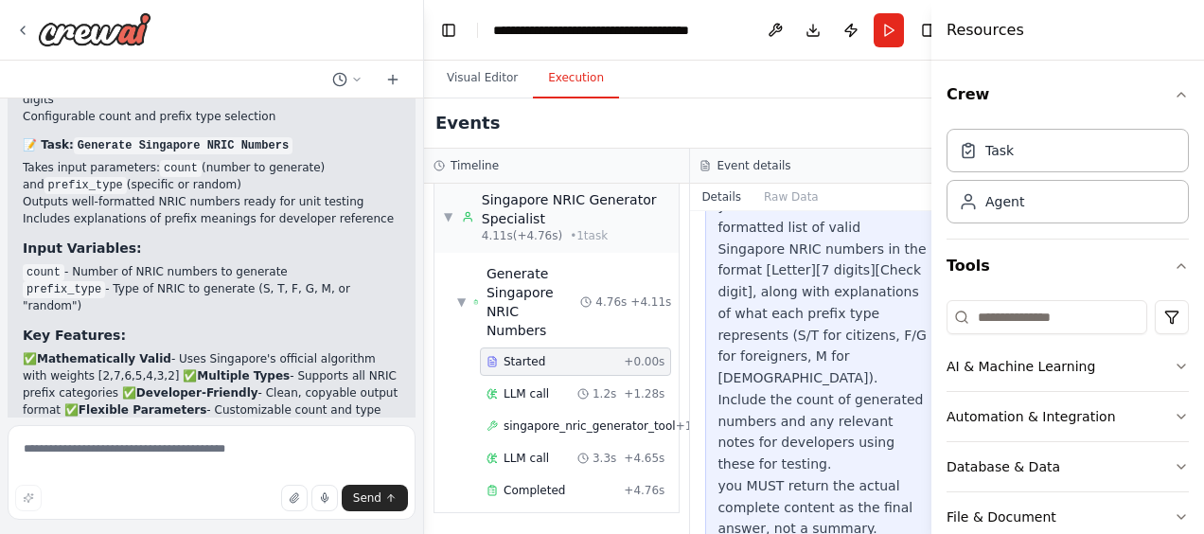
scroll to position [690, 0]
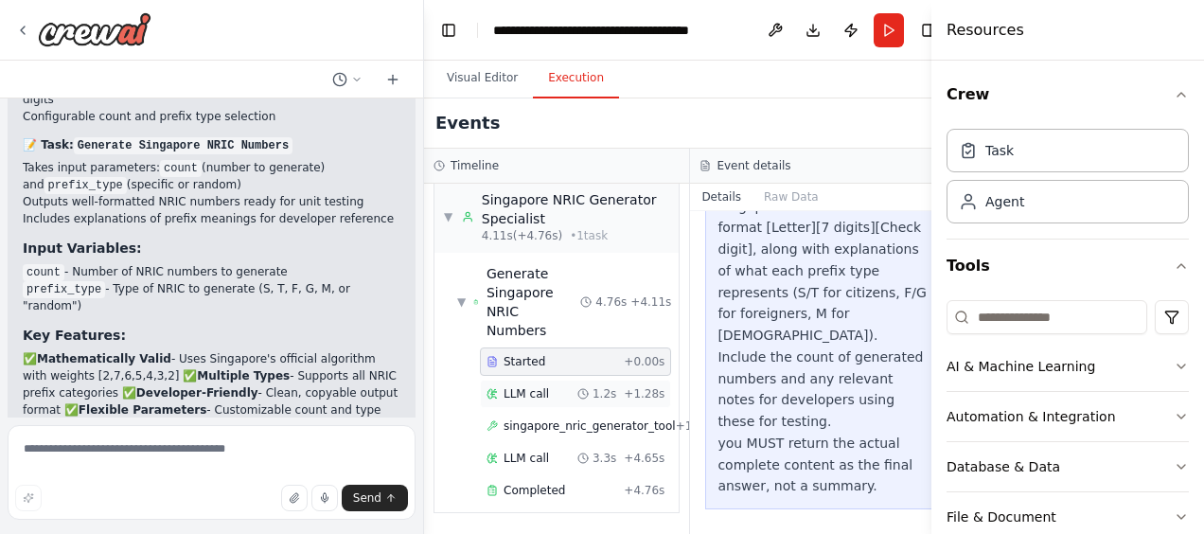
click at [624, 386] on span "+ 1.28s" at bounding box center [644, 393] width 41 height 15
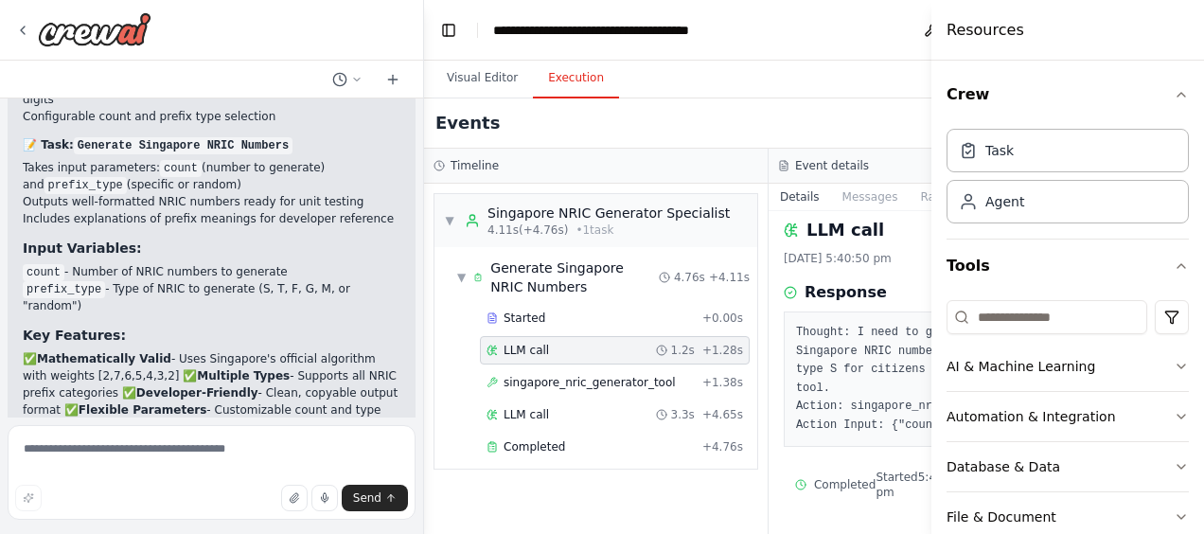
scroll to position [60, 0]
click at [831, 203] on button "Messages" at bounding box center [870, 197] width 79 height 26
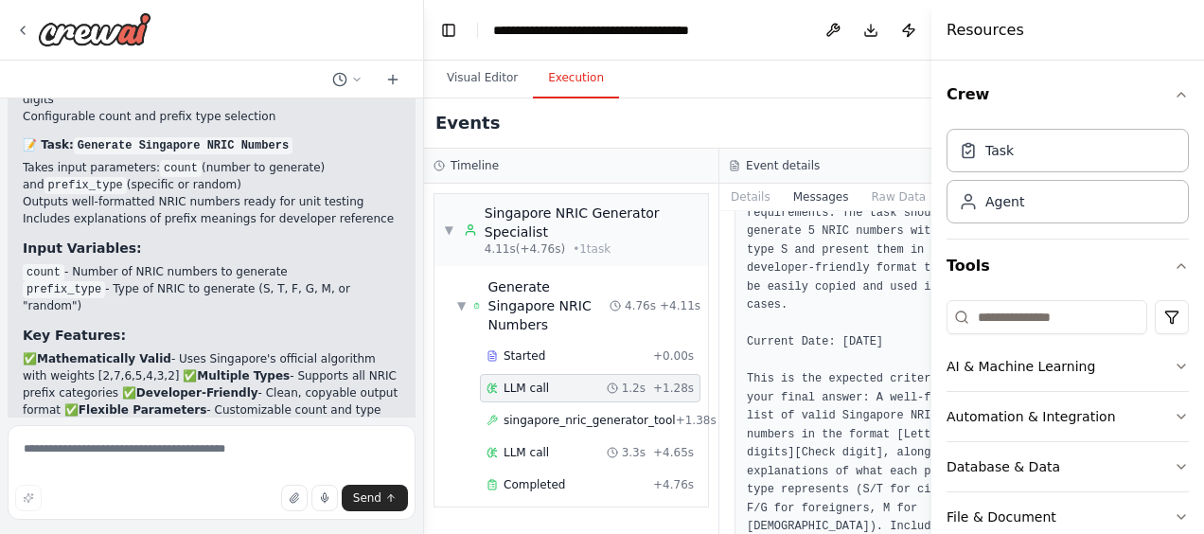
scroll to position [1930, 0]
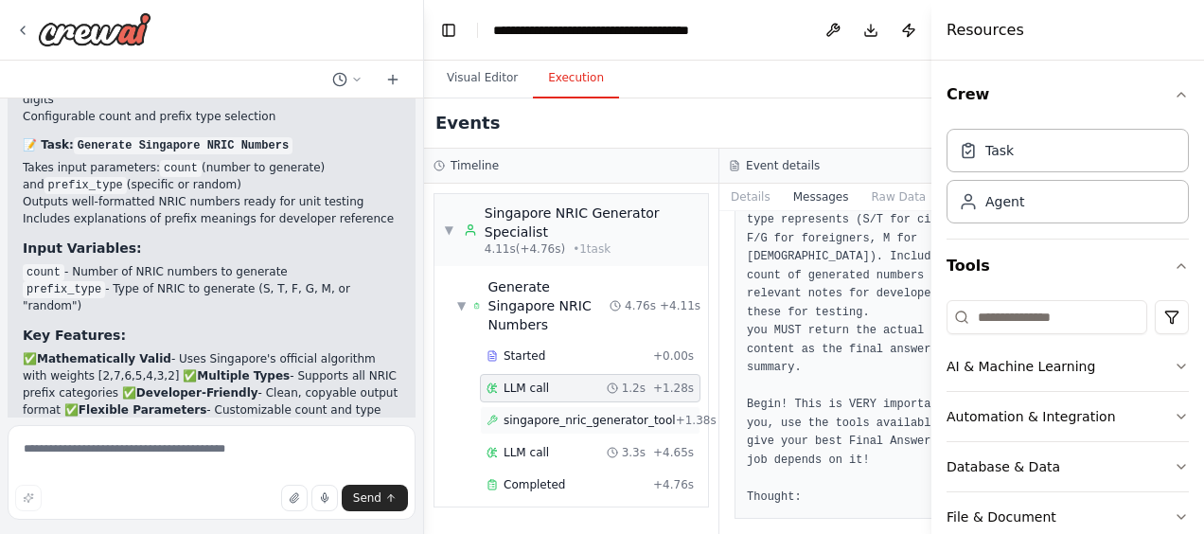
click at [629, 417] on span "singapore_nric_generator_tool" at bounding box center [589, 420] width 172 height 15
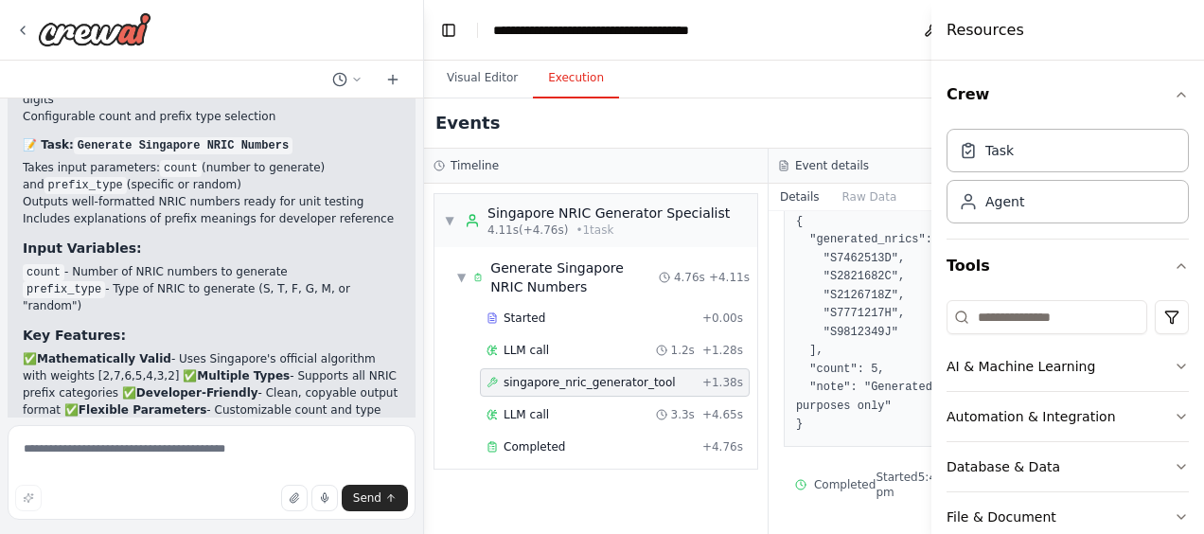
scroll to position [218, 0]
click at [619, 417] on div "LLM call 3.3s + 4.65s" at bounding box center [615, 414] width 270 height 28
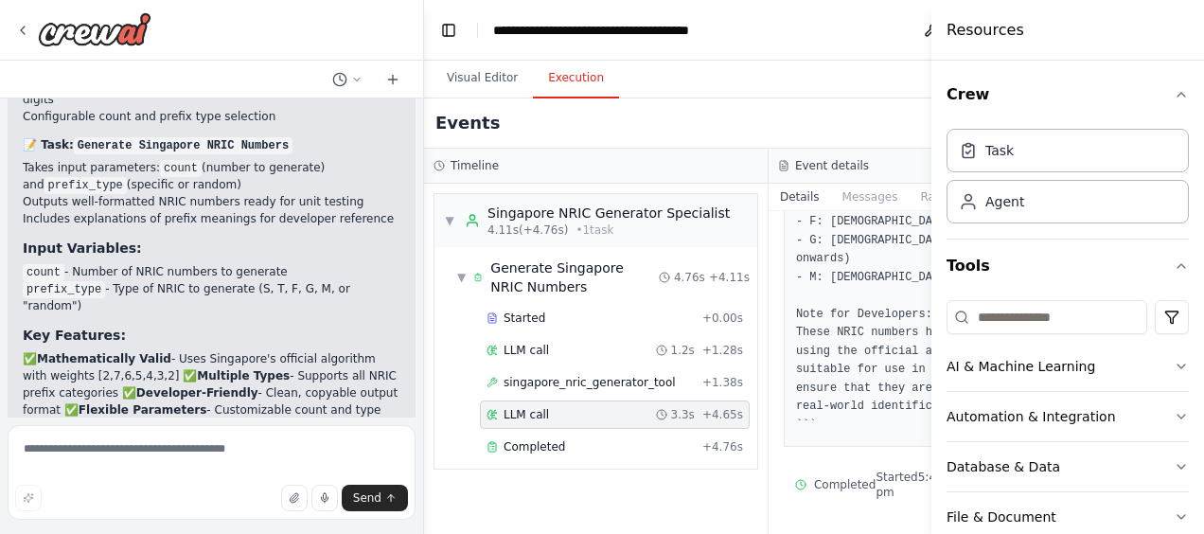
scroll to position [502, 0]
click at [640, 451] on div "Completed + 4.76s" at bounding box center [615, 446] width 270 height 28
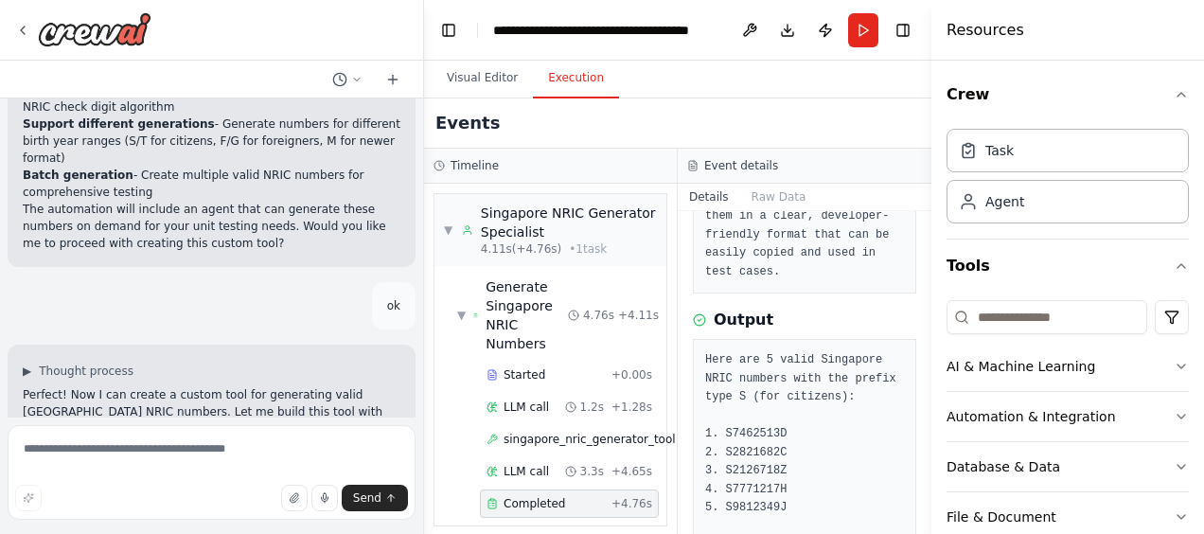
scroll to position [0, 0]
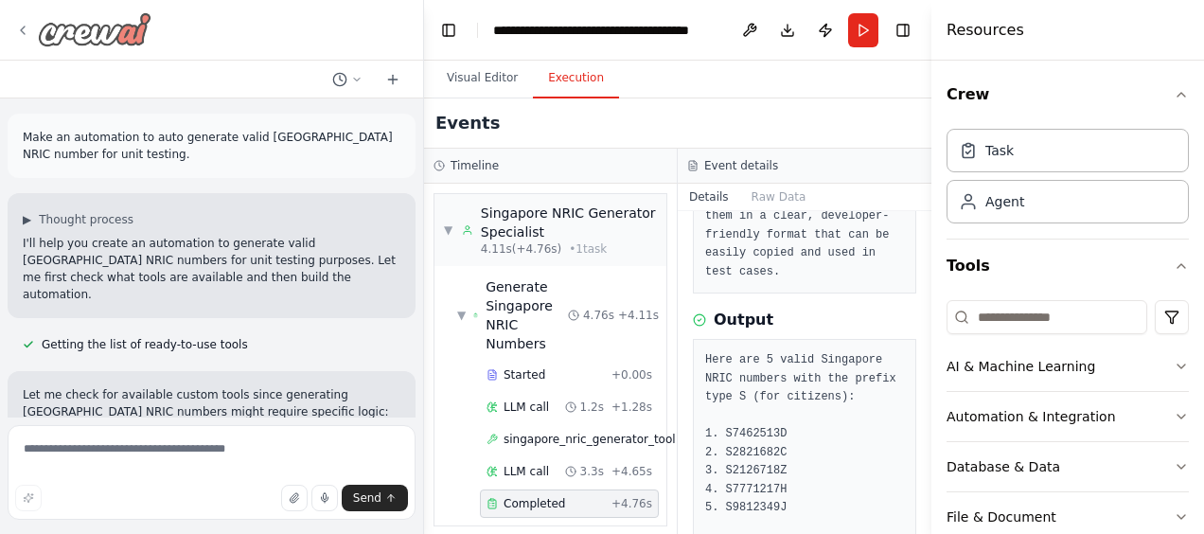
click at [32, 28] on div at bounding box center [83, 29] width 136 height 34
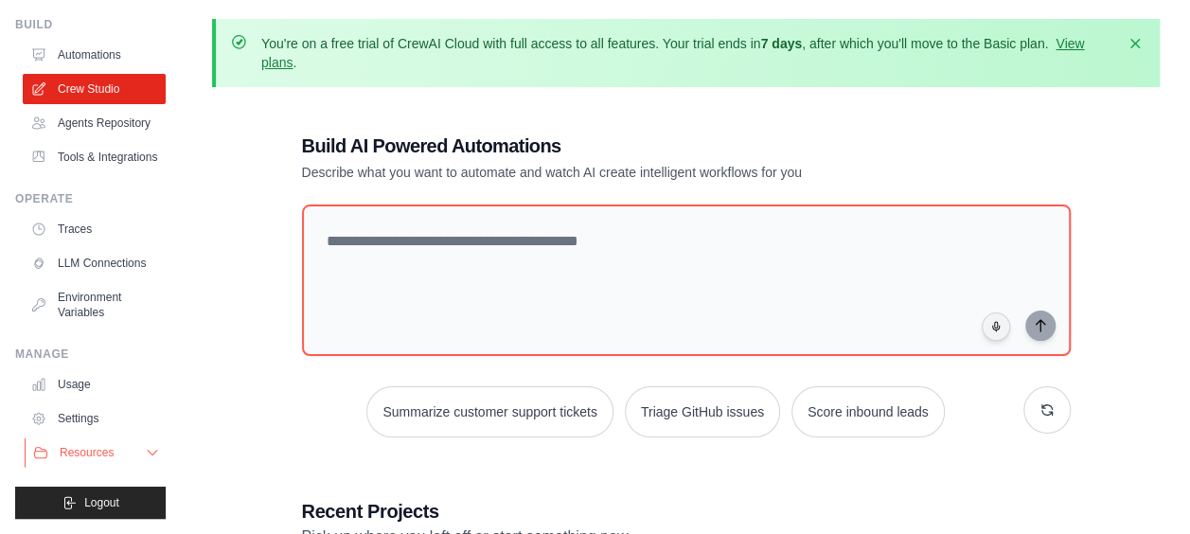
click at [69, 464] on button "Resources" at bounding box center [96, 452] width 143 height 30
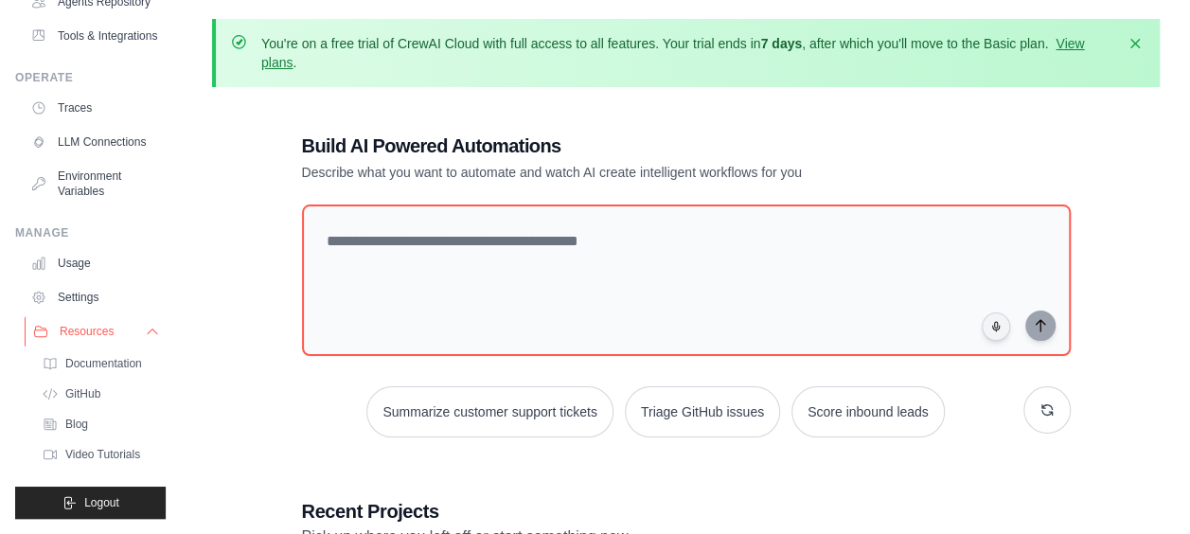
scroll to position [213, 0]
click at [79, 377] on link "Documentation" at bounding box center [102, 363] width 132 height 26
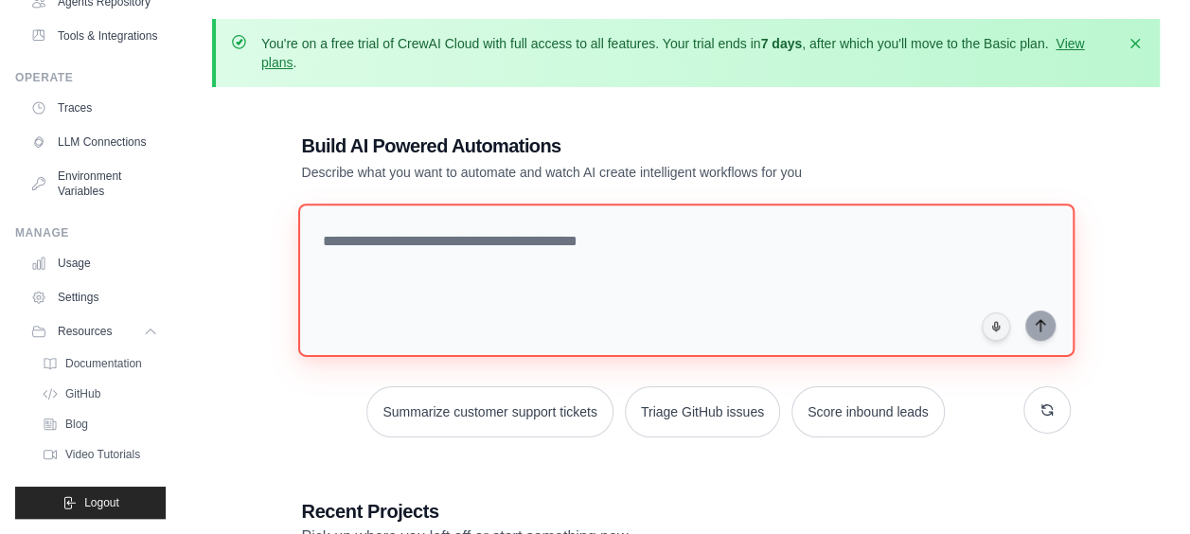
click at [408, 250] on textarea at bounding box center [685, 279] width 776 height 153
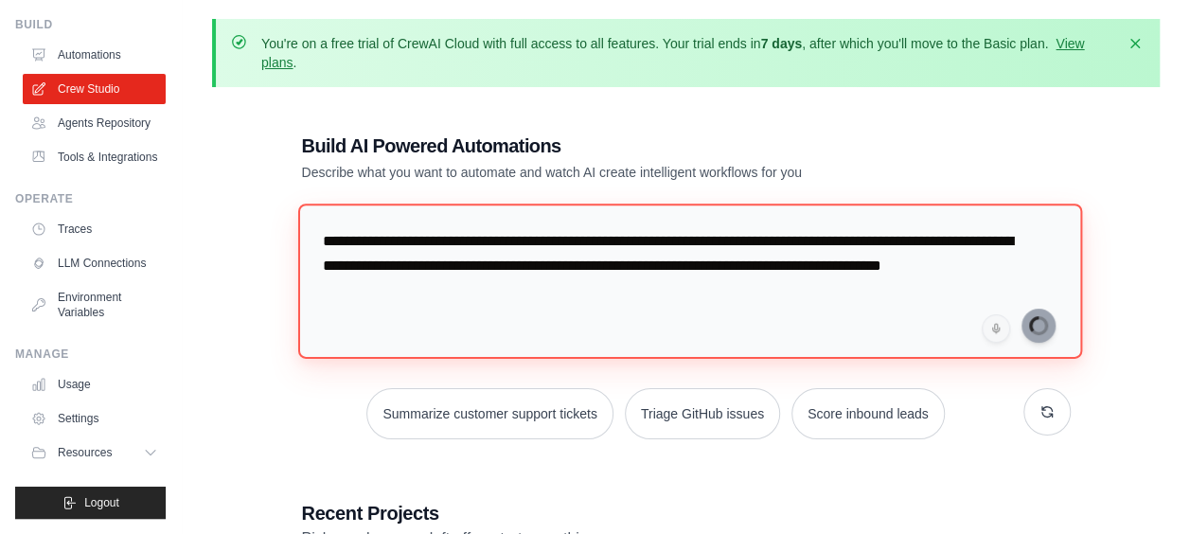
type textarea "**********"
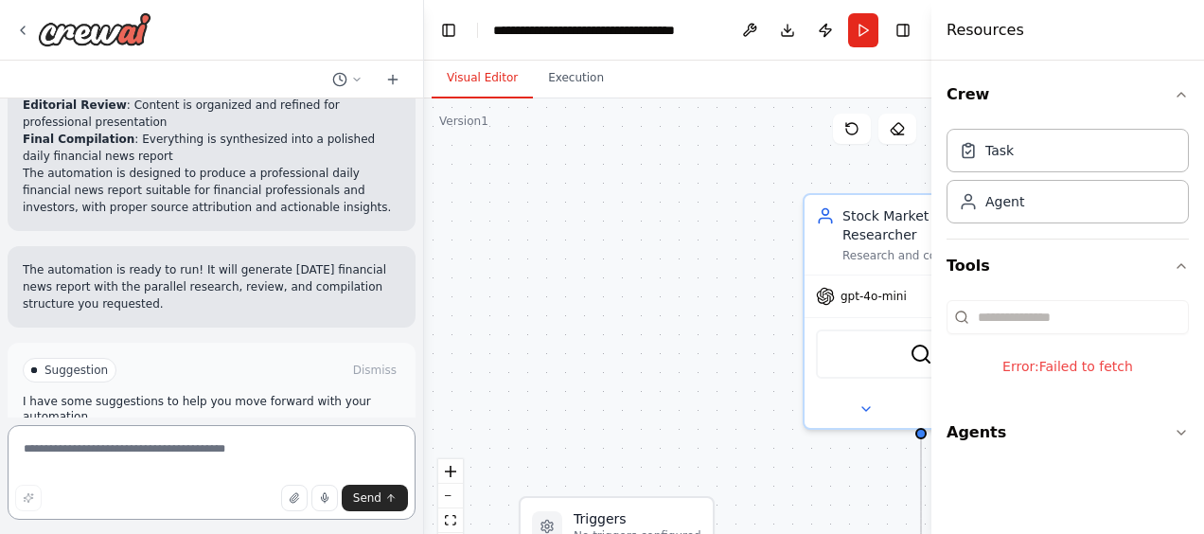
scroll to position [2235, 0]
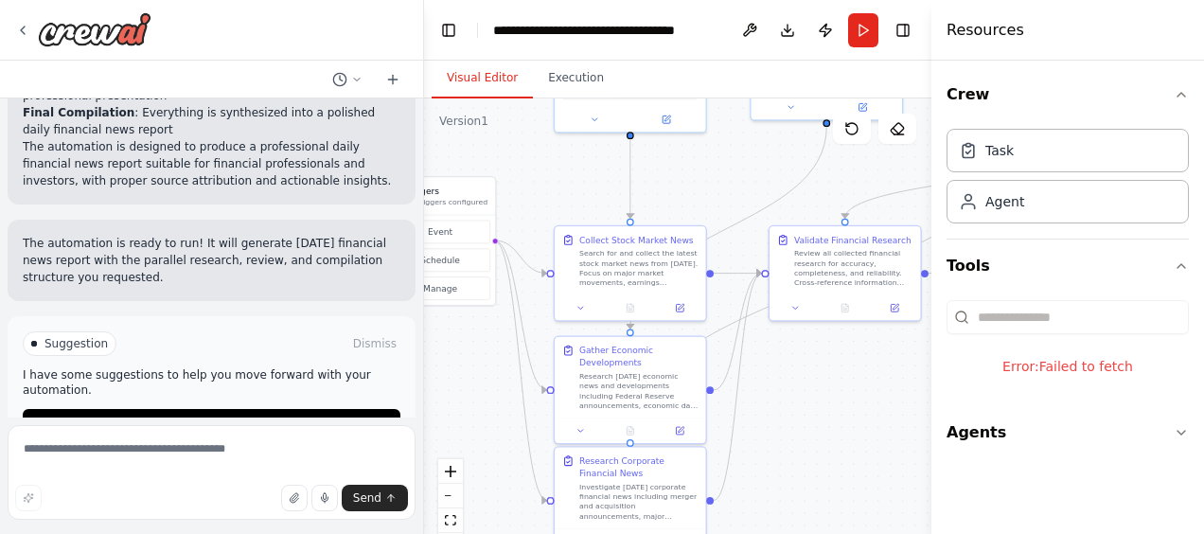
drag, startPoint x: 658, startPoint y: 380, endPoint x: 491, endPoint y: 110, distance: 317.8
click at [491, 110] on div ".deletable-edge-delete-btn { width: 20px; height: 20px; border: 0px solid #ffff…" at bounding box center [677, 334] width 507 height 473
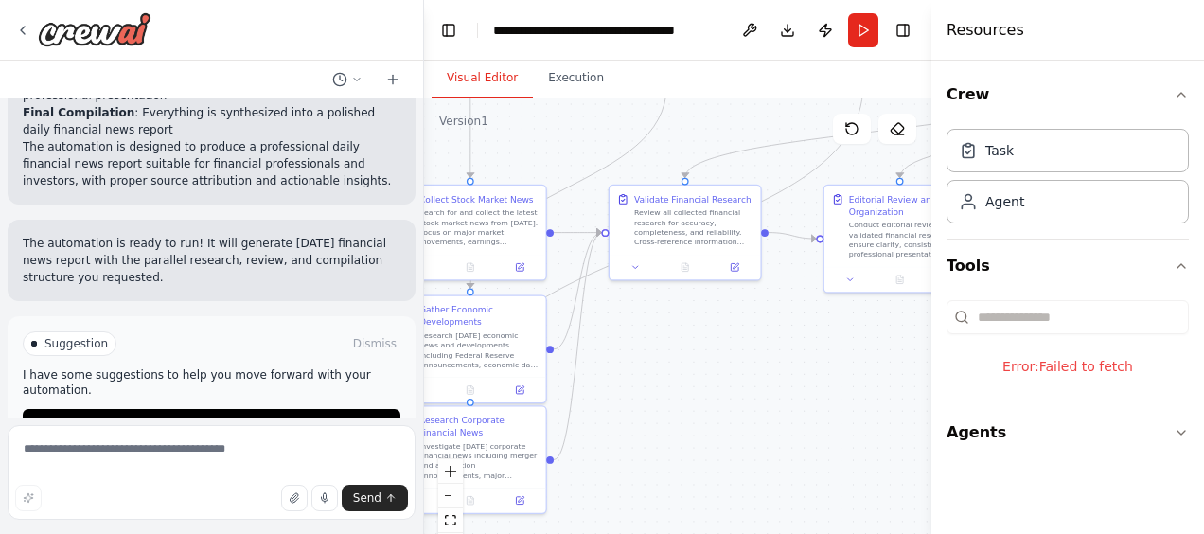
drag, startPoint x: 823, startPoint y: 451, endPoint x: 611, endPoint y: 481, distance: 214.0
click at [611, 481] on div ".deletable-edge-delete-btn { width: 20px; height: 20px; border: 0px solid #ffff…" at bounding box center [677, 334] width 507 height 473
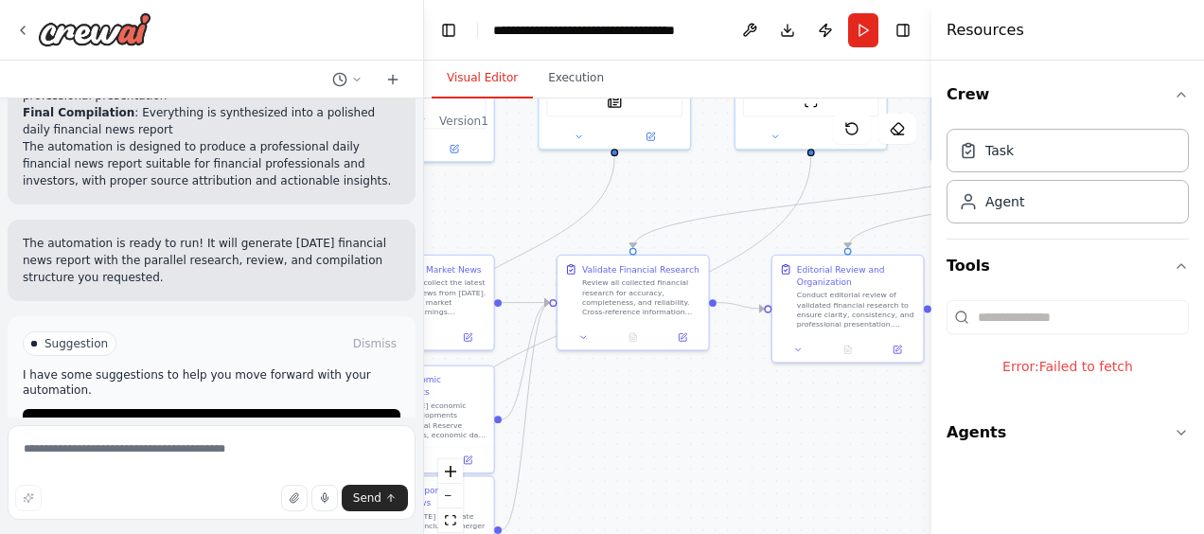
drag, startPoint x: 714, startPoint y: 443, endPoint x: 549, endPoint y: 495, distance: 172.7
click at [549, 495] on div ".deletable-edge-delete-btn { width: 20px; height: 20px; border: 0px solid #ffff…" at bounding box center [677, 334] width 507 height 473
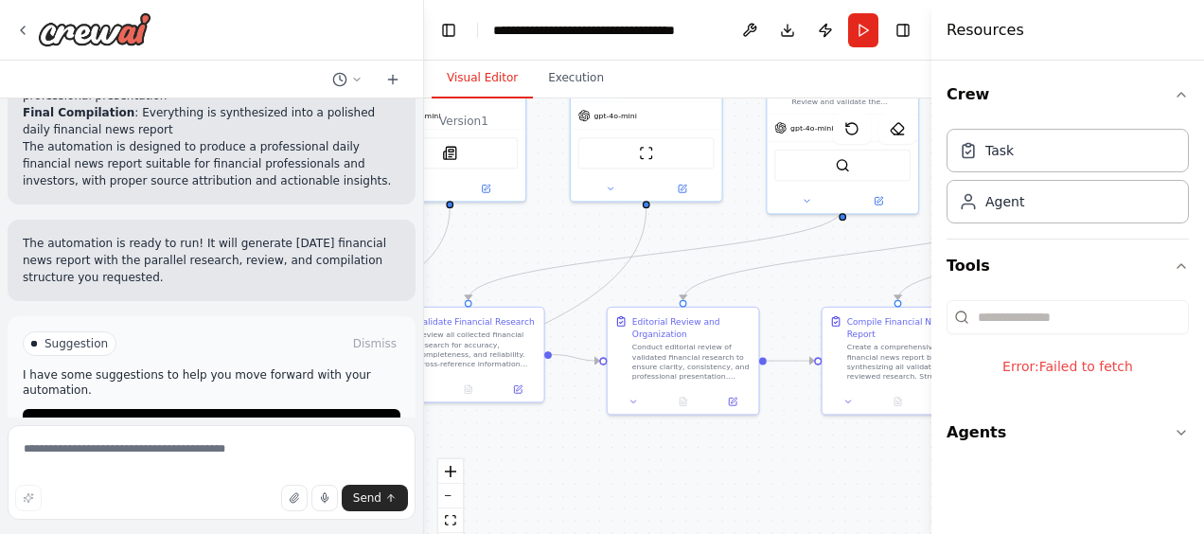
drag, startPoint x: 778, startPoint y: 489, endPoint x: 591, endPoint y: 486, distance: 186.4
click at [591, 486] on div ".deletable-edge-delete-btn { width: 20px; height: 20px; border: 0px solid #ffff…" at bounding box center [677, 334] width 507 height 473
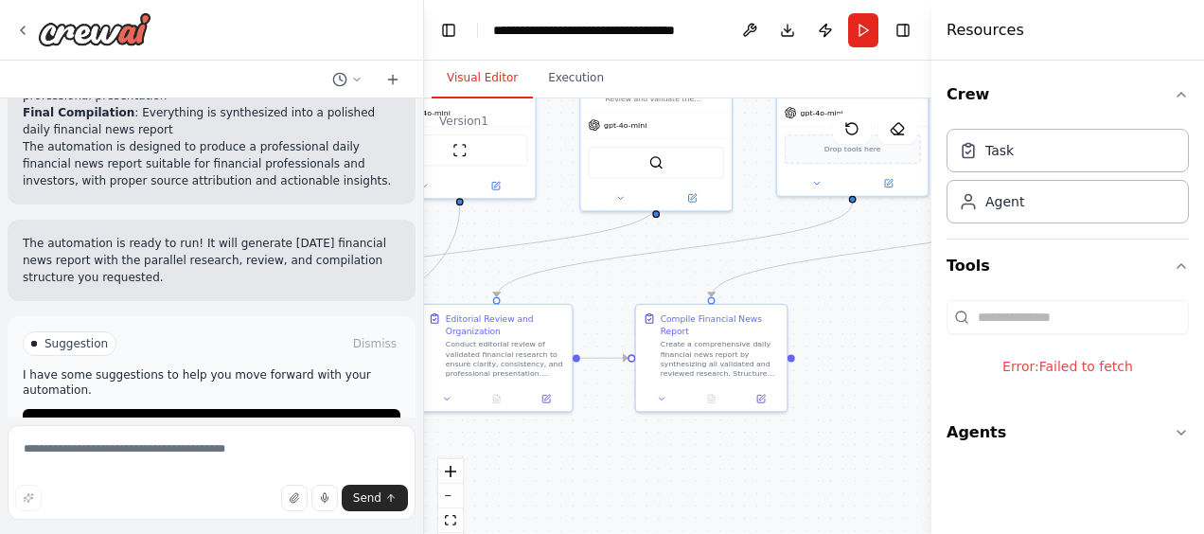
drag, startPoint x: 820, startPoint y: 446, endPoint x: 681, endPoint y: 550, distance: 173.7
click at [681, 533] on html "Create report for latest financial news as of [DATE]. Group of agent teams bein…" at bounding box center [602, 267] width 1204 height 534
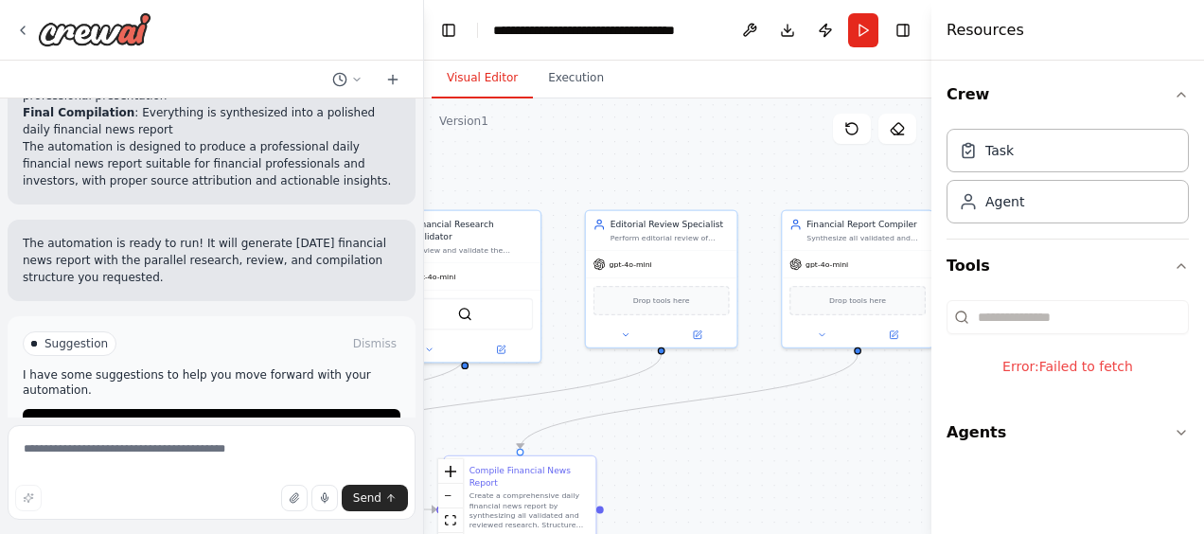
drag, startPoint x: 751, startPoint y: 449, endPoint x: 698, endPoint y: 483, distance: 63.0
click at [698, 483] on div ".deletable-edge-delete-btn { width: 20px; height: 20px; border: 0px solid #ffff…" at bounding box center [677, 334] width 507 height 473
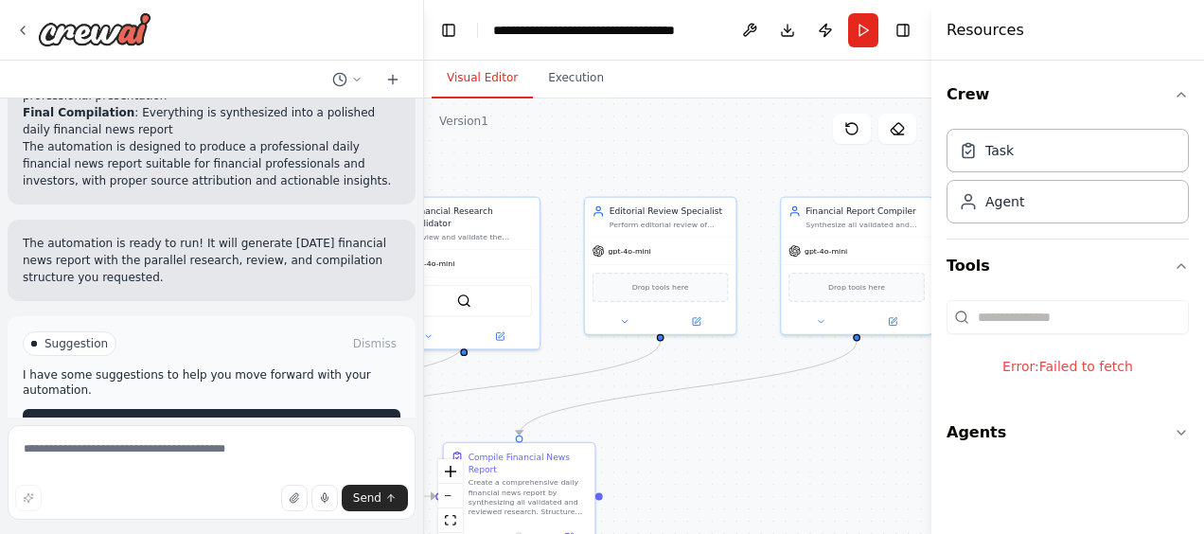
click at [201, 416] on span "Run Automation" at bounding box center [220, 423] width 92 height 15
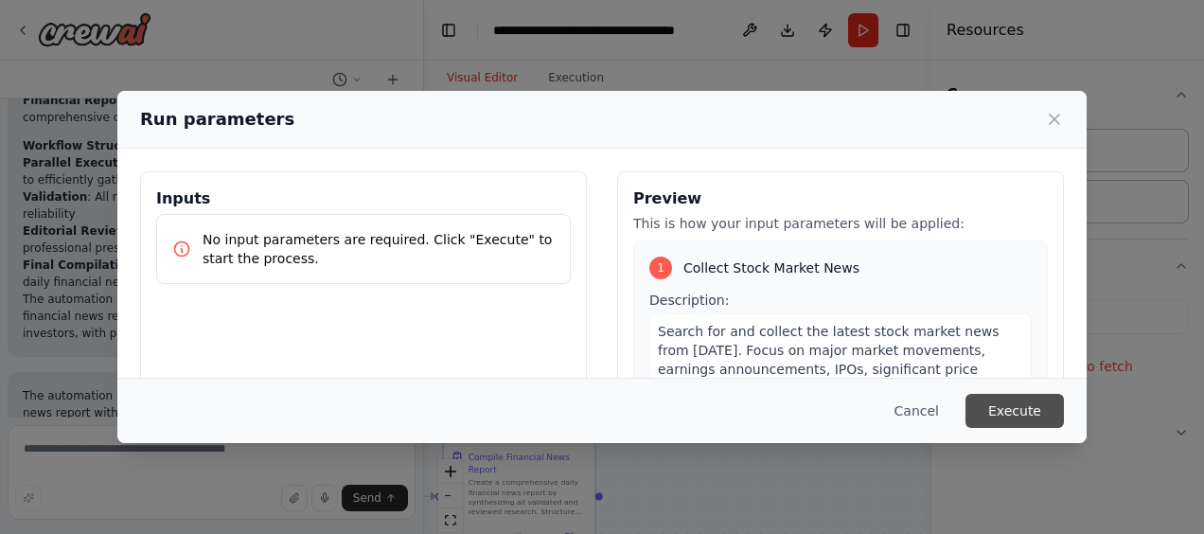
click at [994, 413] on button "Execute" at bounding box center [1014, 411] width 98 height 34
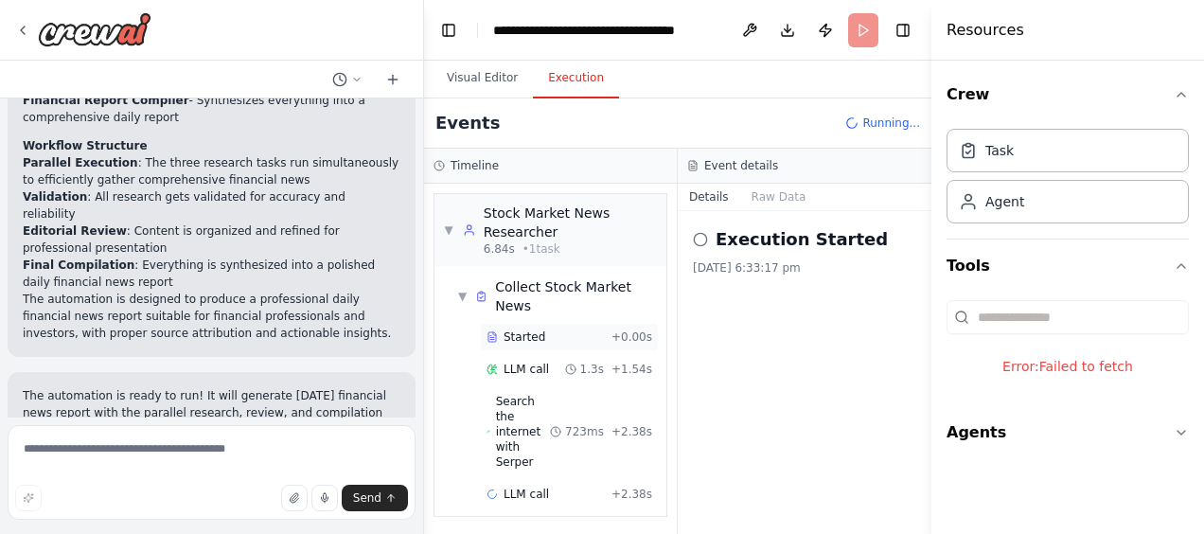
click at [543, 329] on div "Started" at bounding box center [544, 336] width 117 height 15
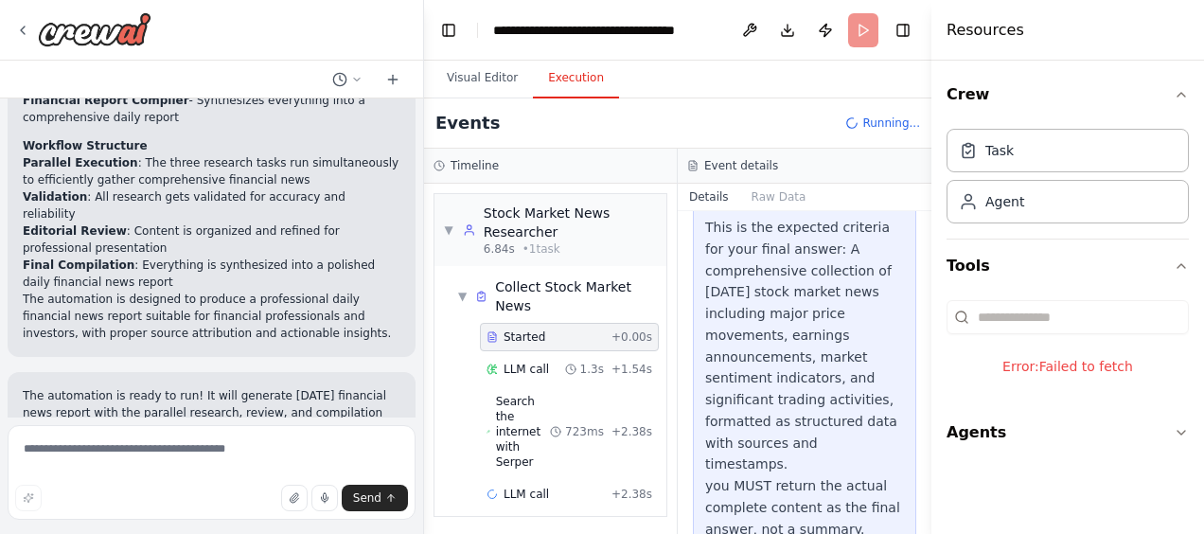
scroll to position [749, 0]
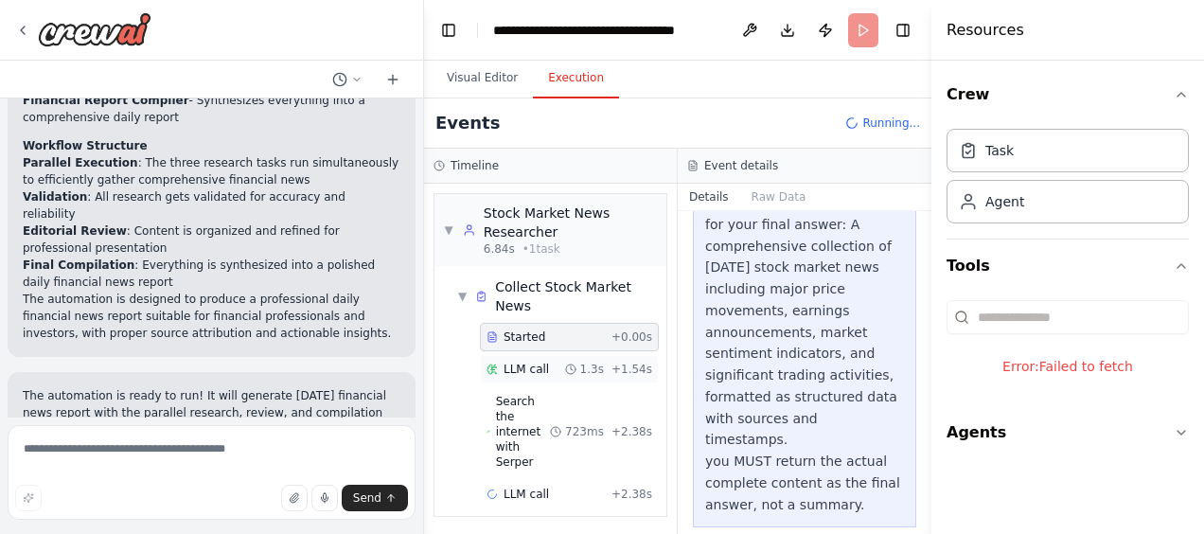
click at [589, 361] on div "1.3s" at bounding box center [584, 368] width 39 height 15
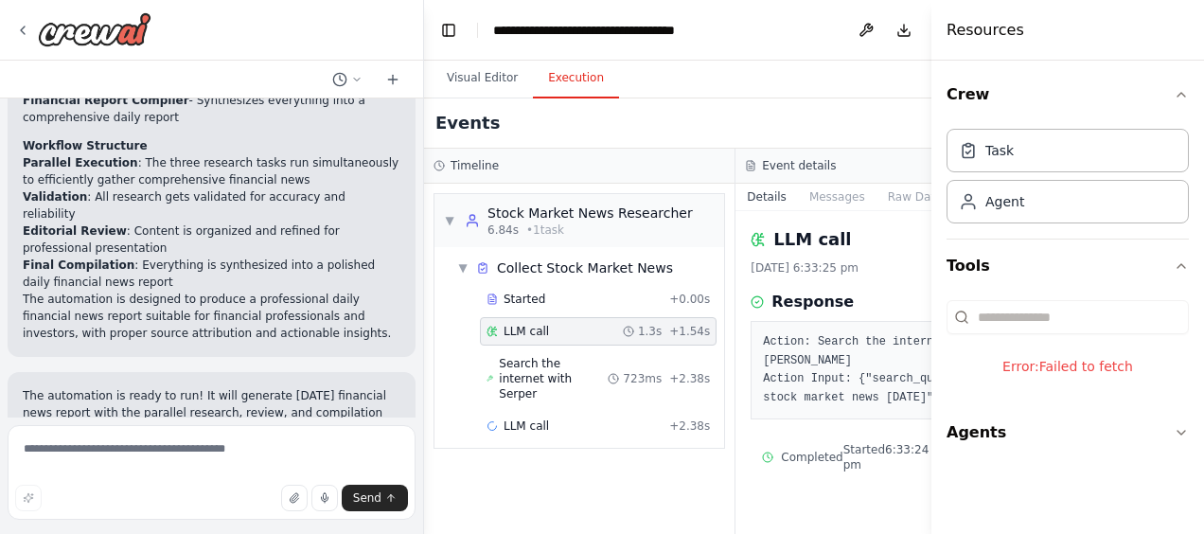
scroll to position [4, 0]
click at [798, 189] on button "Messages" at bounding box center [837, 197] width 79 height 26
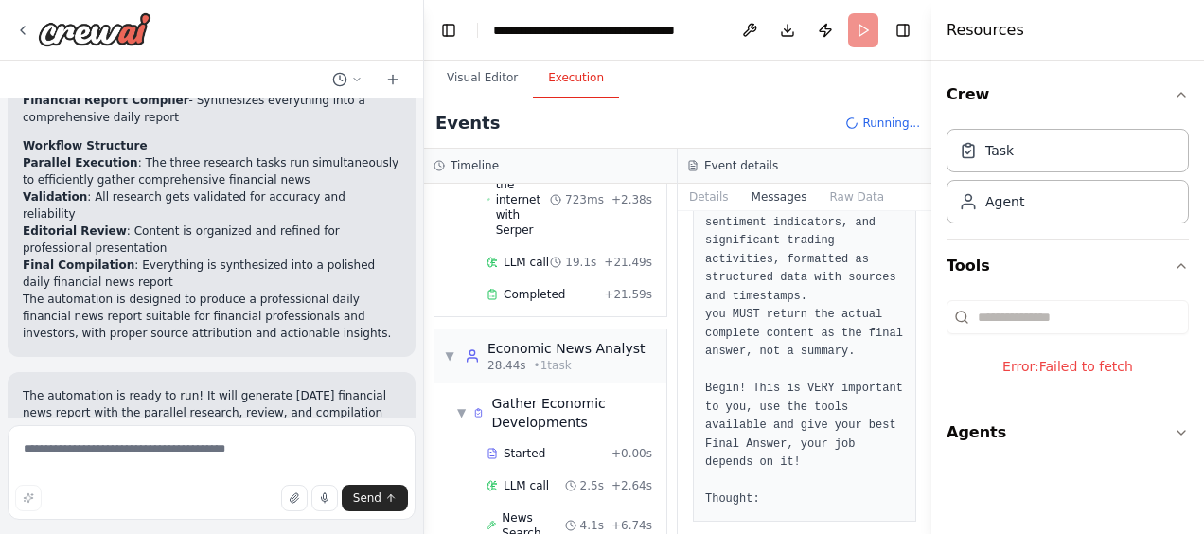
scroll to position [322, 0]
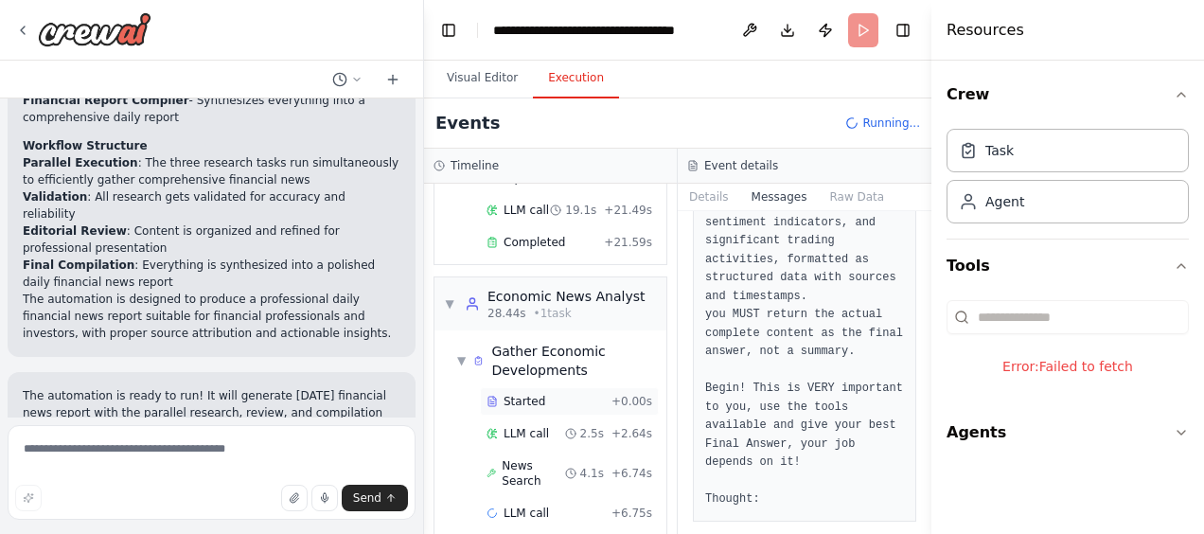
click at [526, 387] on div "Started + 0.00s" at bounding box center [569, 401] width 179 height 28
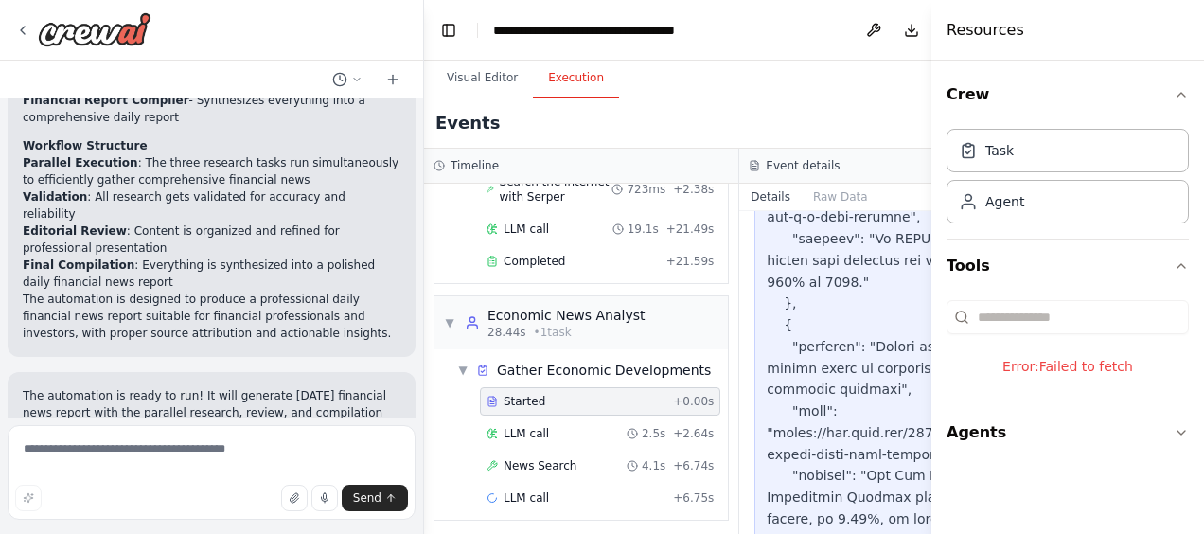
scroll to position [2808, 0]
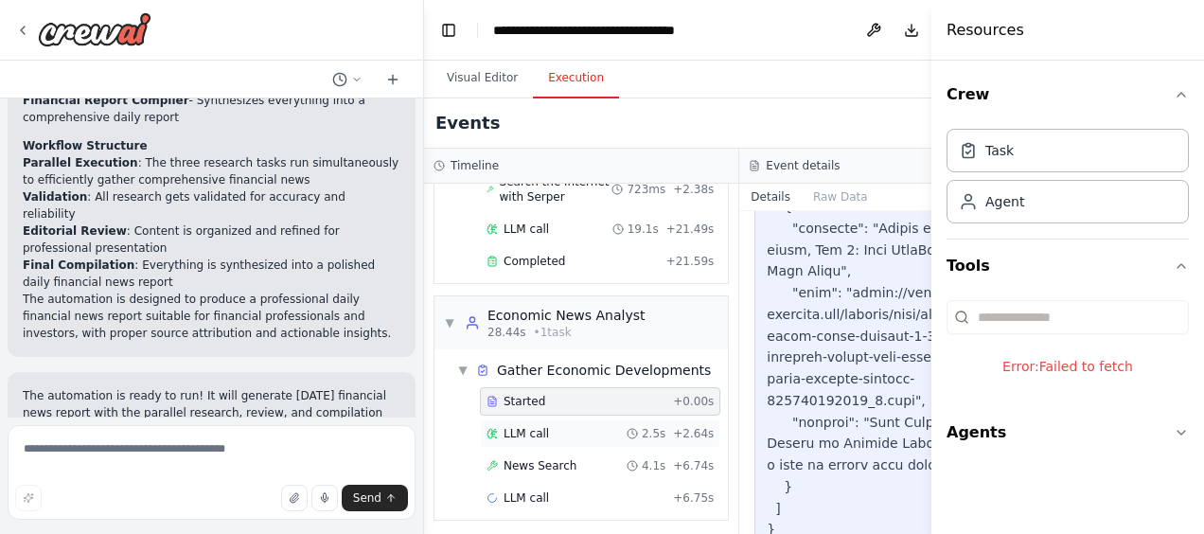
click at [608, 429] on div "LLM call 2.5s + 2.64s" at bounding box center [599, 433] width 227 height 15
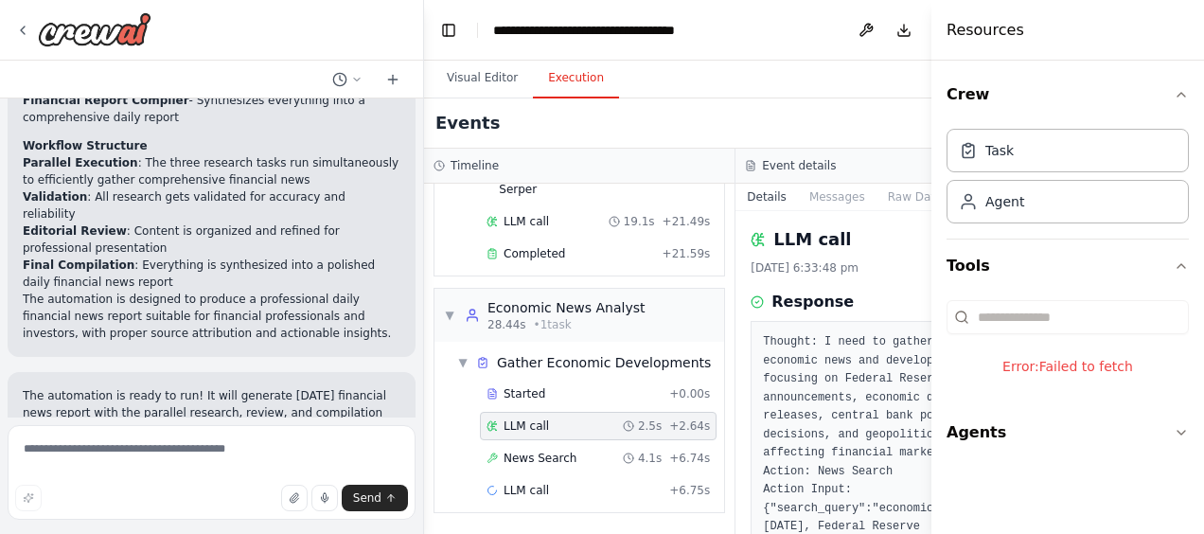
scroll to position [254, 0]
